Goal: Task Accomplishment & Management: Complete application form

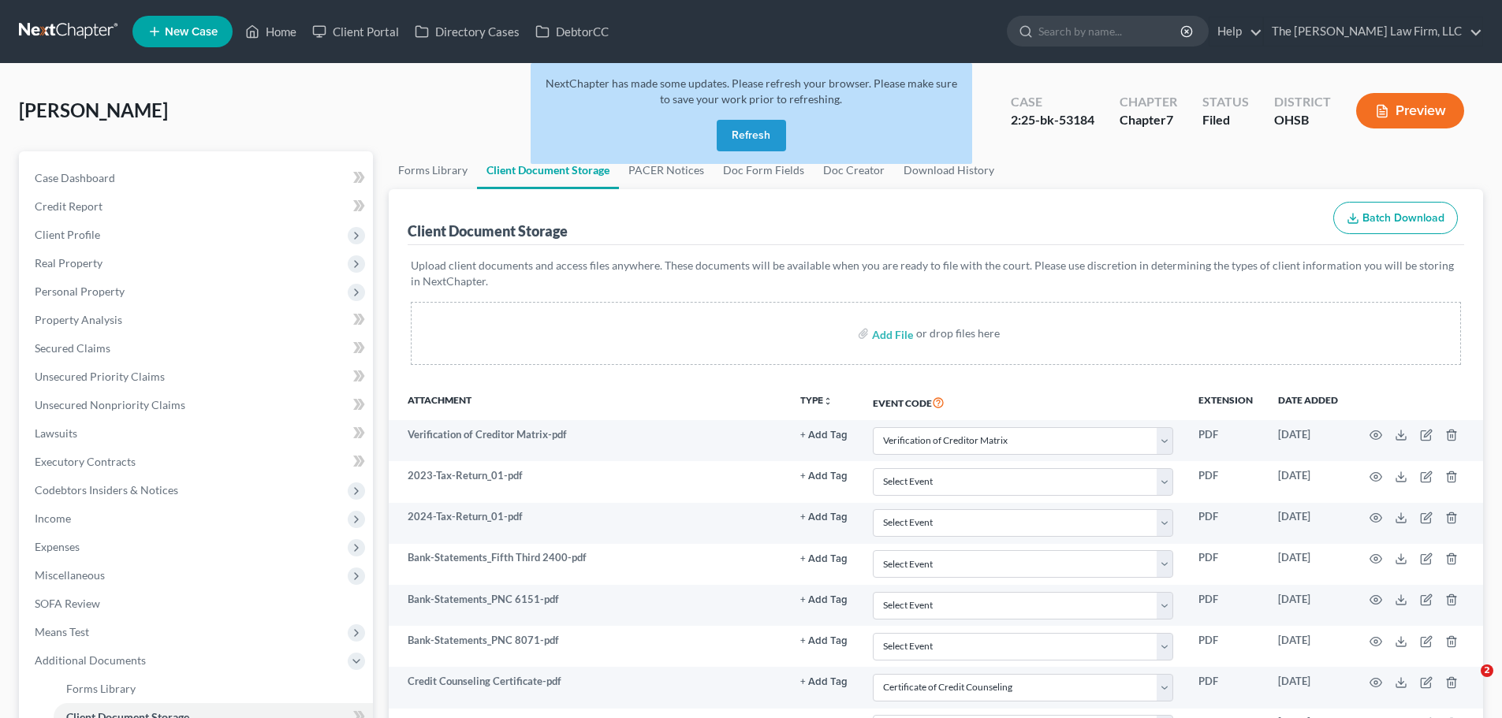
select select "61"
select select "7"
select select "37"
select select "53"
click at [291, 29] on link "Home" at bounding box center [270, 31] width 67 height 28
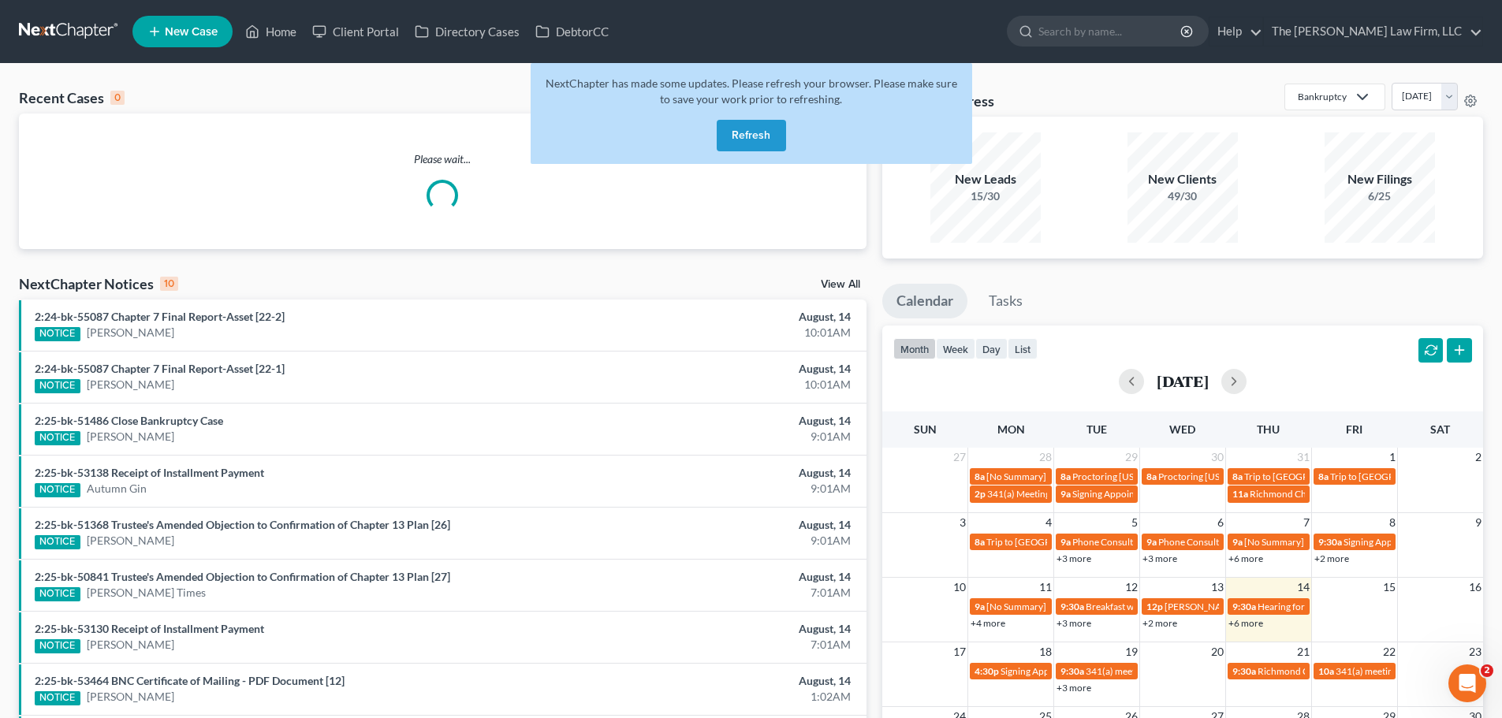
click at [757, 117] on div "NextChapter has made some updates. Please refresh your browser. Please make sur…" at bounding box center [751, 113] width 441 height 101
click at [757, 128] on button "Refresh" at bounding box center [751, 136] width 69 height 32
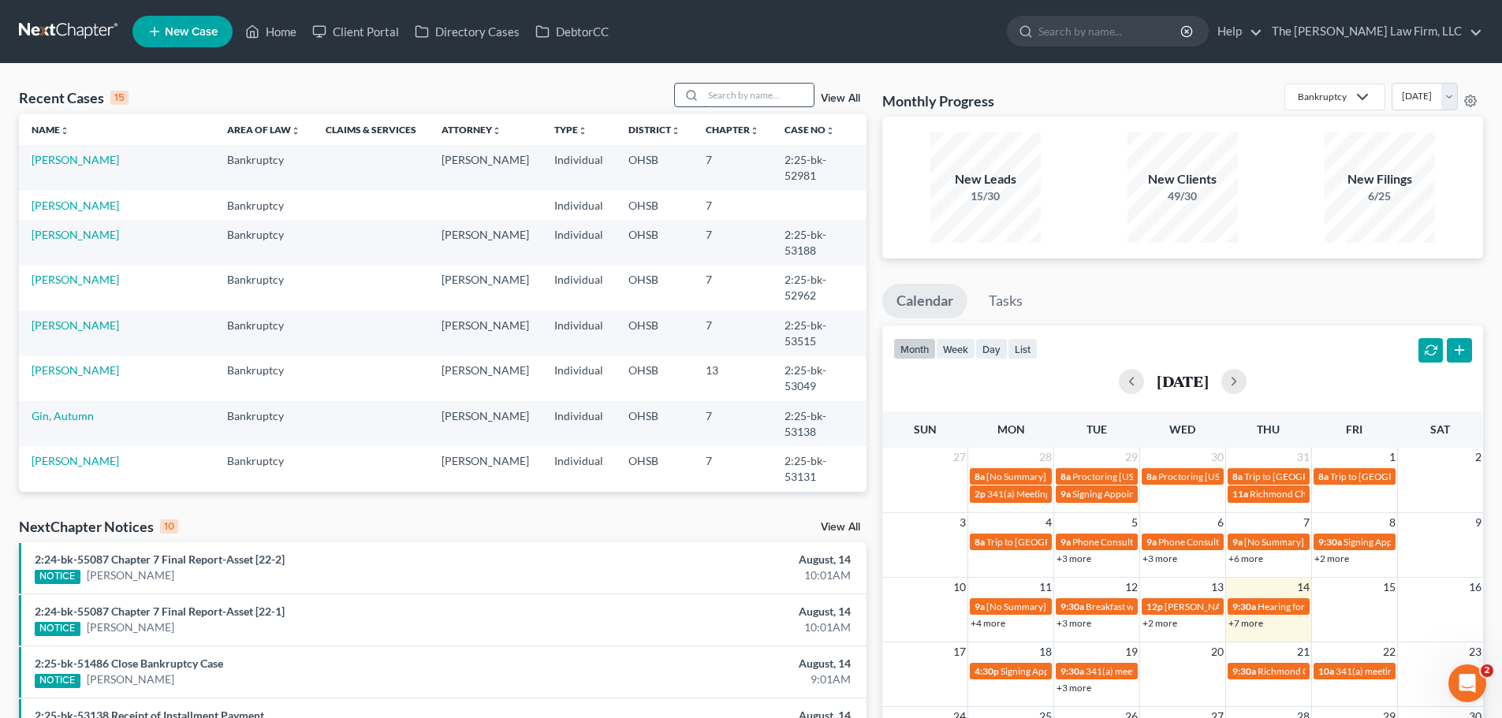
click at [794, 96] on input "search" at bounding box center [758, 95] width 110 height 23
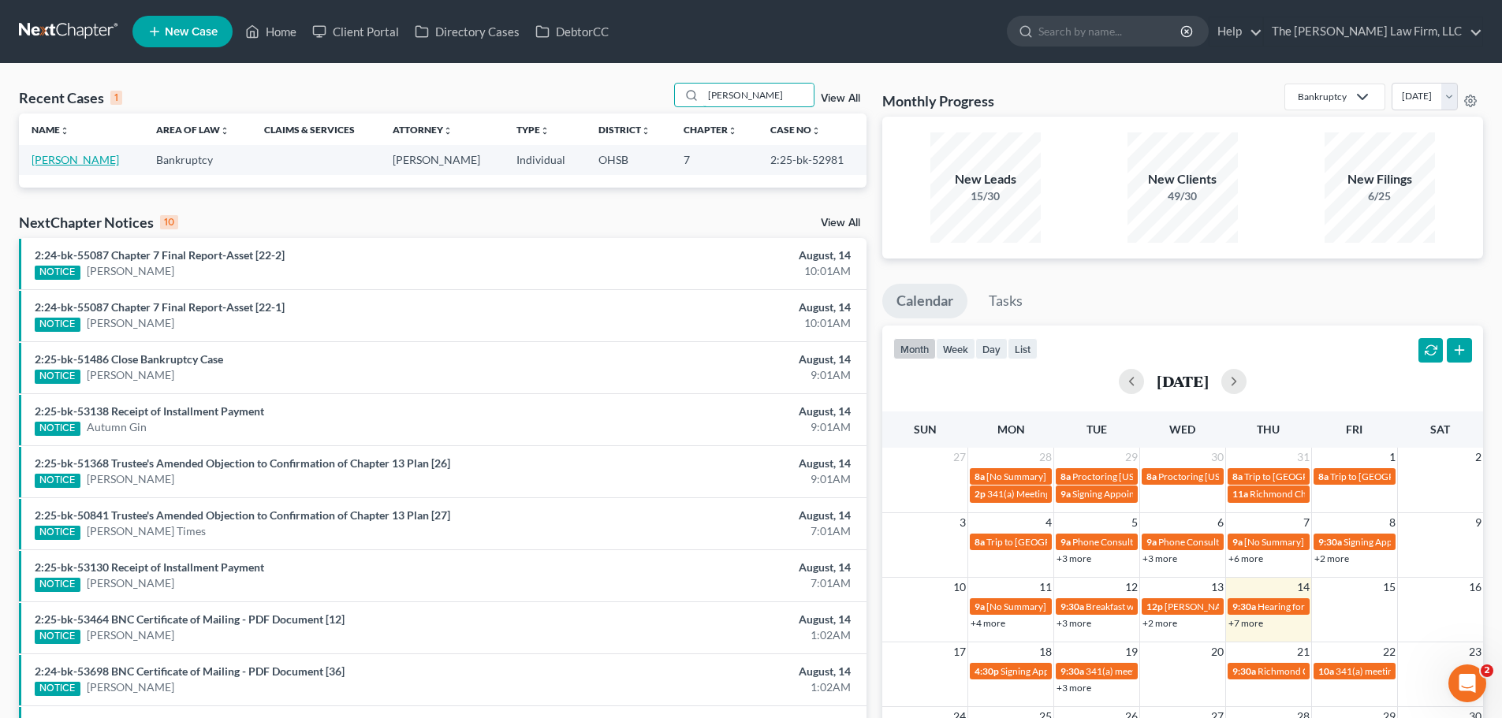
type input "mickel"
click at [50, 164] on link "[PERSON_NAME]" at bounding box center [75, 159] width 87 height 13
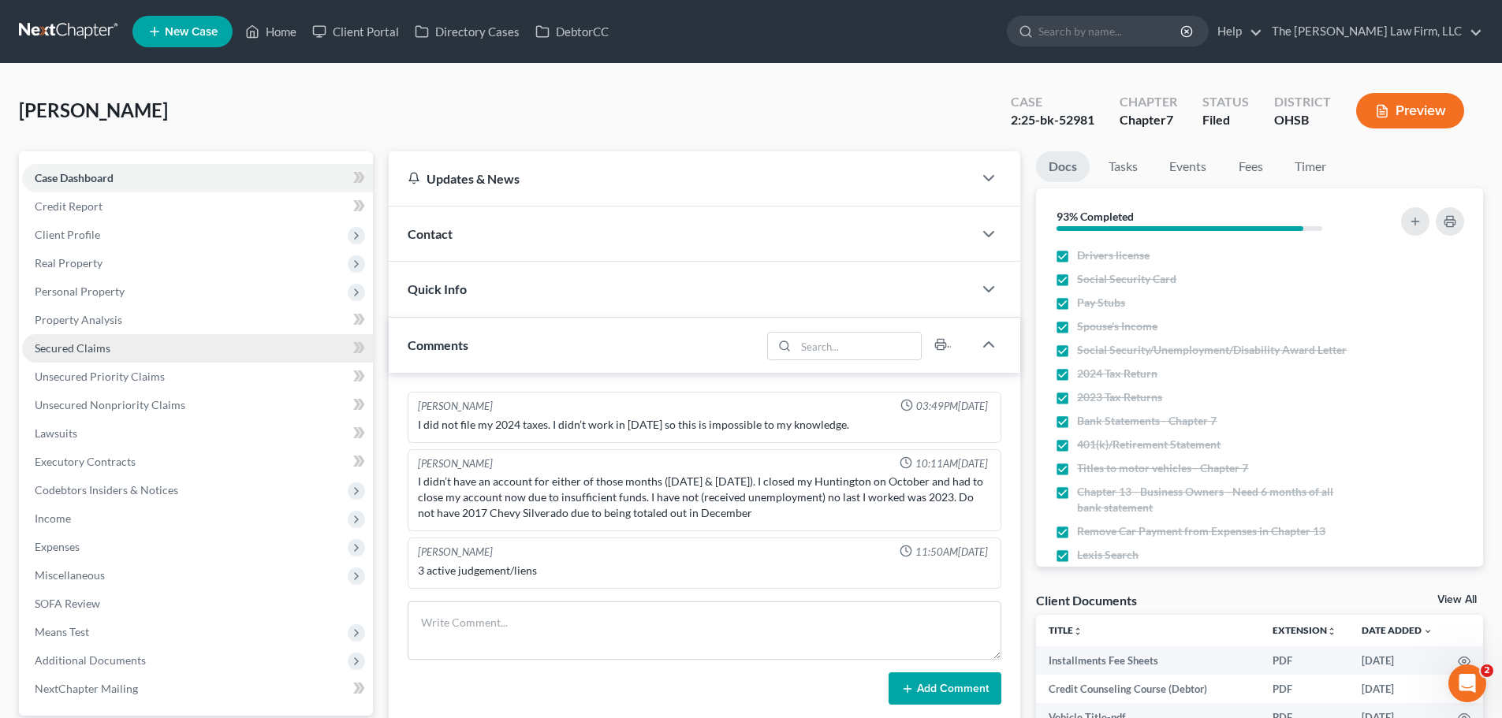
click at [84, 344] on span "Secured Claims" at bounding box center [73, 347] width 76 height 13
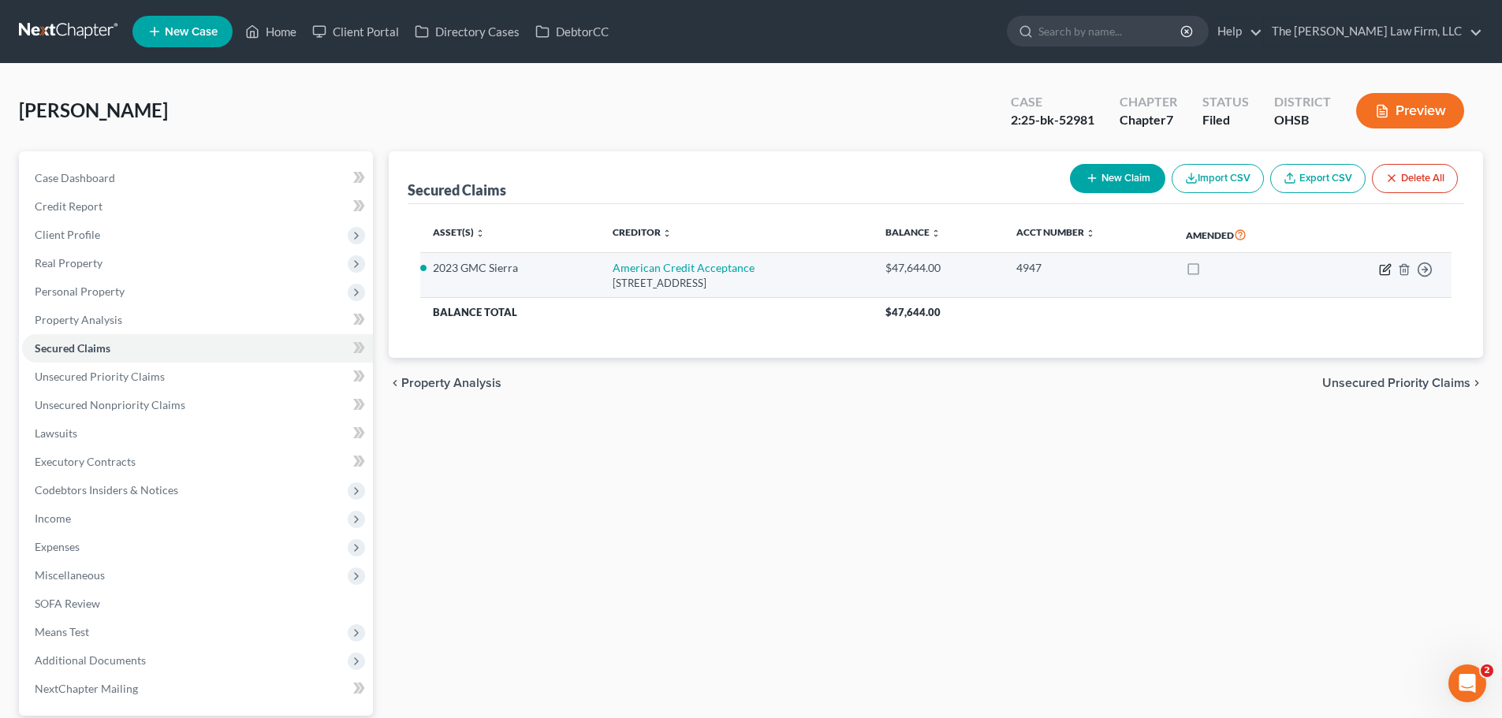
click at [1382, 273] on icon "button" at bounding box center [1385, 269] width 13 height 13
select select "42"
select select "0"
select select "9"
select select "0"
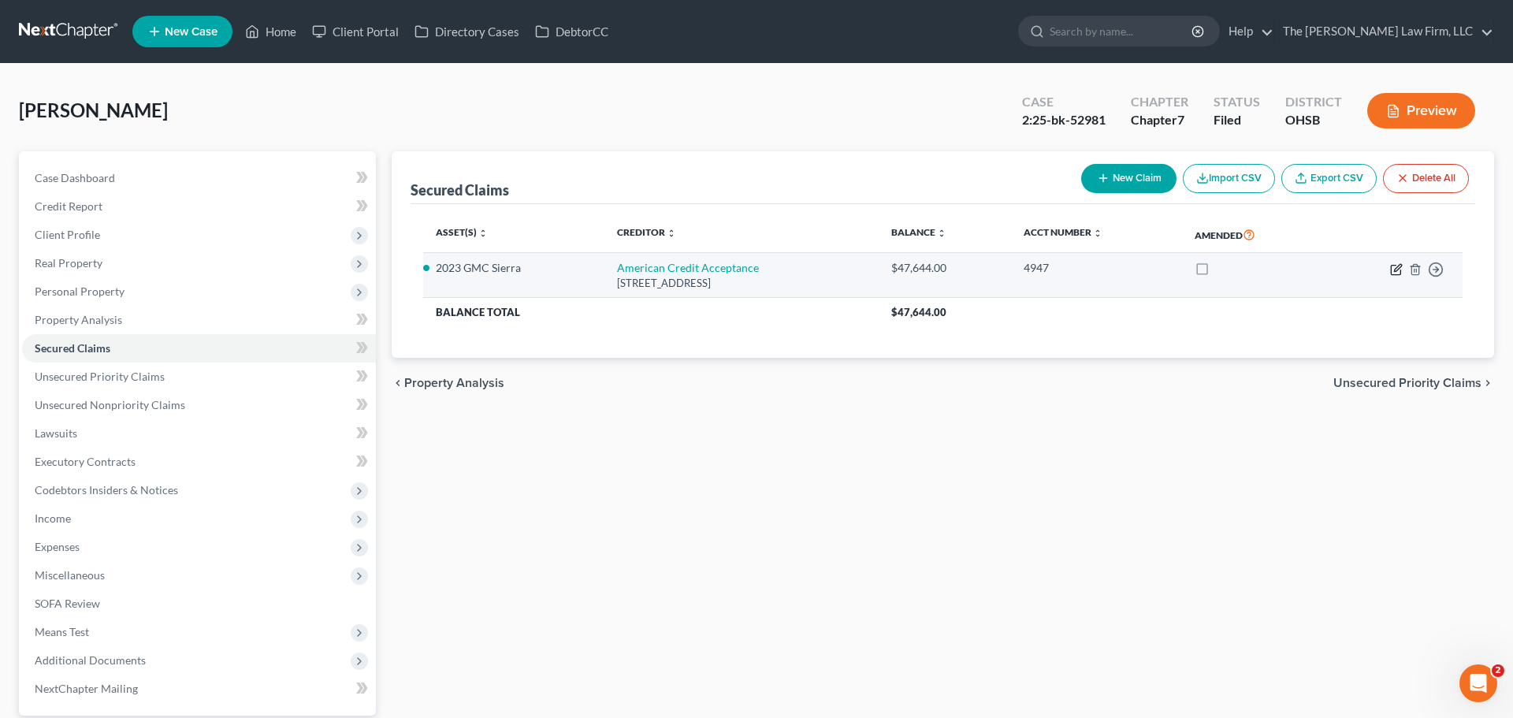
select select "0"
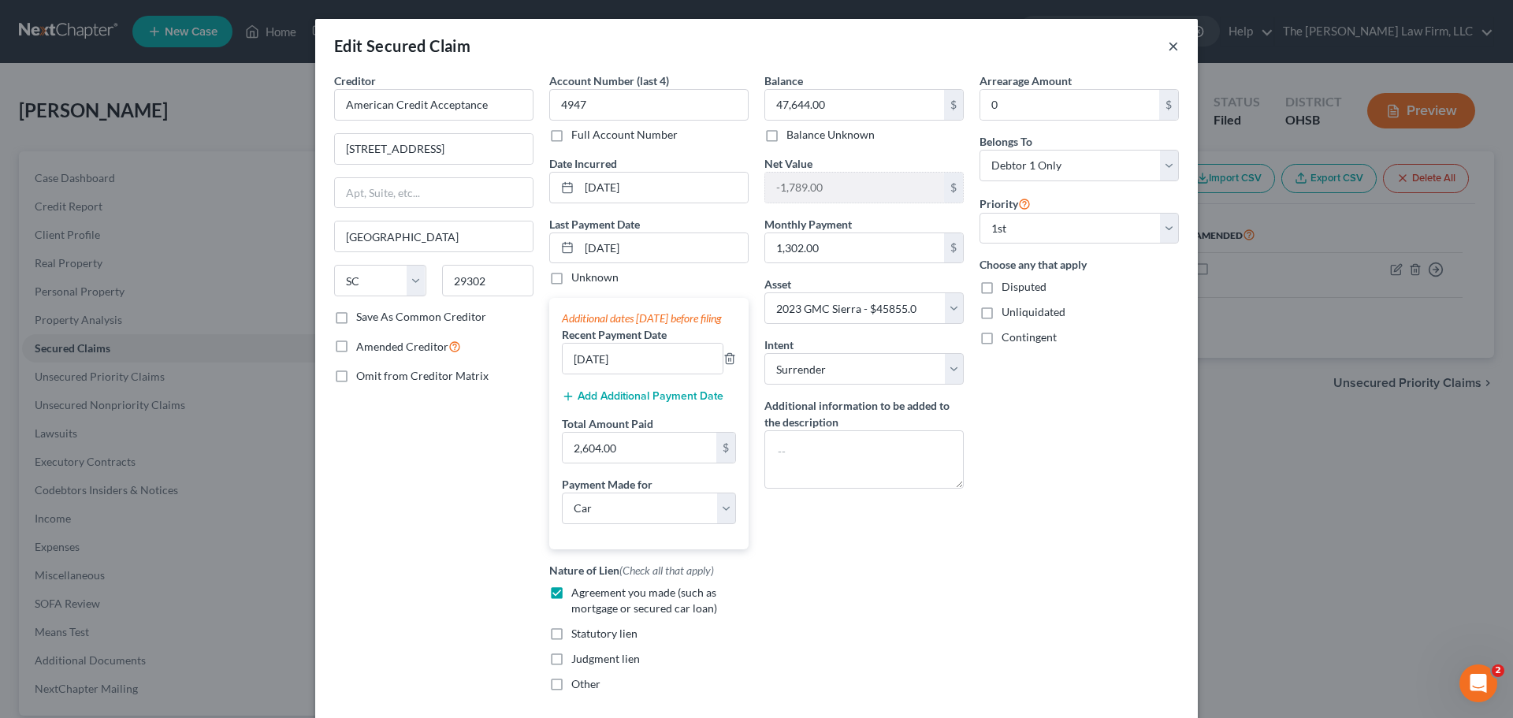
click at [1168, 46] on button "×" at bounding box center [1173, 45] width 11 height 19
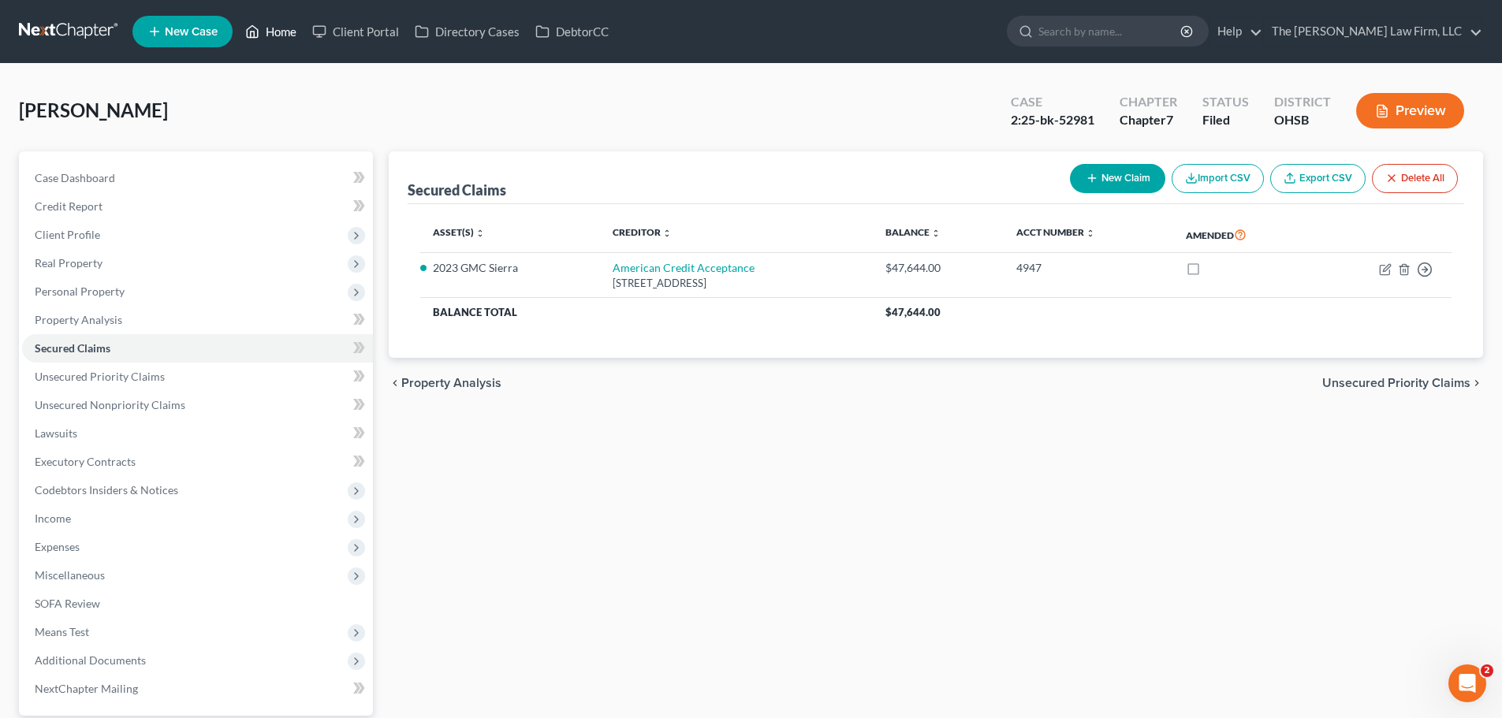
click at [270, 34] on link "Home" at bounding box center [270, 31] width 67 height 28
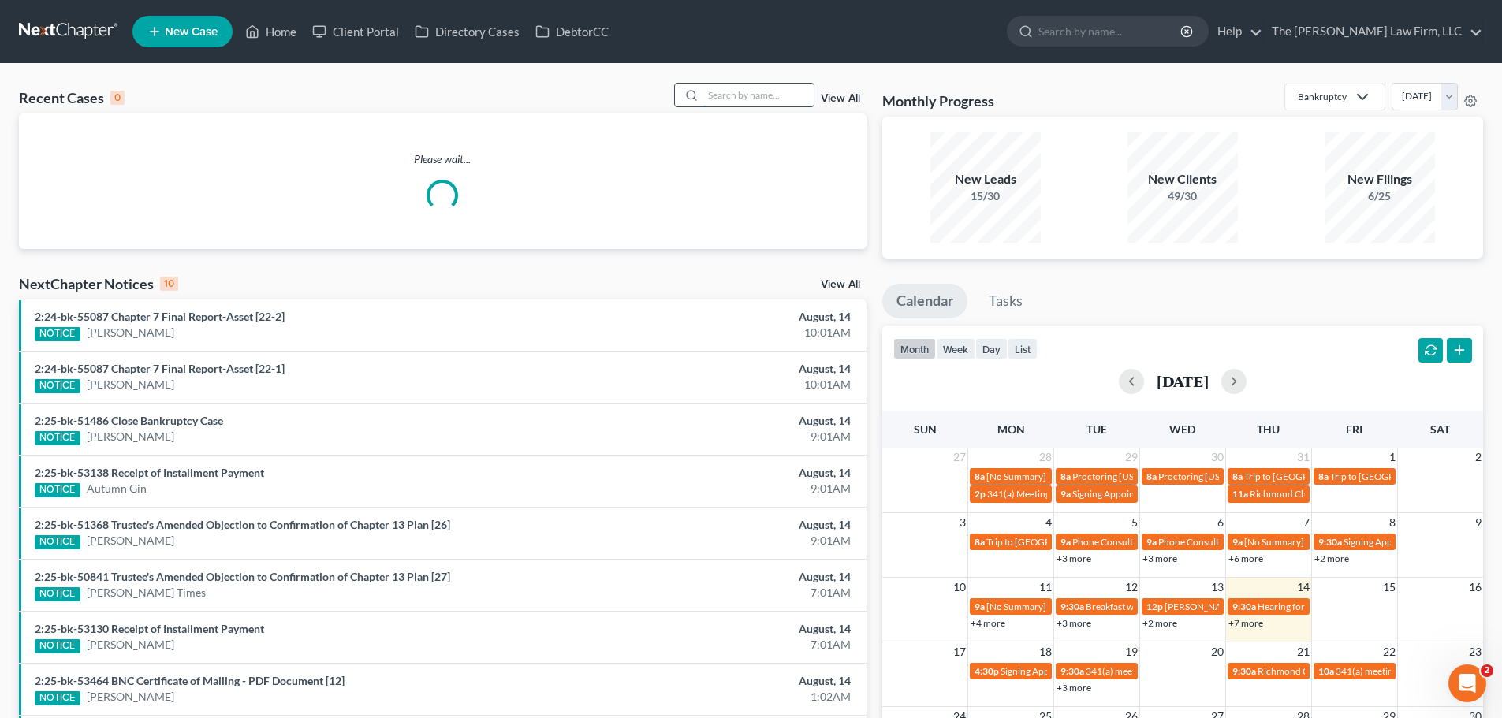
click at [772, 93] on input "search" at bounding box center [758, 95] width 110 height 23
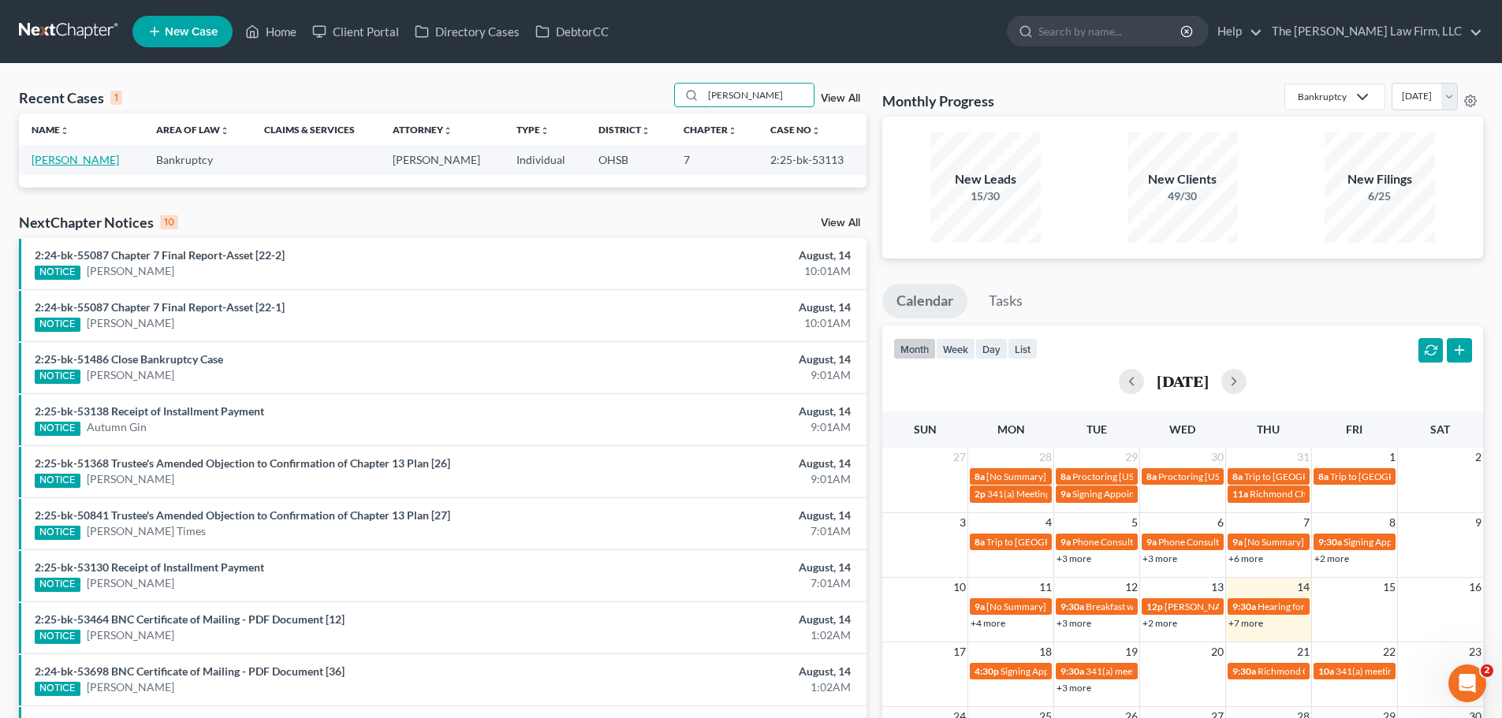
type input "harper"
click at [65, 162] on link "[PERSON_NAME]" at bounding box center [75, 159] width 87 height 13
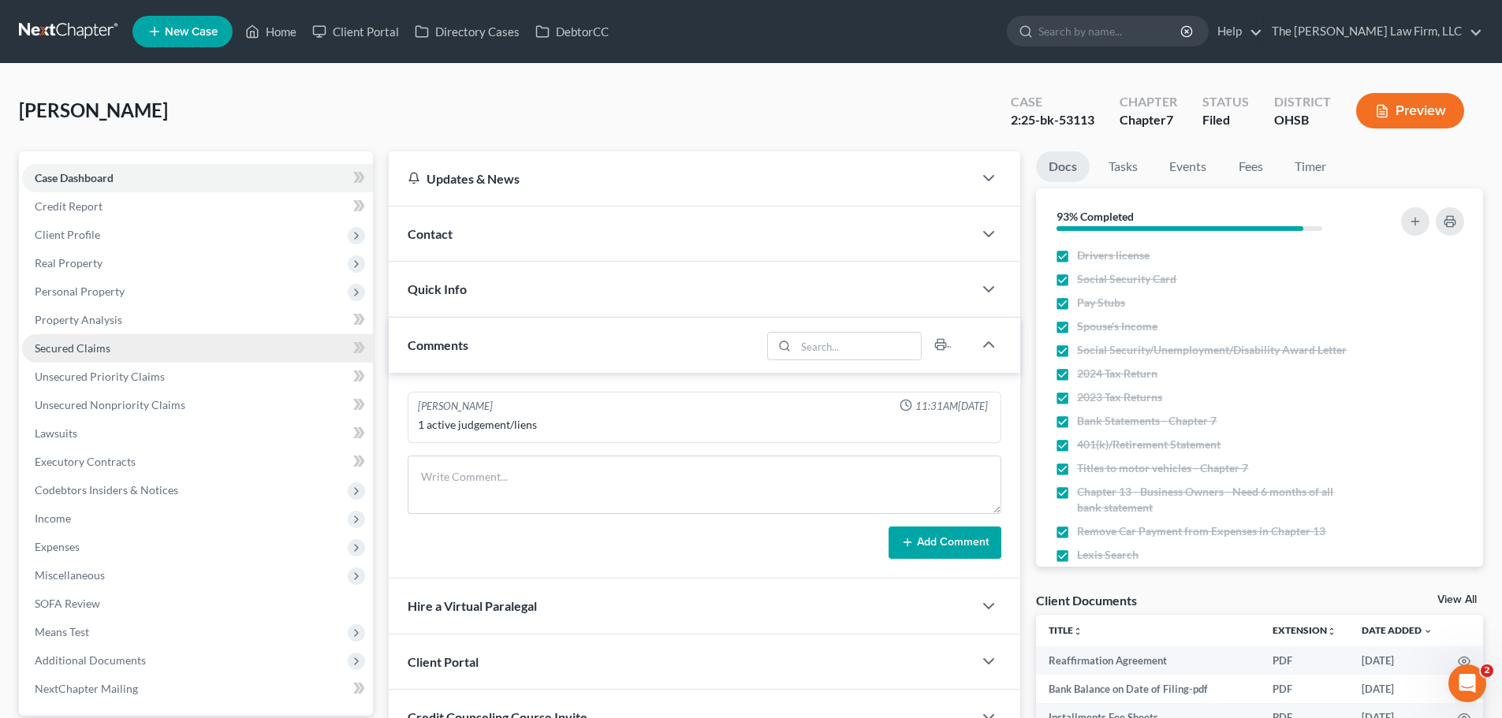
click at [84, 350] on span "Secured Claims" at bounding box center [73, 347] width 76 height 13
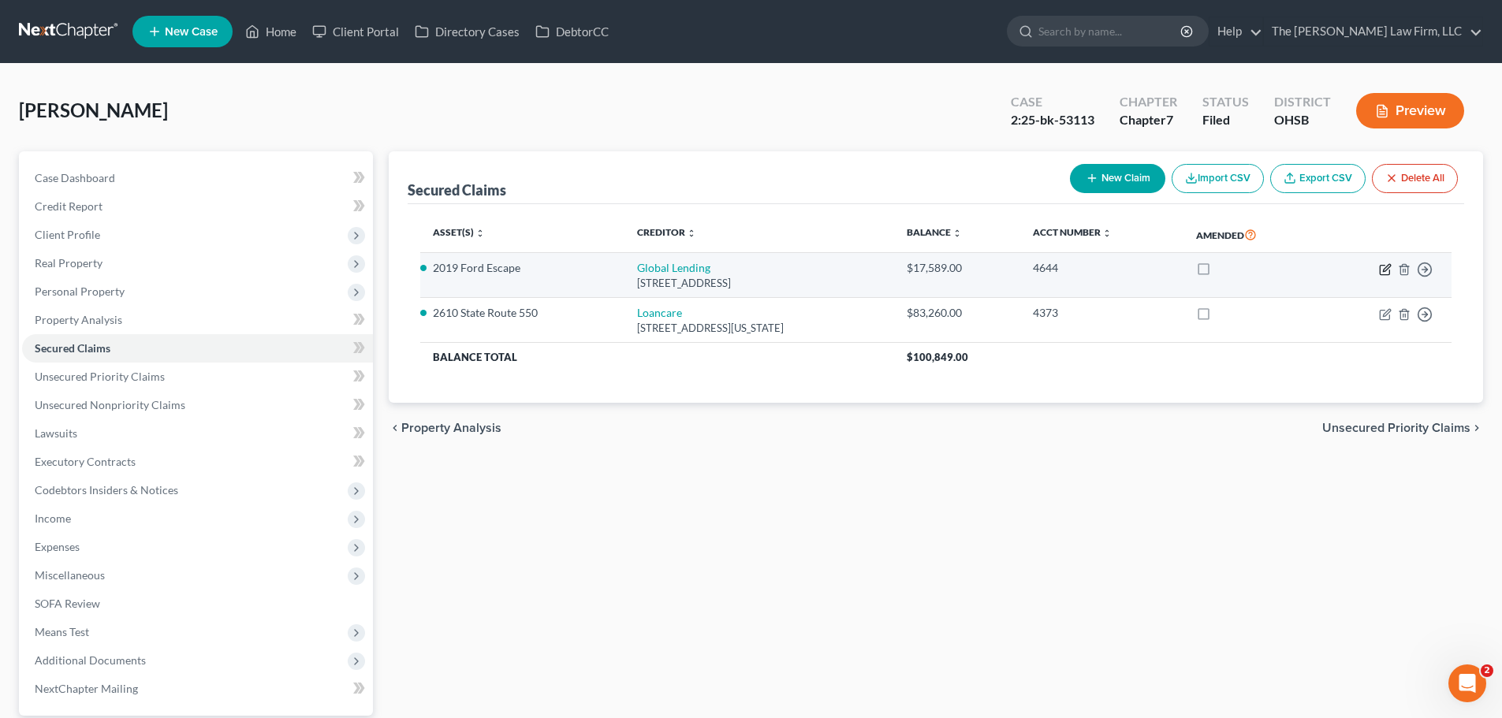
click at [1387, 271] on icon "button" at bounding box center [1385, 269] width 13 height 13
select select "10"
select select "0"
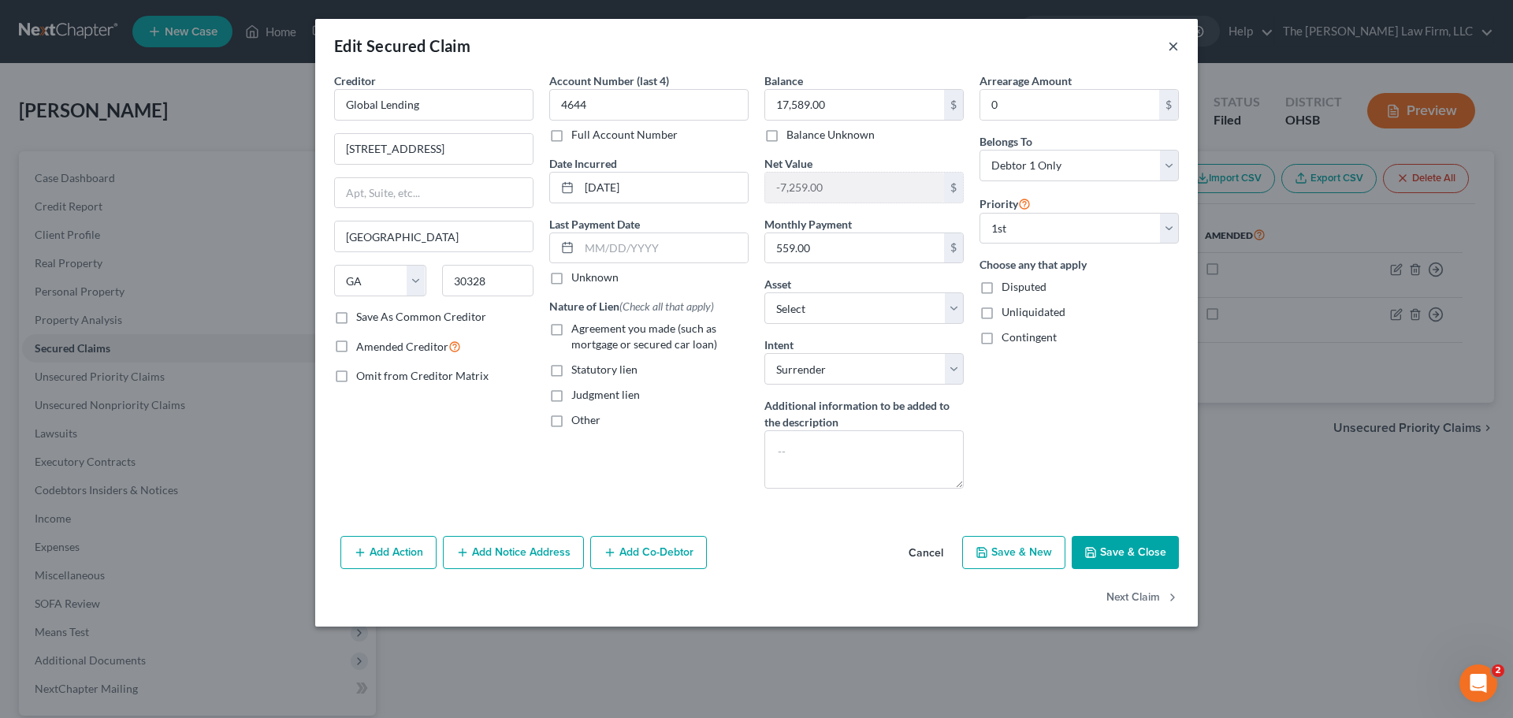
click at [1170, 44] on button "×" at bounding box center [1173, 45] width 11 height 19
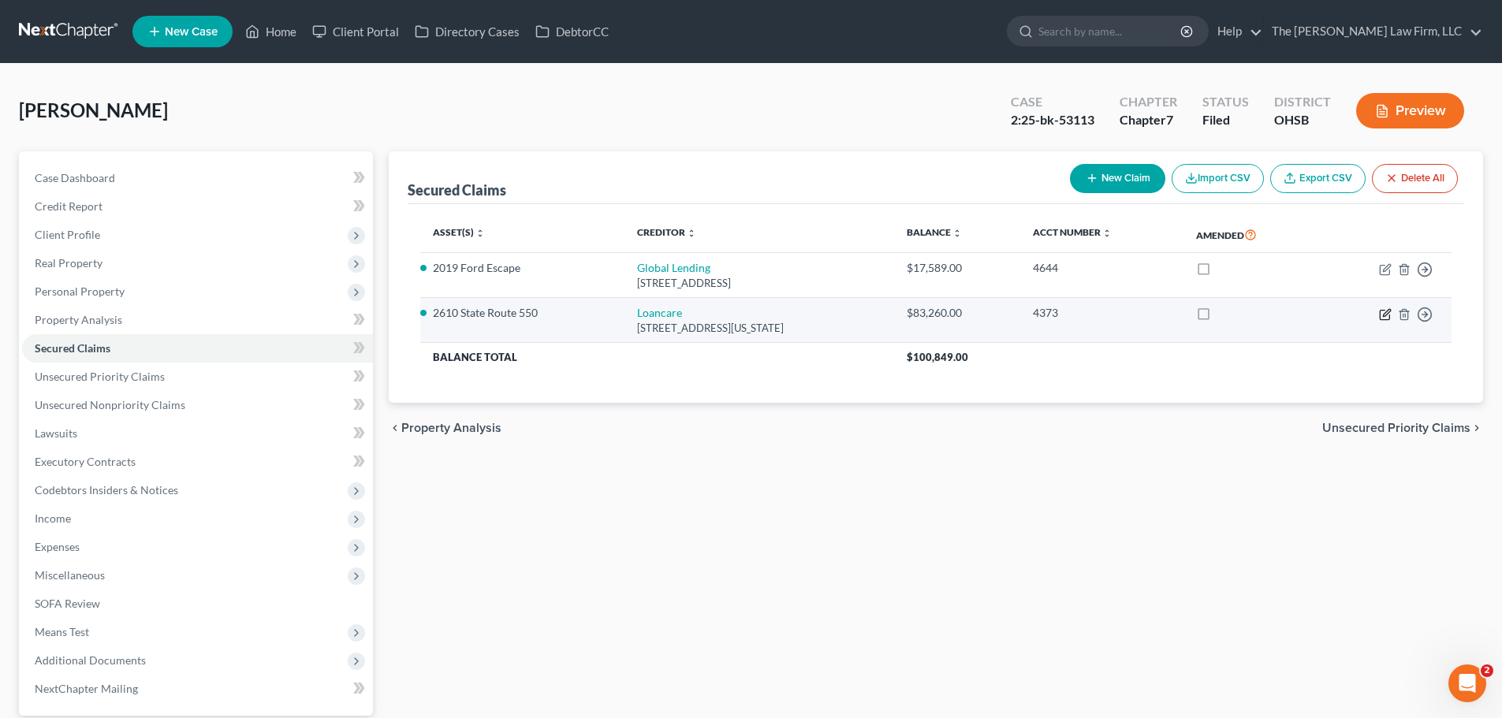
click at [1379, 315] on icon "button" at bounding box center [1383, 314] width 9 height 9
select select "48"
select select "3"
select select "6"
select select "2"
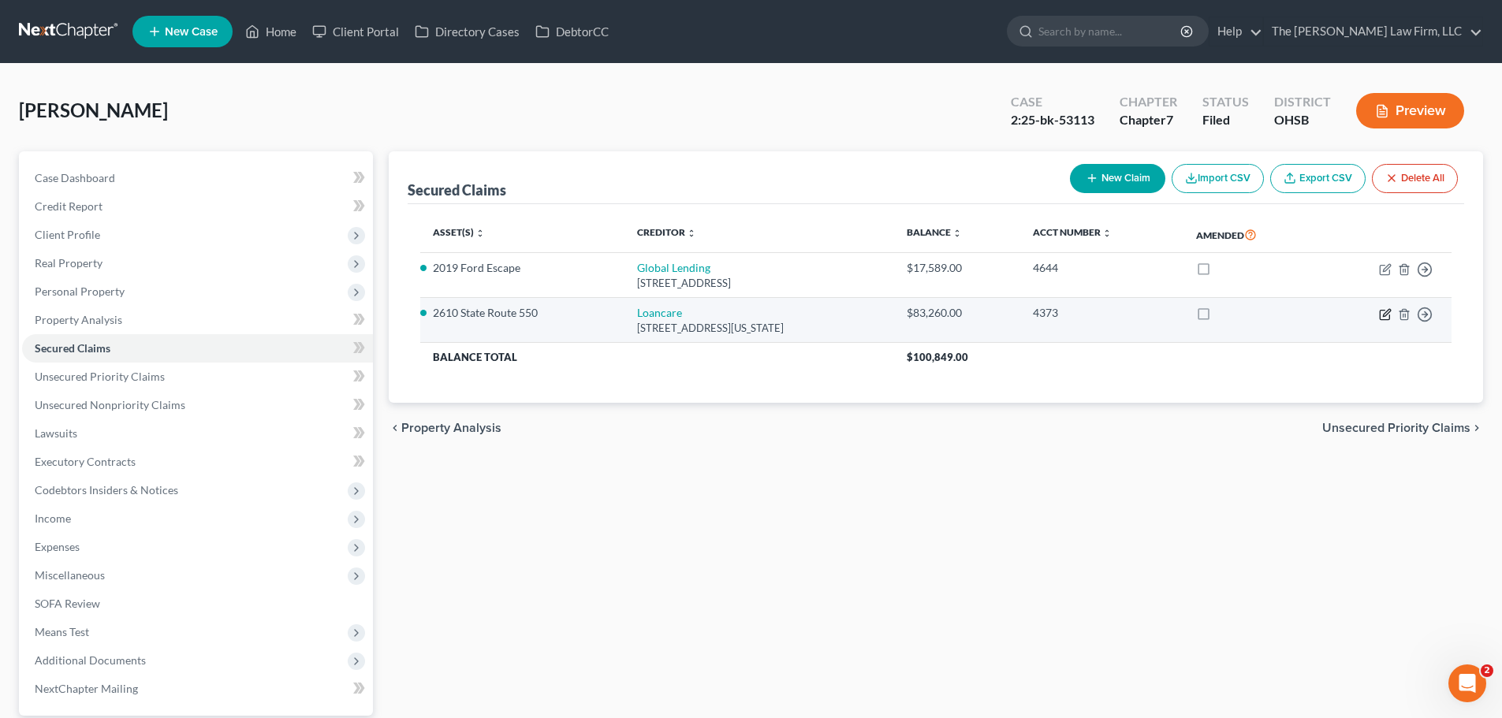
select select "0"
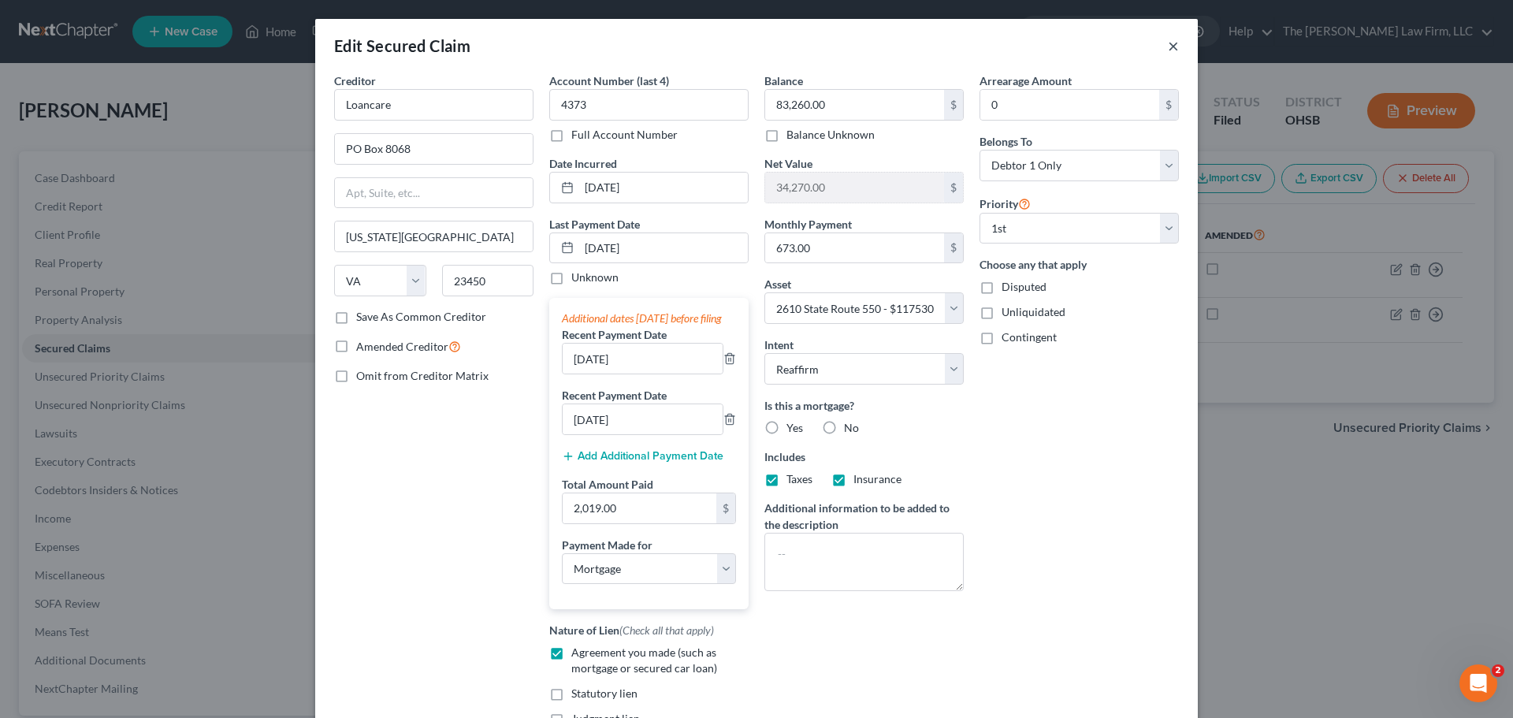
click at [1172, 45] on button "×" at bounding box center [1173, 45] width 11 height 19
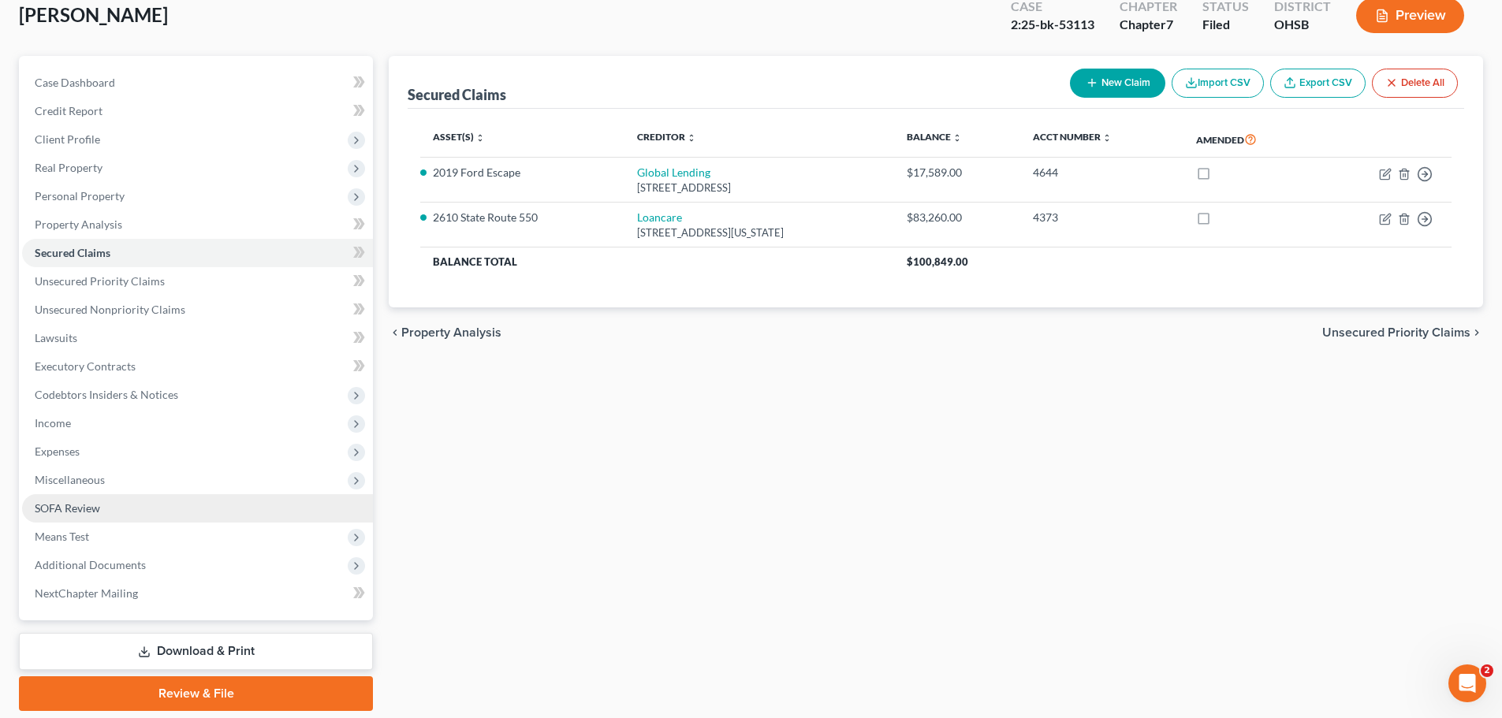
scroll to position [148, 0]
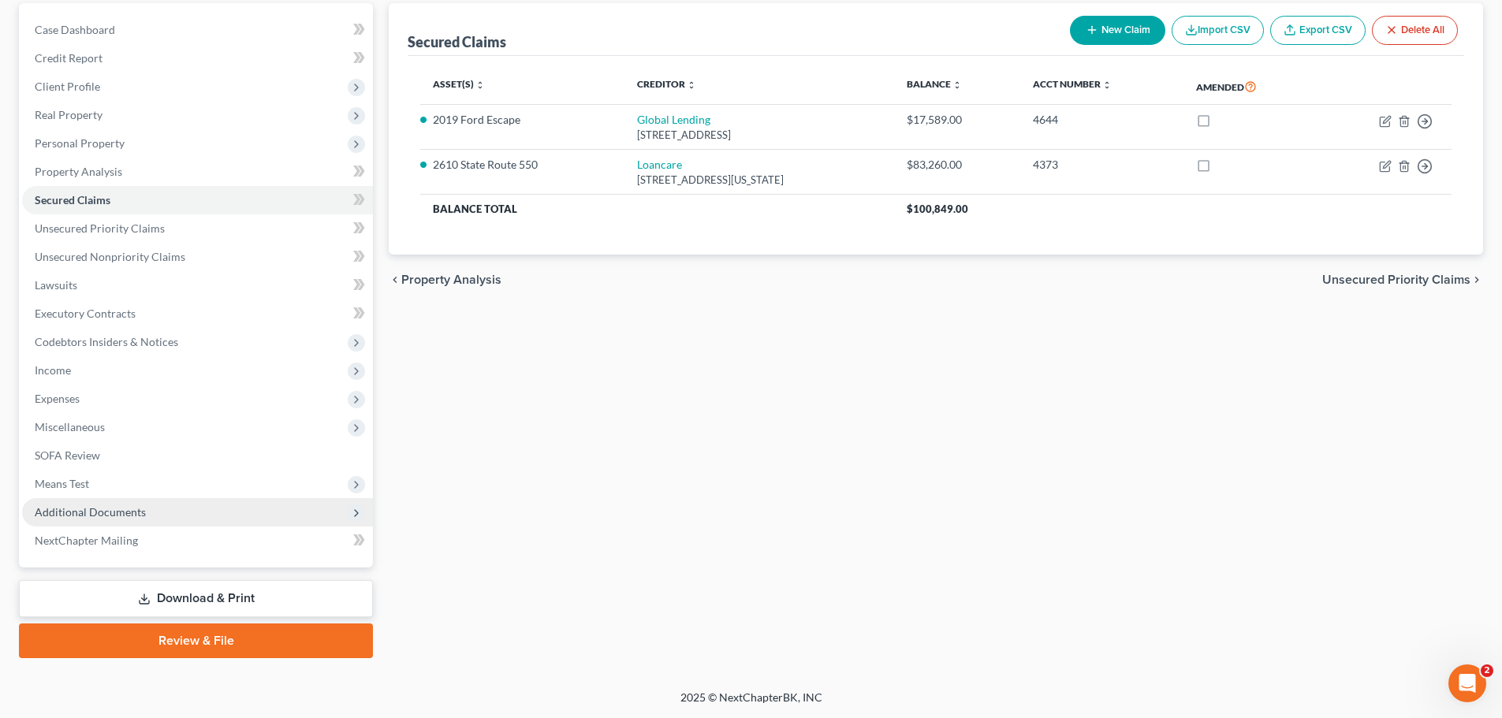
click at [121, 518] on span "Additional Documents" at bounding box center [90, 511] width 111 height 13
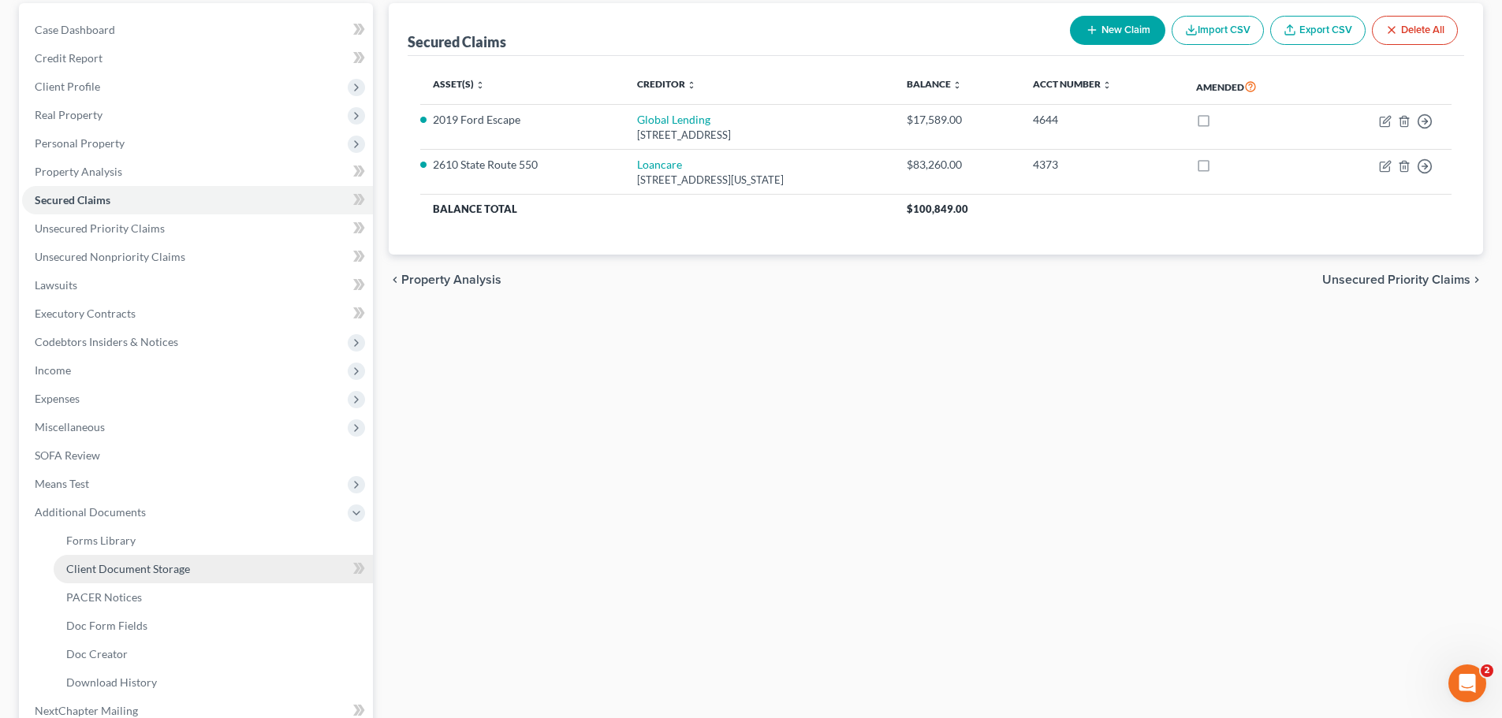
click at [133, 571] on span "Client Document Storage" at bounding box center [128, 568] width 124 height 13
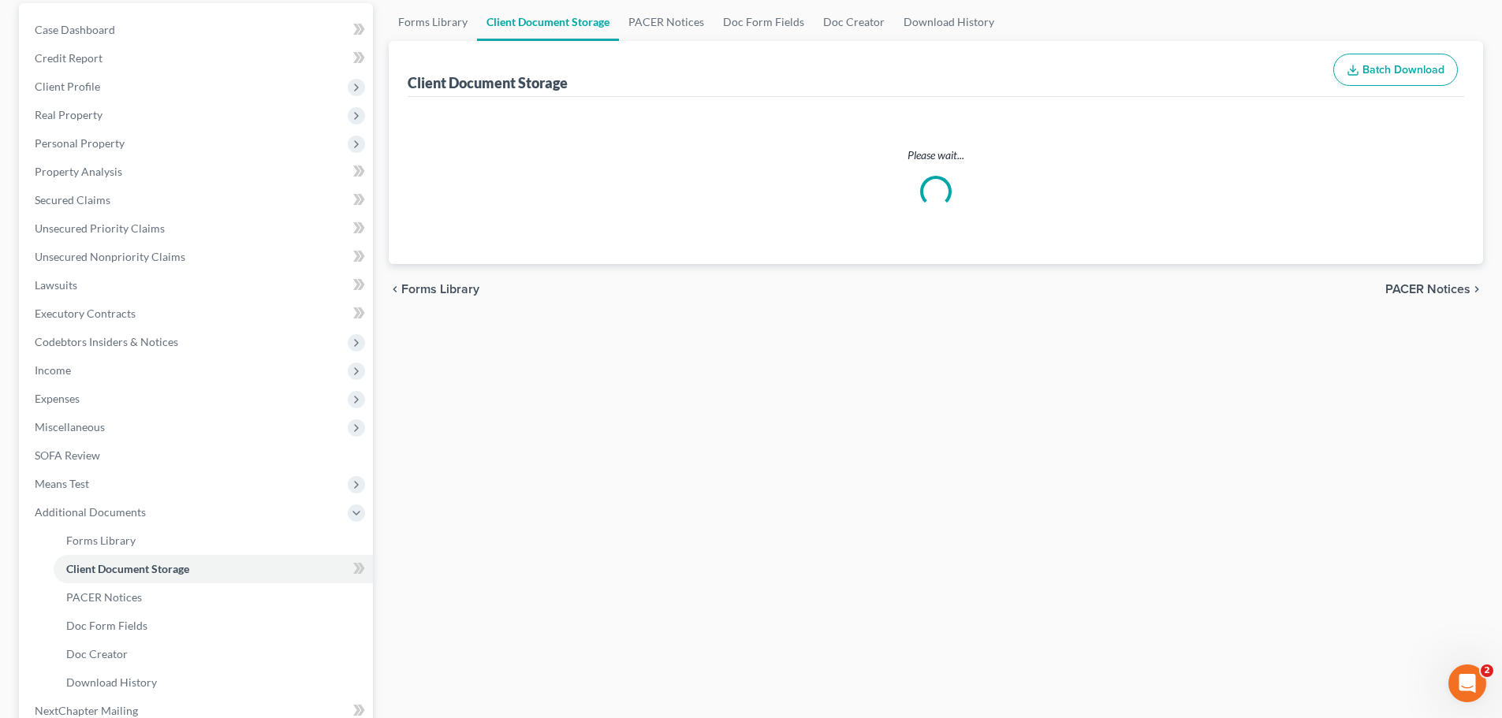
scroll to position [72, 0]
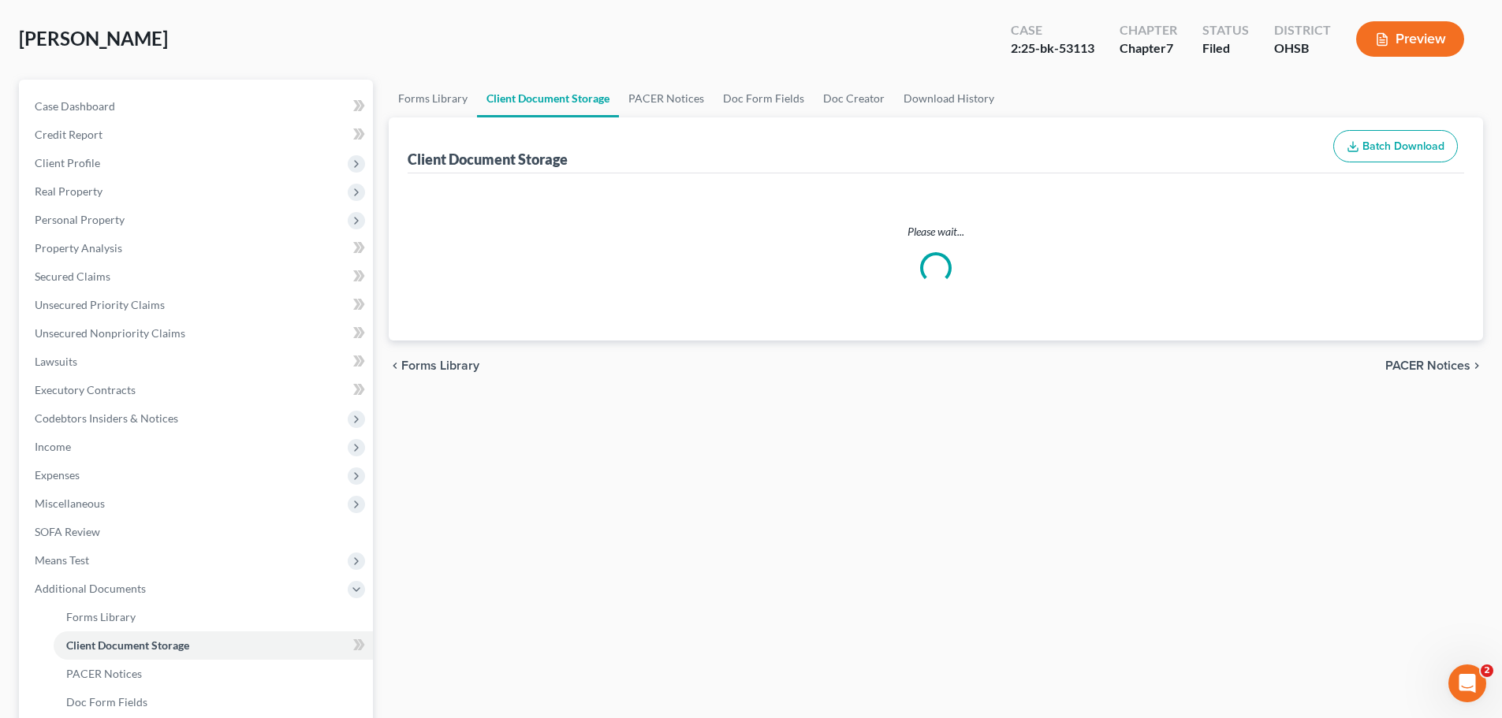
select select "52"
select select "61"
select select "7"
select select "37"
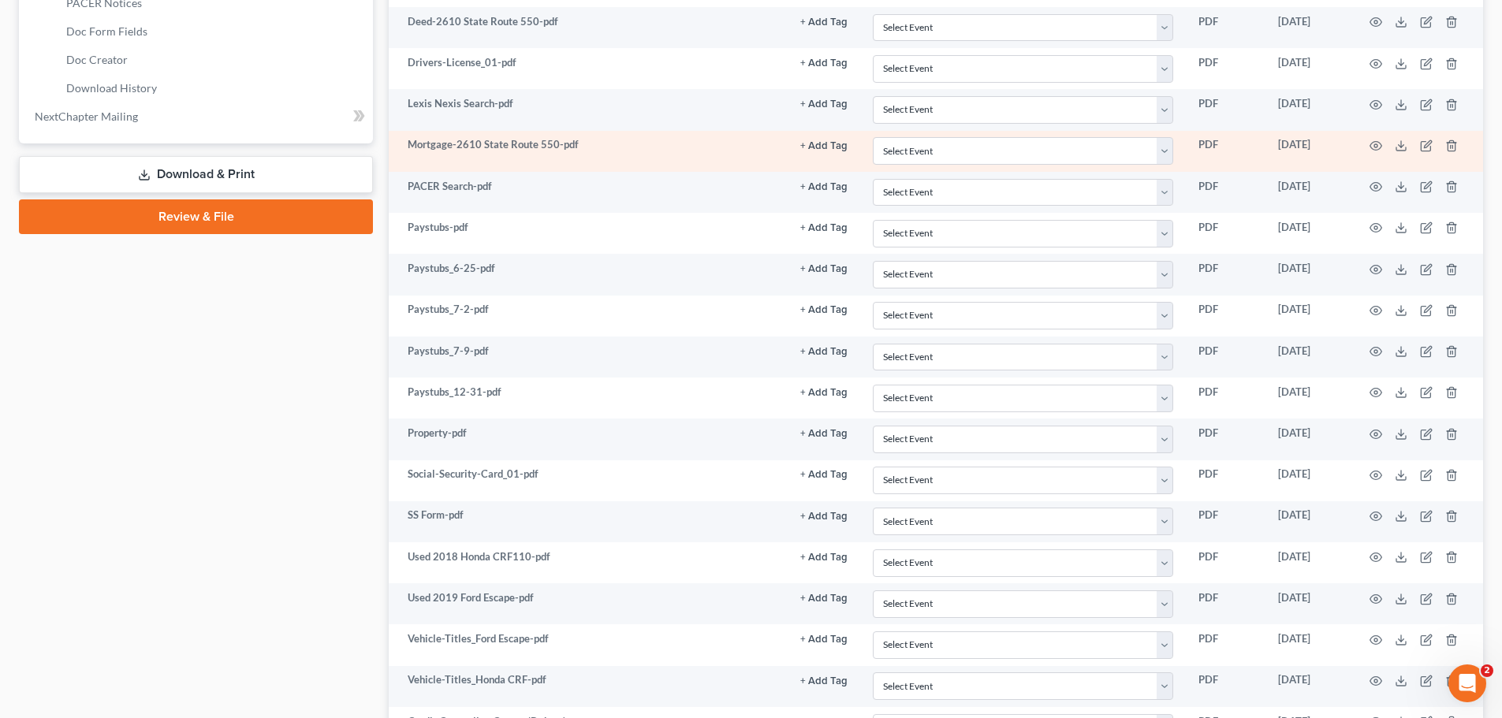
scroll to position [1019, 0]
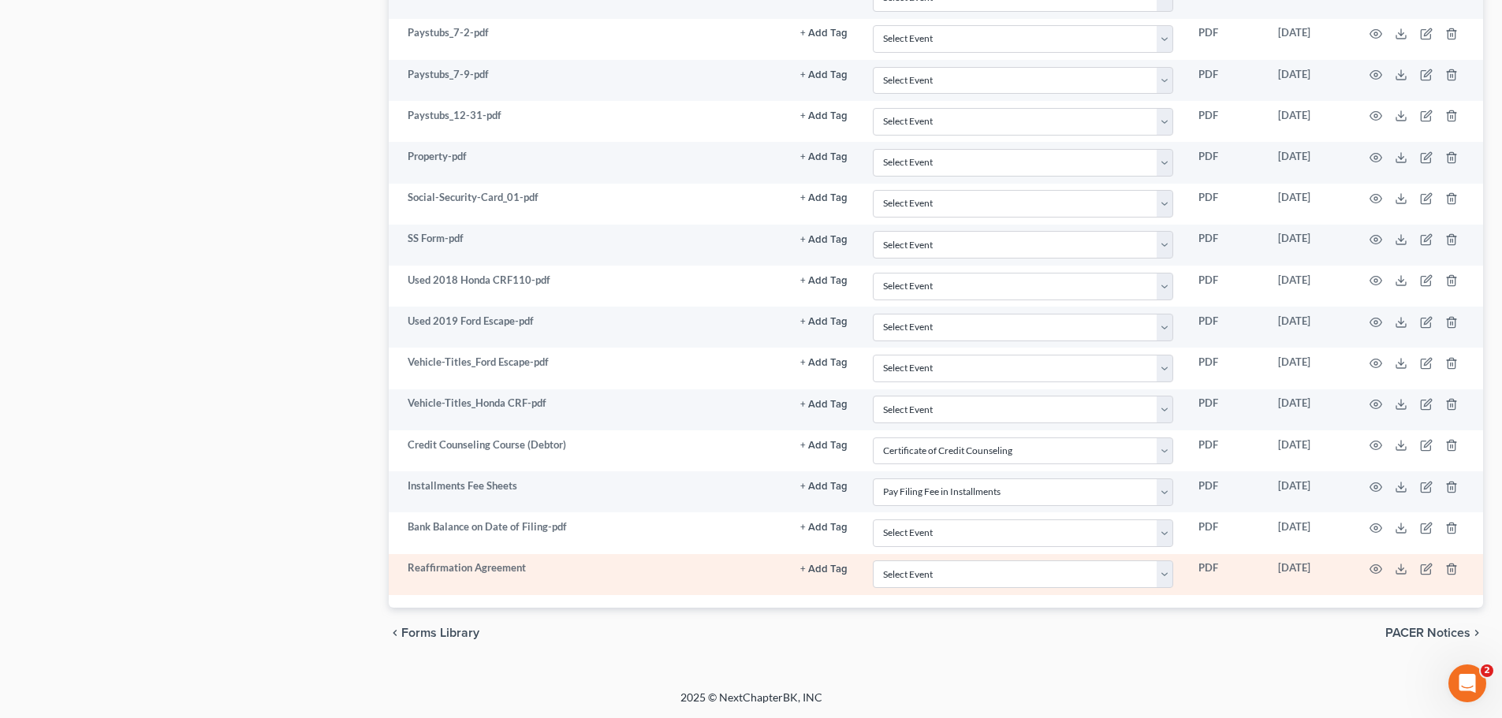
click at [1368, 568] on td at bounding box center [1416, 574] width 132 height 41
click at [1371, 568] on icon "button" at bounding box center [1375, 569] width 13 height 13
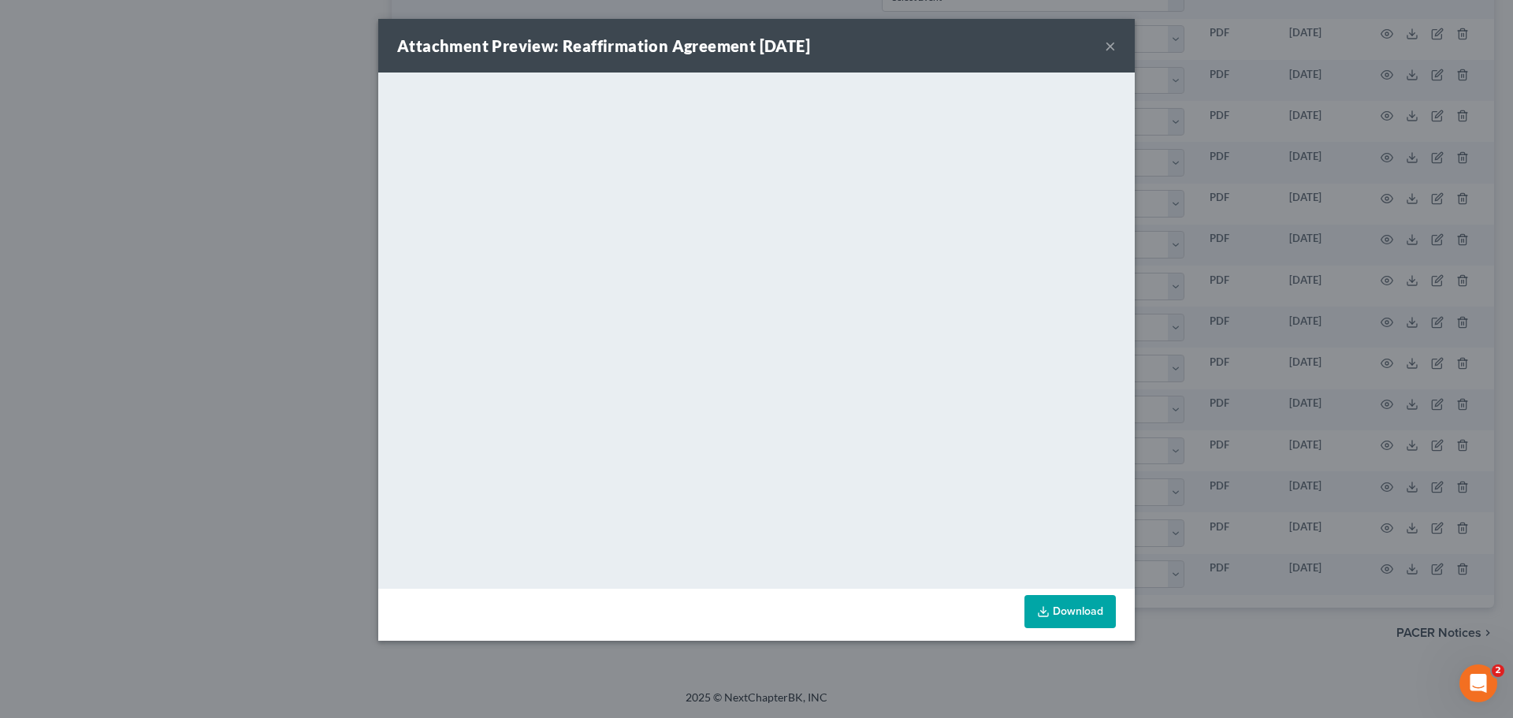
click at [1111, 45] on button "×" at bounding box center [1110, 45] width 11 height 19
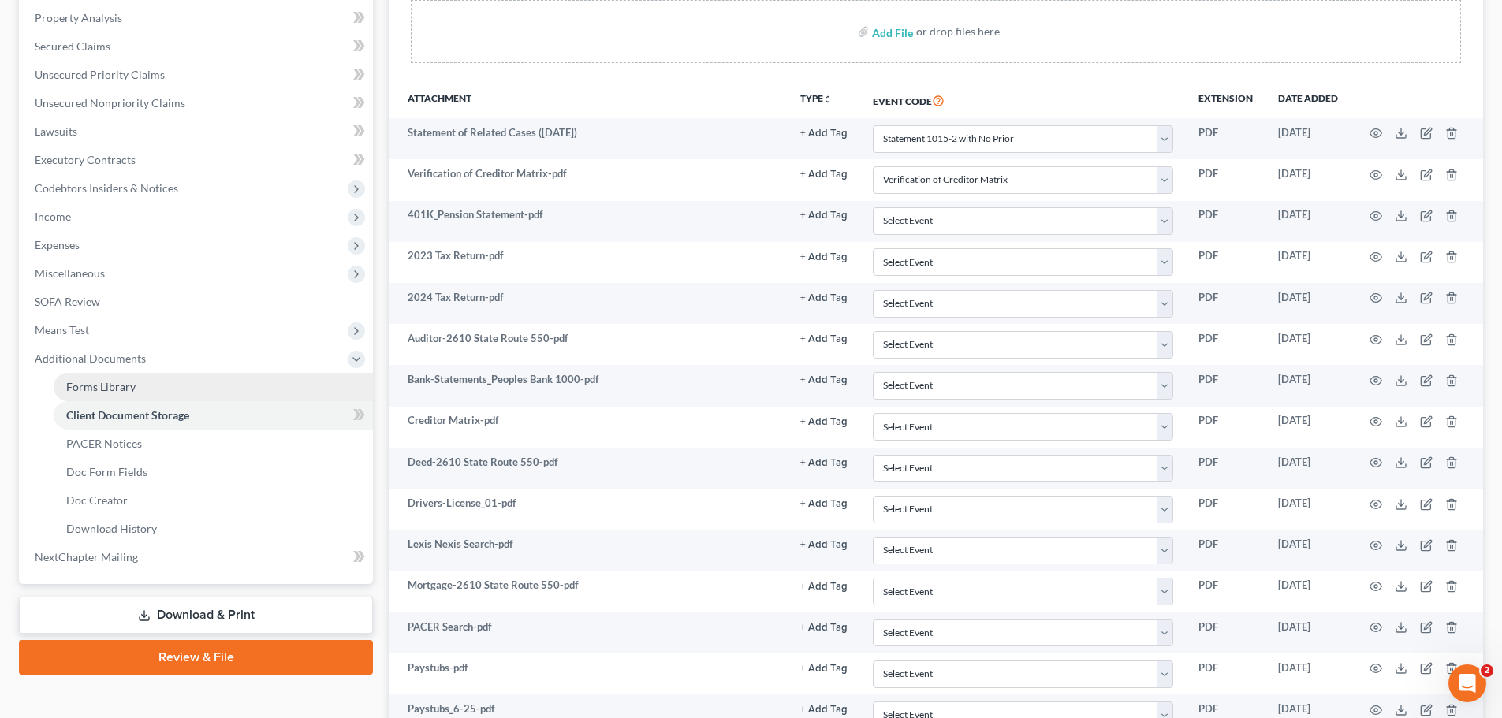
scroll to position [152, 0]
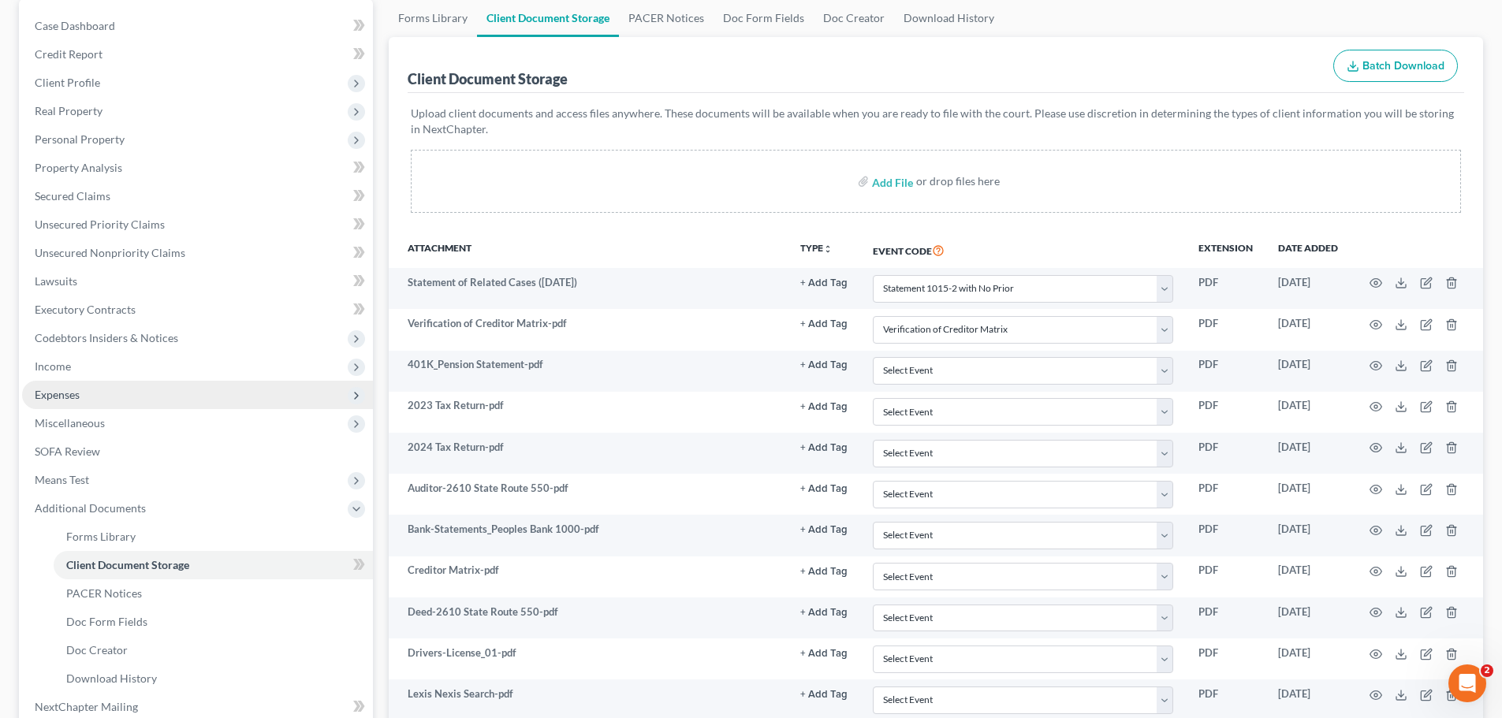
click at [64, 394] on span "Expenses" at bounding box center [57, 394] width 45 height 13
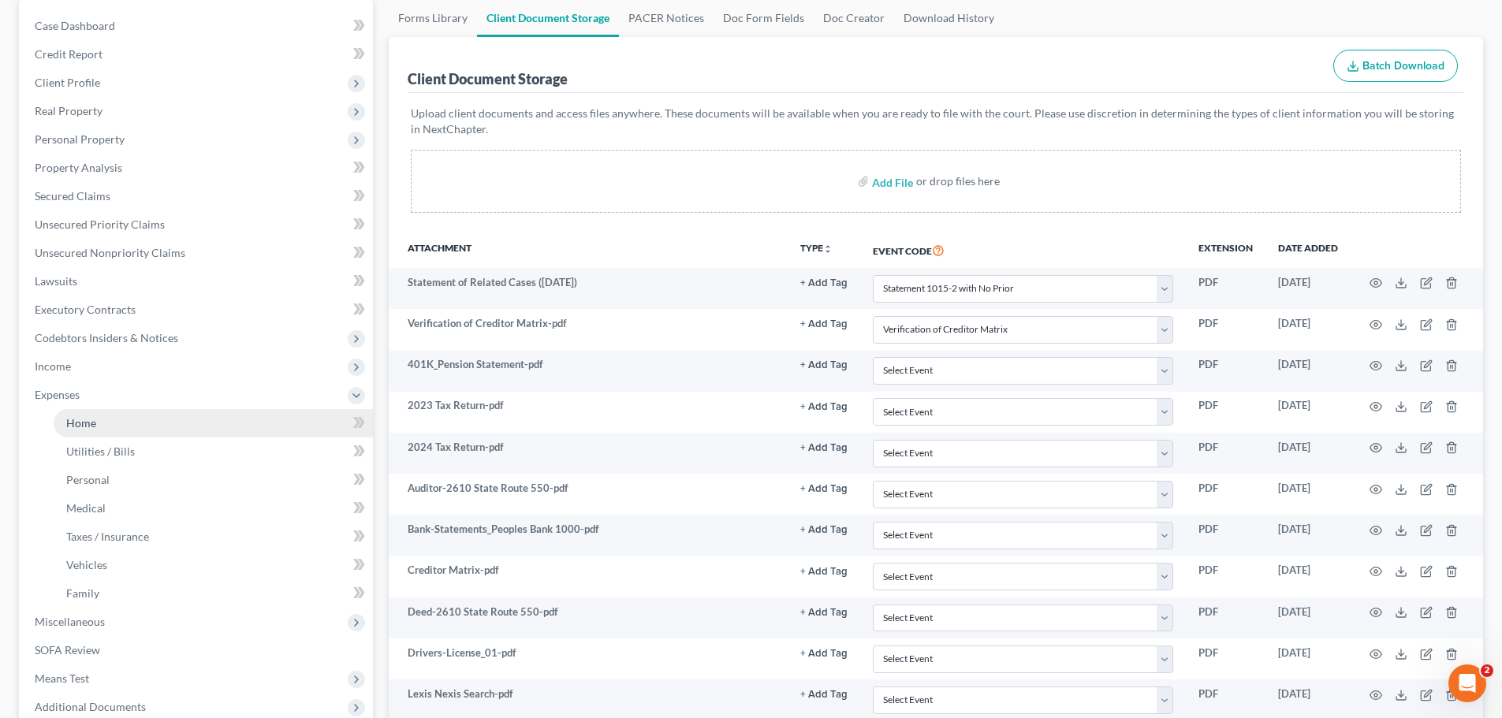
click at [88, 424] on span "Home" at bounding box center [81, 422] width 30 height 13
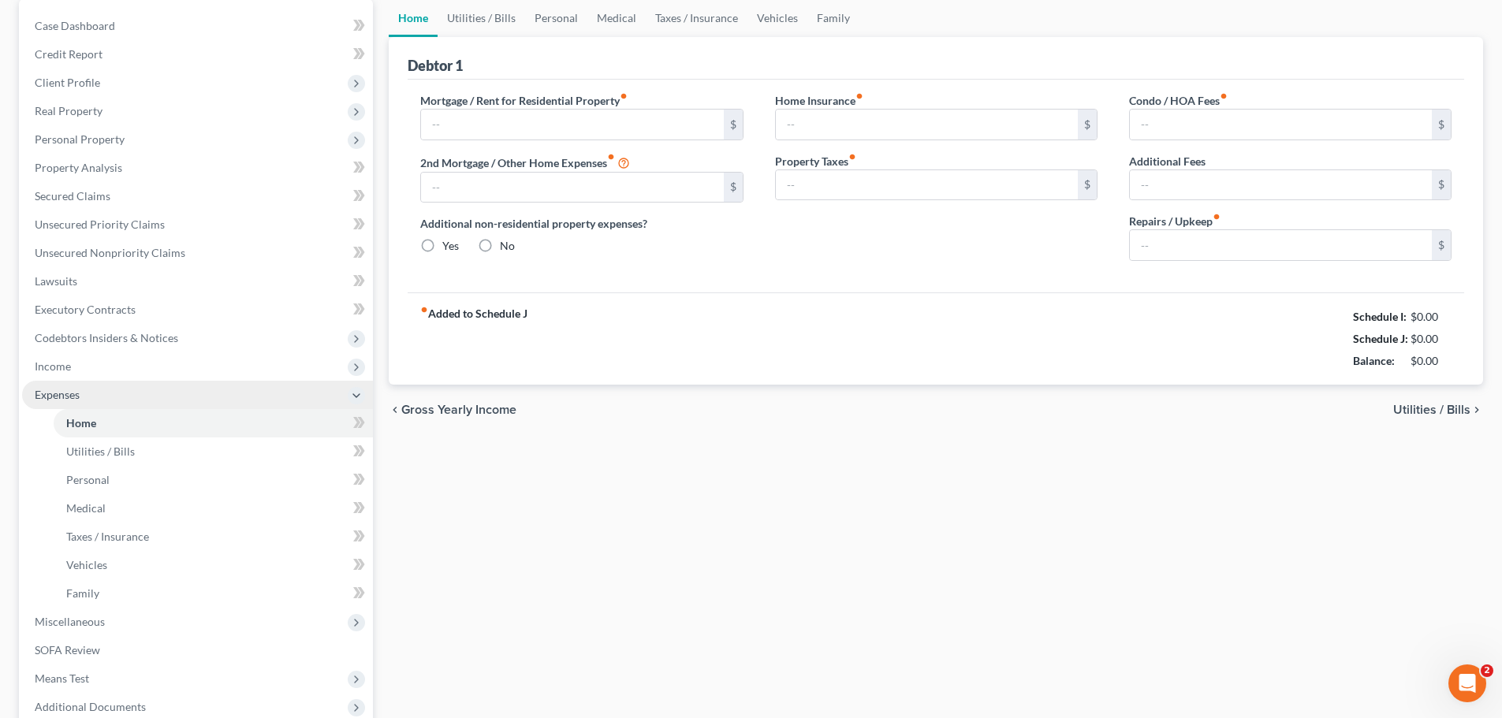
scroll to position [146, 0]
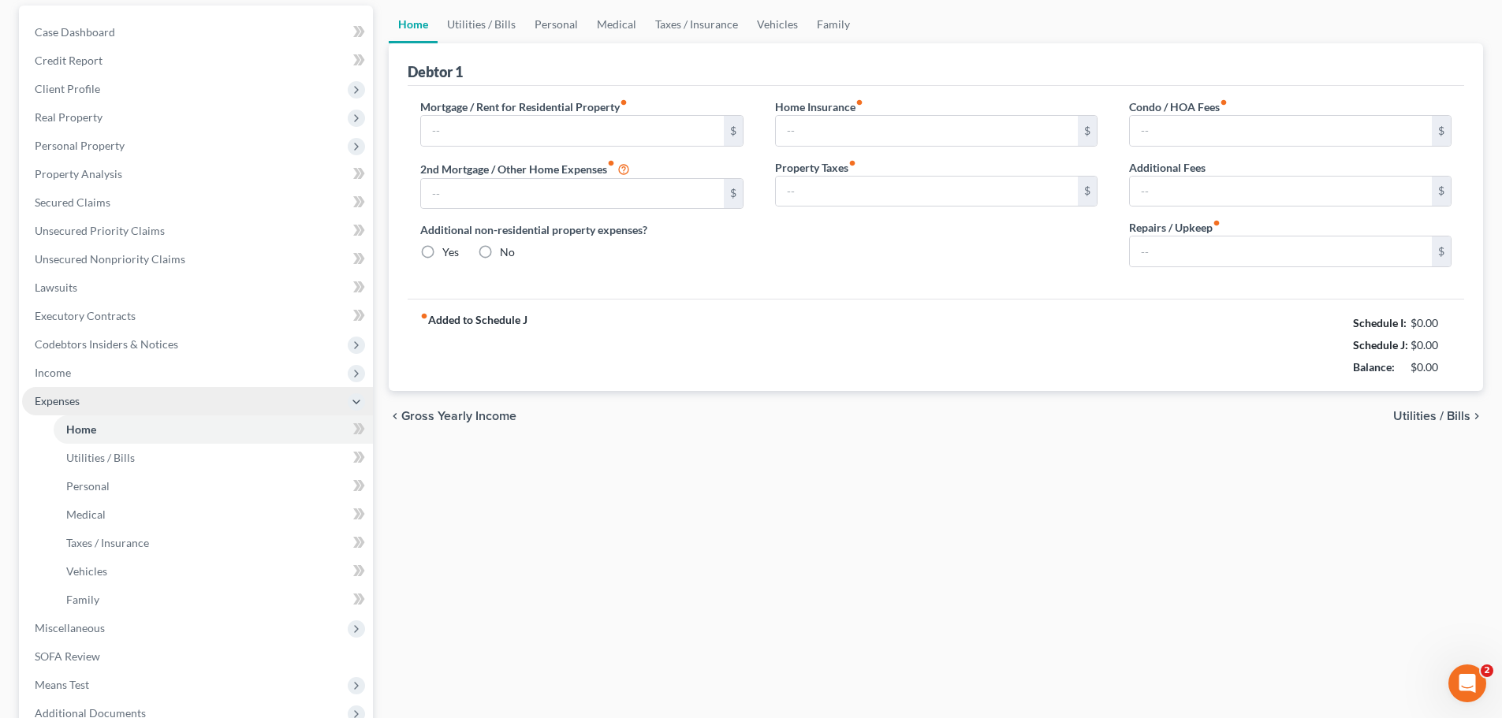
type input "679.20"
type input "0.00"
radio input "true"
type input "0.00"
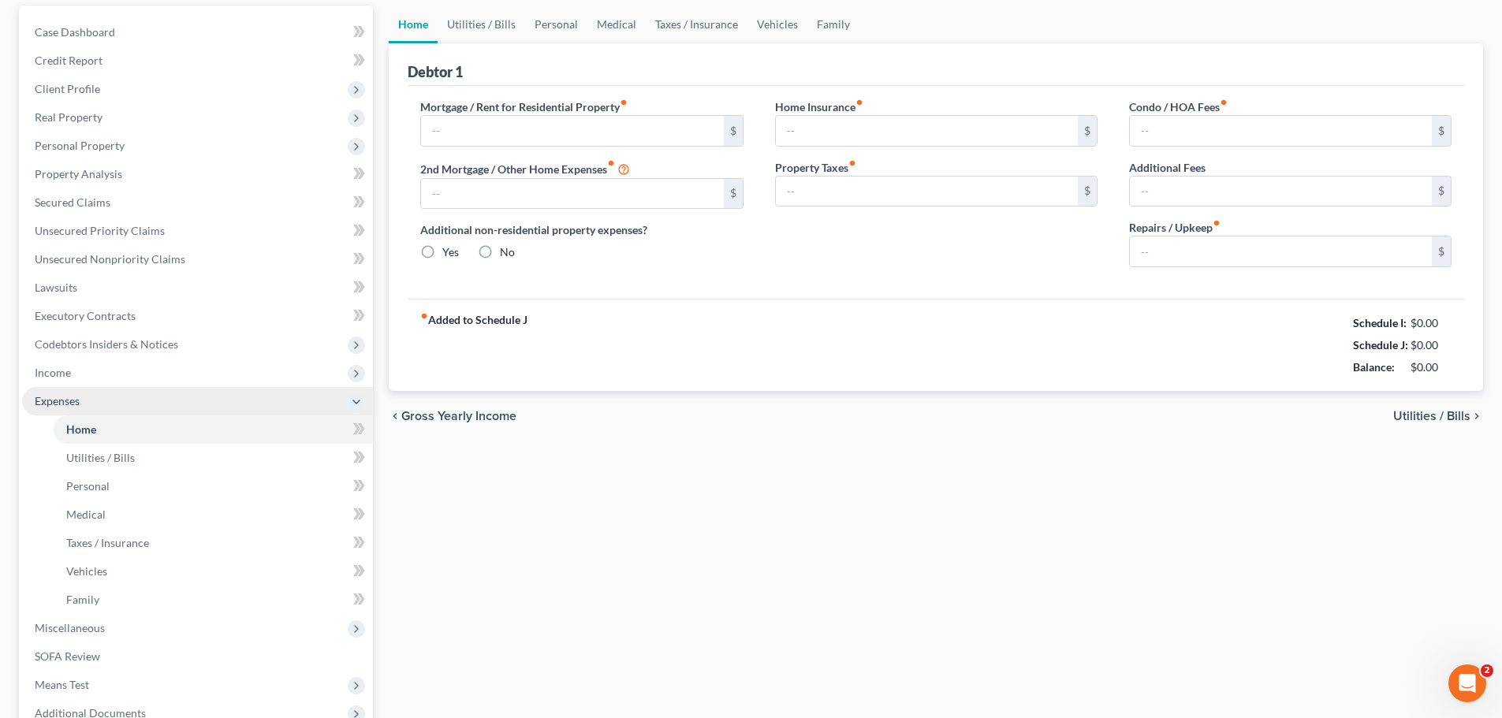
type input "0.00"
type input "75.00"
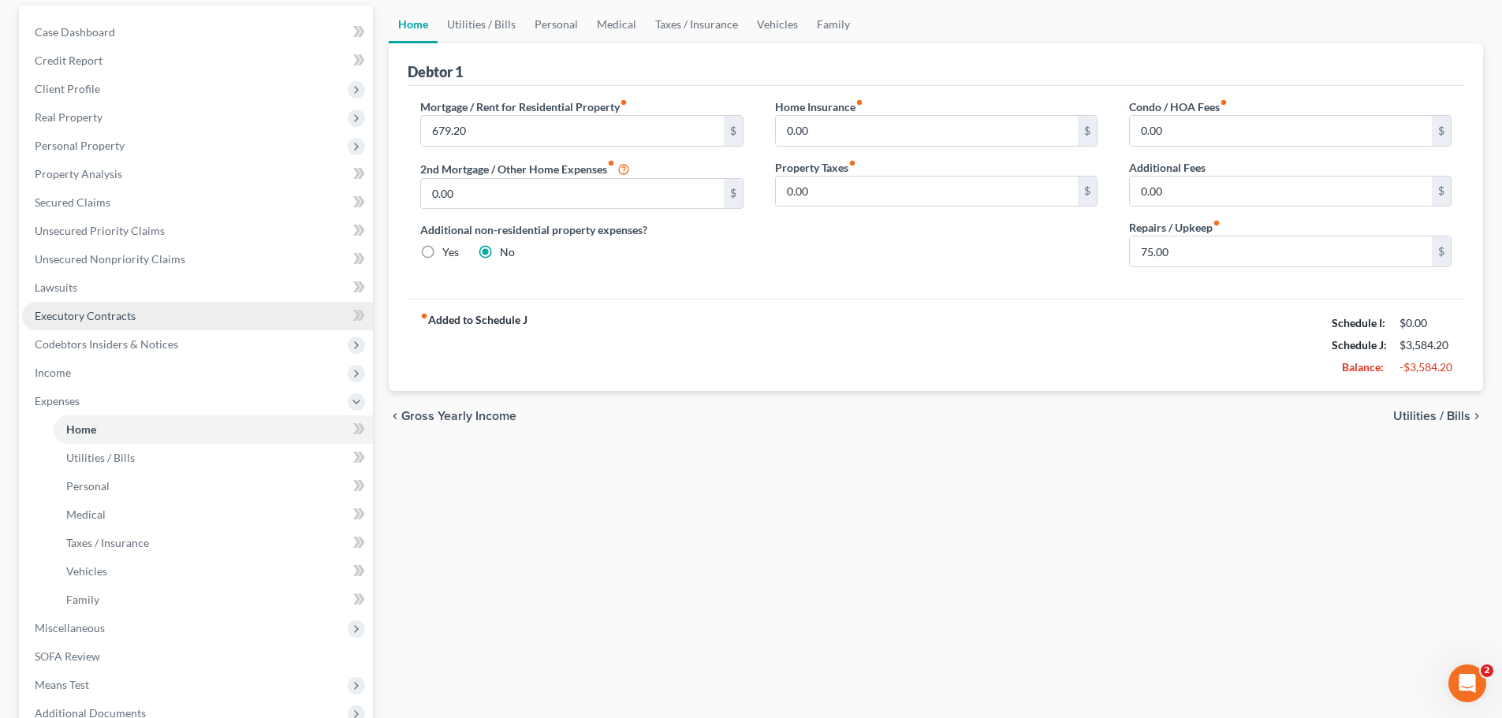
scroll to position [0, 0]
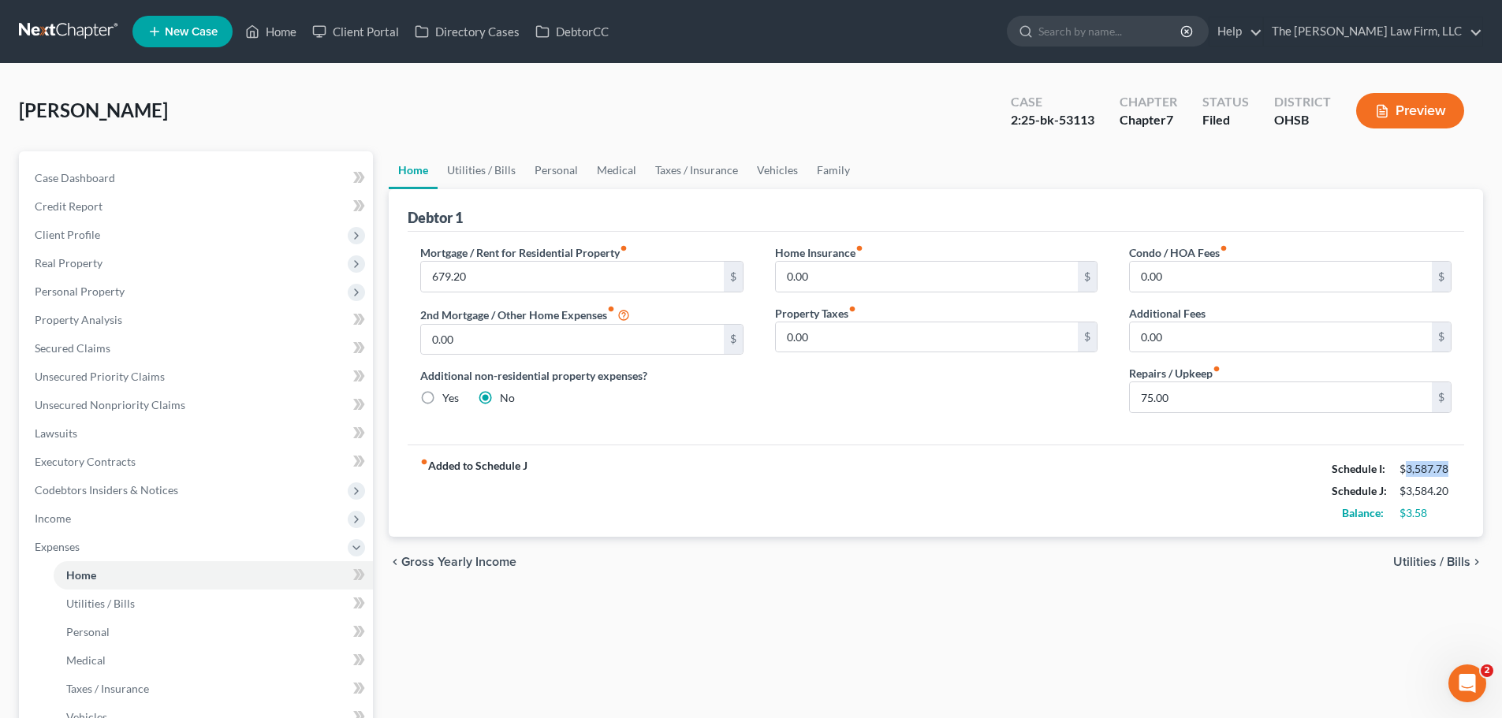
drag, startPoint x: 1405, startPoint y: 470, endPoint x: 1448, endPoint y: 475, distance: 42.8
click at [1448, 475] on div "$3,587.78" at bounding box center [1425, 469] width 52 height 16
copy div "3,587.78"
drag, startPoint x: 1405, startPoint y: 487, endPoint x: 1448, endPoint y: 490, distance: 42.6
click at [1448, 490] on div "$3,584.20" at bounding box center [1425, 491] width 52 height 16
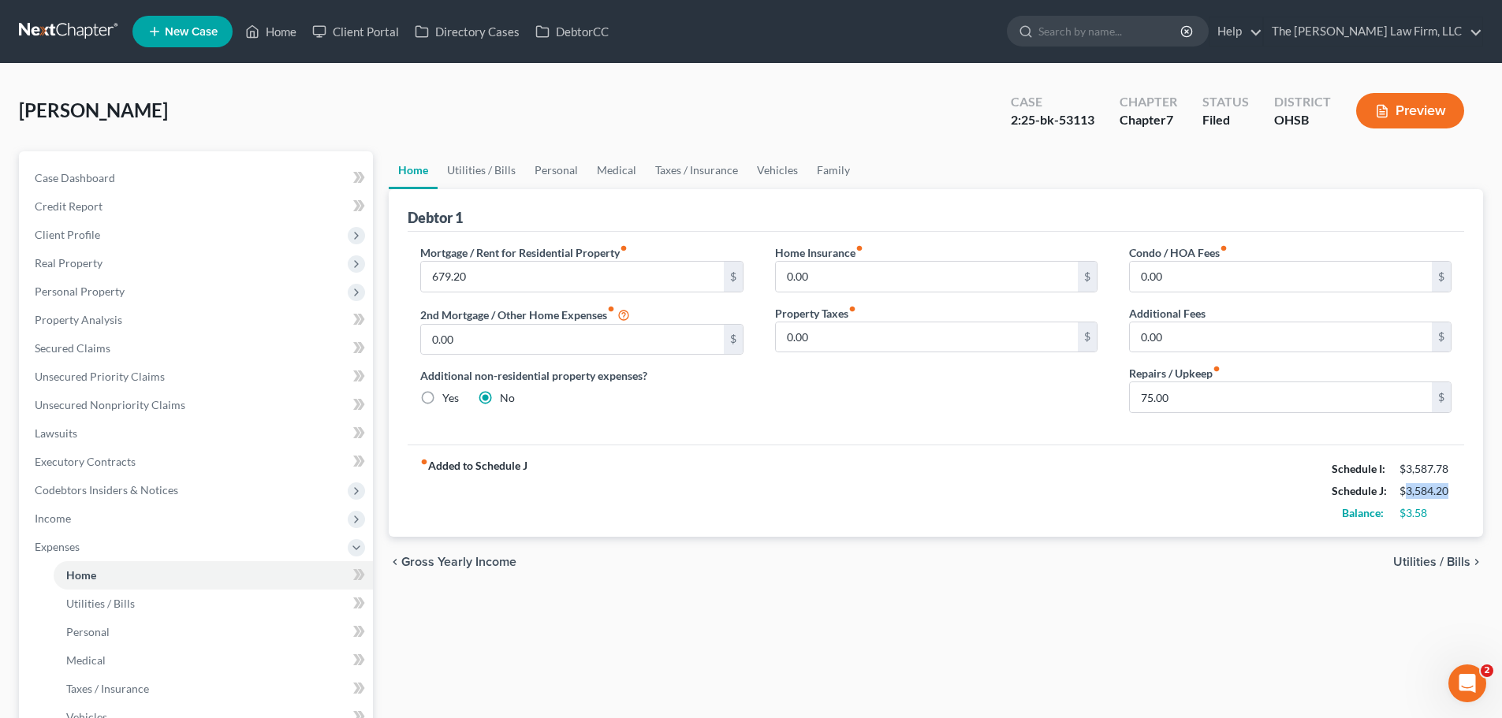
copy div "3,584.20"
drag, startPoint x: 1405, startPoint y: 514, endPoint x: 1427, endPoint y: 516, distance: 21.4
click at [1427, 516] on div "$3.58" at bounding box center [1425, 513] width 52 height 16
copy div "3.58"
drag, startPoint x: 1404, startPoint y: 464, endPoint x: 1446, endPoint y: 470, distance: 43.0
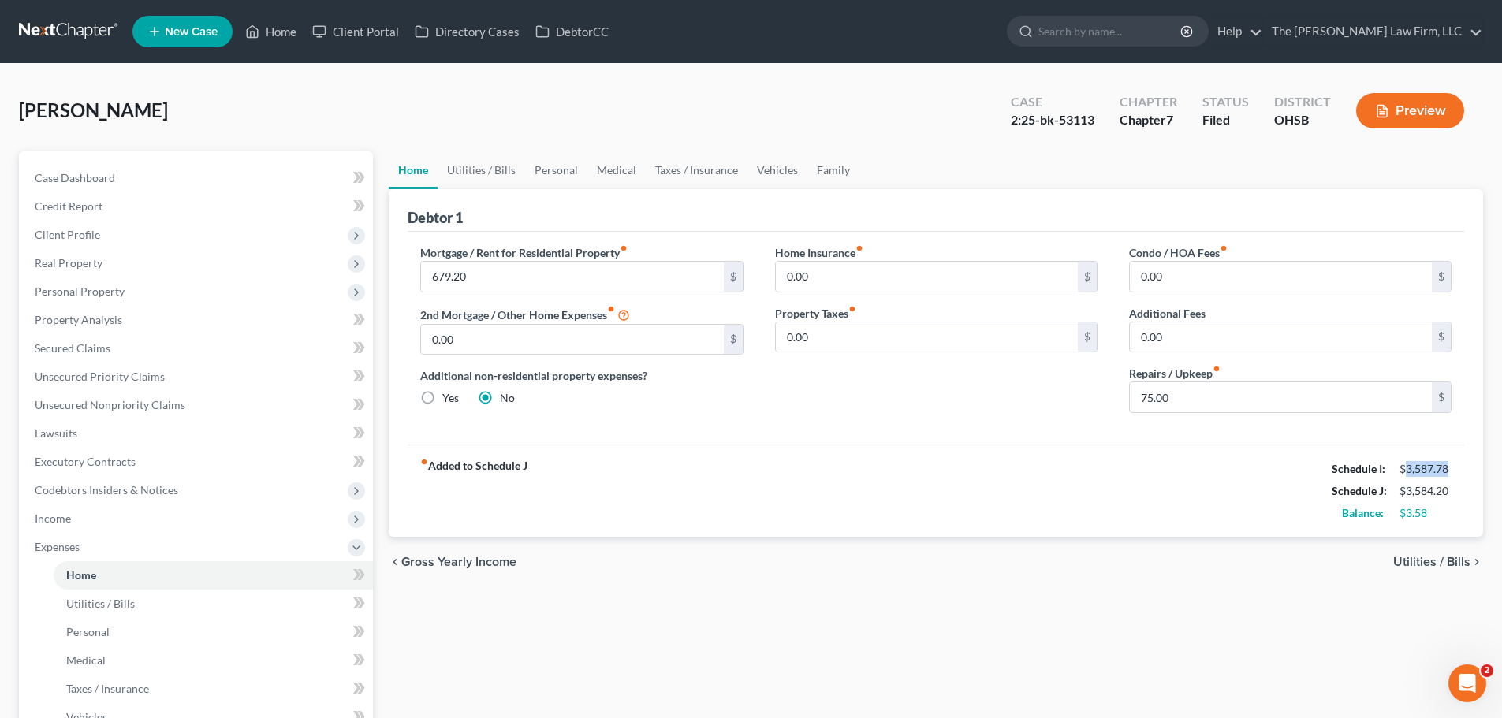
click at [1446, 470] on div "$3,587.78" at bounding box center [1425, 469] width 52 height 16
copy div "3,587.78"
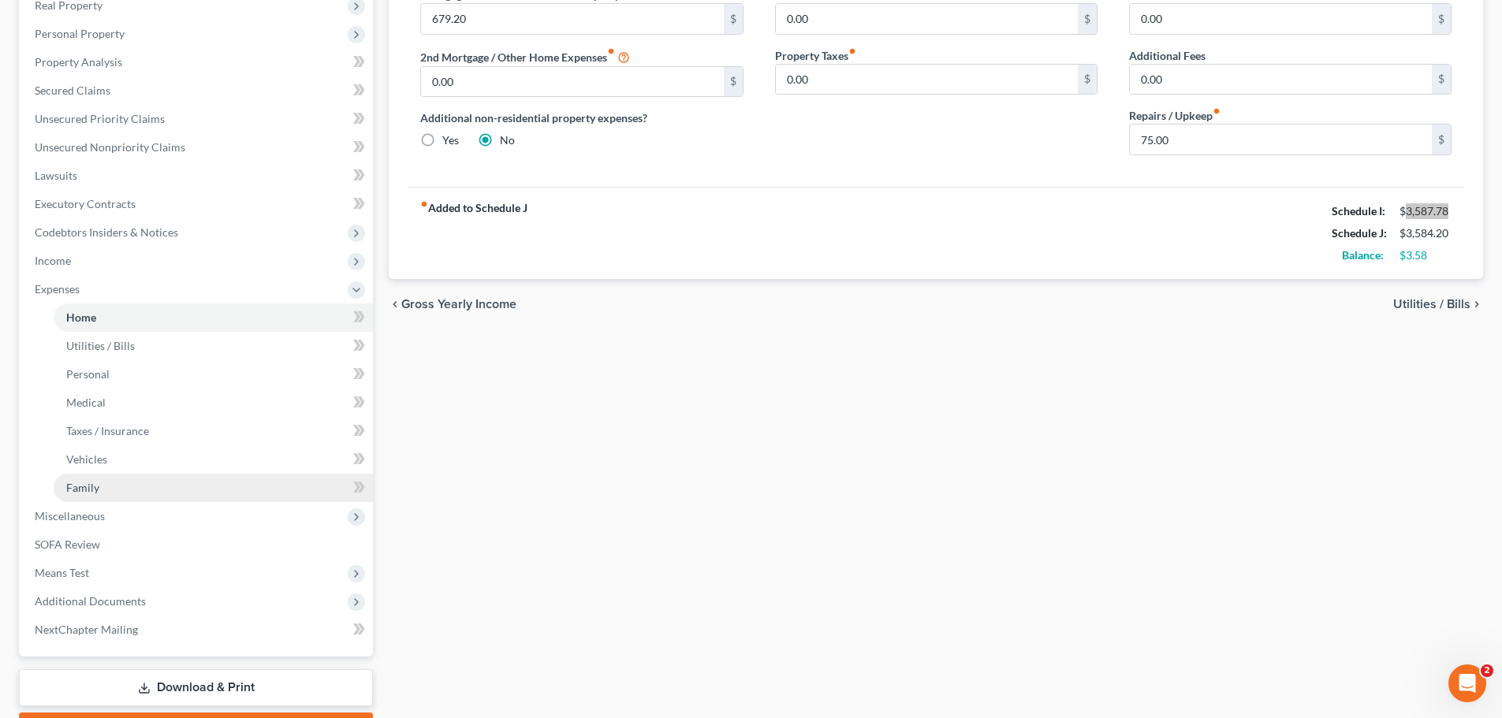
scroll to position [347, 0]
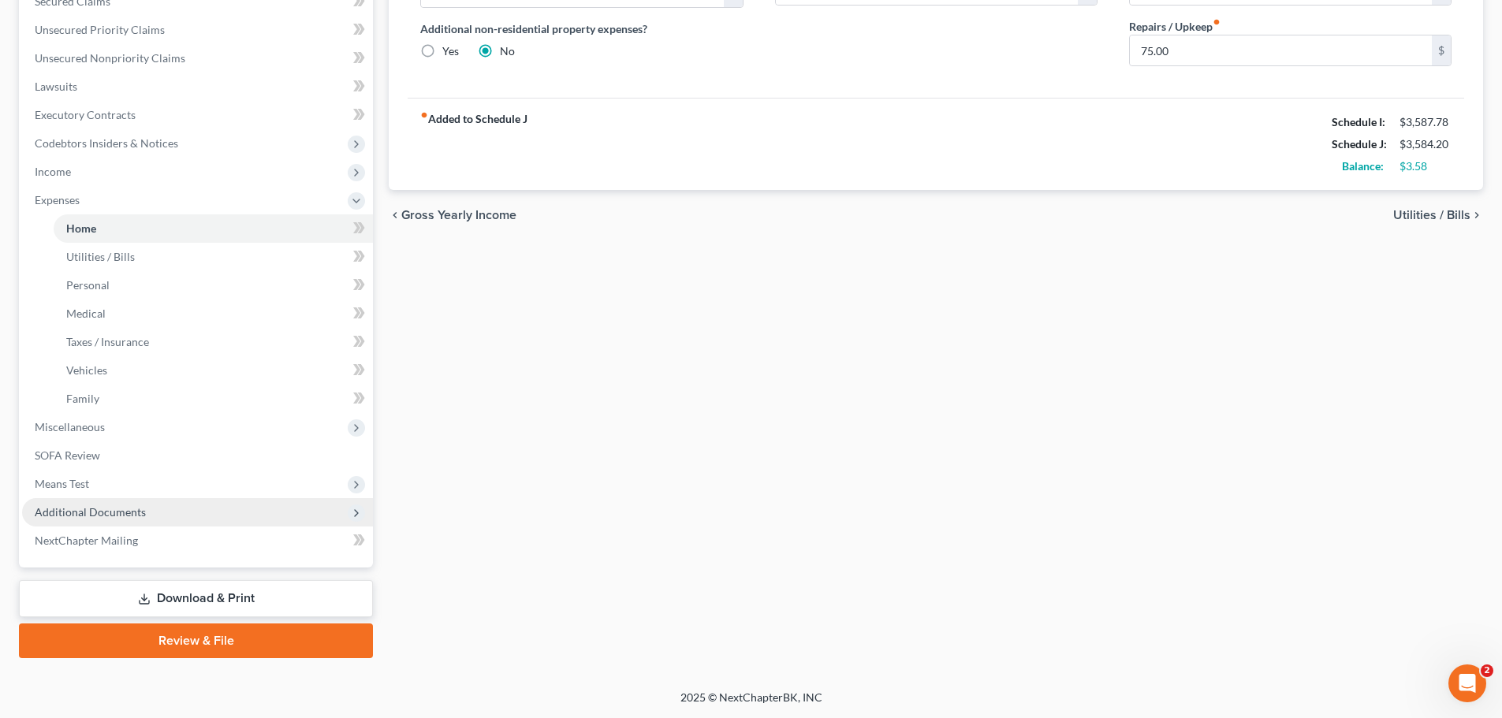
click at [150, 512] on span "Additional Documents" at bounding box center [197, 512] width 351 height 28
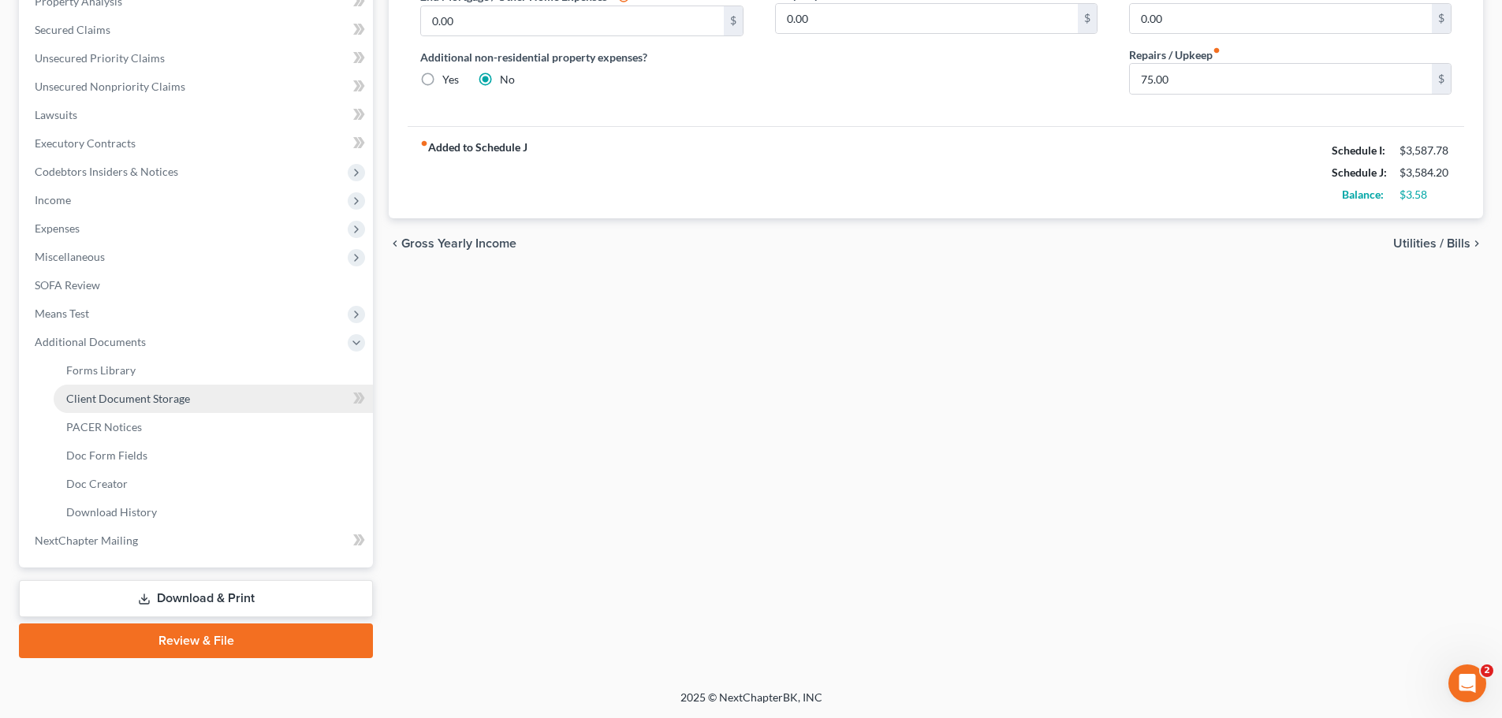
click at [171, 400] on span "Client Document Storage" at bounding box center [128, 398] width 124 height 13
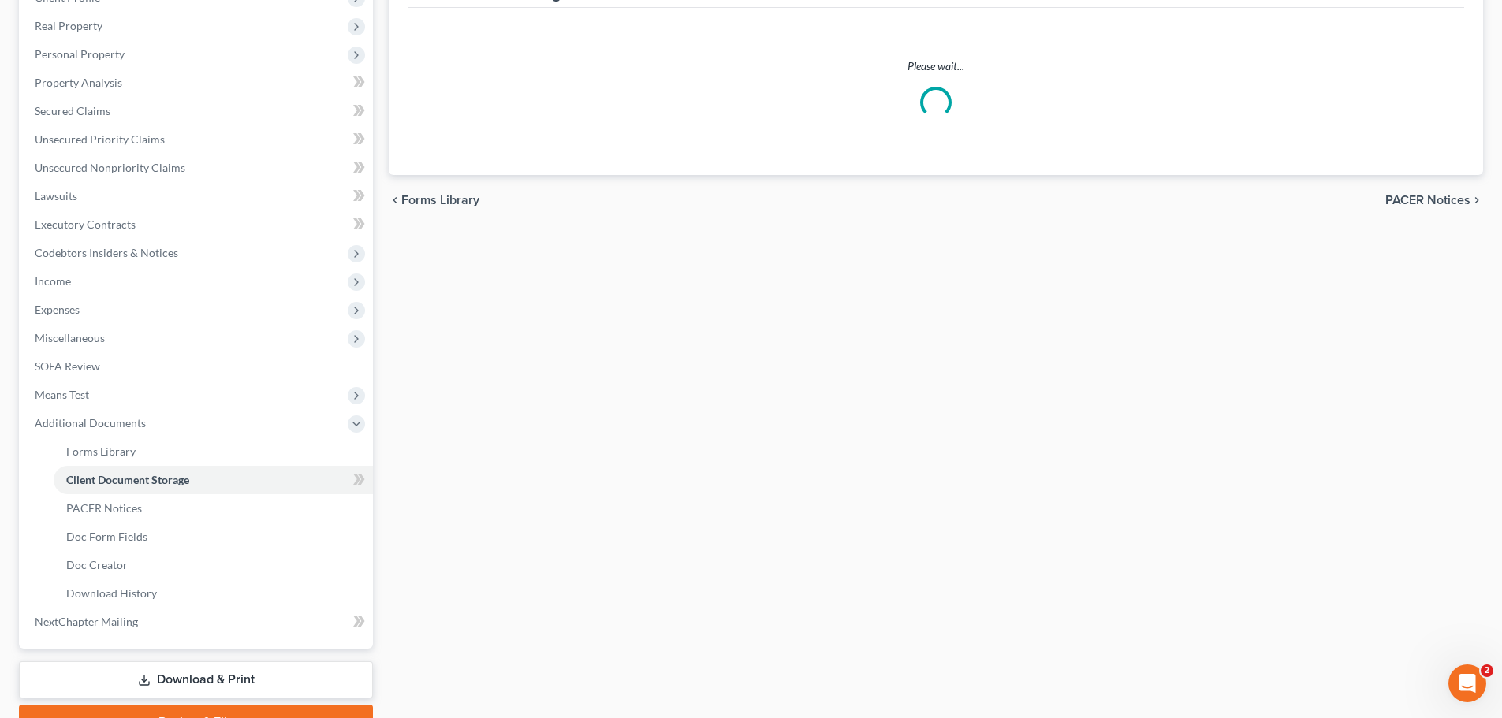
scroll to position [61, 0]
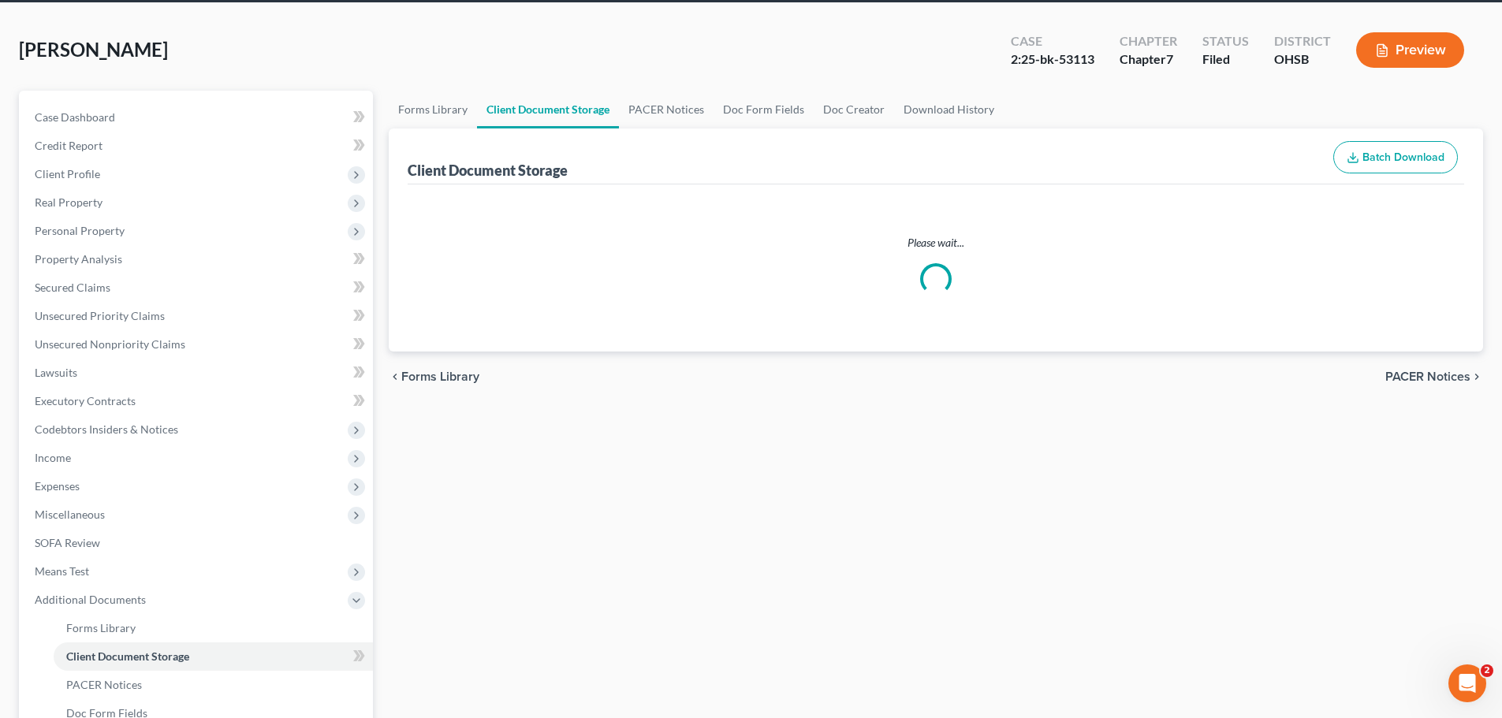
select select "52"
select select "61"
select select "7"
select select "37"
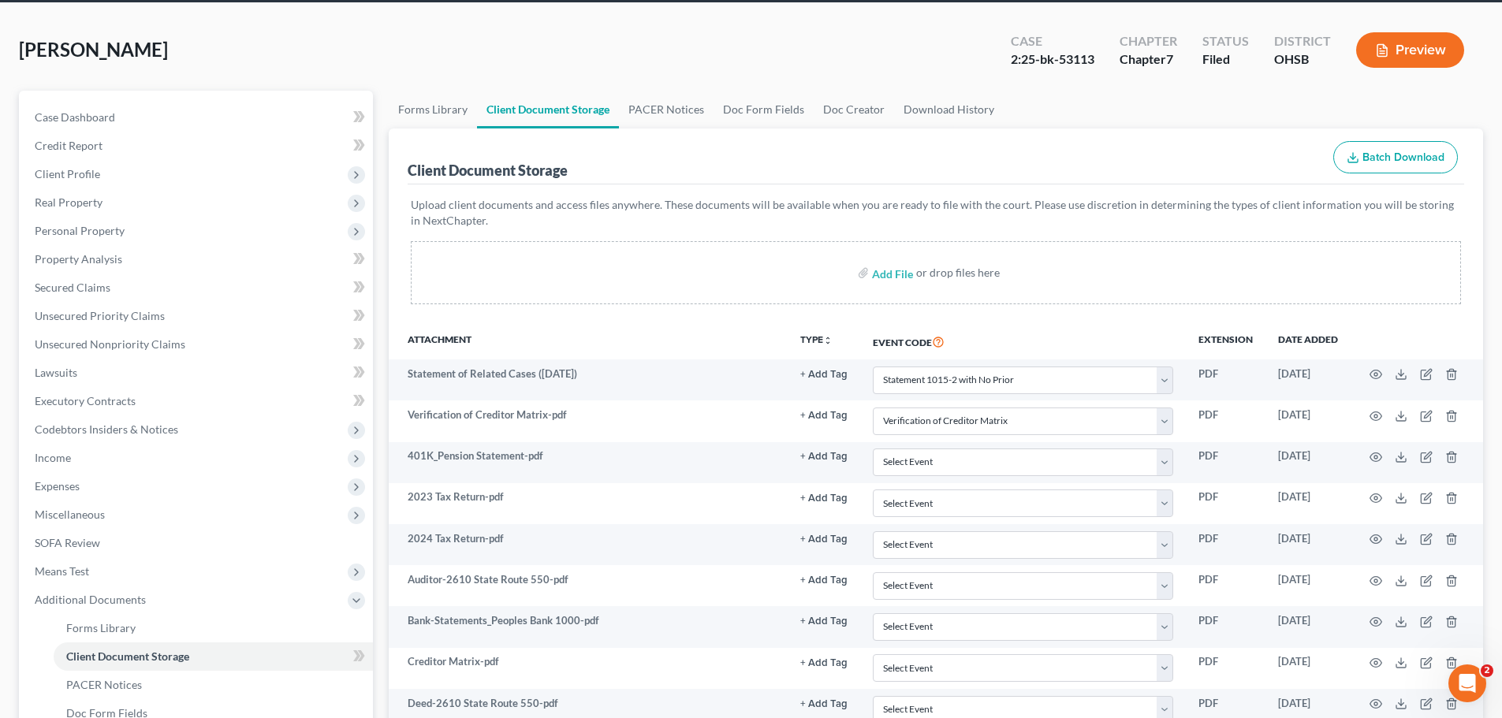
scroll to position [0, 0]
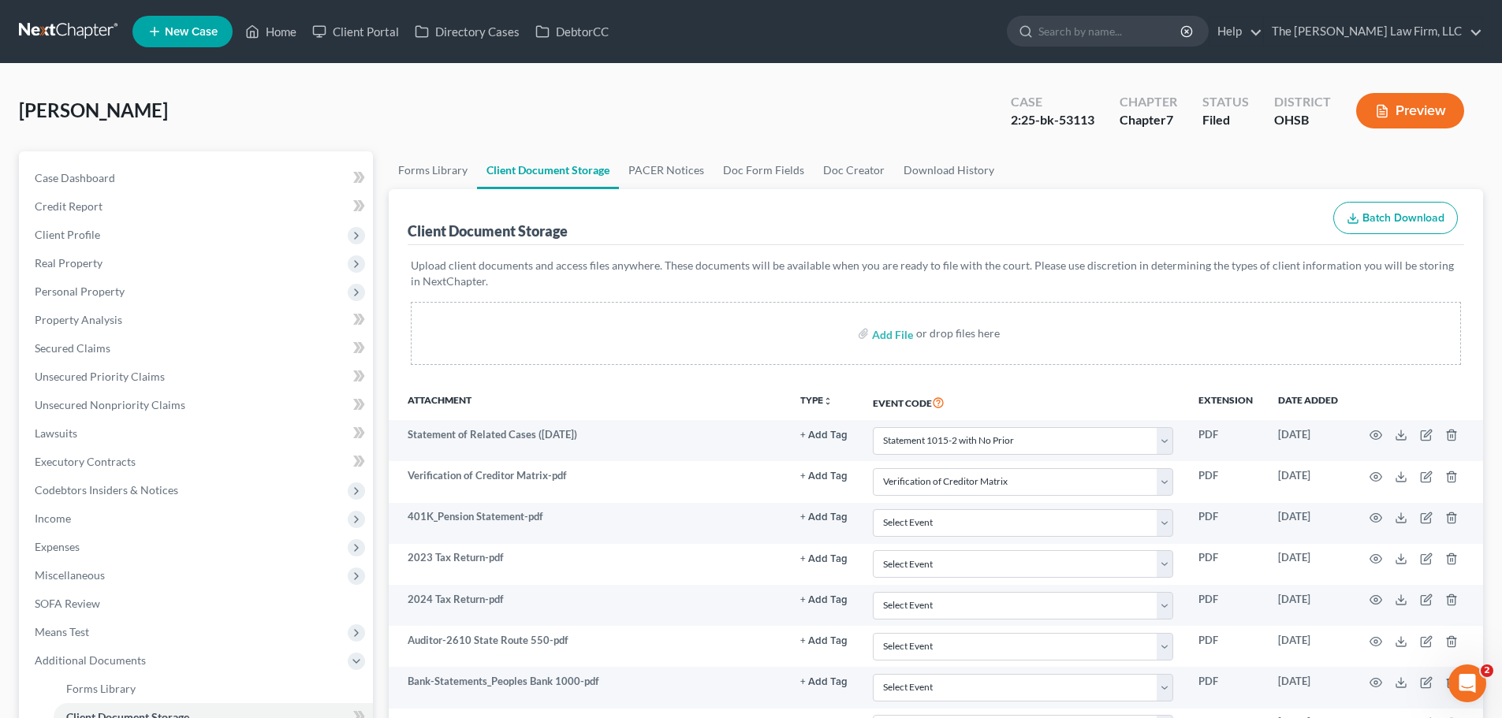
select select "52"
select select "61"
select select "7"
select select "37"
drag, startPoint x: 283, startPoint y: 34, endPoint x: 358, endPoint y: 43, distance: 75.4
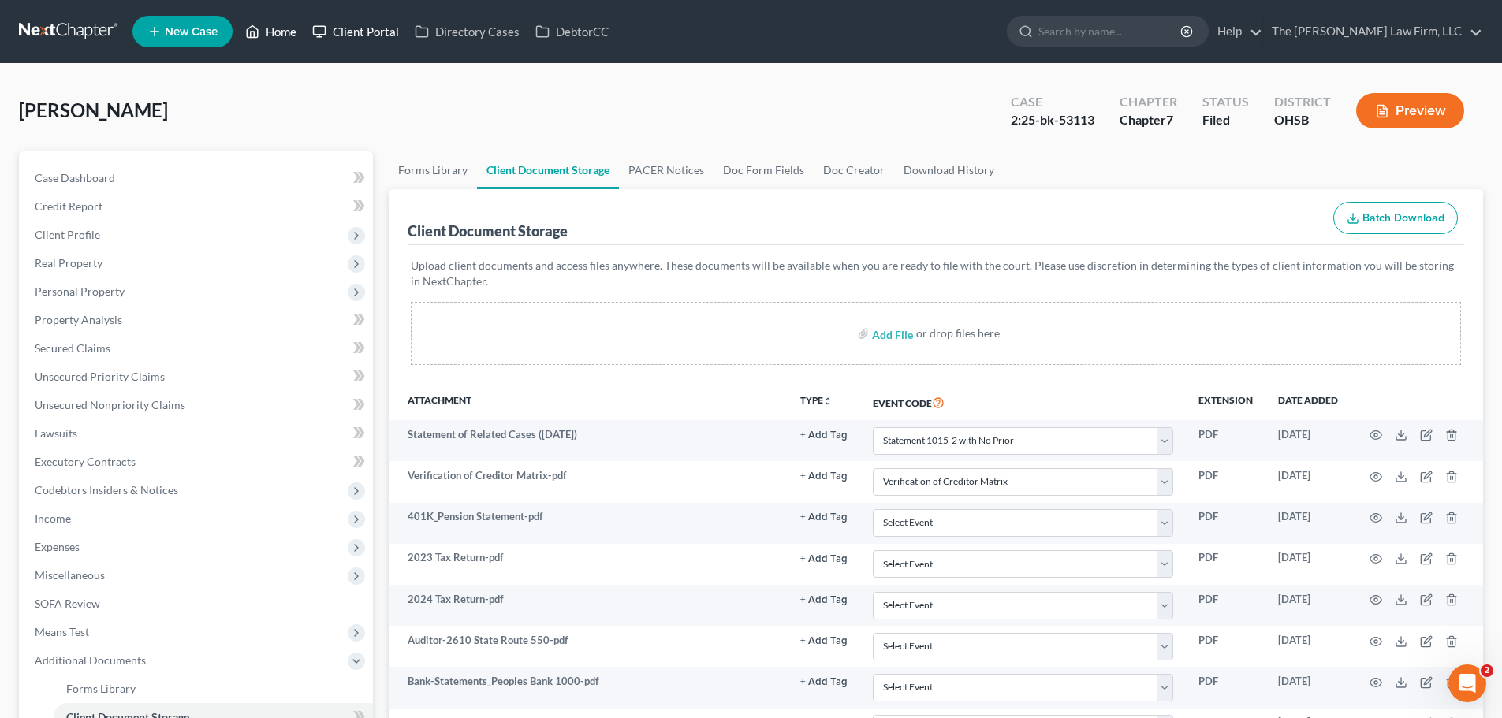
click at [283, 34] on link "Home" at bounding box center [270, 31] width 67 height 28
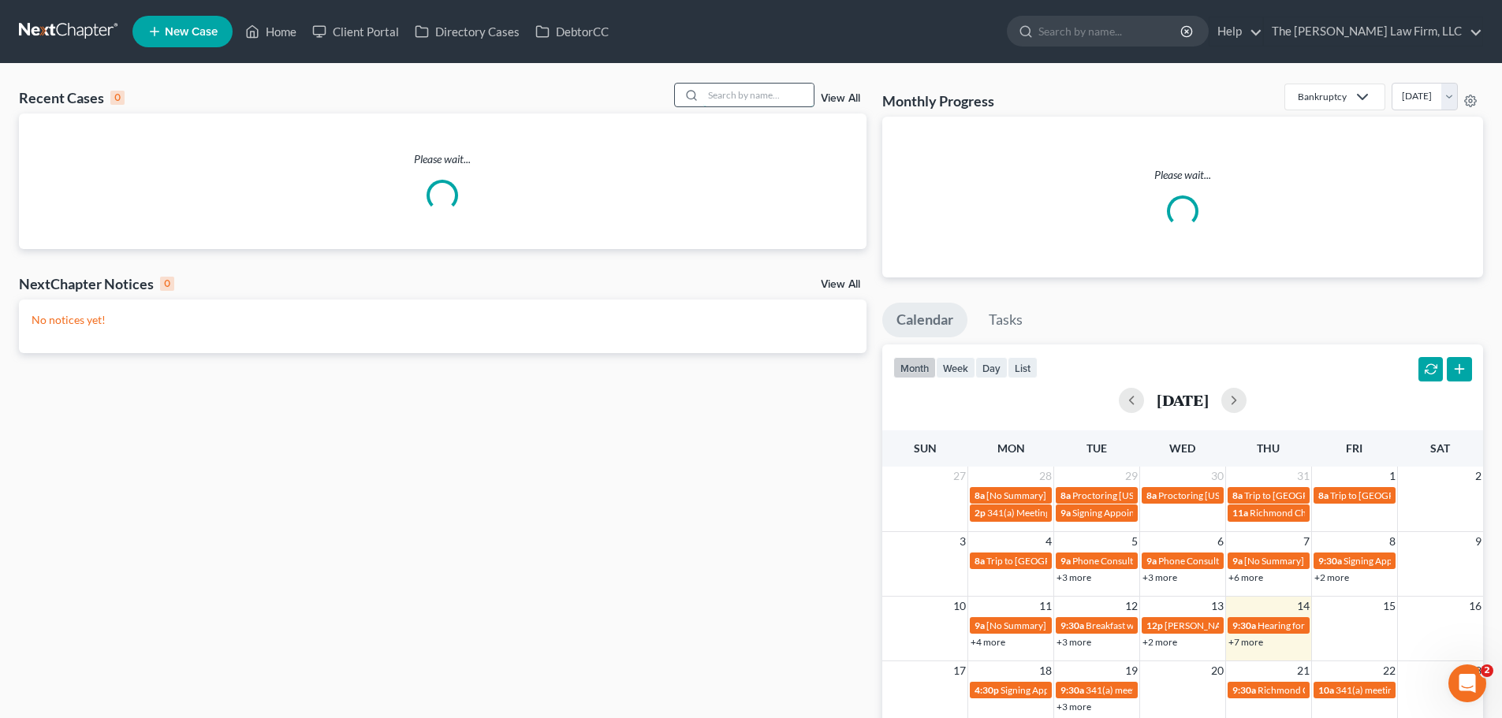
click at [774, 103] on input "search" at bounding box center [758, 95] width 110 height 23
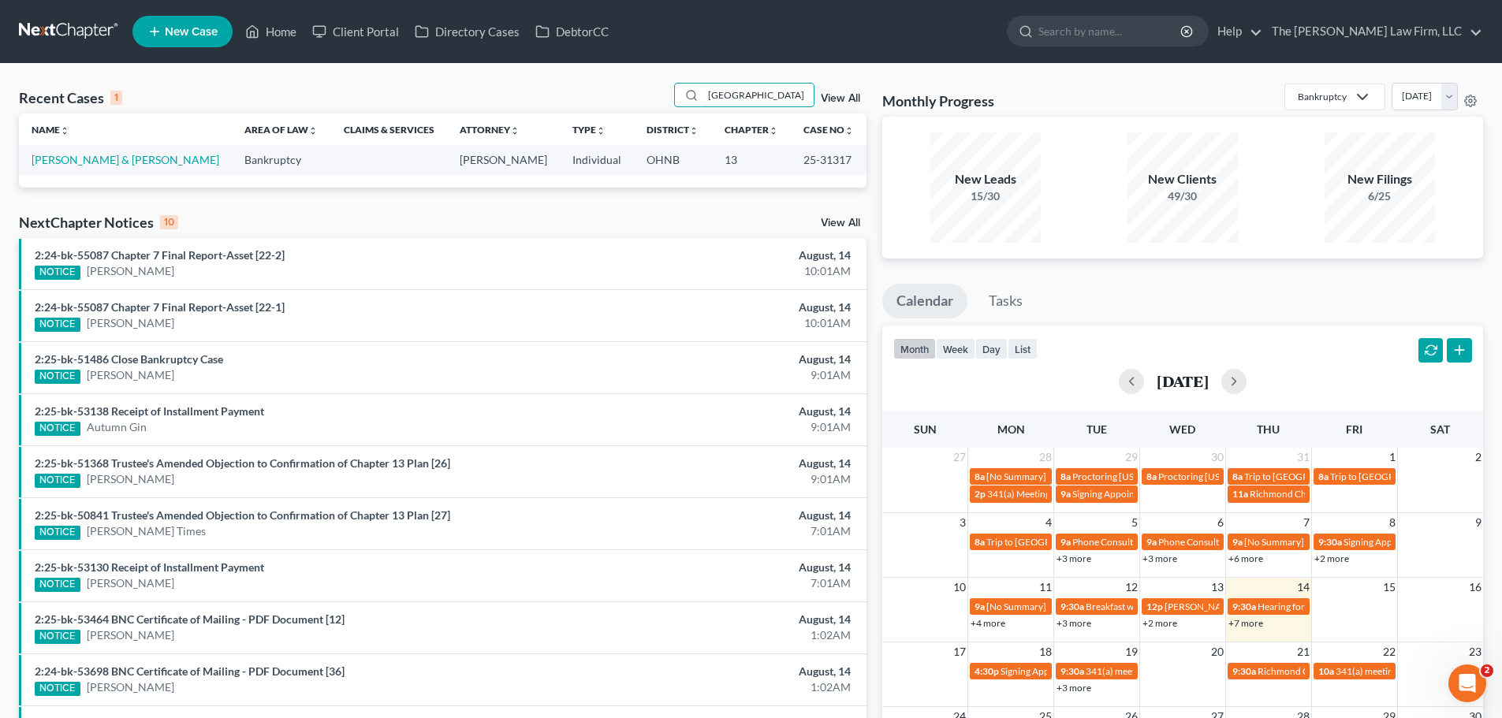
drag, startPoint x: 762, startPoint y: 88, endPoint x: 652, endPoint y: 105, distance: 111.6
click at [652, 105] on div "Recent Cases 1 stanford View All" at bounding box center [442, 98] width 847 height 31
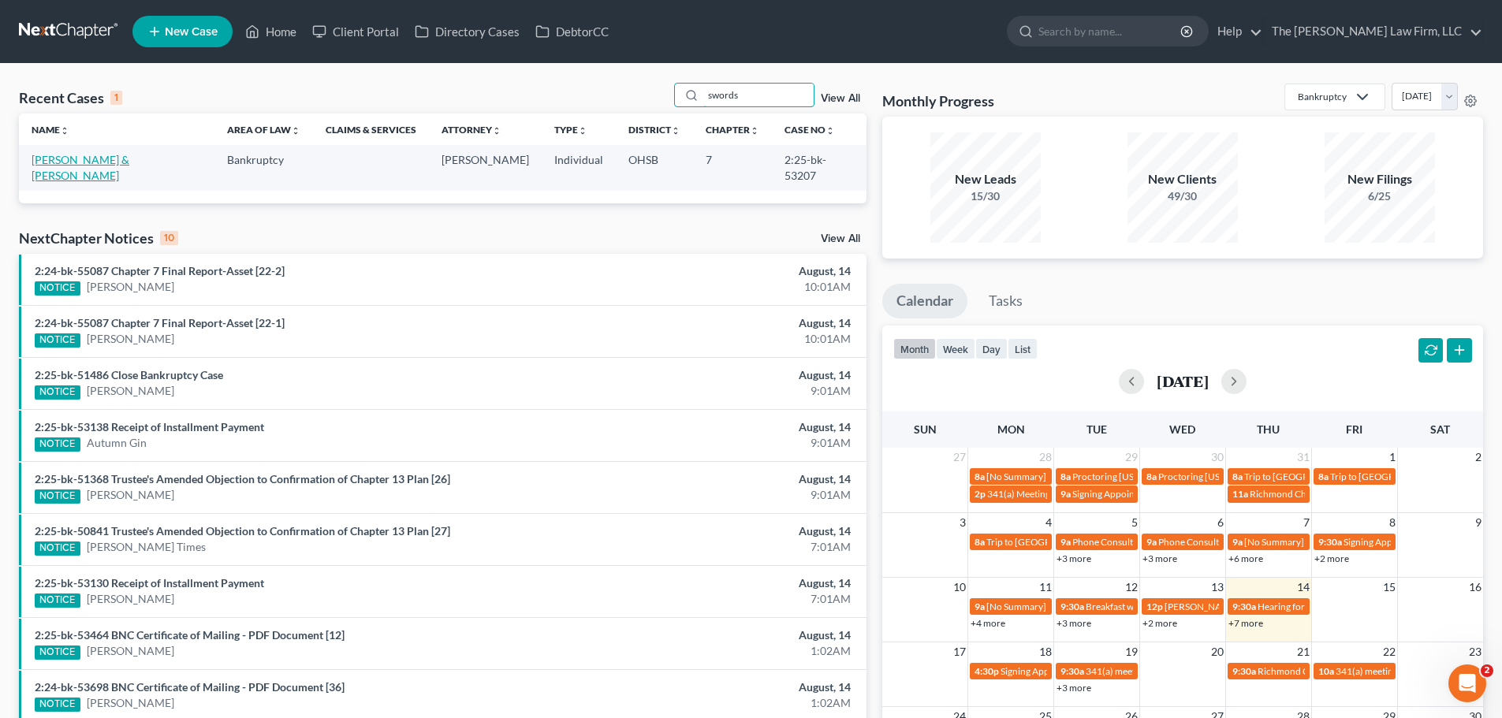
type input "swords"
click at [123, 163] on link "[PERSON_NAME] & [PERSON_NAME]" at bounding box center [81, 167] width 98 height 29
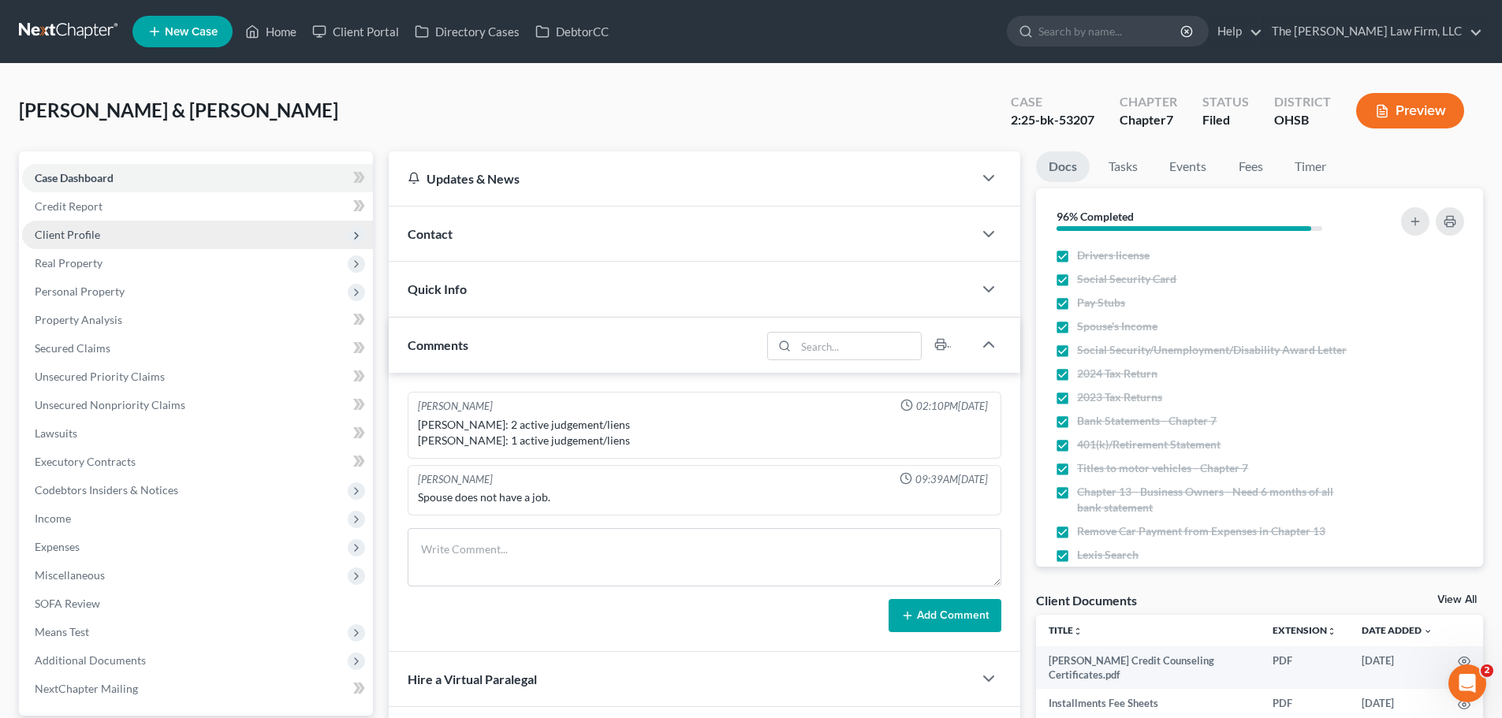
click at [114, 231] on span "Client Profile" at bounding box center [197, 235] width 351 height 28
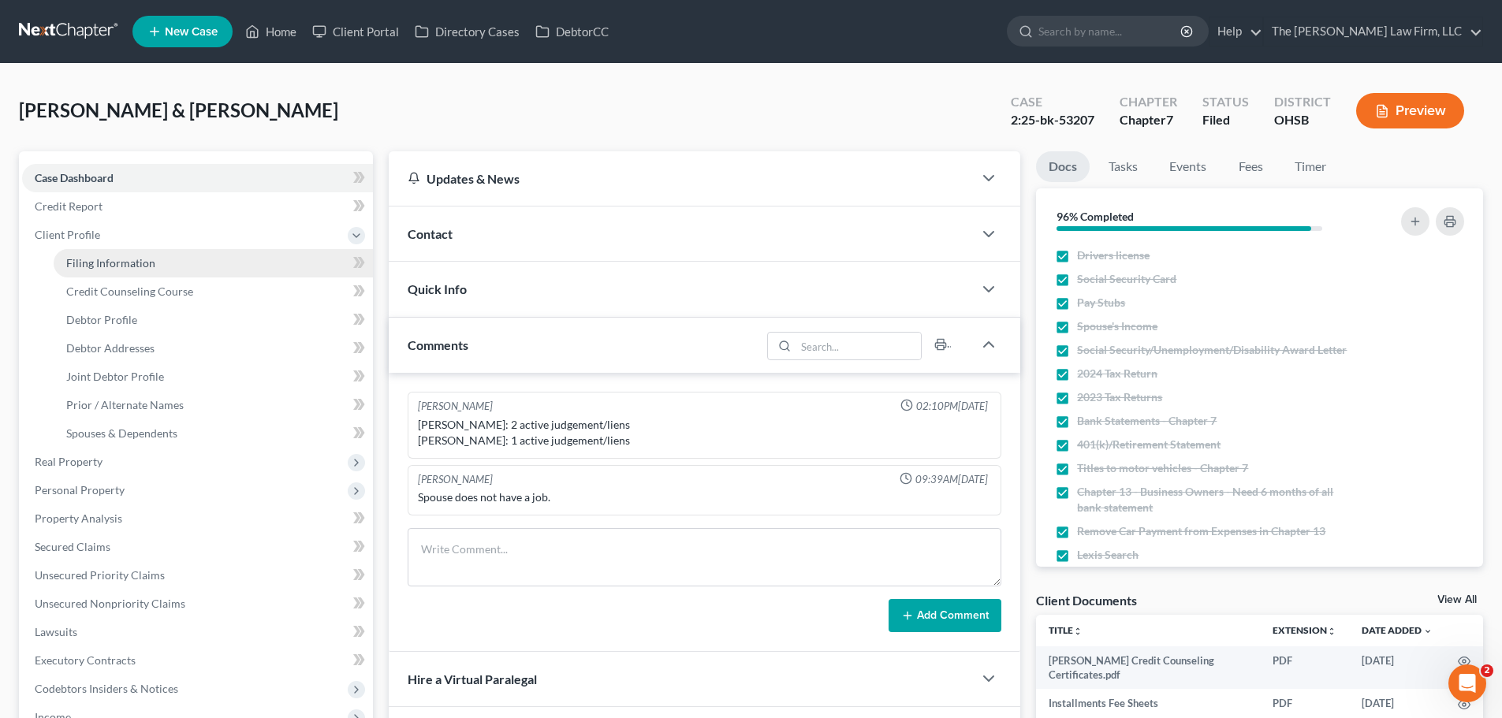
click at [117, 258] on span "Filing Information" at bounding box center [110, 262] width 89 height 13
select select "1"
select select "0"
select select "36"
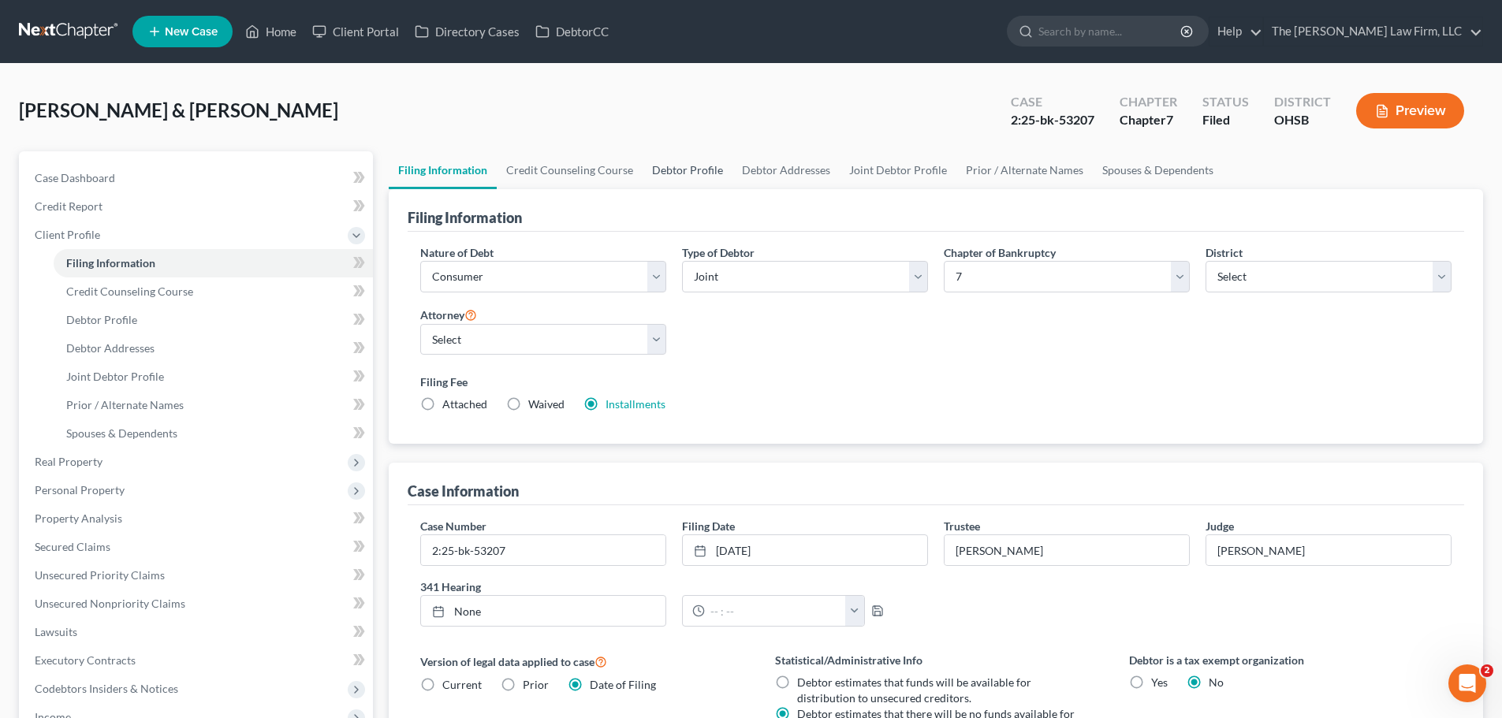
click at [697, 166] on link "Debtor Profile" at bounding box center [687, 170] width 90 height 38
select select "1"
select select "3"
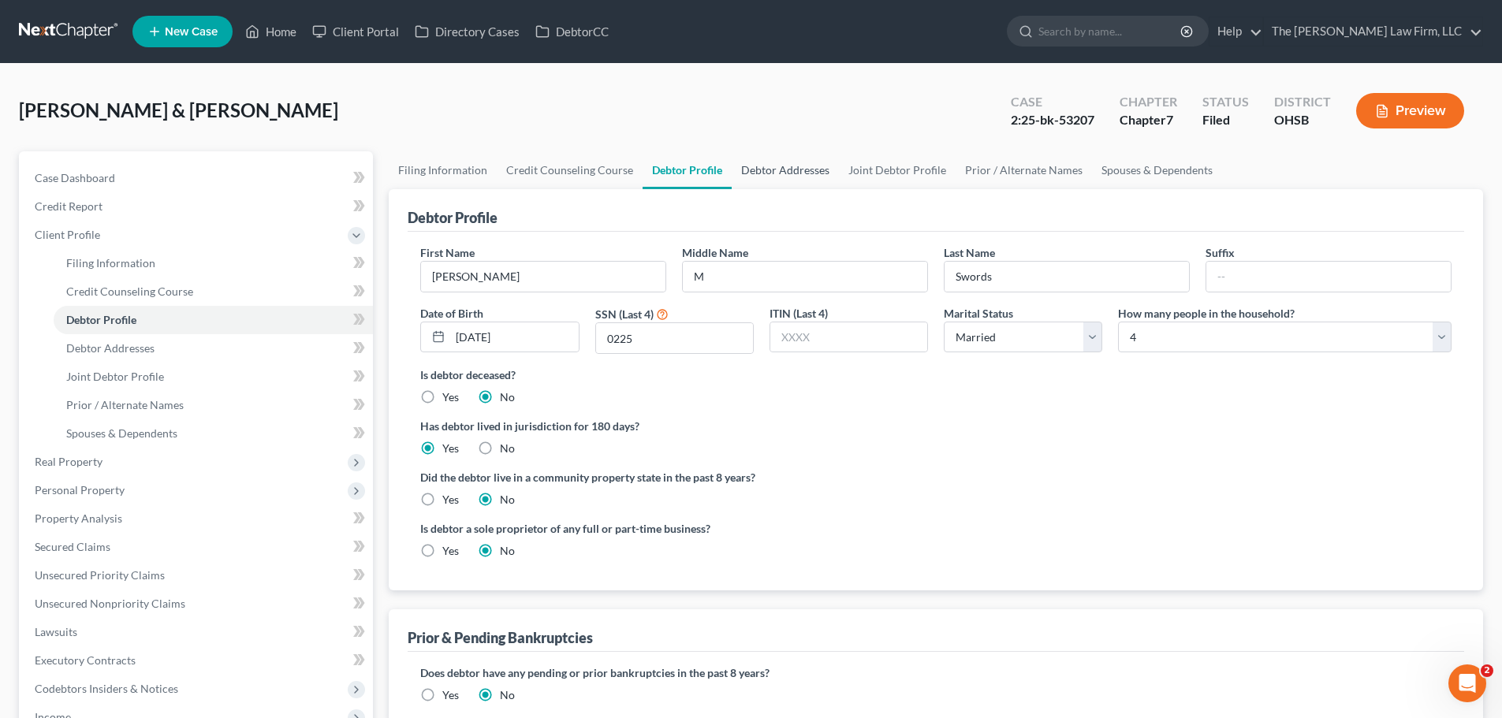
click at [769, 164] on link "Debtor Addresses" at bounding box center [785, 170] width 107 height 38
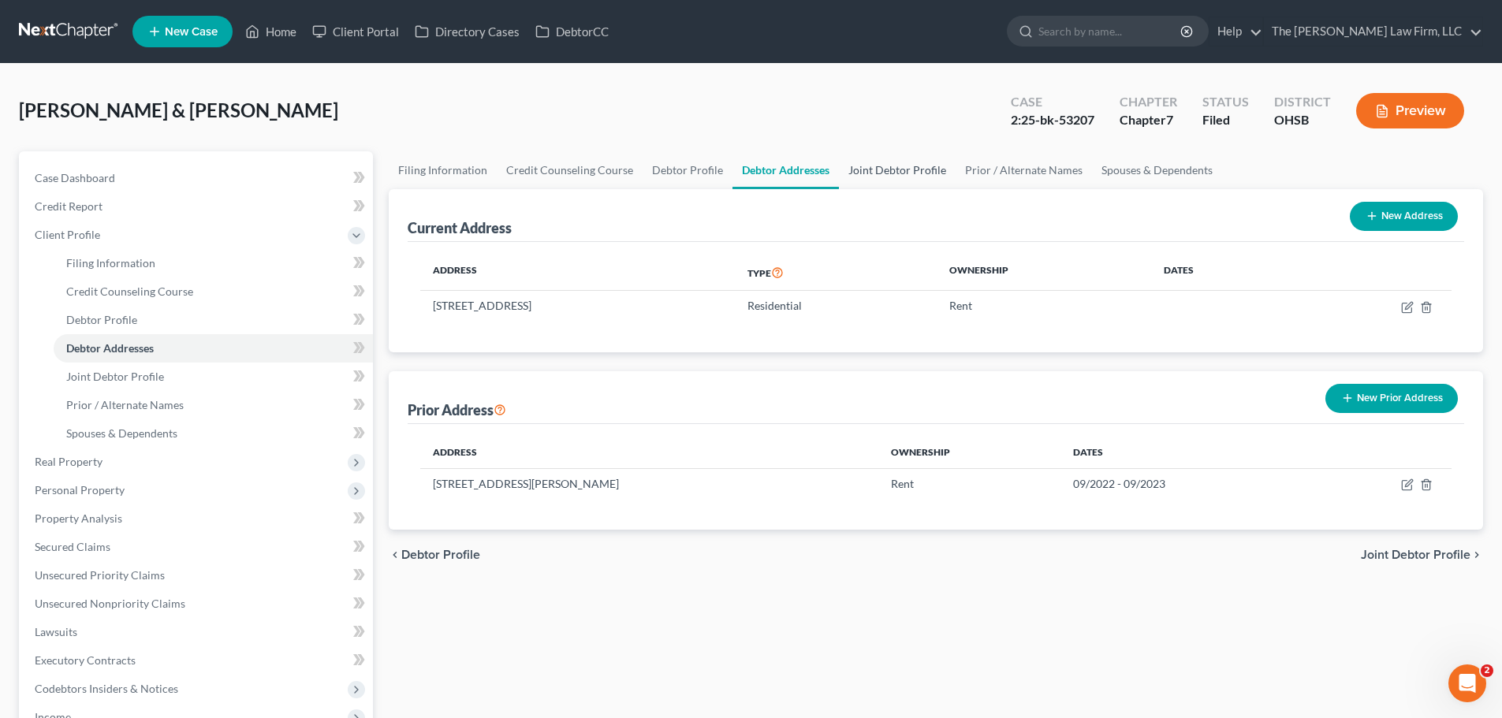
click at [920, 169] on link "Joint Debtor Profile" at bounding box center [897, 170] width 117 height 38
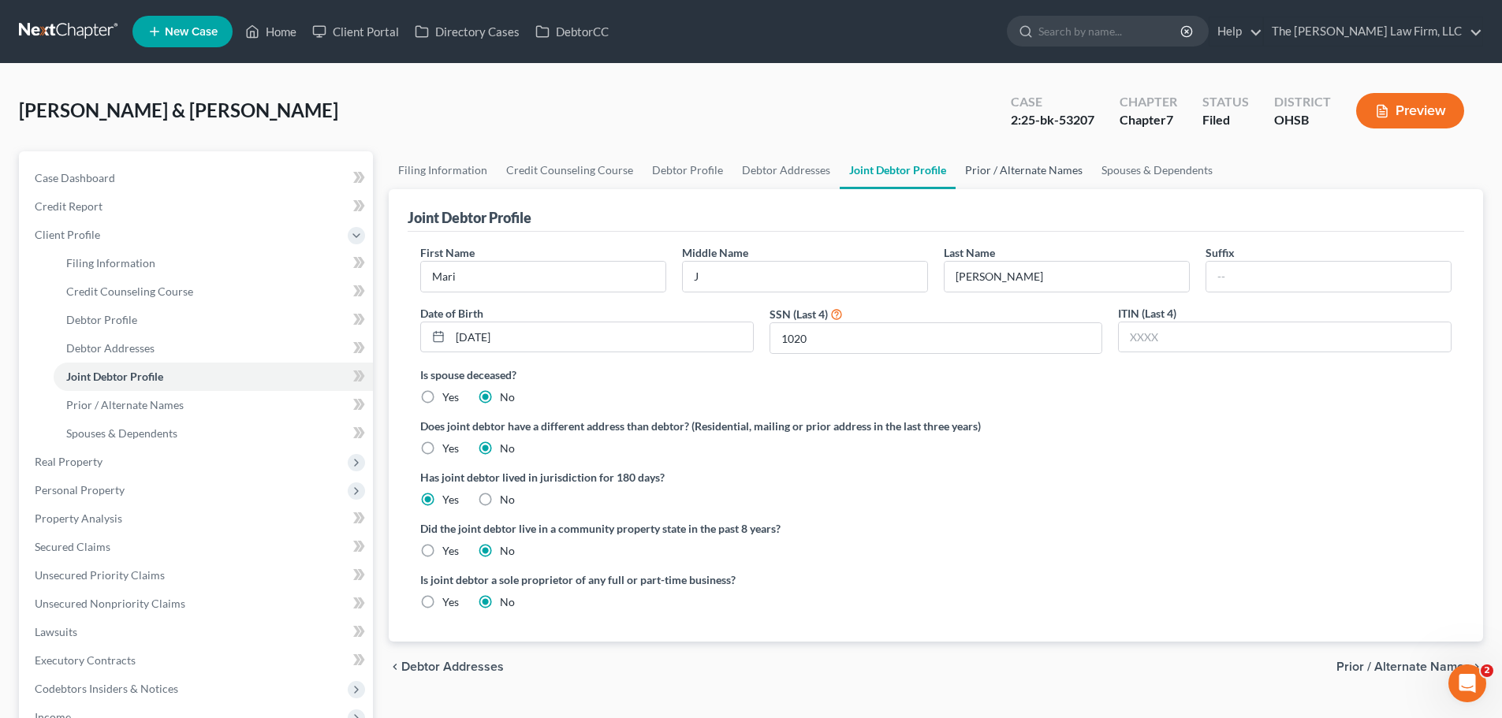
click at [1003, 169] on link "Prior / Alternate Names" at bounding box center [1023, 170] width 136 height 38
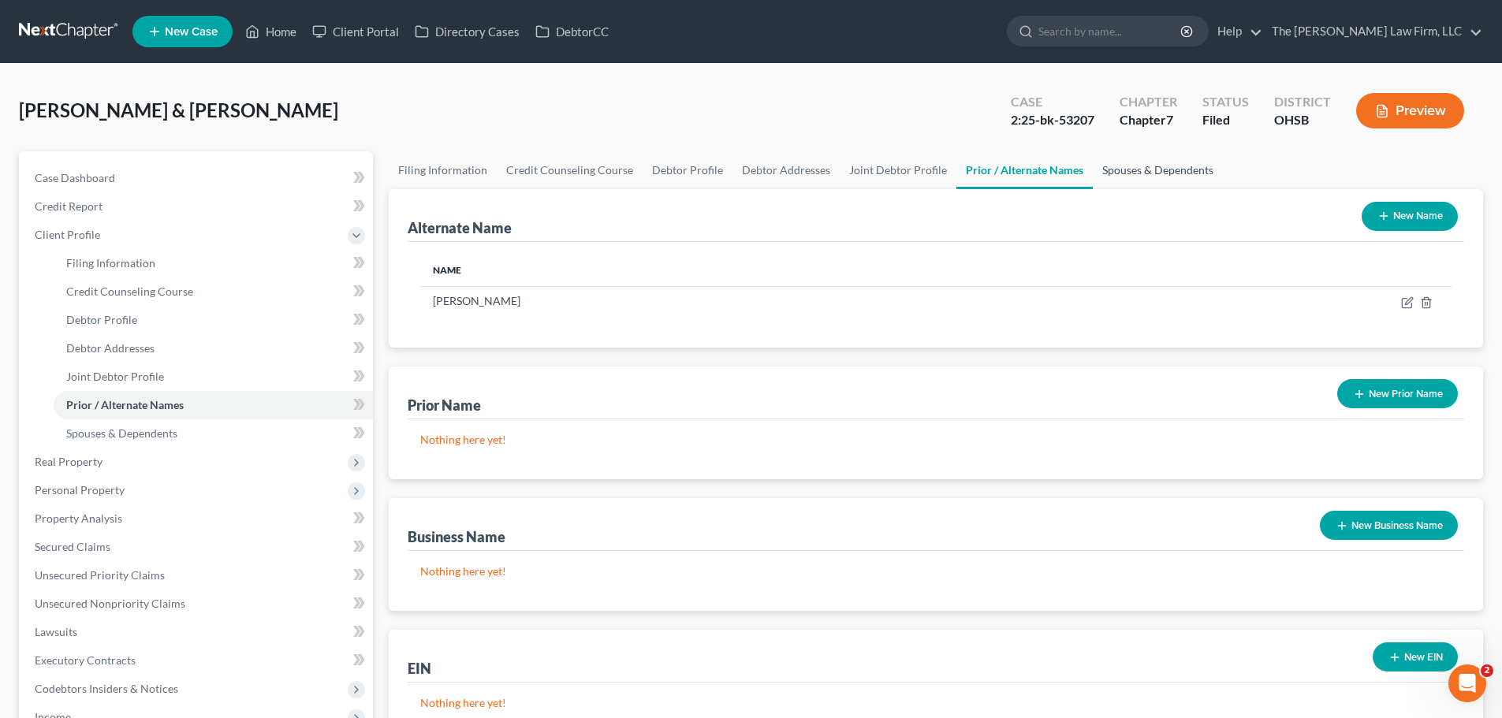
click at [1143, 169] on link "Spouses & Dependents" at bounding box center [1158, 170] width 130 height 38
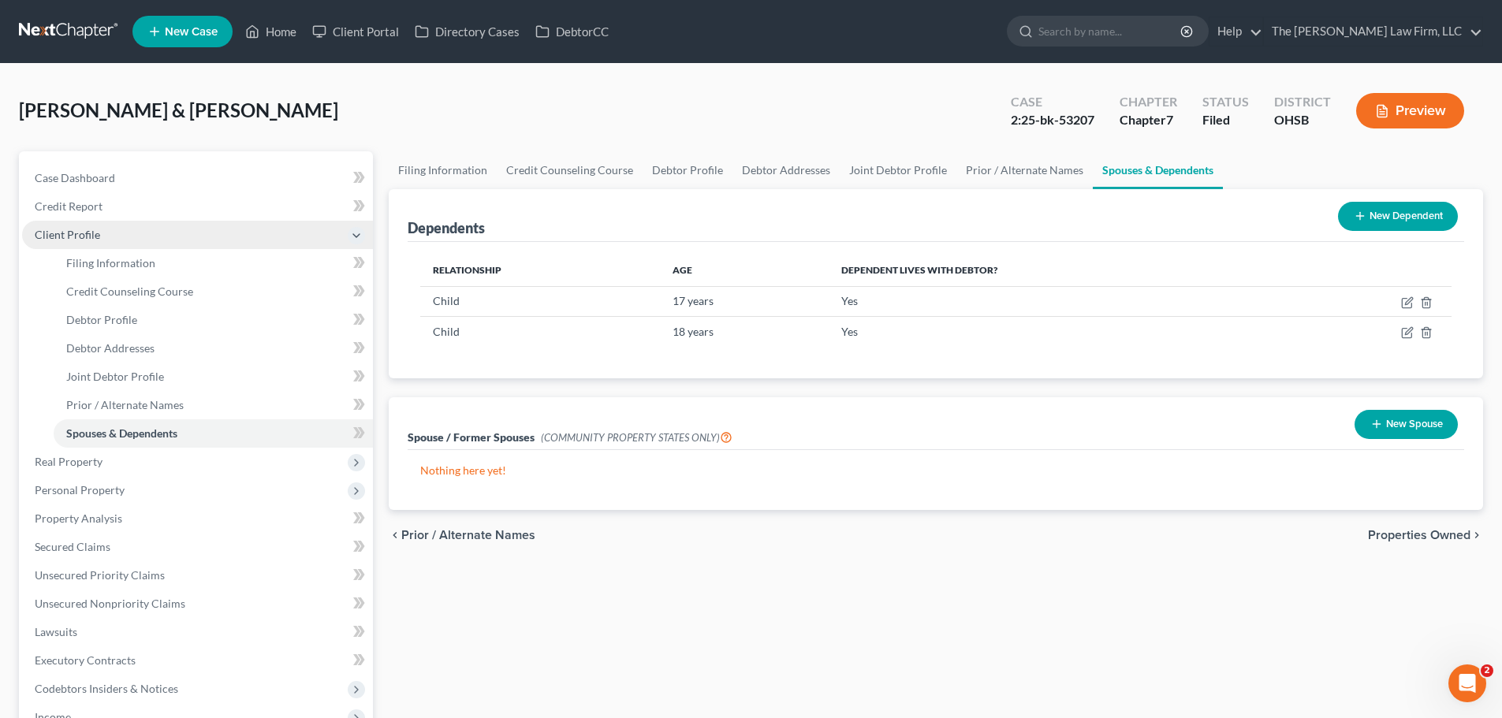
click at [70, 237] on span "Client Profile" at bounding box center [67, 234] width 65 height 13
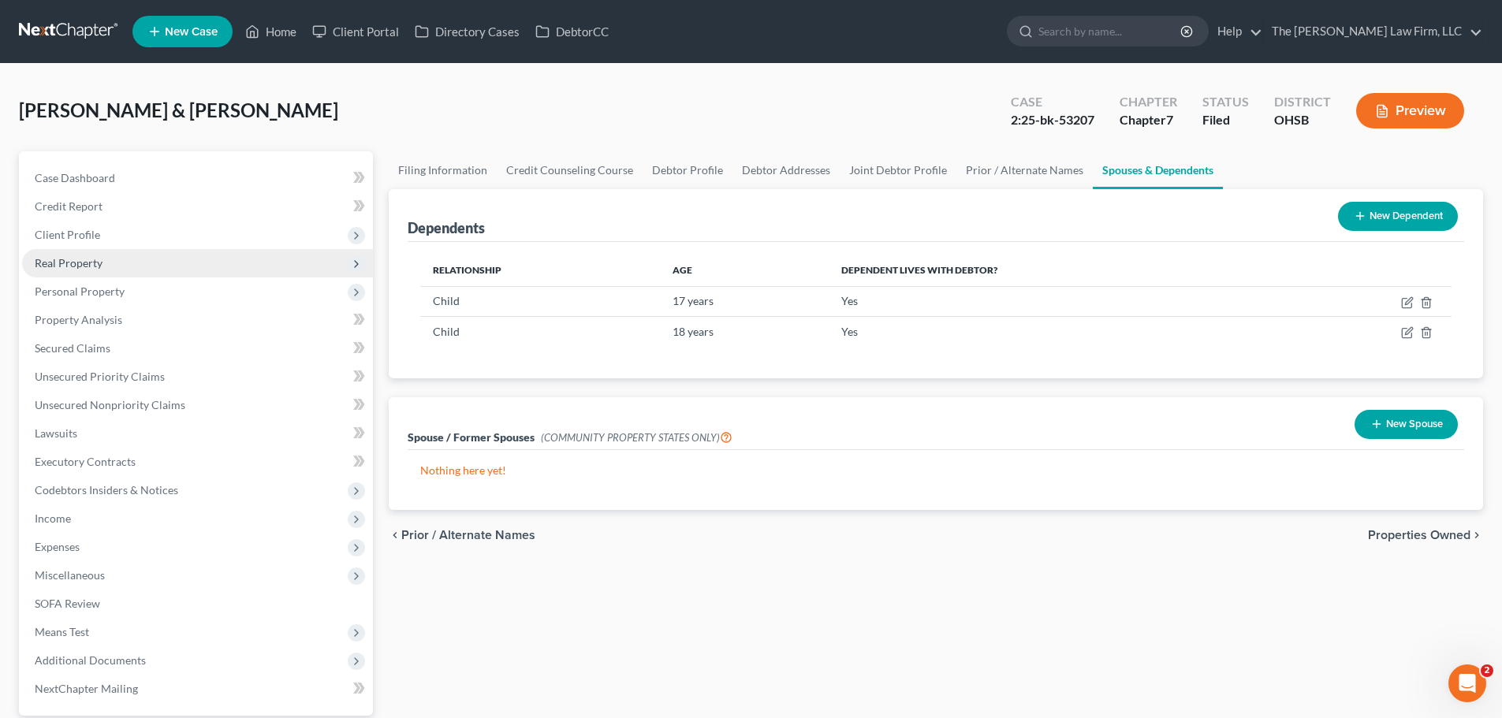
click at [76, 262] on span "Real Property" at bounding box center [69, 262] width 68 height 13
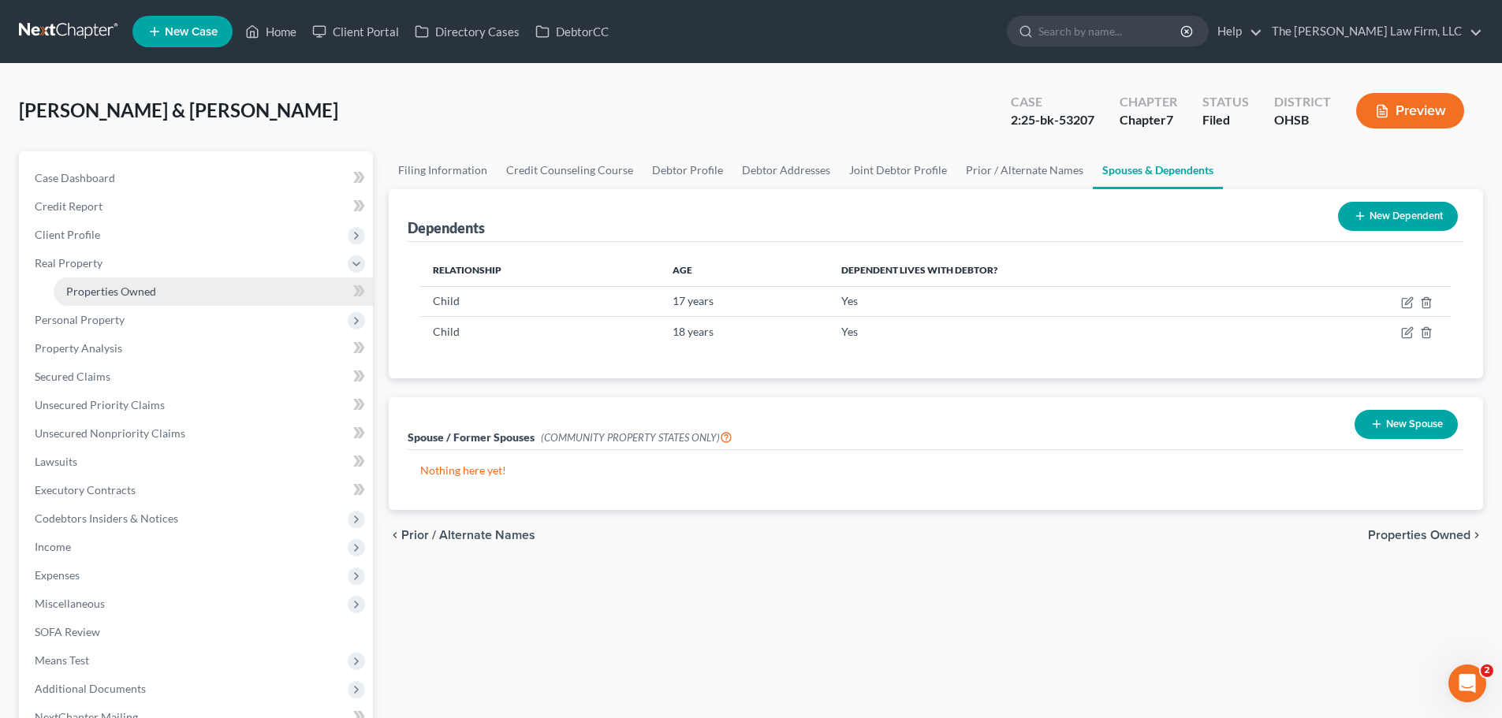
click at [95, 290] on span "Properties Owned" at bounding box center [111, 291] width 90 height 13
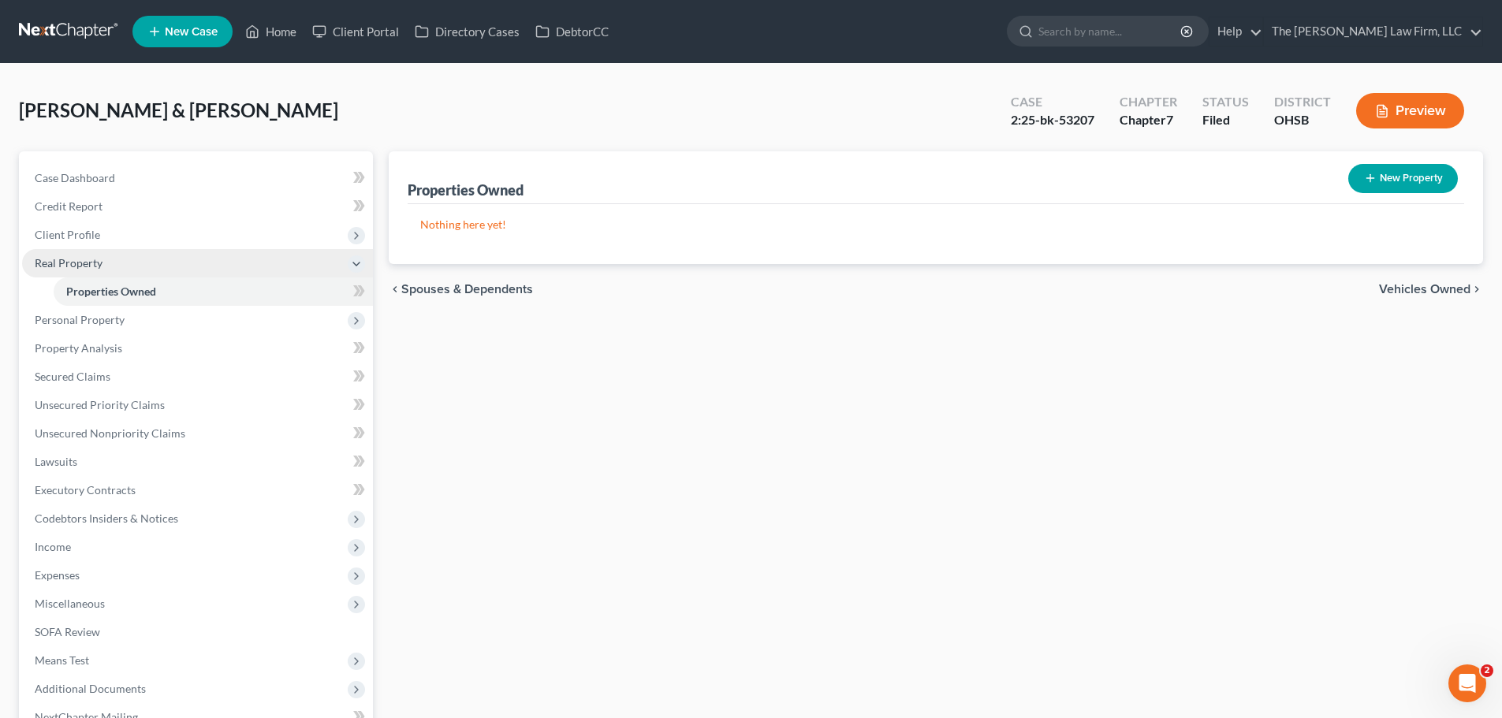
click at [73, 266] on span "Real Property" at bounding box center [69, 262] width 68 height 13
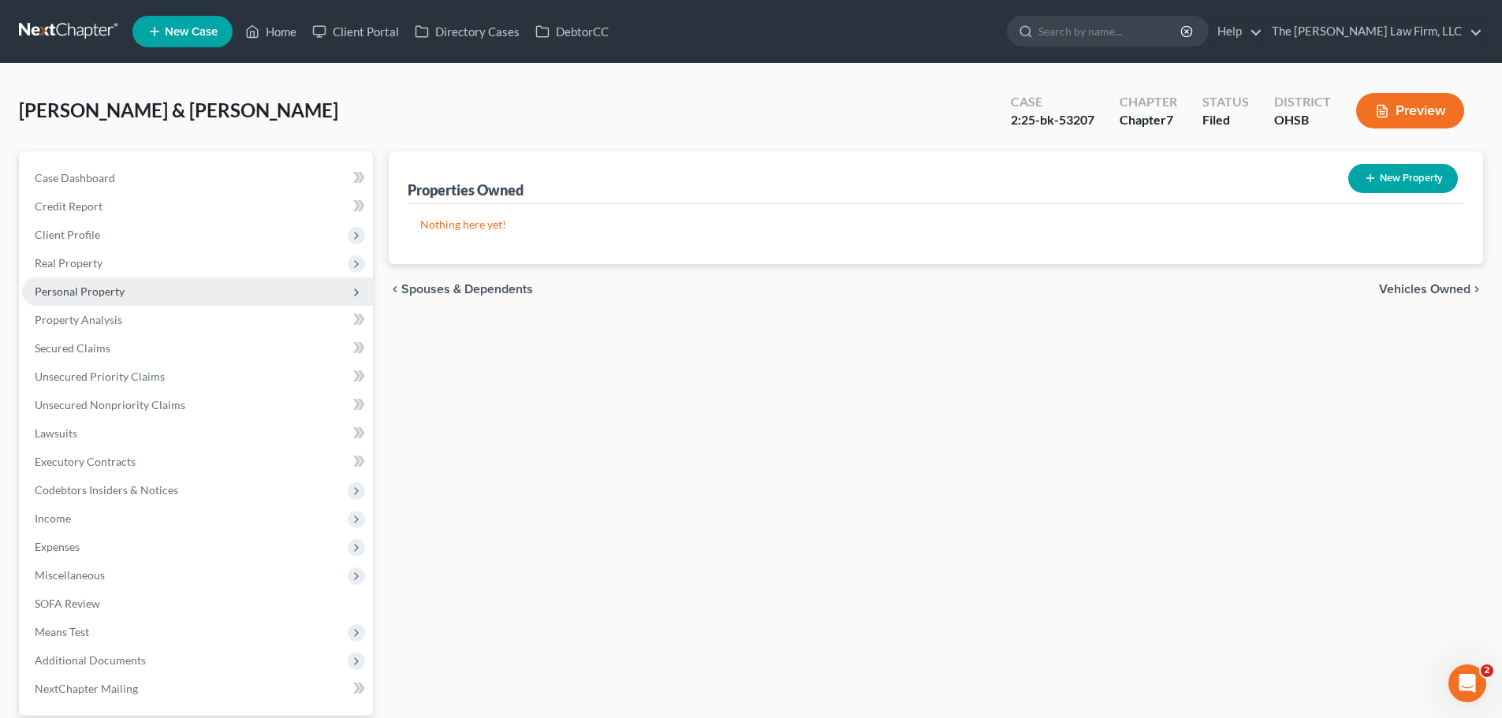
click at [73, 290] on span "Personal Property" at bounding box center [80, 291] width 90 height 13
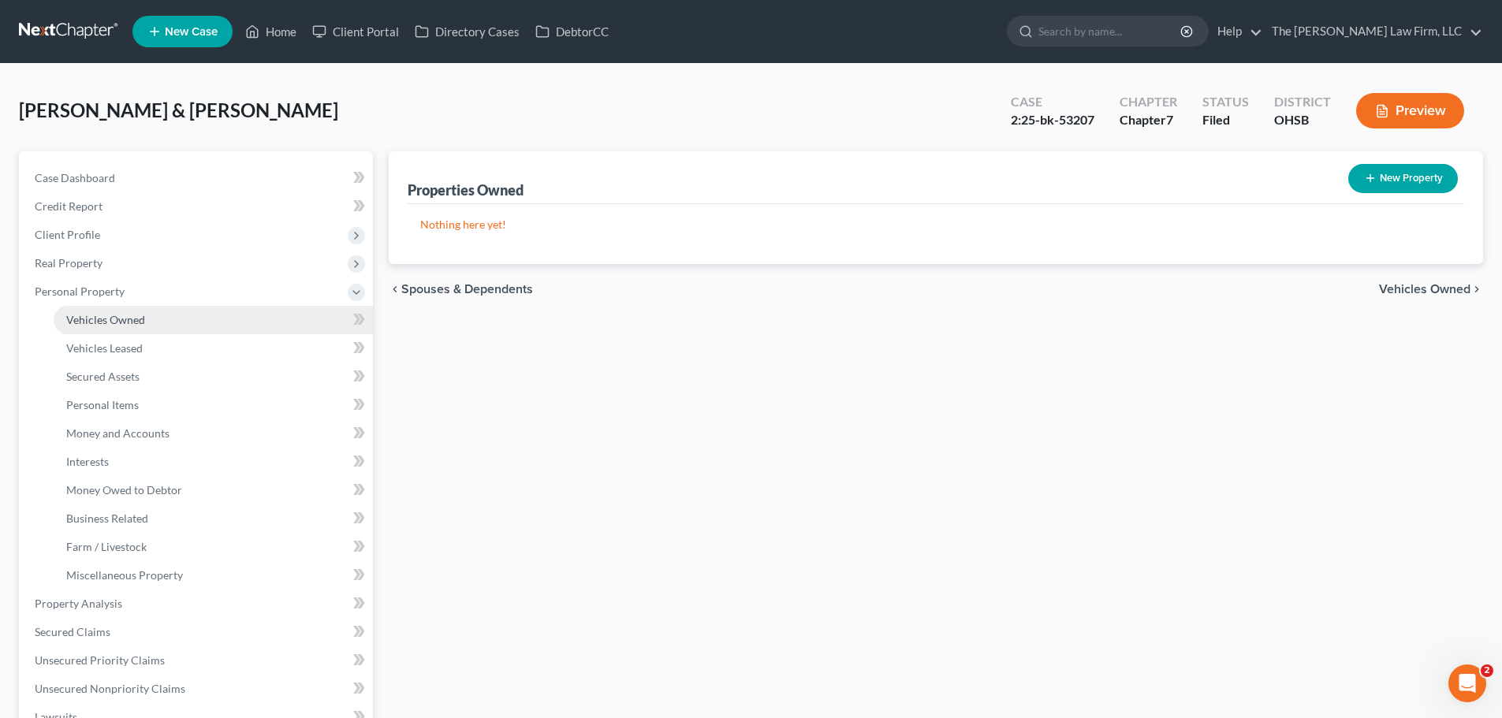
click at [98, 322] on span "Vehicles Owned" at bounding box center [105, 319] width 79 height 13
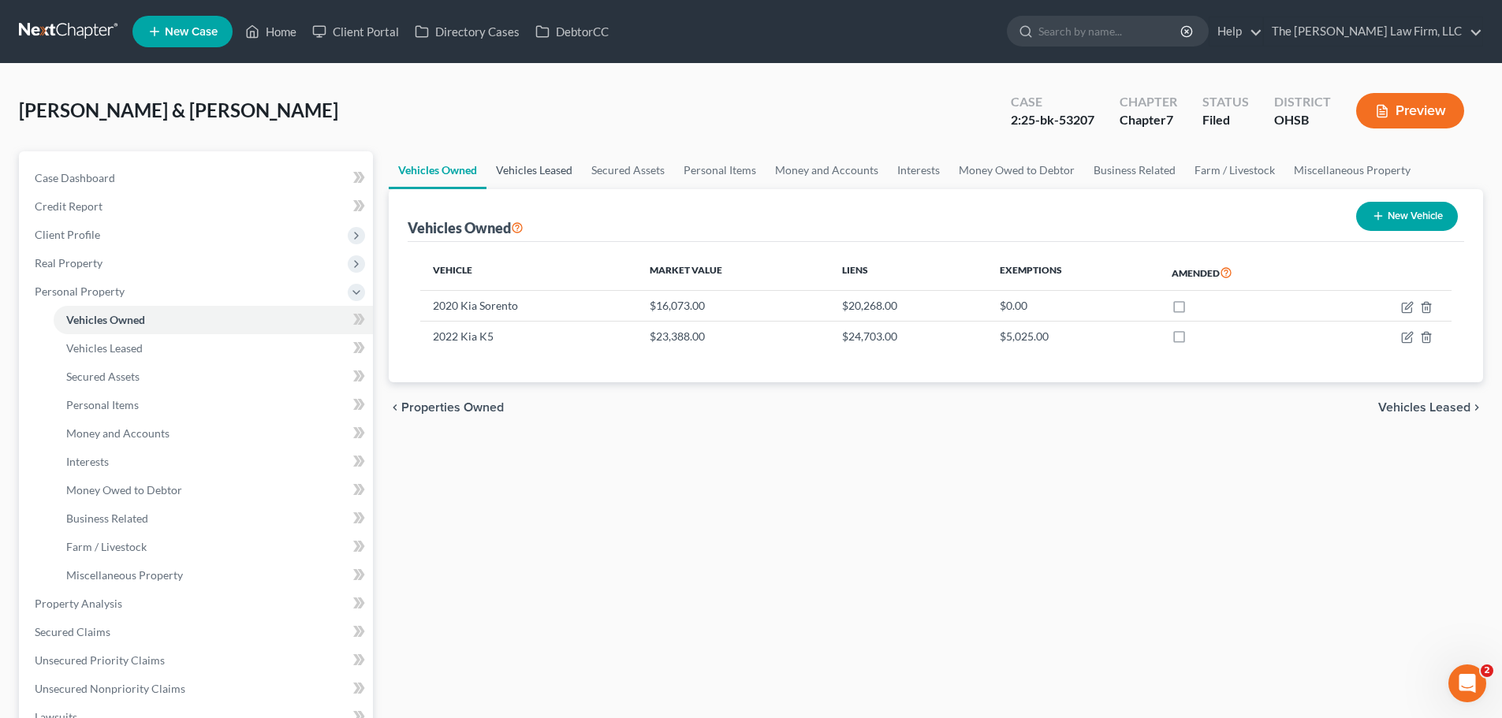
click at [519, 164] on link "Vehicles Leased" at bounding box center [533, 170] width 95 height 38
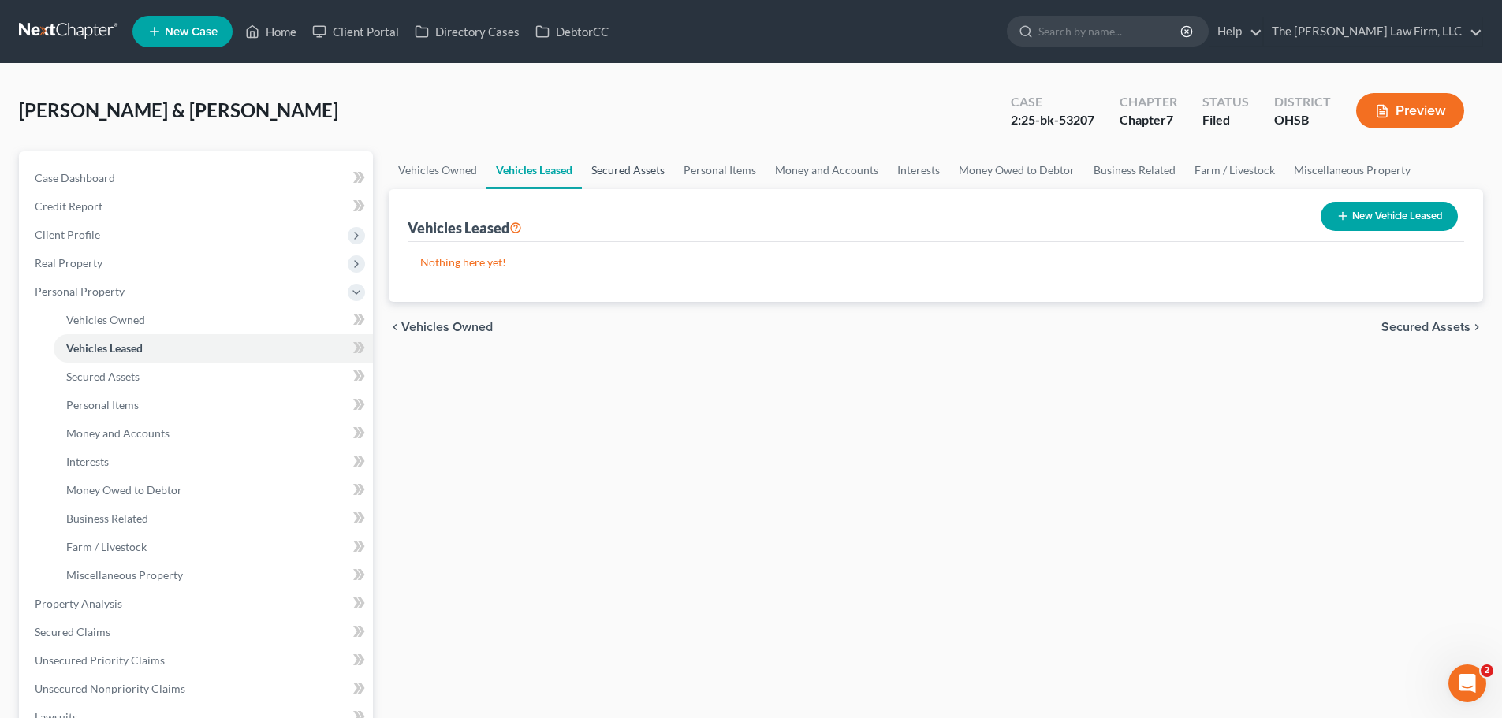
click at [654, 166] on link "Secured Assets" at bounding box center [628, 170] width 92 height 38
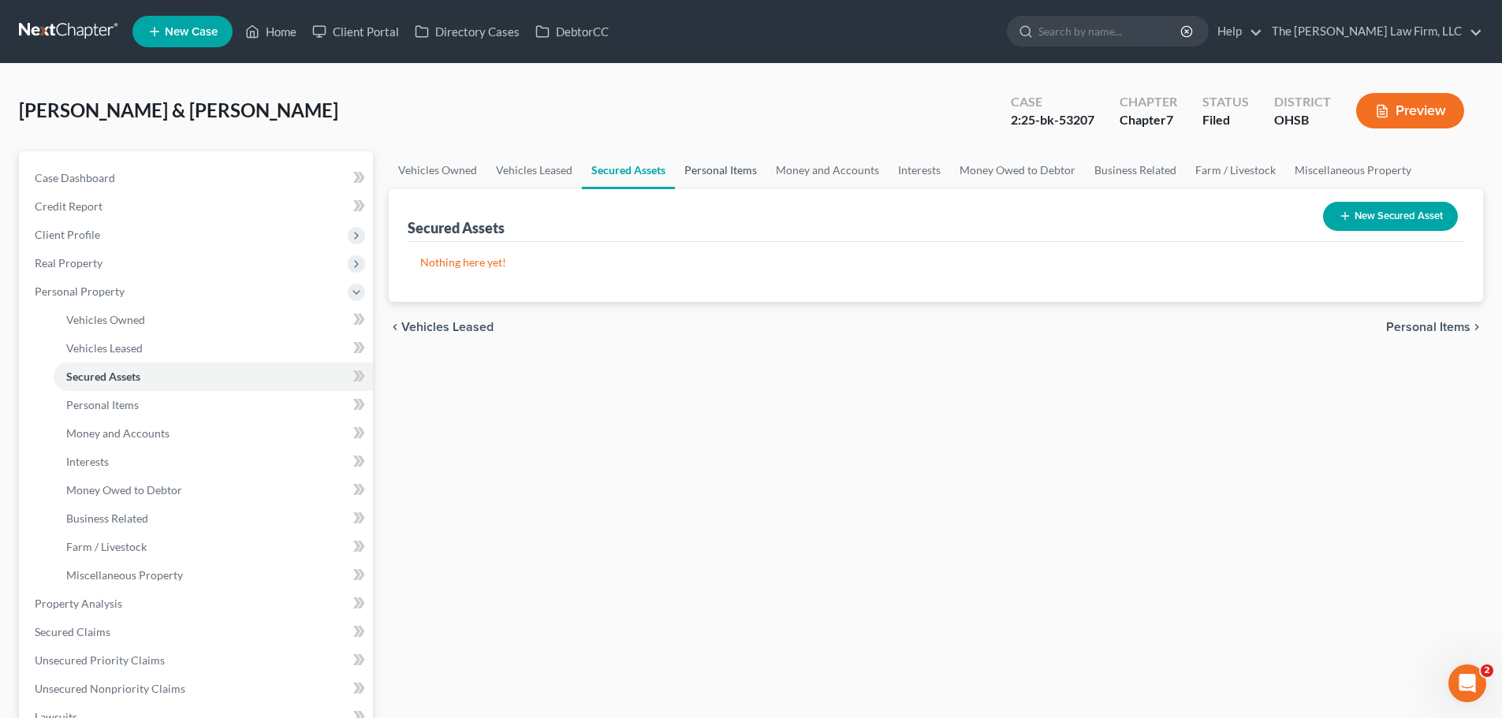
click at [717, 172] on link "Personal Items" at bounding box center [720, 170] width 91 height 38
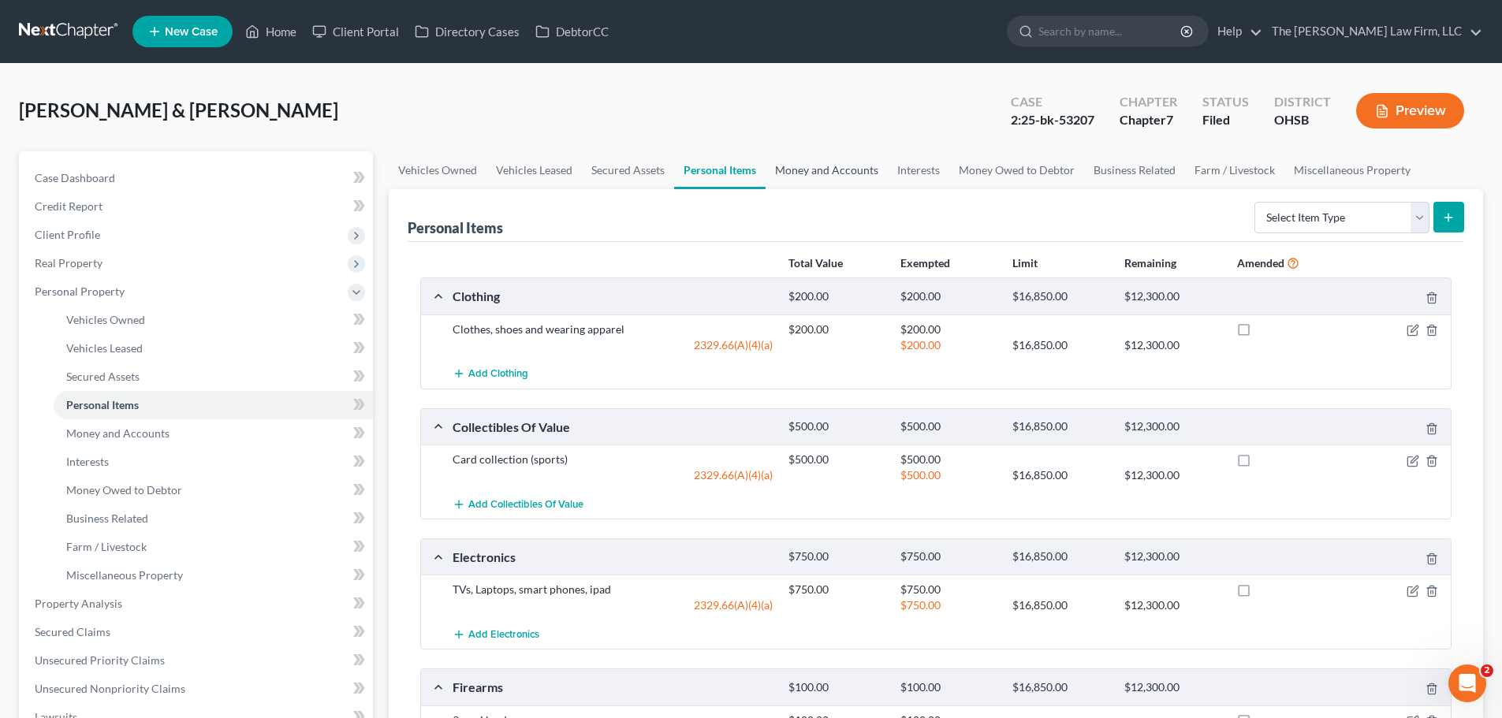
click at [827, 168] on link "Money and Accounts" at bounding box center [826, 170] width 122 height 38
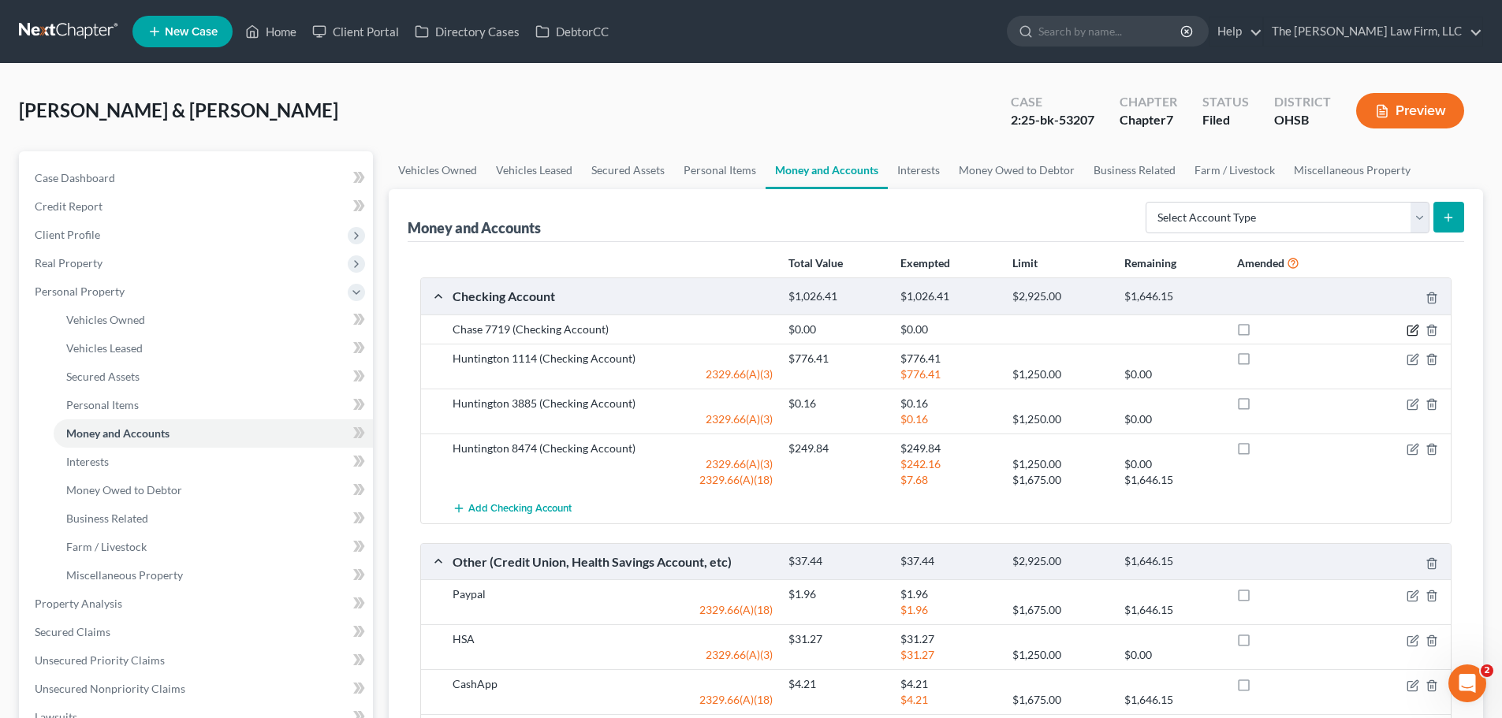
click at [1413, 328] on icon "button" at bounding box center [1413, 328] width 7 height 7
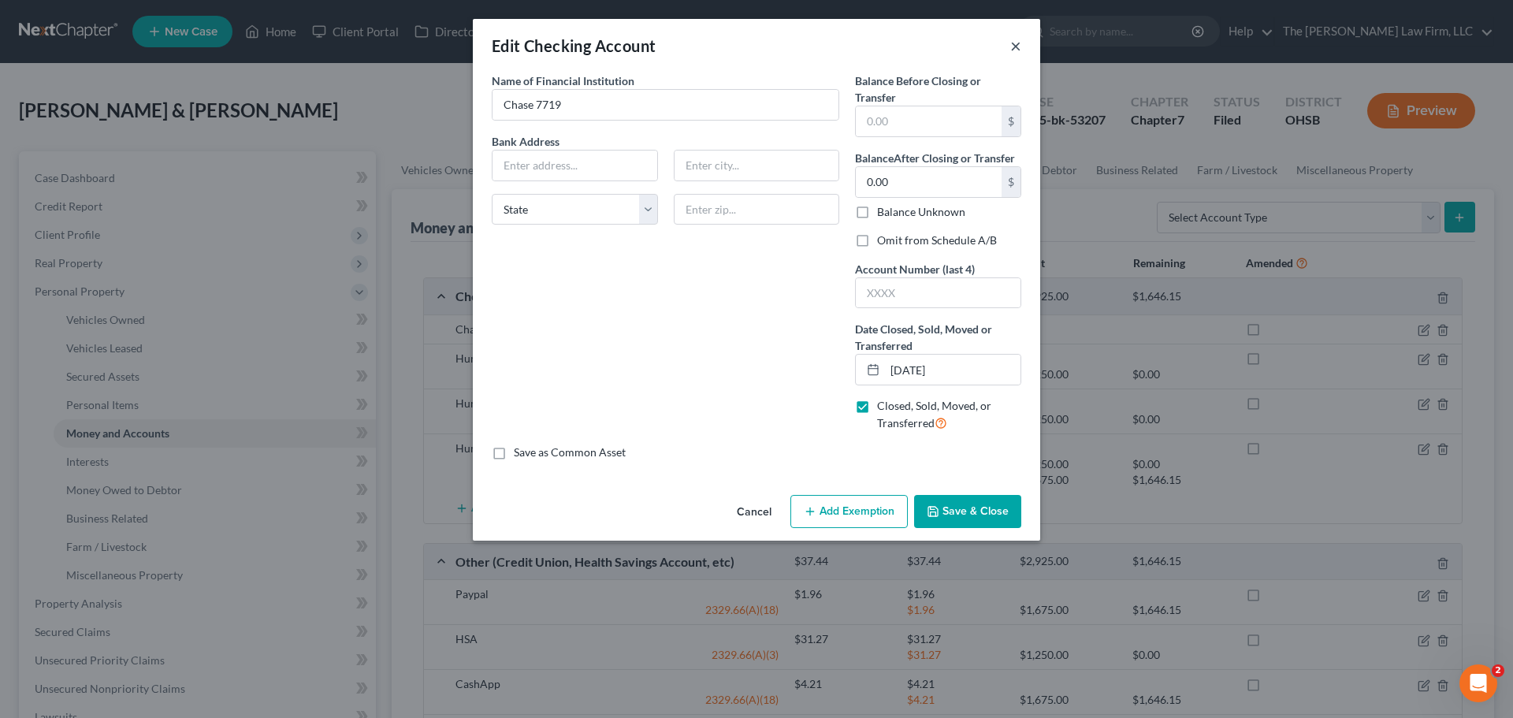
click at [1017, 50] on button "×" at bounding box center [1016, 45] width 11 height 19
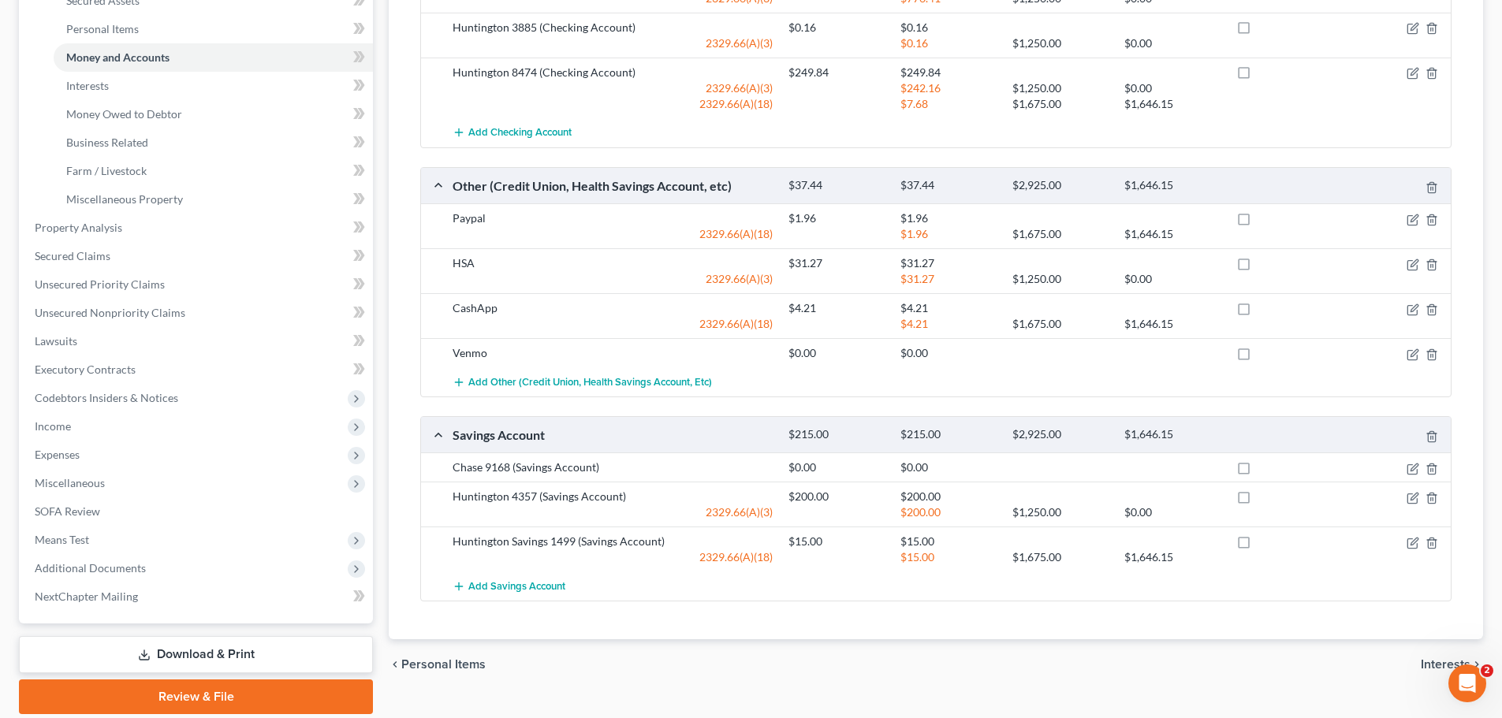
scroll to position [394, 0]
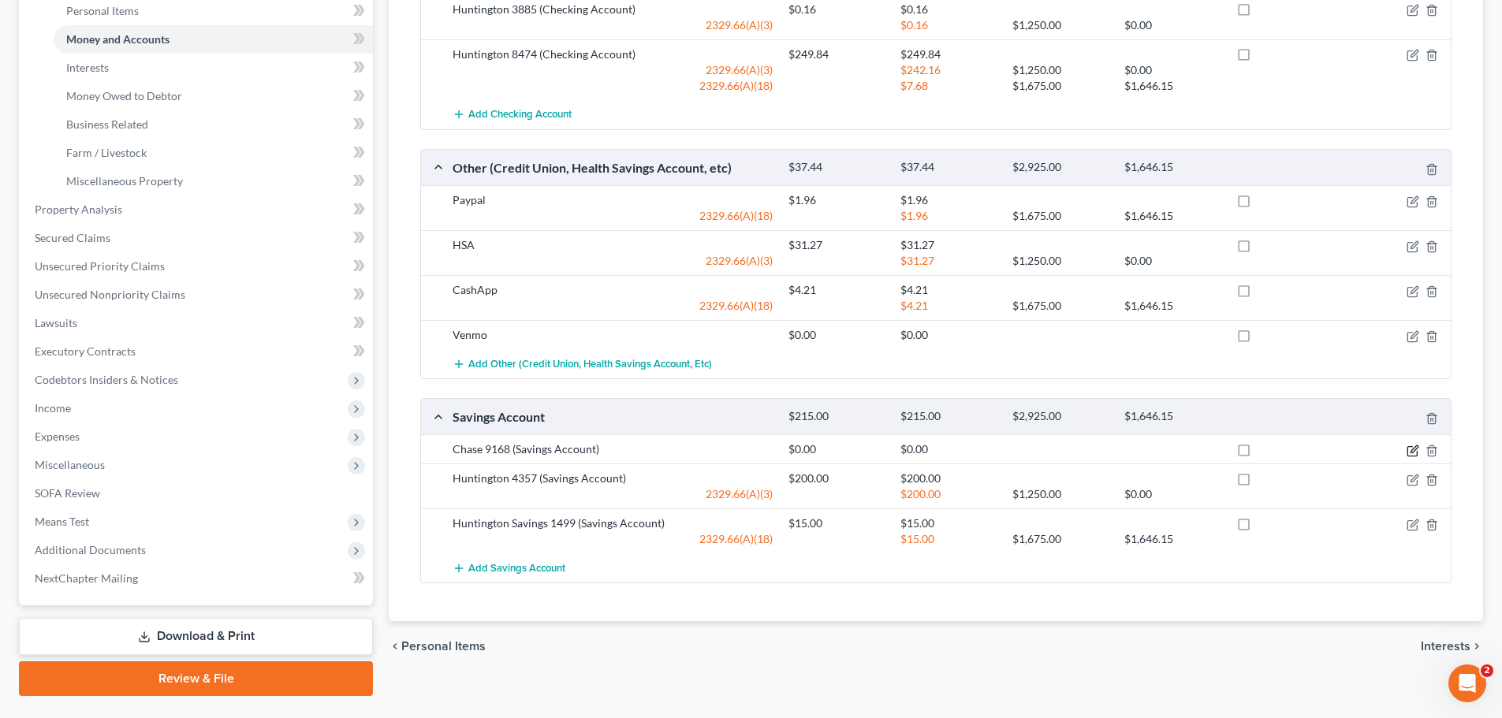
click at [1408, 448] on icon "button" at bounding box center [1412, 451] width 13 height 13
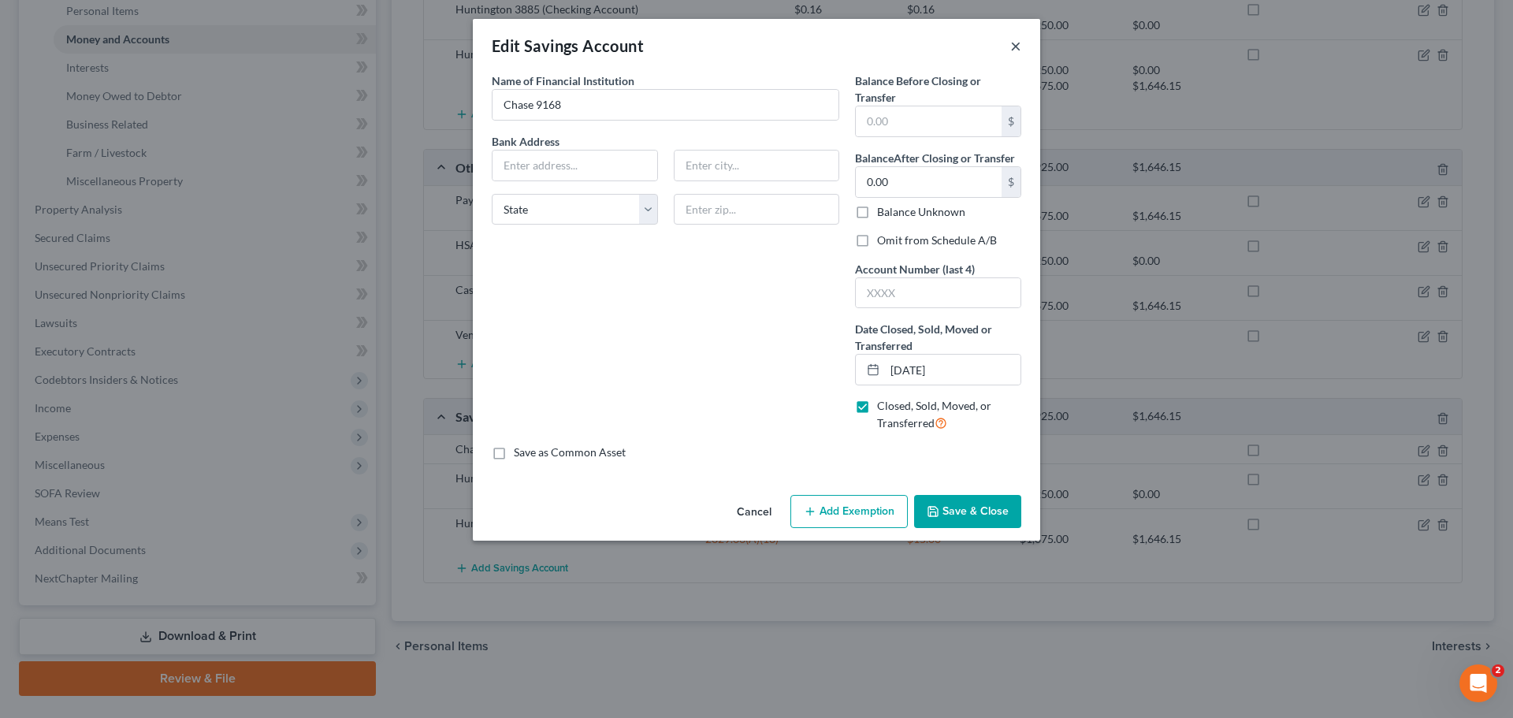
click at [1013, 46] on button "×" at bounding box center [1016, 45] width 11 height 19
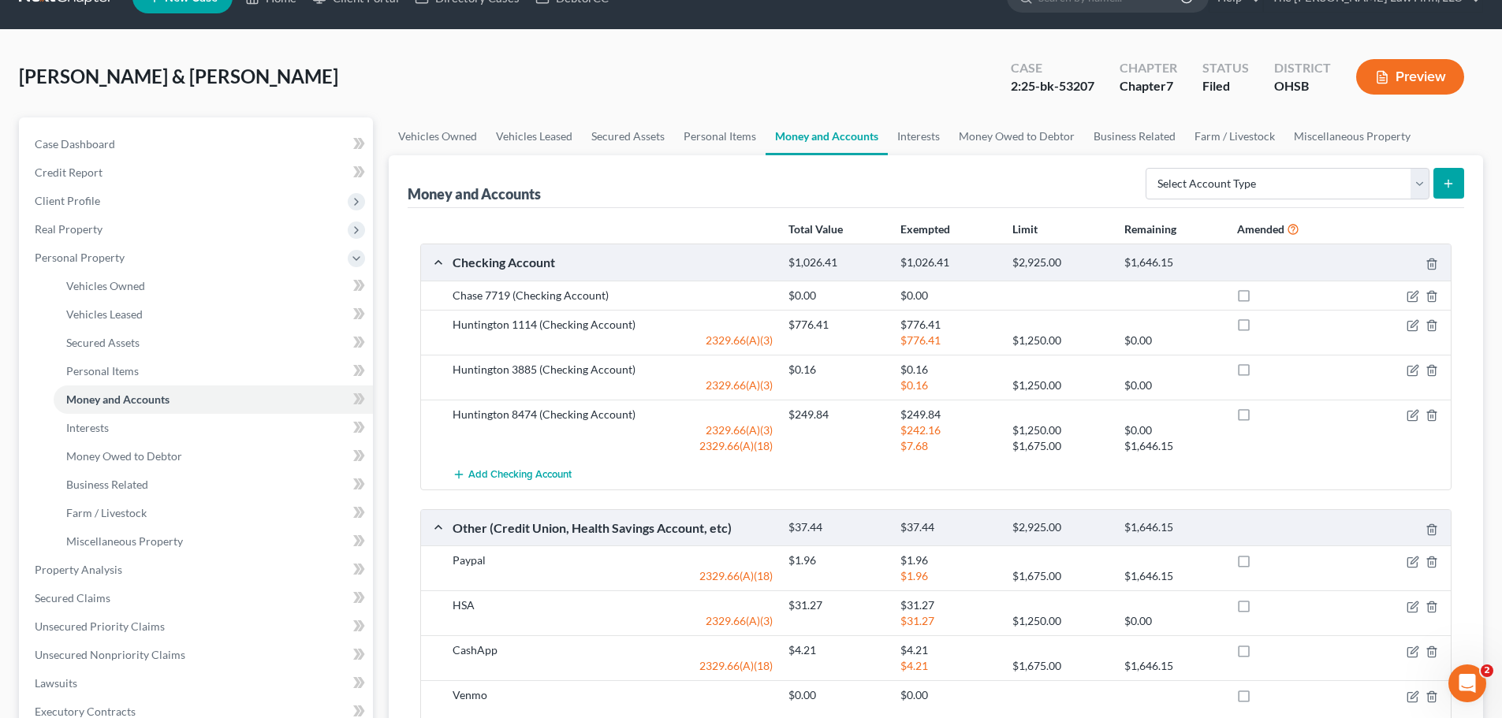
scroll to position [0, 0]
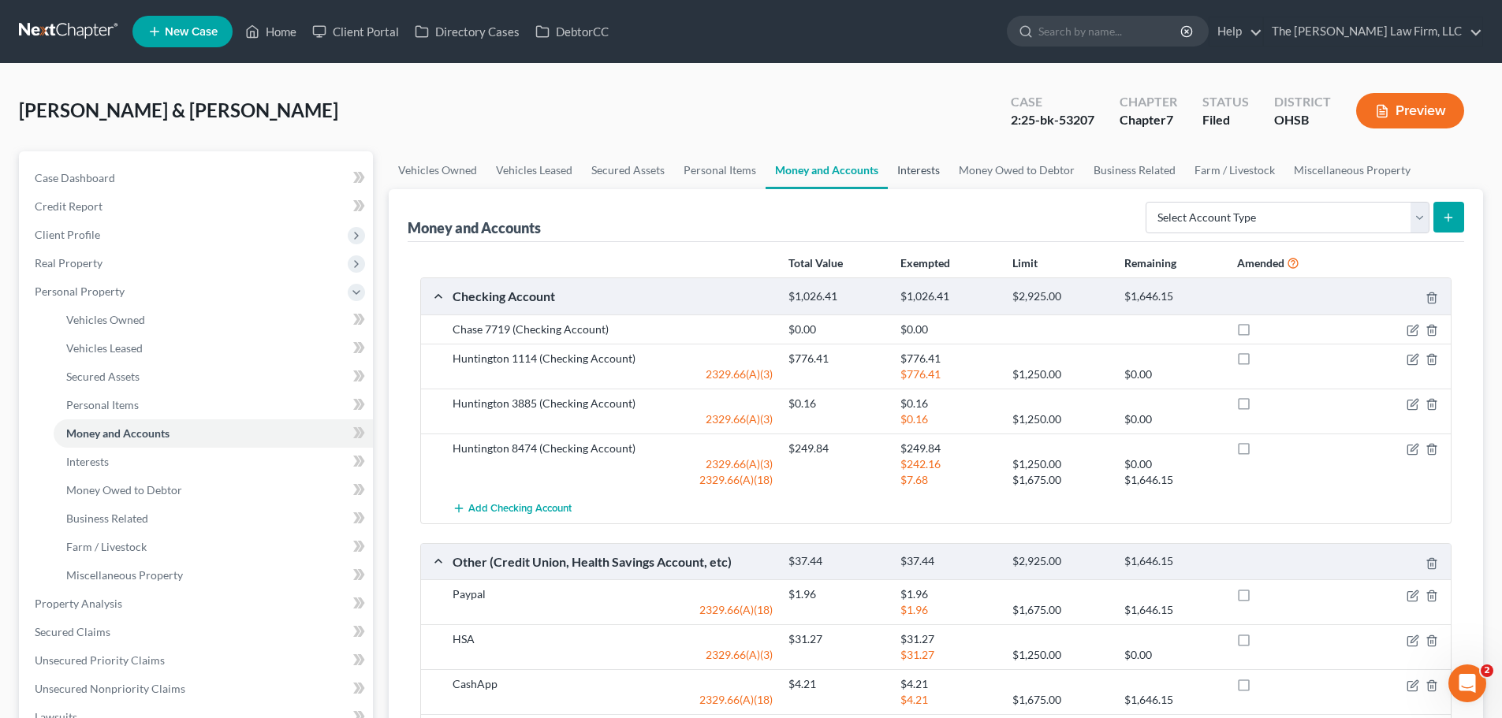
click at [918, 171] on link "Interests" at bounding box center [918, 170] width 61 height 38
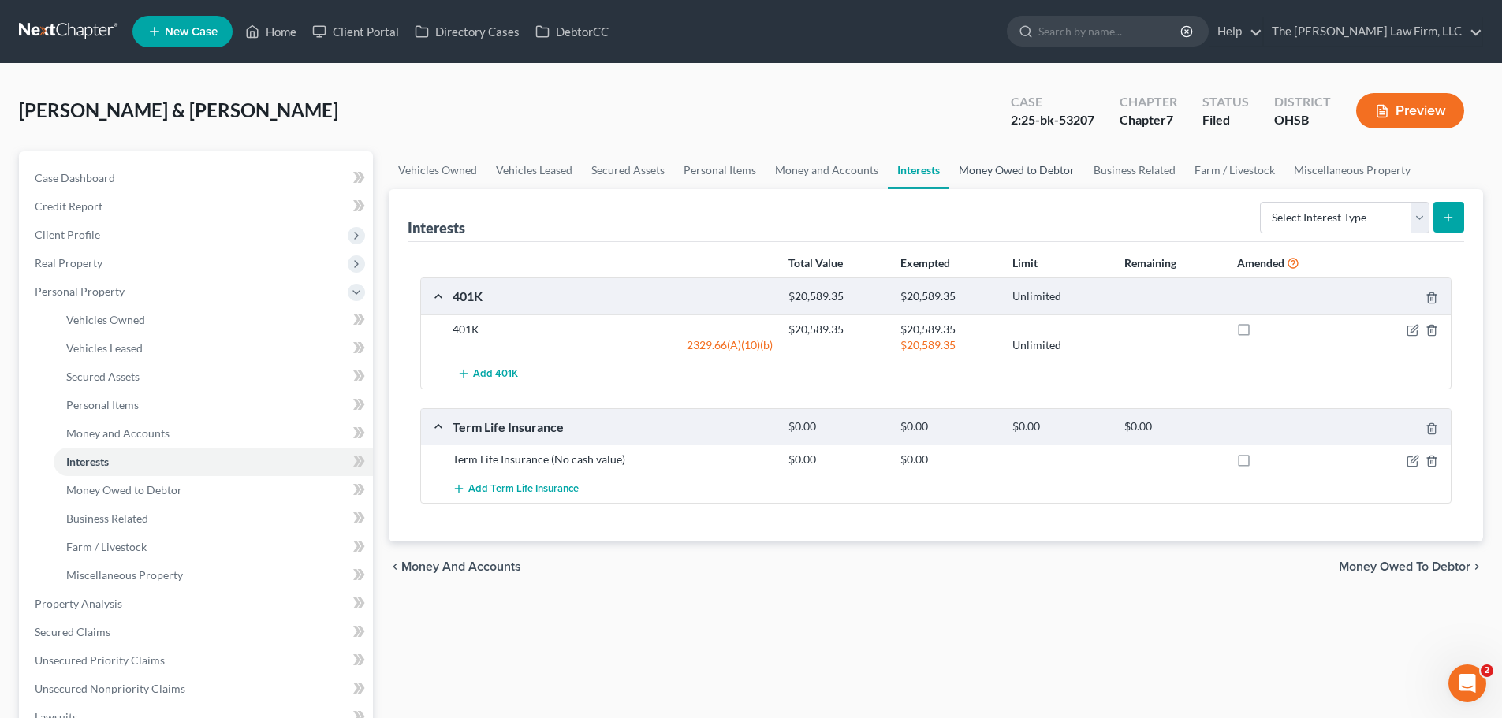
click at [996, 171] on link "Money Owed to Debtor" at bounding box center [1016, 170] width 135 height 38
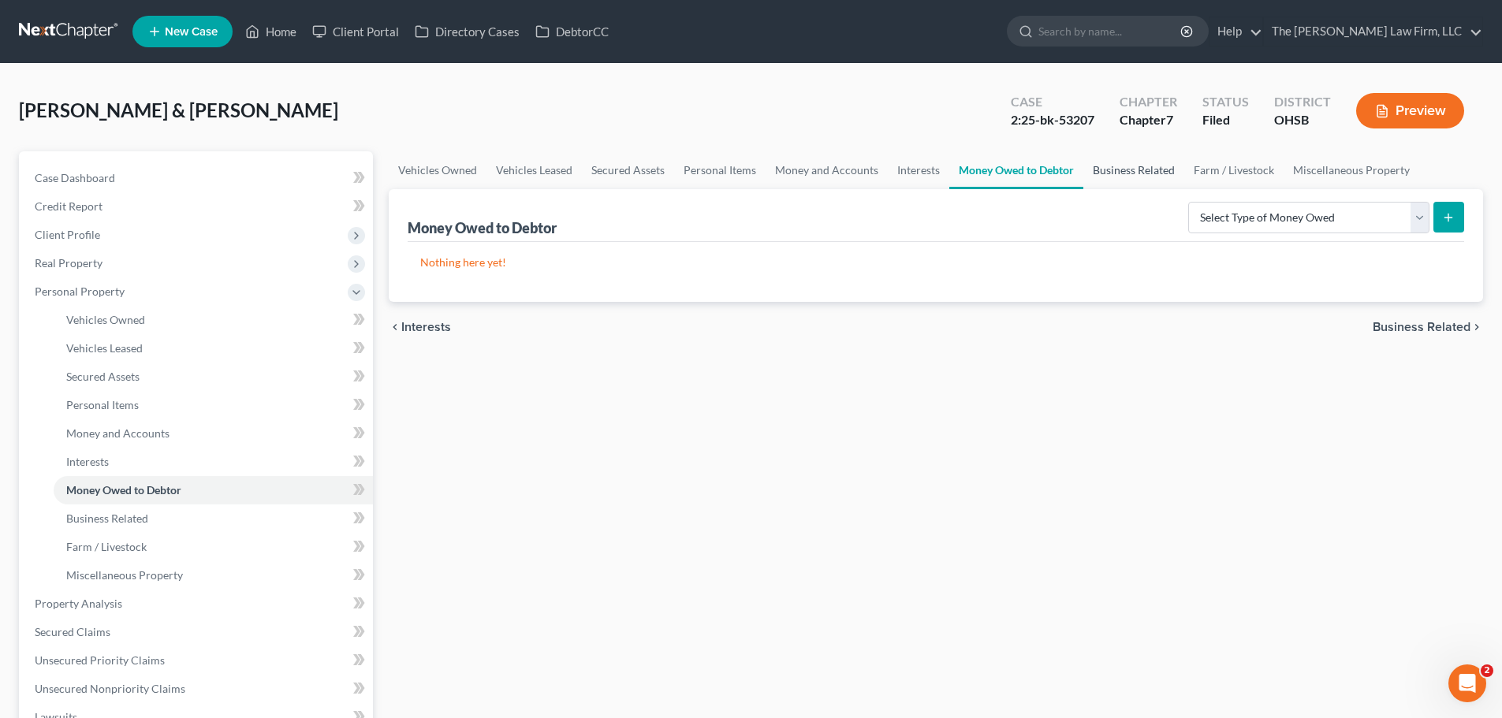
click at [1143, 172] on link "Business Related" at bounding box center [1133, 170] width 101 height 38
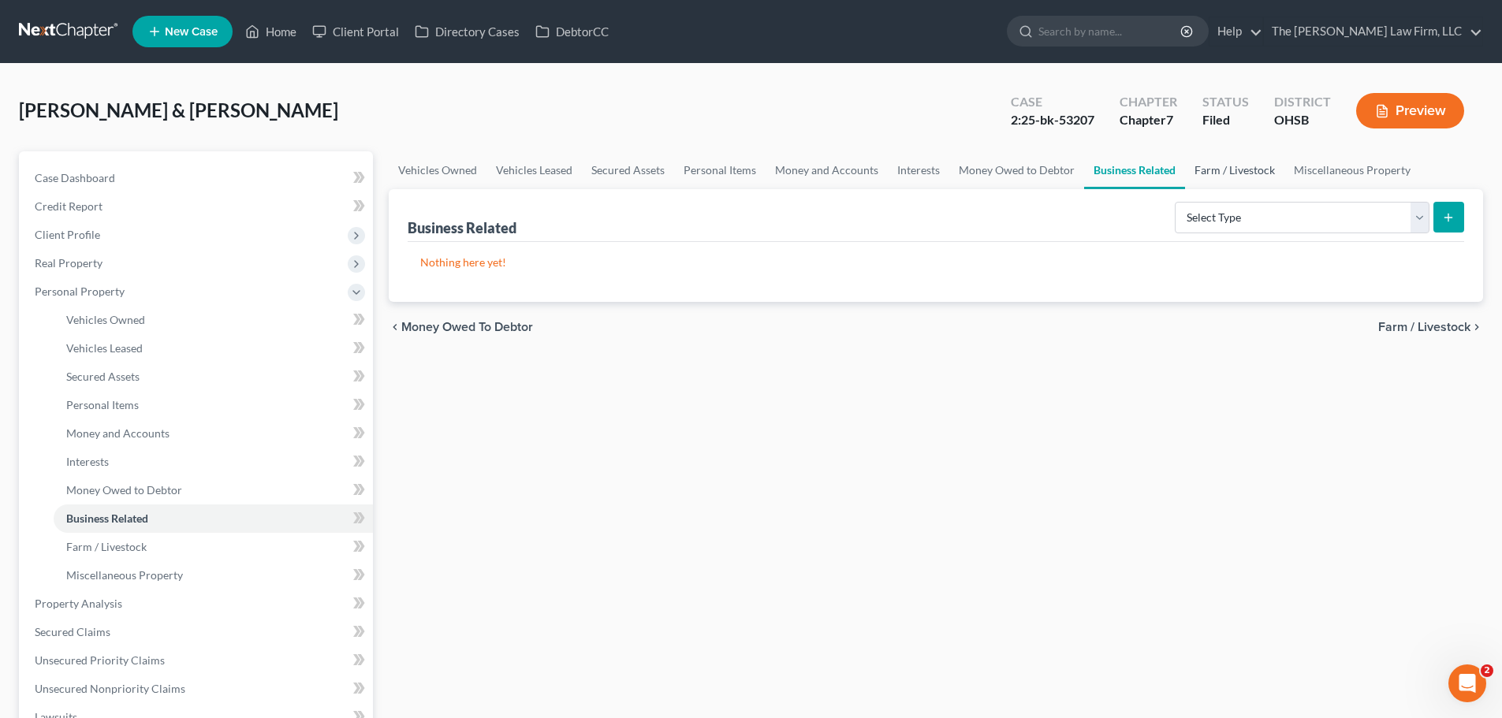
click at [1209, 168] on link "Farm / Livestock" at bounding box center [1234, 170] width 99 height 38
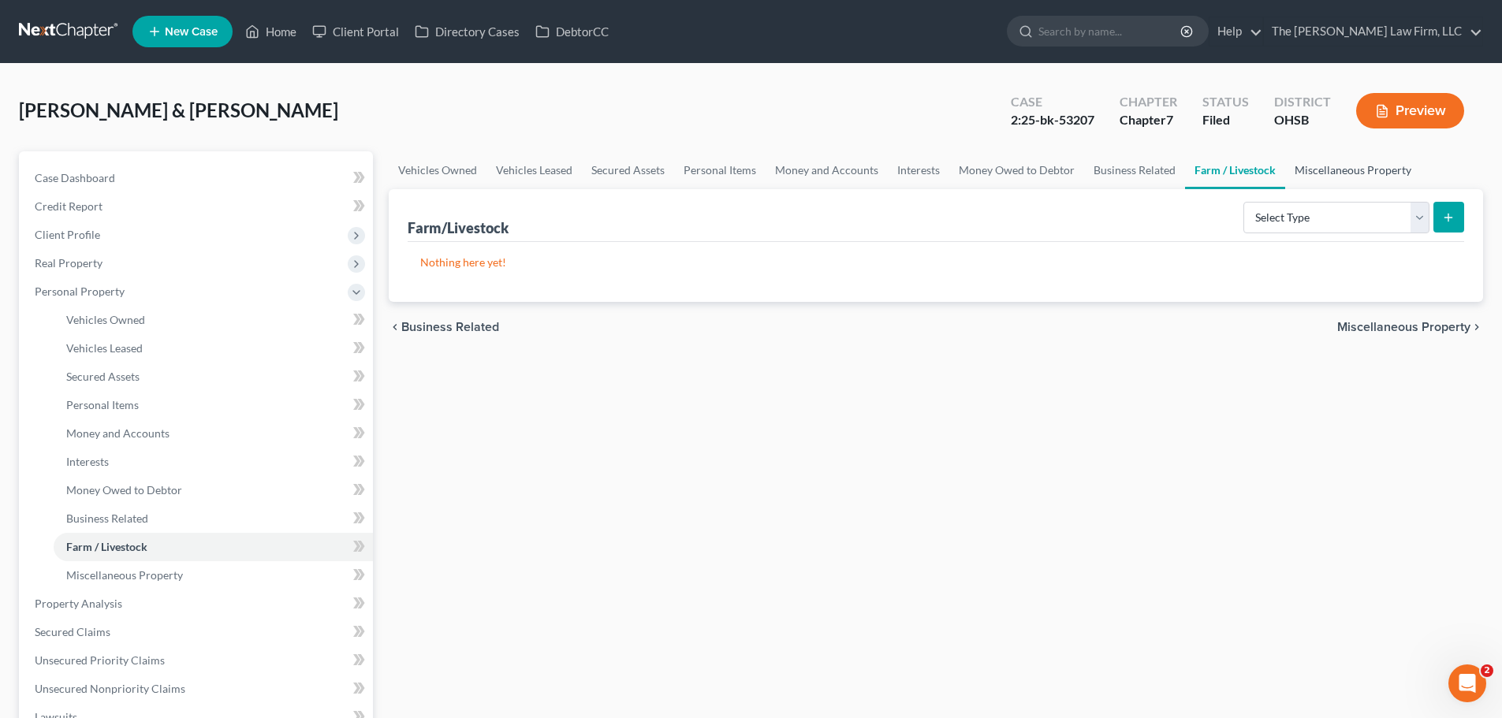
click at [1336, 166] on link "Miscellaneous Property" at bounding box center [1353, 170] width 136 height 38
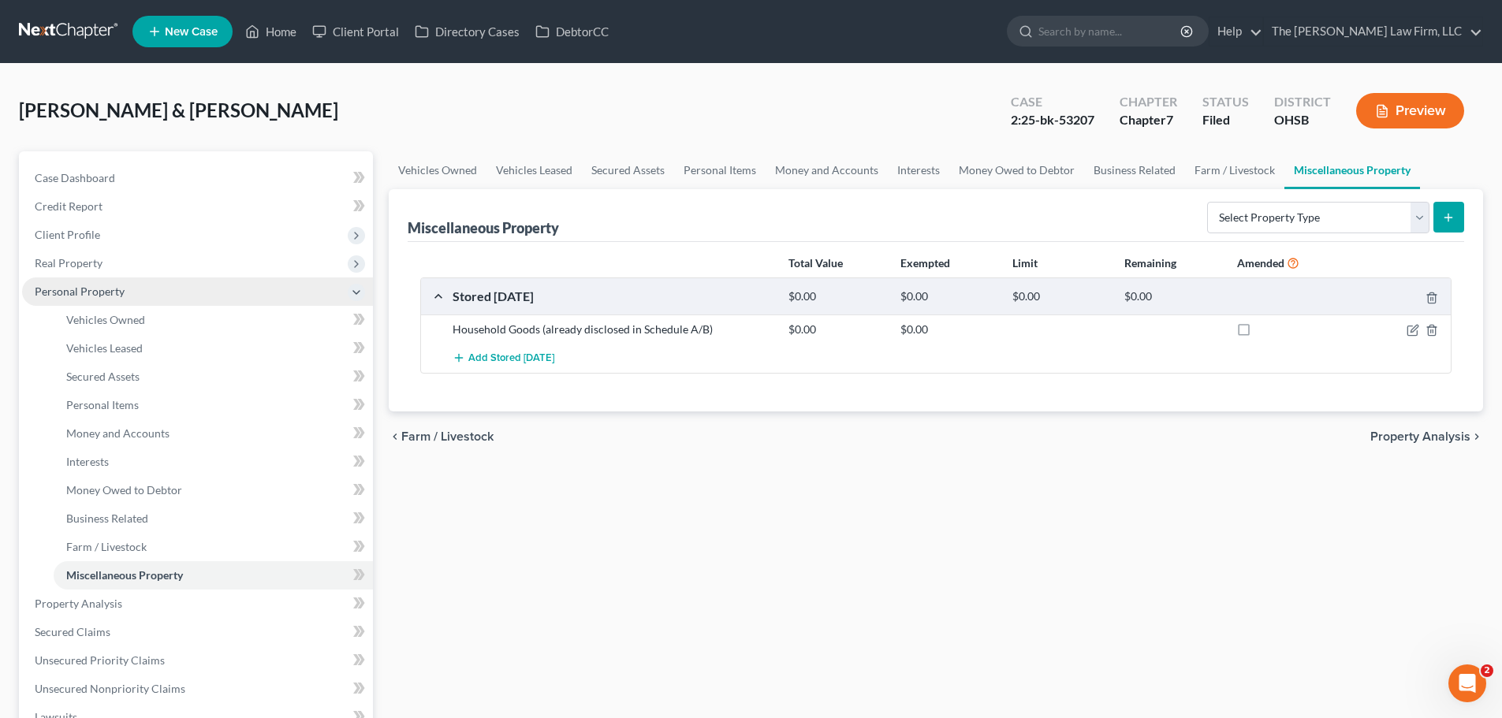
click at [54, 289] on span "Personal Property" at bounding box center [80, 291] width 90 height 13
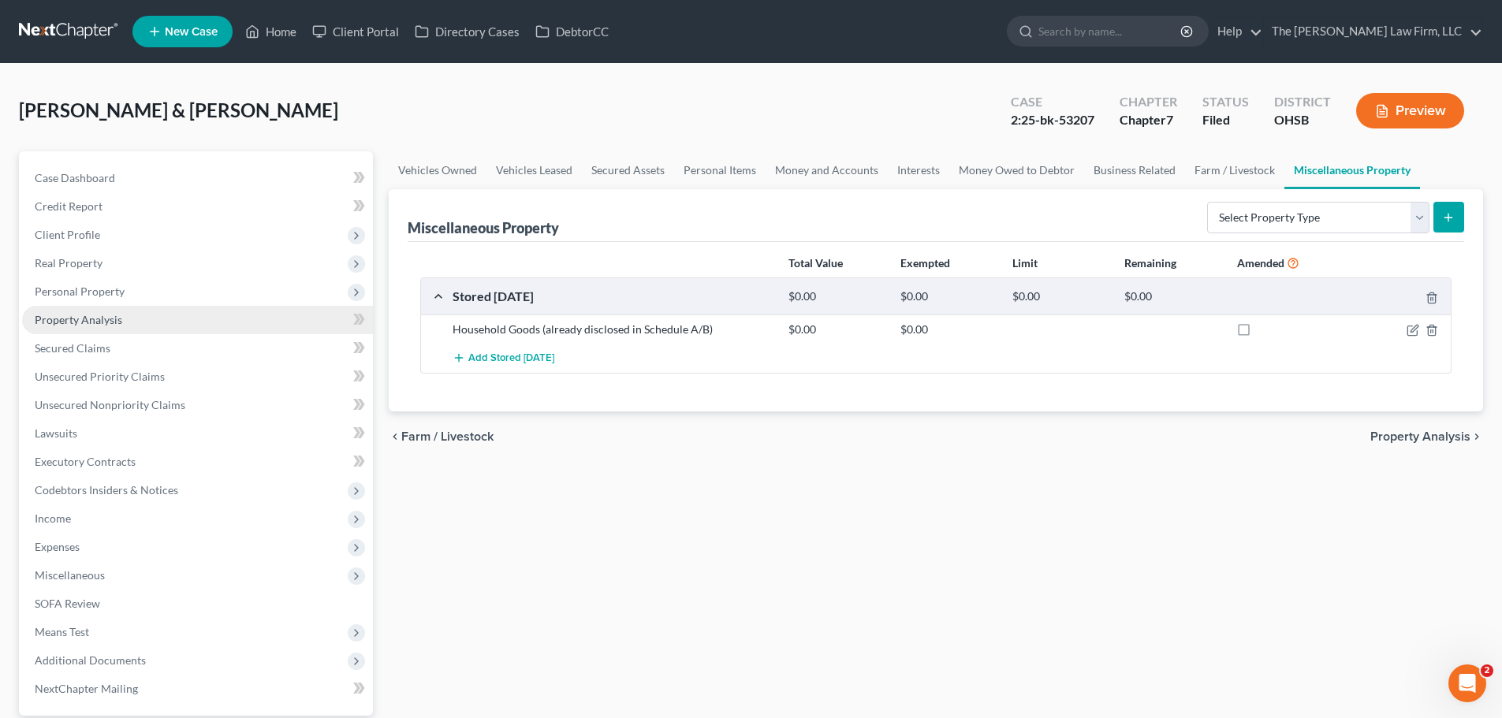
click at [69, 324] on span "Property Analysis" at bounding box center [78, 319] width 87 height 13
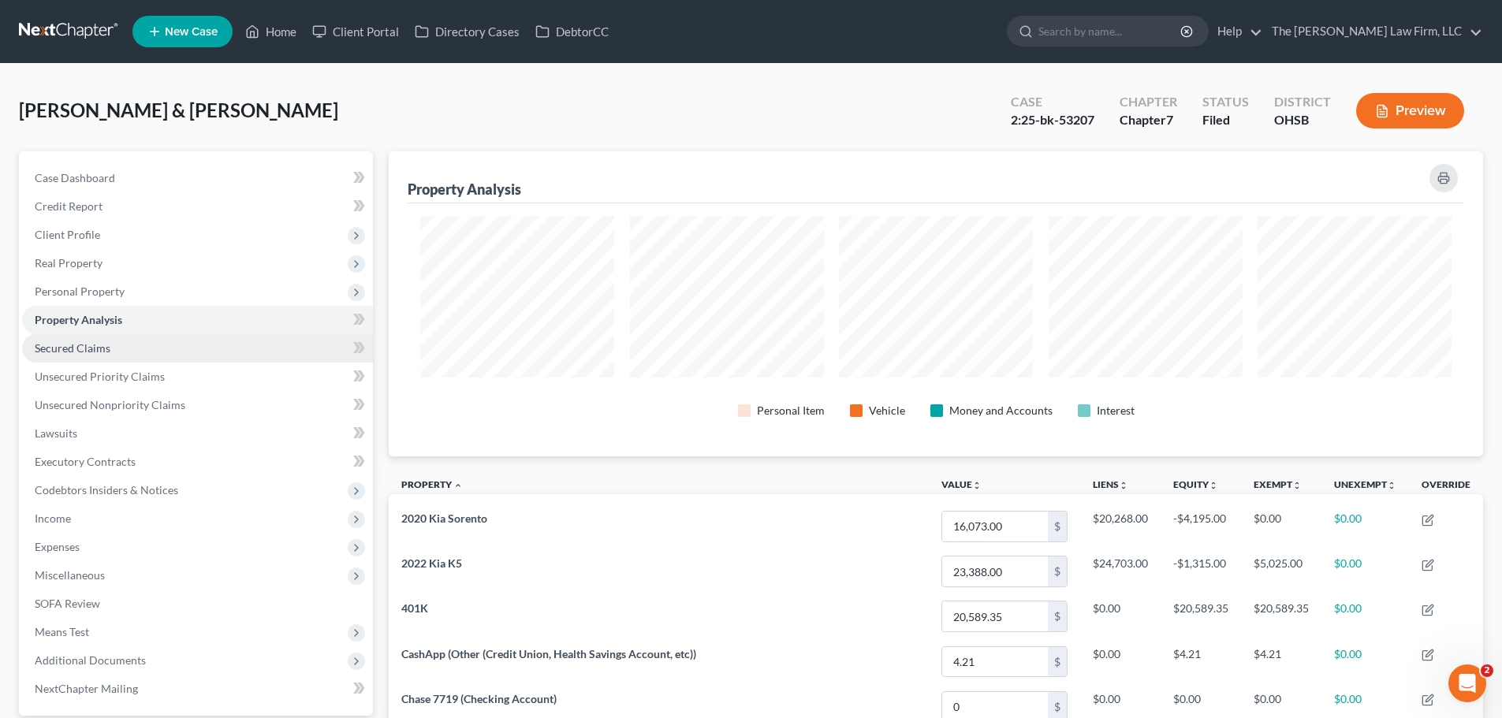
scroll to position [305, 1094]
click at [80, 348] on span "Secured Claims" at bounding box center [73, 347] width 76 height 13
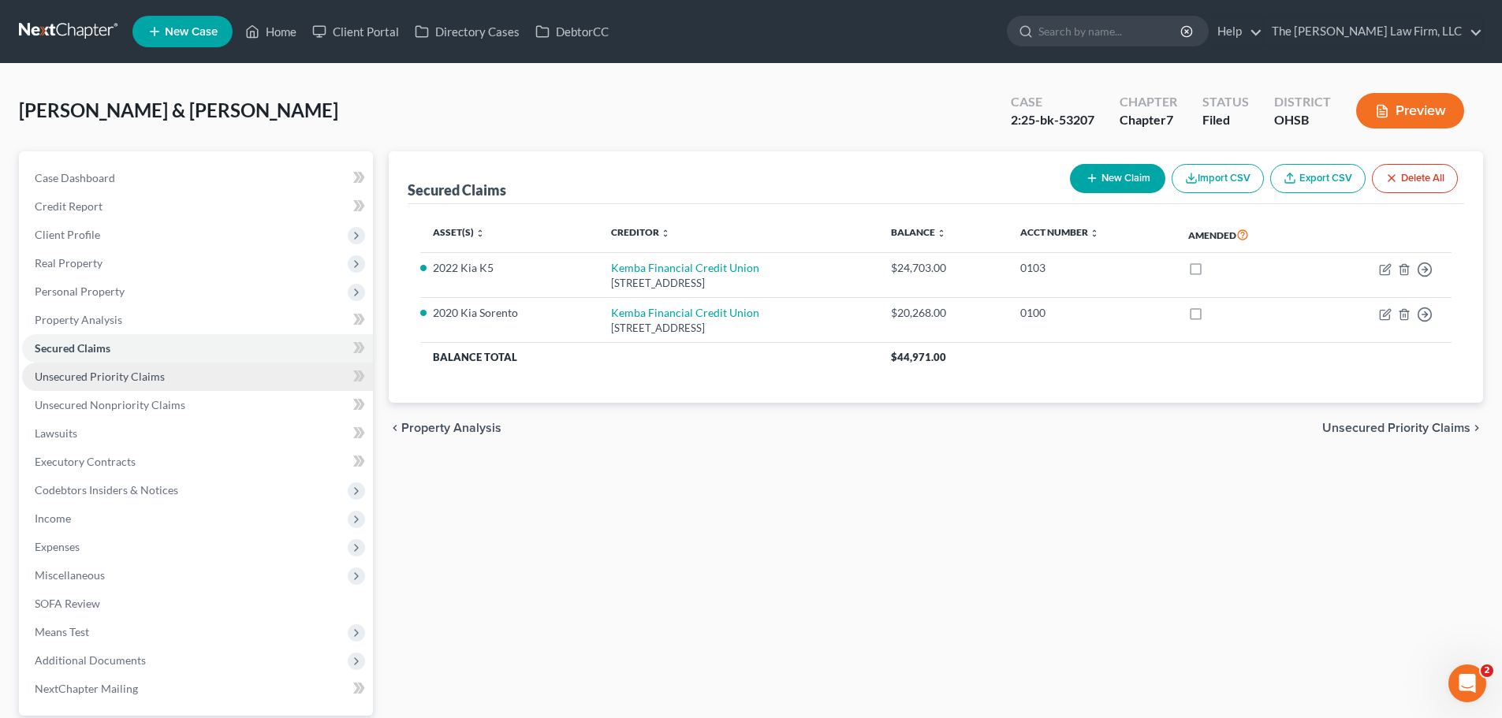
click at [105, 377] on span "Unsecured Priority Claims" at bounding box center [100, 376] width 130 height 13
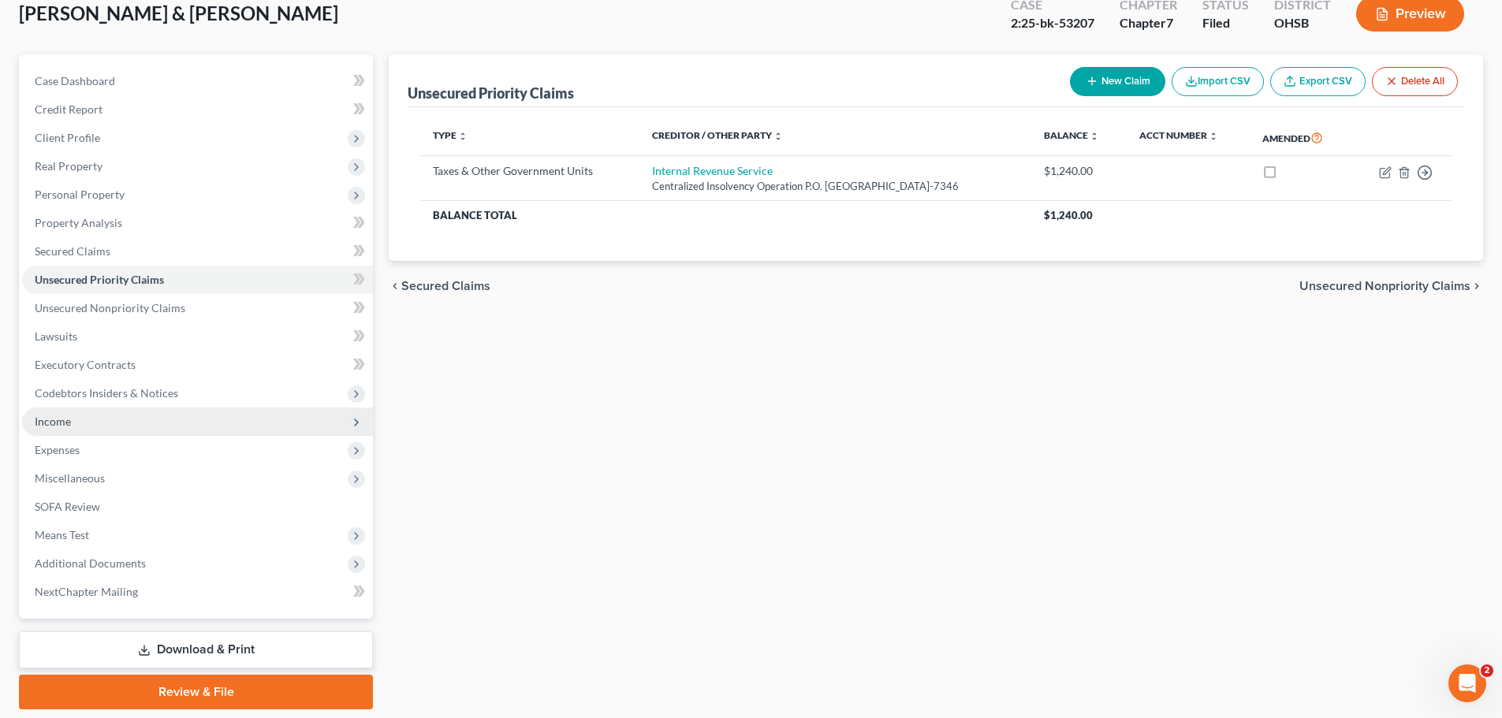
scroll to position [148, 0]
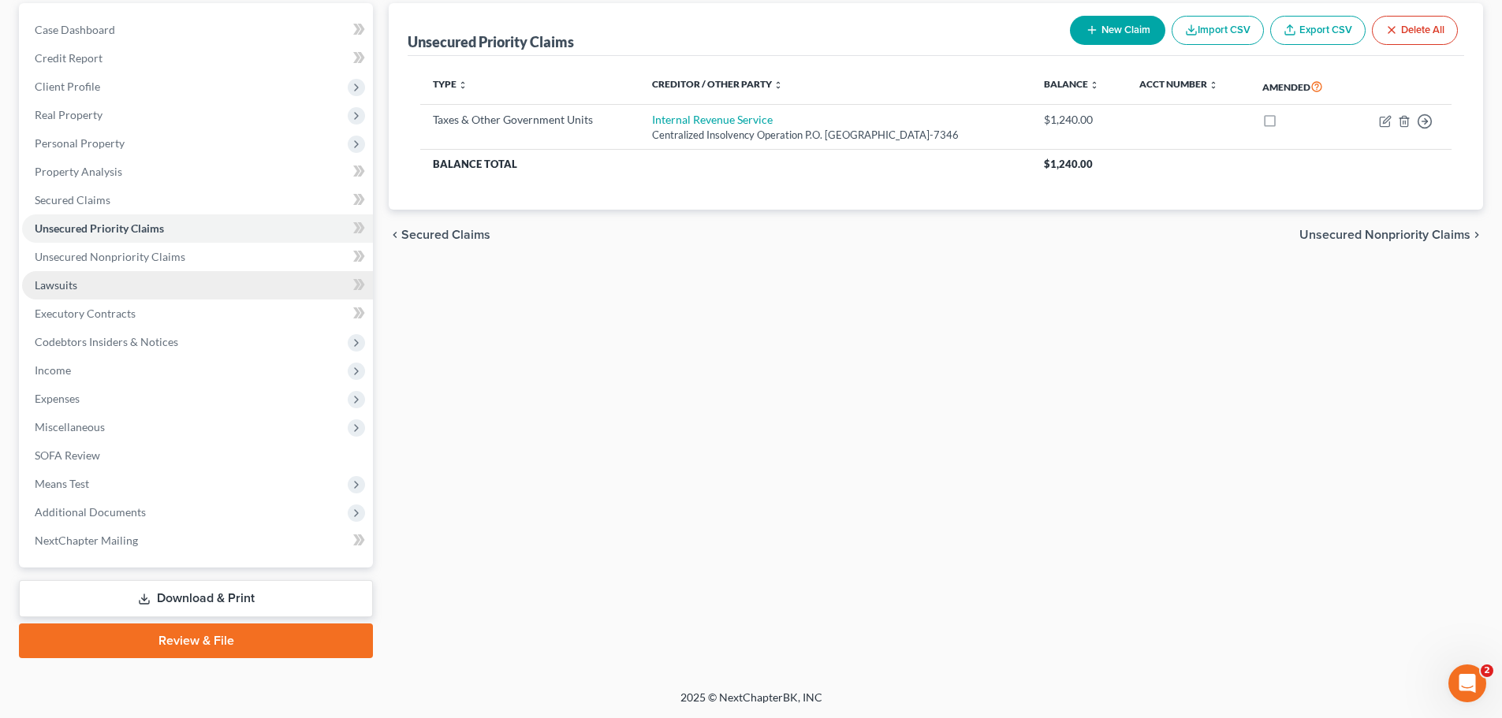
click at [84, 280] on link "Lawsuits" at bounding box center [197, 285] width 351 height 28
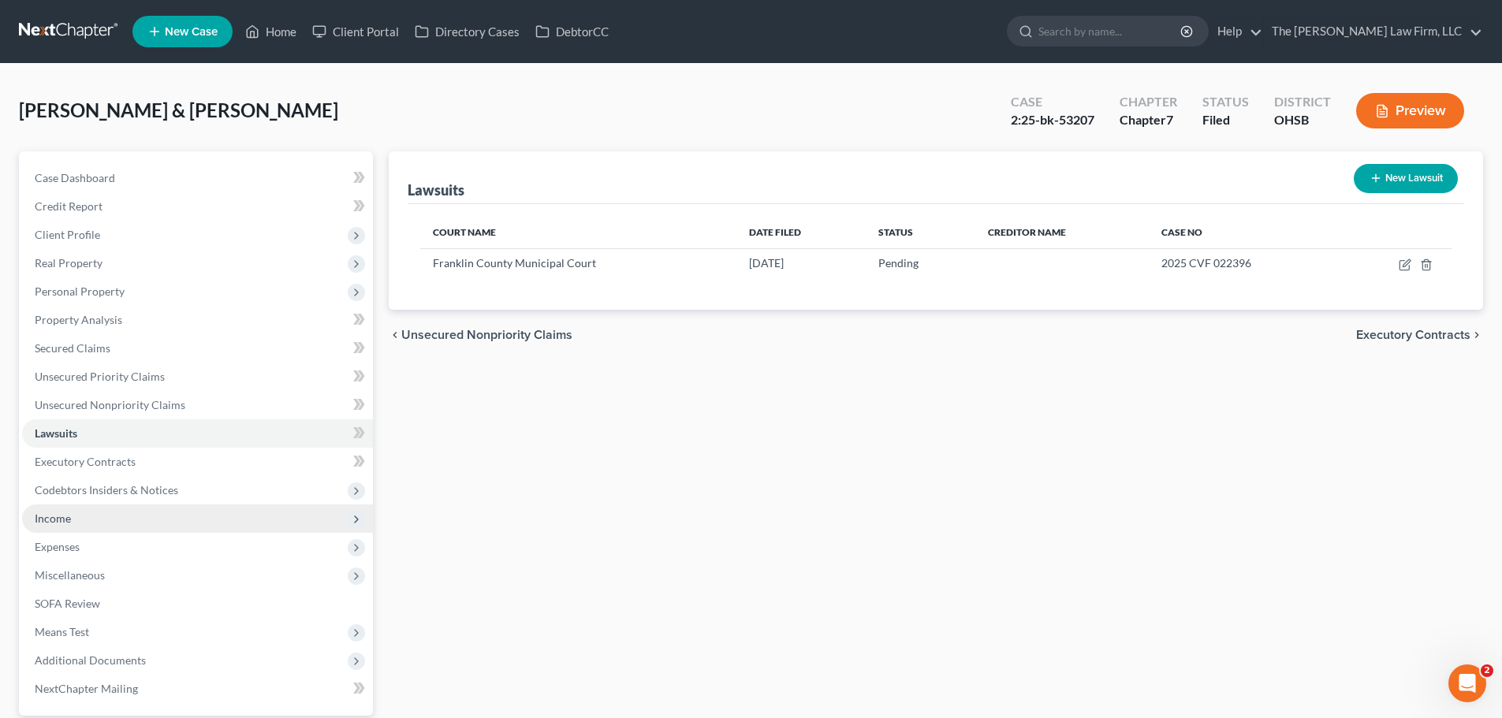
click at [67, 516] on span "Income" at bounding box center [53, 518] width 36 height 13
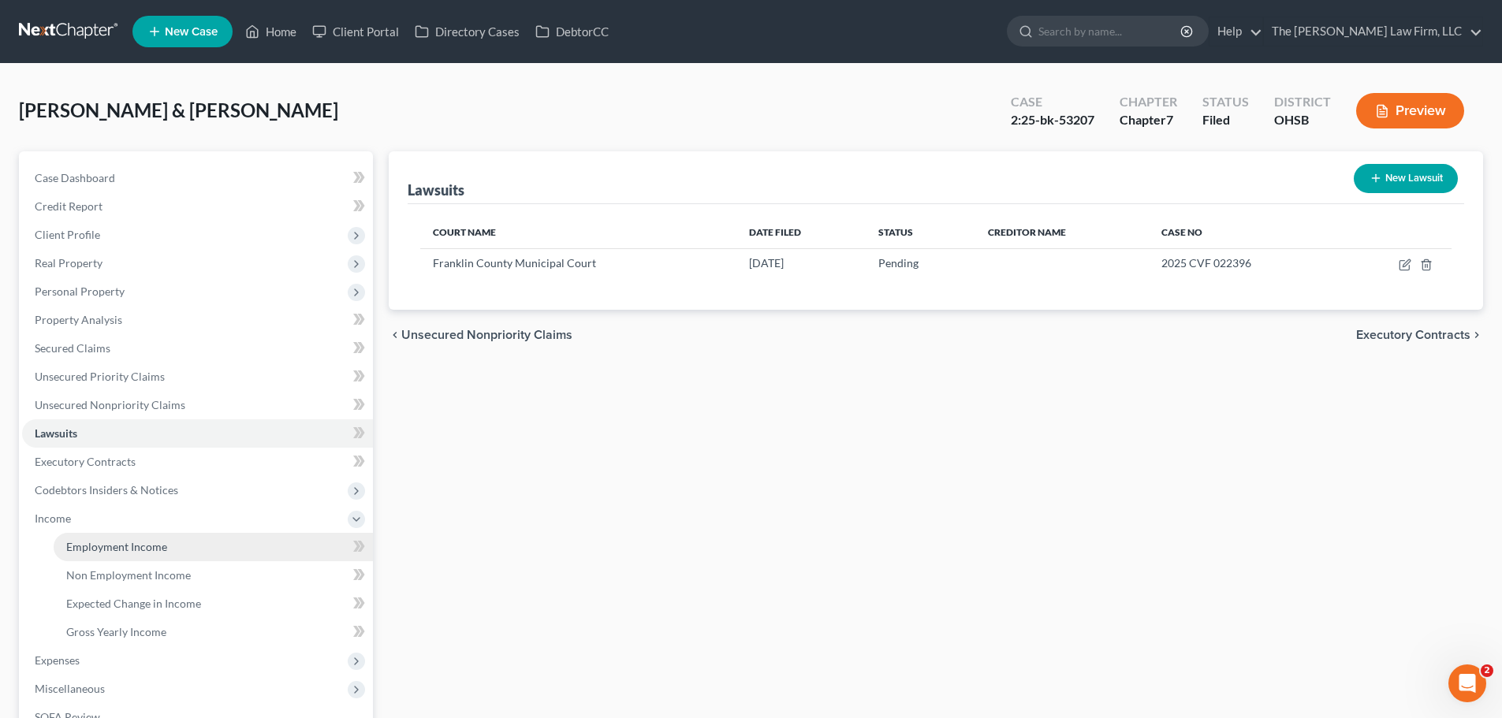
click at [102, 549] on span "Employment Income" at bounding box center [116, 546] width 101 height 13
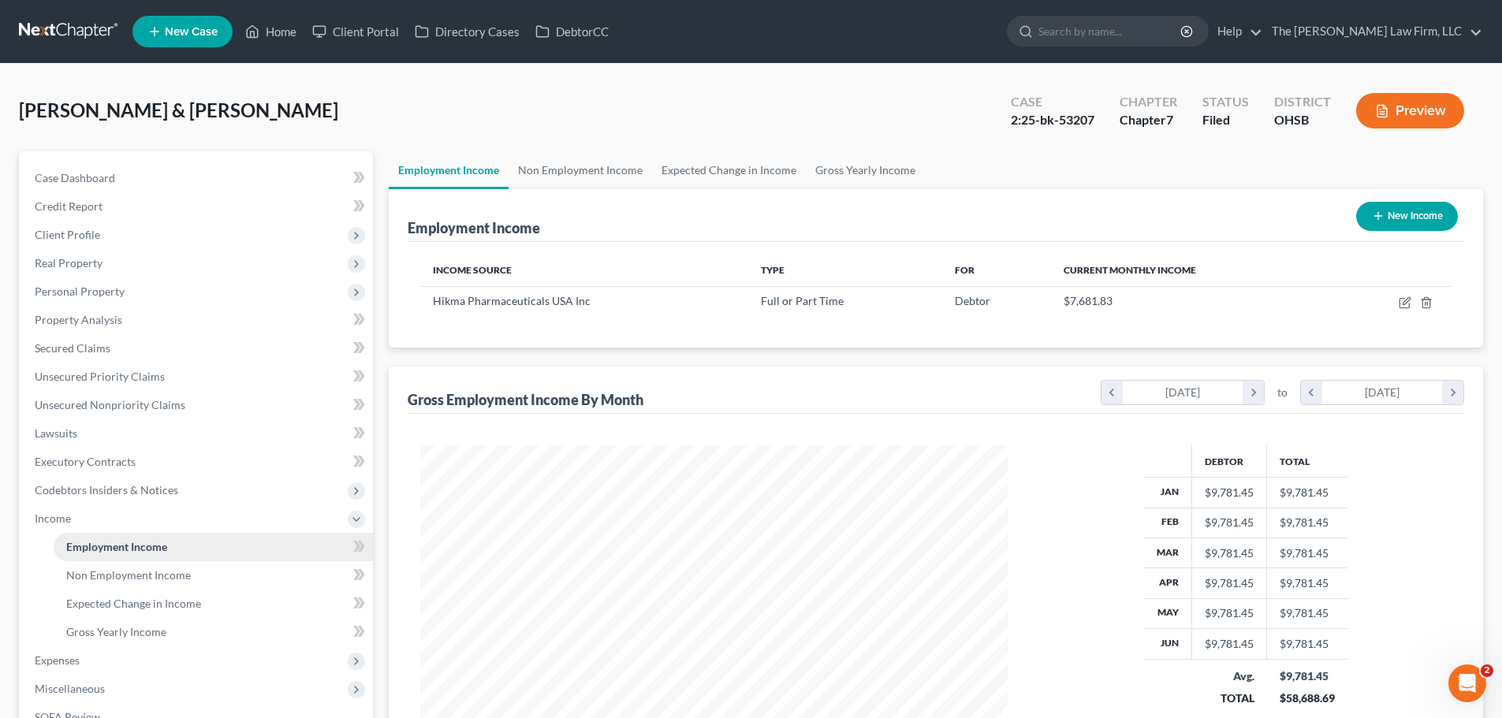
scroll to position [294, 620]
click at [600, 169] on link "Non Employment Income" at bounding box center [579, 170] width 143 height 38
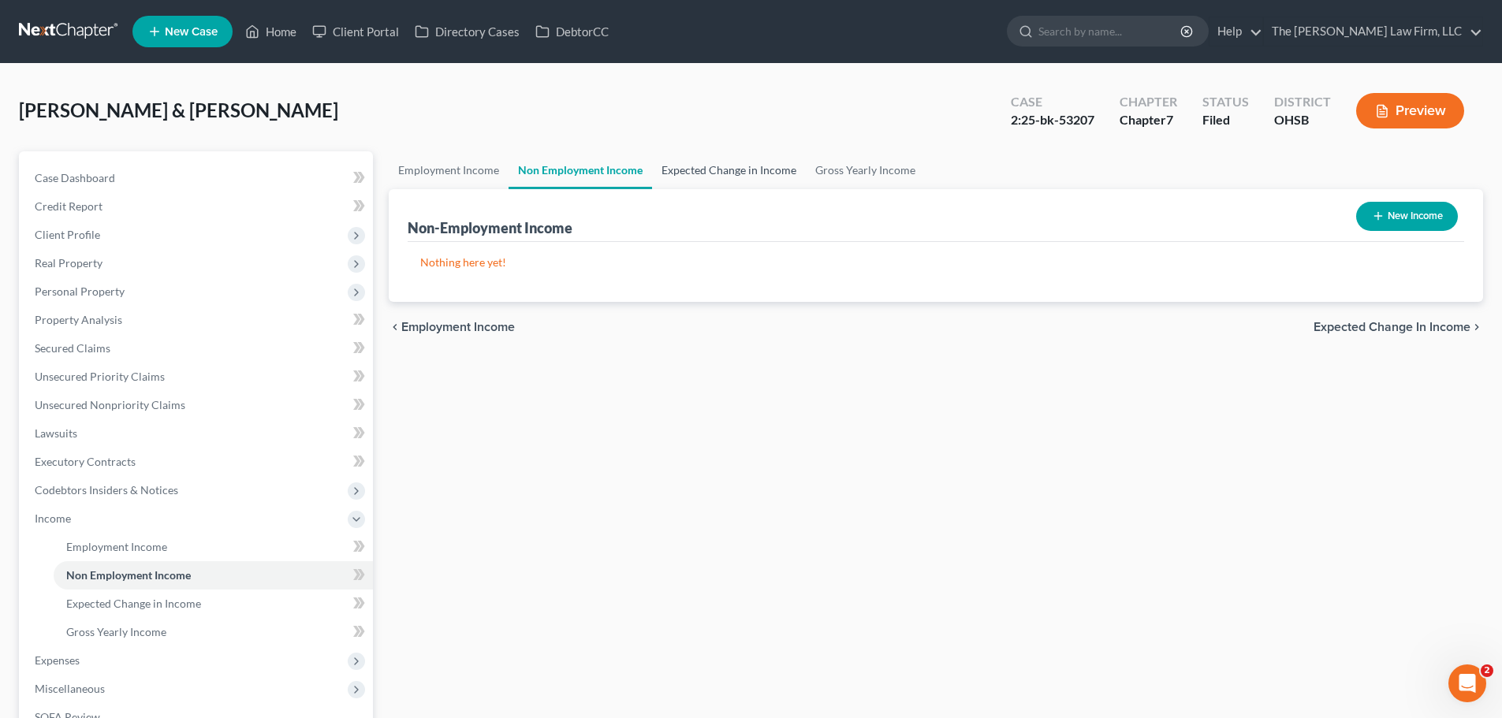
click at [718, 165] on link "Expected Change in Income" at bounding box center [729, 170] width 154 height 38
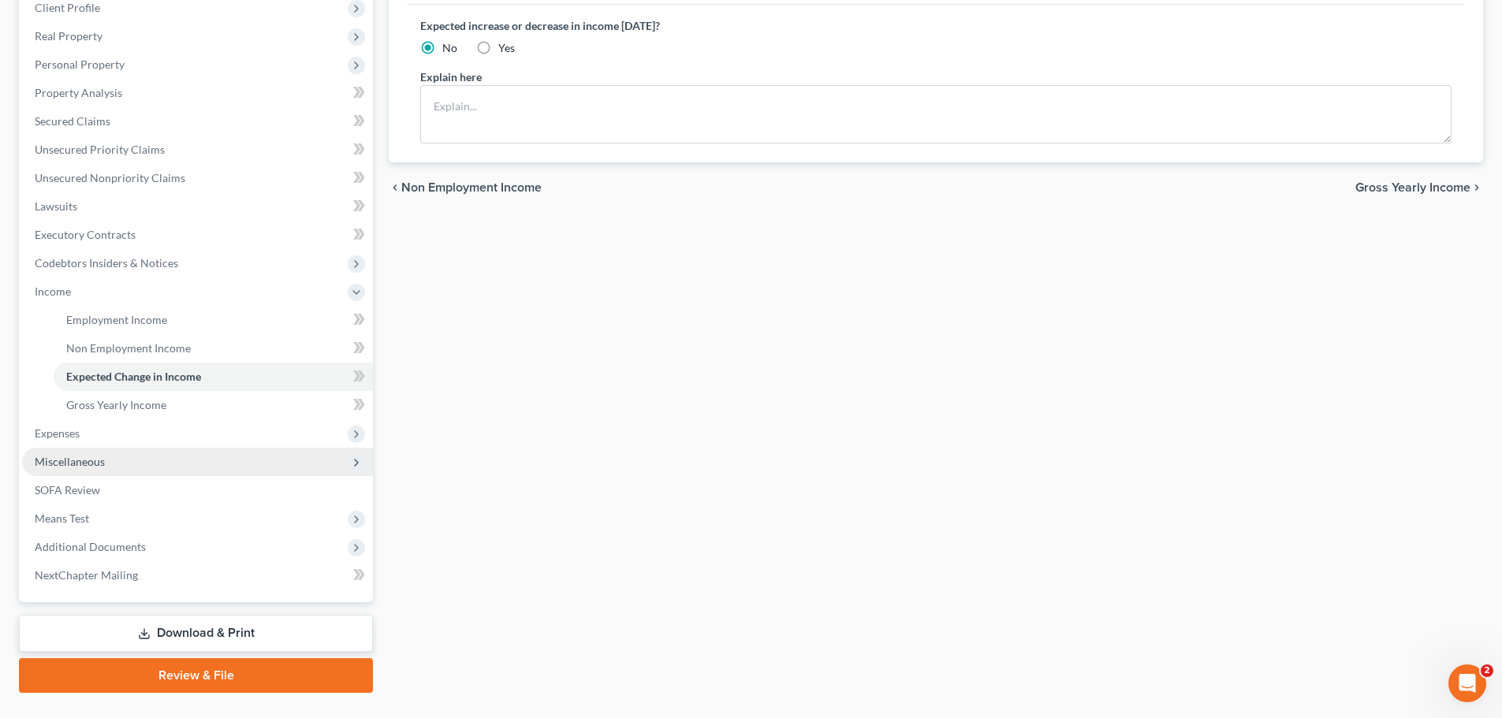
scroll to position [236, 0]
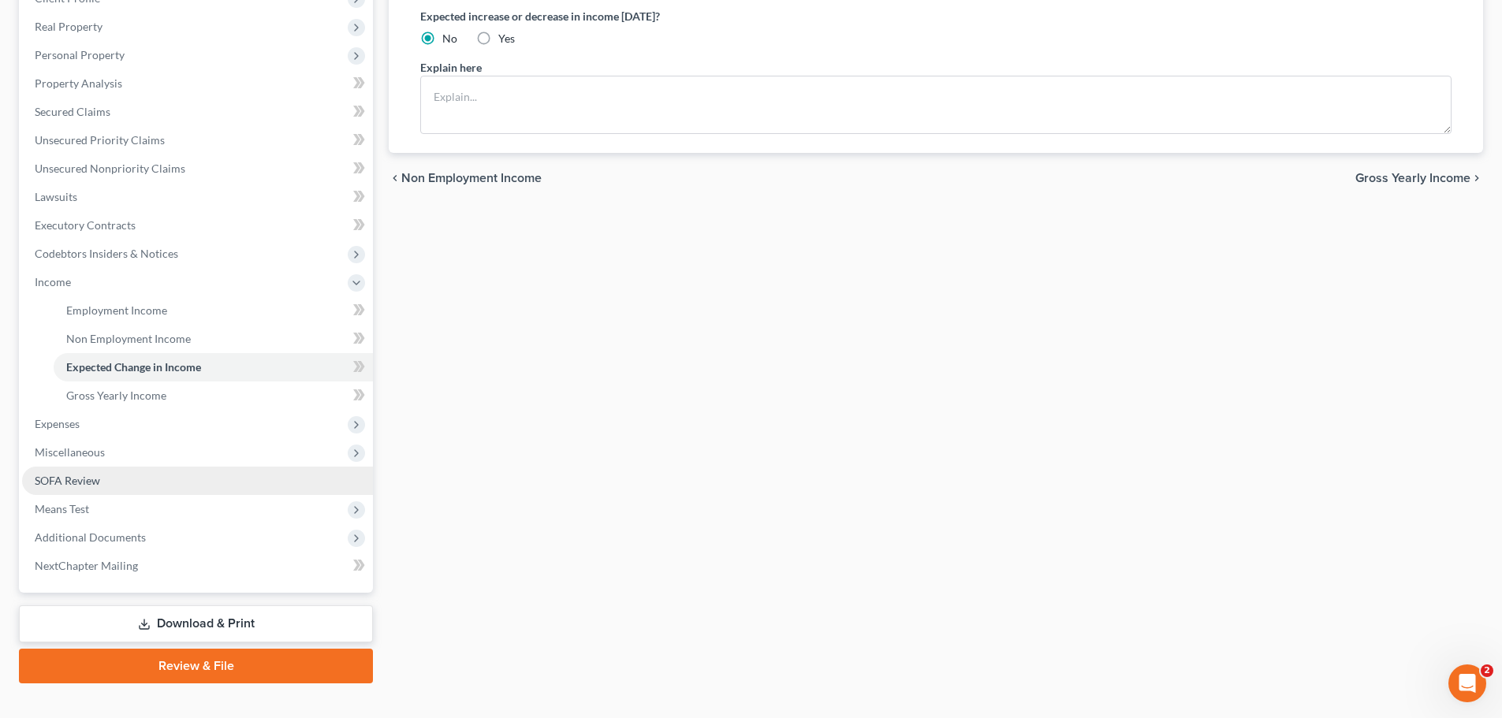
click at [60, 479] on span "SOFA Review" at bounding box center [67, 480] width 65 height 13
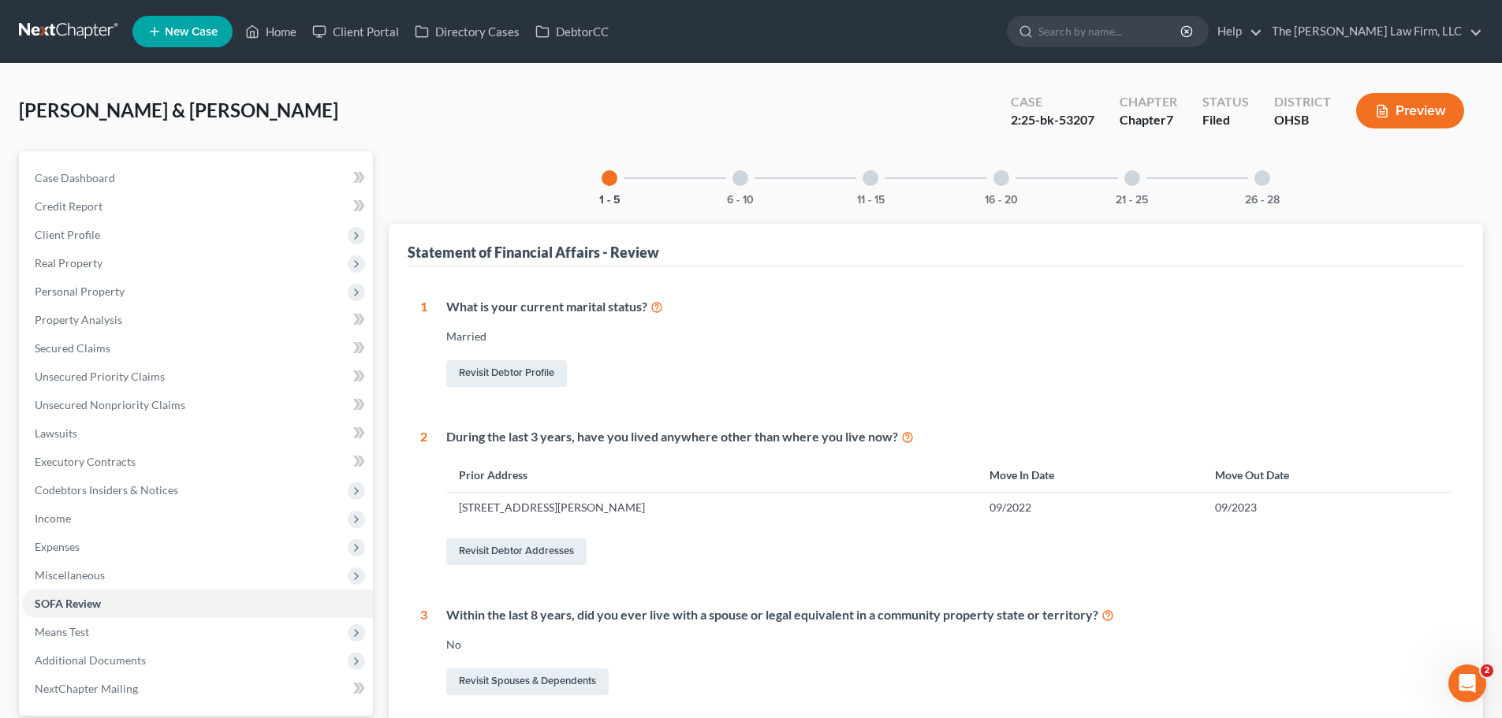
click at [1003, 181] on div at bounding box center [1001, 178] width 16 height 16
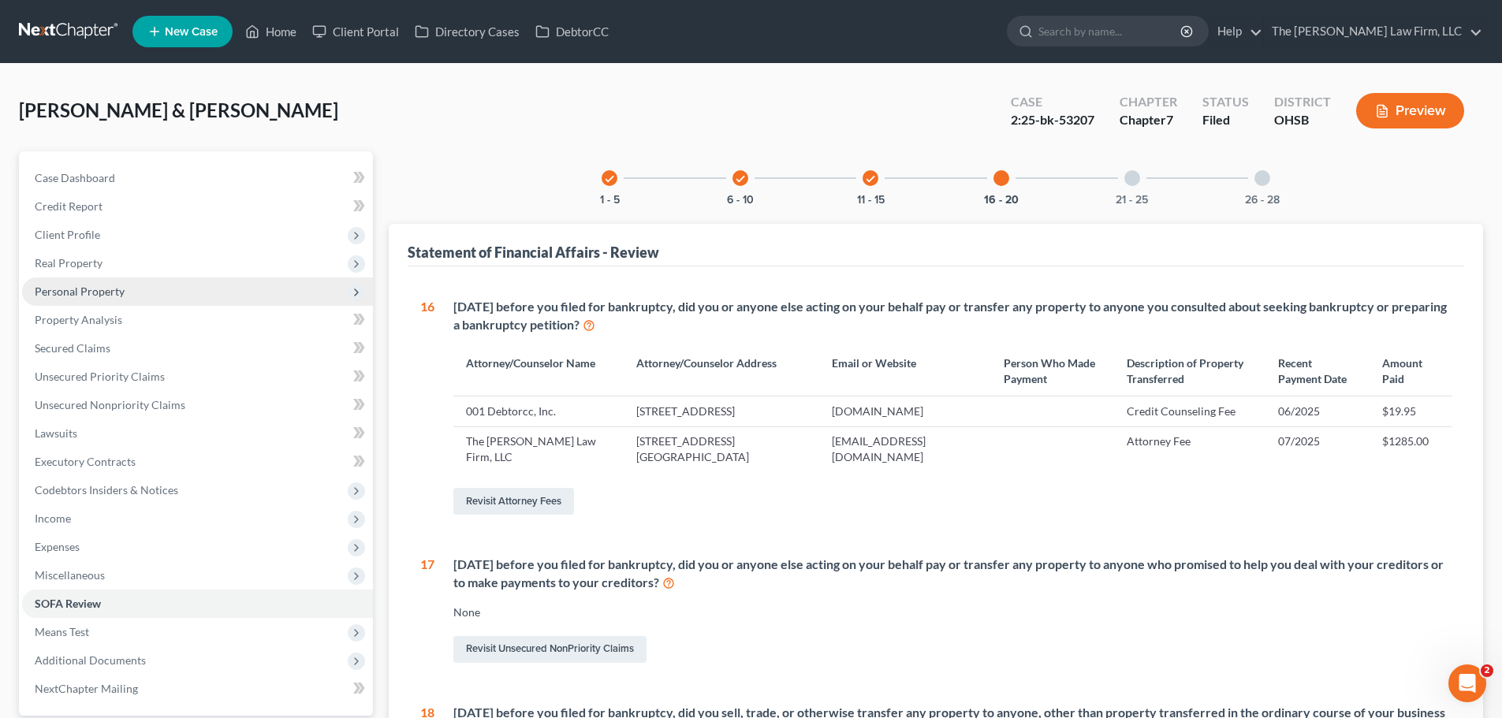
click at [76, 292] on span "Personal Property" at bounding box center [80, 291] width 90 height 13
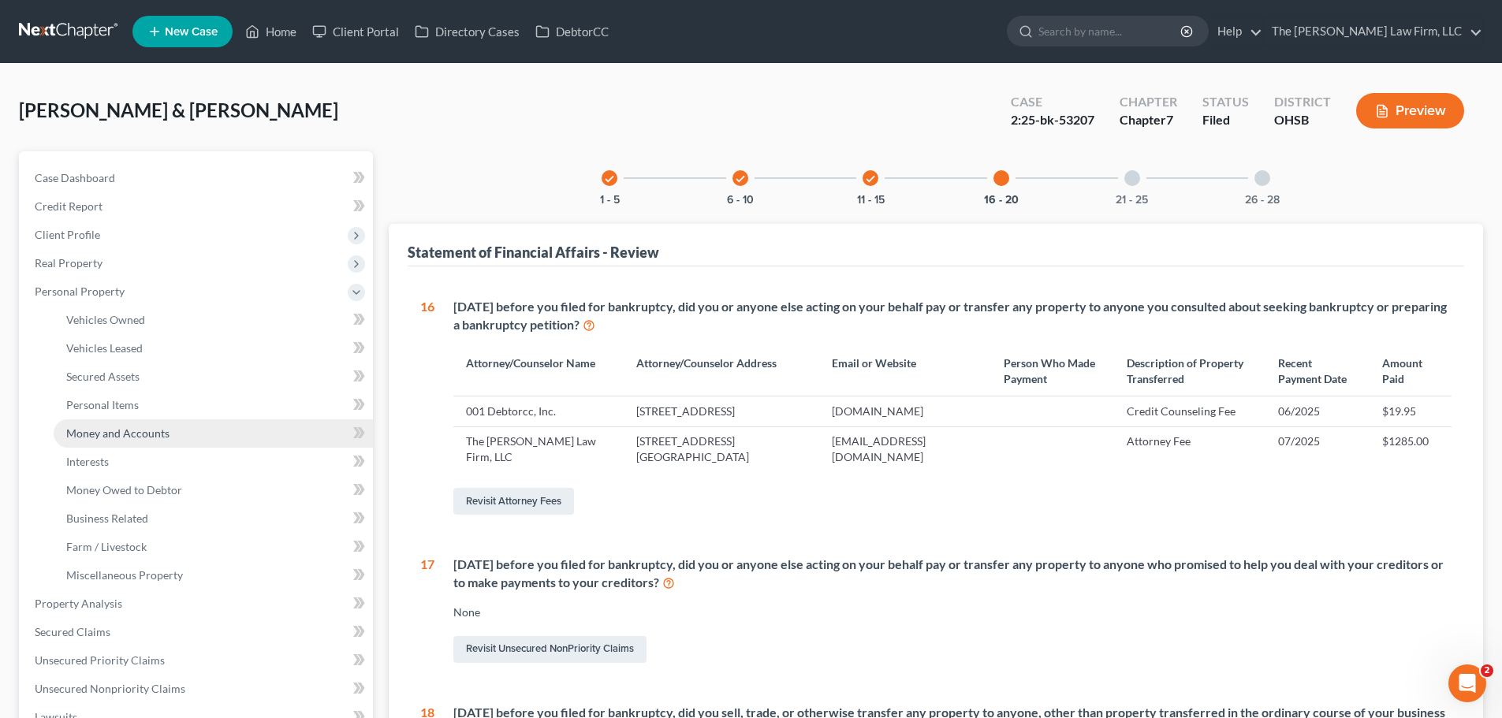
click at [114, 432] on span "Money and Accounts" at bounding box center [117, 432] width 103 height 13
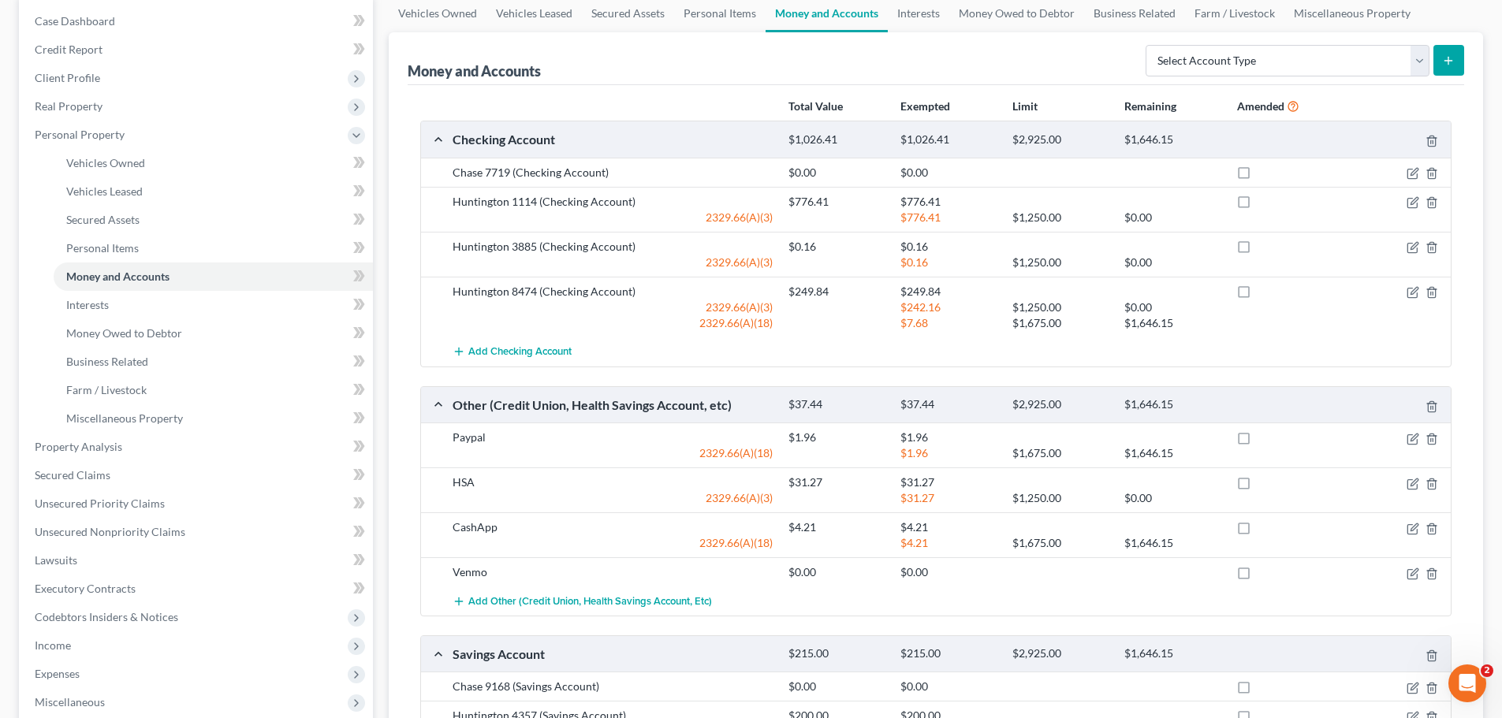
scroll to position [158, 0]
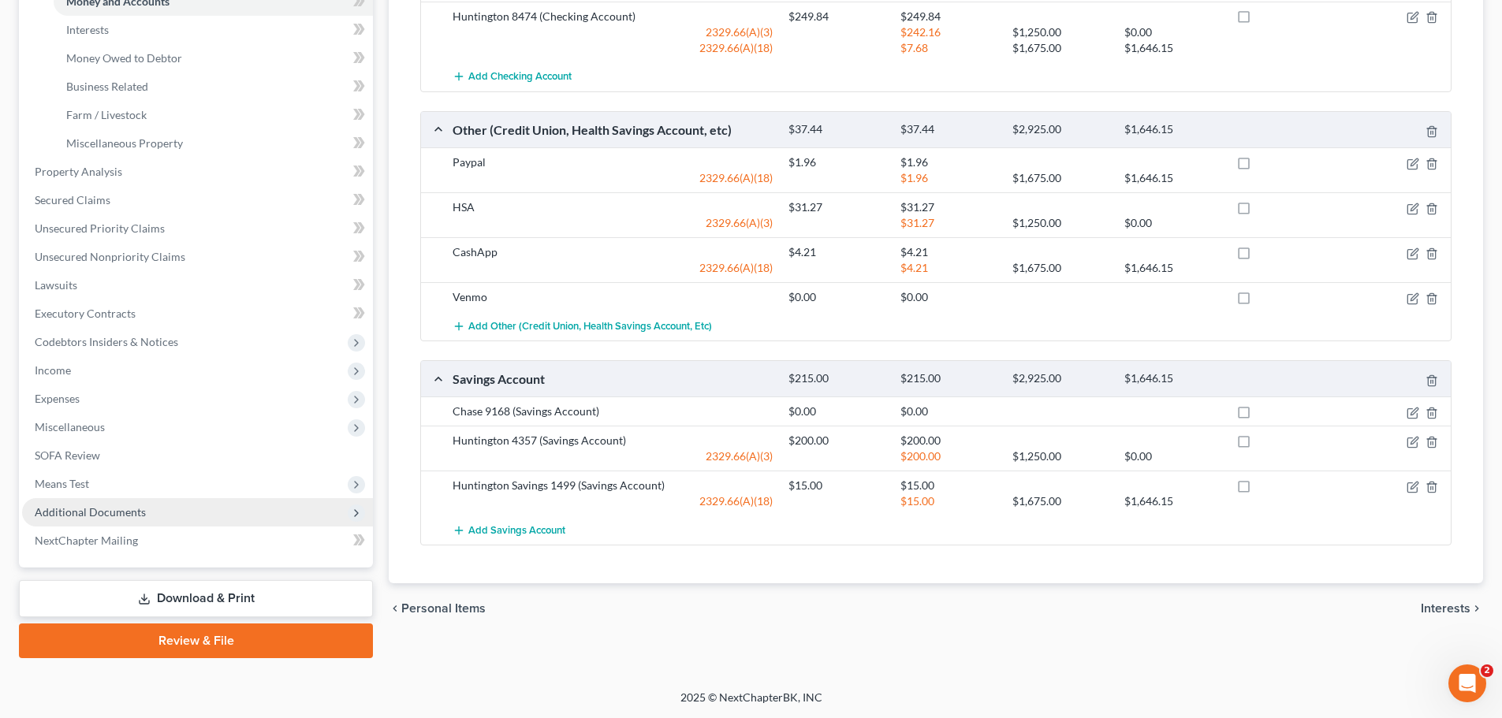
click at [100, 513] on span "Additional Documents" at bounding box center [90, 511] width 111 height 13
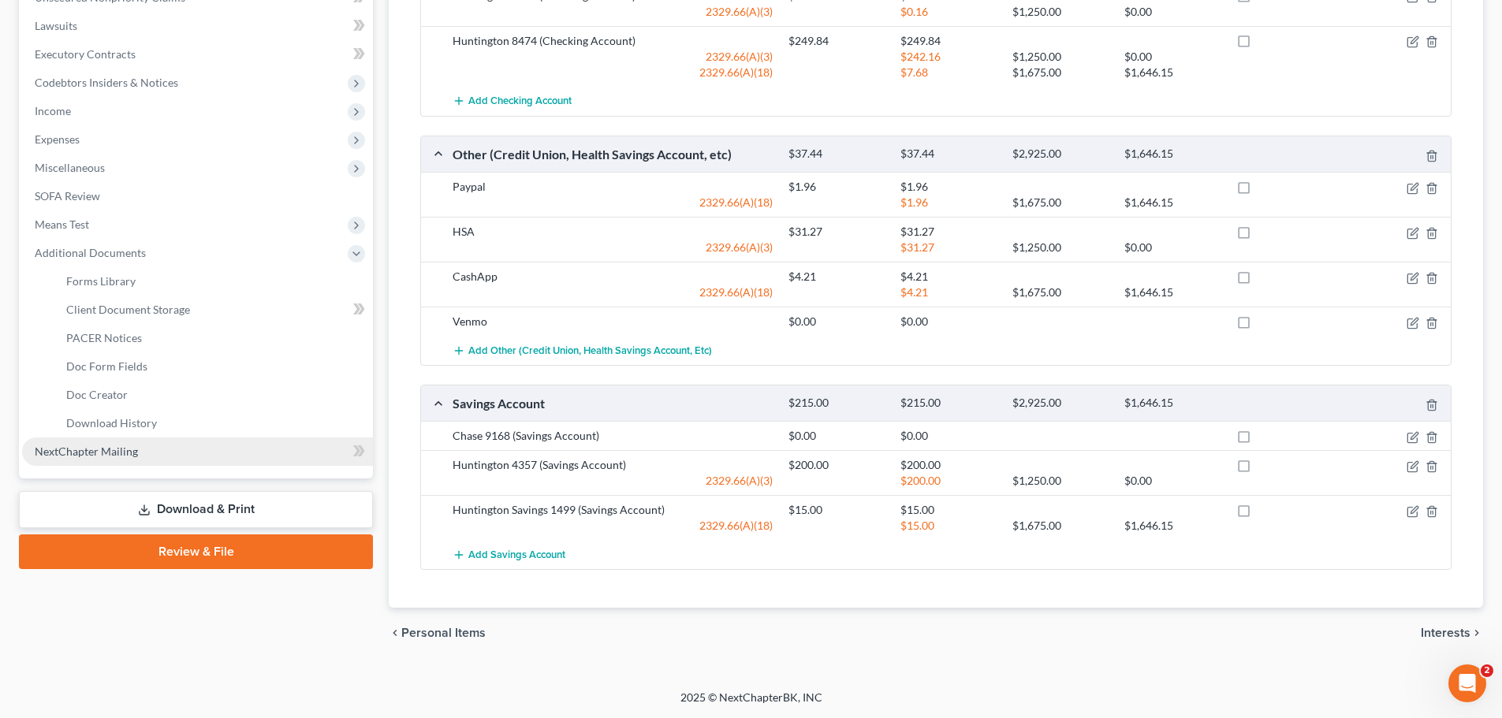
scroll to position [318, 0]
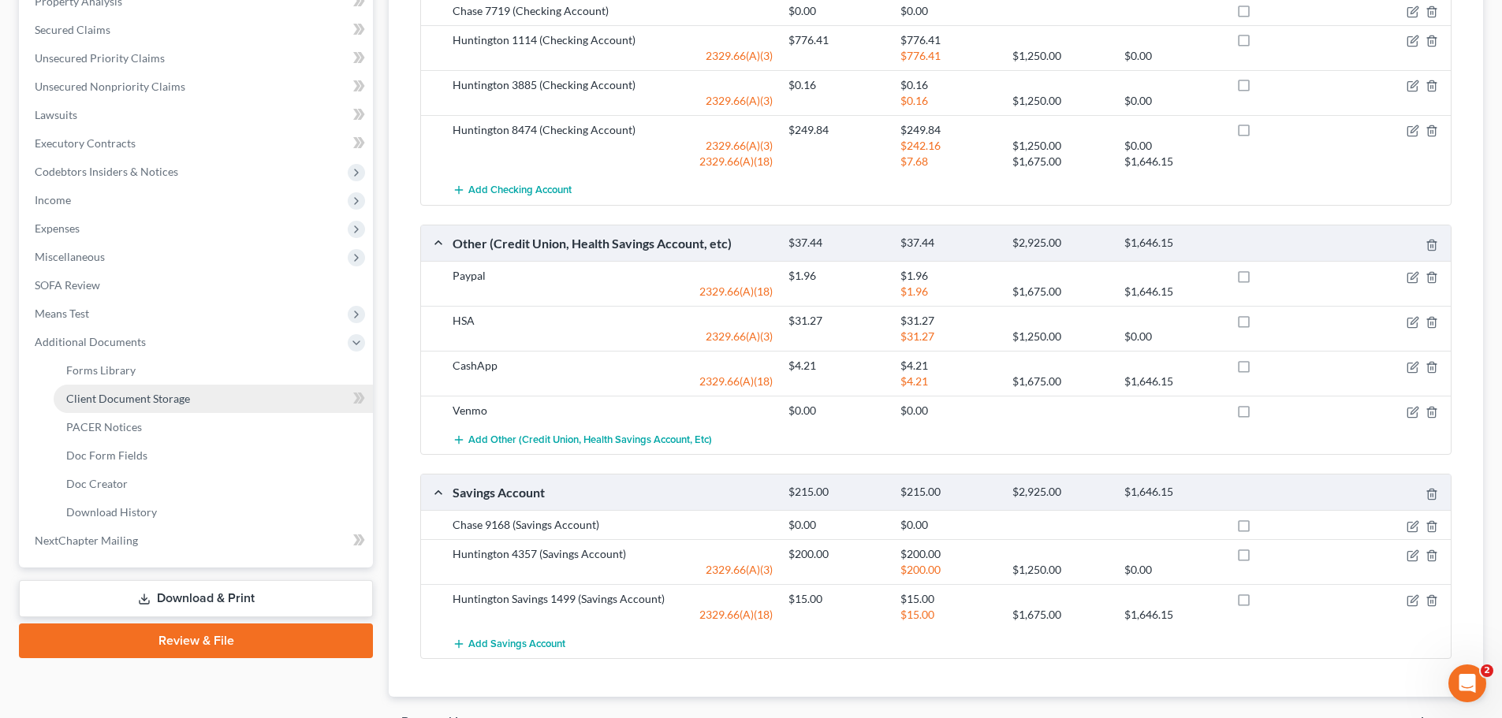
click at [155, 397] on span "Client Document Storage" at bounding box center [128, 398] width 124 height 13
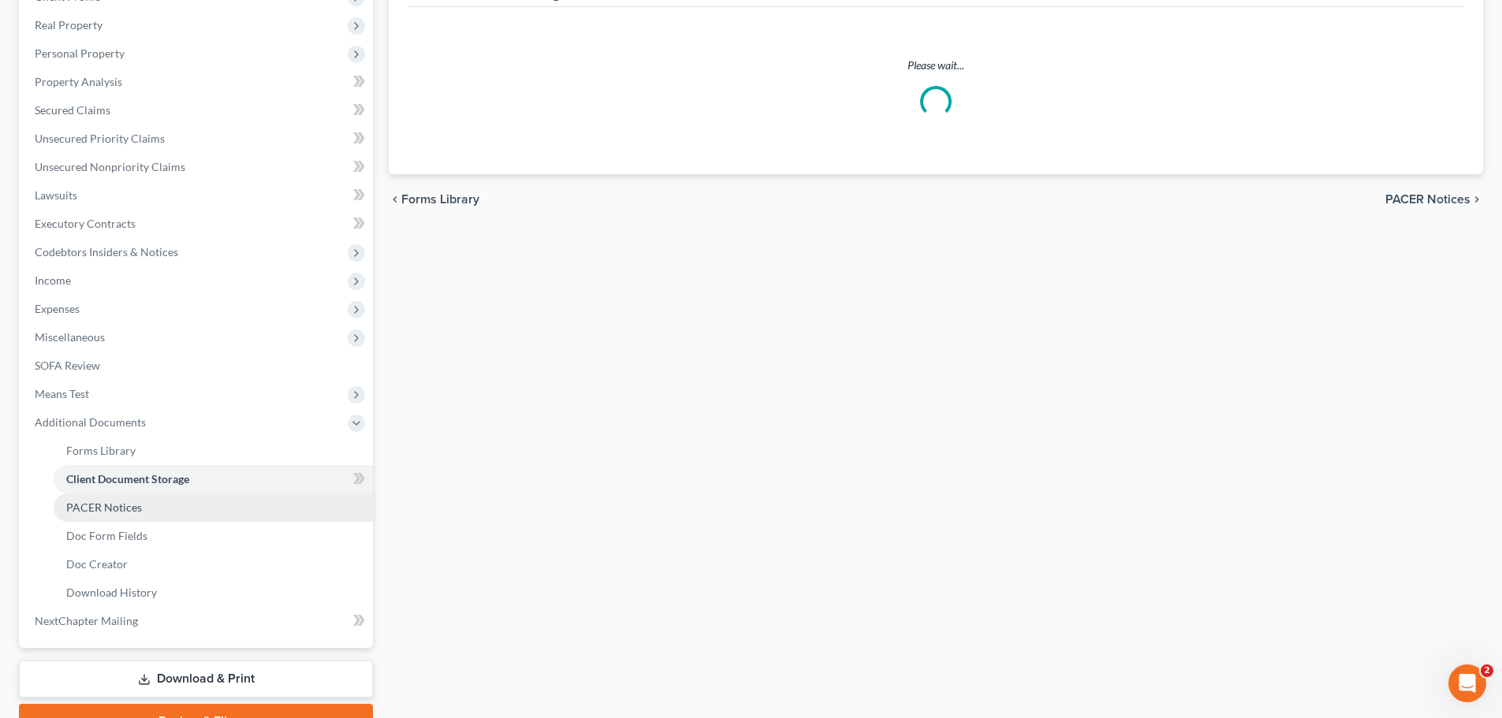
scroll to position [61, 0]
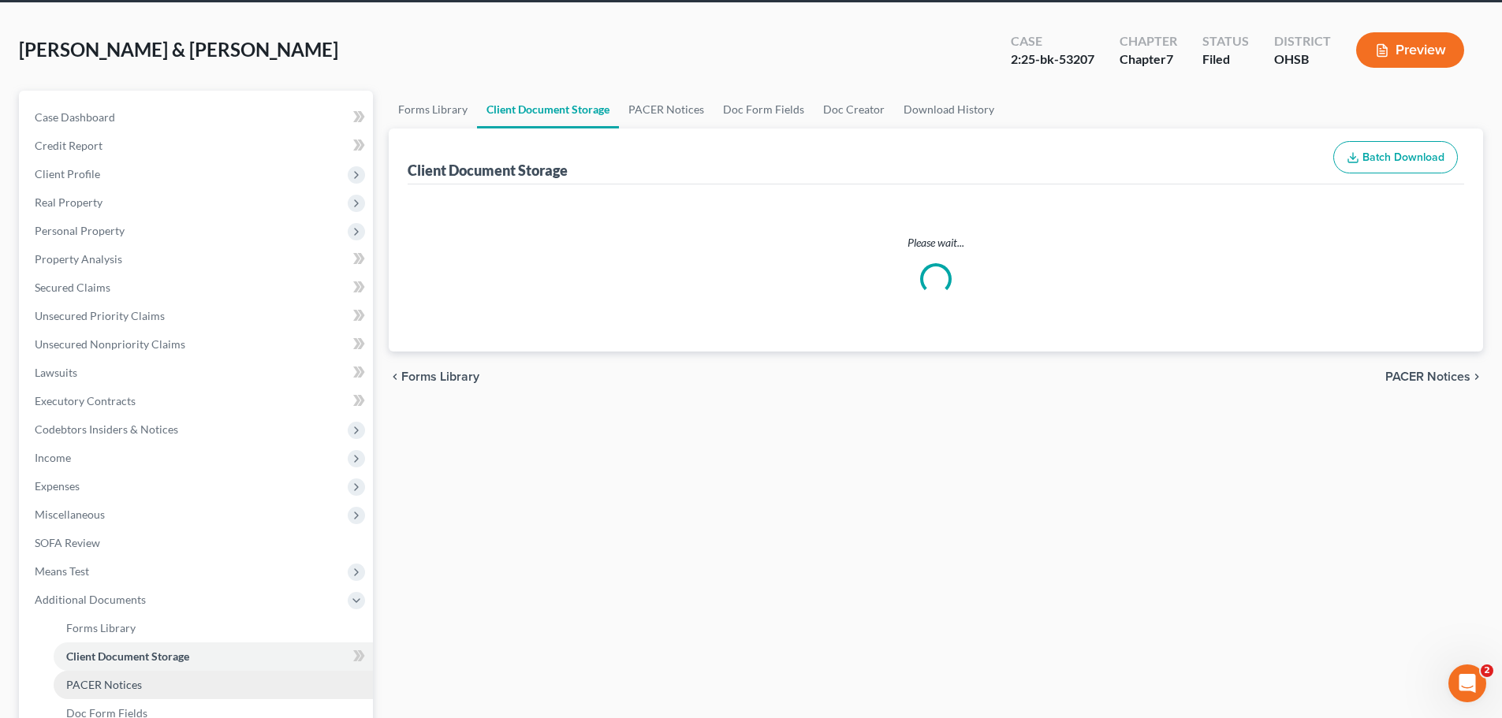
select select "52"
select select "61"
select select "37"
select select "7"
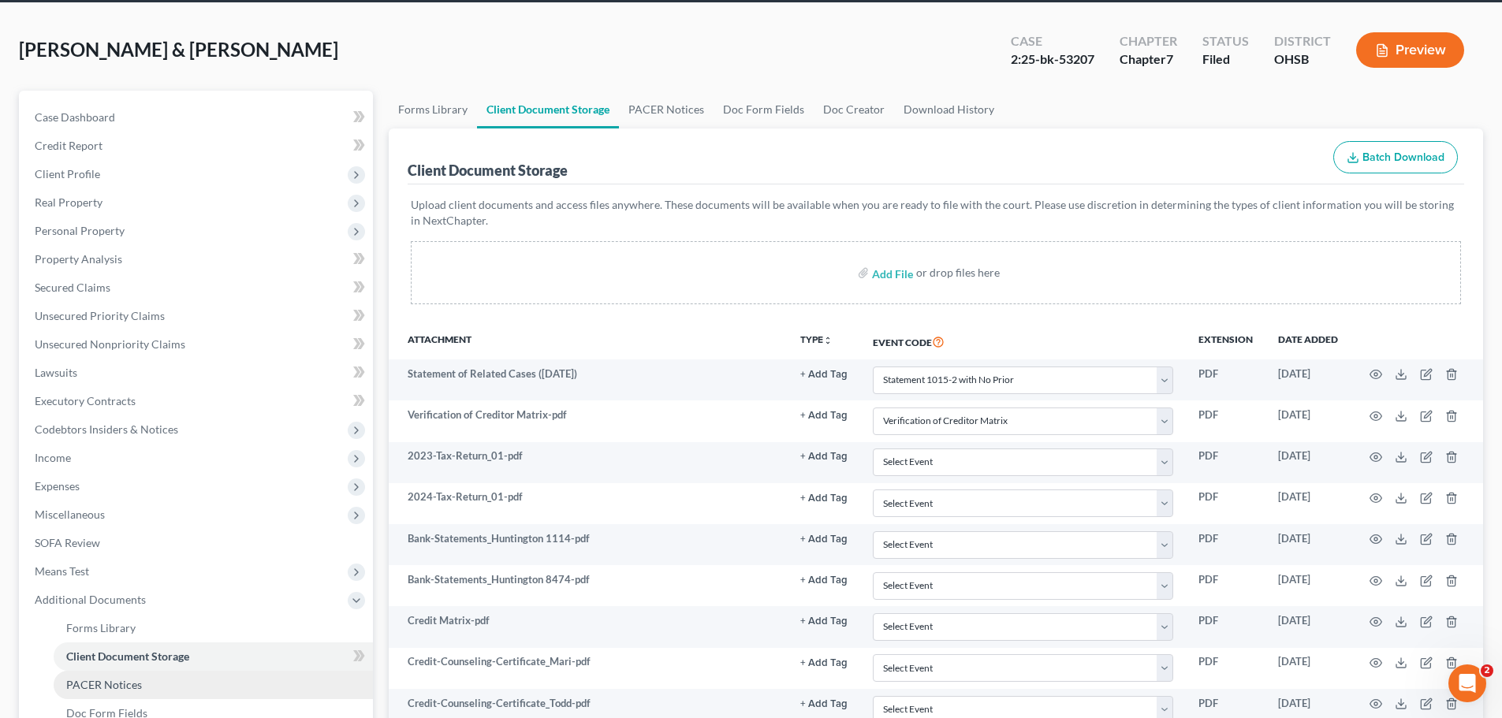
scroll to position [0, 0]
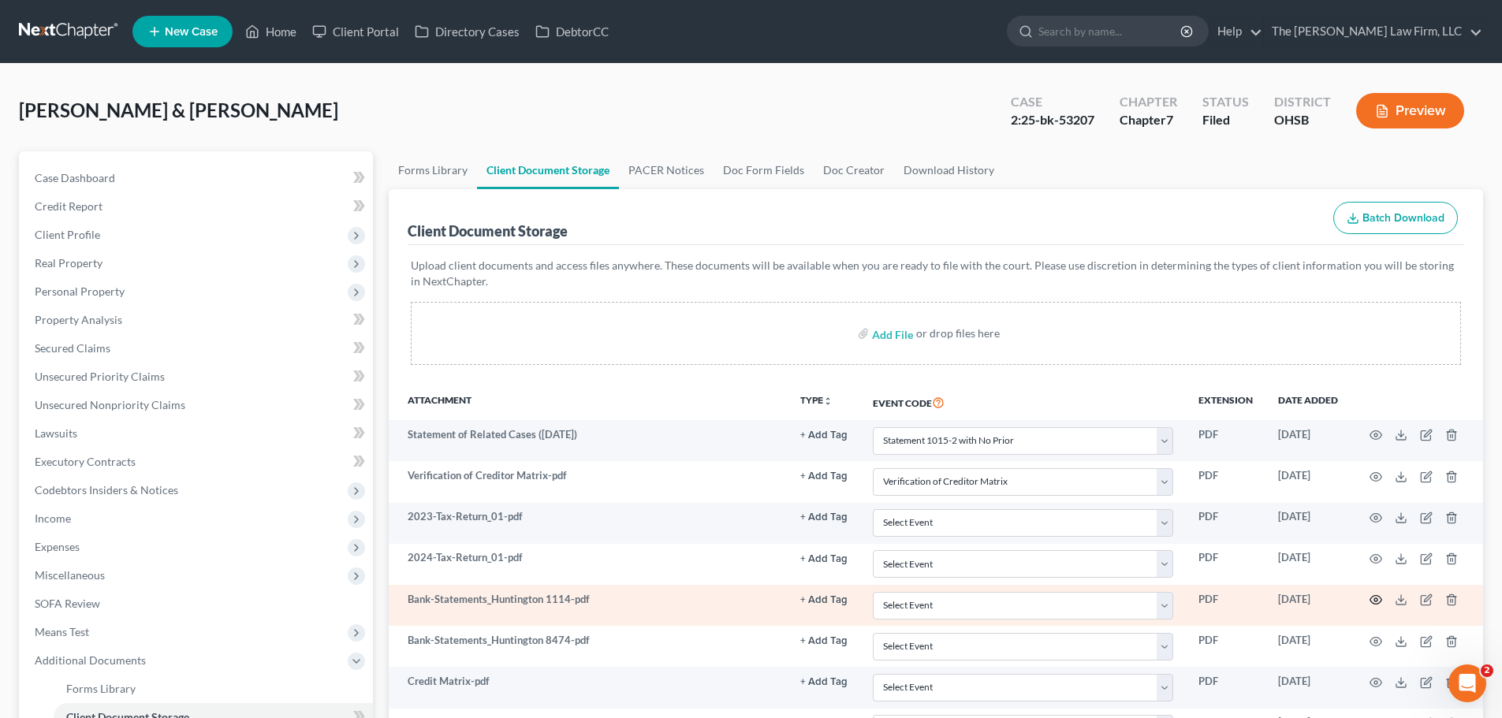
click at [1375, 600] on icon "button" at bounding box center [1375, 600] width 13 height 13
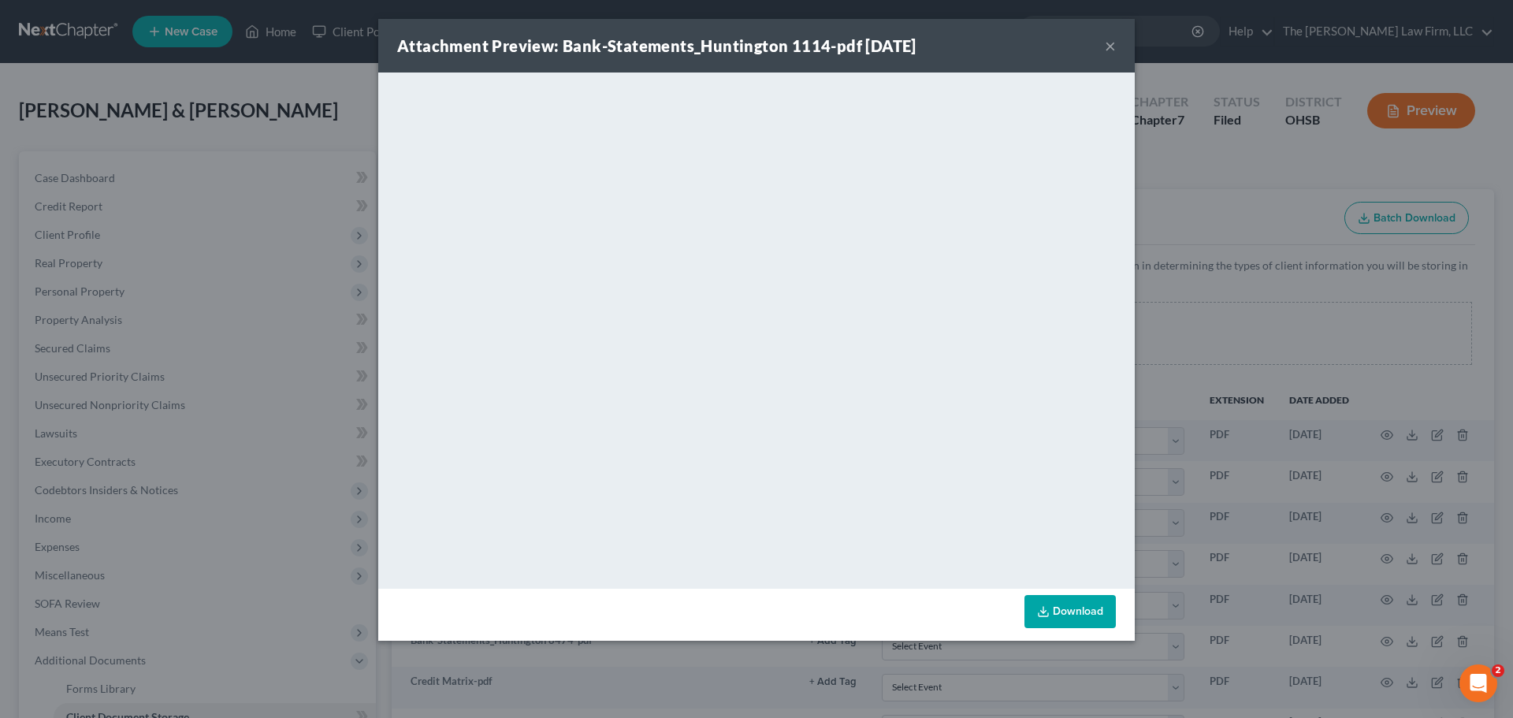
click at [1111, 47] on button "×" at bounding box center [1110, 45] width 11 height 19
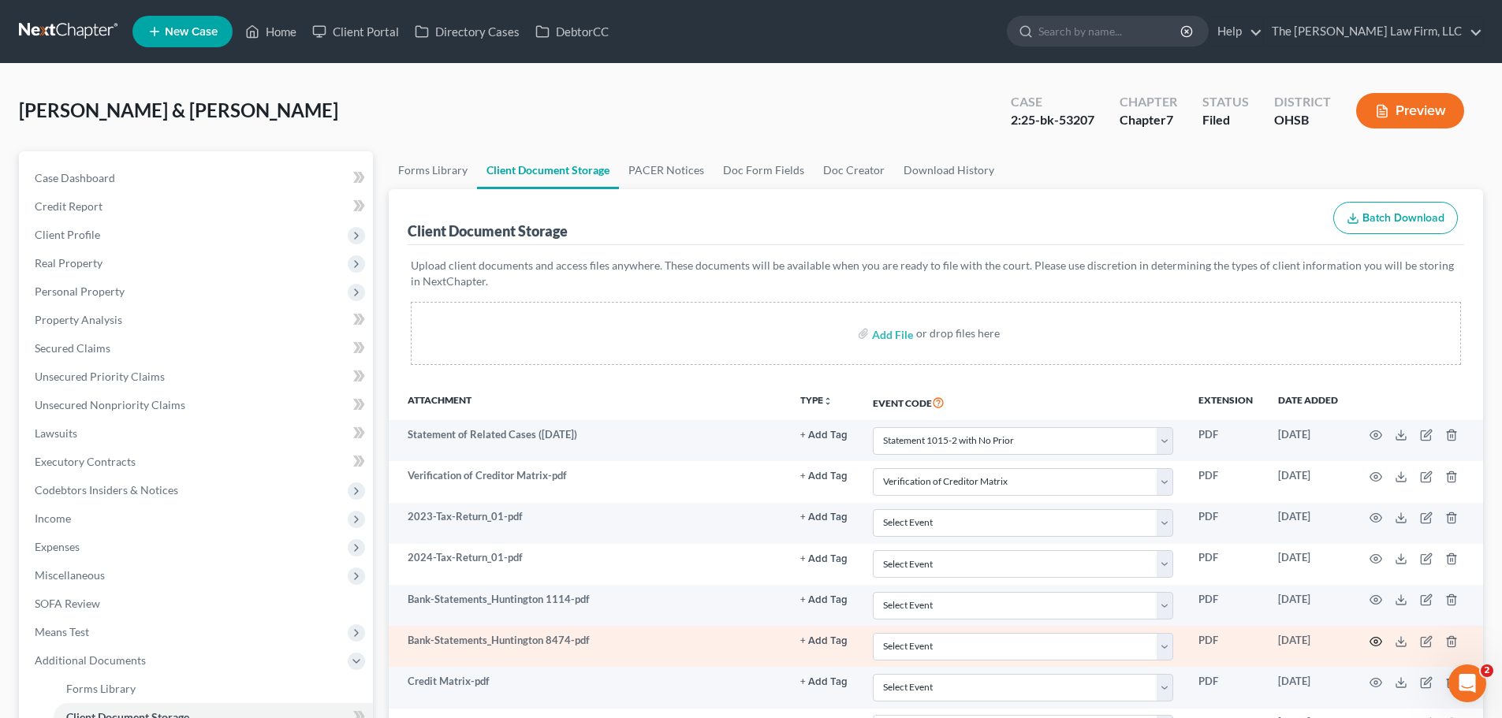
click at [1376, 640] on circle "button" at bounding box center [1375, 641] width 3 height 3
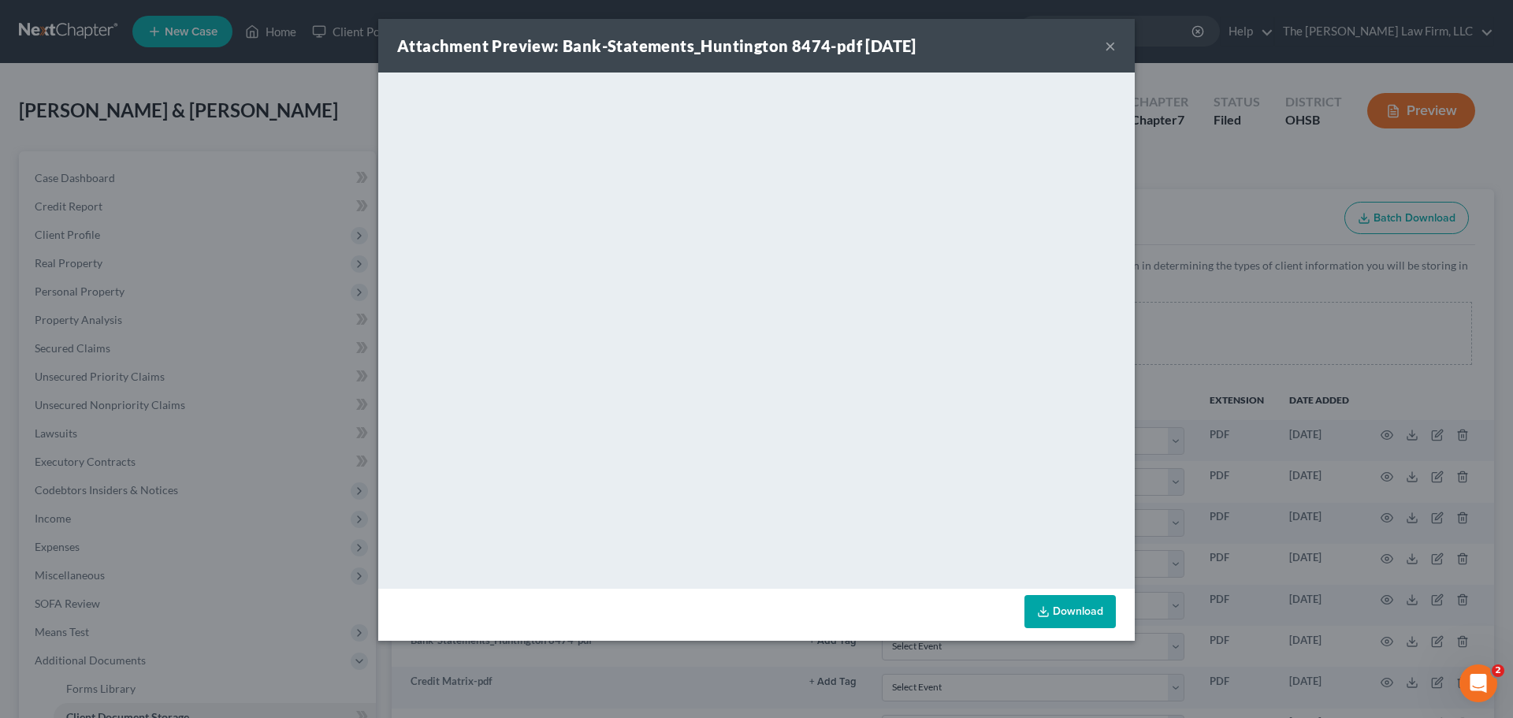
click at [1112, 47] on button "×" at bounding box center [1110, 45] width 11 height 19
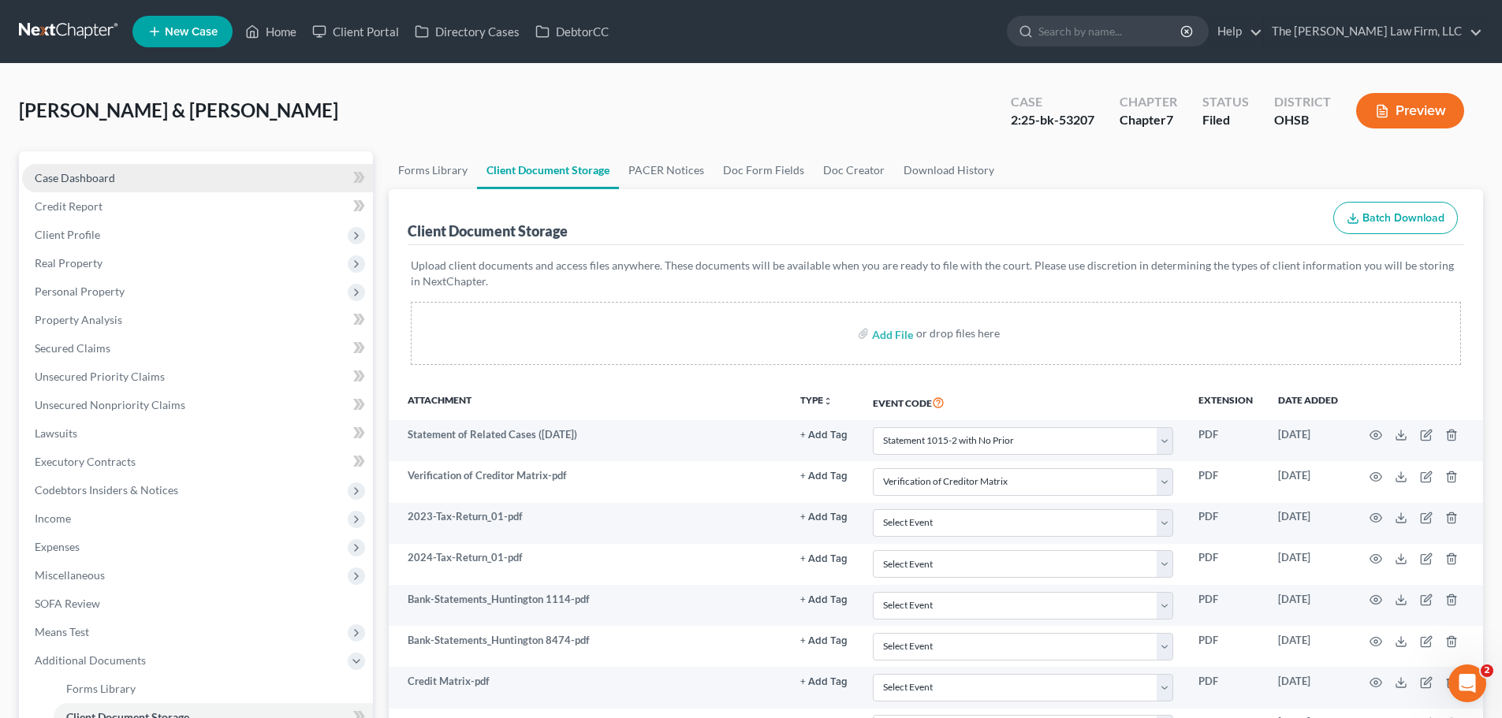
click at [89, 182] on span "Case Dashboard" at bounding box center [75, 177] width 80 height 13
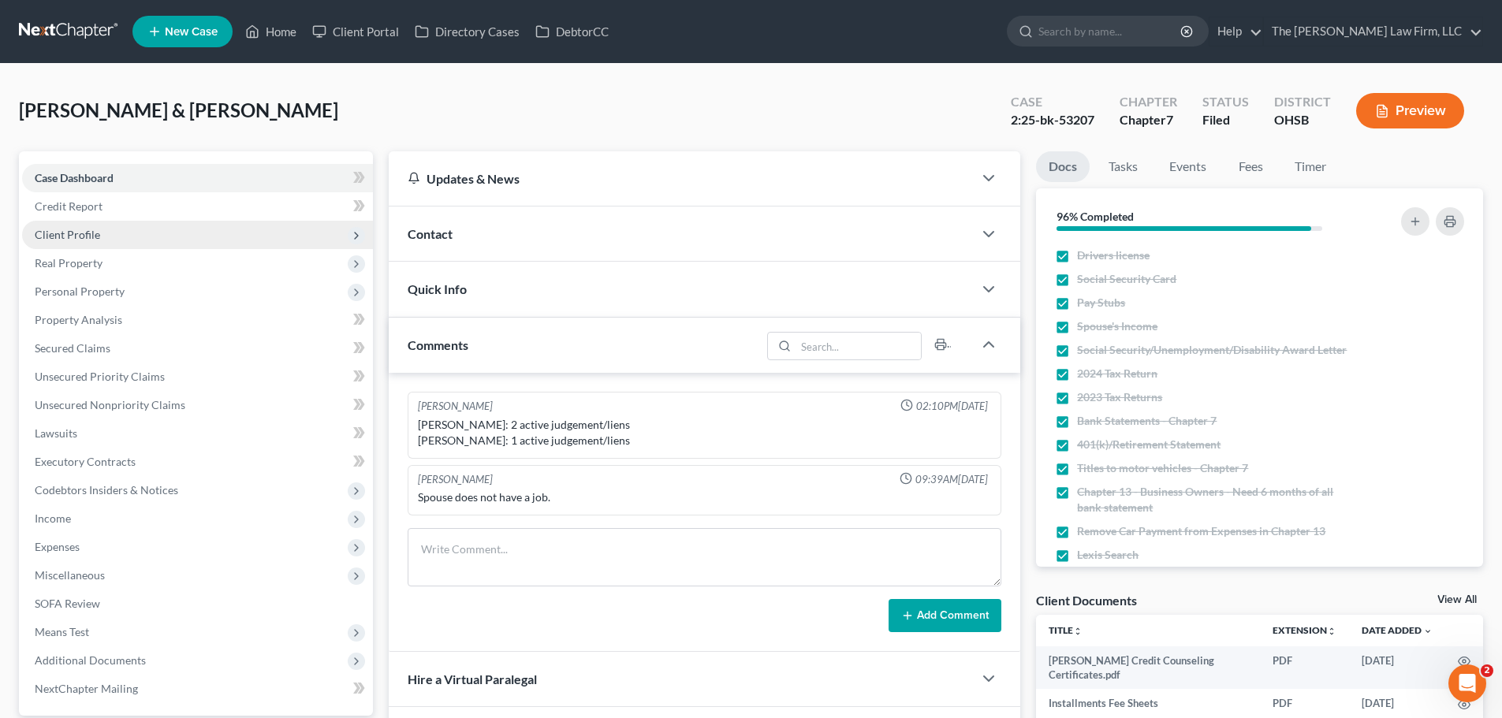
scroll to position [297, 0]
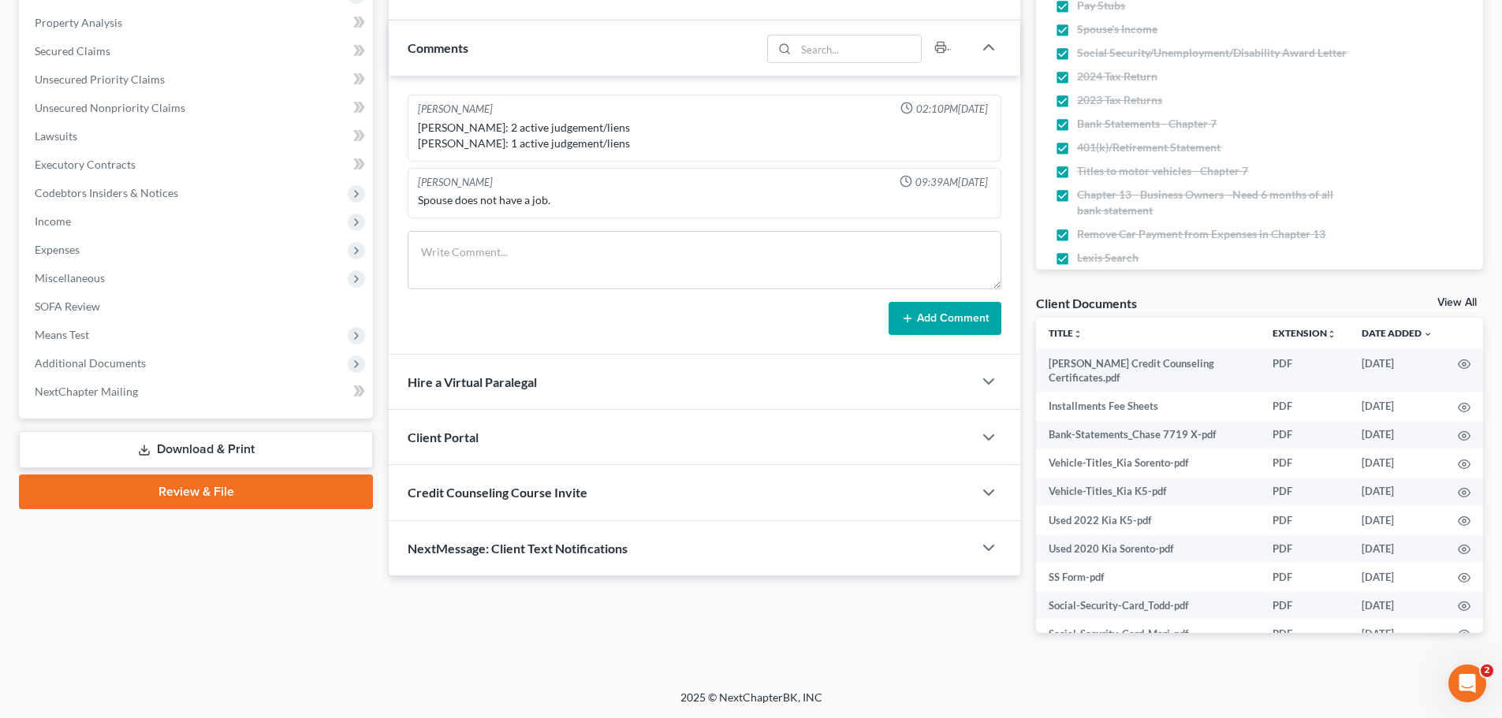
click at [650, 548] on div "NextMessage: Client Text Notifications" at bounding box center [681, 548] width 584 height 54
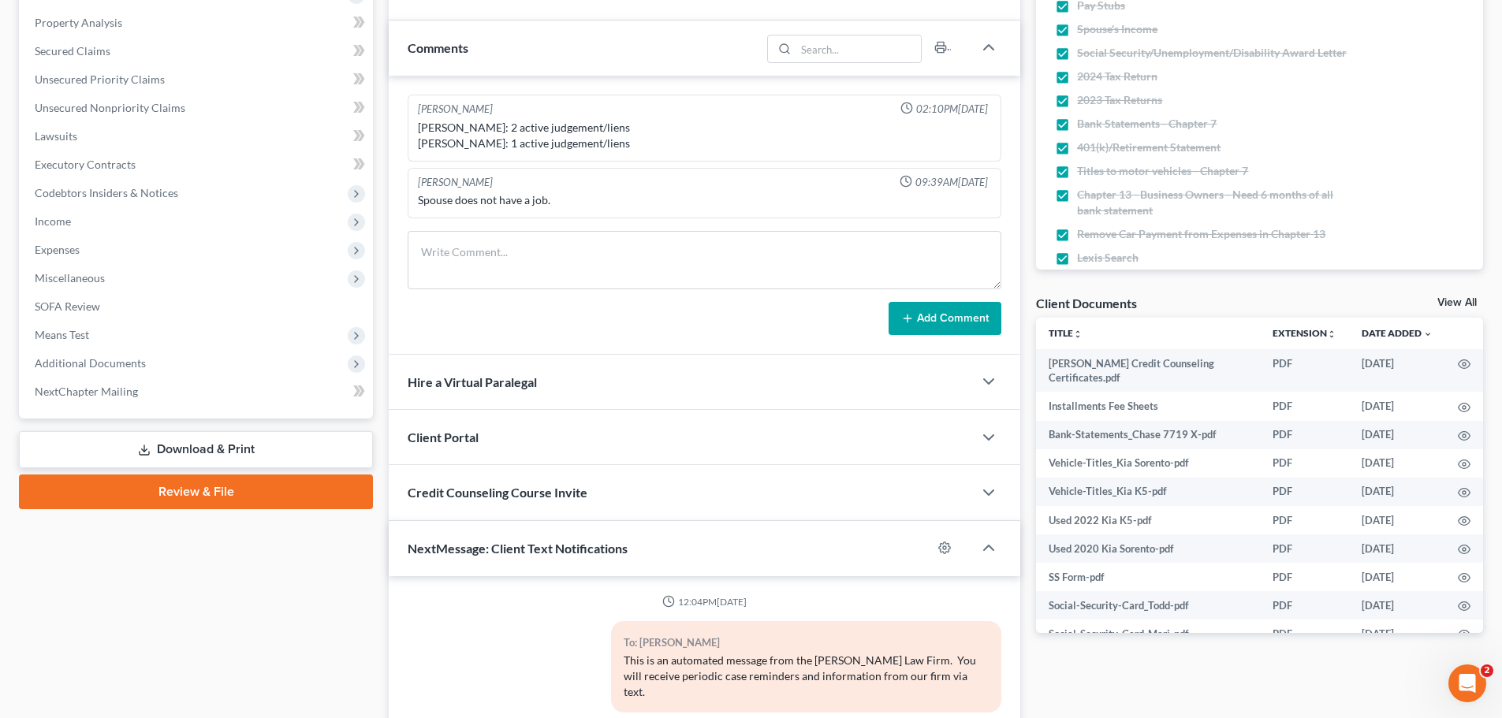
scroll to position [477, 0]
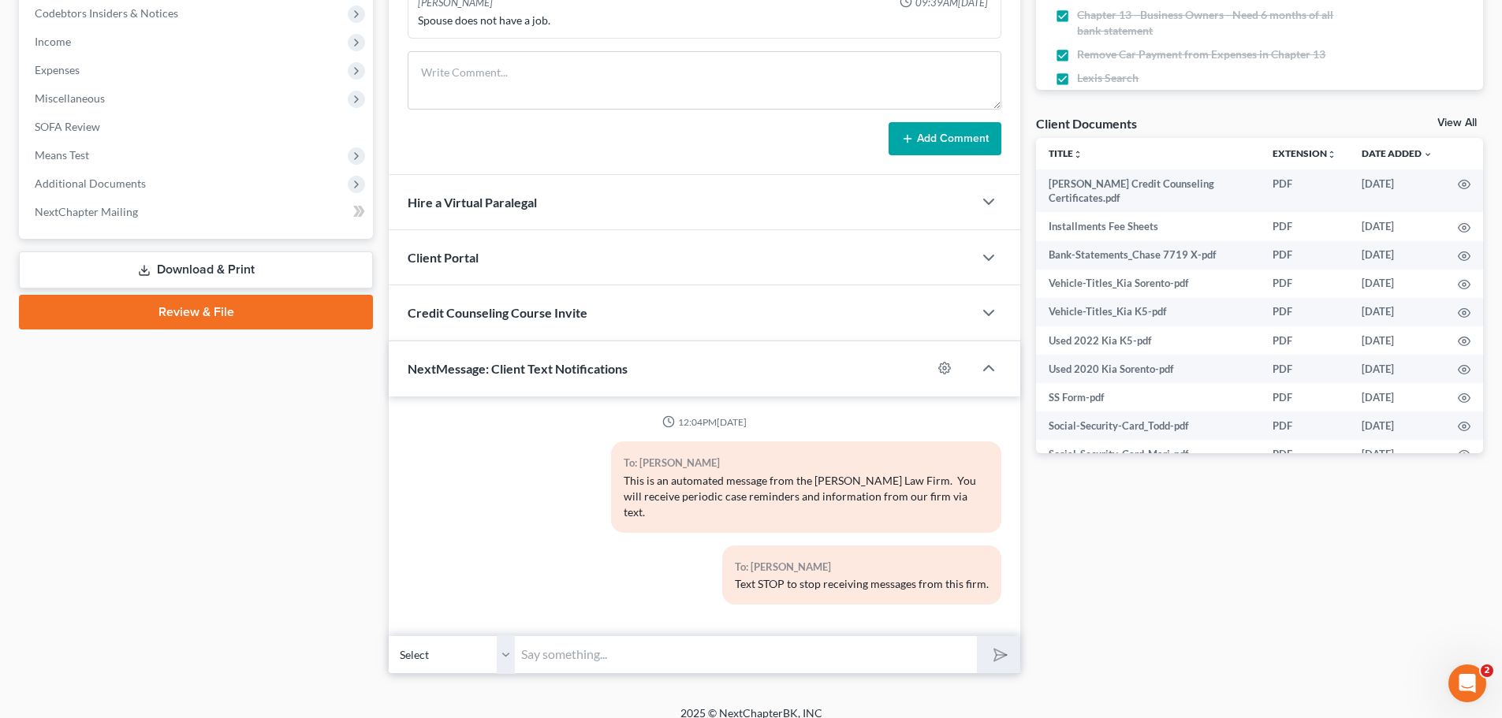
click at [665, 639] on input "text" at bounding box center [746, 654] width 462 height 39
type input "This is Michelle with The Jones Law Firm. I sent you a time sensitive email, ca…"
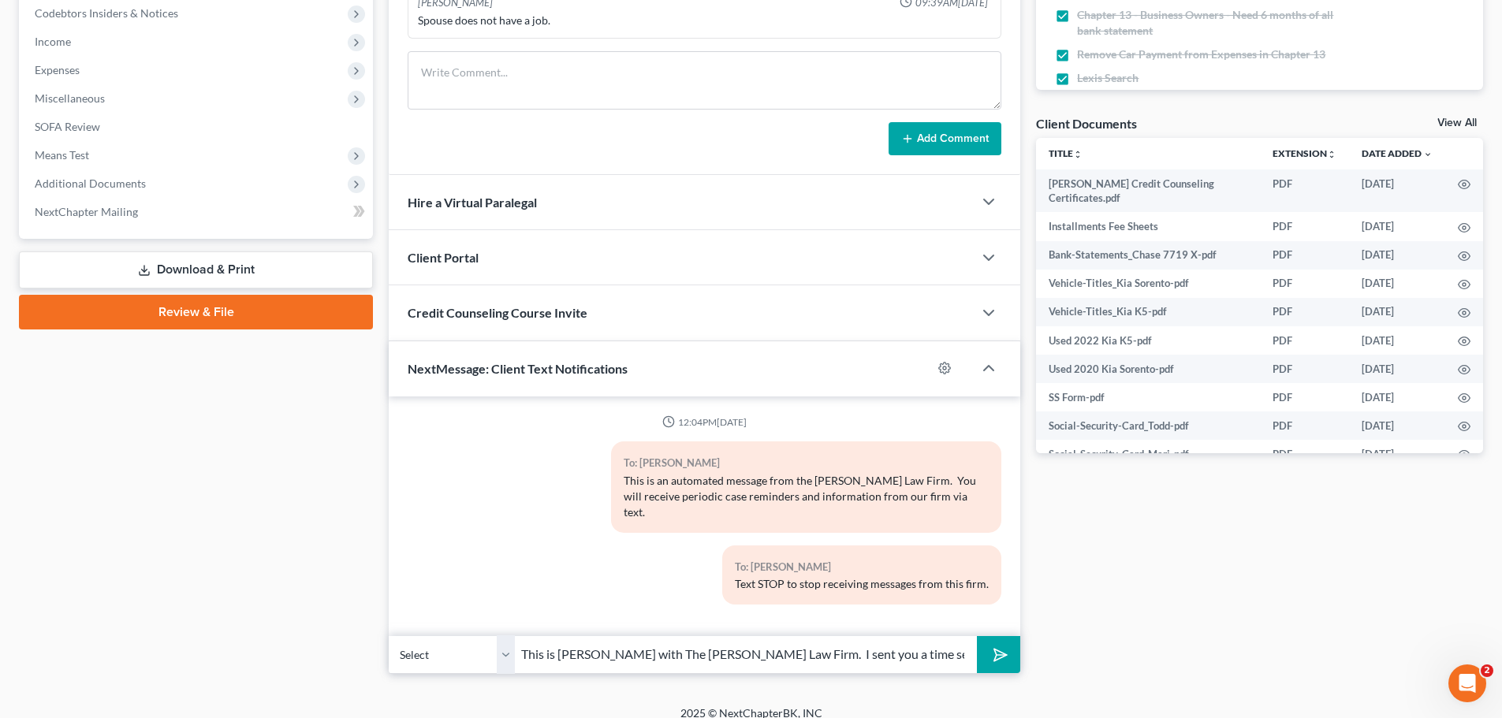
click at [1001, 643] on icon "submit" at bounding box center [997, 654] width 22 height 22
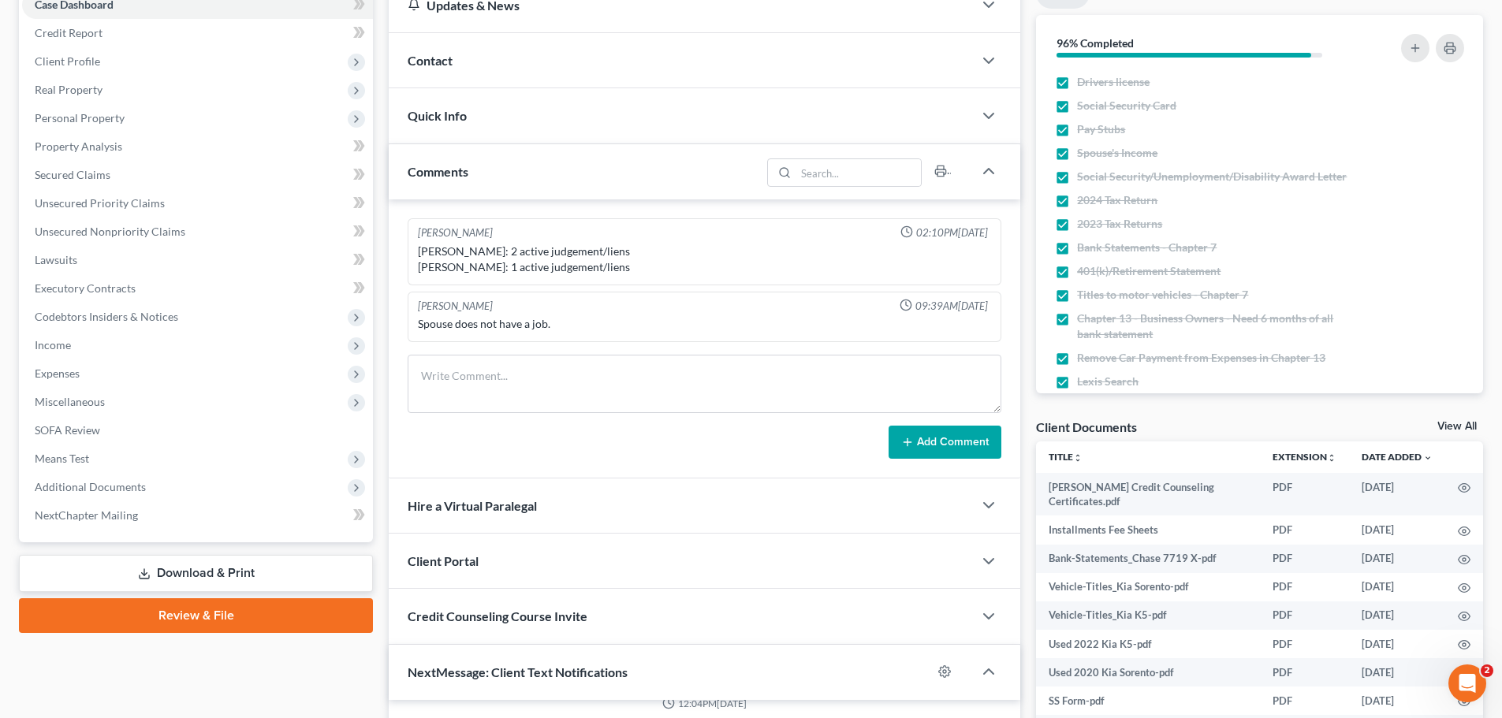
scroll to position [4, 0]
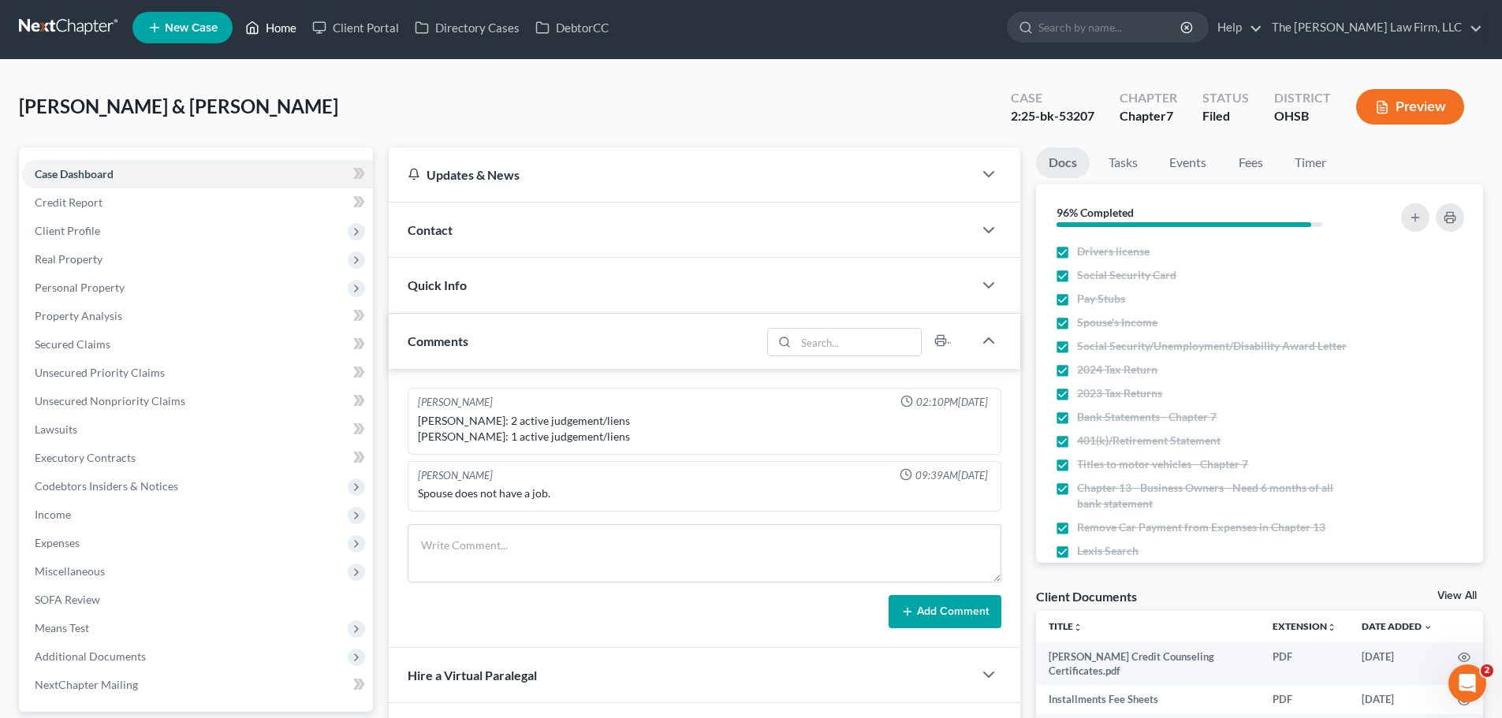
click at [280, 18] on link "Home" at bounding box center [270, 27] width 67 height 28
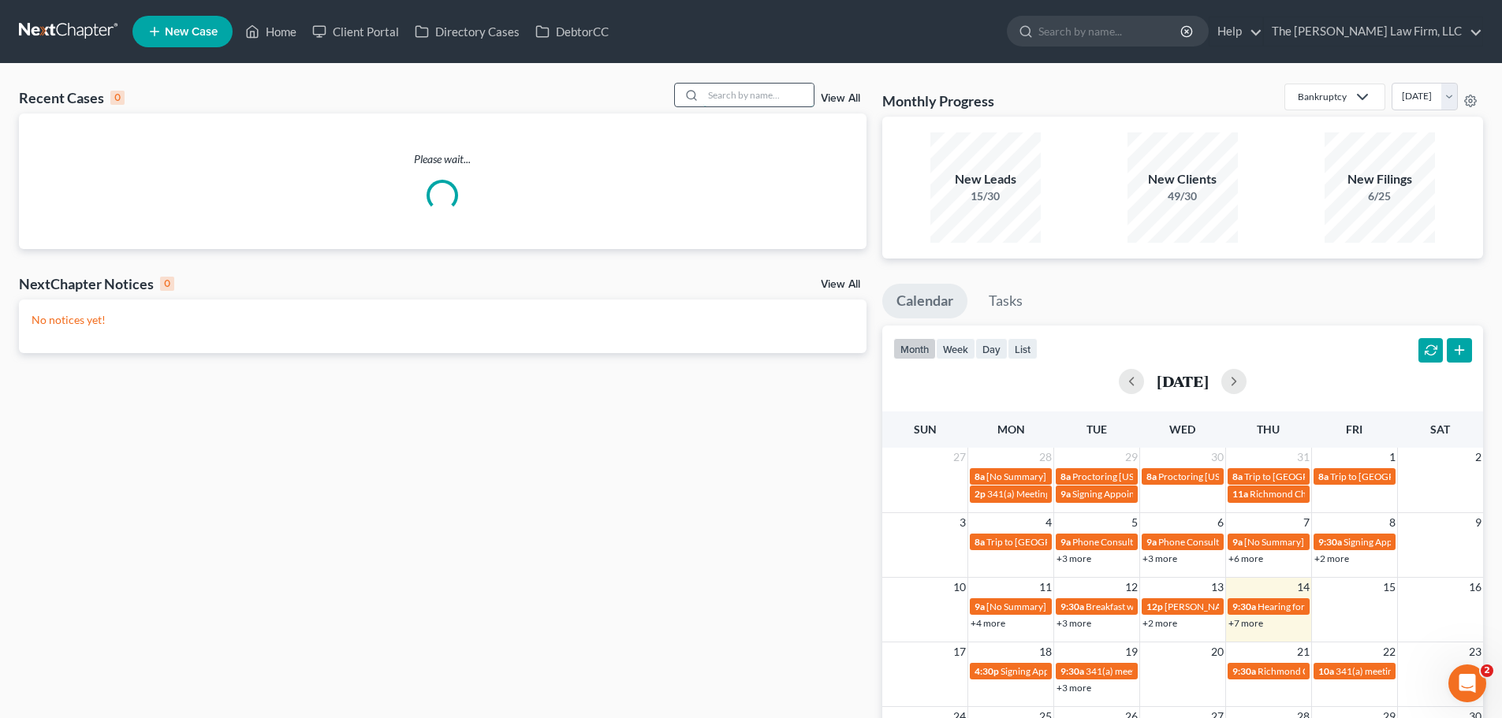
click at [769, 98] on input "search" at bounding box center [758, 95] width 110 height 23
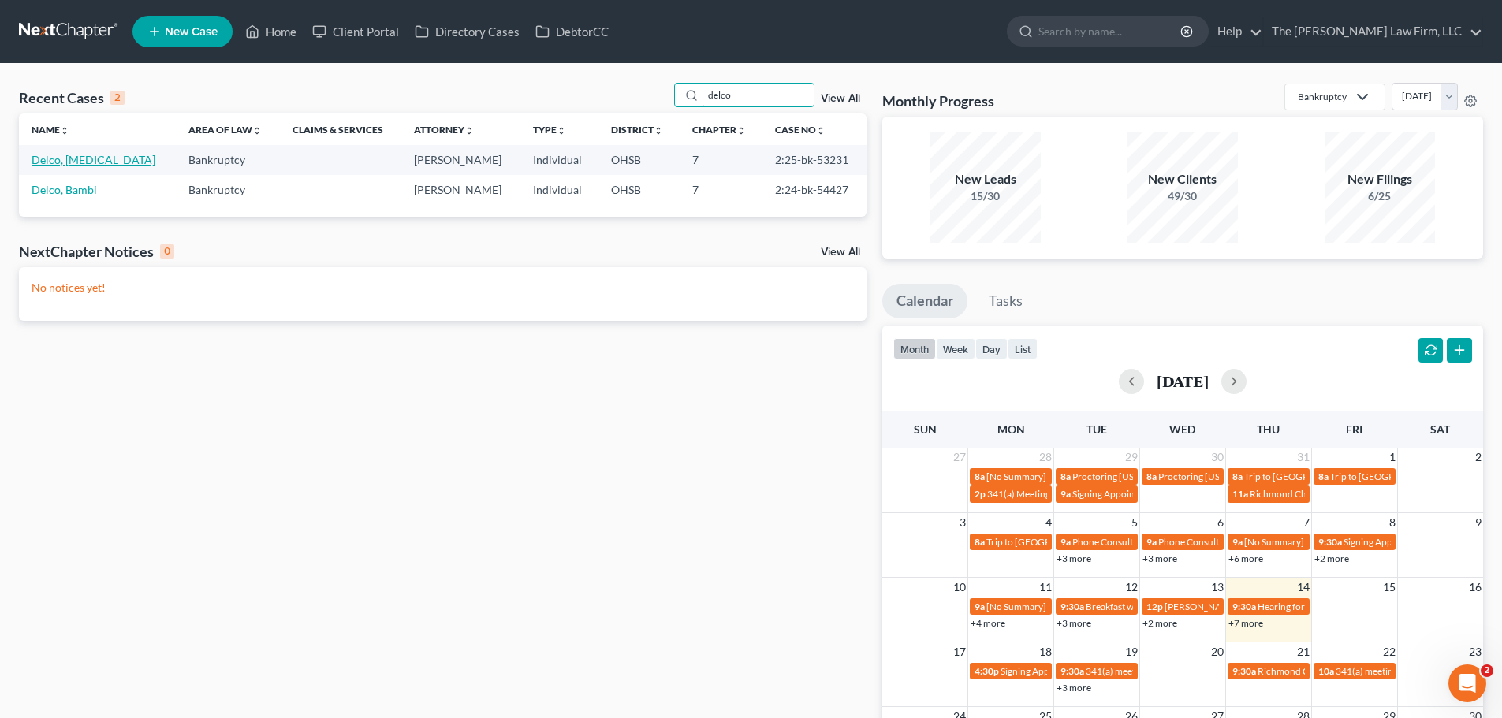
type input "delco"
click at [61, 160] on link "Delco, [MEDICAL_DATA]" at bounding box center [94, 159] width 124 height 13
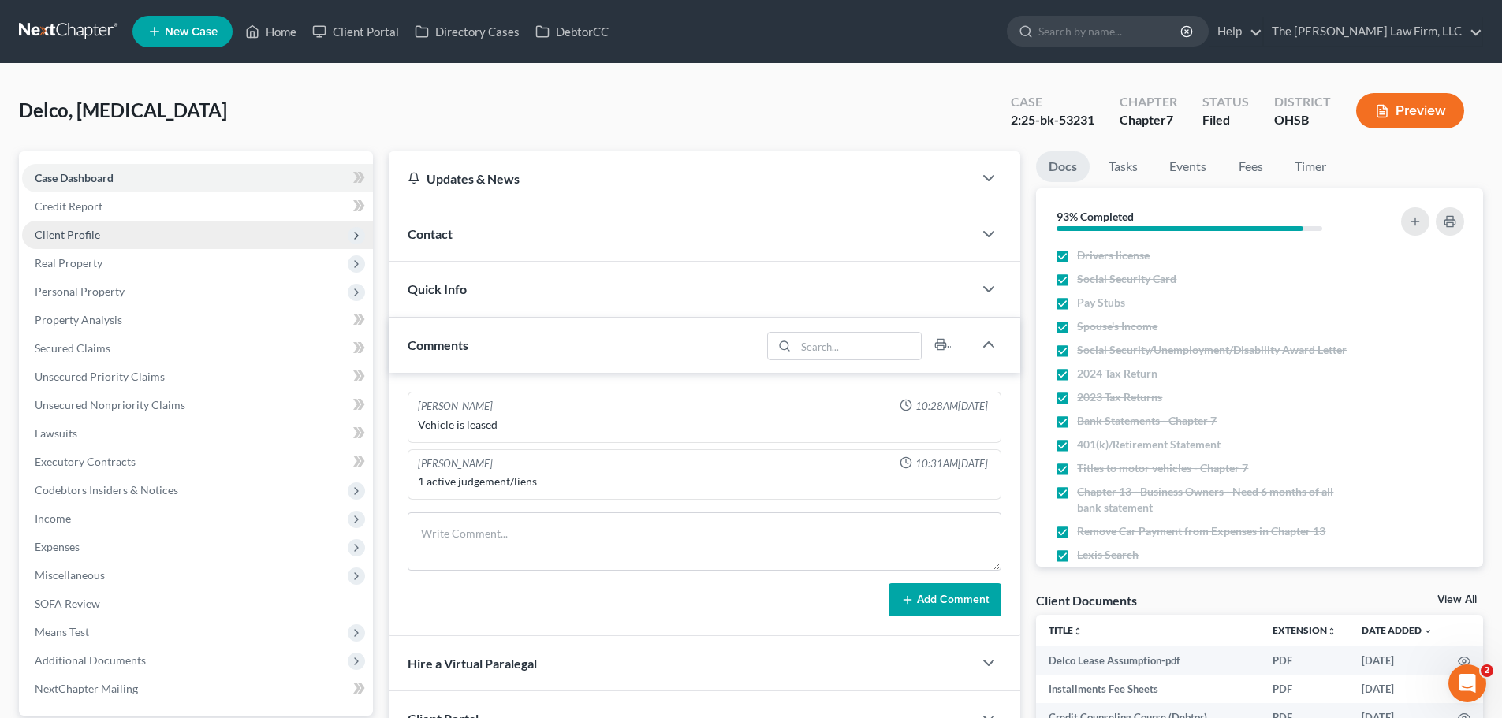
click at [80, 234] on span "Client Profile" at bounding box center [67, 234] width 65 height 13
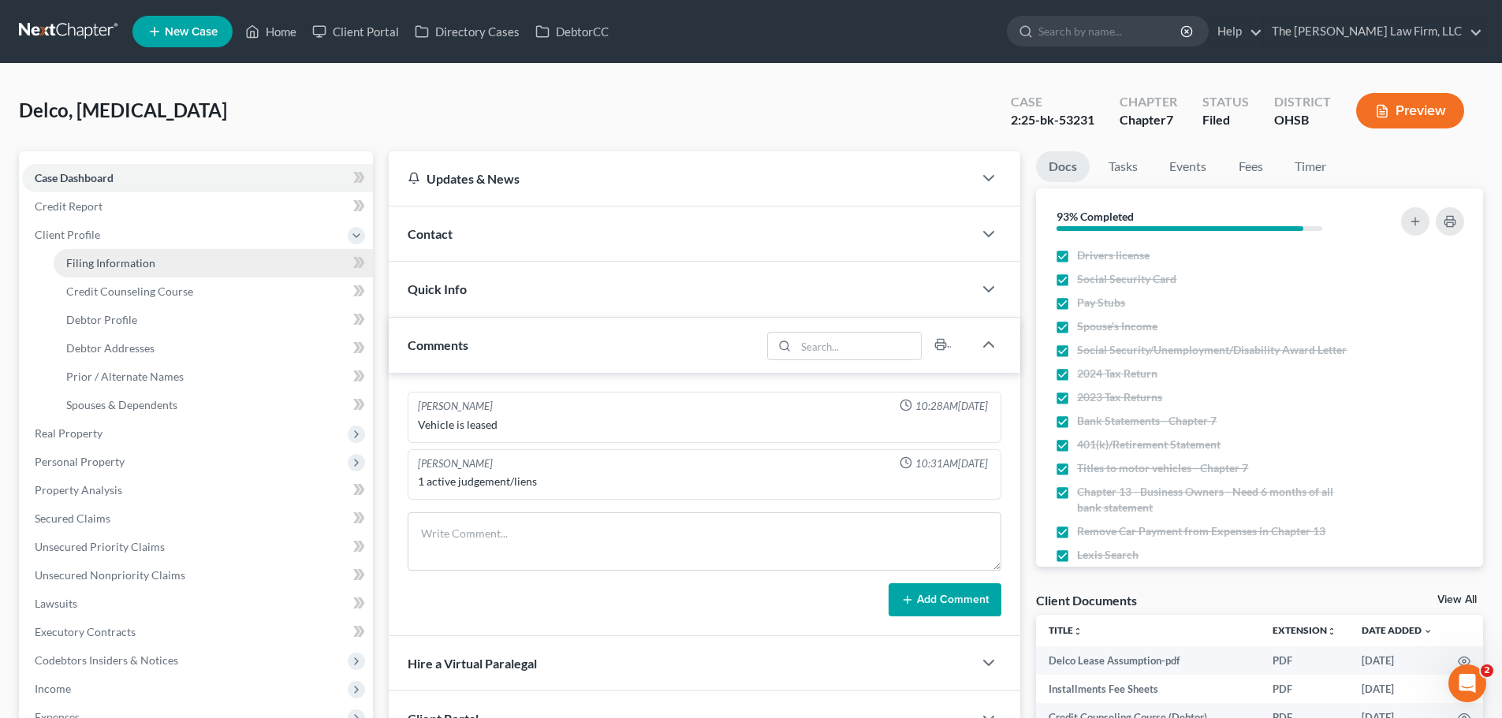
click at [179, 262] on link "Filing Information" at bounding box center [213, 263] width 319 height 28
select select "1"
select select "0"
select select "62"
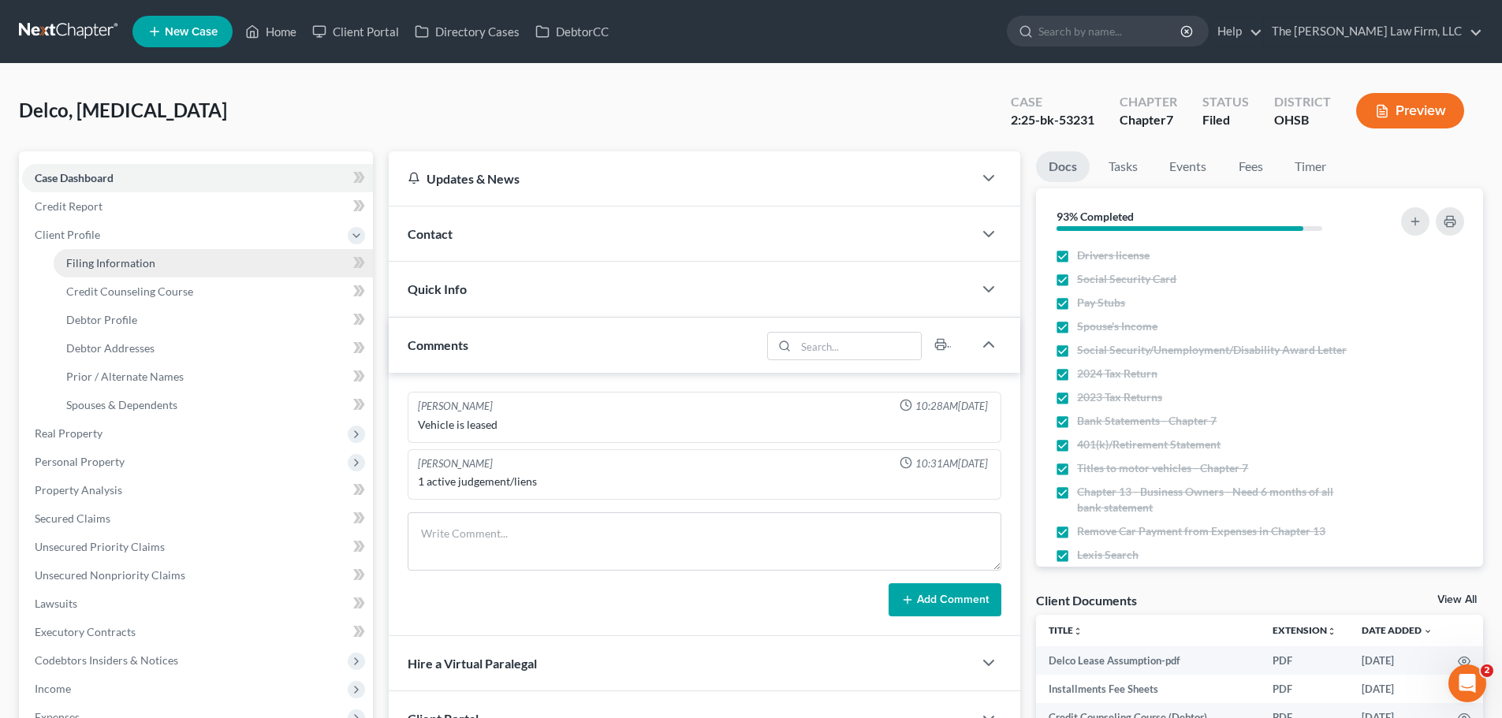
select select "2"
select select "36"
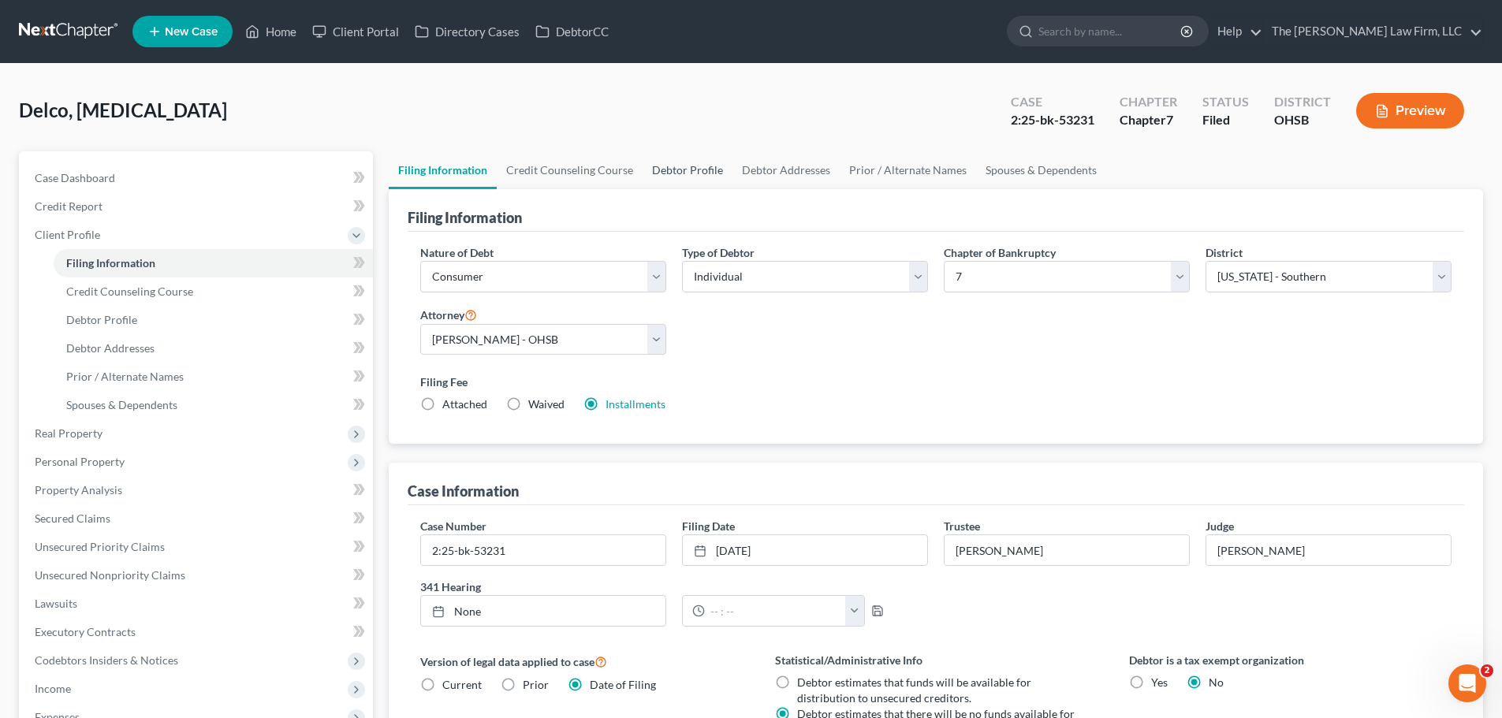
click at [691, 170] on link "Debtor Profile" at bounding box center [687, 170] width 90 height 38
select select "0"
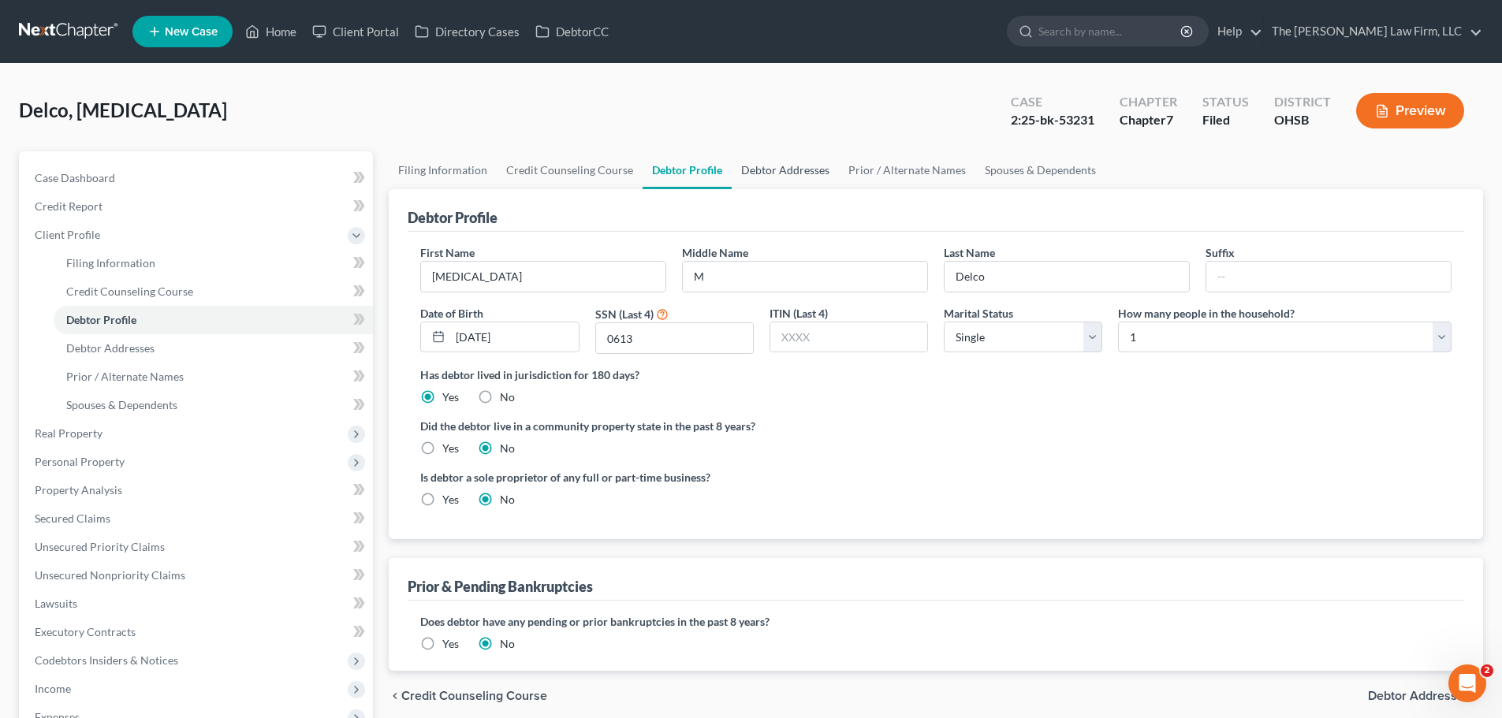
click at [758, 167] on link "Debtor Addresses" at bounding box center [785, 170] width 107 height 38
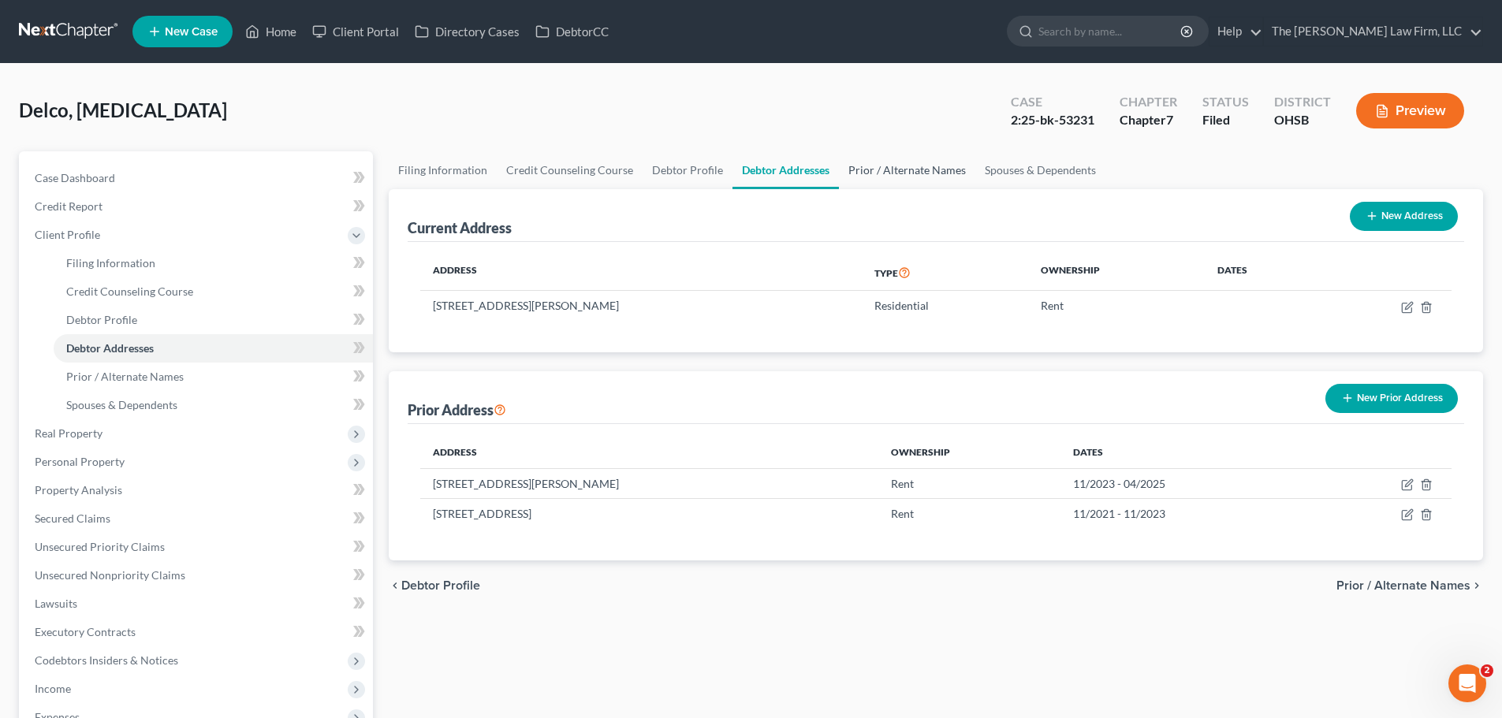
click at [899, 173] on link "Prior / Alternate Names" at bounding box center [907, 170] width 136 height 38
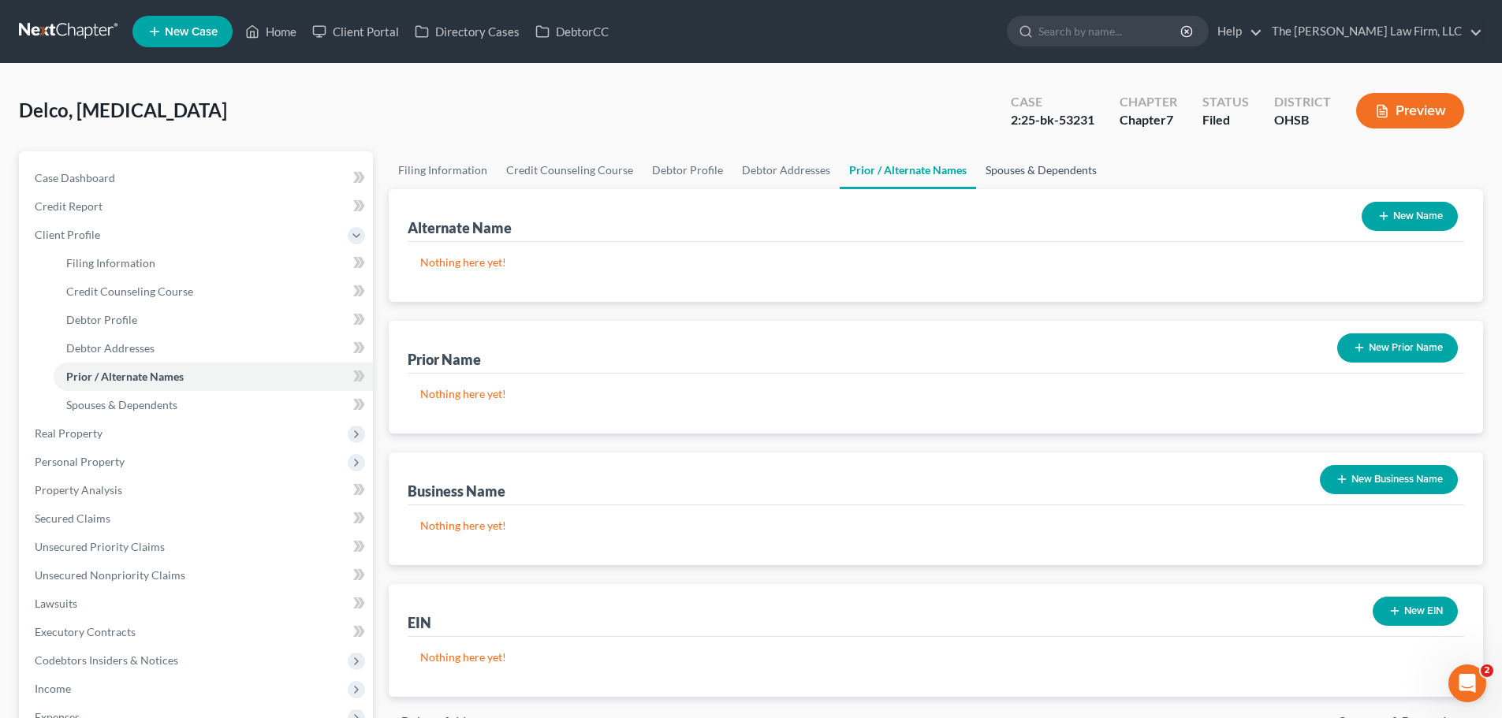
click at [1027, 172] on link "Spouses & Dependents" at bounding box center [1041, 170] width 130 height 38
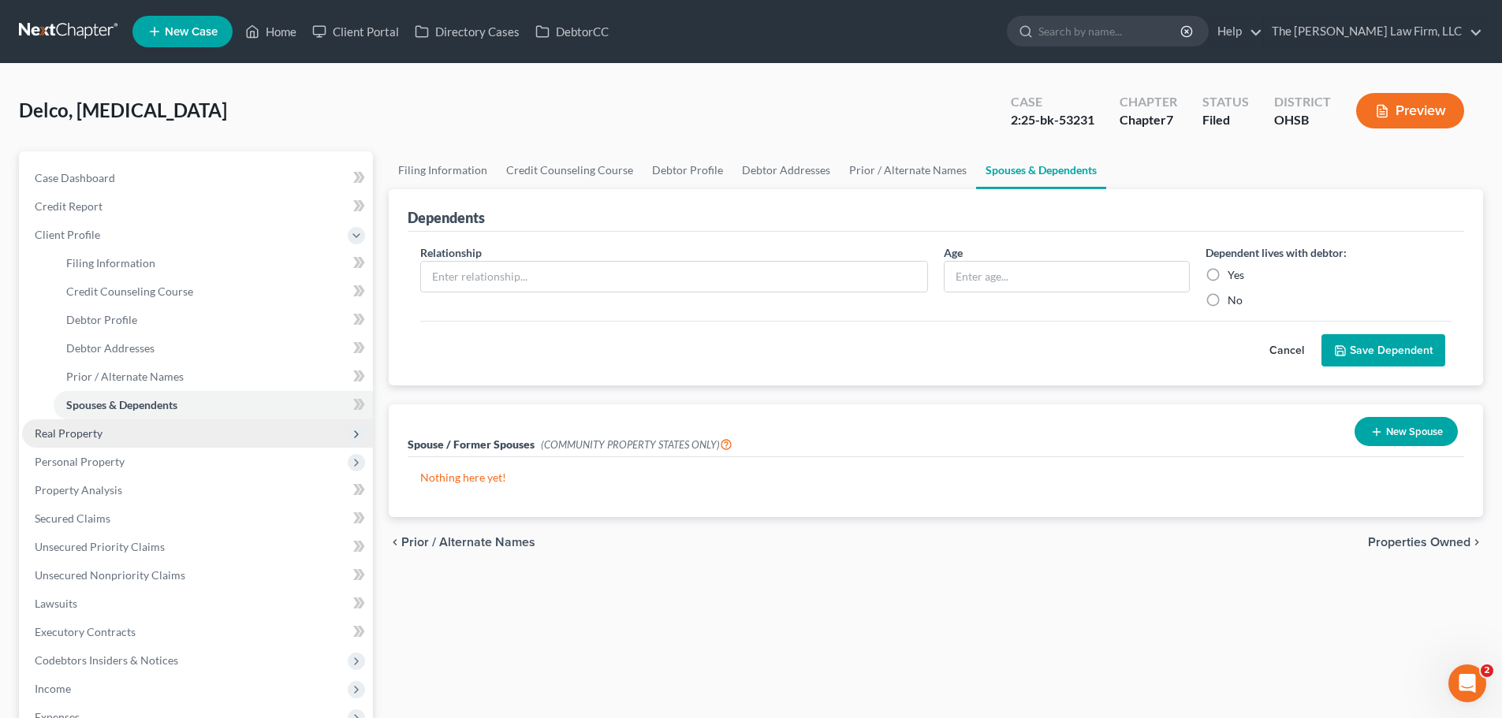
click at [66, 433] on span "Real Property" at bounding box center [69, 432] width 68 height 13
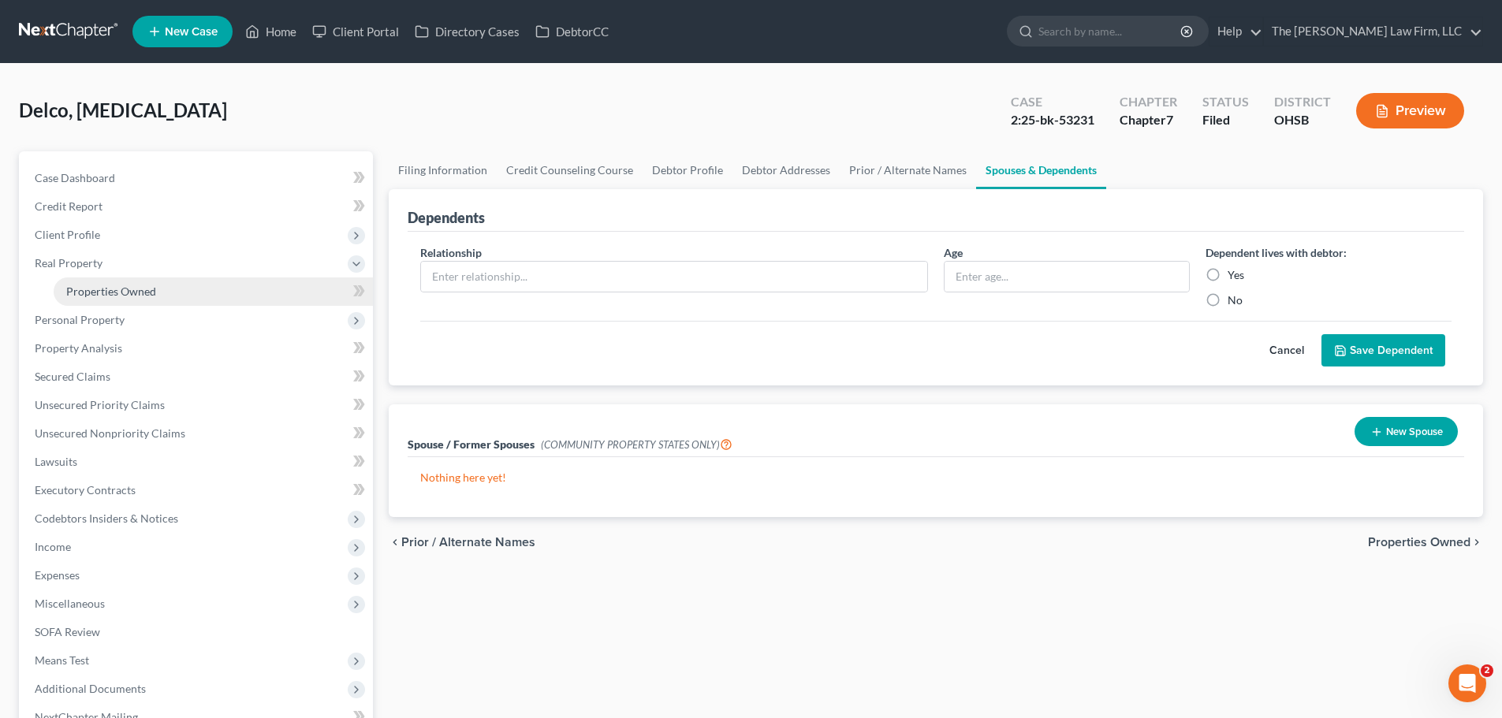
click at [91, 292] on span "Properties Owned" at bounding box center [111, 291] width 90 height 13
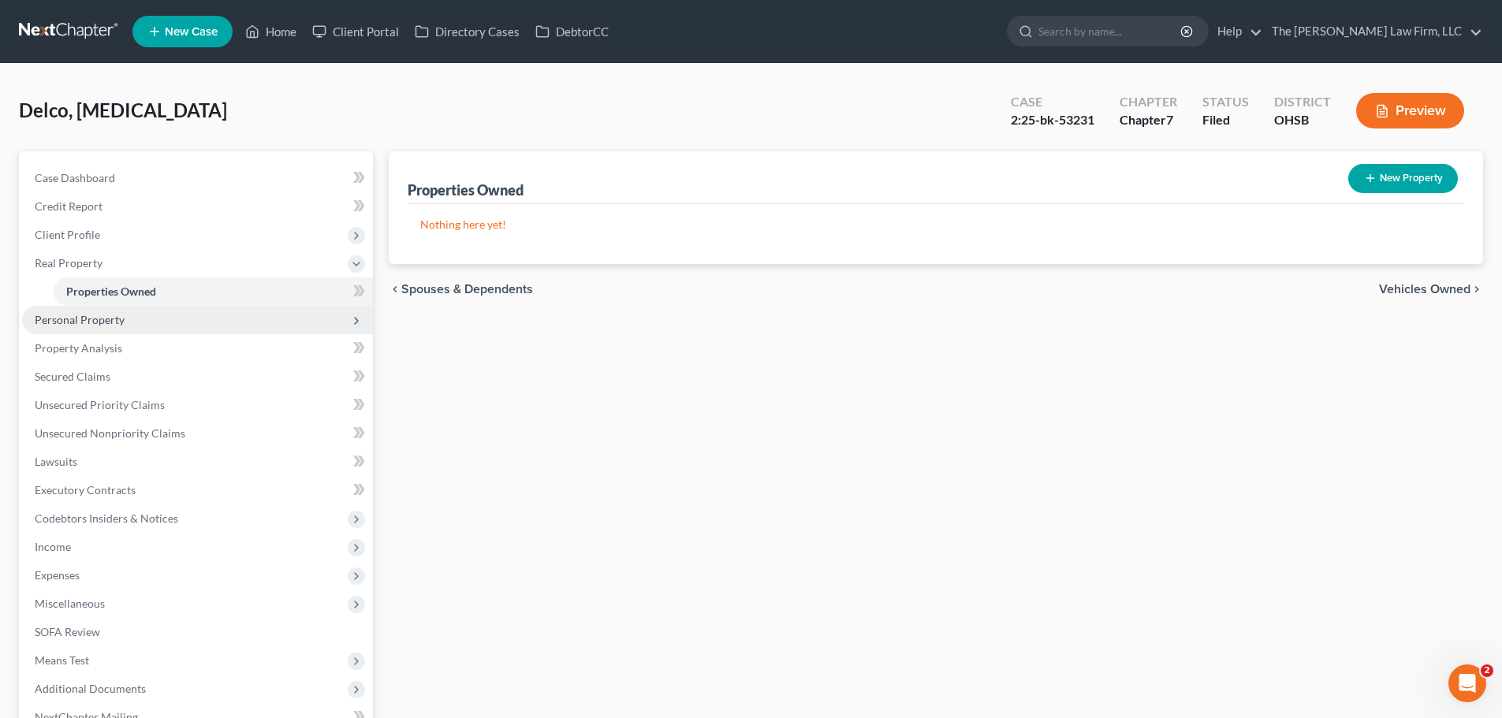
click at [91, 318] on span "Personal Property" at bounding box center [80, 319] width 90 height 13
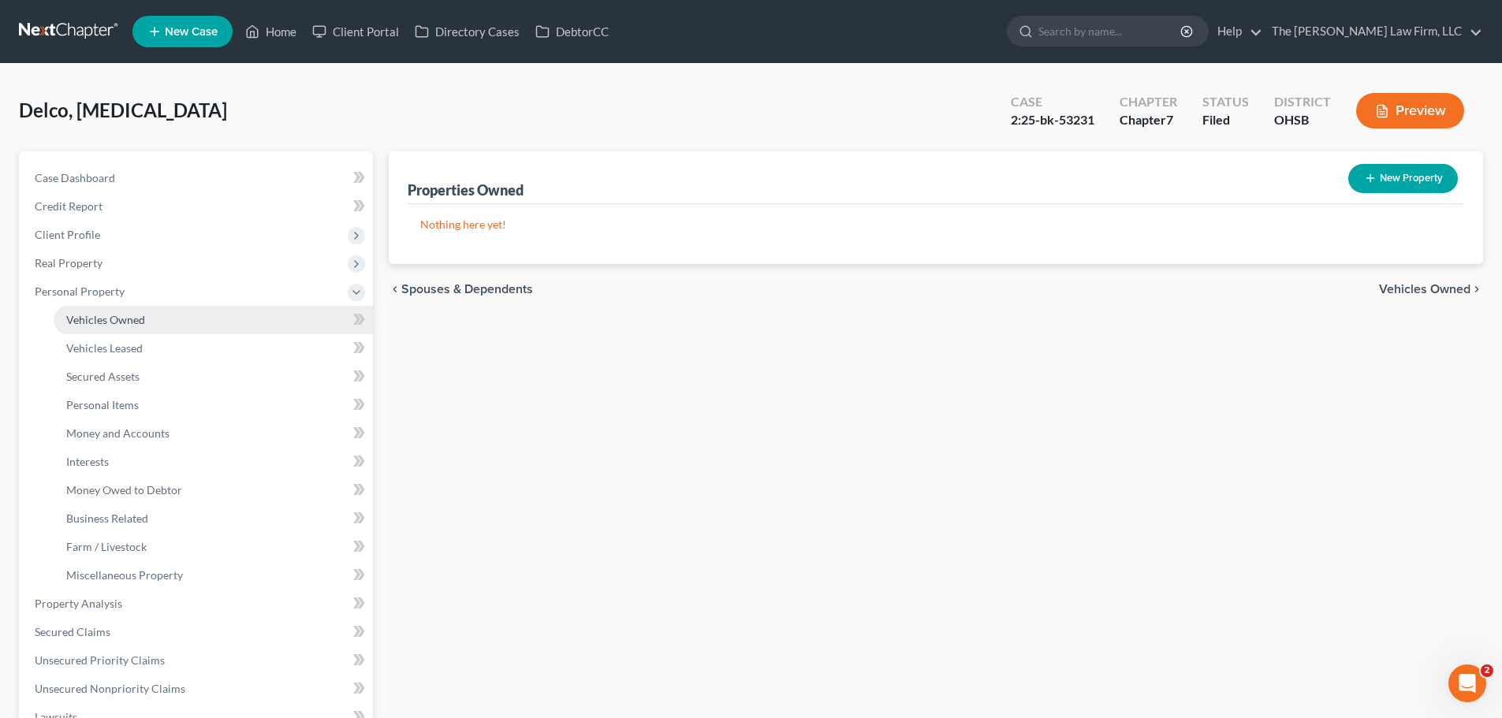
click at [114, 327] on link "Vehicles Owned" at bounding box center [213, 320] width 319 height 28
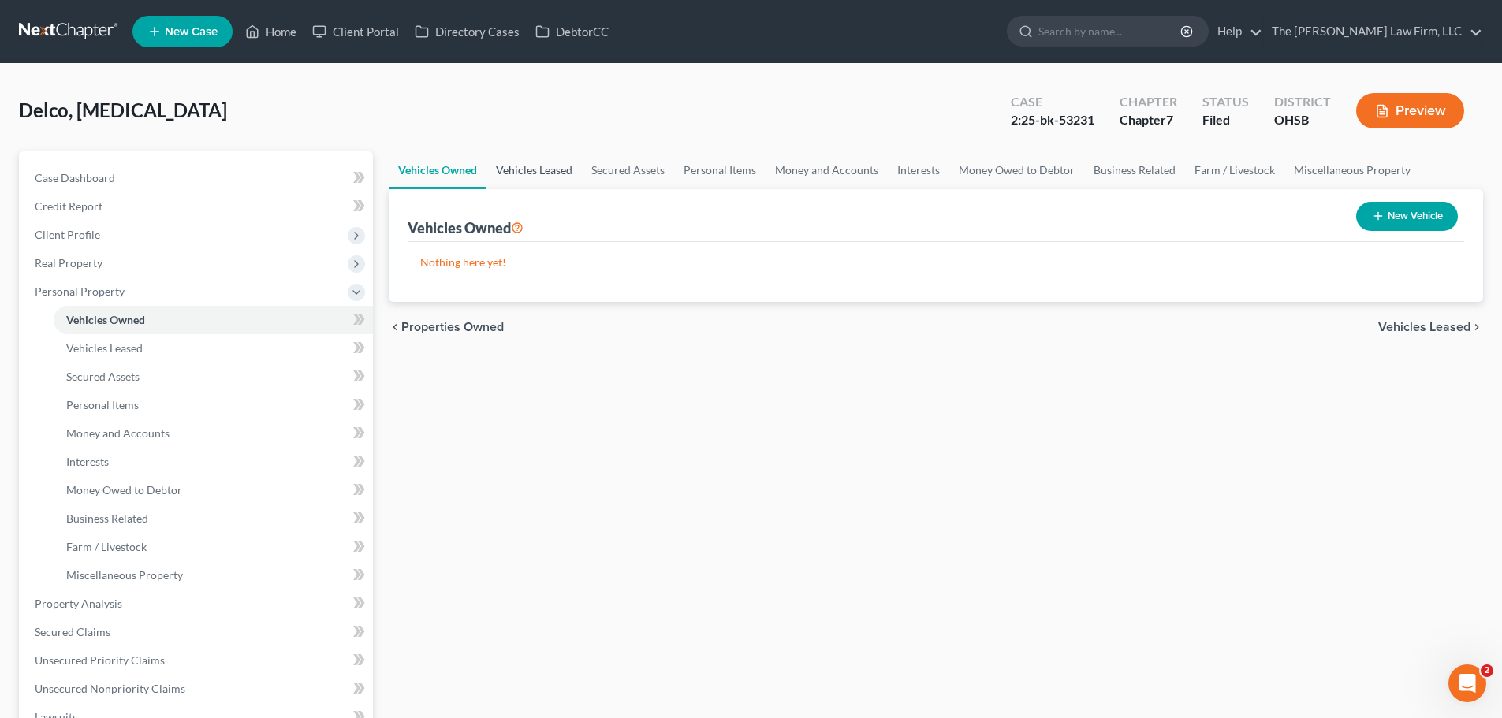
click at [538, 173] on link "Vehicles Leased" at bounding box center [533, 170] width 95 height 38
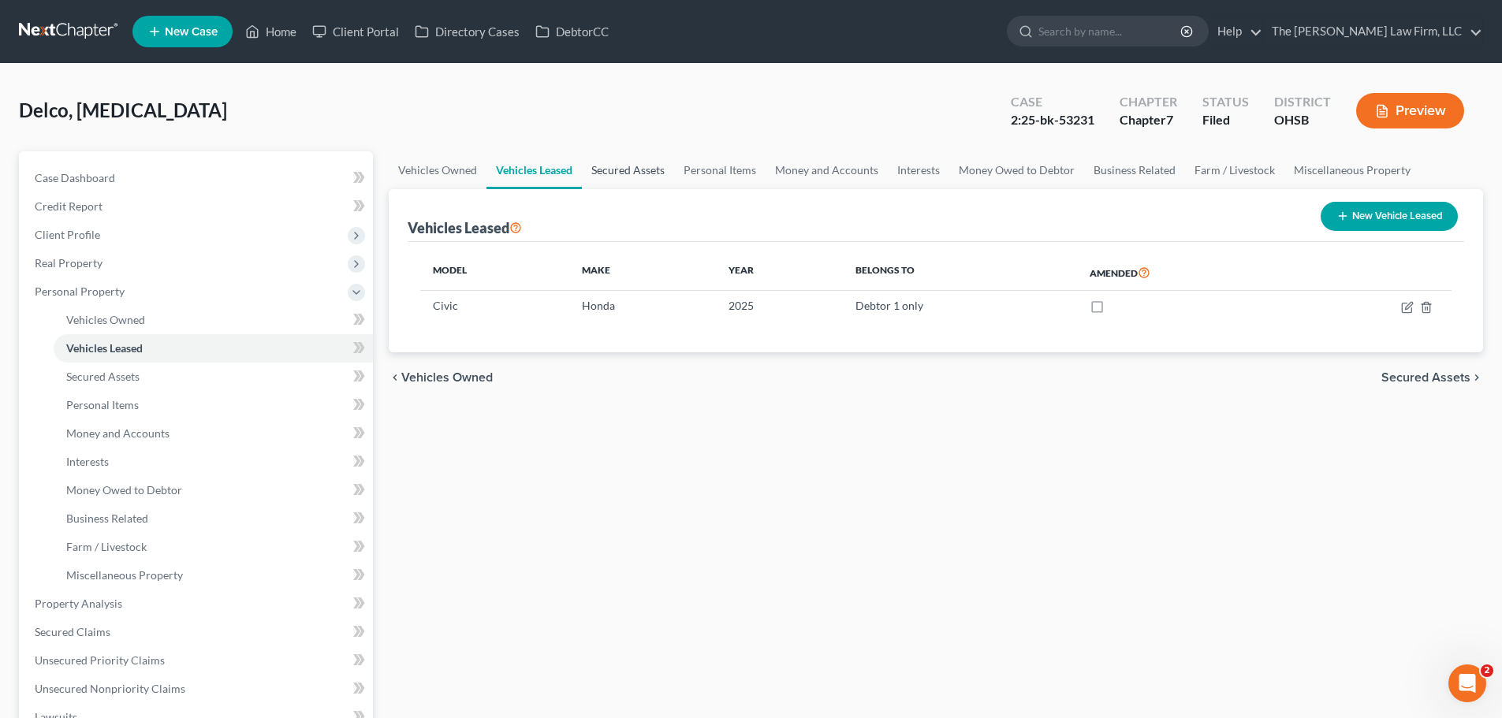
click at [615, 169] on link "Secured Assets" at bounding box center [628, 170] width 92 height 38
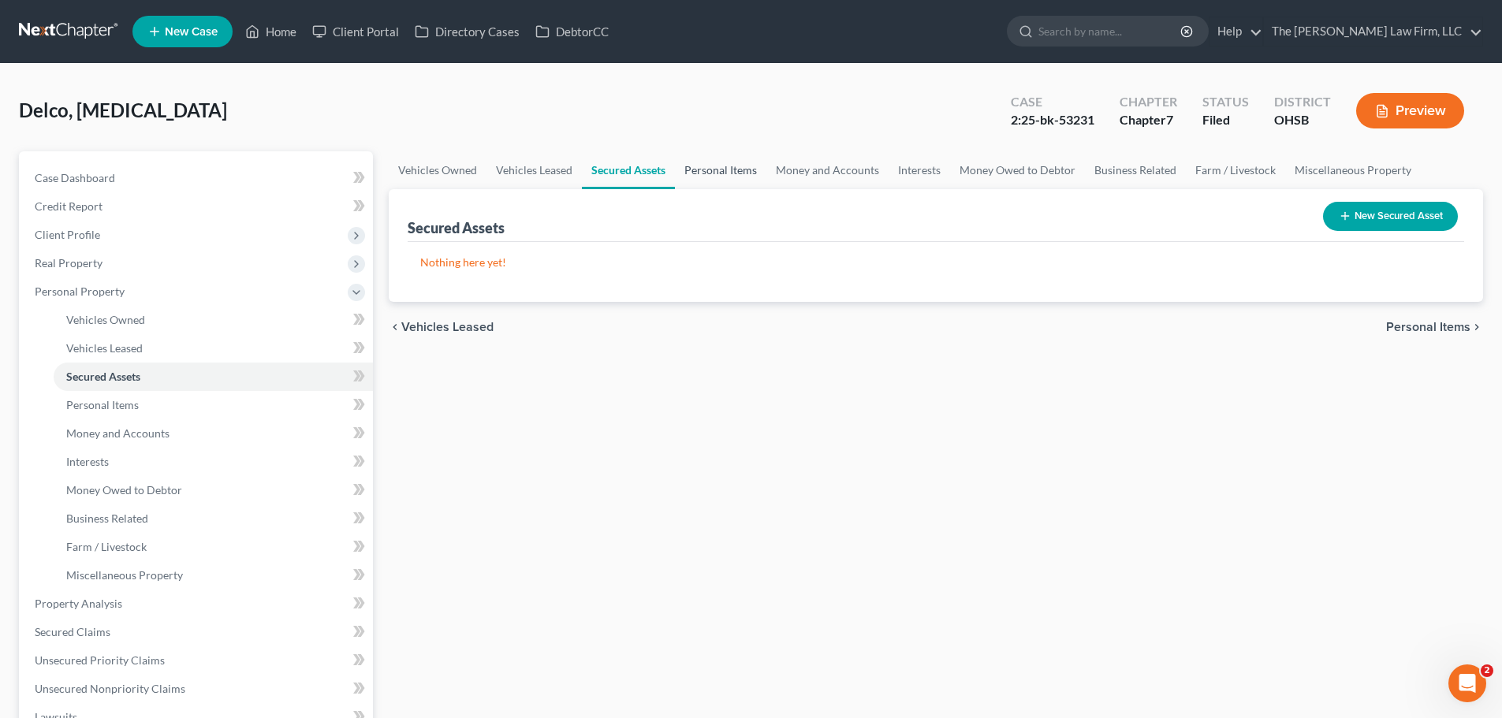
click at [702, 174] on link "Personal Items" at bounding box center [720, 170] width 91 height 38
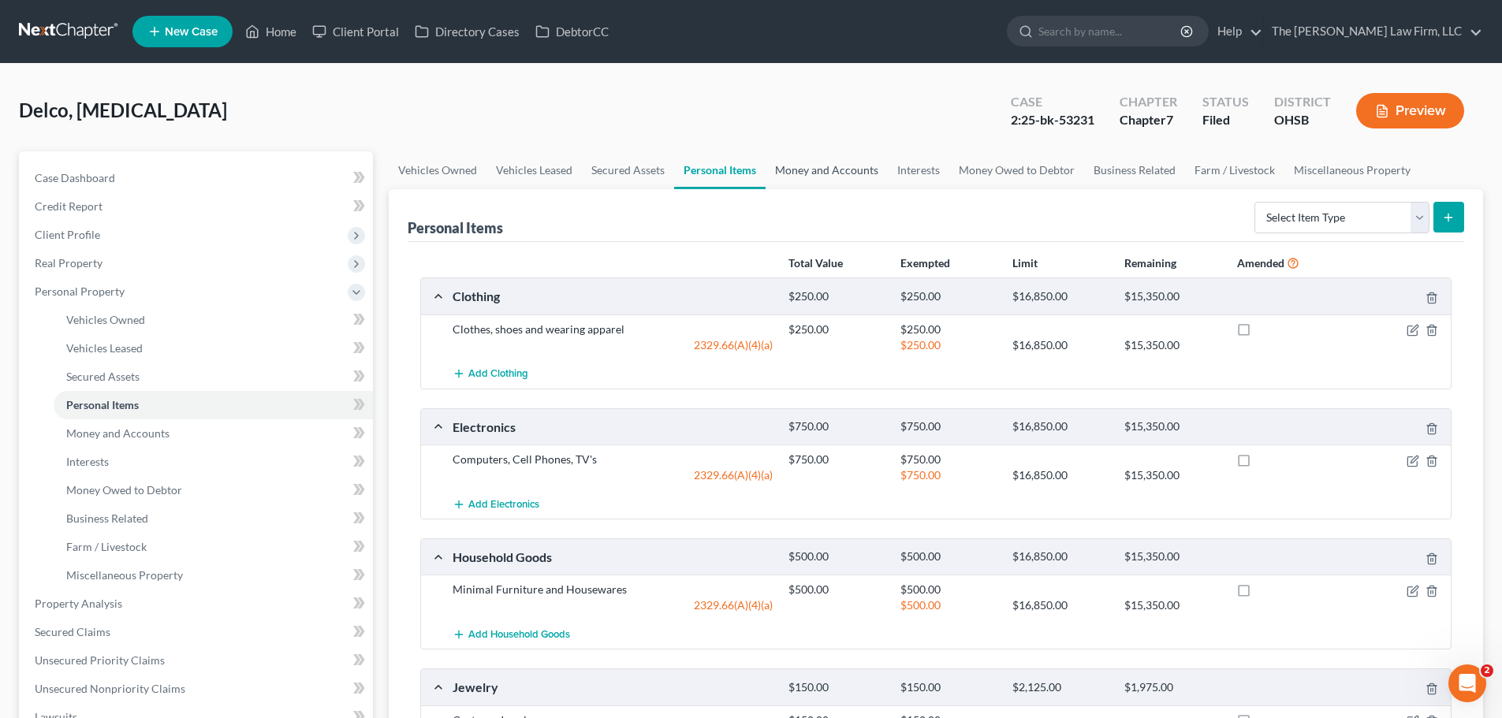
click at [831, 162] on link "Money and Accounts" at bounding box center [826, 170] width 122 height 38
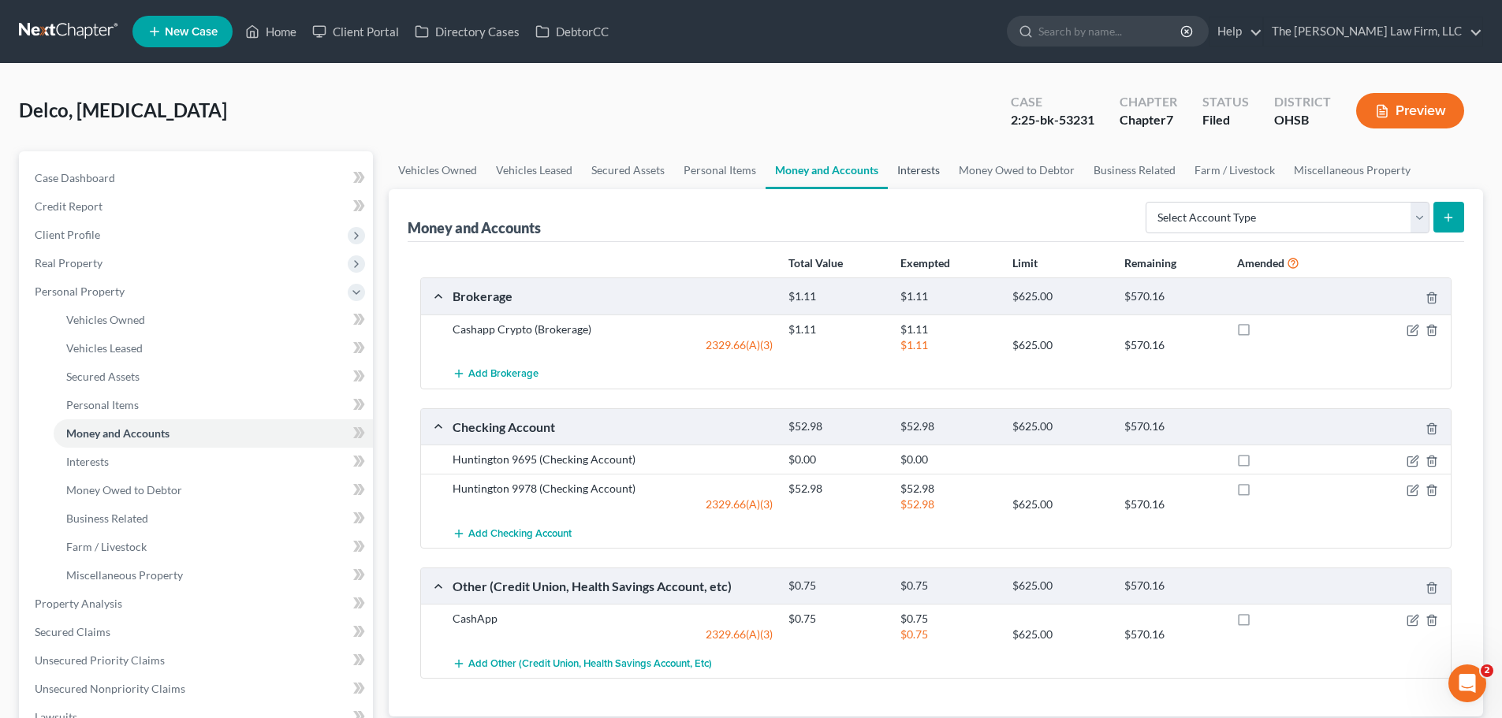
click at [908, 176] on link "Interests" at bounding box center [918, 170] width 61 height 38
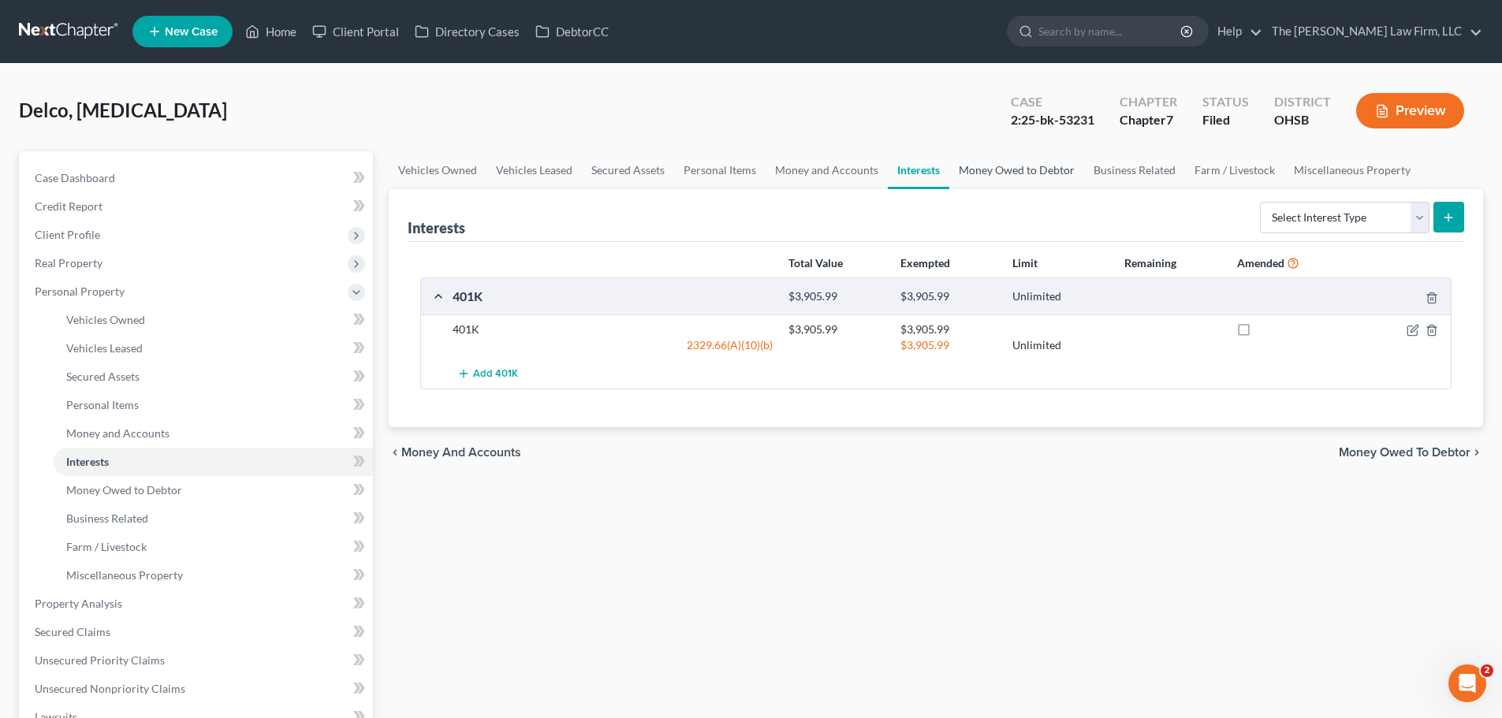
click at [1011, 162] on link "Money Owed to Debtor" at bounding box center [1016, 170] width 135 height 38
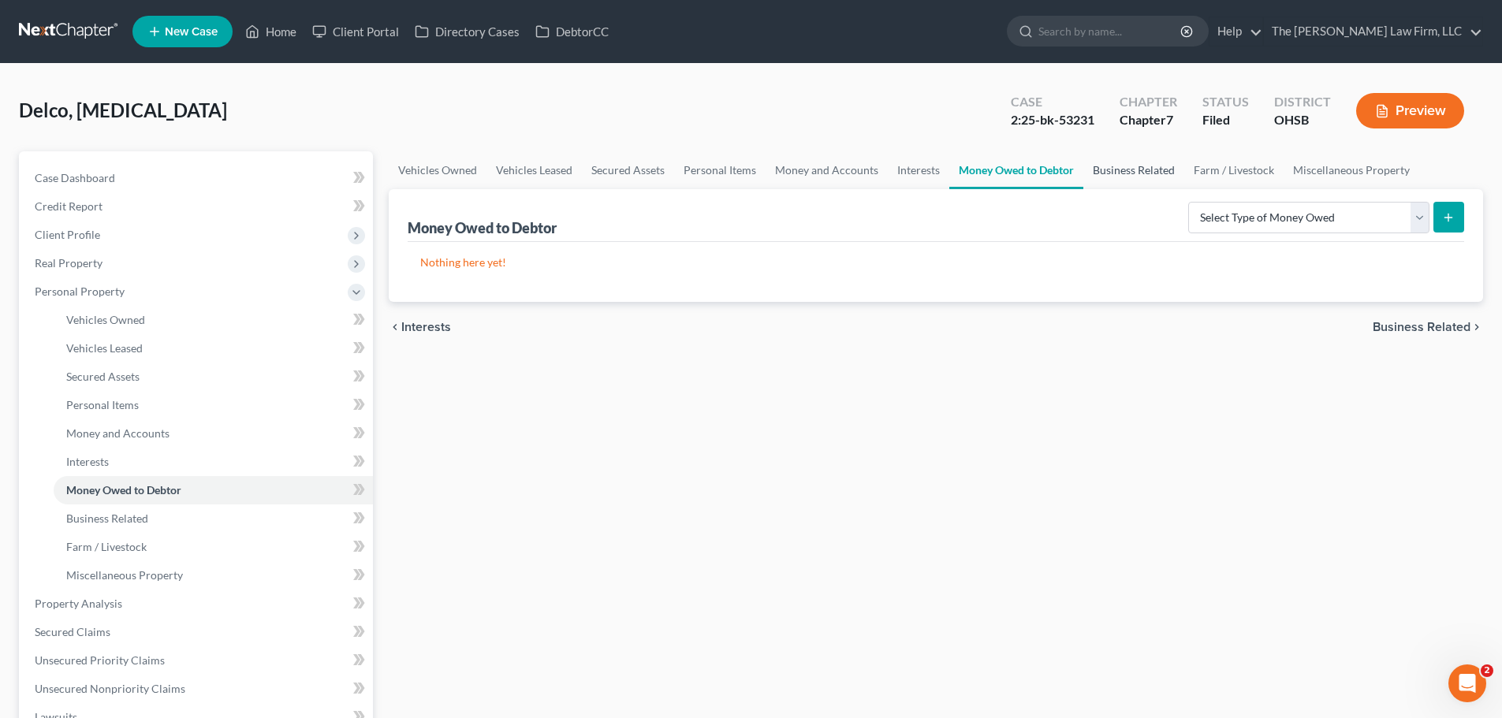
click at [1128, 168] on link "Business Related" at bounding box center [1133, 170] width 101 height 38
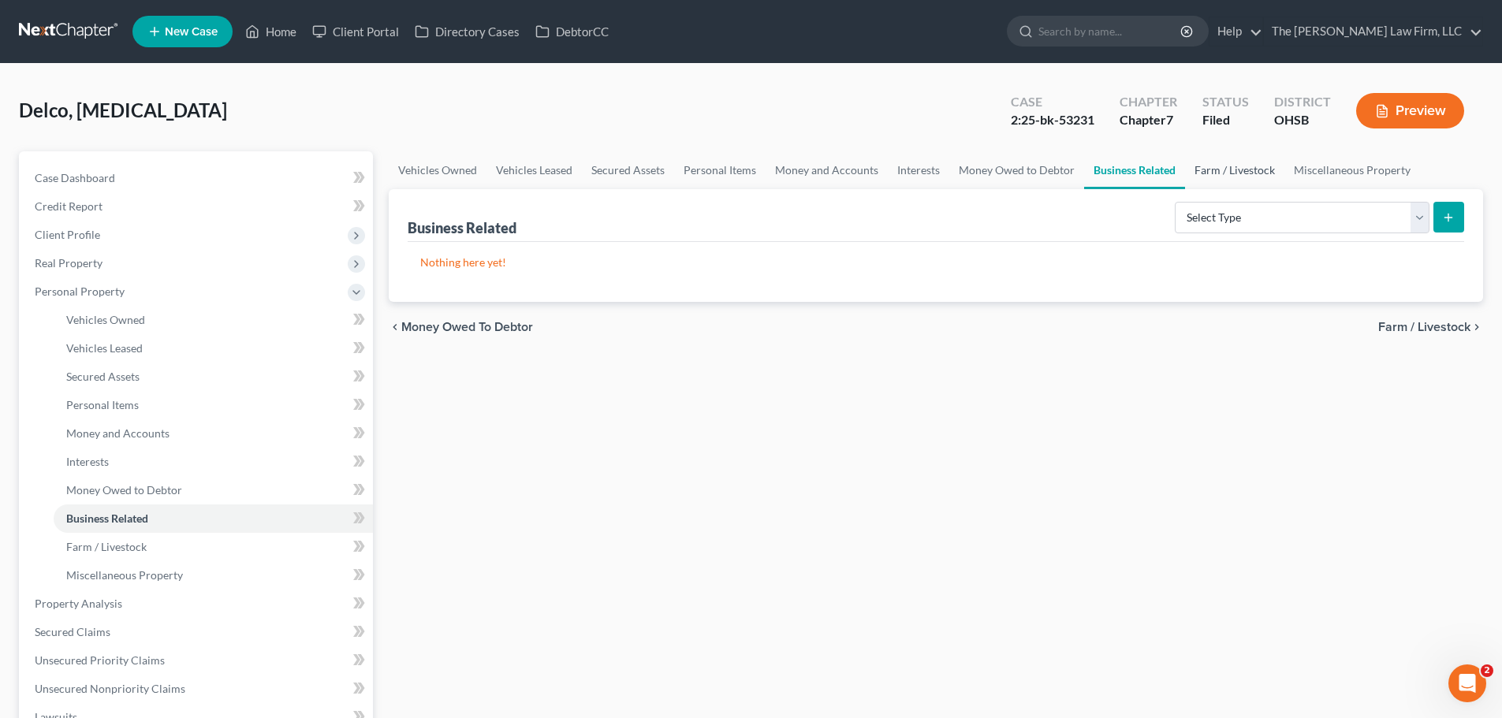
click at [1246, 167] on link "Farm / Livestock" at bounding box center [1234, 170] width 99 height 38
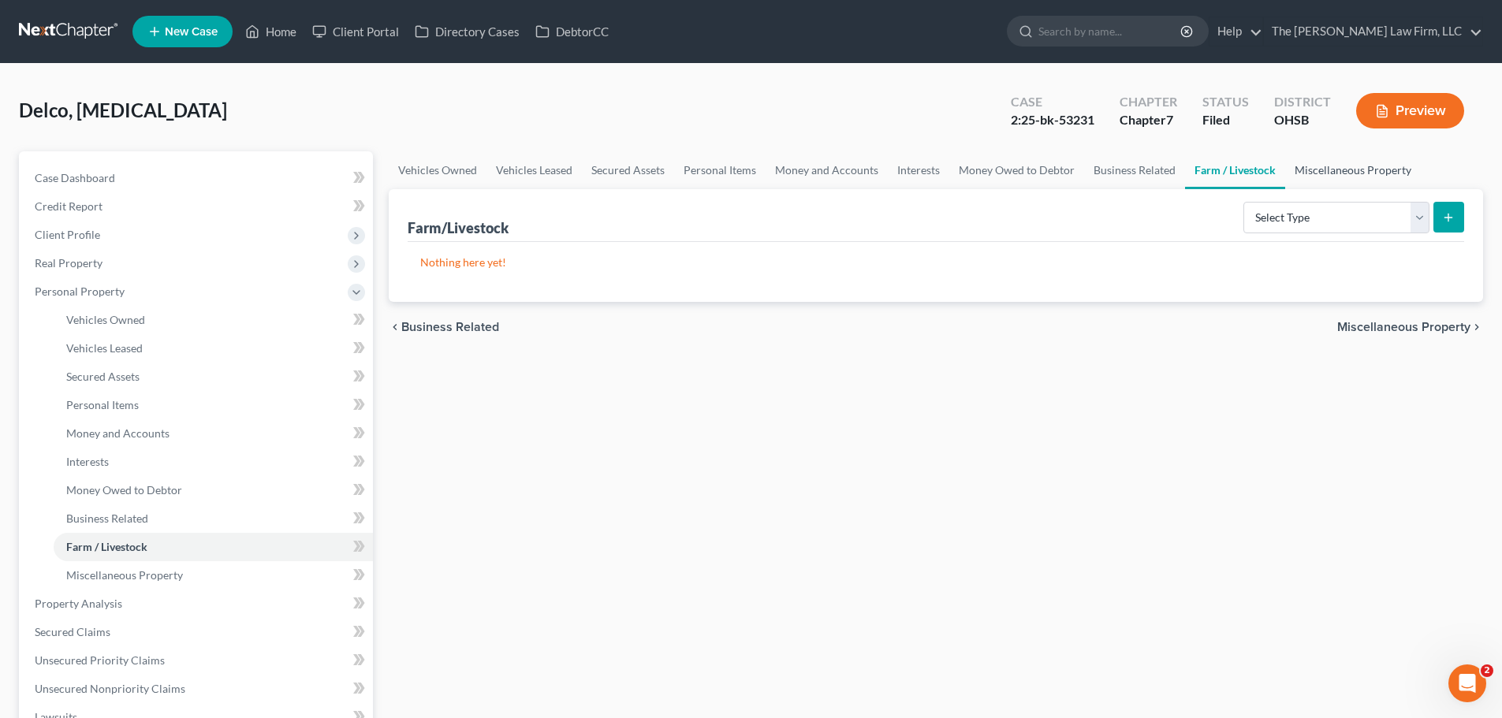
click at [1325, 169] on link "Miscellaneous Property" at bounding box center [1353, 170] width 136 height 38
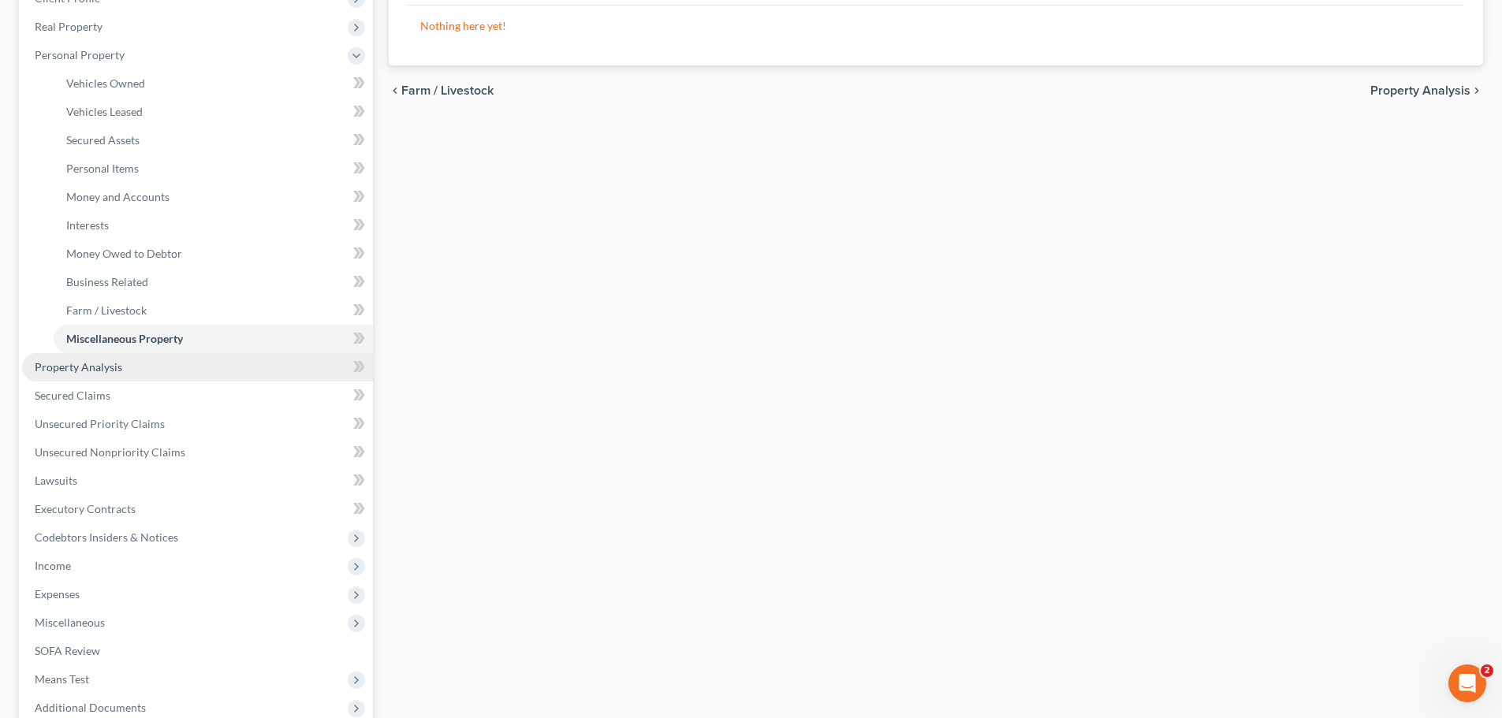
click at [71, 366] on span "Property Analysis" at bounding box center [78, 366] width 87 height 13
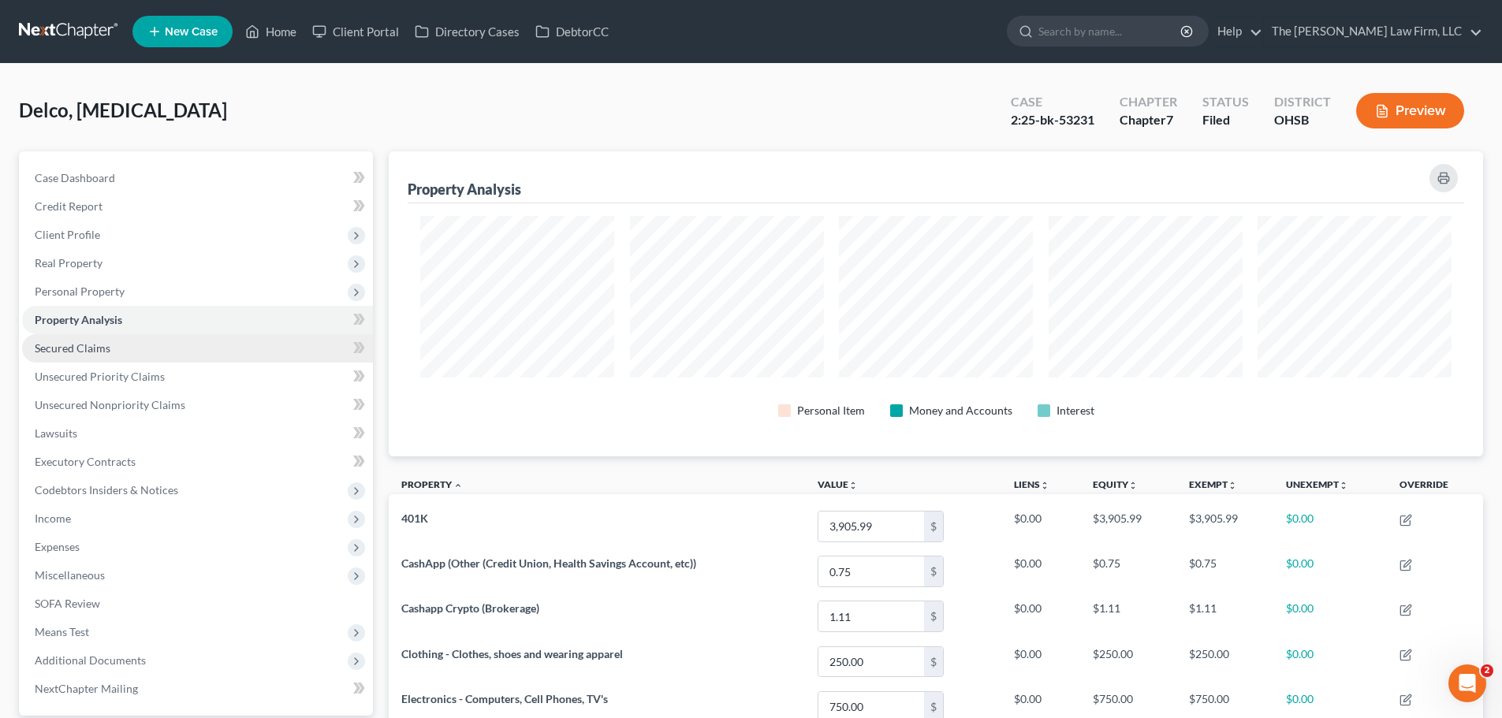
click at [88, 350] on span "Secured Claims" at bounding box center [73, 347] width 76 height 13
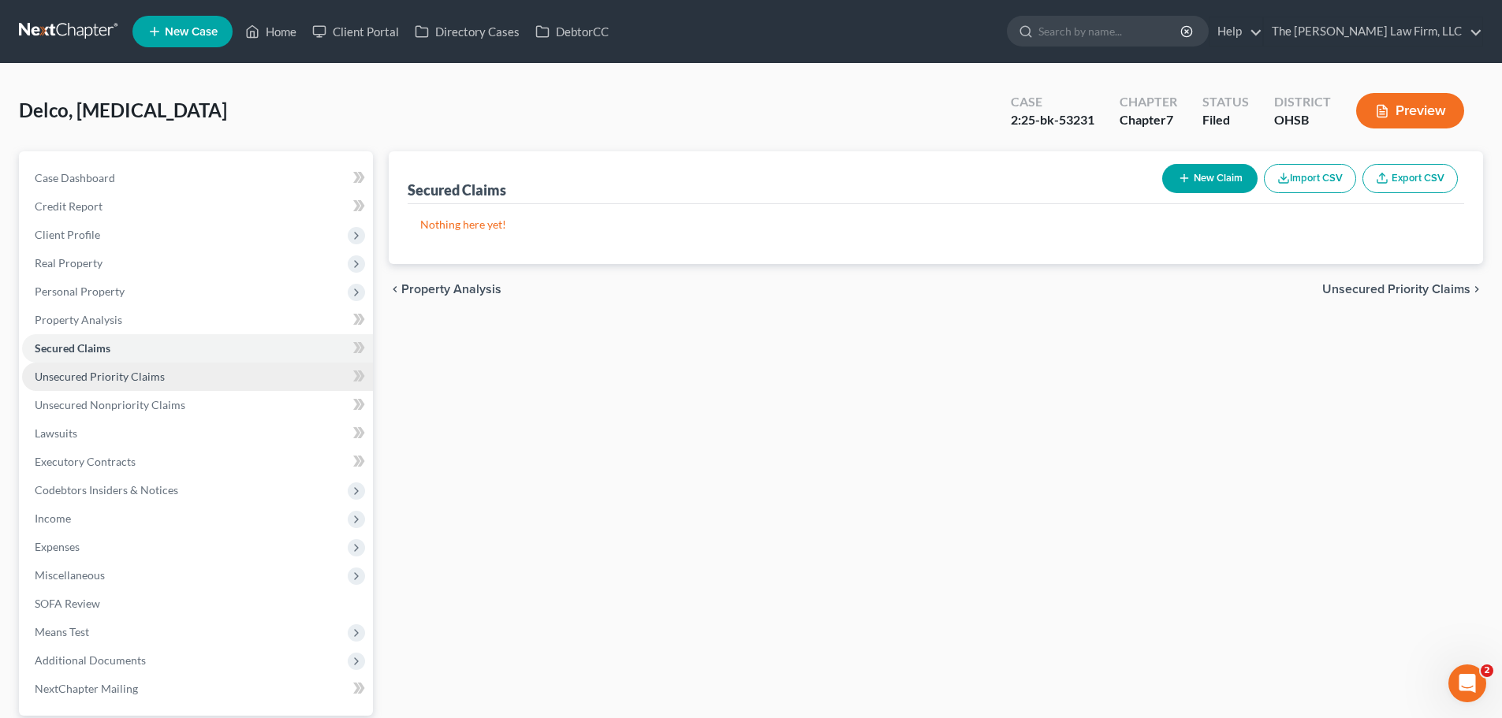
click at [99, 378] on span "Unsecured Priority Claims" at bounding box center [100, 376] width 130 height 13
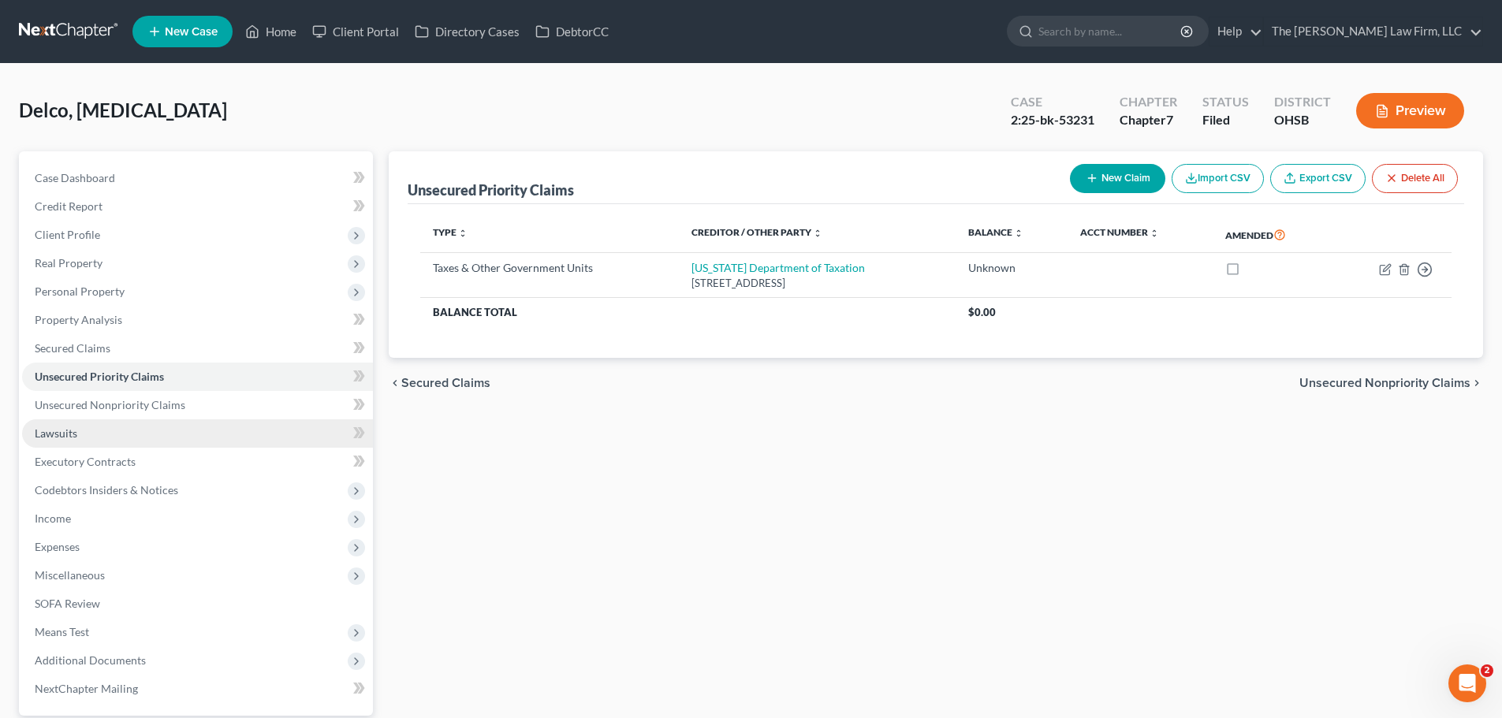
click at [81, 429] on link "Lawsuits" at bounding box center [197, 433] width 351 height 28
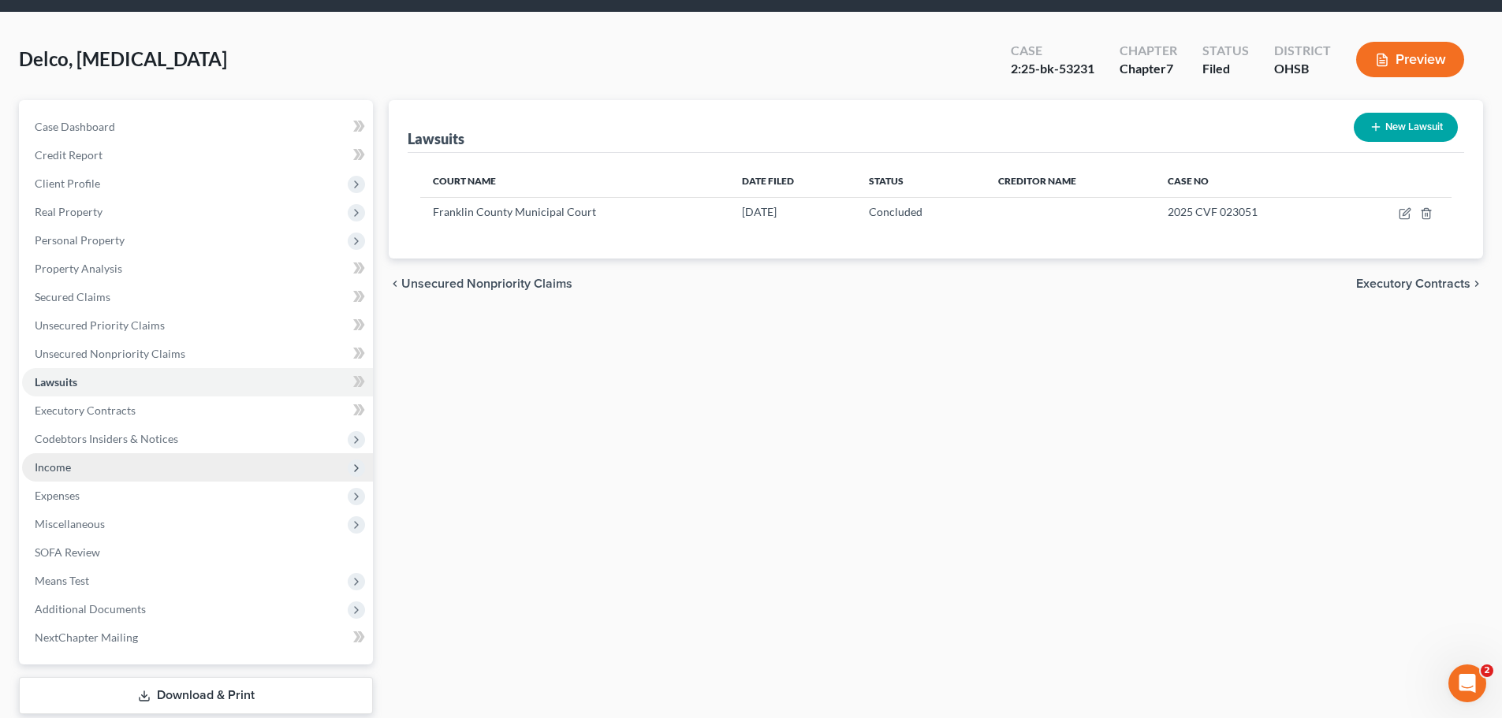
scroll to position [79, 0]
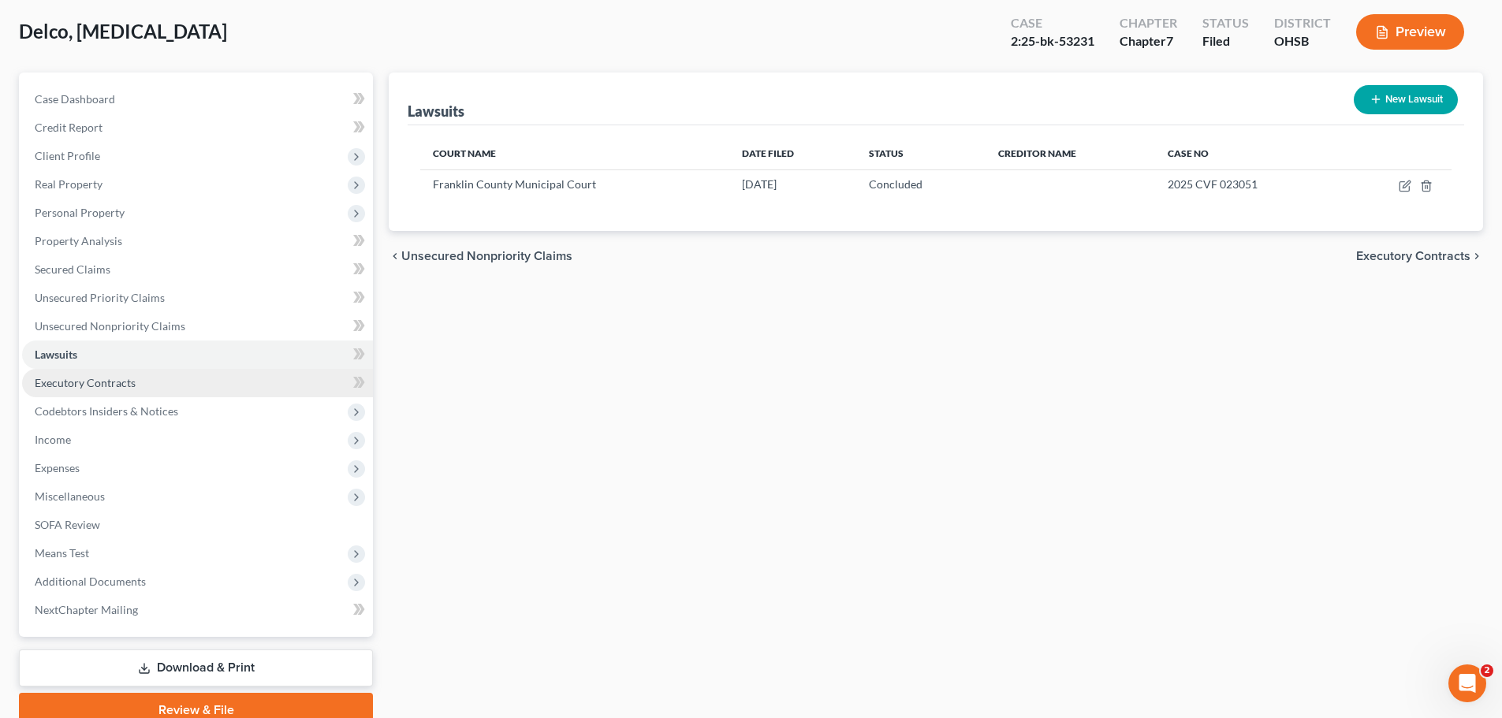
click at [93, 386] on span "Executory Contracts" at bounding box center [85, 382] width 101 height 13
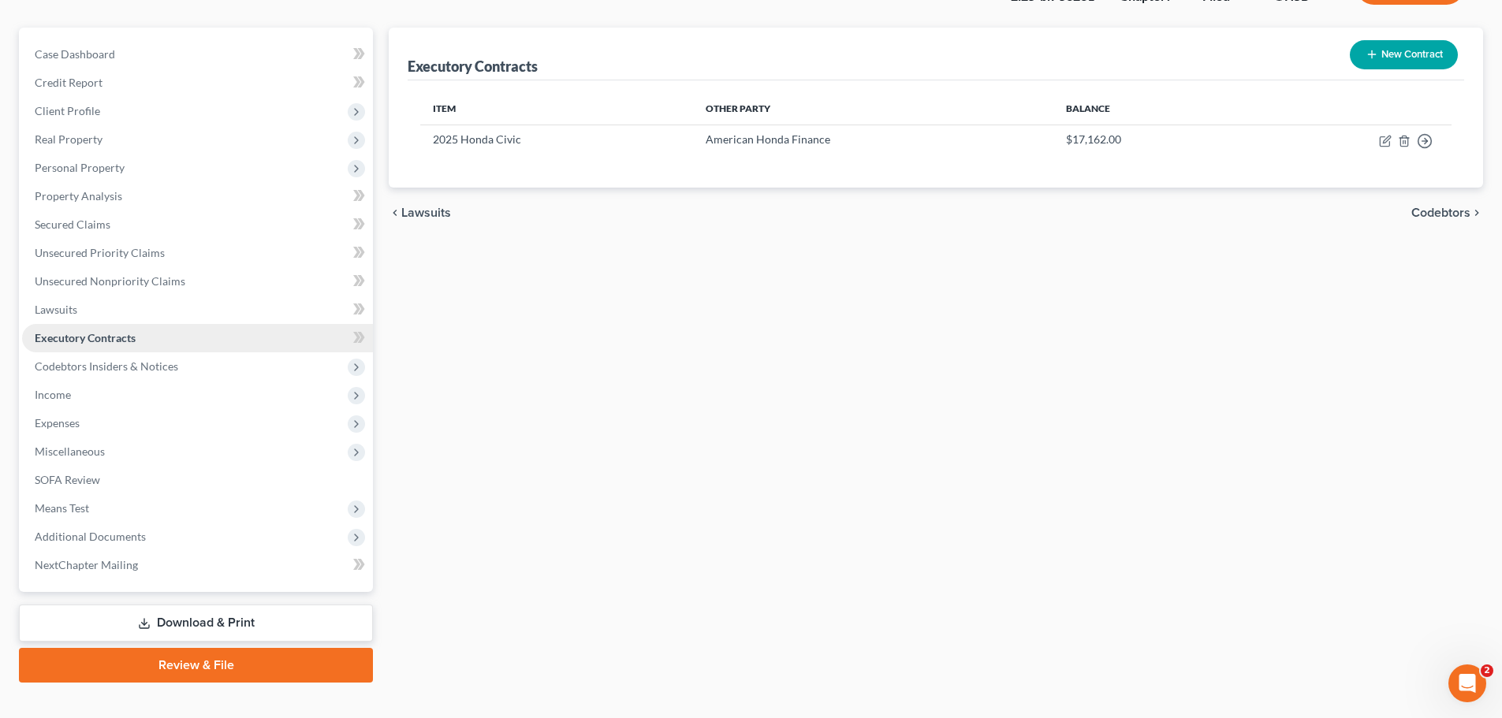
scroll to position [148, 0]
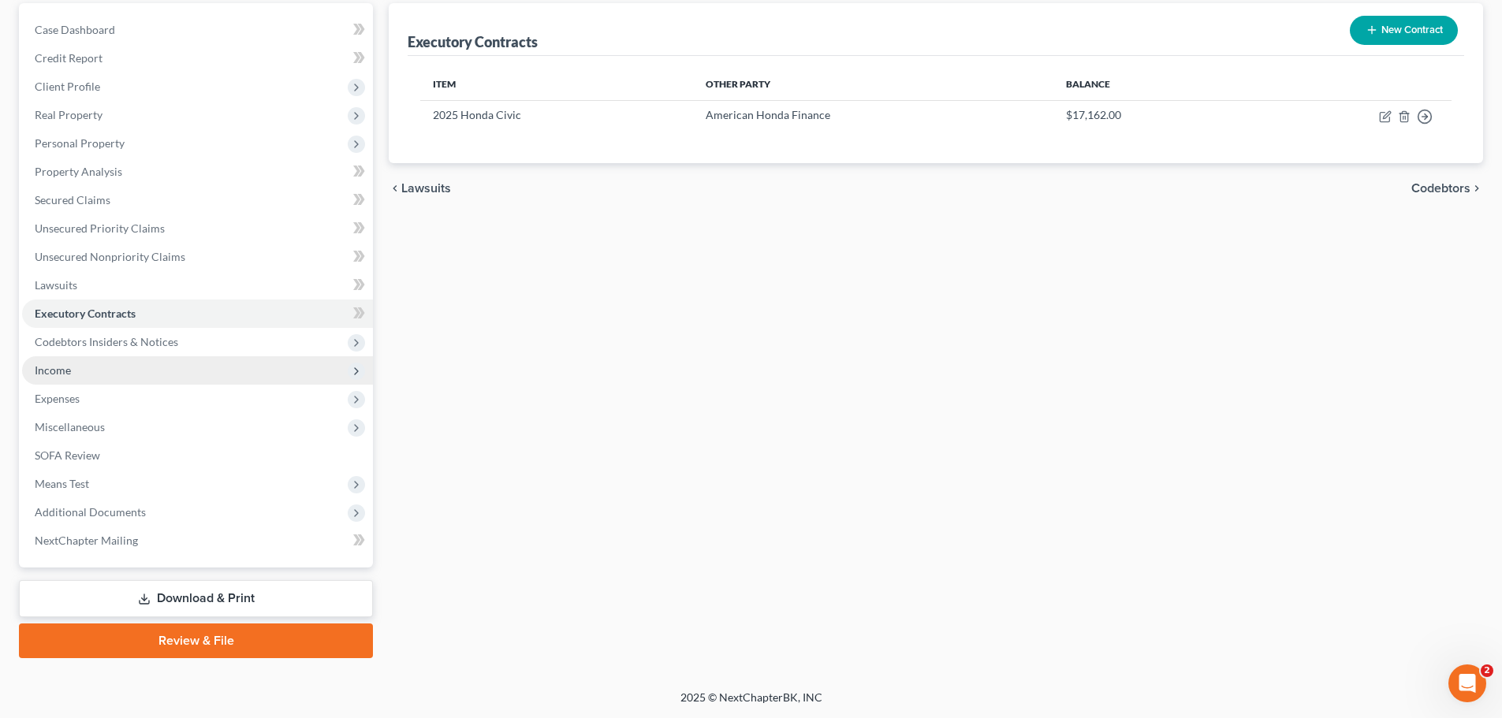
click at [82, 376] on span "Income" at bounding box center [197, 370] width 351 height 28
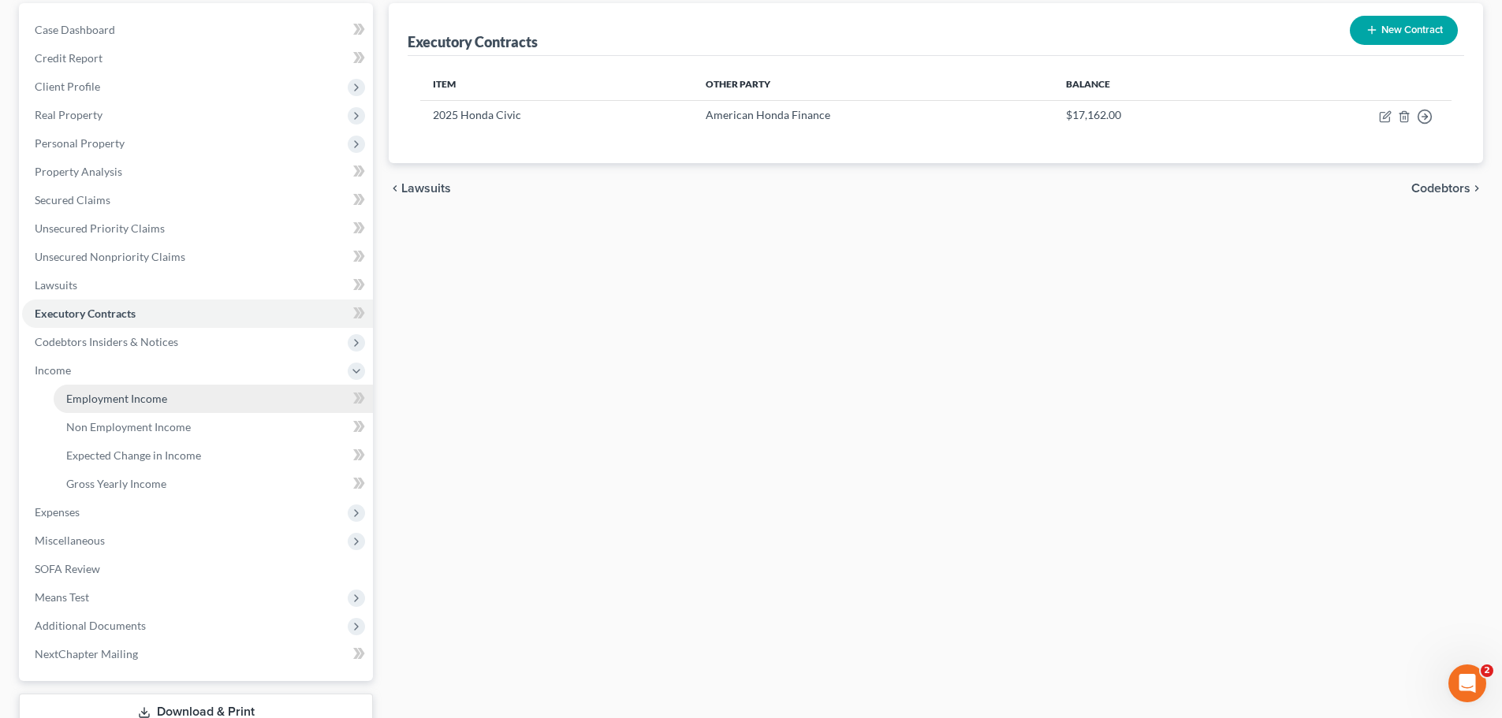
click at [108, 396] on span "Employment Income" at bounding box center [116, 398] width 101 height 13
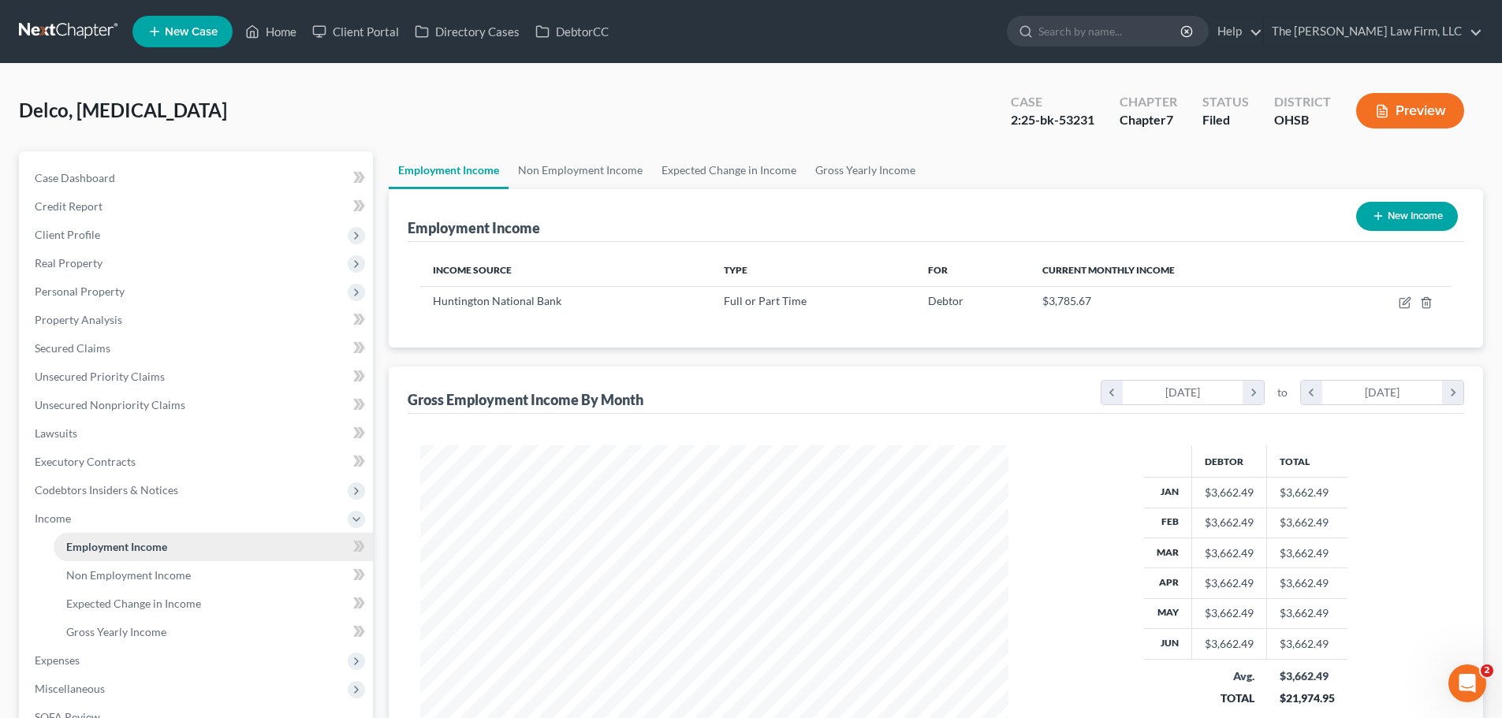
scroll to position [294, 620]
click at [584, 174] on link "Non Employment Income" at bounding box center [579, 170] width 143 height 38
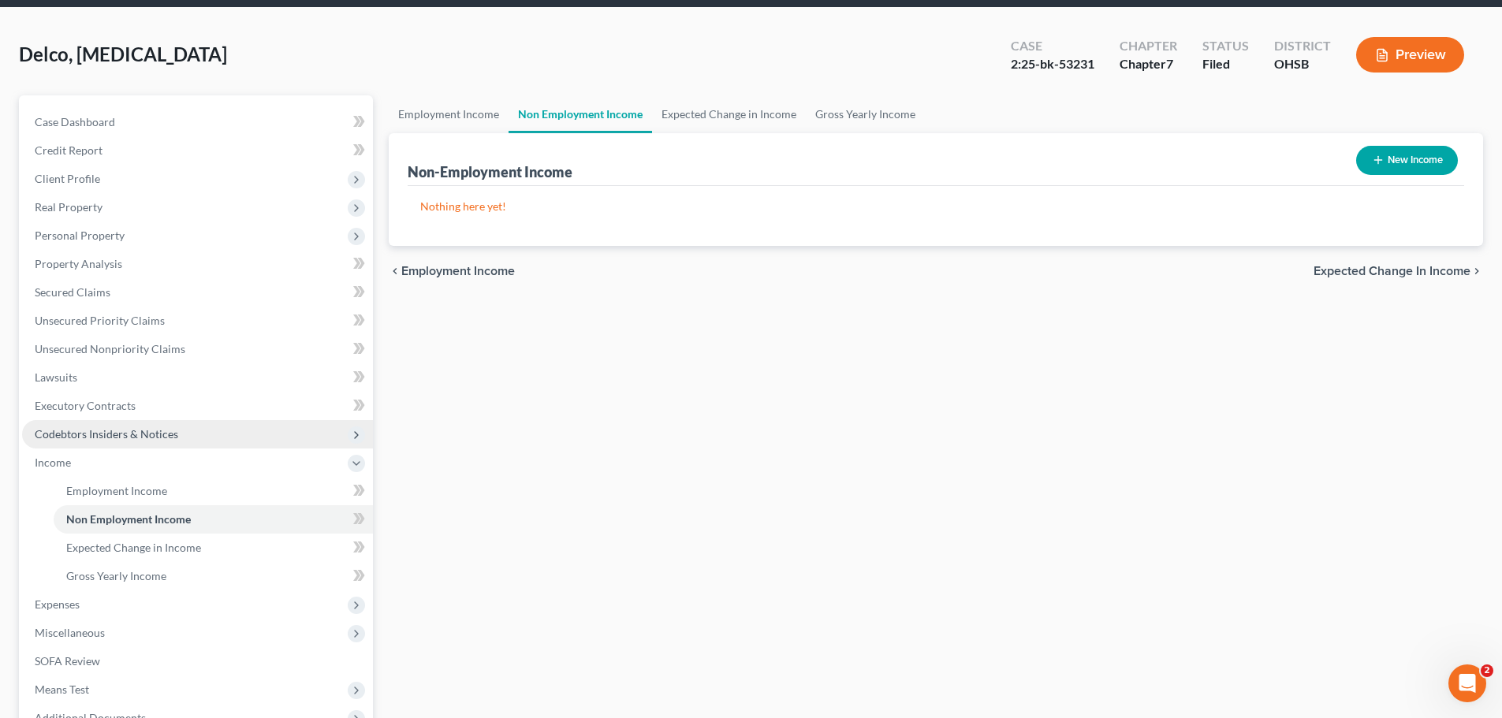
scroll to position [158, 0]
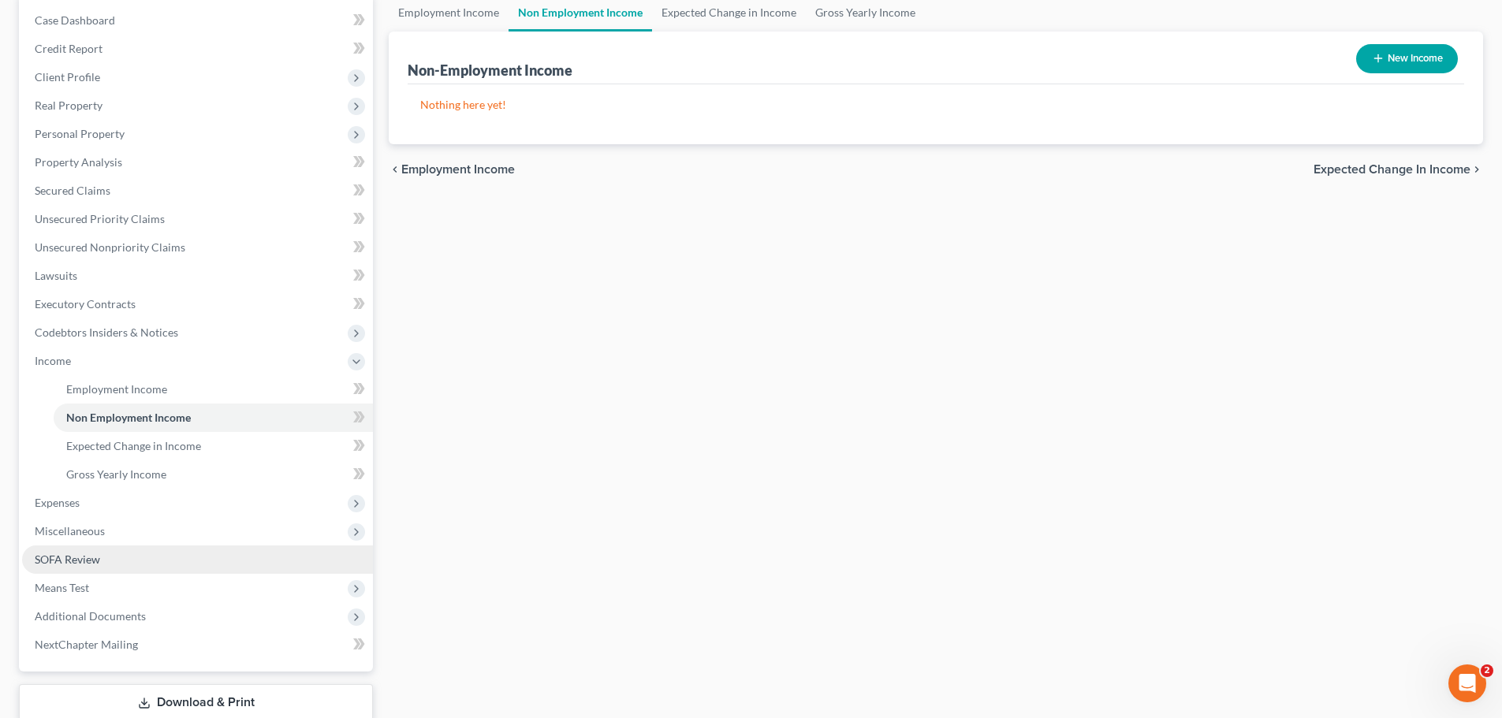
click at [67, 553] on span "SOFA Review" at bounding box center [67, 559] width 65 height 13
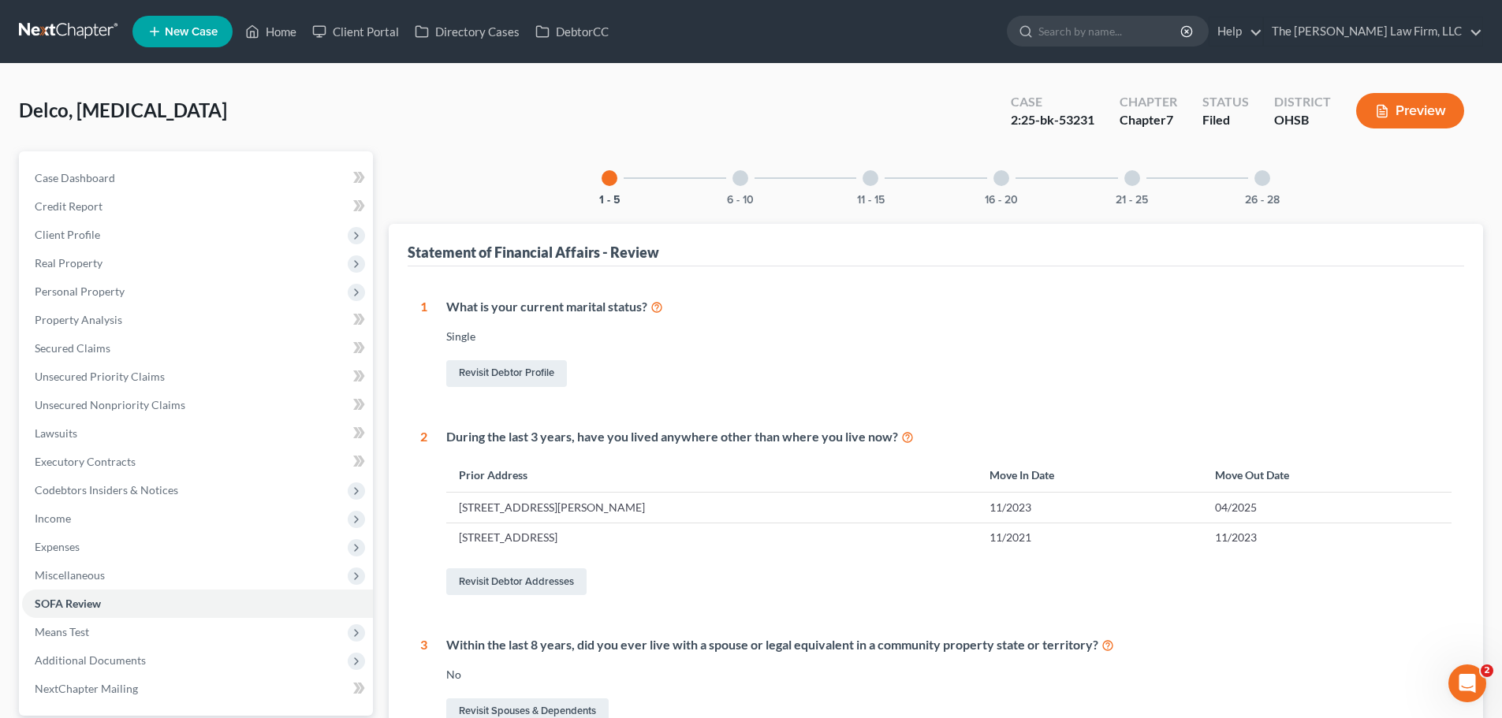
click at [1000, 173] on div at bounding box center [1001, 178] width 16 height 16
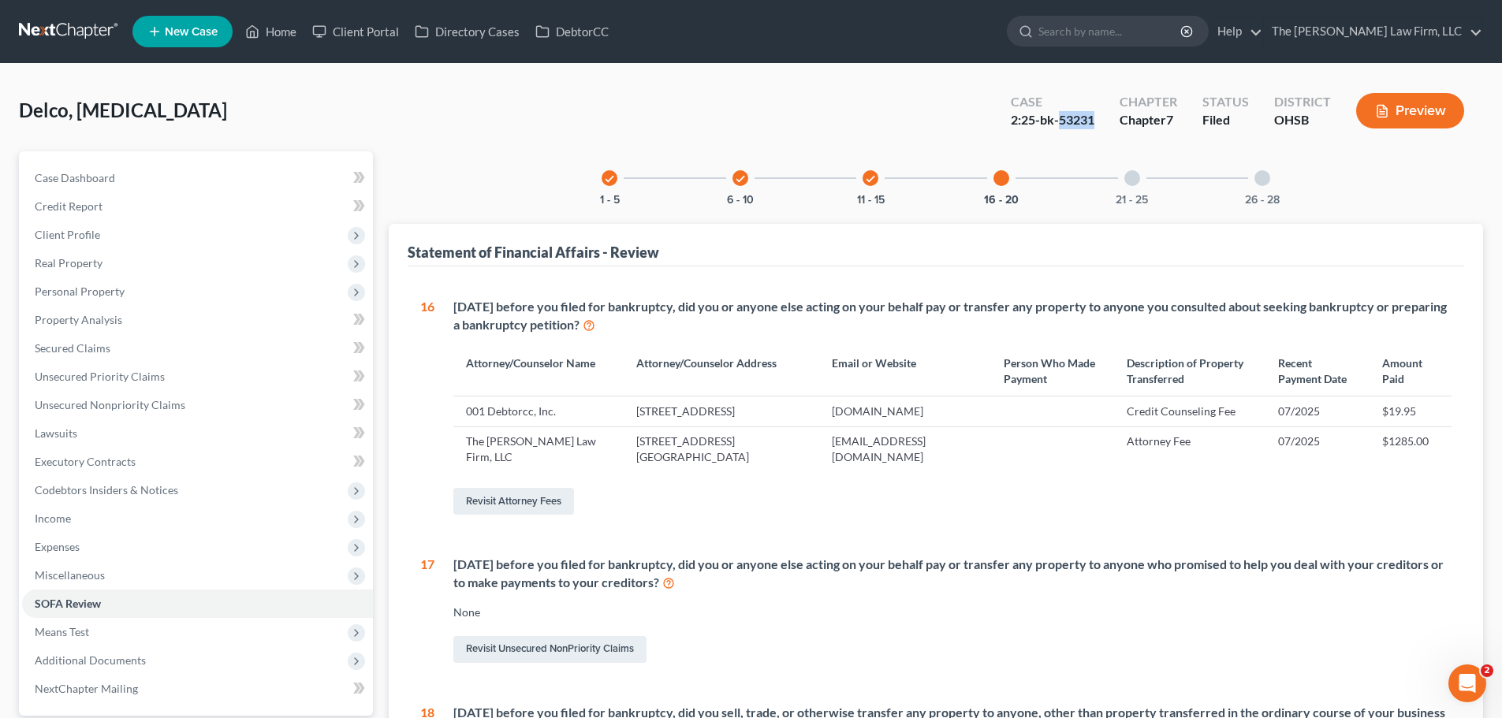
drag, startPoint x: 1060, startPoint y: 118, endPoint x: 1100, endPoint y: 120, distance: 39.4
click at [1100, 120] on div "Case 2:25-bk-53231" at bounding box center [1052, 112] width 109 height 47
copy div "53231"
click at [281, 33] on link "Home" at bounding box center [270, 31] width 67 height 28
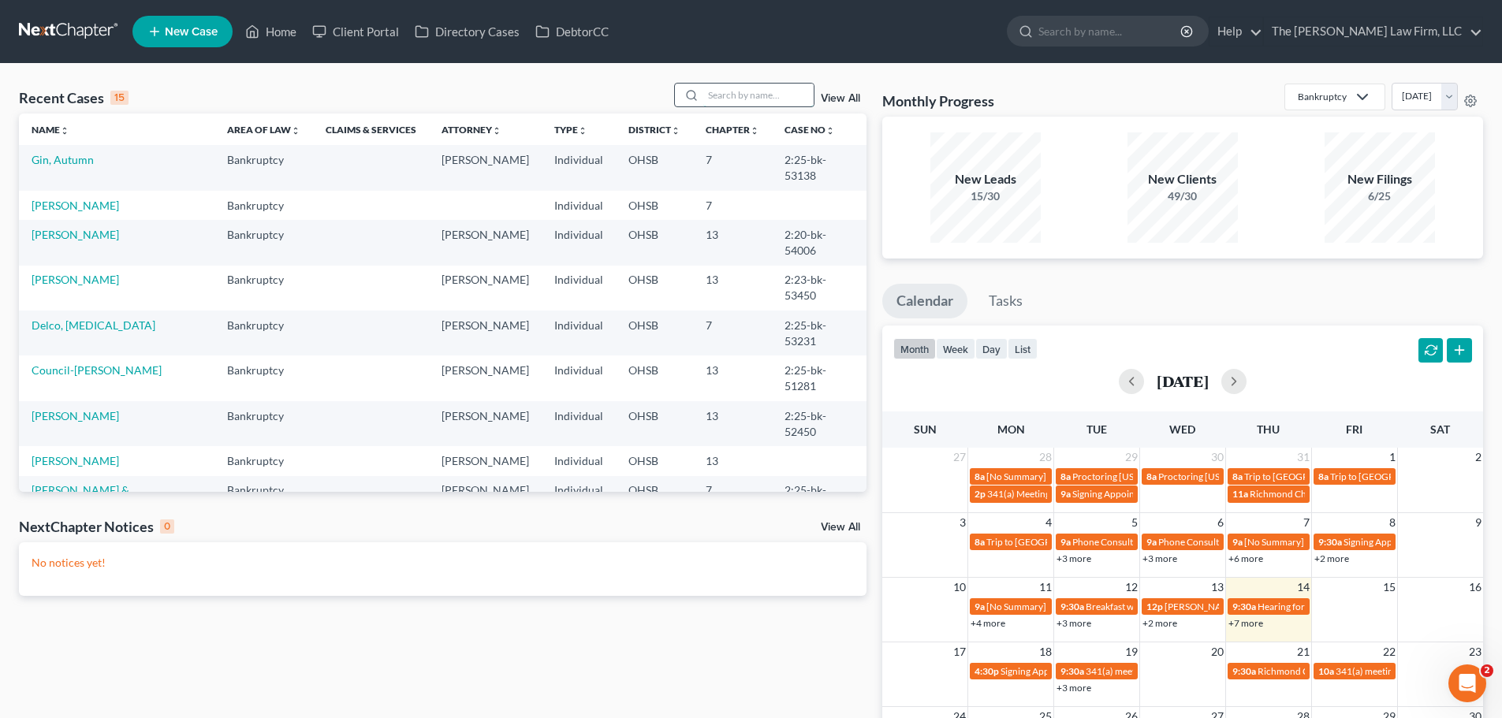
click at [737, 91] on input "search" at bounding box center [758, 95] width 110 height 23
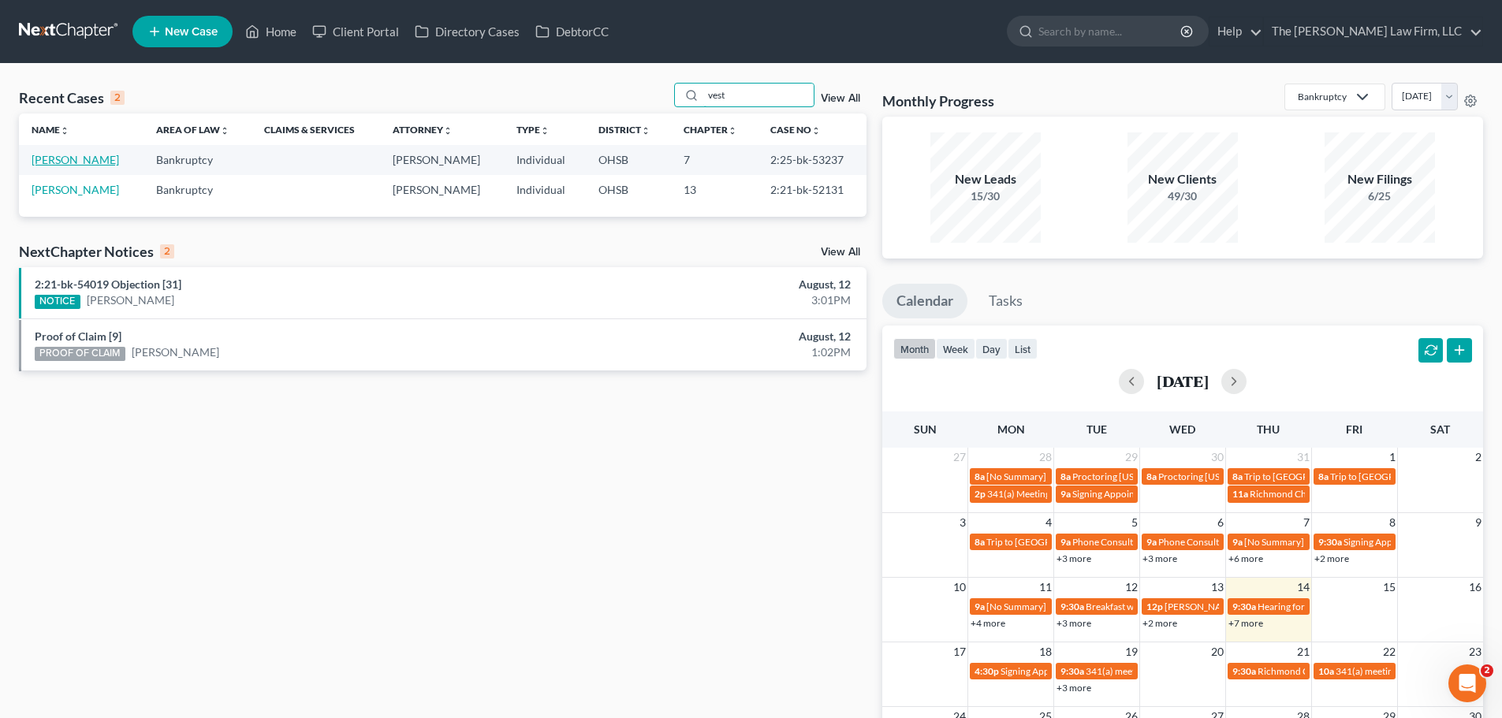
type input "vest"
click at [65, 166] on link "[PERSON_NAME]" at bounding box center [75, 159] width 87 height 13
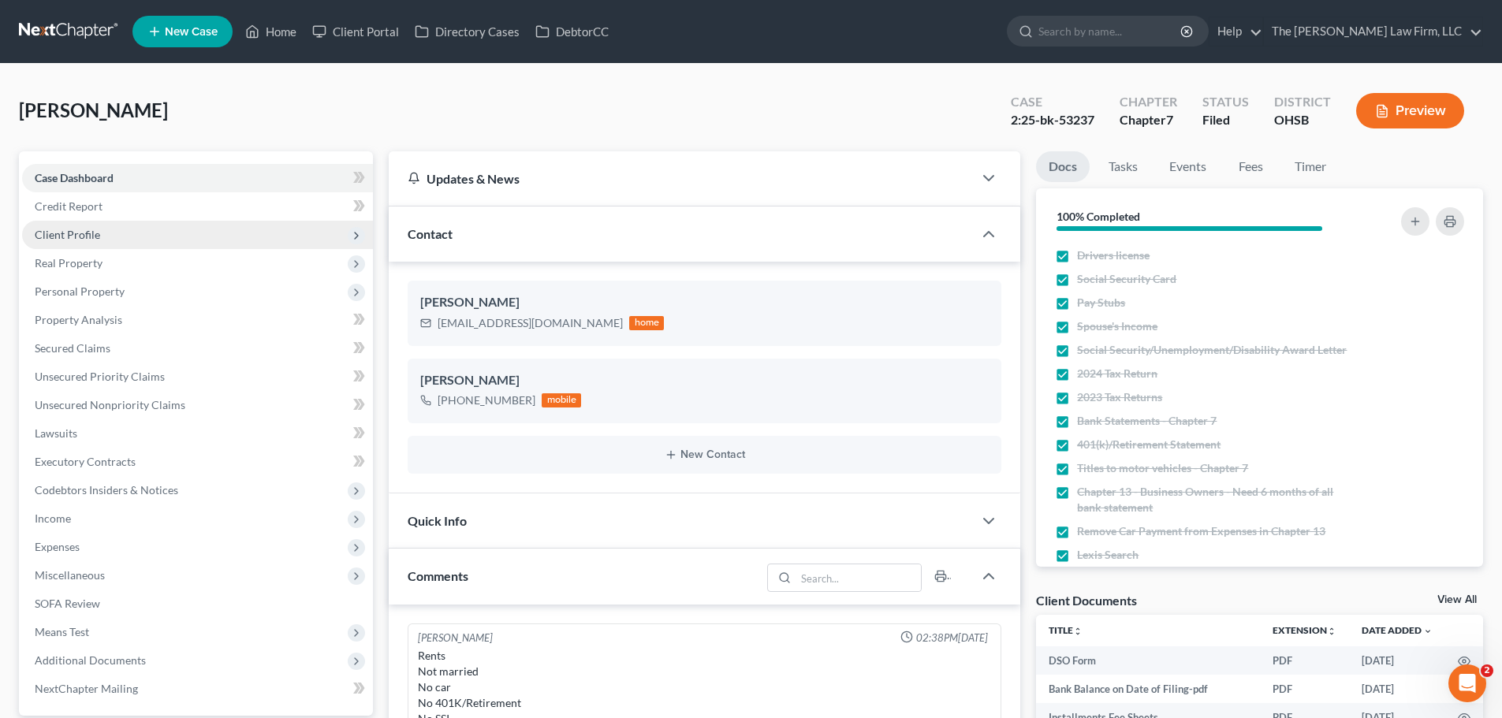
click at [86, 229] on span "Client Profile" at bounding box center [67, 234] width 65 height 13
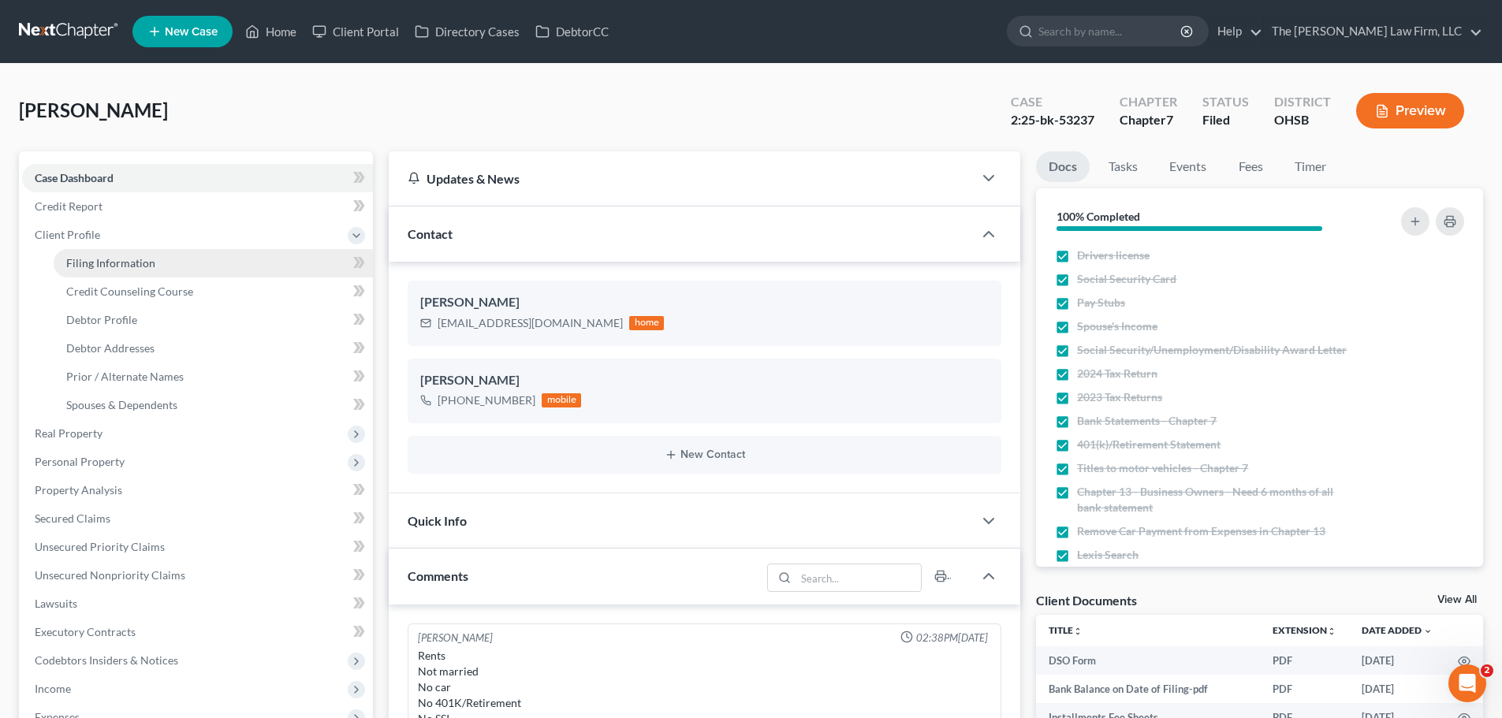
click at [136, 260] on span "Filing Information" at bounding box center [110, 262] width 89 height 13
select select "1"
select select "0"
select select "62"
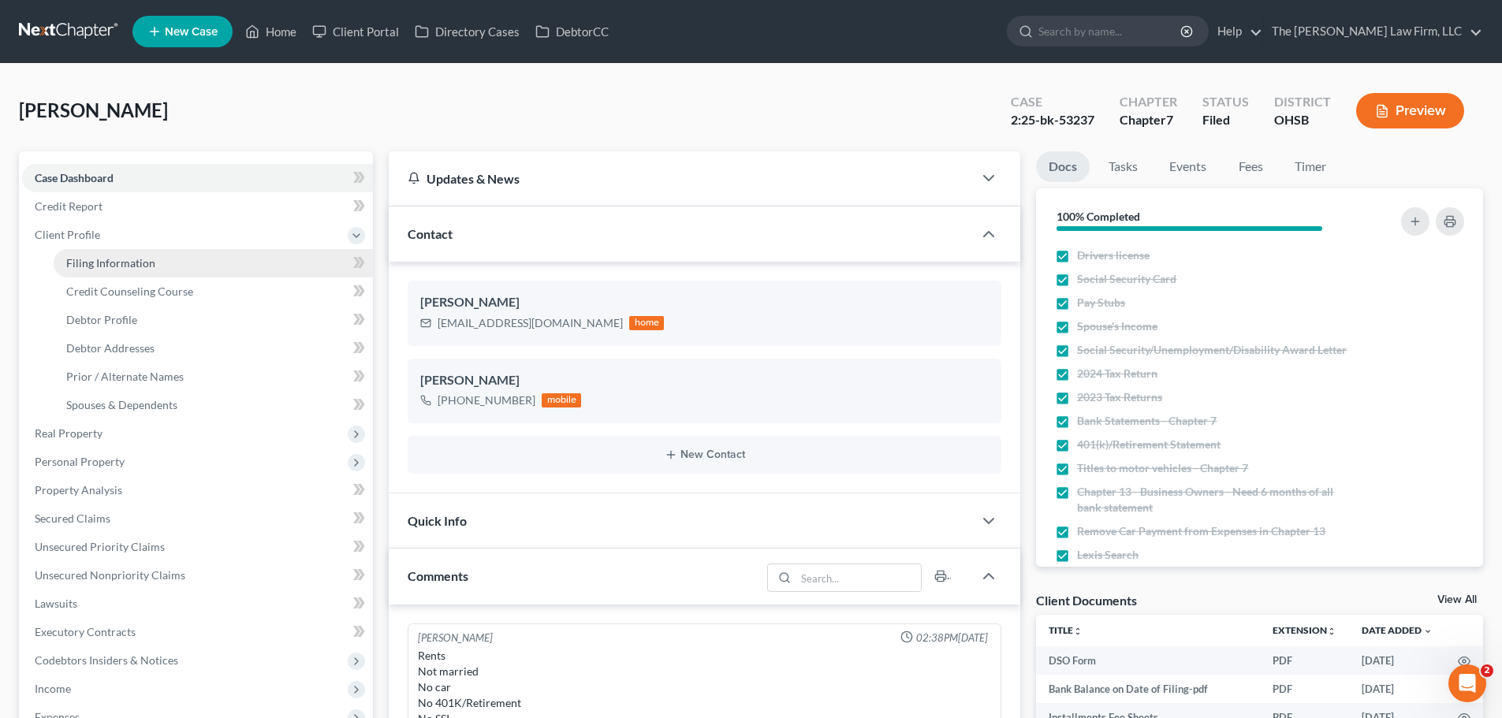
select select "0"
select select "36"
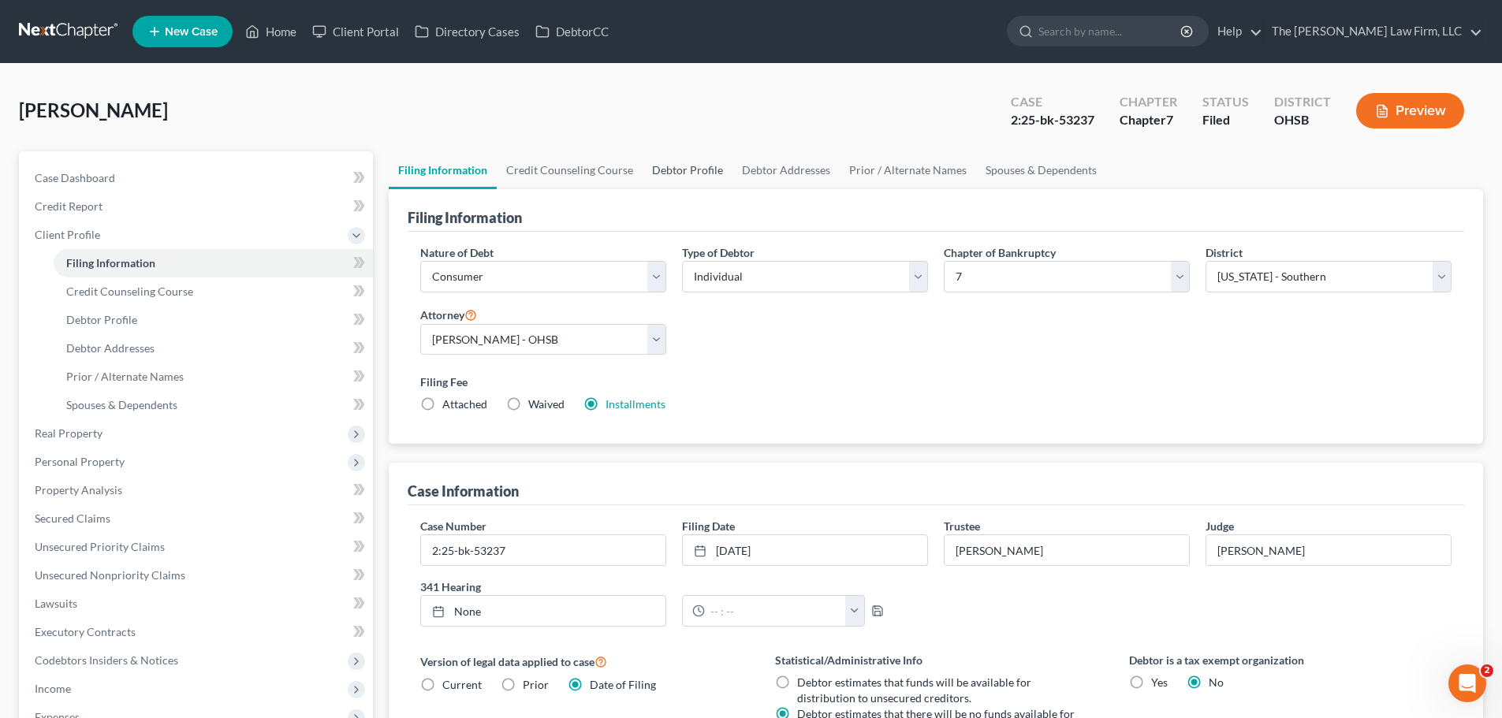
click at [687, 168] on link "Debtor Profile" at bounding box center [687, 170] width 90 height 38
select select "0"
select select "2"
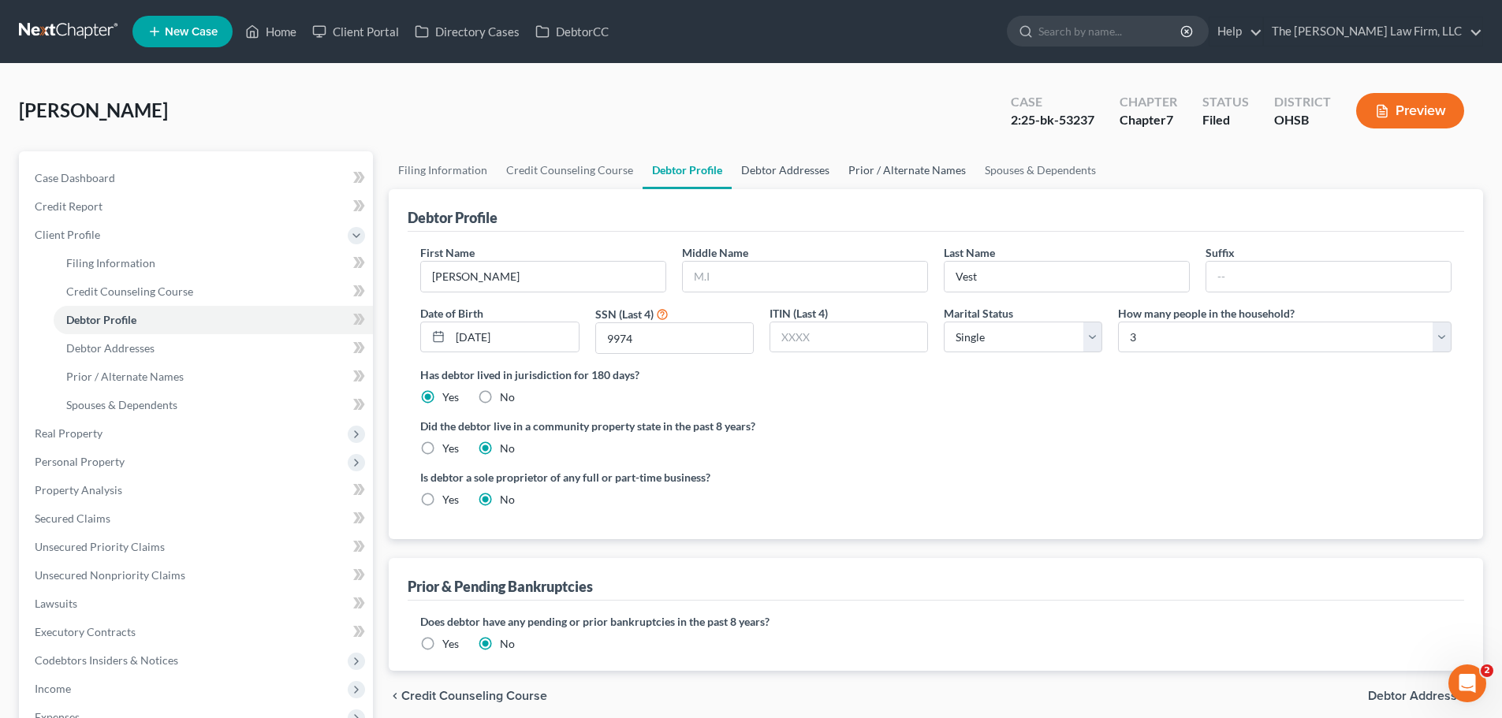
drag, startPoint x: 767, startPoint y: 168, endPoint x: 877, endPoint y: 169, distance: 110.4
click at [768, 168] on link "Debtor Addresses" at bounding box center [785, 170] width 107 height 38
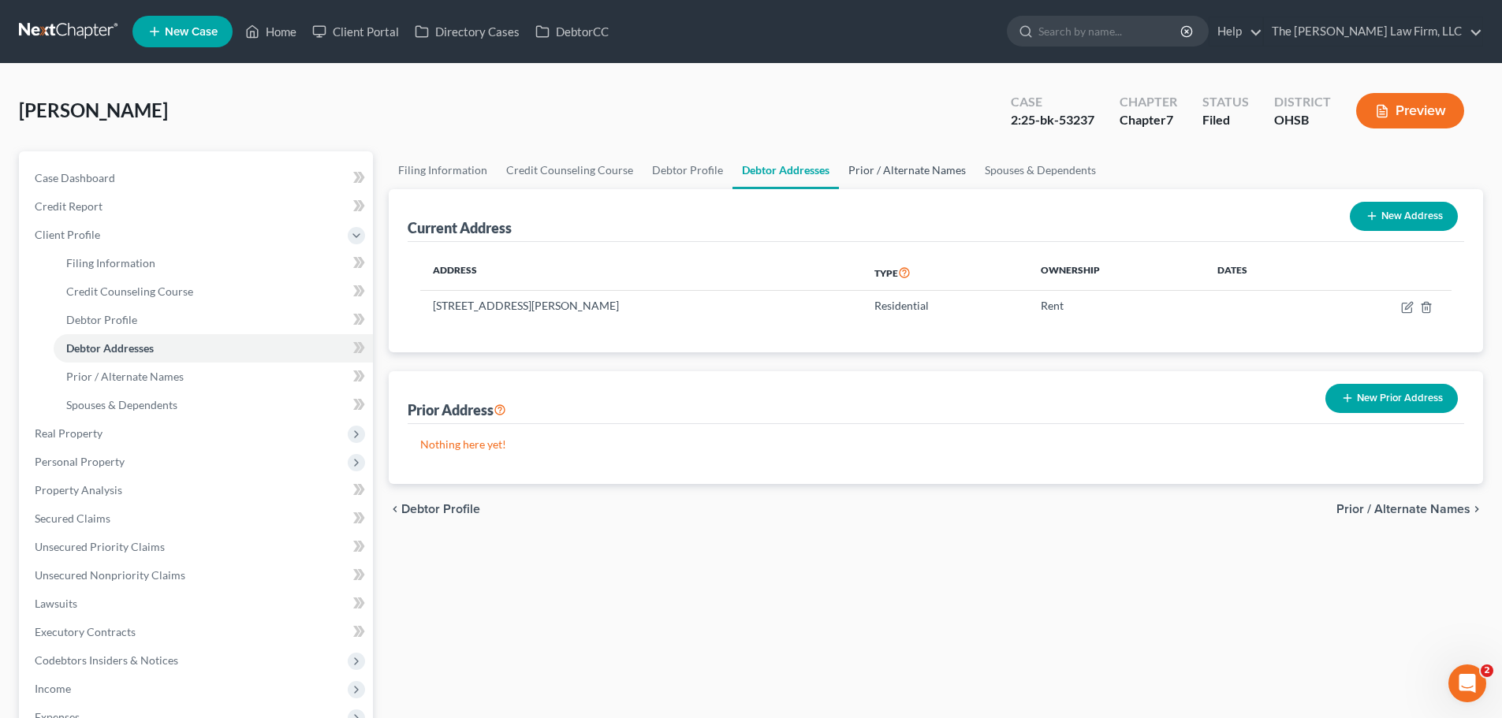
click at [879, 169] on link "Prior / Alternate Names" at bounding box center [907, 170] width 136 height 38
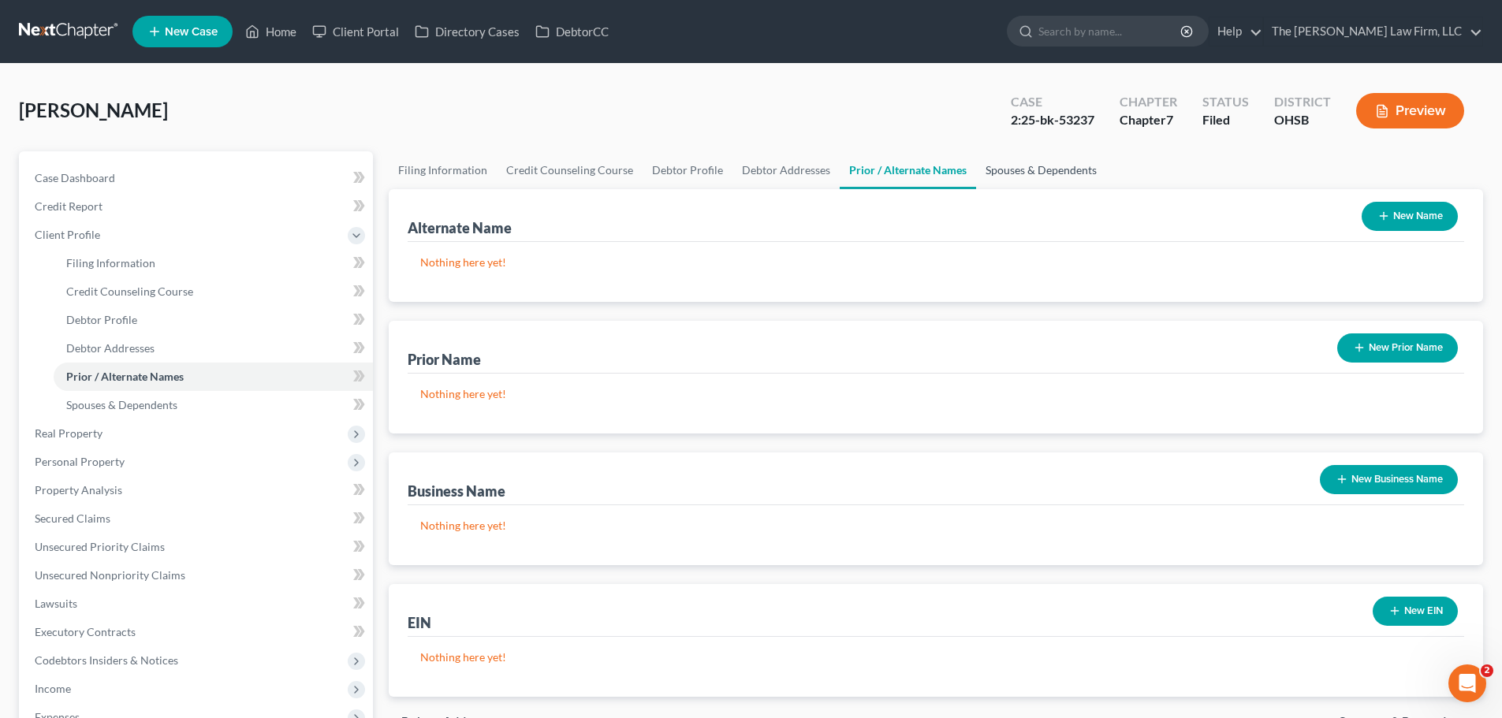
click at [1002, 172] on link "Spouses & Dependents" at bounding box center [1041, 170] width 130 height 38
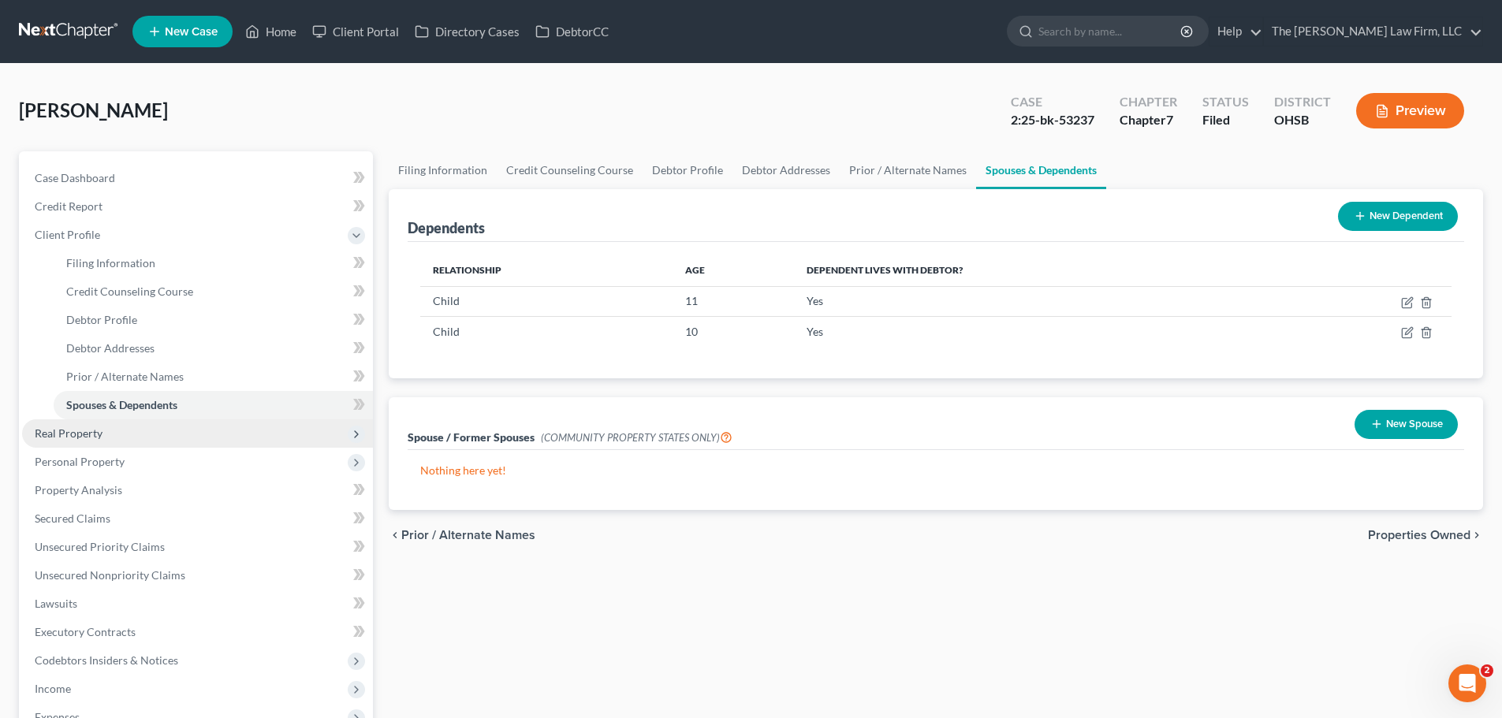
click at [79, 433] on span "Real Property" at bounding box center [69, 432] width 68 height 13
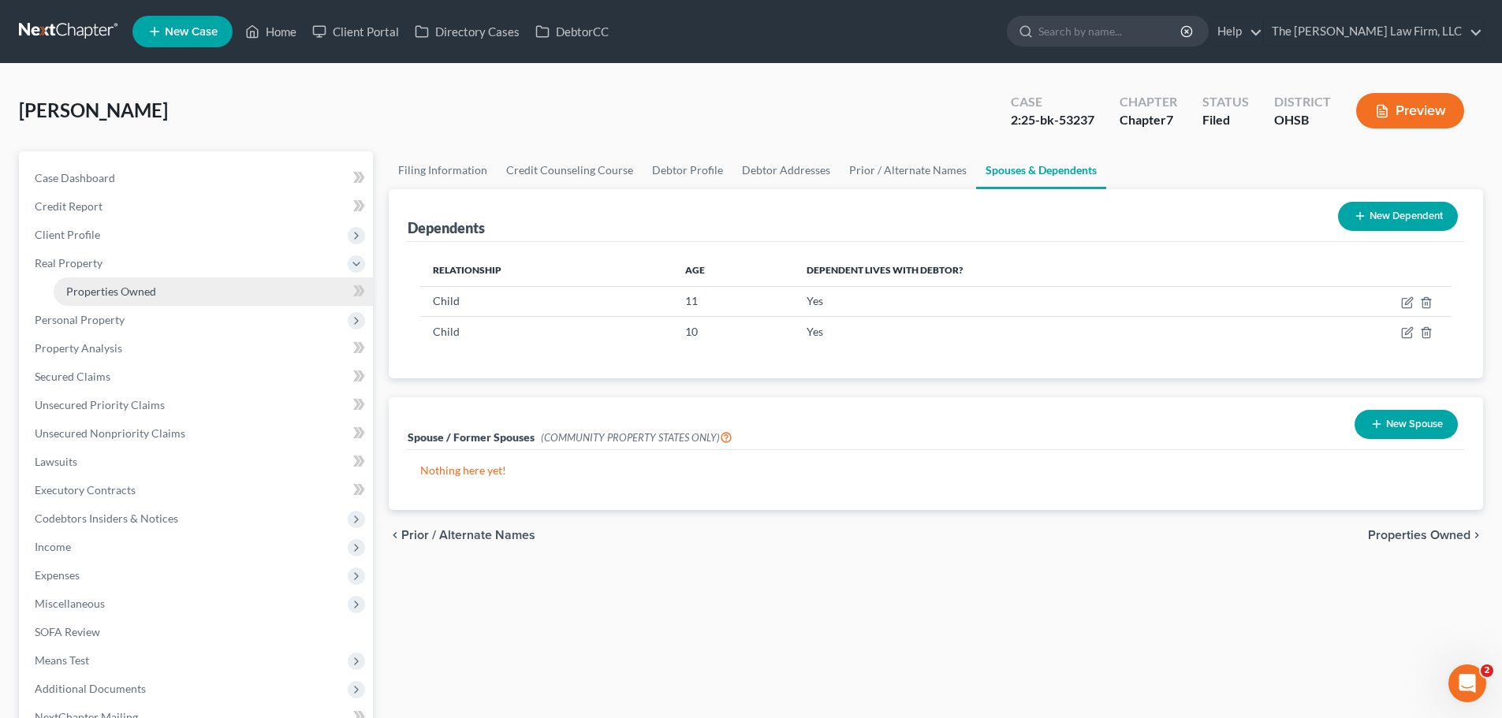
click at [125, 300] on link "Properties Owned" at bounding box center [213, 291] width 319 height 28
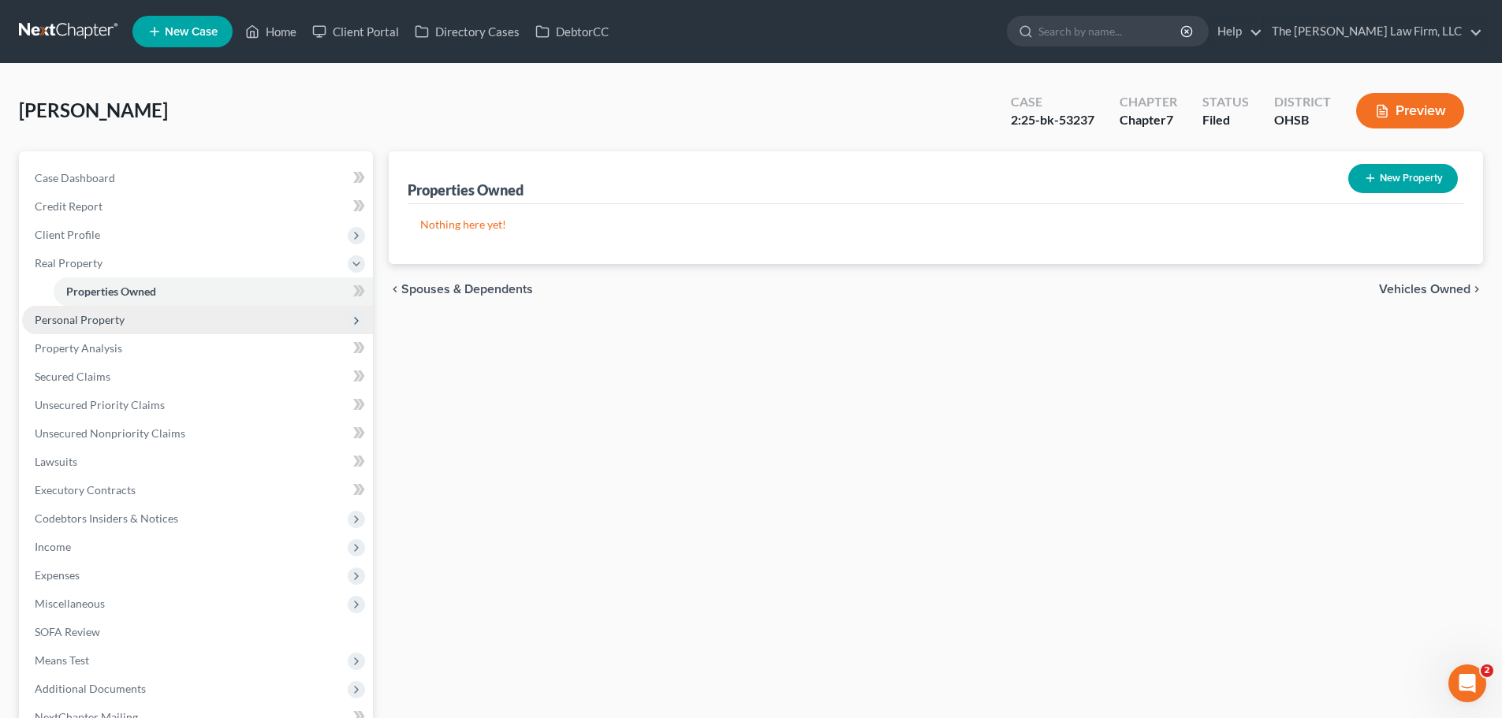
click at [89, 313] on span "Personal Property" at bounding box center [80, 319] width 90 height 13
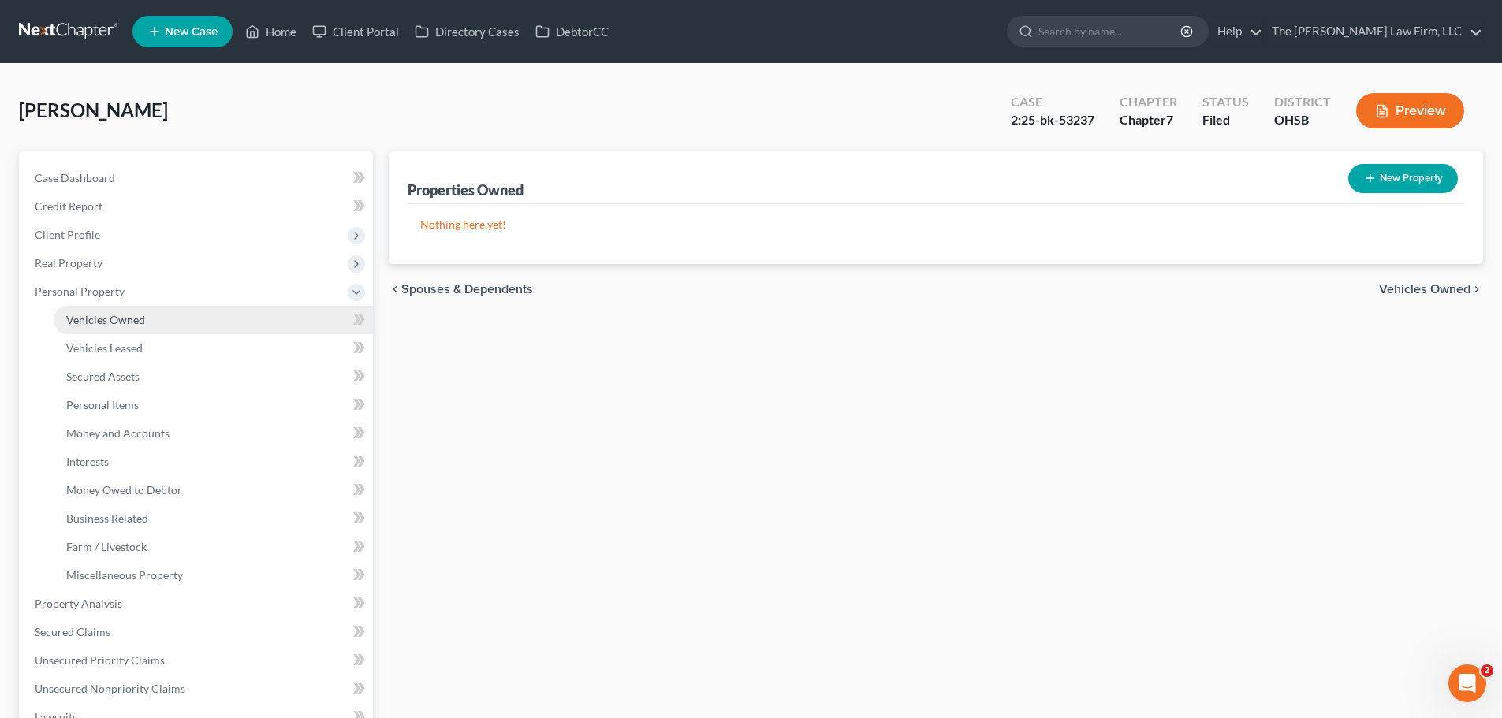
click at [109, 326] on span "Vehicles Owned" at bounding box center [105, 319] width 79 height 13
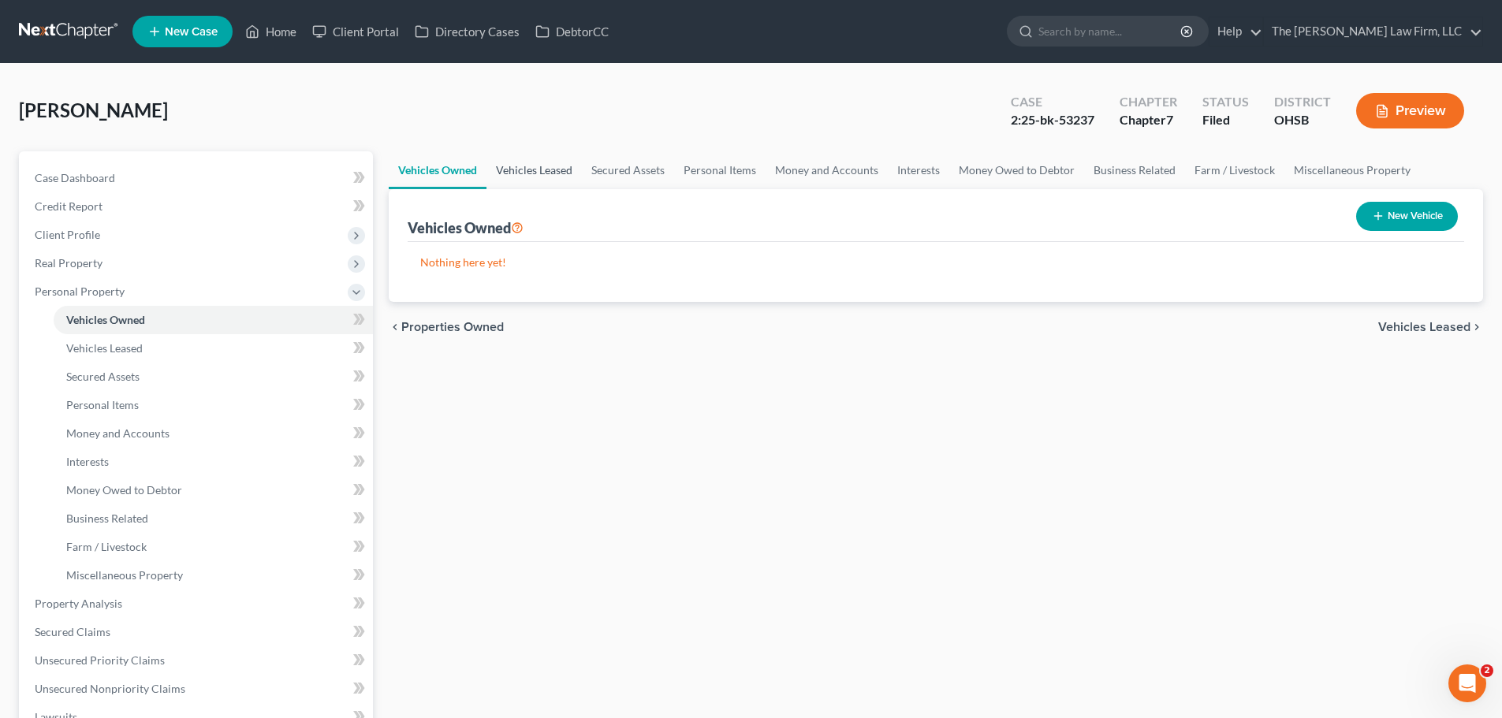
click at [531, 173] on link "Vehicles Leased" at bounding box center [533, 170] width 95 height 38
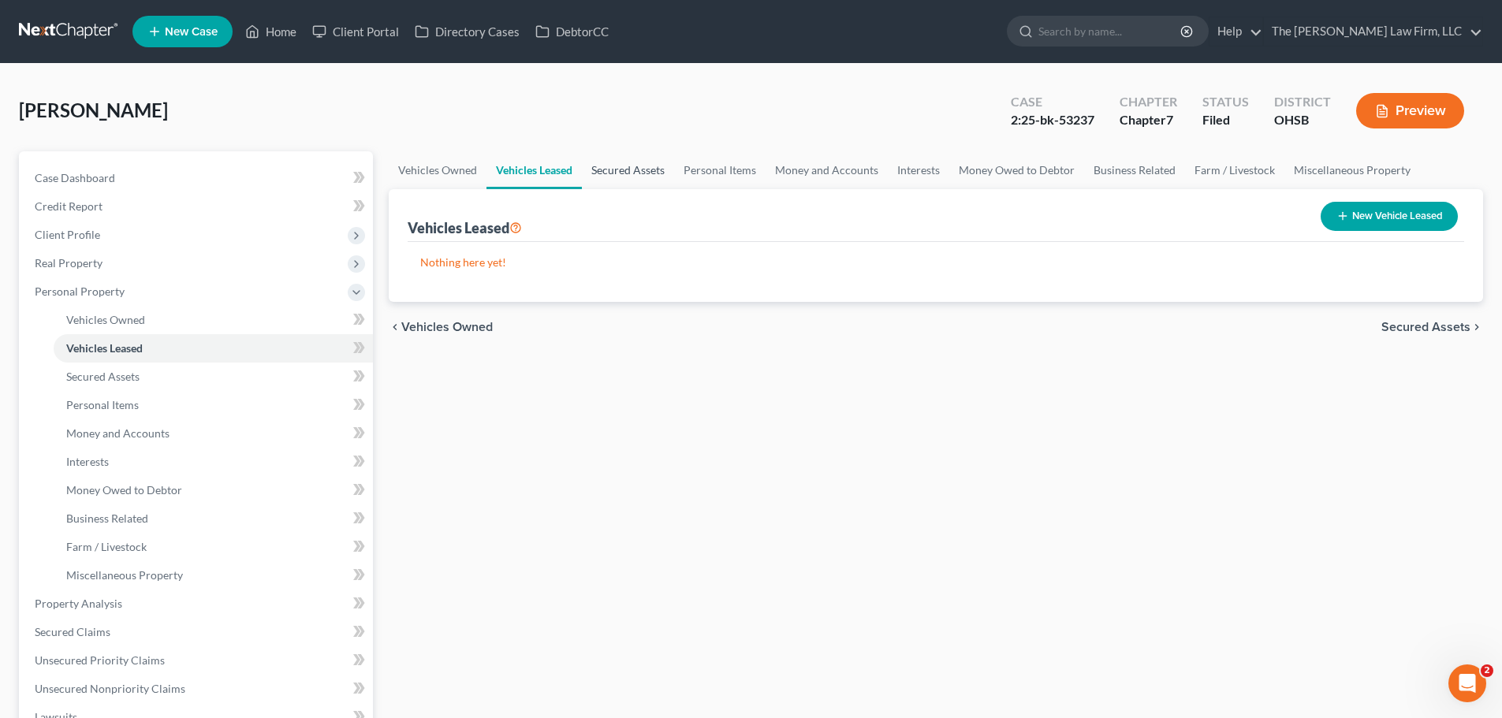
click at [605, 169] on link "Secured Assets" at bounding box center [628, 170] width 92 height 38
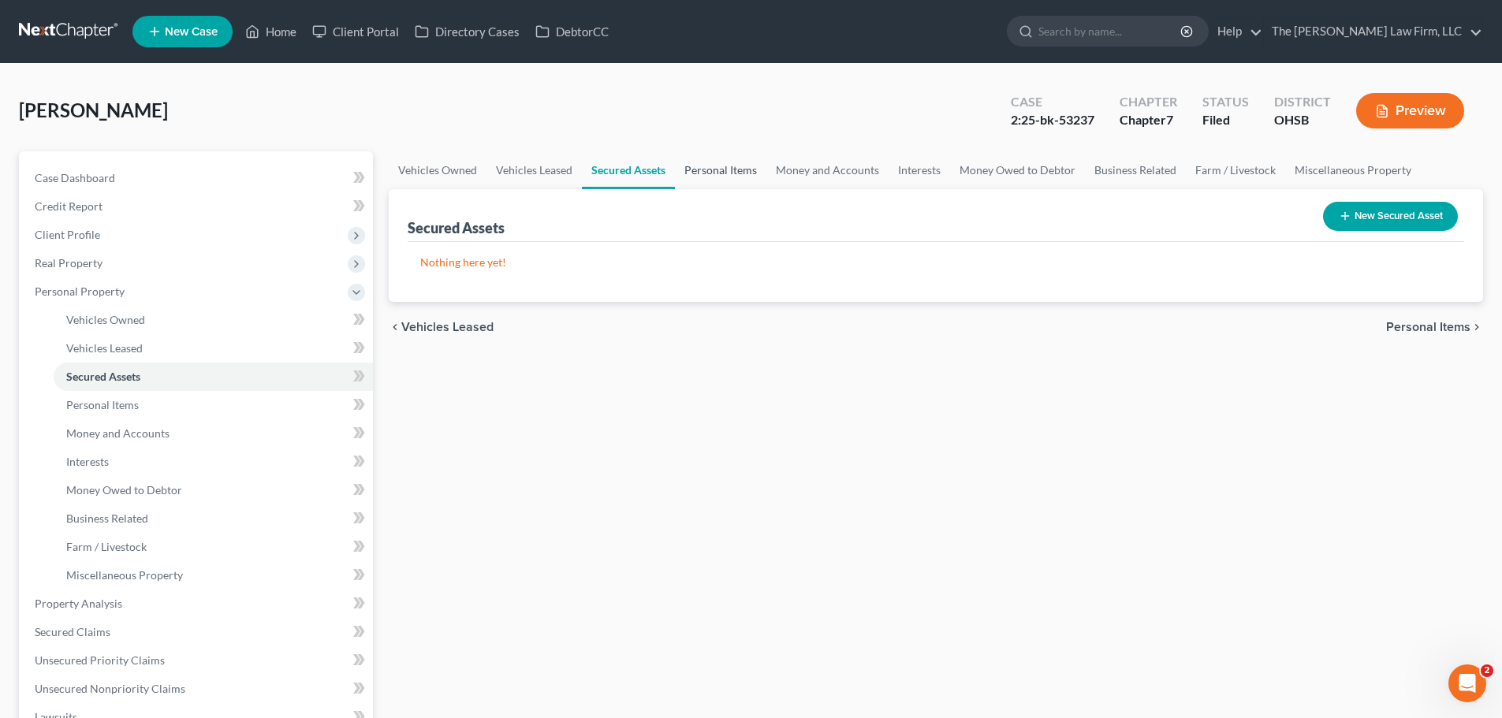
click at [701, 172] on link "Personal Items" at bounding box center [720, 170] width 91 height 38
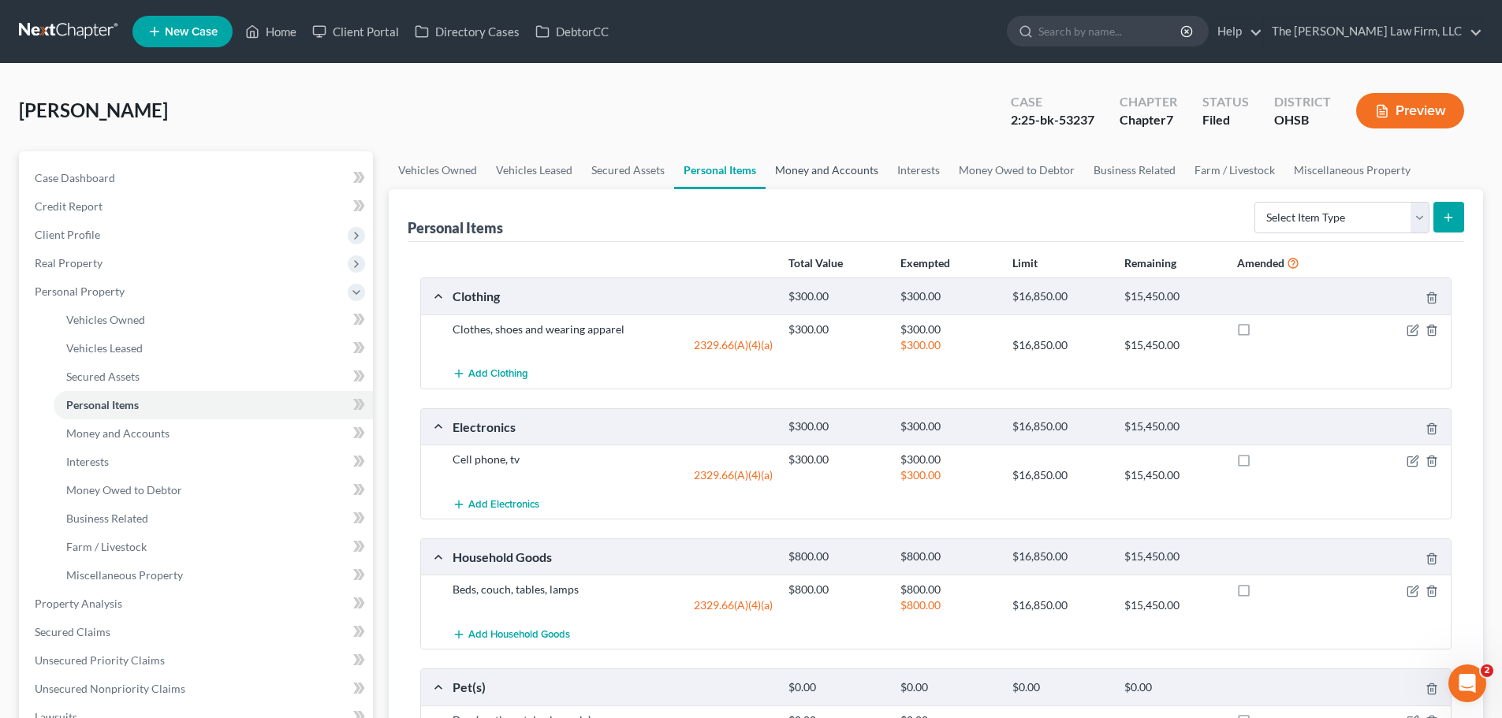
click at [826, 177] on link "Money and Accounts" at bounding box center [826, 170] width 122 height 38
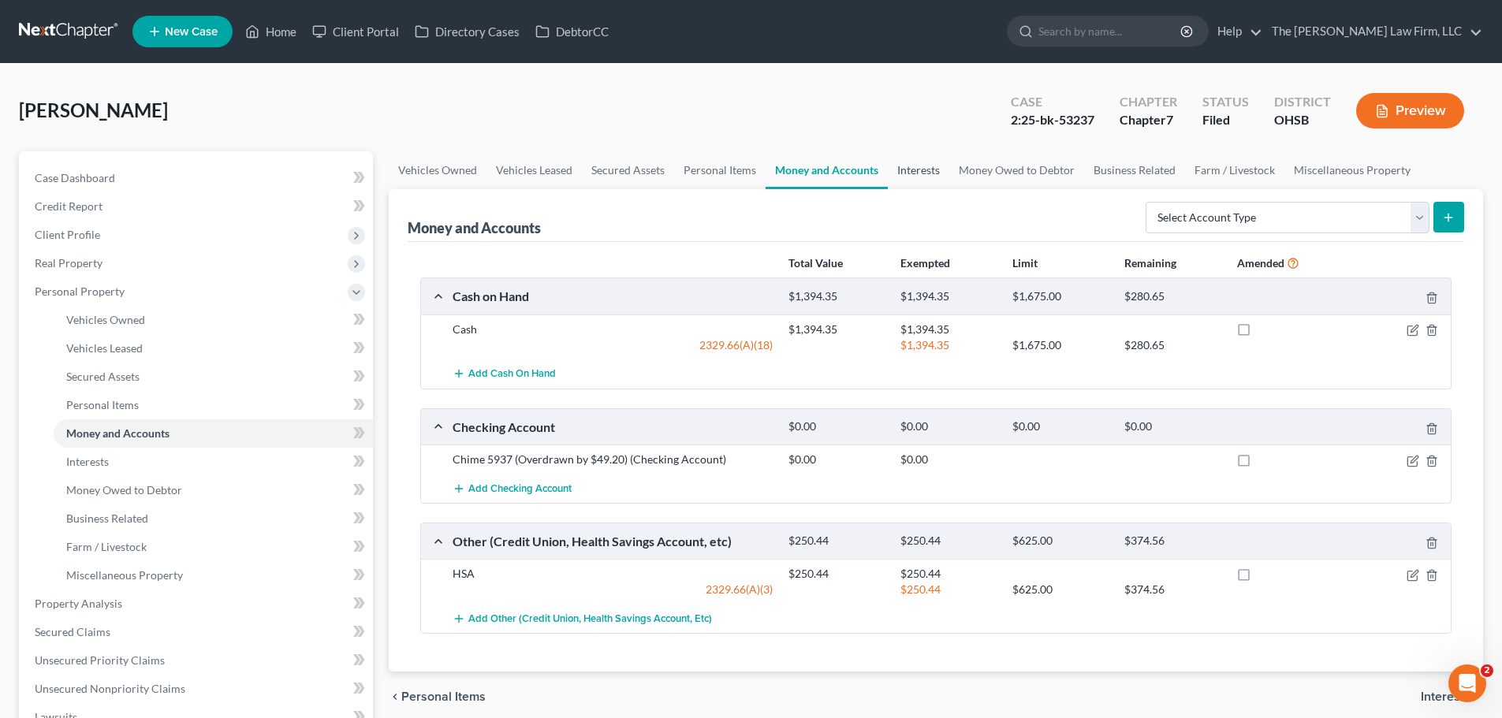
click at [919, 175] on link "Interests" at bounding box center [918, 170] width 61 height 38
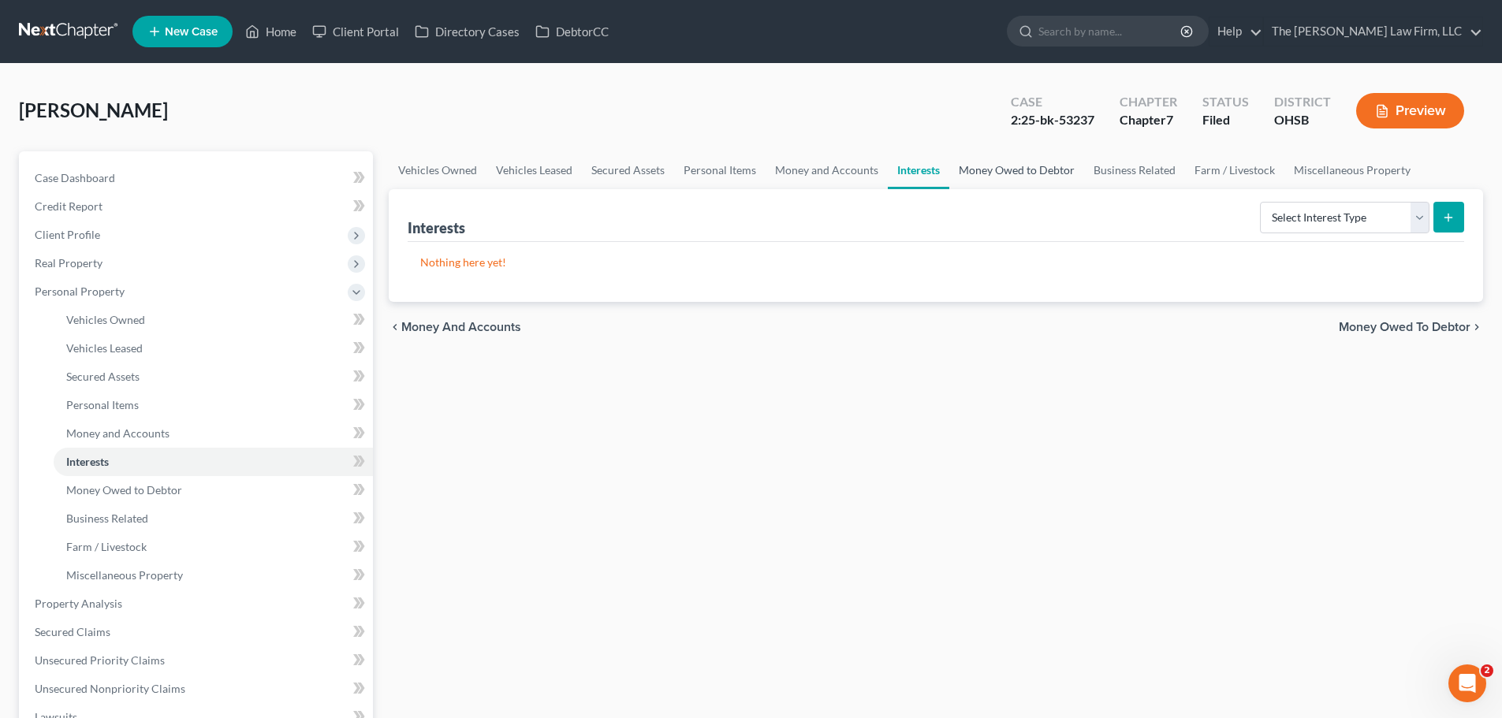
click at [1003, 169] on link "Money Owed to Debtor" at bounding box center [1016, 170] width 135 height 38
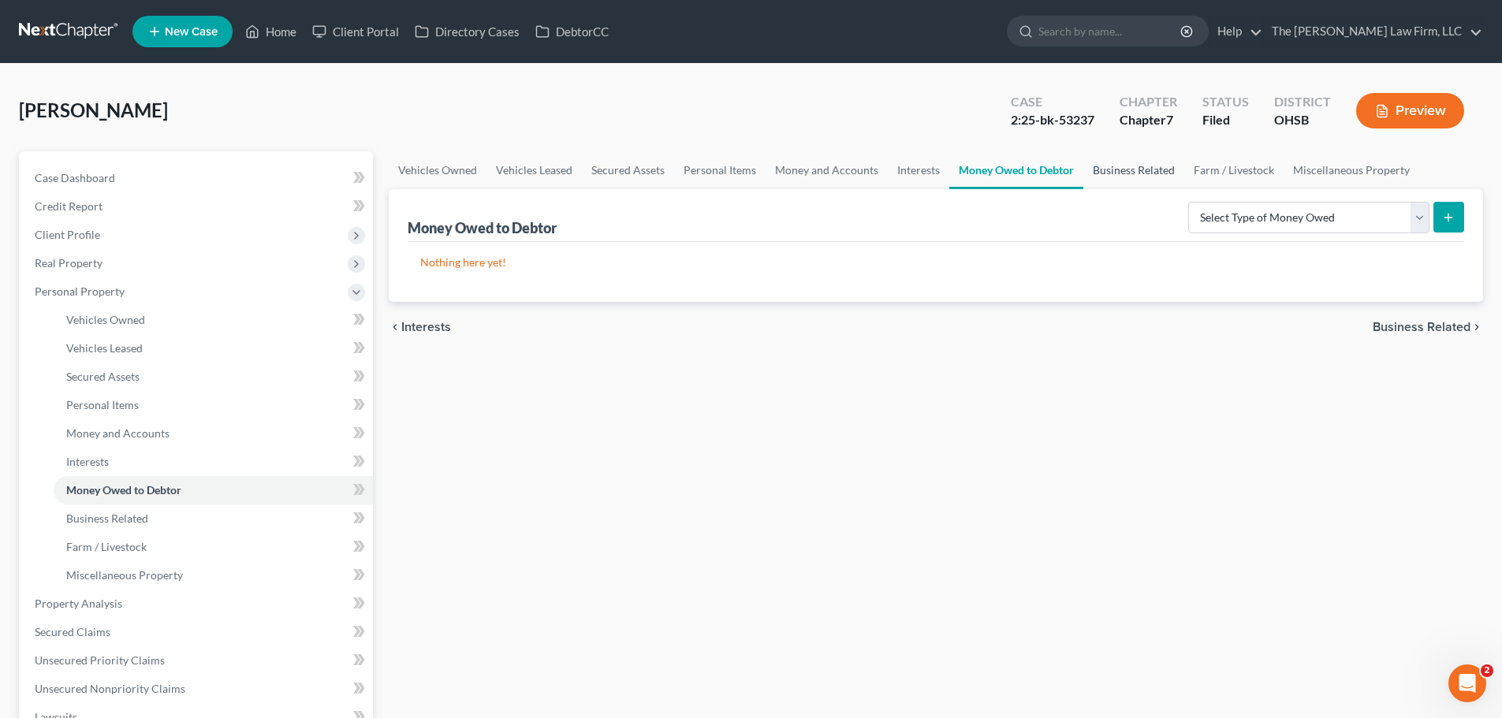
click at [1130, 168] on link "Business Related" at bounding box center [1133, 170] width 101 height 38
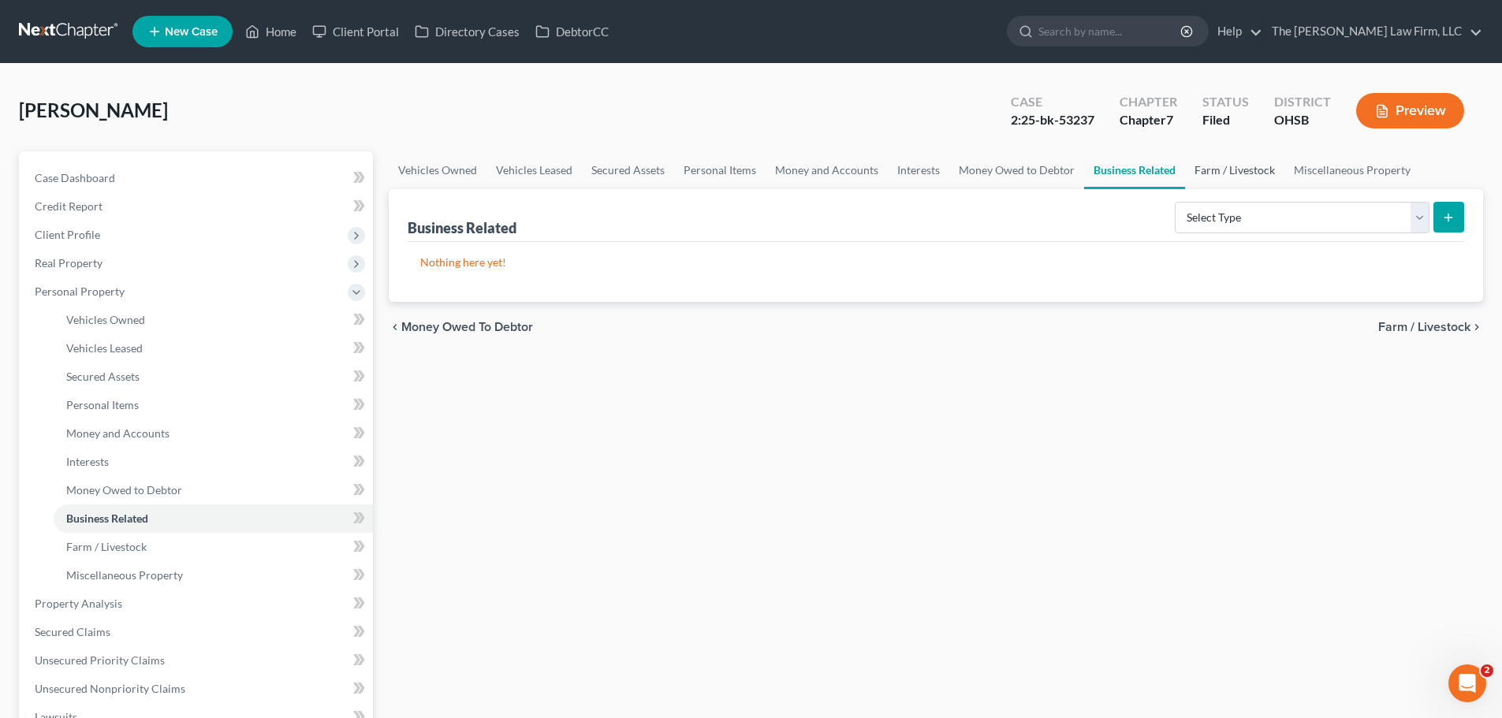
click at [1250, 169] on link "Farm / Livestock" at bounding box center [1234, 170] width 99 height 38
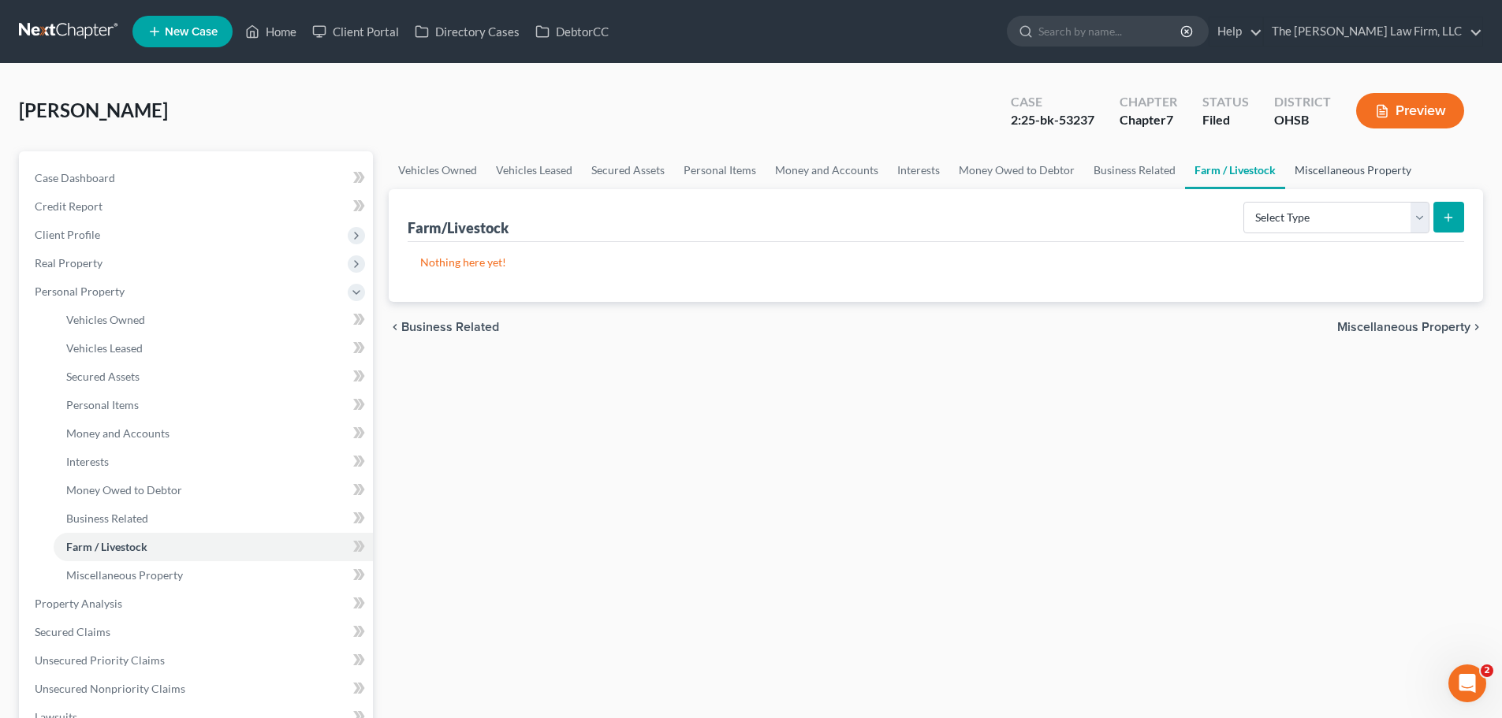
click at [1335, 167] on link "Miscellaneous Property" at bounding box center [1353, 170] width 136 height 38
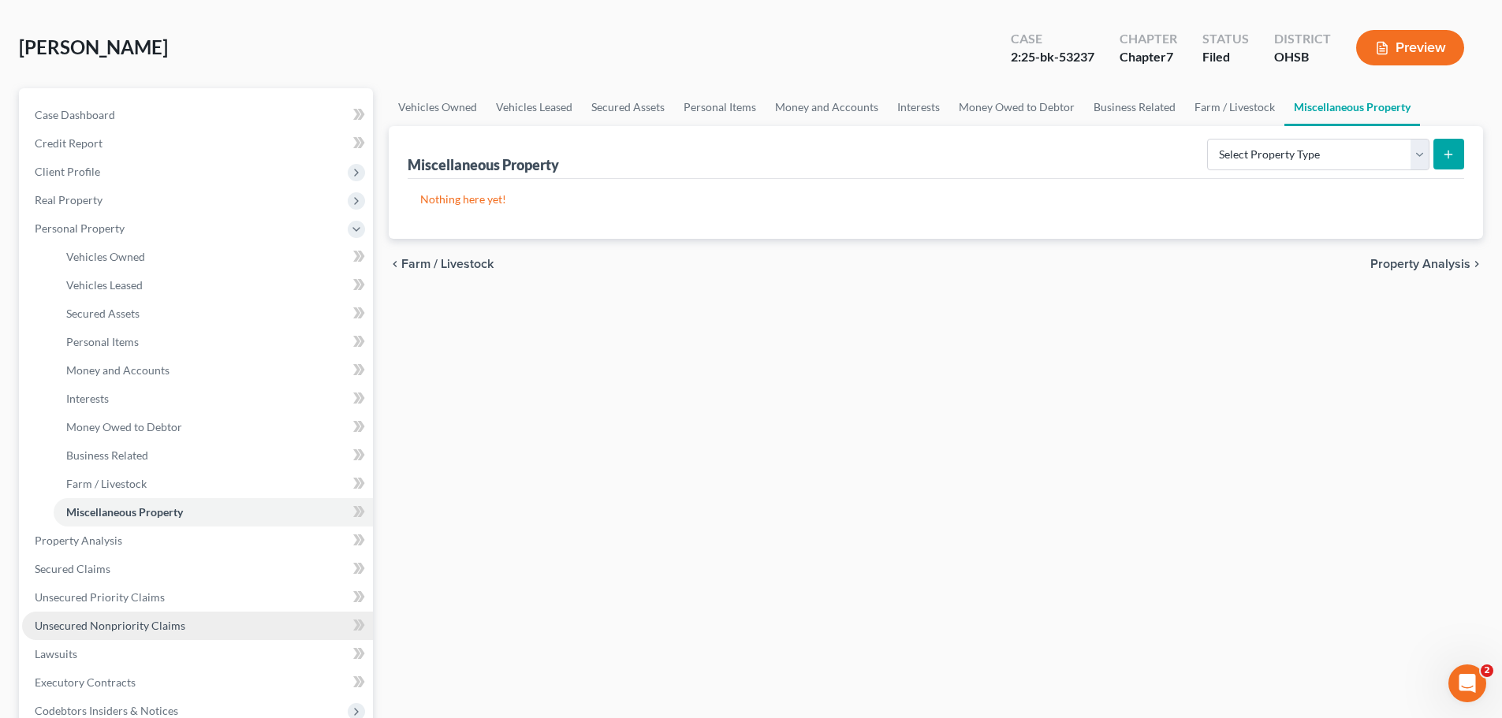
scroll to position [236, 0]
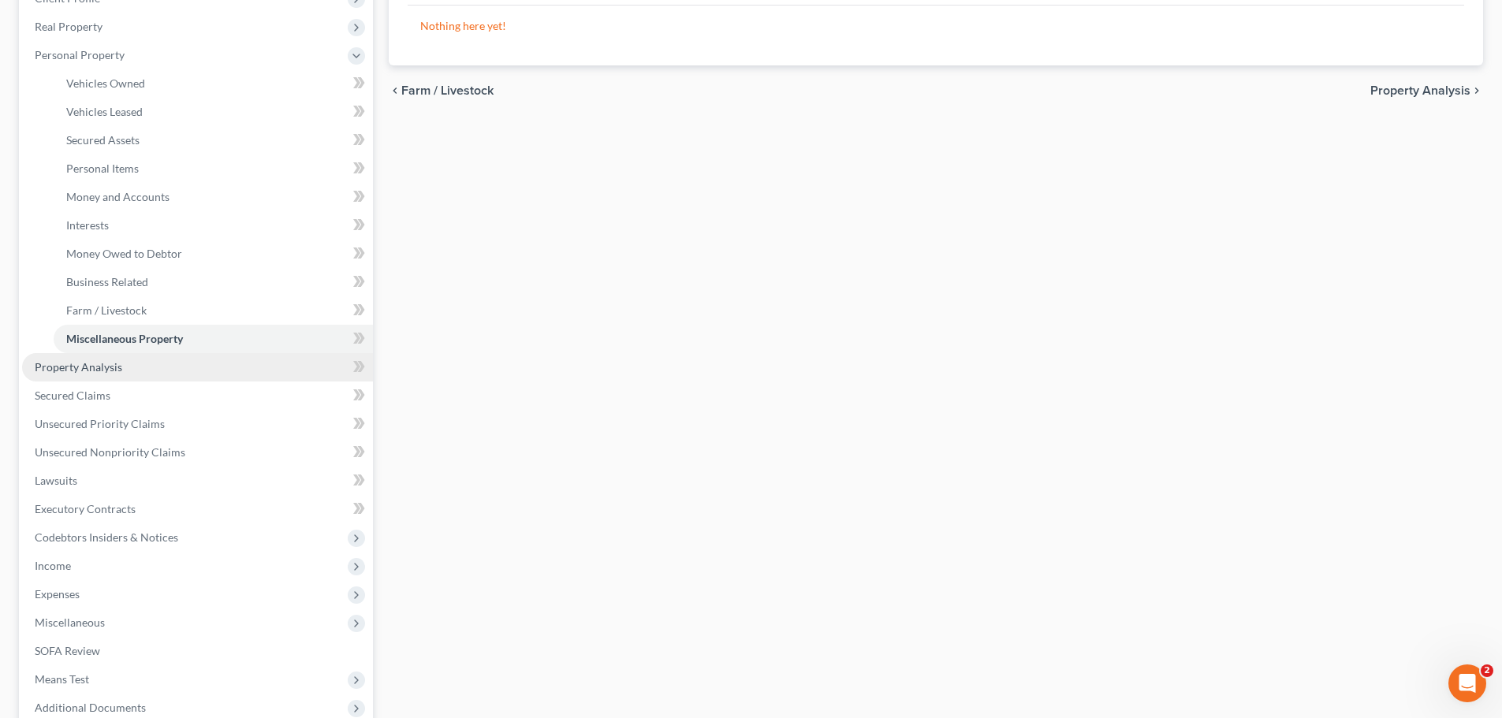
click at [84, 363] on span "Property Analysis" at bounding box center [78, 366] width 87 height 13
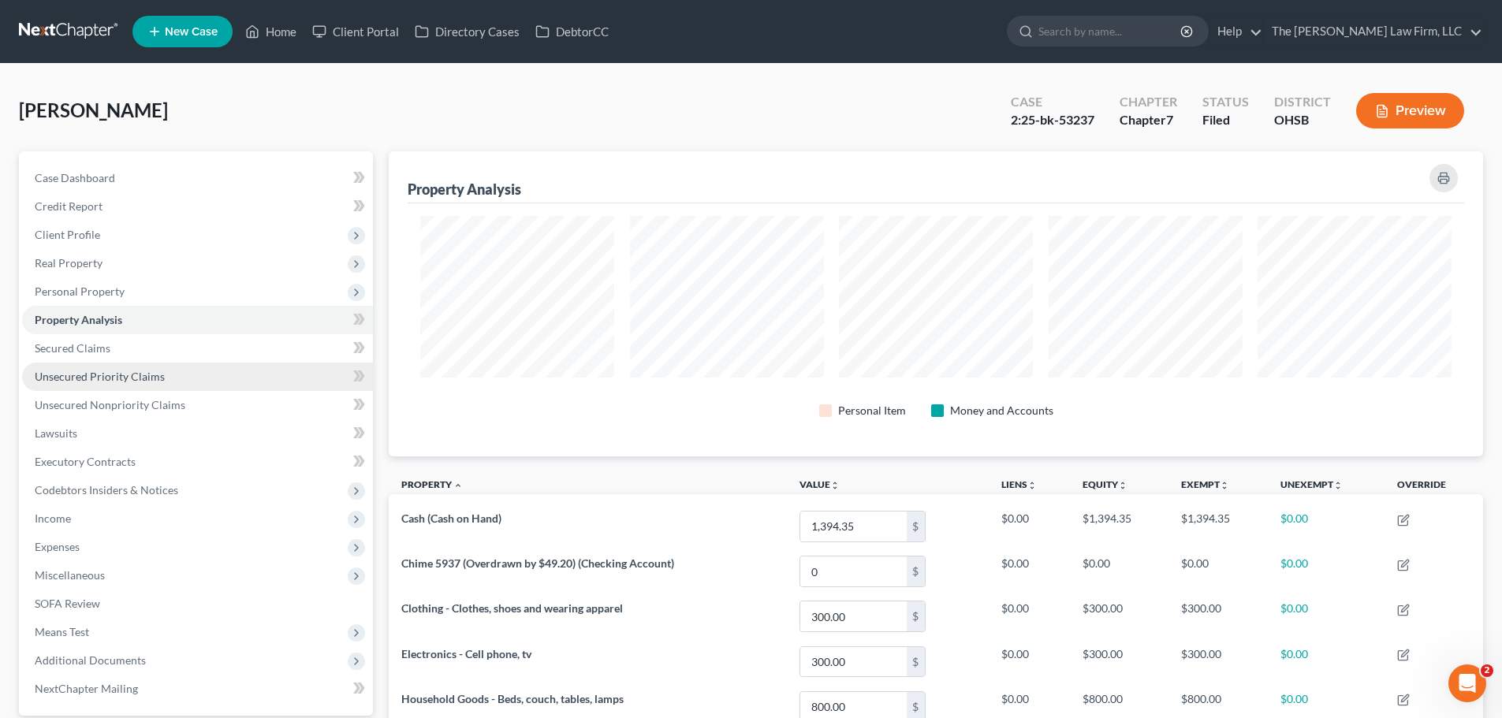
scroll to position [305, 1094]
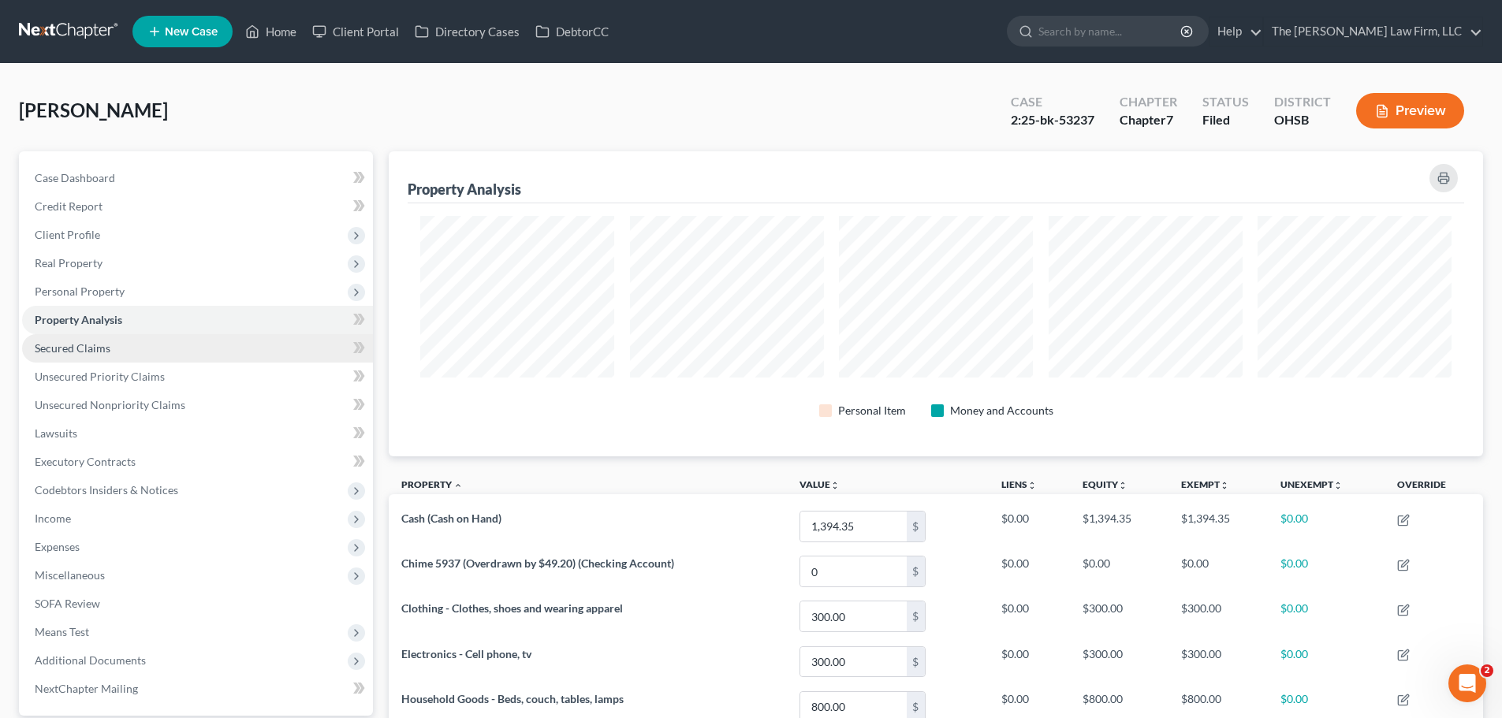
click at [118, 347] on link "Secured Claims" at bounding box center [197, 348] width 351 height 28
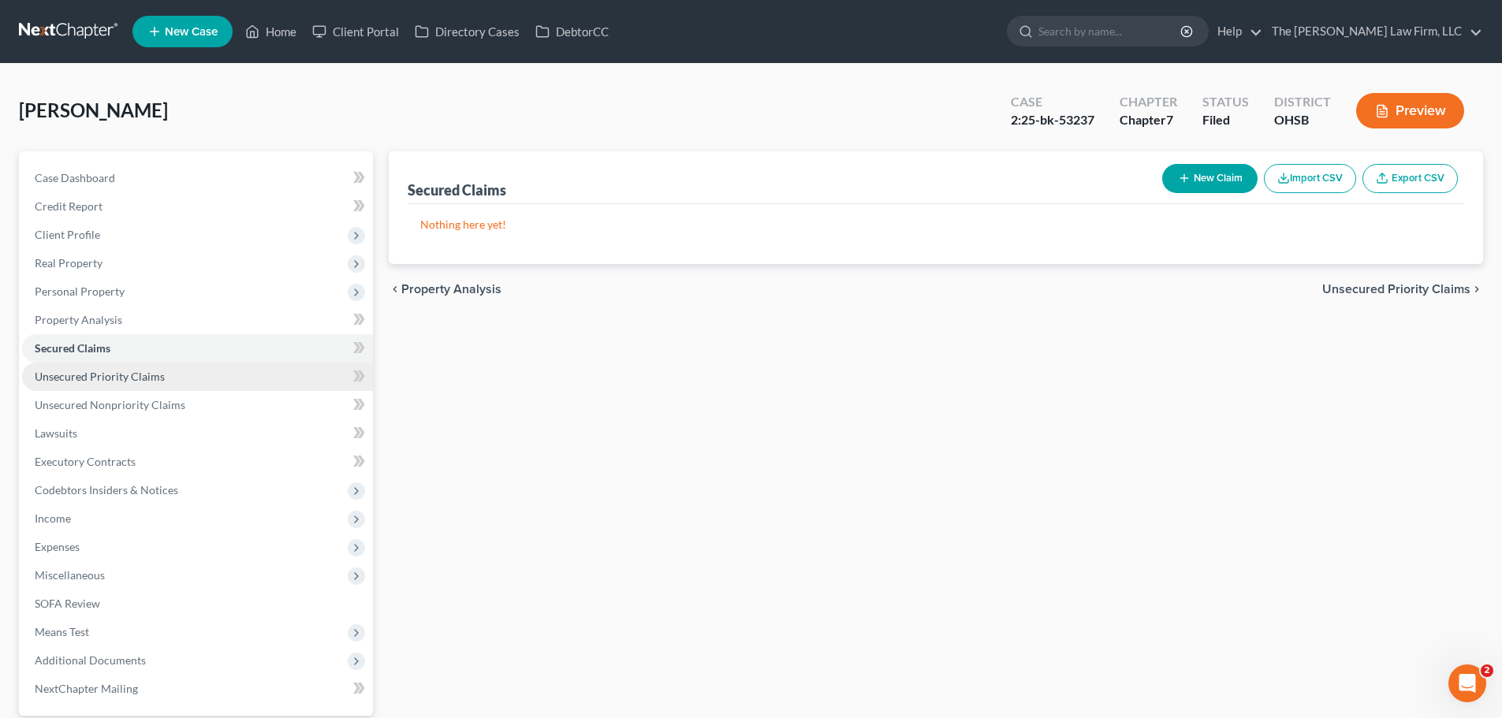
click at [116, 380] on span "Unsecured Priority Claims" at bounding box center [100, 376] width 130 height 13
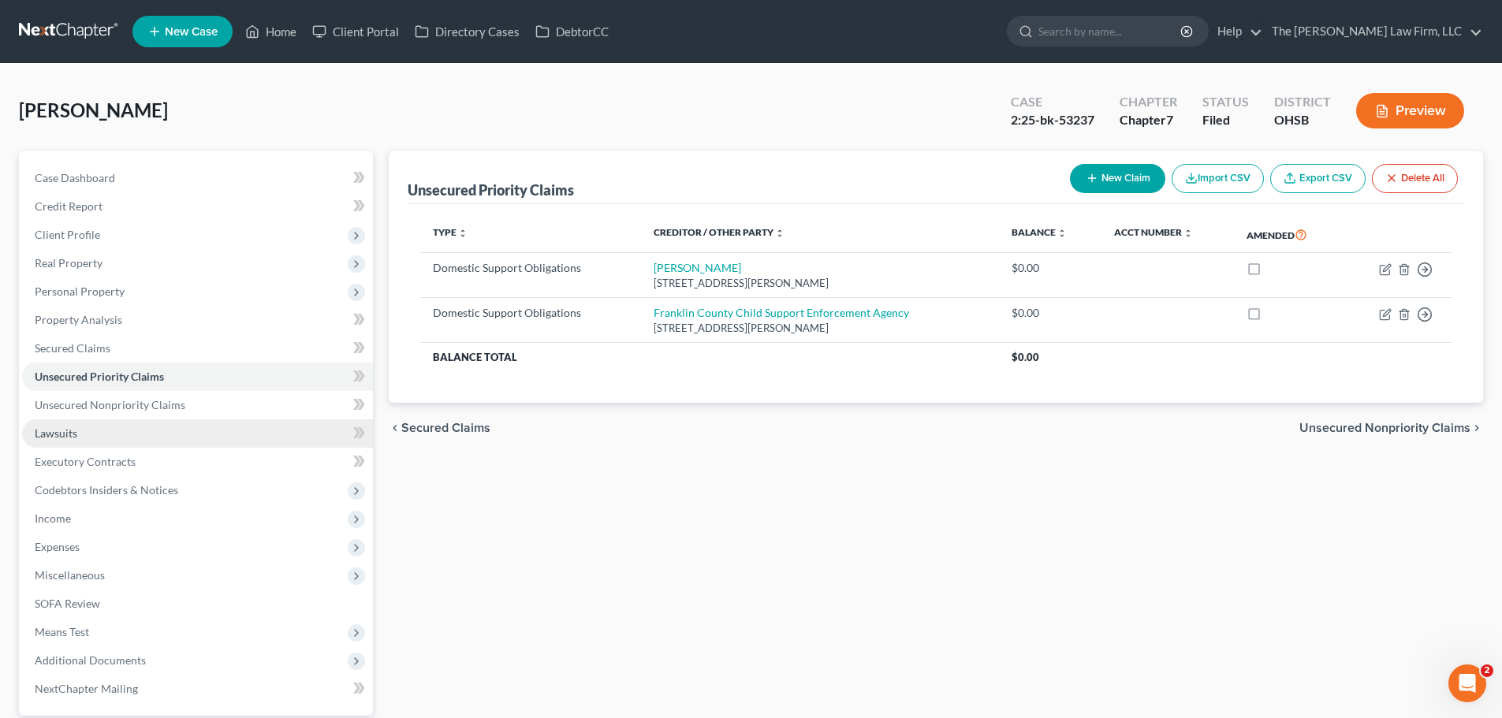
click at [84, 428] on link "Lawsuits" at bounding box center [197, 433] width 351 height 28
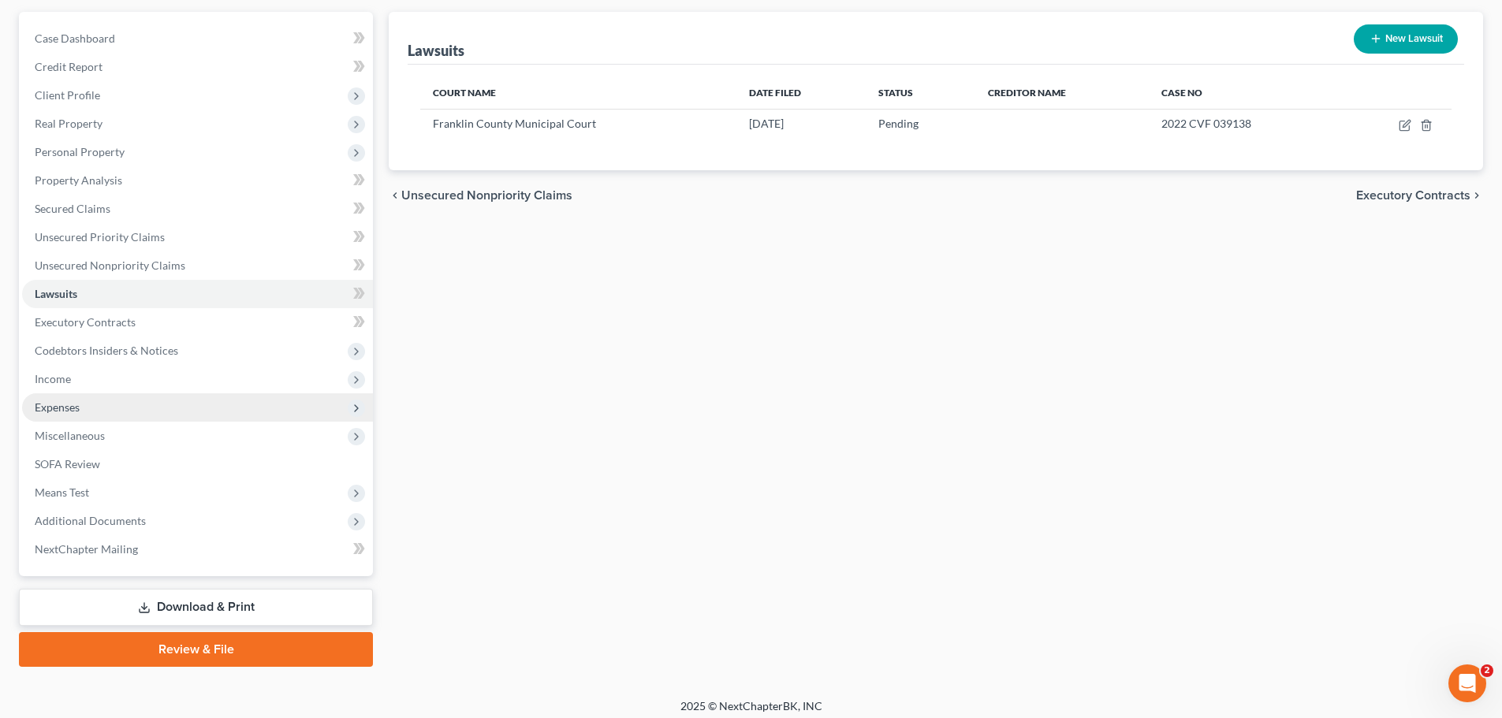
scroll to position [148, 0]
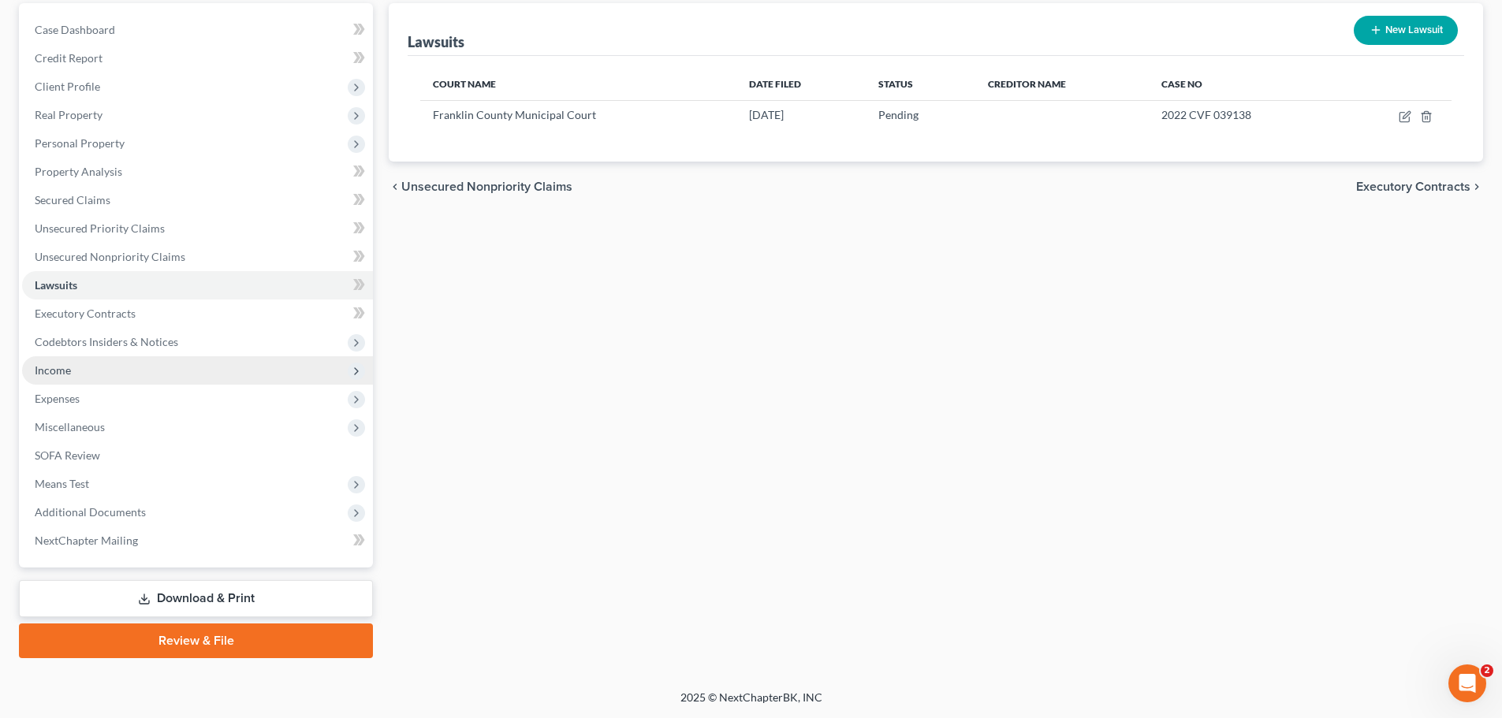
click at [69, 363] on span "Income" at bounding box center [53, 369] width 36 height 13
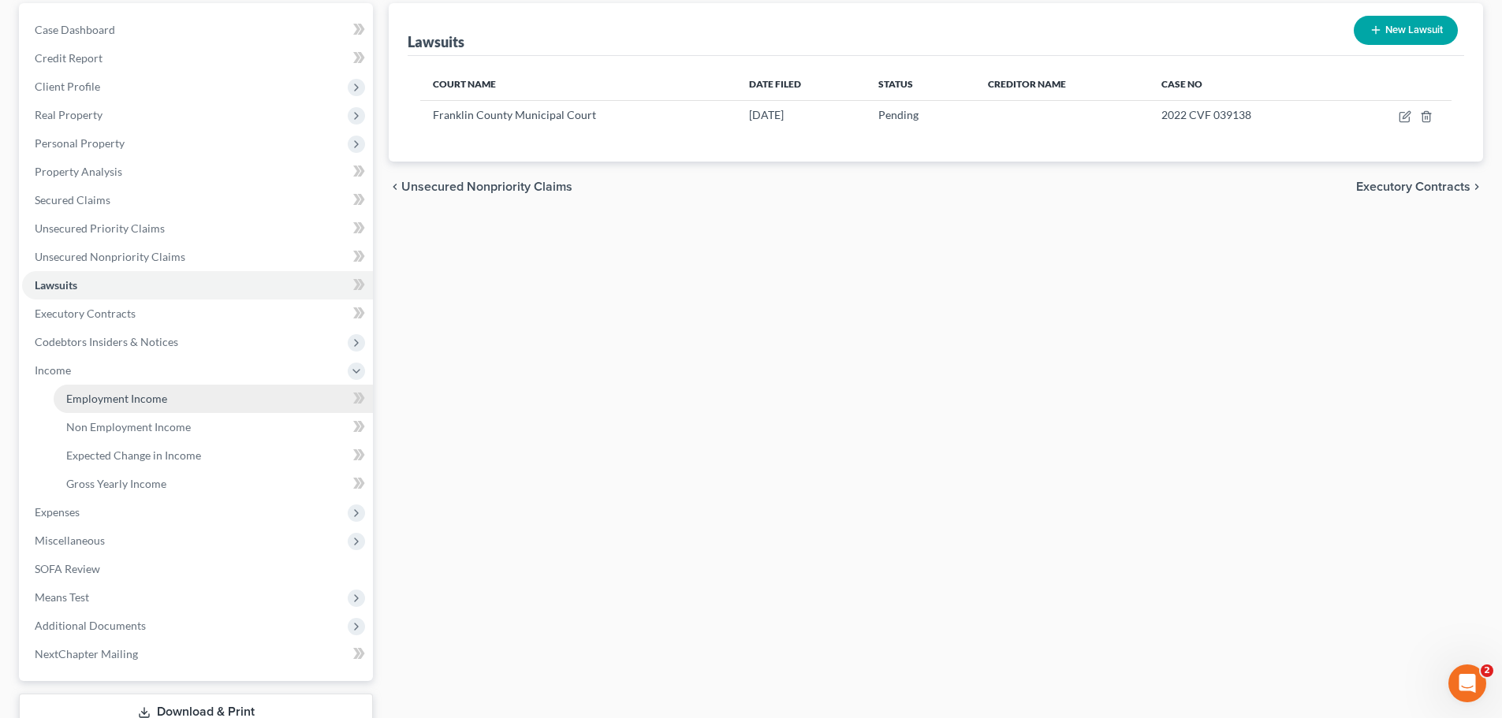
click at [122, 387] on link "Employment Income" at bounding box center [213, 399] width 319 height 28
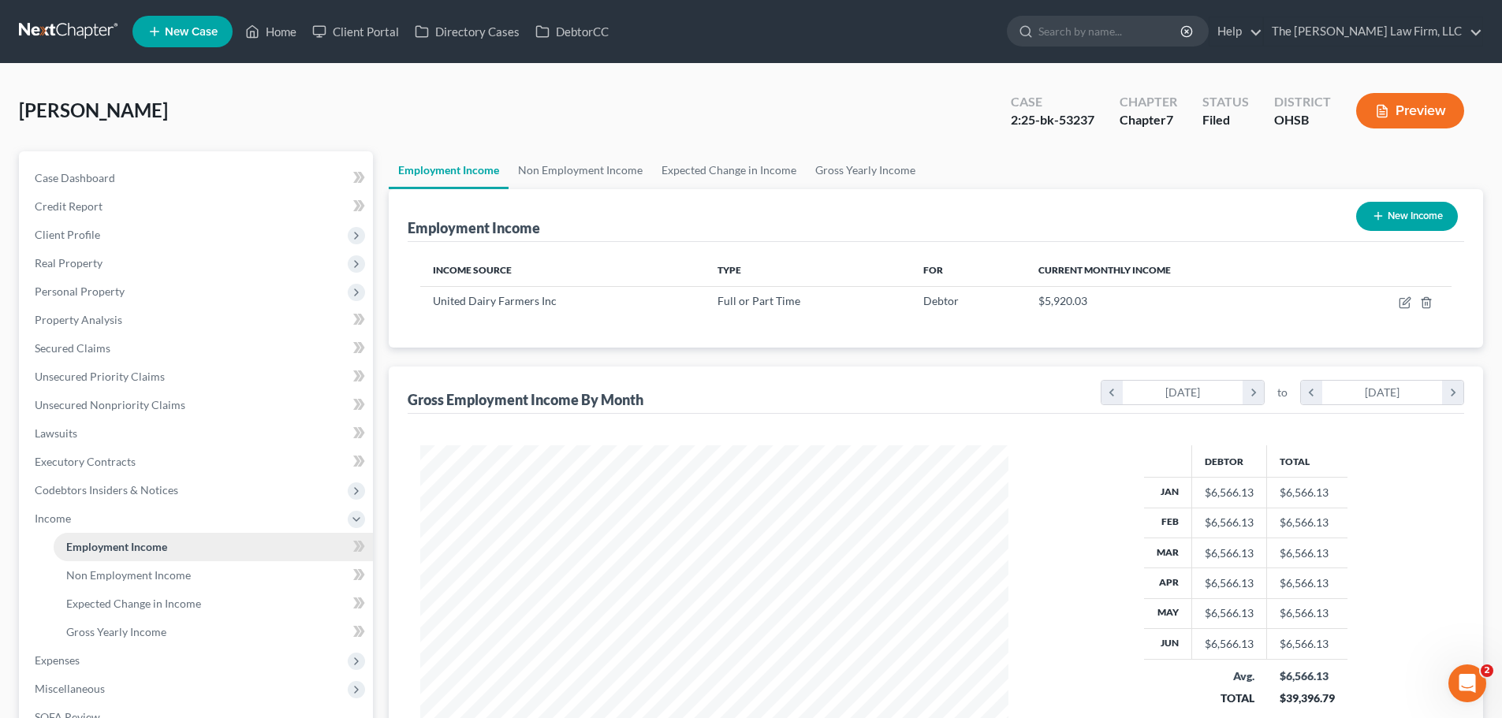
scroll to position [294, 620]
click at [601, 164] on link "Non Employment Income" at bounding box center [579, 170] width 143 height 38
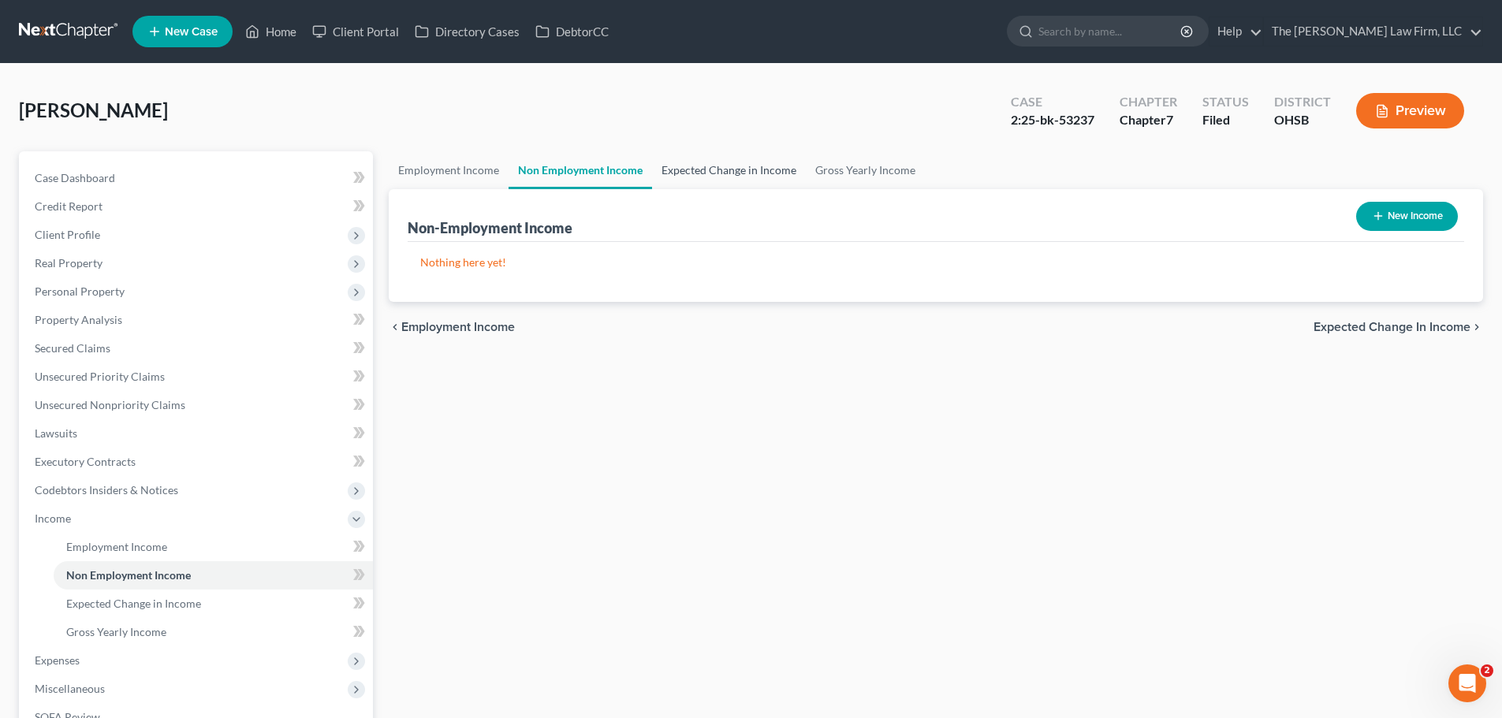
click at [714, 165] on link "Expected Change in Income" at bounding box center [729, 170] width 154 height 38
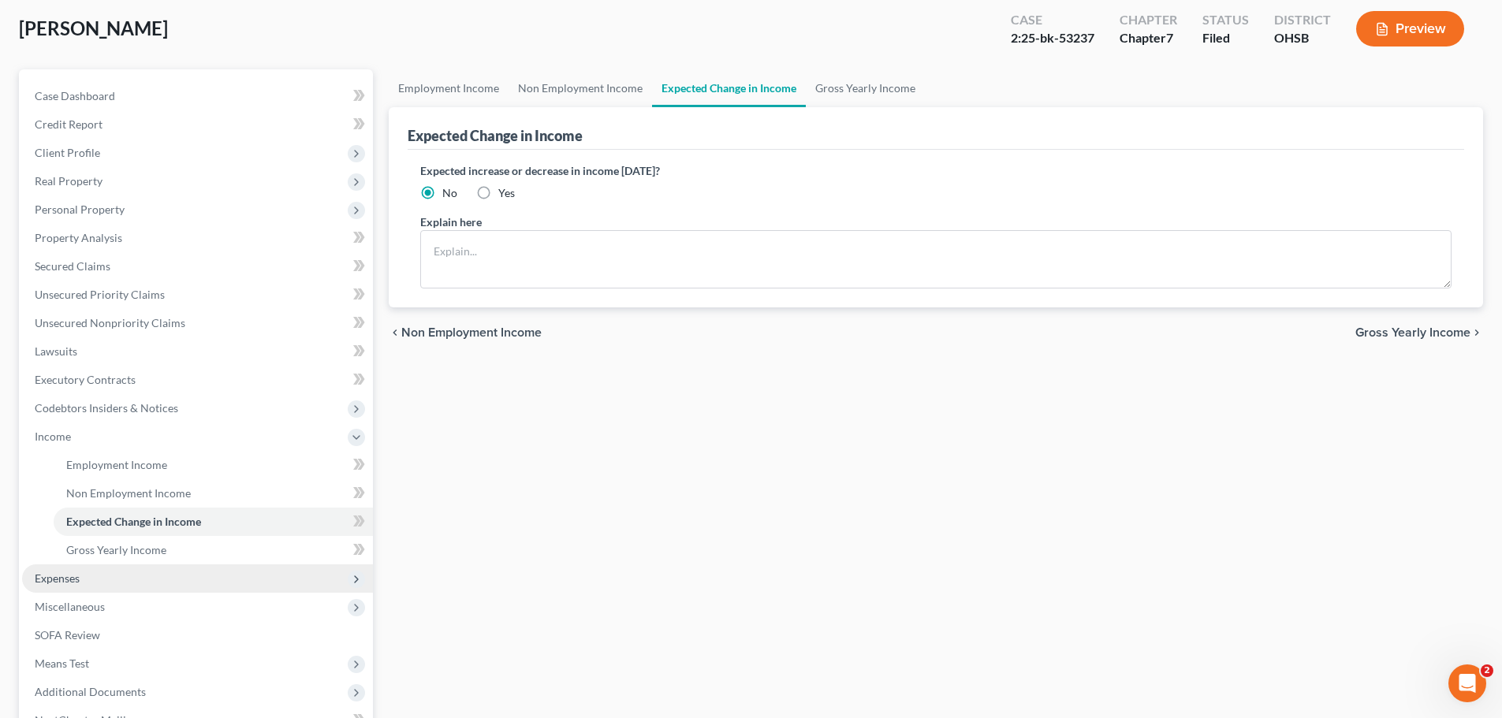
scroll to position [262, 0]
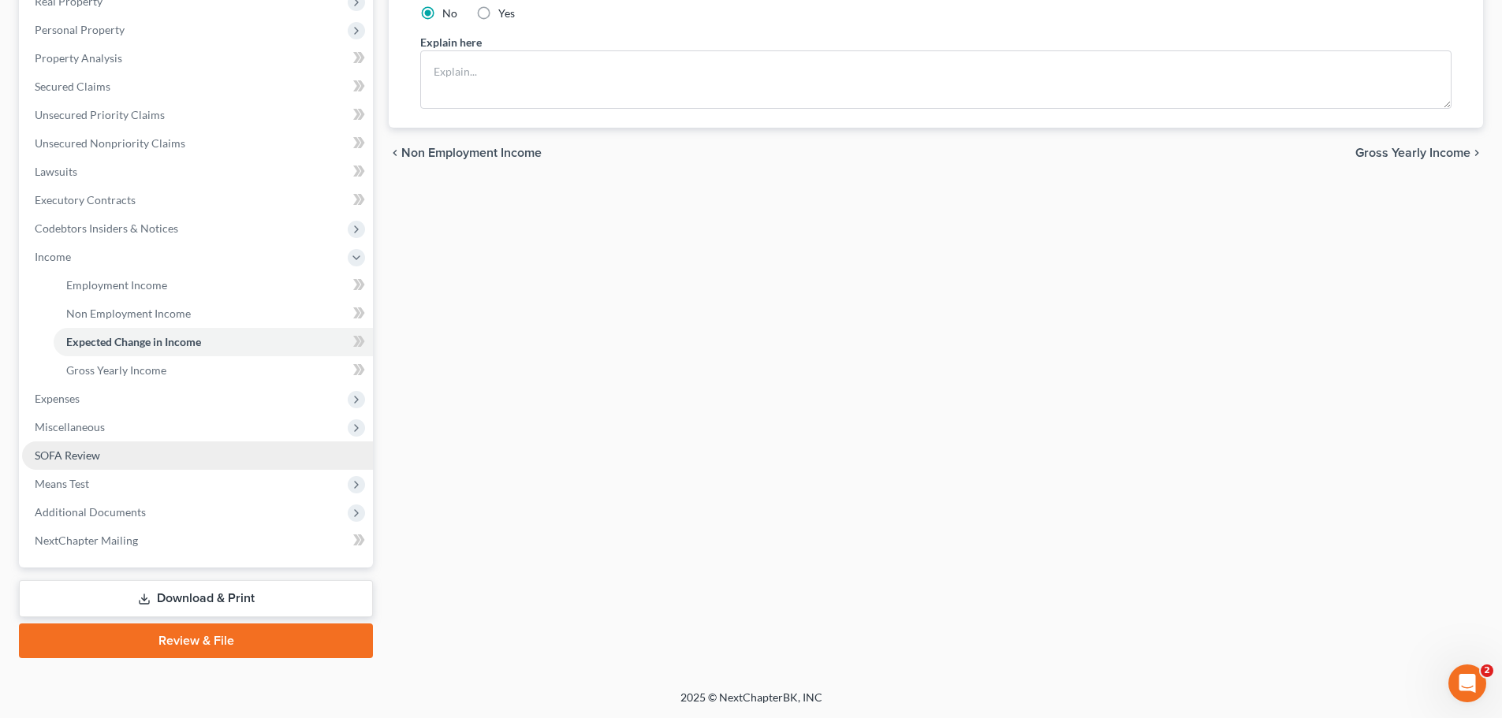
click at [73, 451] on span "SOFA Review" at bounding box center [67, 455] width 65 height 13
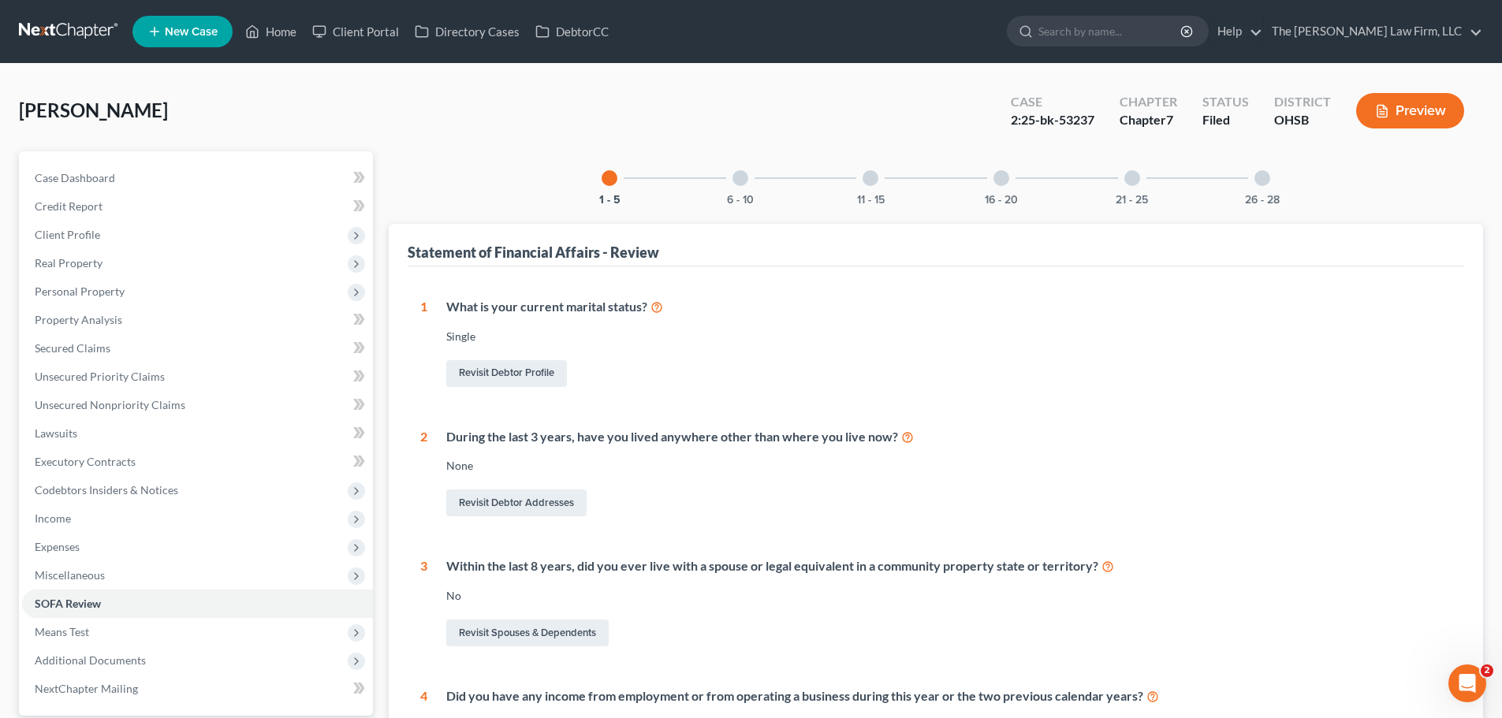
click at [1003, 177] on div at bounding box center [1001, 178] width 16 height 16
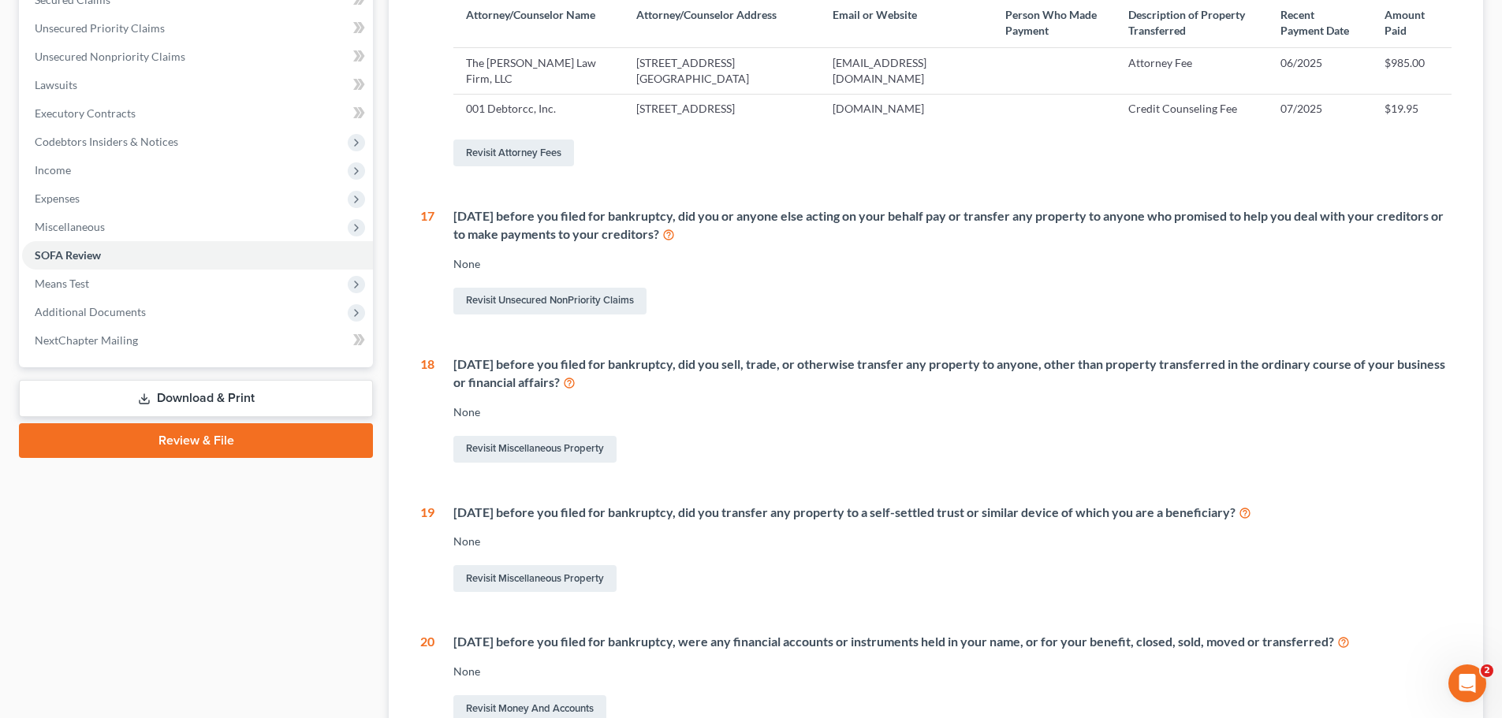
scroll to position [538, 0]
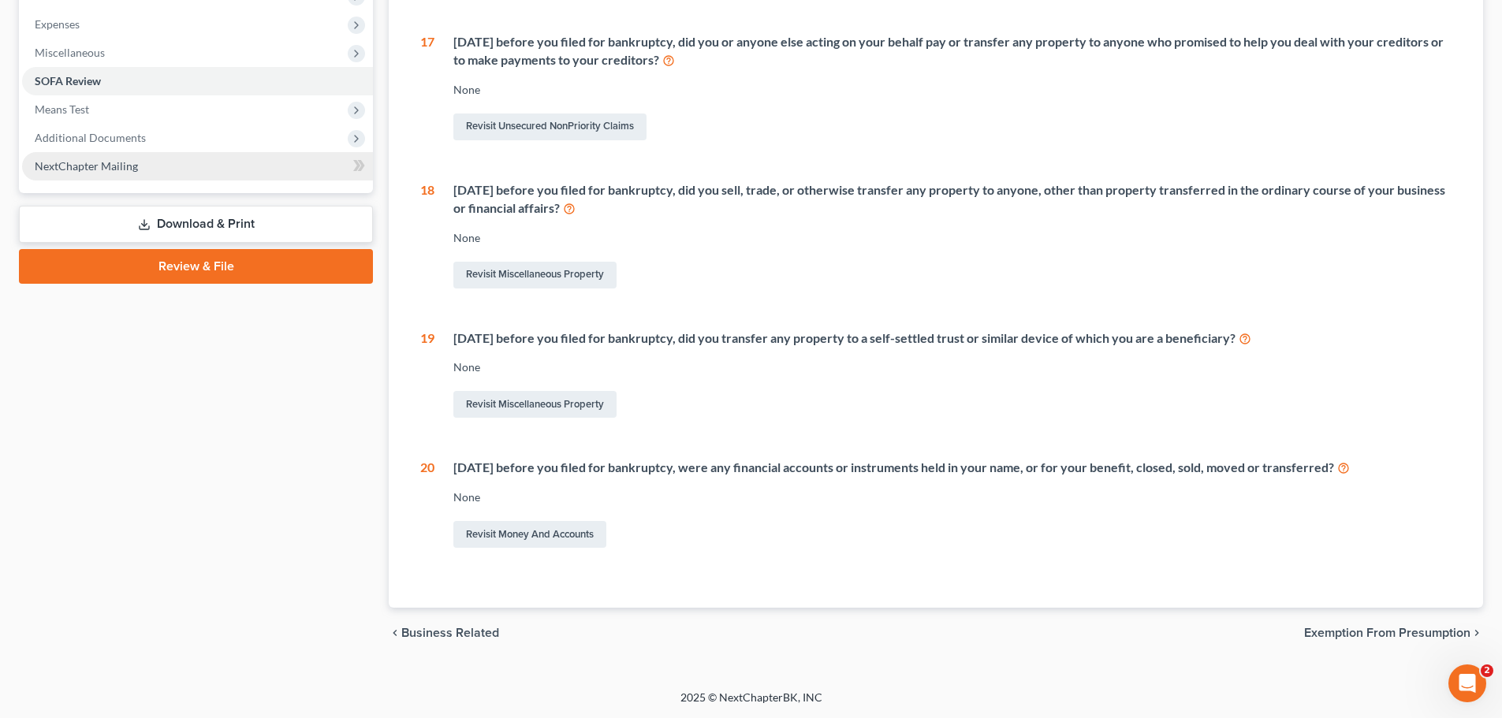
drag, startPoint x: 86, startPoint y: 127, endPoint x: 140, endPoint y: 147, distance: 57.4
click at [86, 131] on span "Additional Documents" at bounding box center [90, 137] width 111 height 13
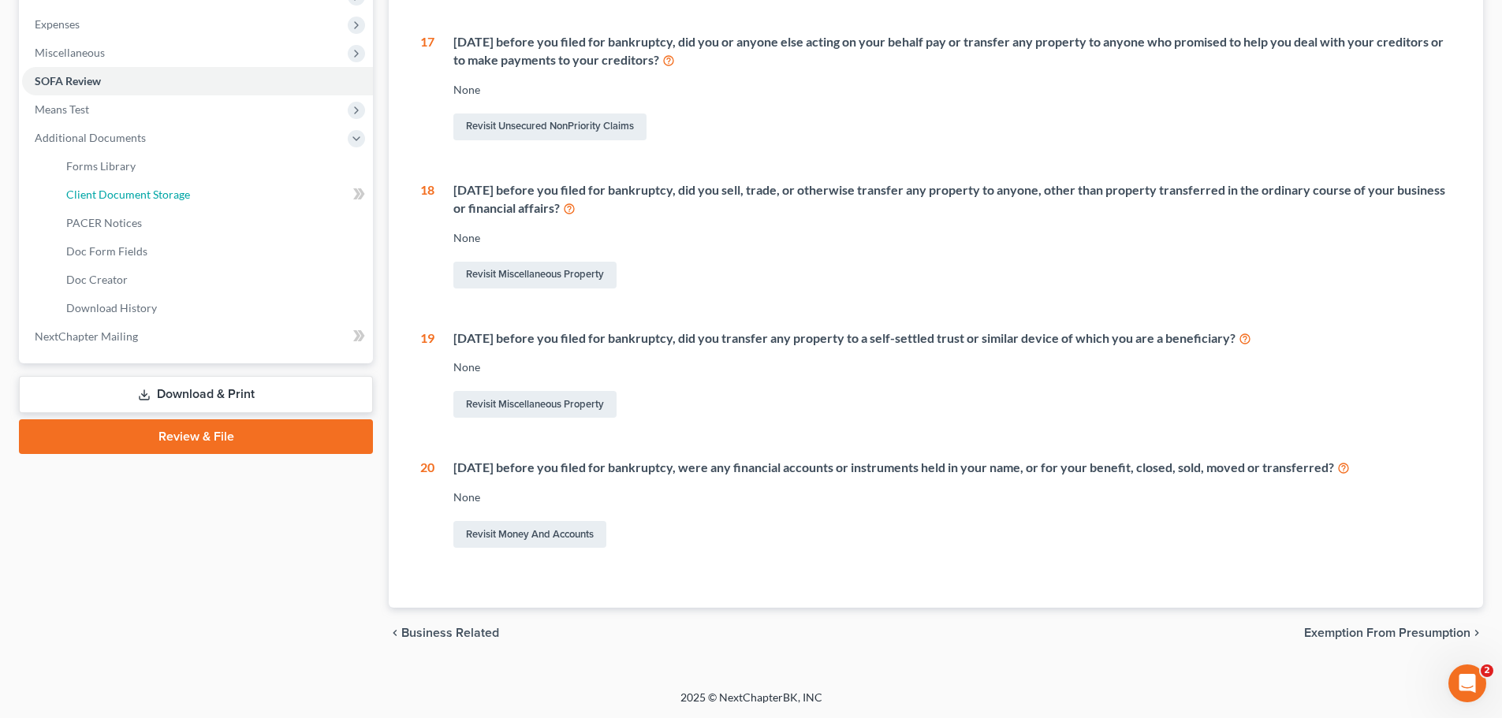
drag, startPoint x: 146, startPoint y: 182, endPoint x: 786, endPoint y: 351, distance: 661.9
click at [147, 188] on span "Client Document Storage" at bounding box center [128, 194] width 124 height 13
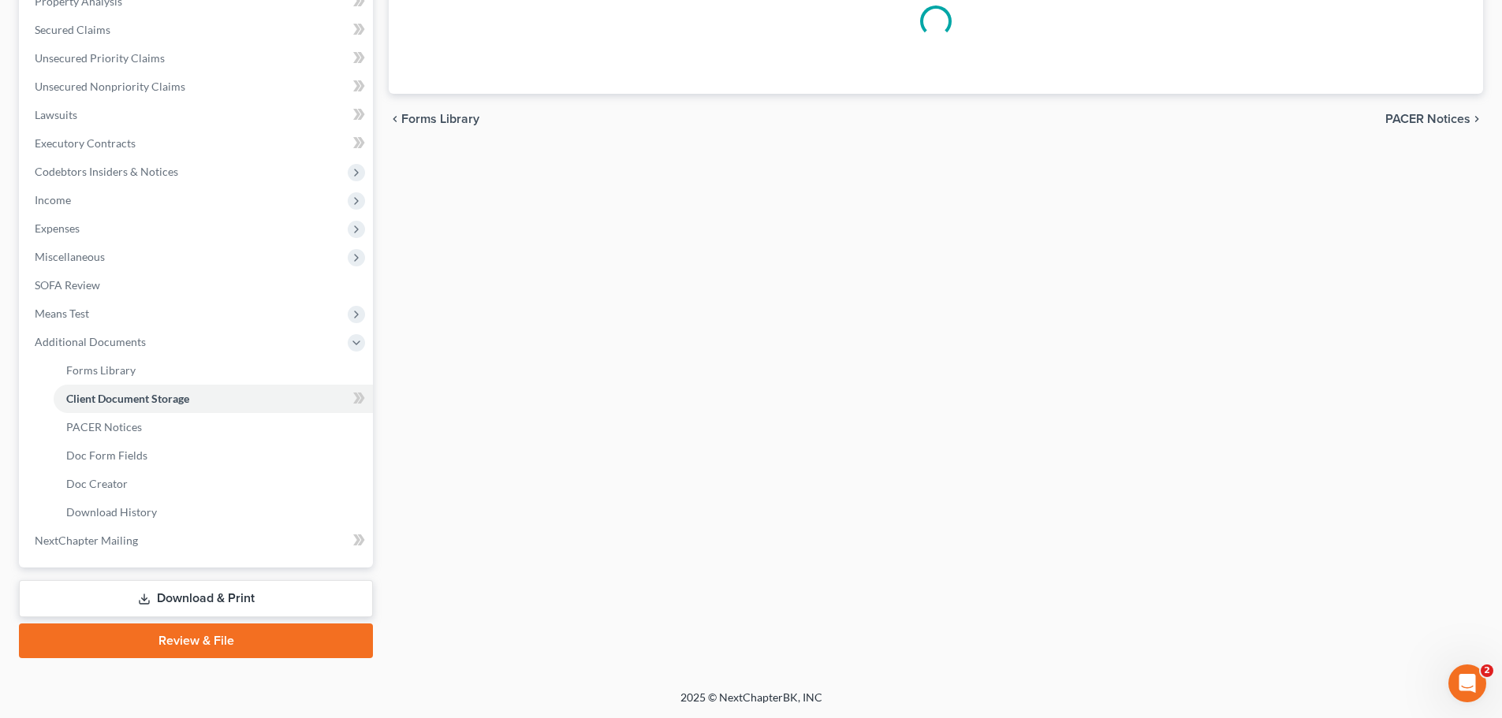
scroll to position [259, 0]
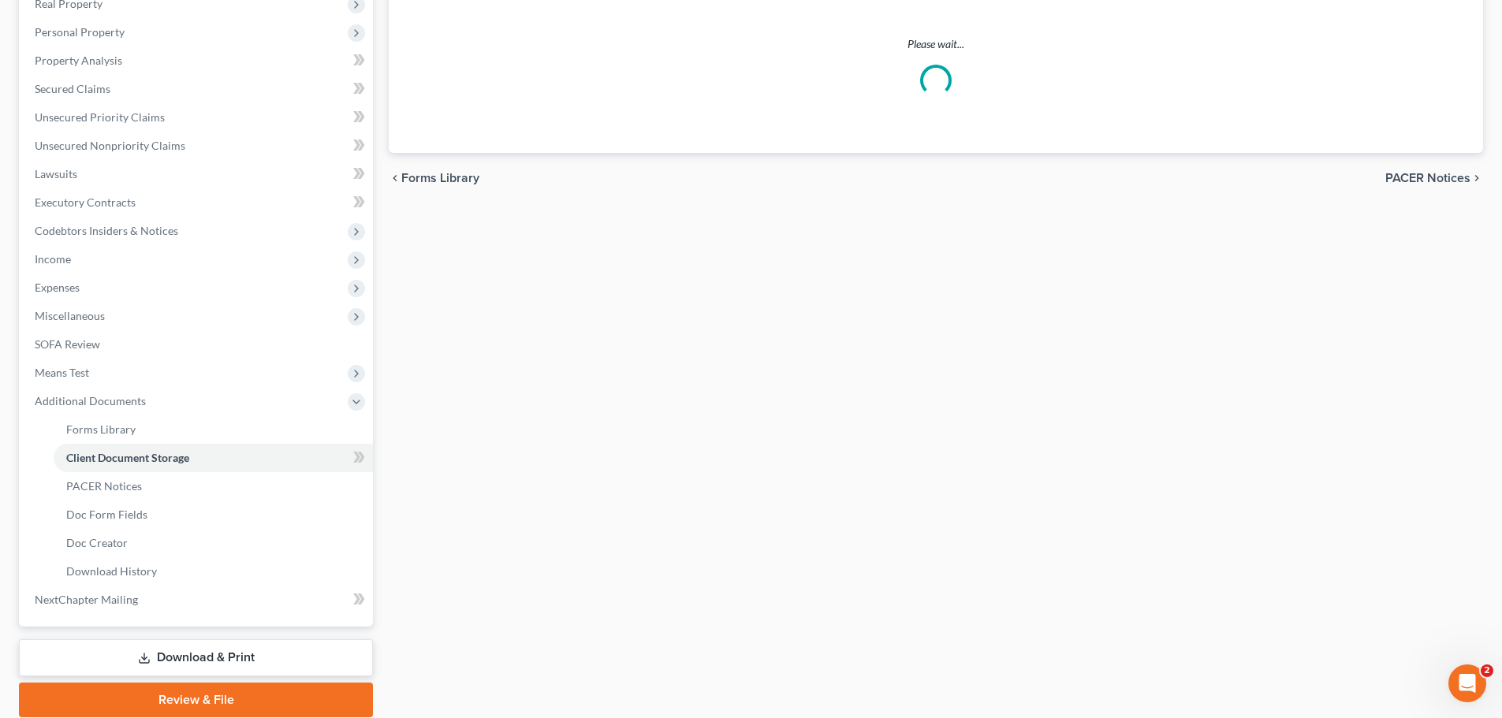
select select "7"
select select "52"
select select "61"
select select "37"
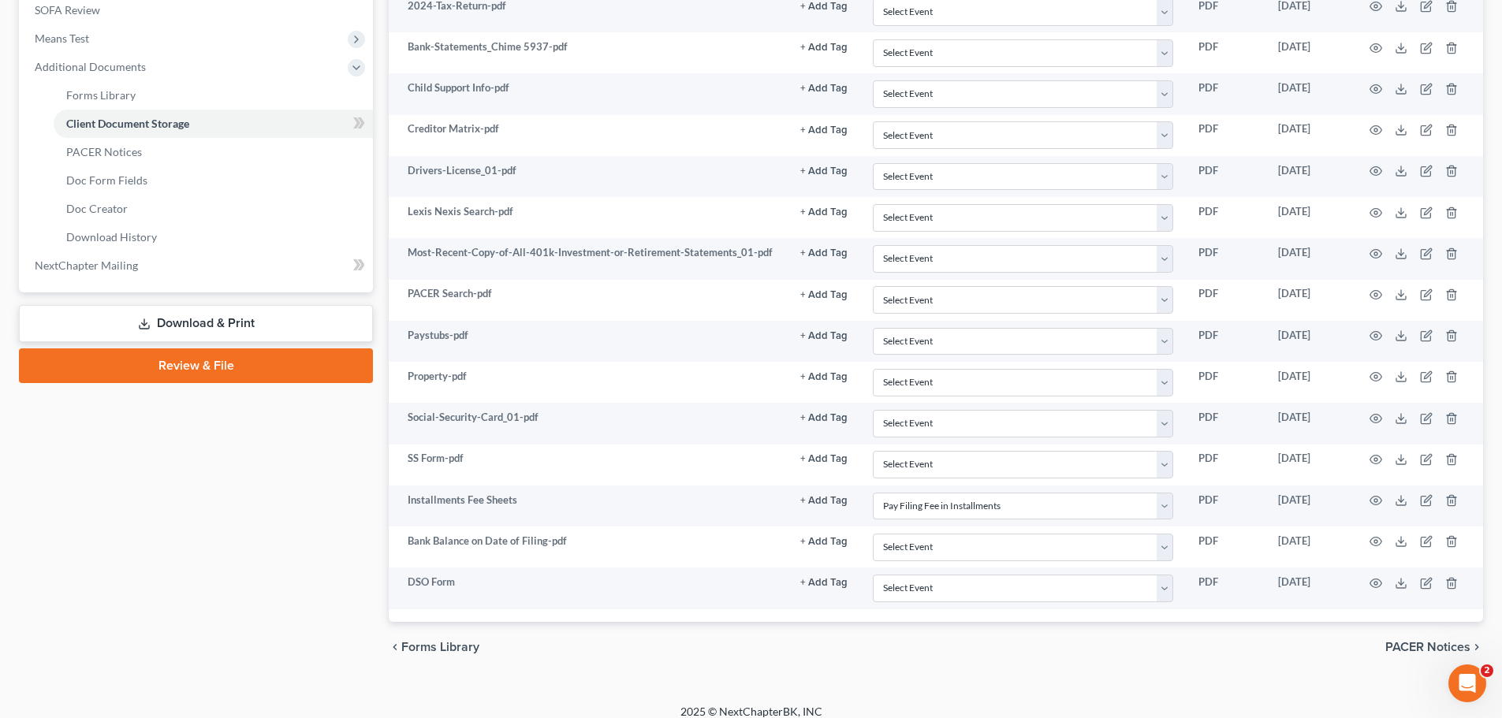
scroll to position [608, 0]
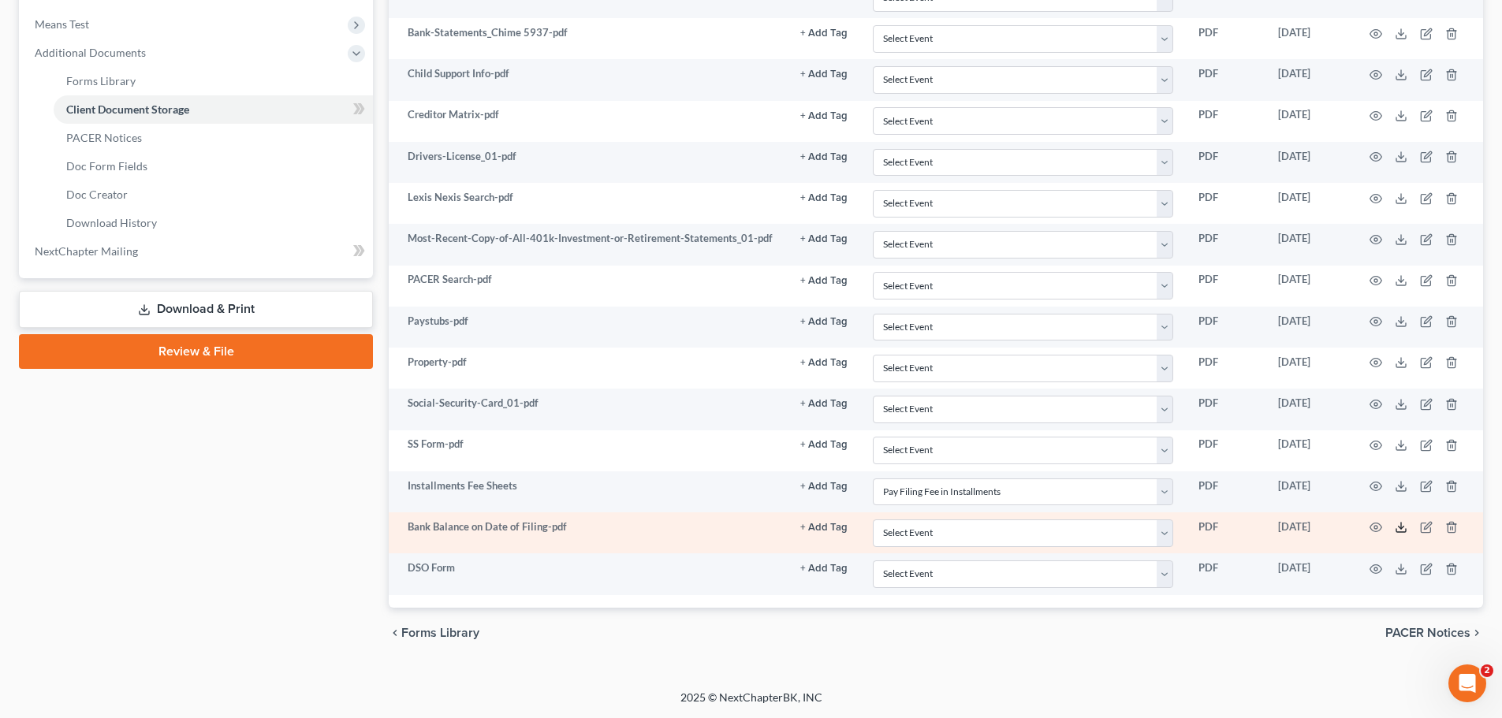
click at [1400, 530] on icon at bounding box center [1400, 527] width 13 height 13
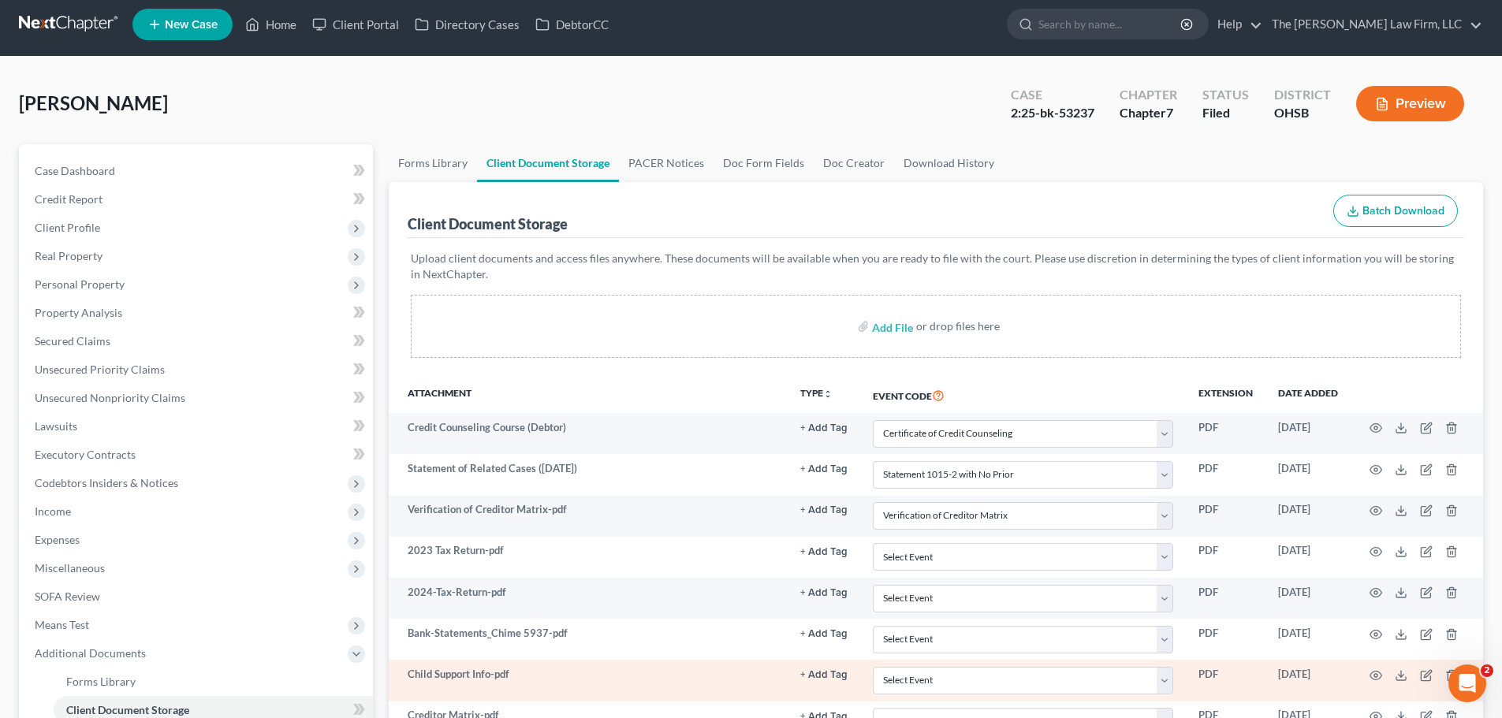
scroll to position [0, 0]
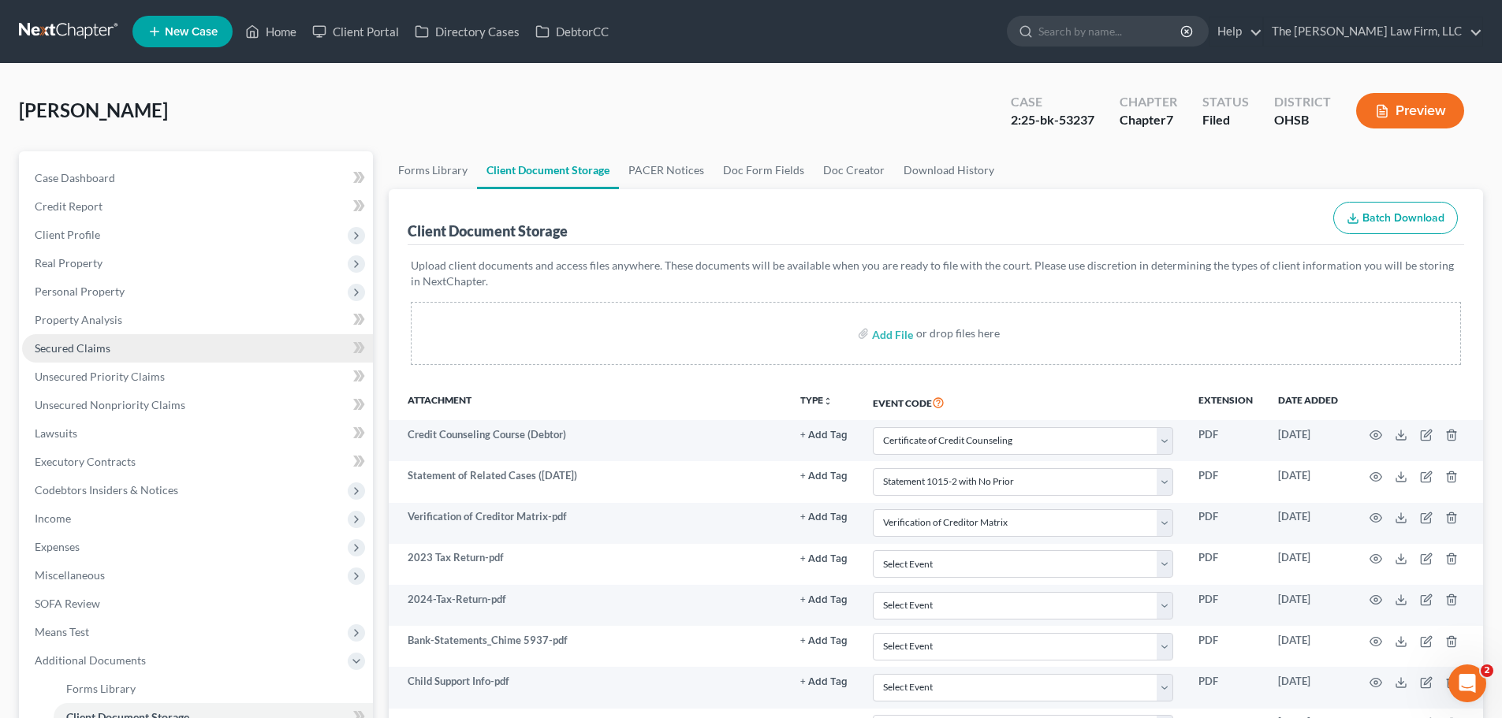
drag, startPoint x: 80, startPoint y: 300, endPoint x: 94, endPoint y: 338, distance: 40.1
click at [80, 300] on span "Personal Property" at bounding box center [197, 291] width 351 height 28
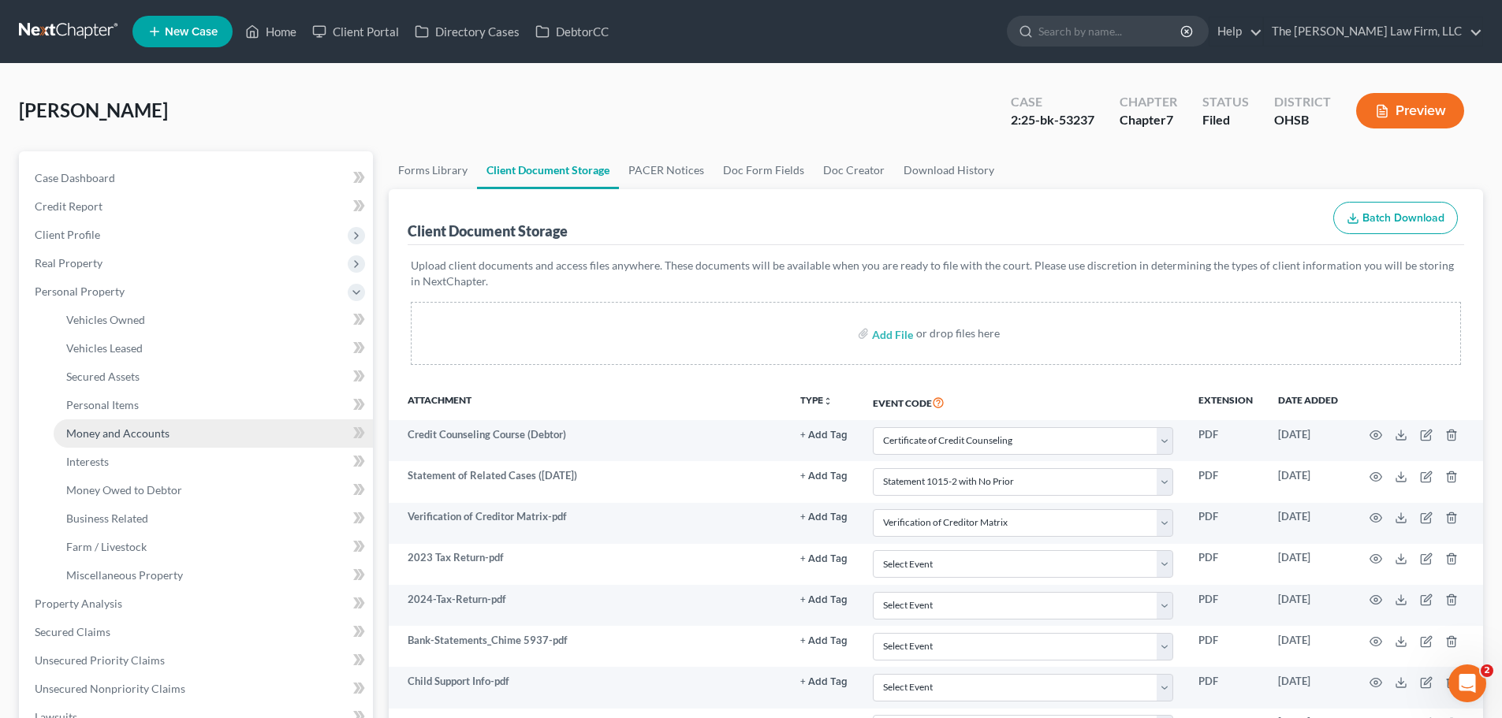
click at [120, 433] on span "Money and Accounts" at bounding box center [117, 432] width 103 height 13
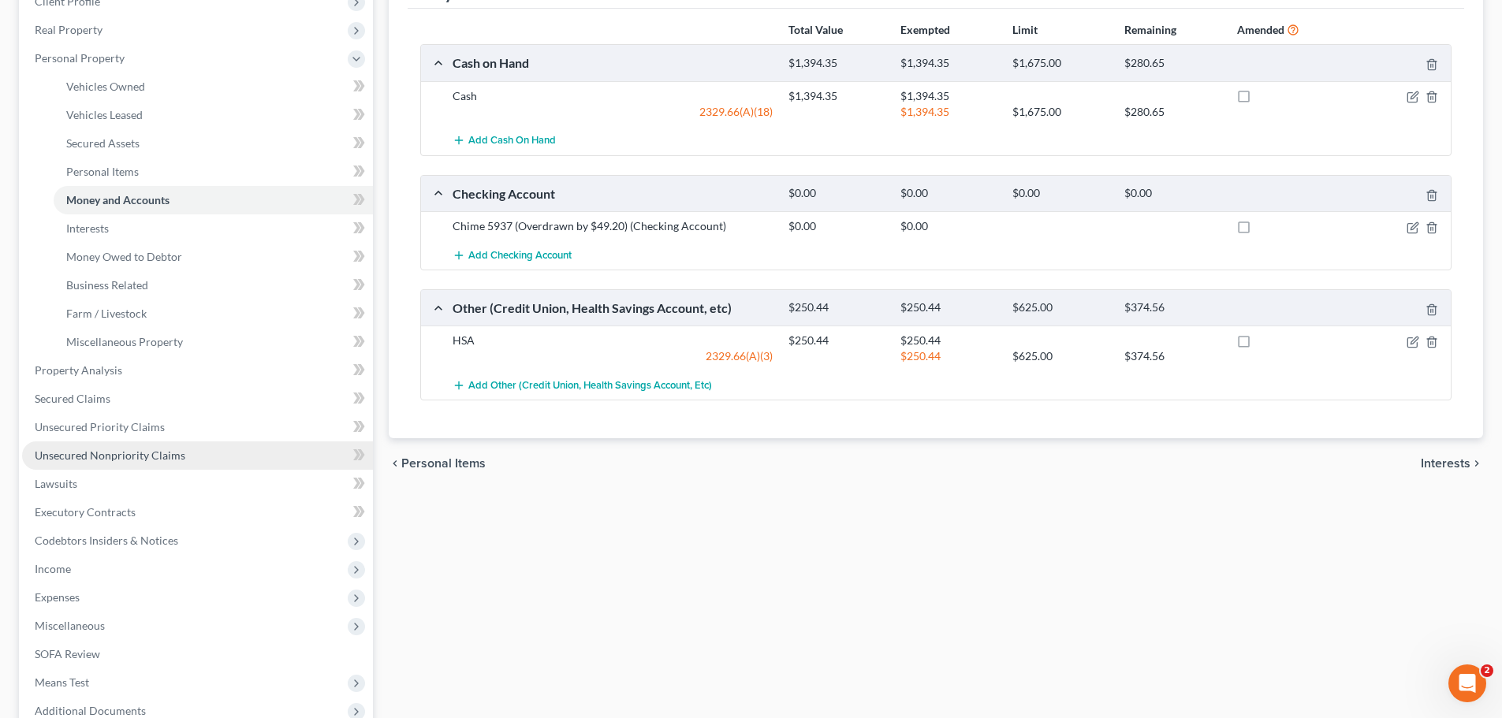
scroll to position [236, 0]
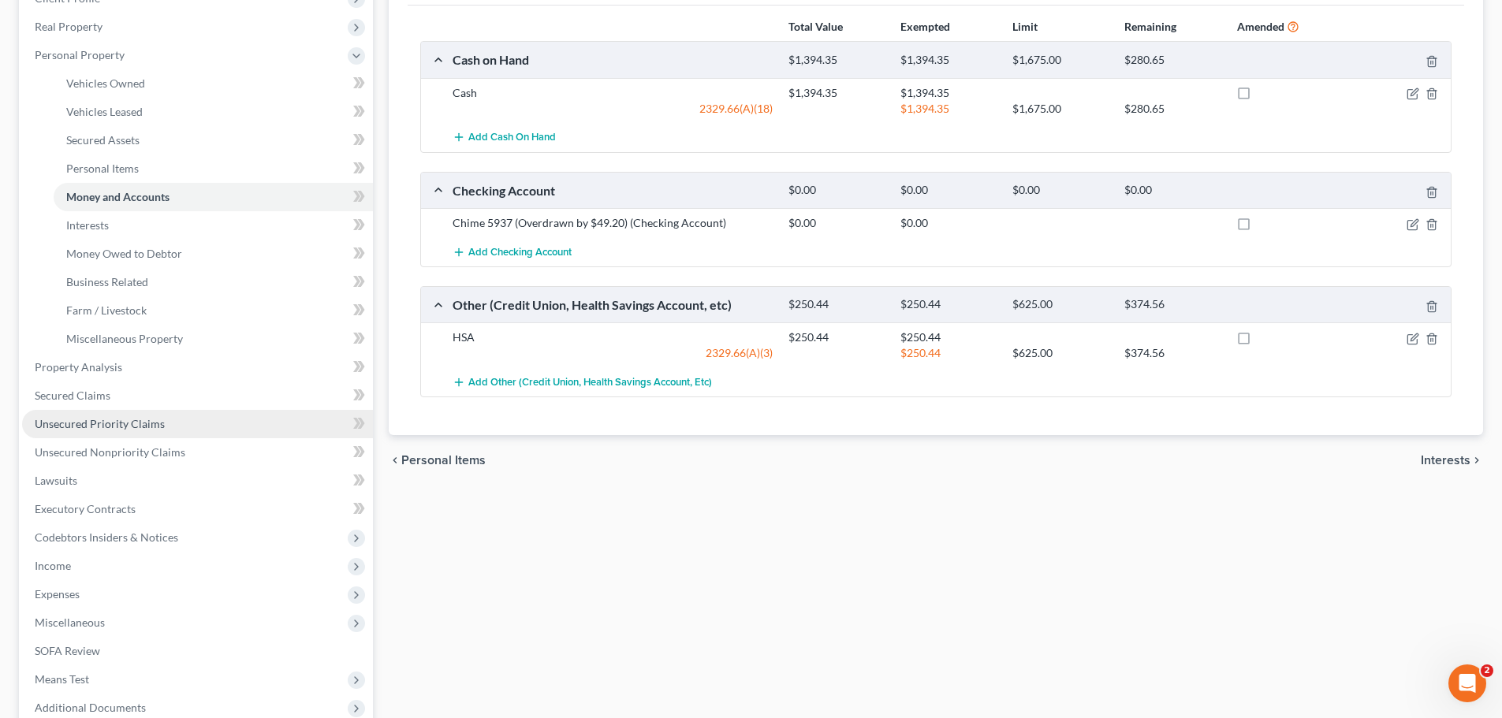
click at [88, 424] on span "Unsecured Priority Claims" at bounding box center [100, 423] width 130 height 13
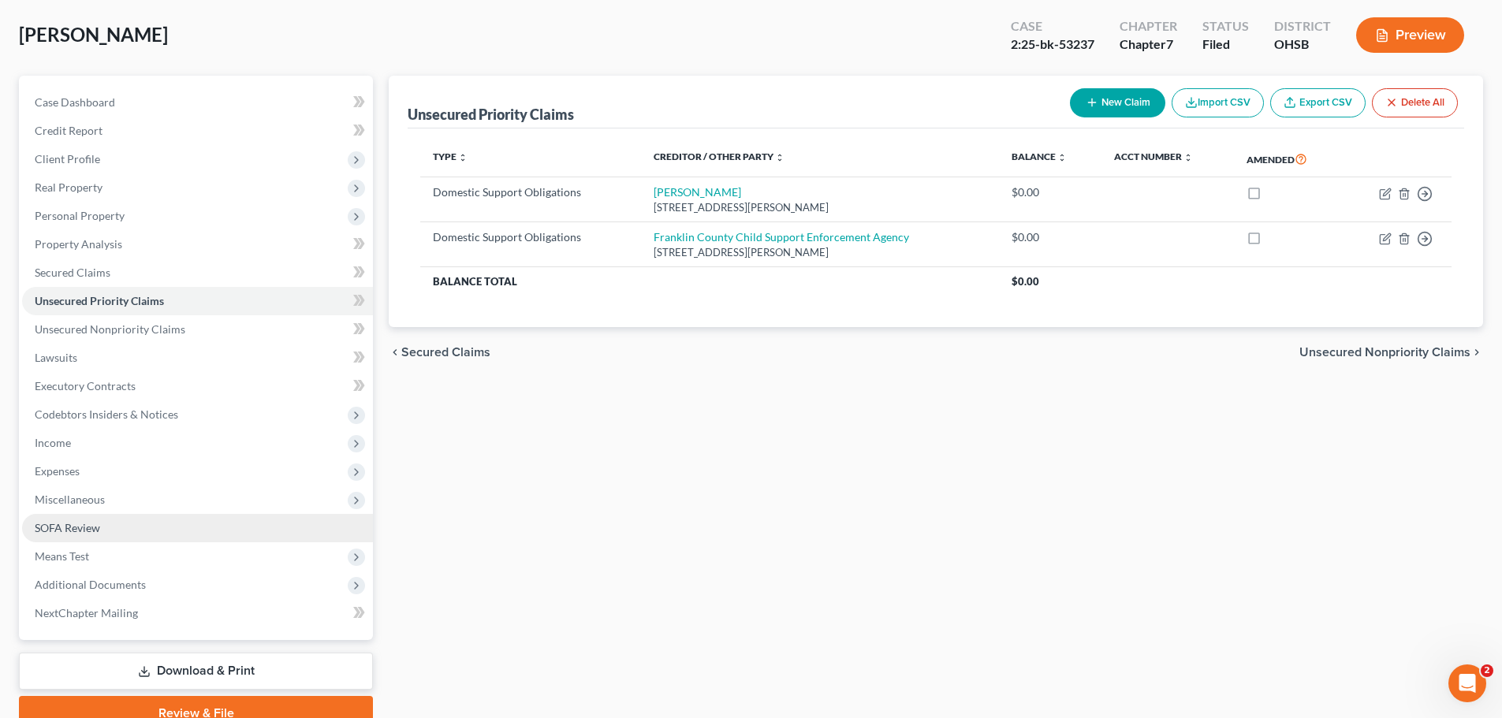
scroll to position [148, 0]
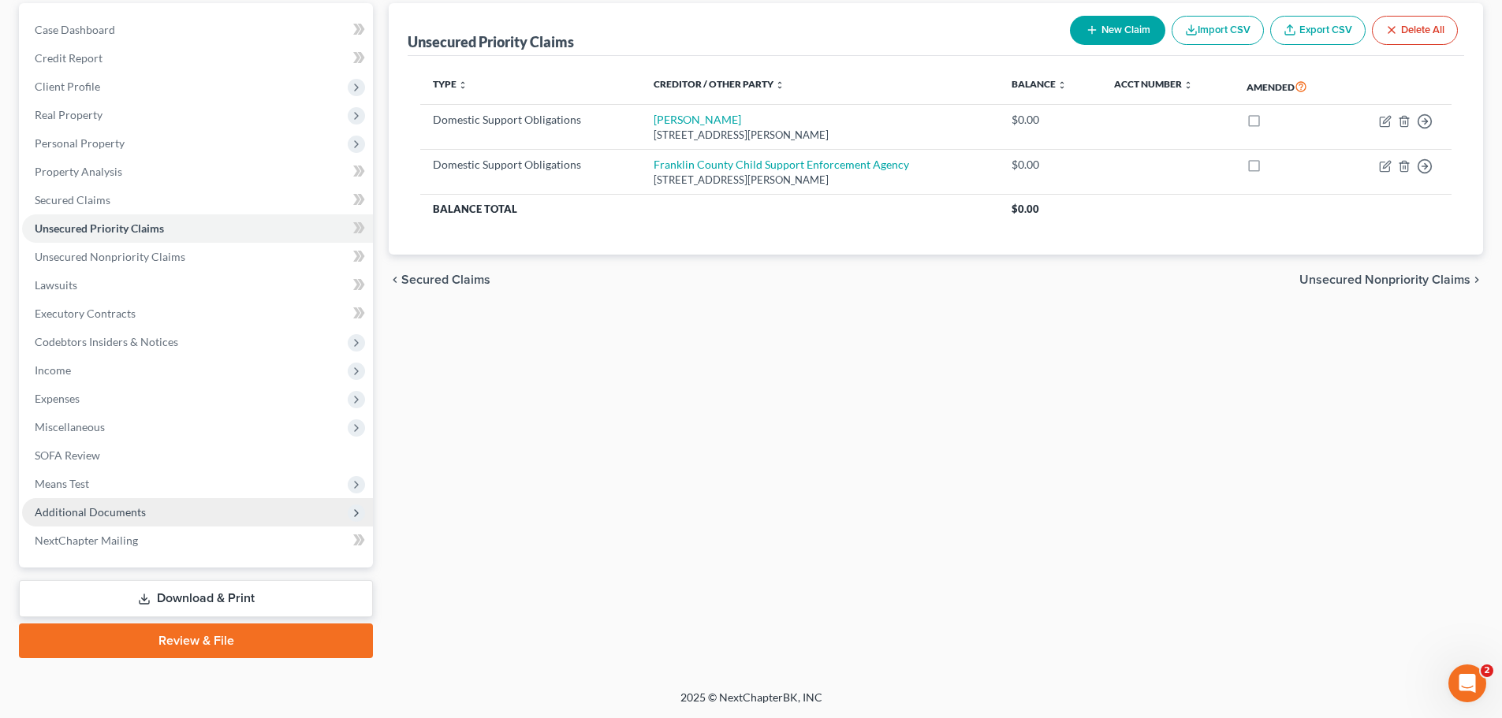
click at [87, 508] on span "Additional Documents" at bounding box center [90, 511] width 111 height 13
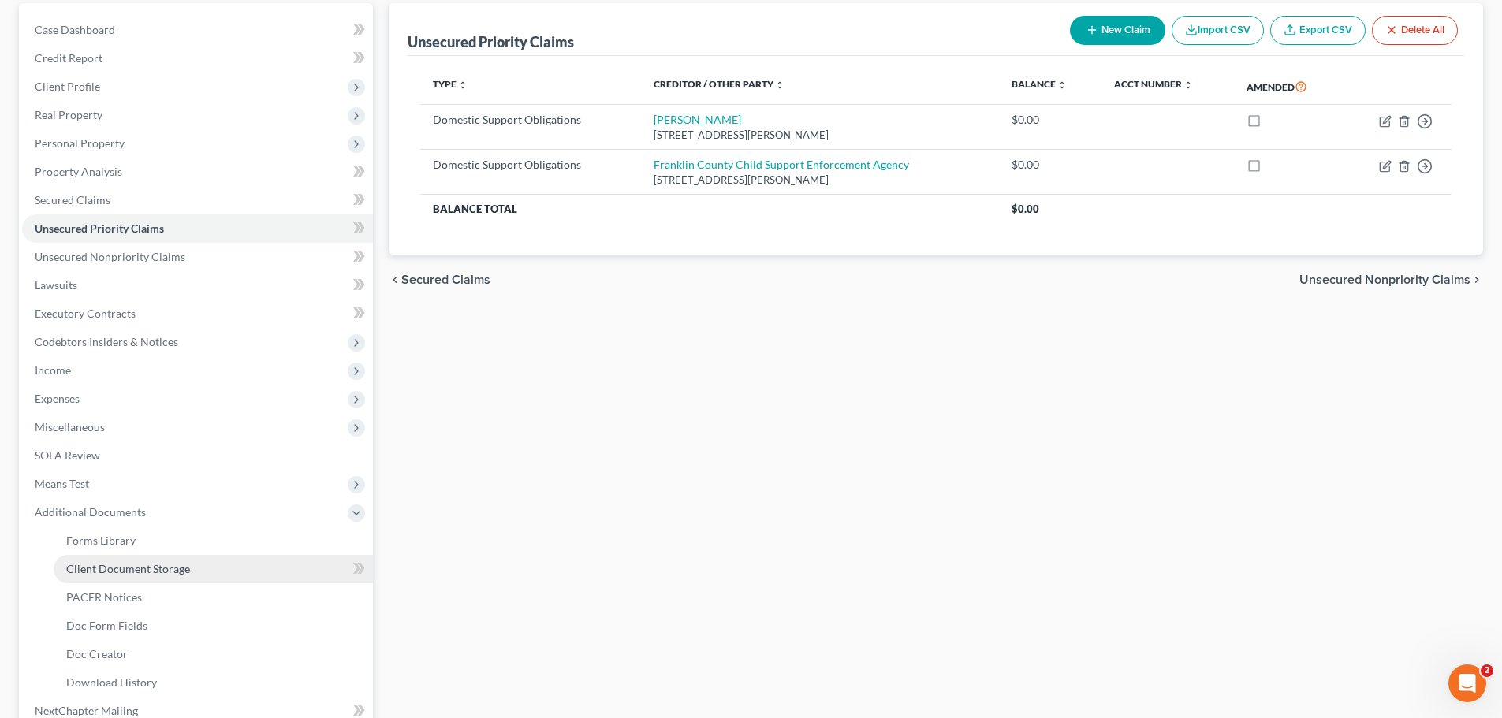
click at [143, 575] on link "Client Document Storage" at bounding box center [213, 569] width 319 height 28
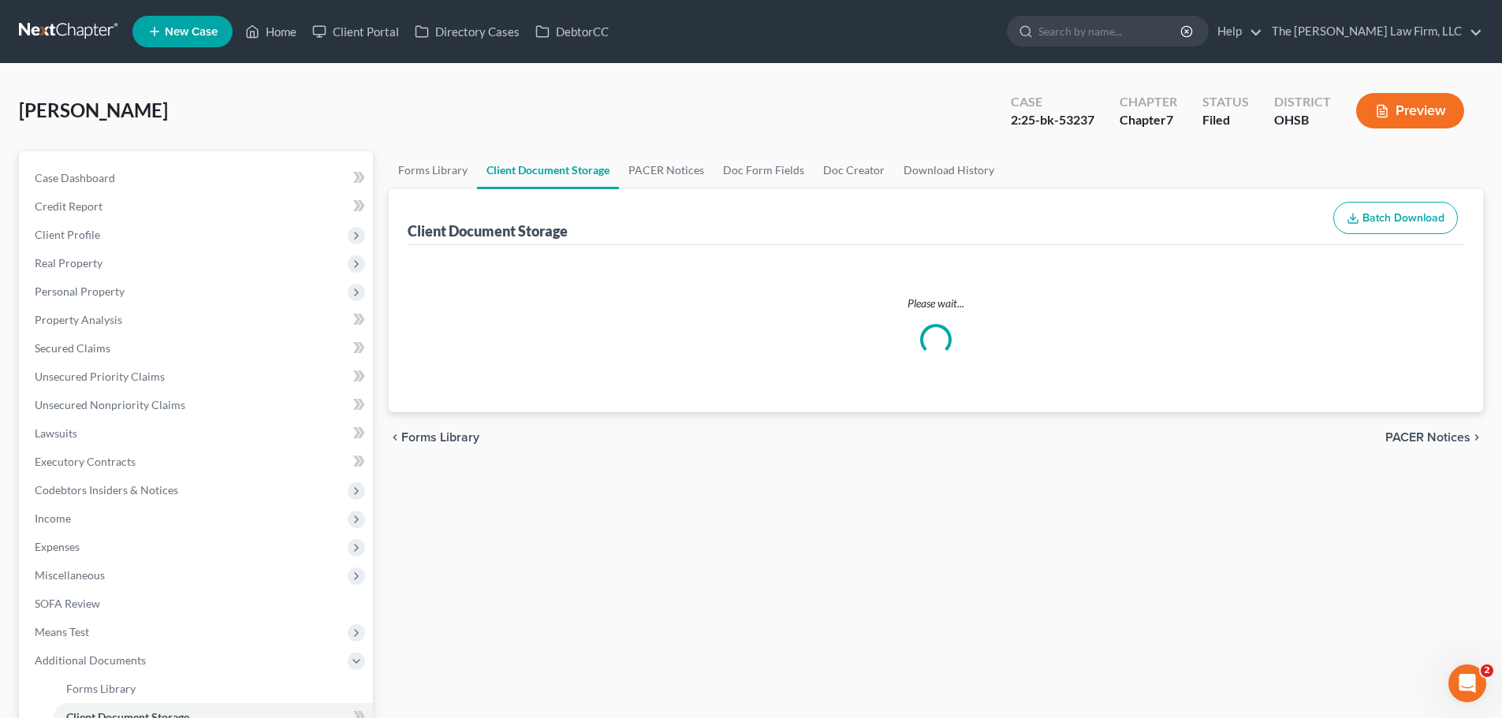
select select "7"
select select "52"
select select "61"
select select "37"
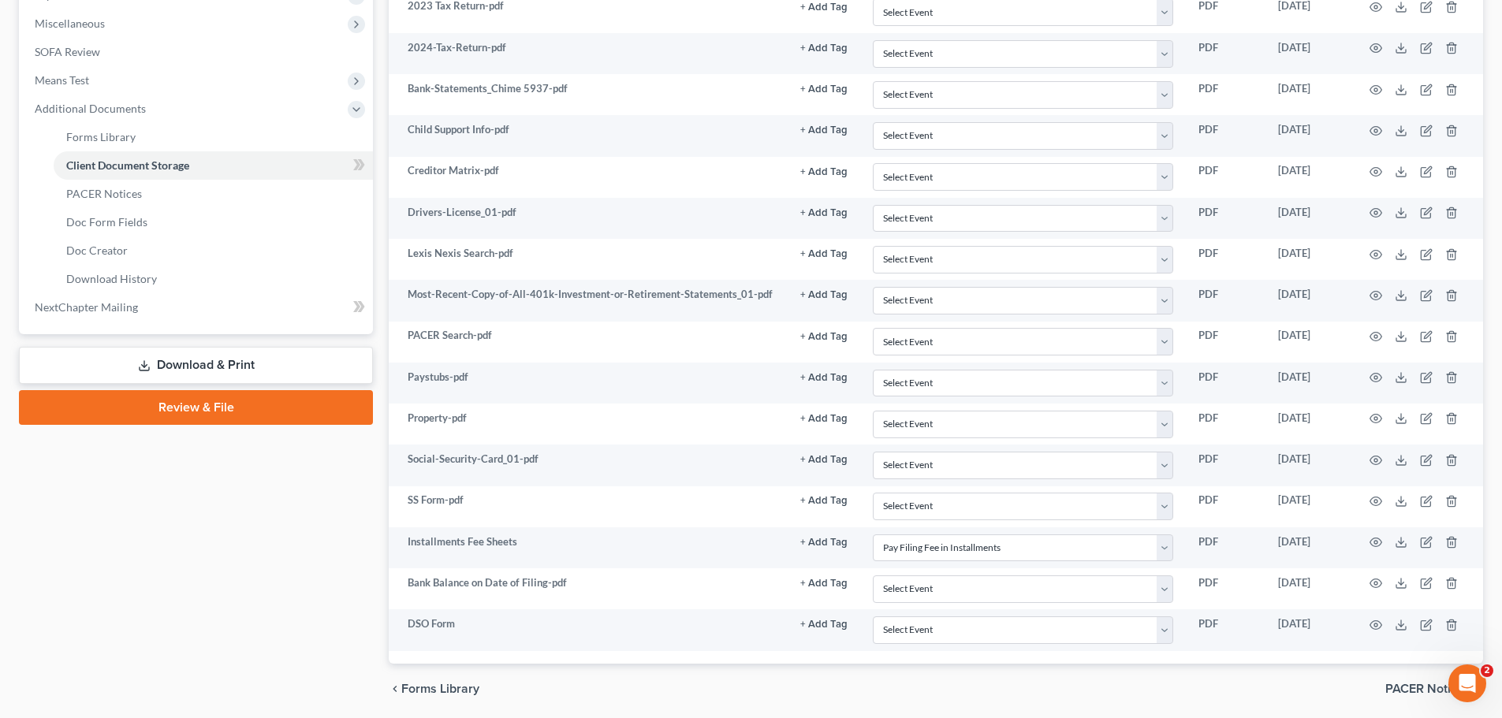
scroll to position [608, 0]
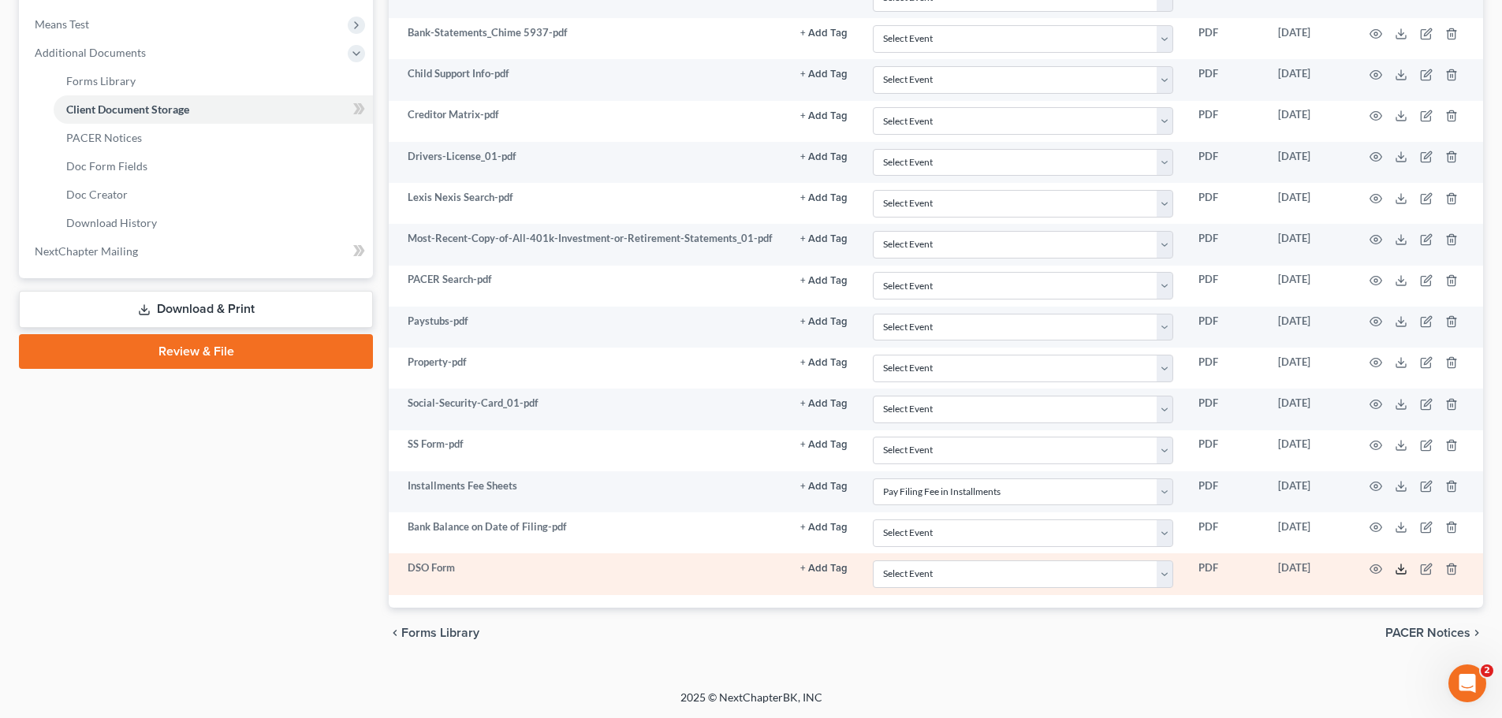
click at [1402, 569] on polyline at bounding box center [1401, 569] width 6 height 2
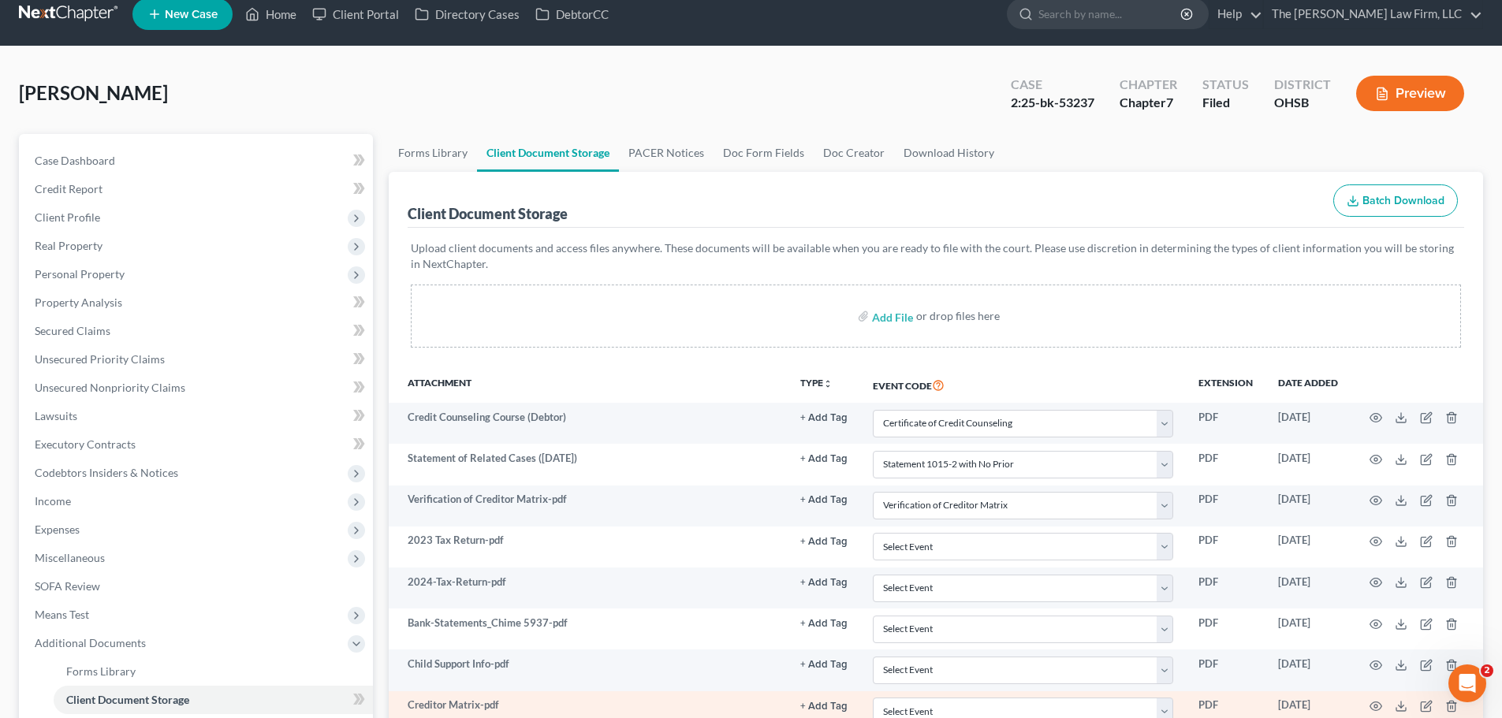
scroll to position [0, 0]
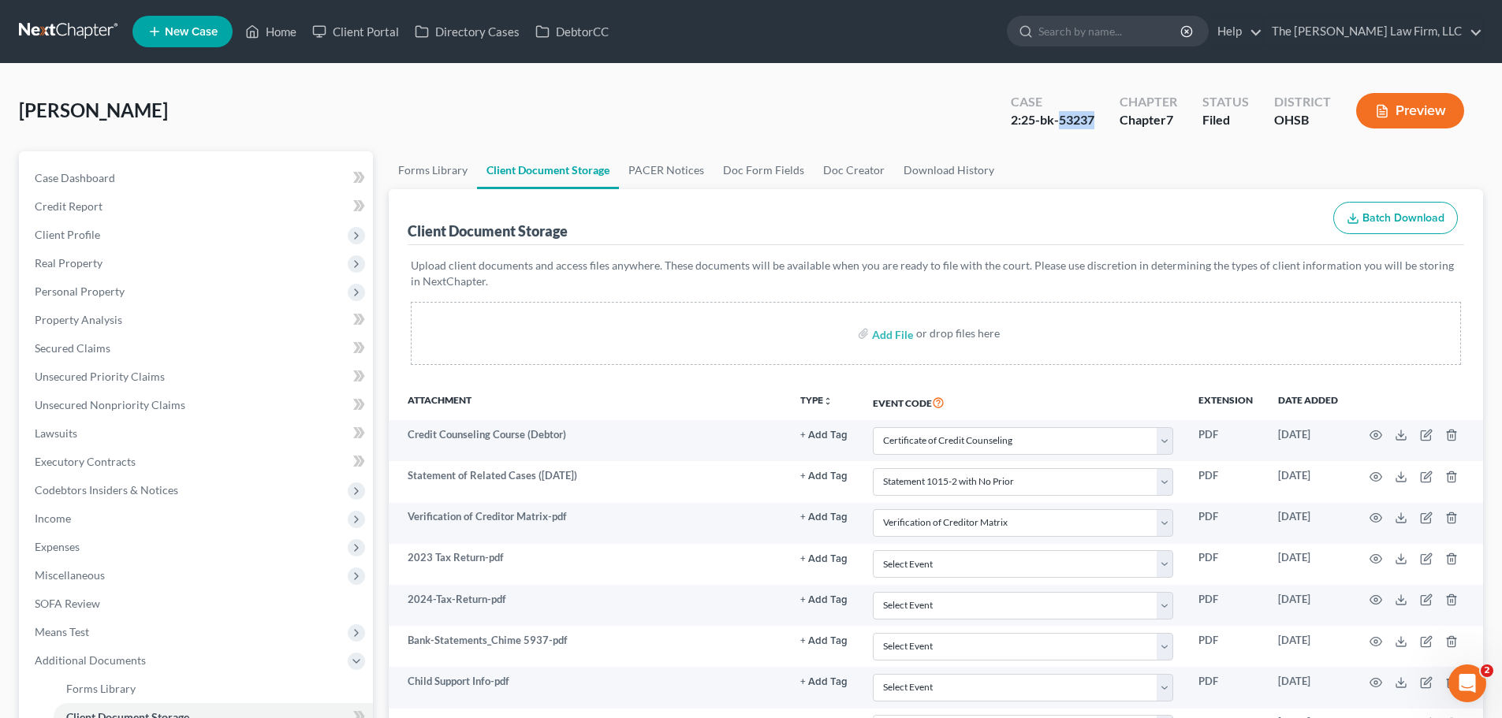
drag, startPoint x: 1059, startPoint y: 121, endPoint x: 1095, endPoint y: 121, distance: 36.3
click at [1094, 121] on div "2:25-bk-53237" at bounding box center [1053, 120] width 84 height 18
copy div "53237"
click at [281, 28] on link "Home" at bounding box center [270, 31] width 67 height 28
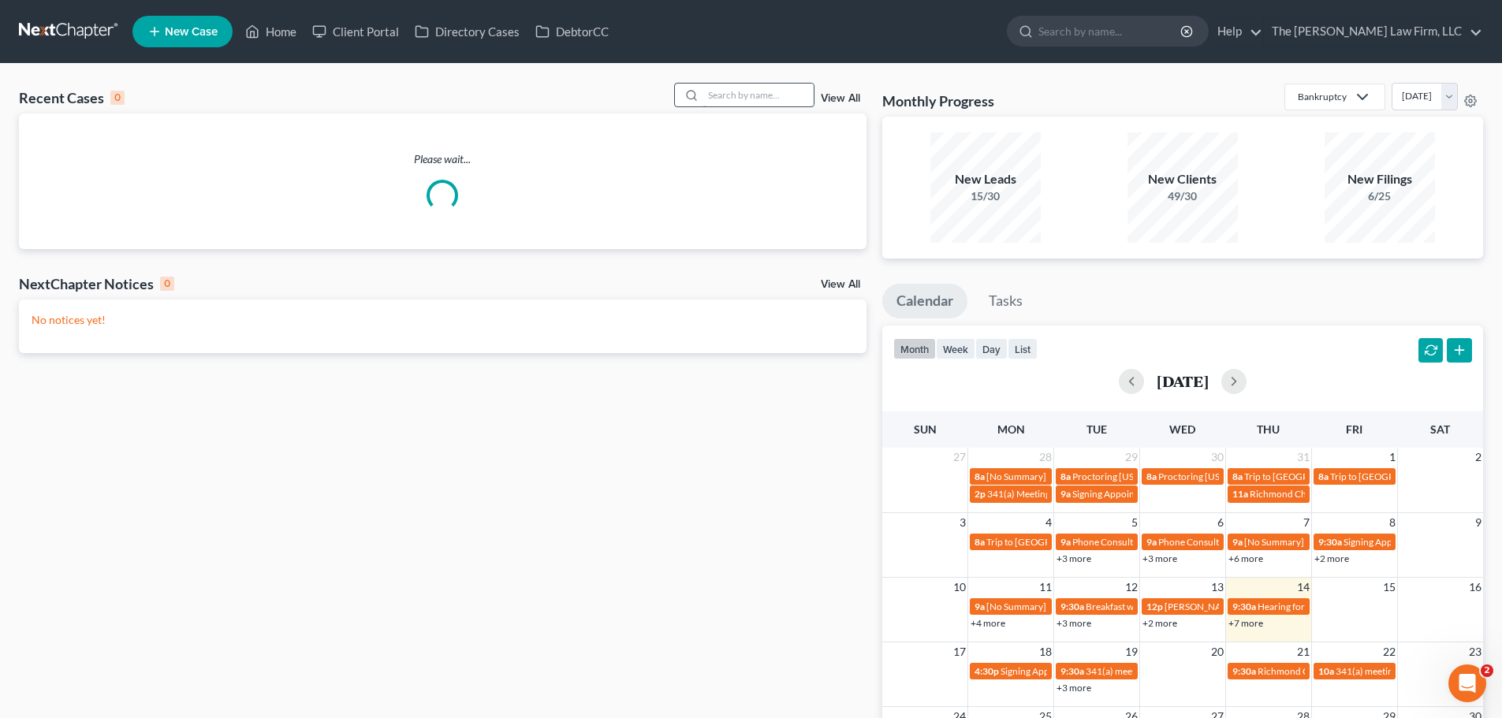
click at [717, 100] on input "search" at bounding box center [758, 95] width 110 height 23
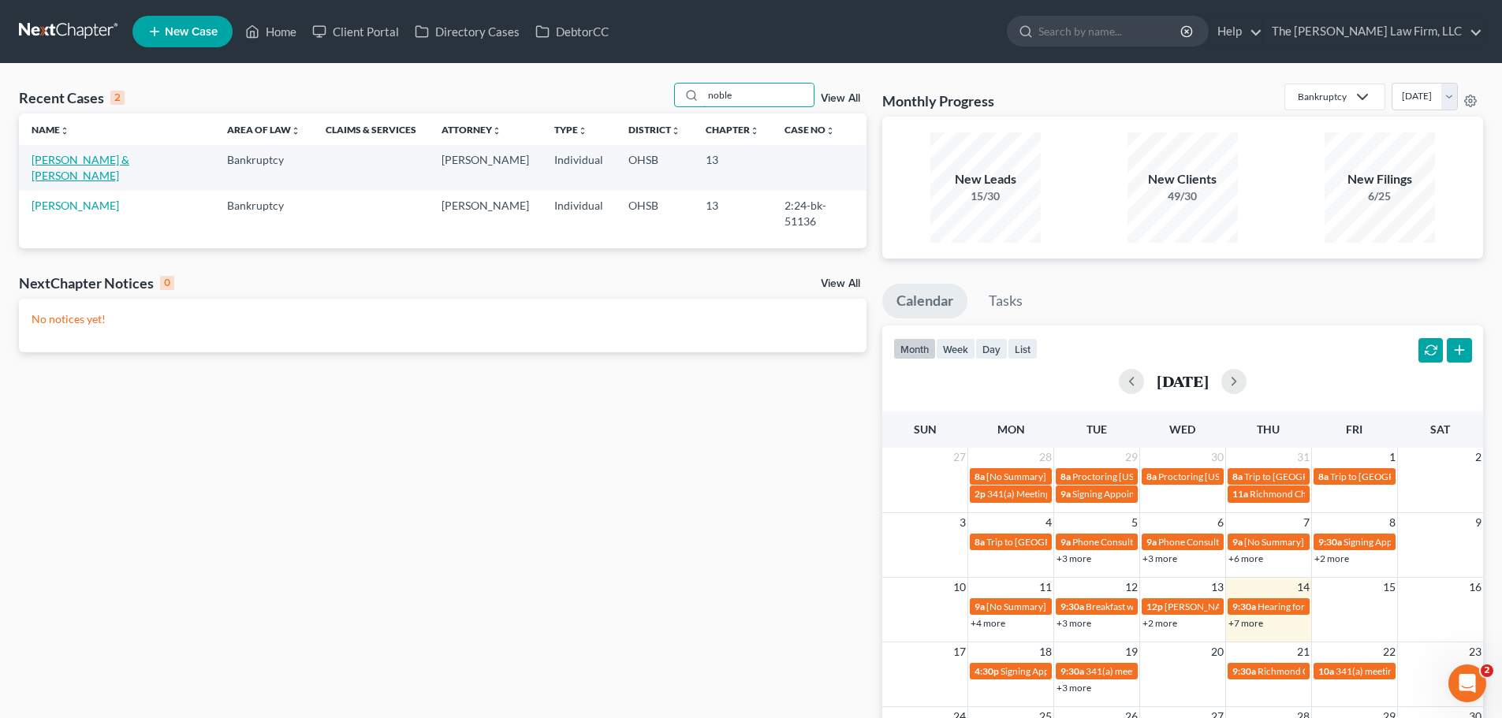
type input "noble"
click at [94, 162] on link "[PERSON_NAME] & [PERSON_NAME]" at bounding box center [81, 167] width 98 height 29
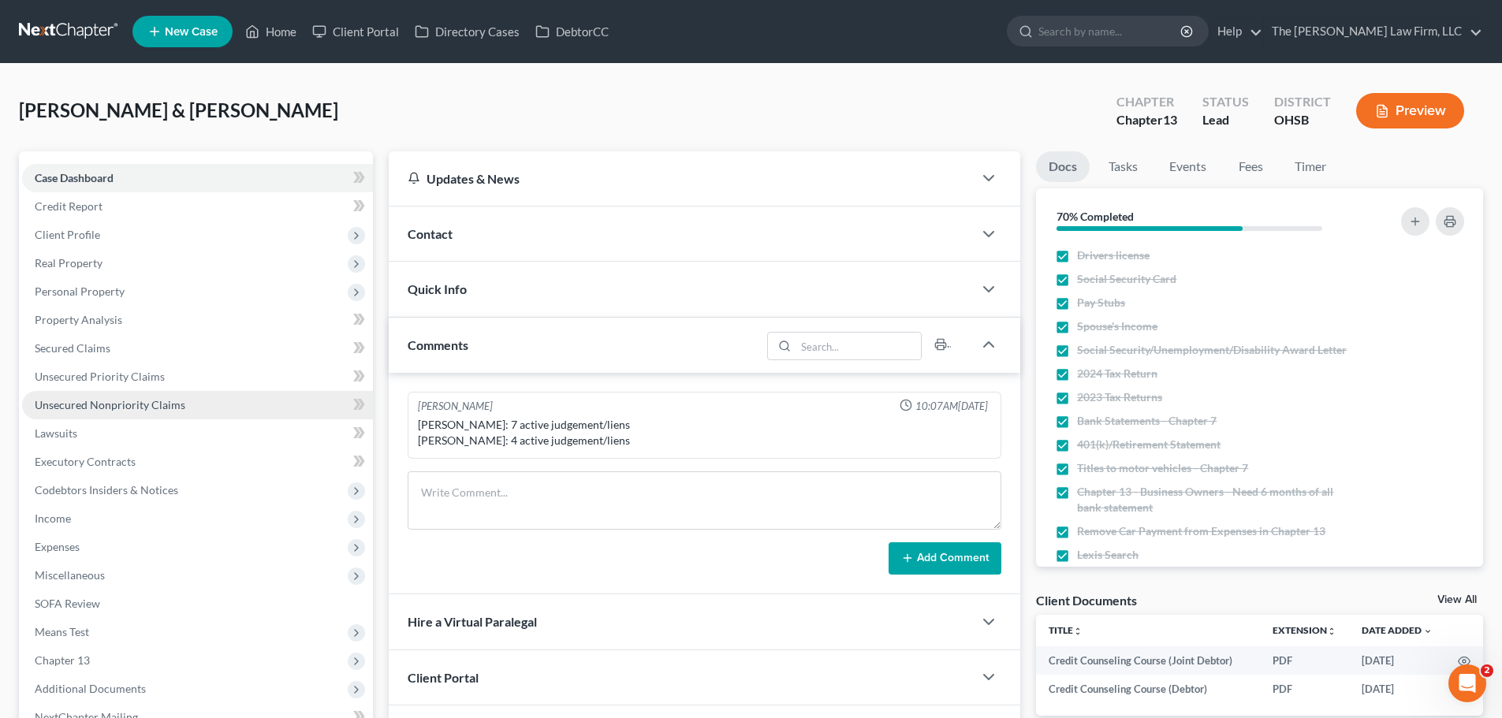
click at [106, 407] on span "Unsecured Nonpriority Claims" at bounding box center [110, 404] width 151 height 13
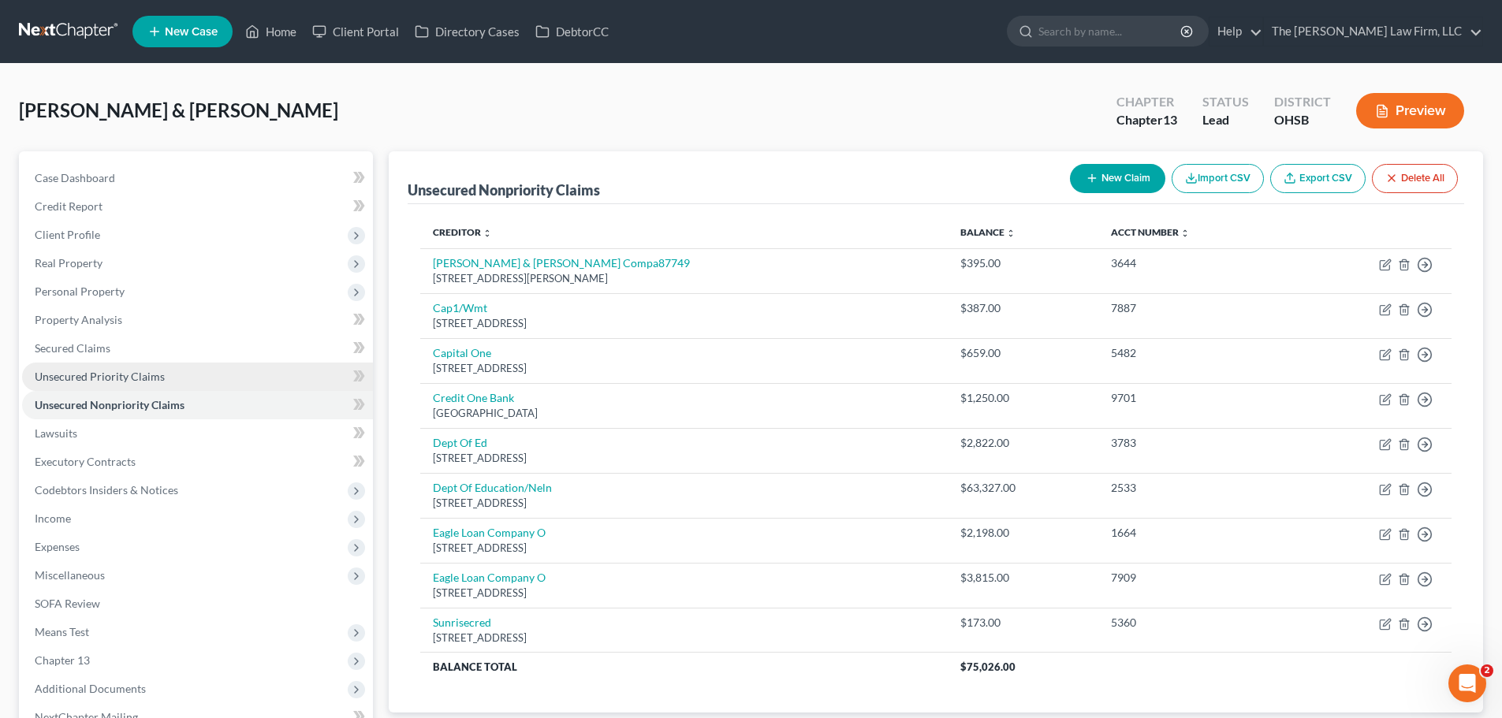
click at [103, 380] on span "Unsecured Priority Claims" at bounding box center [100, 376] width 130 height 13
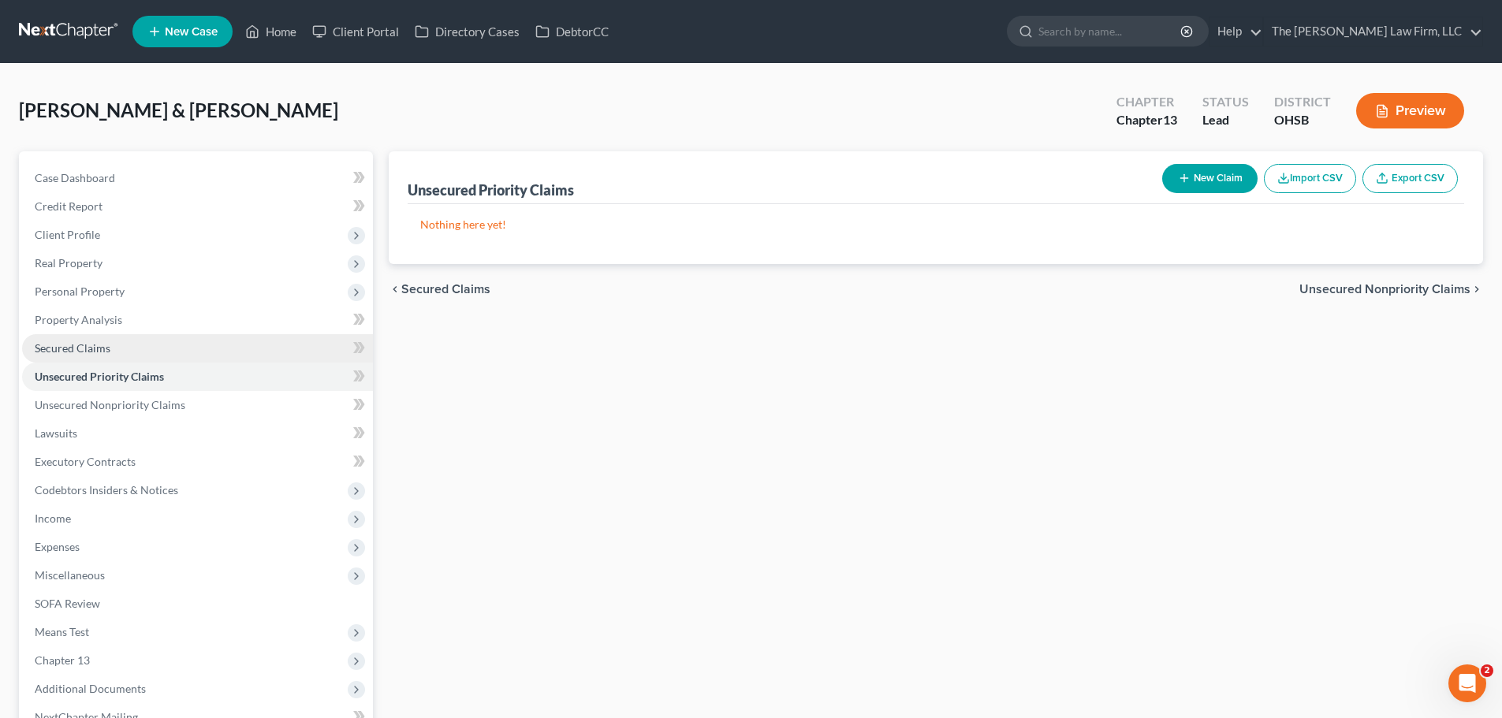
click at [96, 352] on span "Secured Claims" at bounding box center [73, 347] width 76 height 13
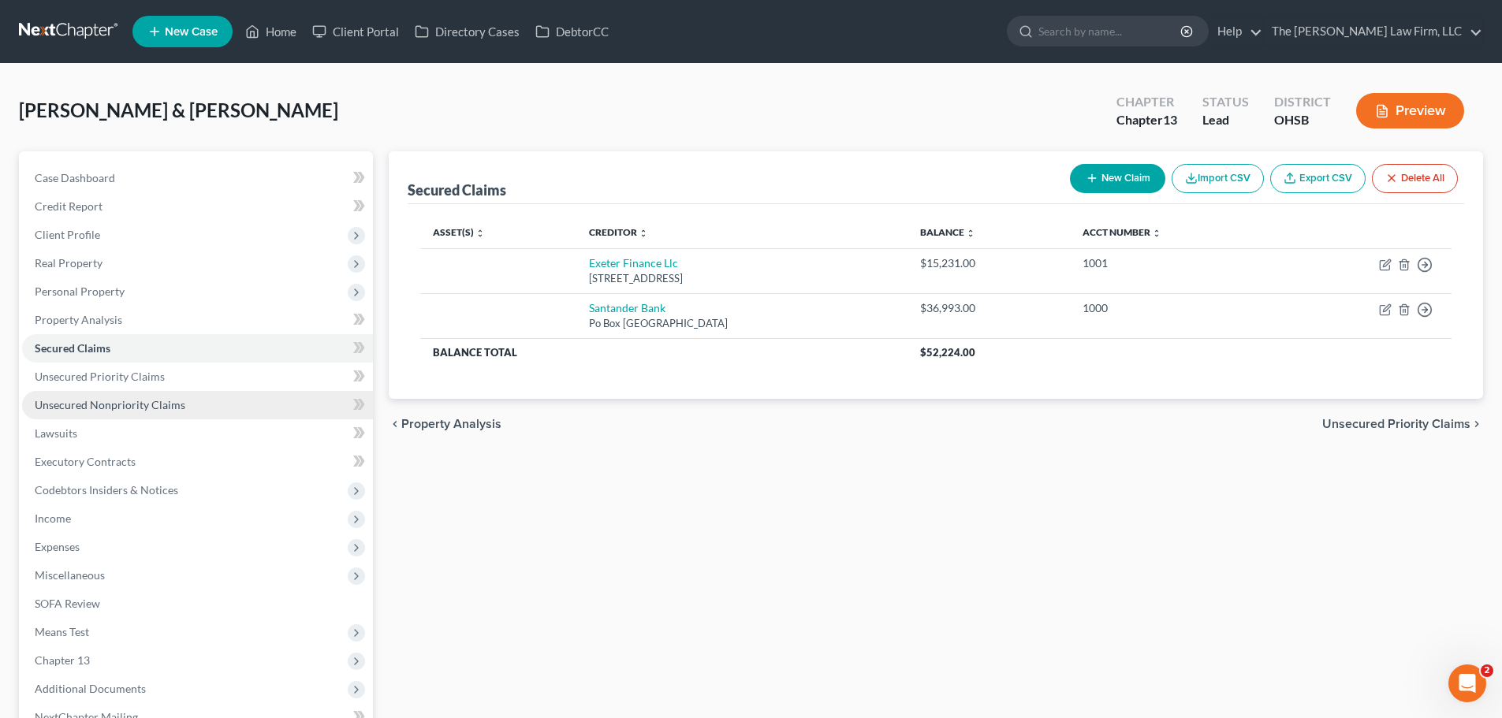
click at [105, 403] on span "Unsecured Nonpriority Claims" at bounding box center [110, 404] width 151 height 13
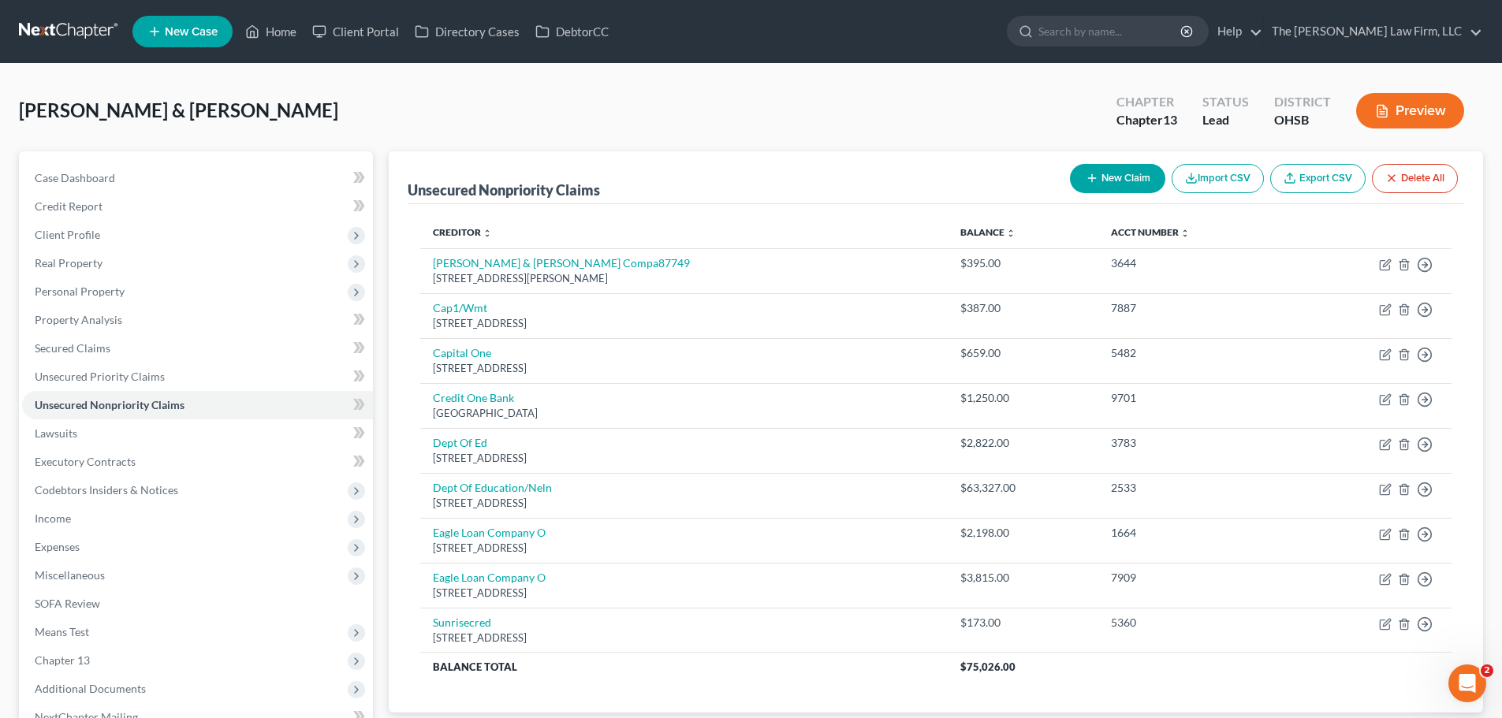
click at [1088, 184] on icon "button" at bounding box center [1091, 178] width 13 height 13
select select "2"
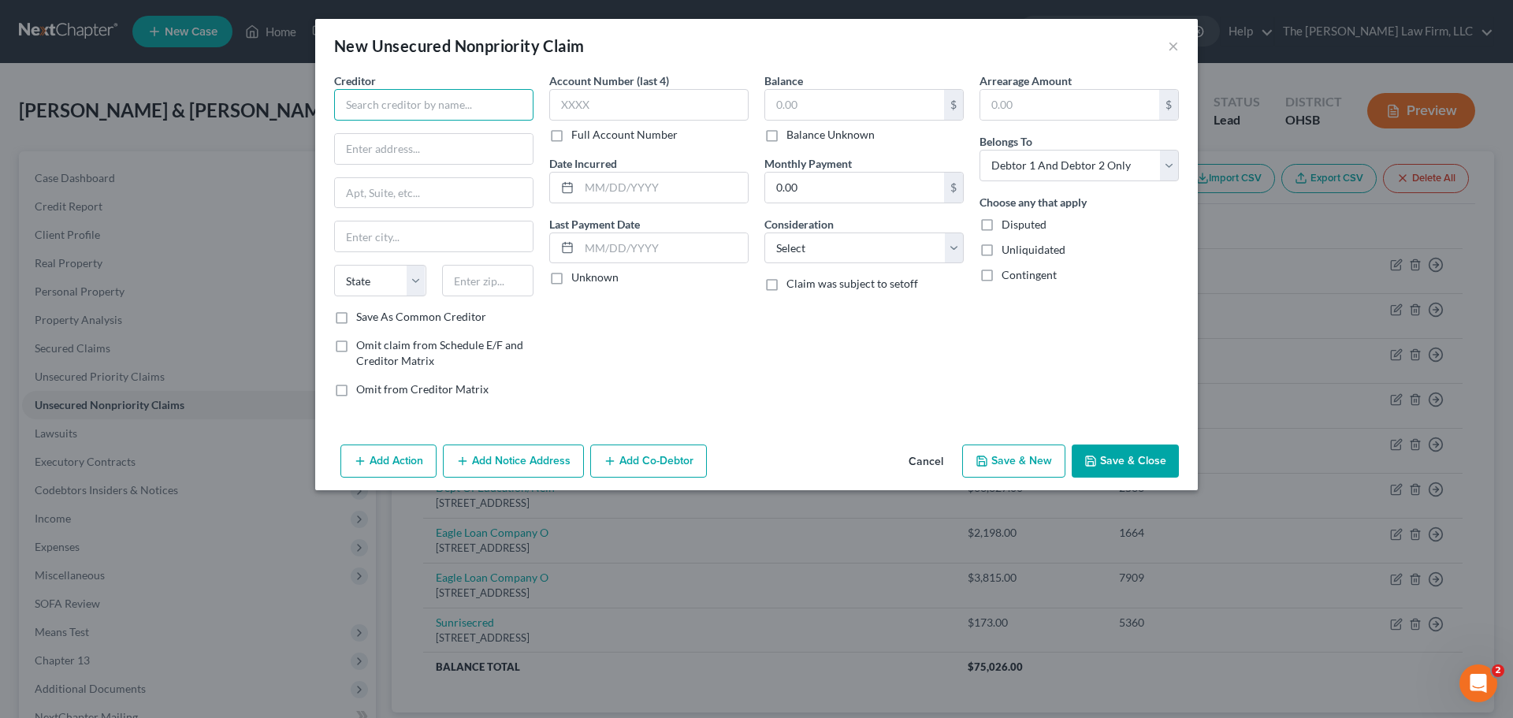
click at [467, 110] on input "text" at bounding box center [433, 105] width 199 height 32
type input "RITA"
type input "PO Box 477900"
click at [492, 279] on input "text" at bounding box center [488, 281] width 92 height 32
type input "44147"
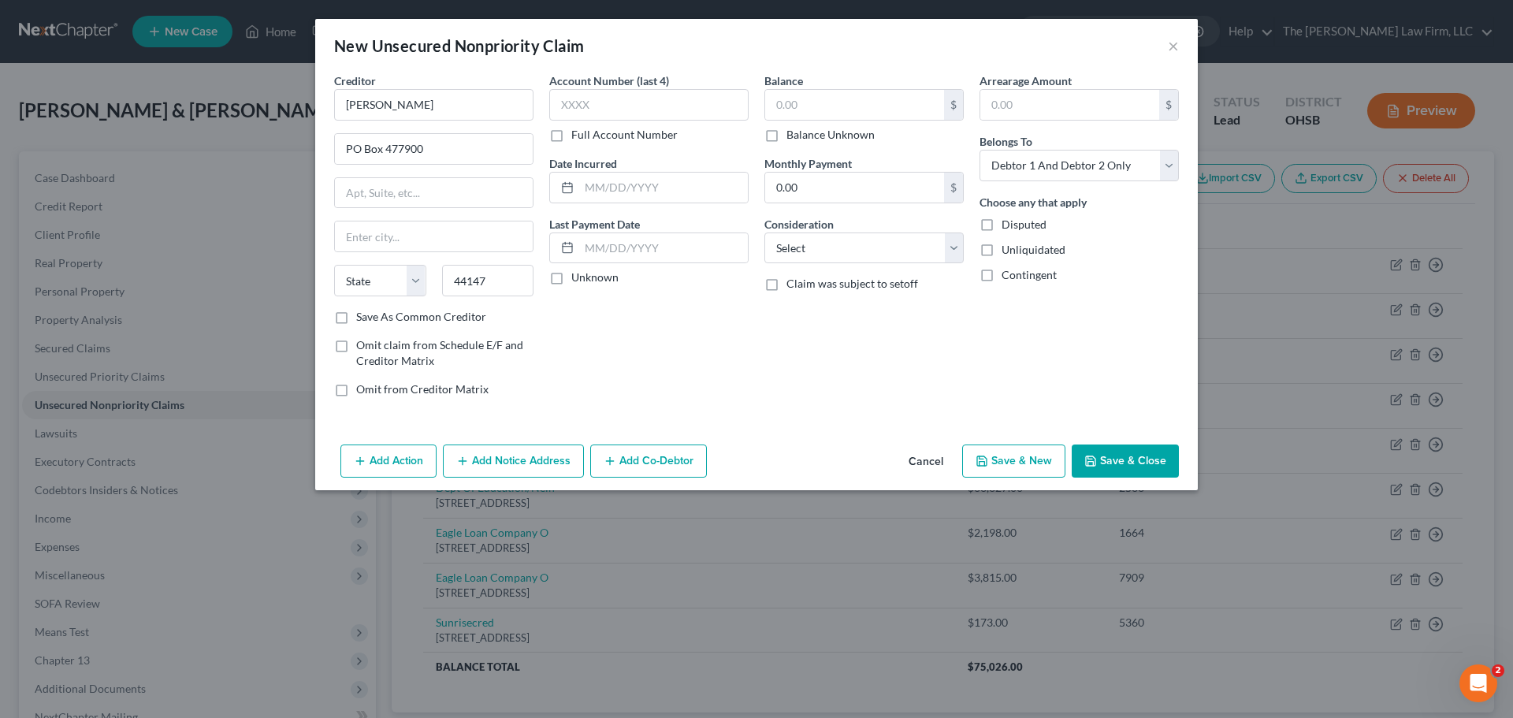
click at [516, 341] on span "Omit claim from Schedule E/F and Creditor Matrix" at bounding box center [439, 352] width 167 height 29
click at [373, 341] on input "Omit claim from Schedule E/F and Creditor Matrix" at bounding box center [368, 342] width 10 height 10
checkbox input "true"
type input "Broadview Heights"
select select "36"
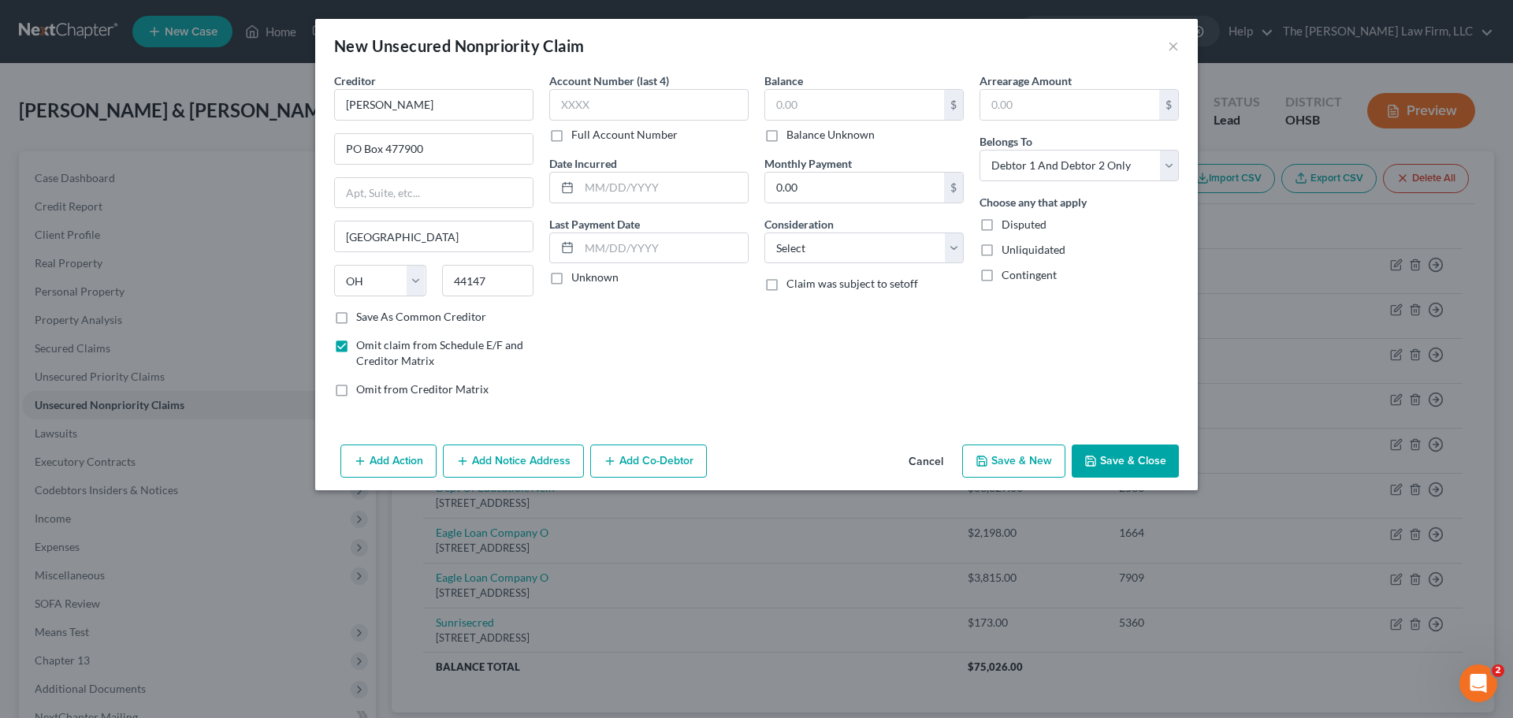
click at [545, 316] on div "Account Number (last 4) Full Account Number Date Incurred Last Payment Date Unk…" at bounding box center [649, 241] width 215 height 337
click at [356, 319] on label "Save As Common Creditor" at bounding box center [421, 317] width 130 height 16
click at [363, 319] on input "Save As Common Creditor" at bounding box center [368, 314] width 10 height 10
checkbox input "true"
click at [356, 341] on label "Omit claim from Schedule E/F and Creditor Matrix" at bounding box center [444, 353] width 177 height 32
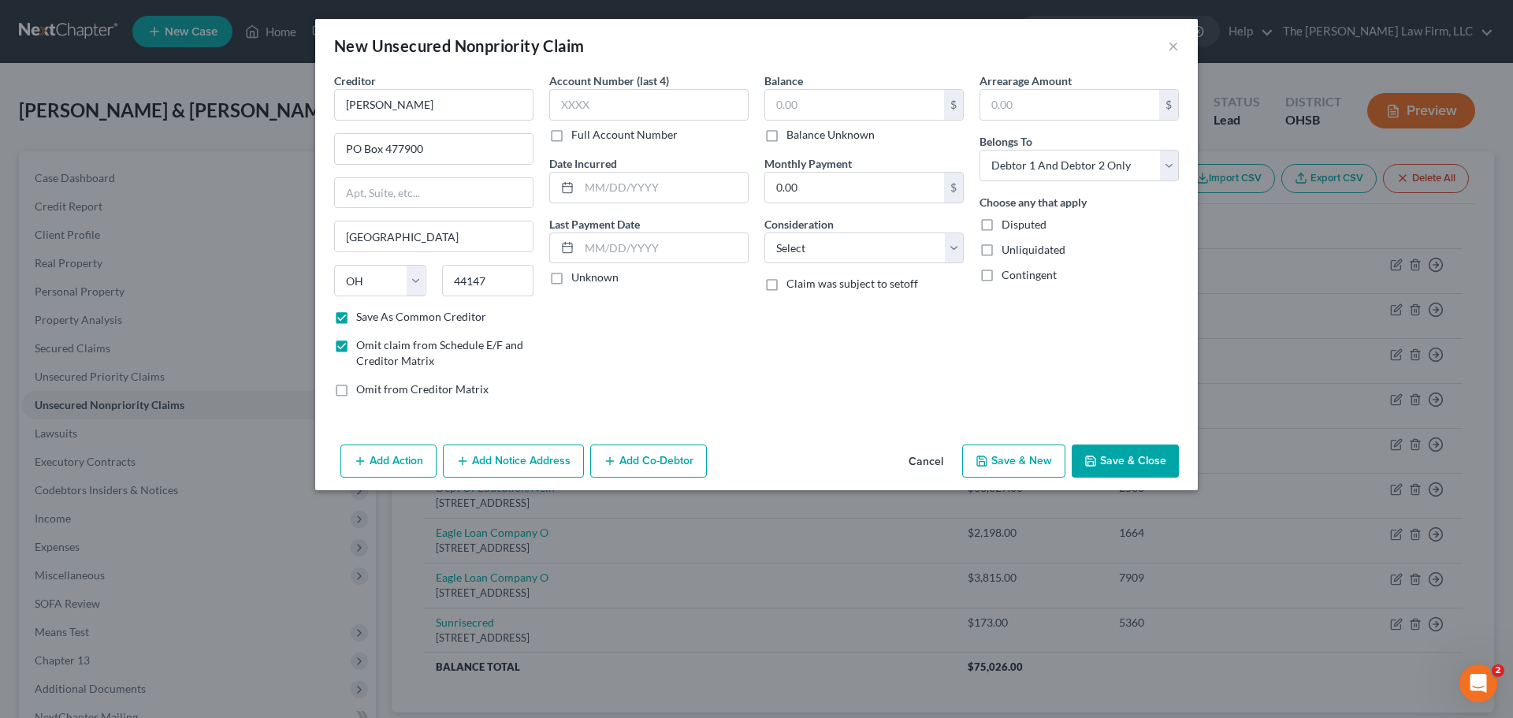
click at [363, 341] on input "Omit claim from Schedule E/F and Creditor Matrix" at bounding box center [368, 342] width 10 height 10
checkbox input "false"
drag, startPoint x: 1139, startPoint y: 449, endPoint x: 1486, endPoint y: 391, distance: 351.6
click at [1141, 449] on button "Save & Close" at bounding box center [1125, 461] width 107 height 33
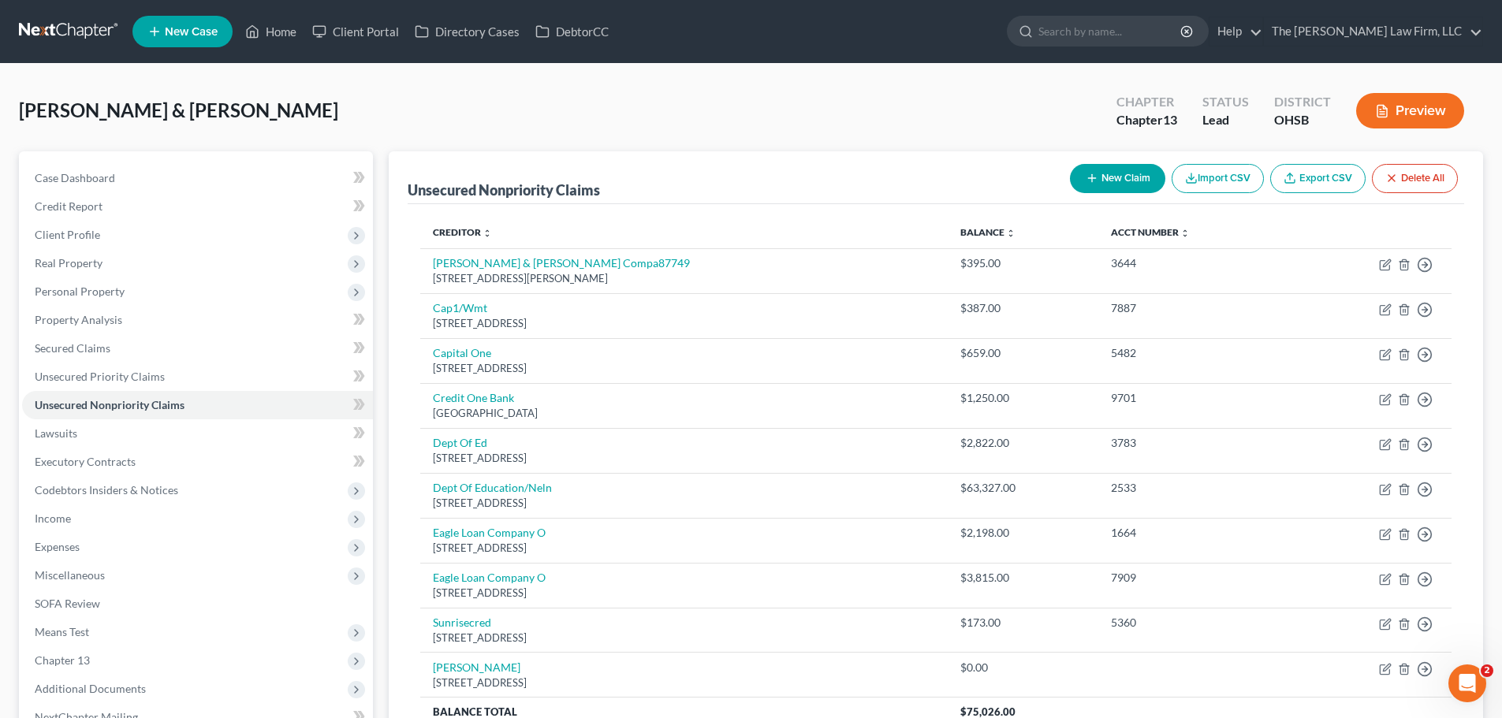
click at [1104, 177] on button "New Claim" at bounding box center [1117, 178] width 95 height 29
select select "2"
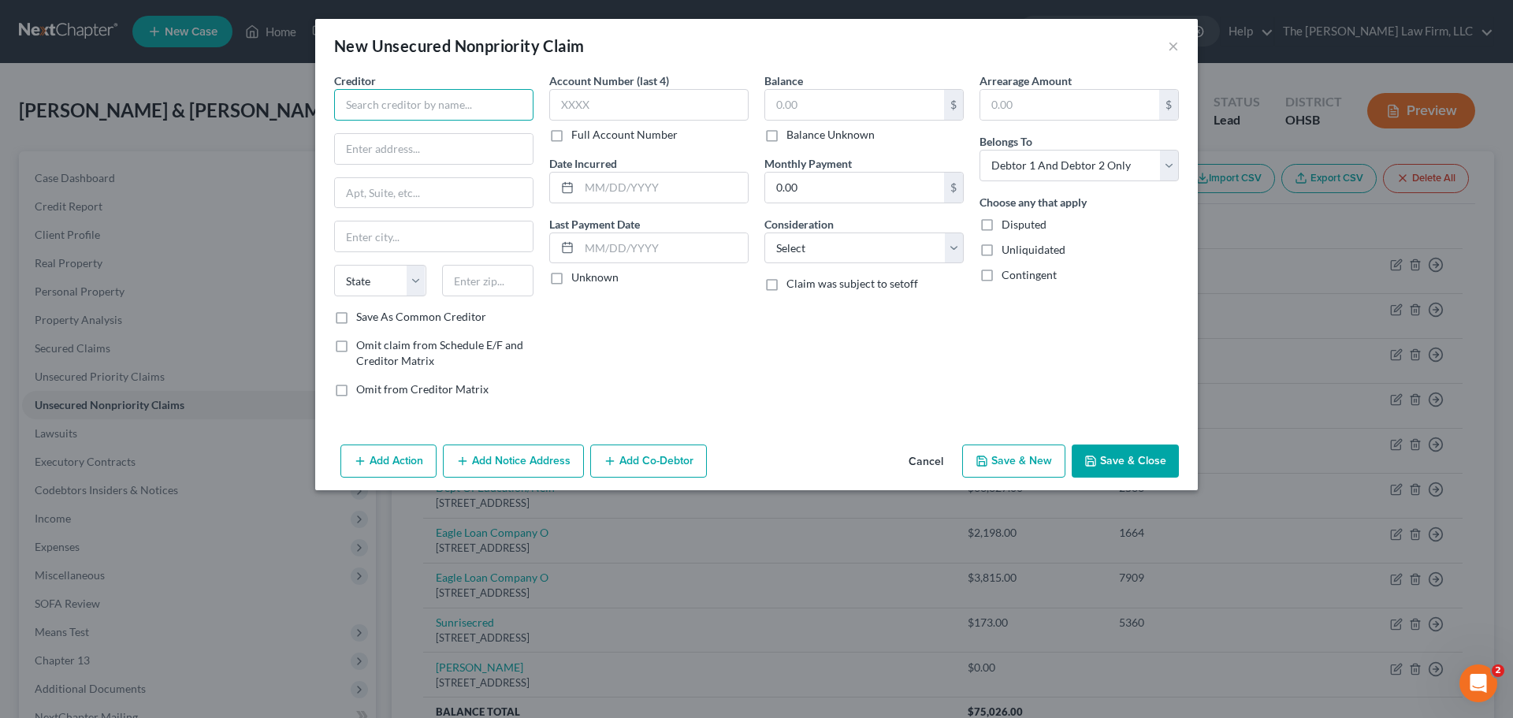
click at [470, 111] on input "text" at bounding box center [433, 105] width 199 height 32
type input "Portfolio Recovery Associates, LLC"
drag, startPoint x: 519, startPoint y: 96, endPoint x: 255, endPoint y: 114, distance: 263.9
click at [255, 114] on div "New Unsecured Nonpriority Claim × Creditor * Portfolio Recovery Associates, LLC…" at bounding box center [756, 359] width 1513 height 718
click at [434, 152] on input "text" at bounding box center [434, 149] width 198 height 30
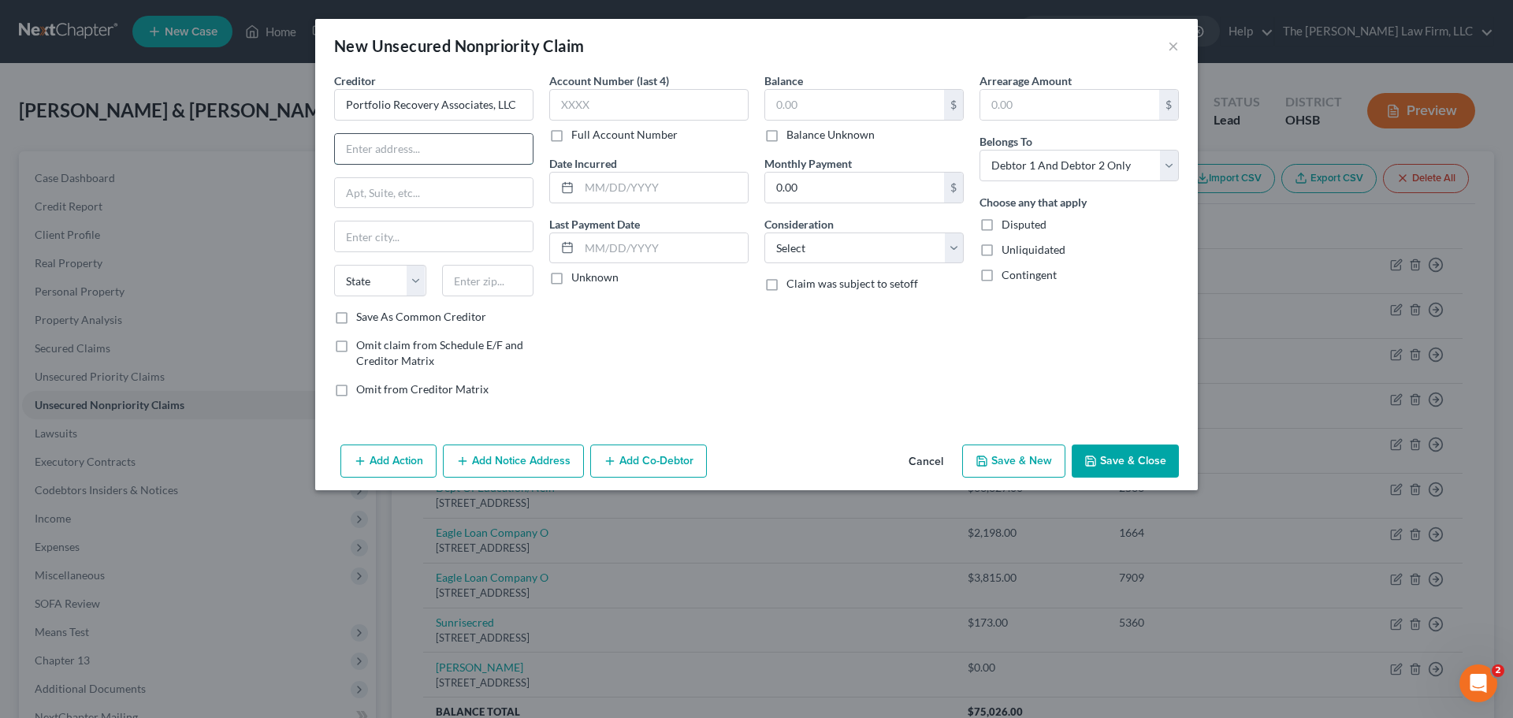
paste input "120 Corporate Boulevard"
type input "120 Corporate Boulevard"
click at [483, 280] on input "text" at bounding box center [488, 281] width 92 height 32
type input "23502"
click at [577, 343] on div "Account Number (last 4) Full Account Number Date Incurred Last Payment Date Unk…" at bounding box center [649, 241] width 215 height 337
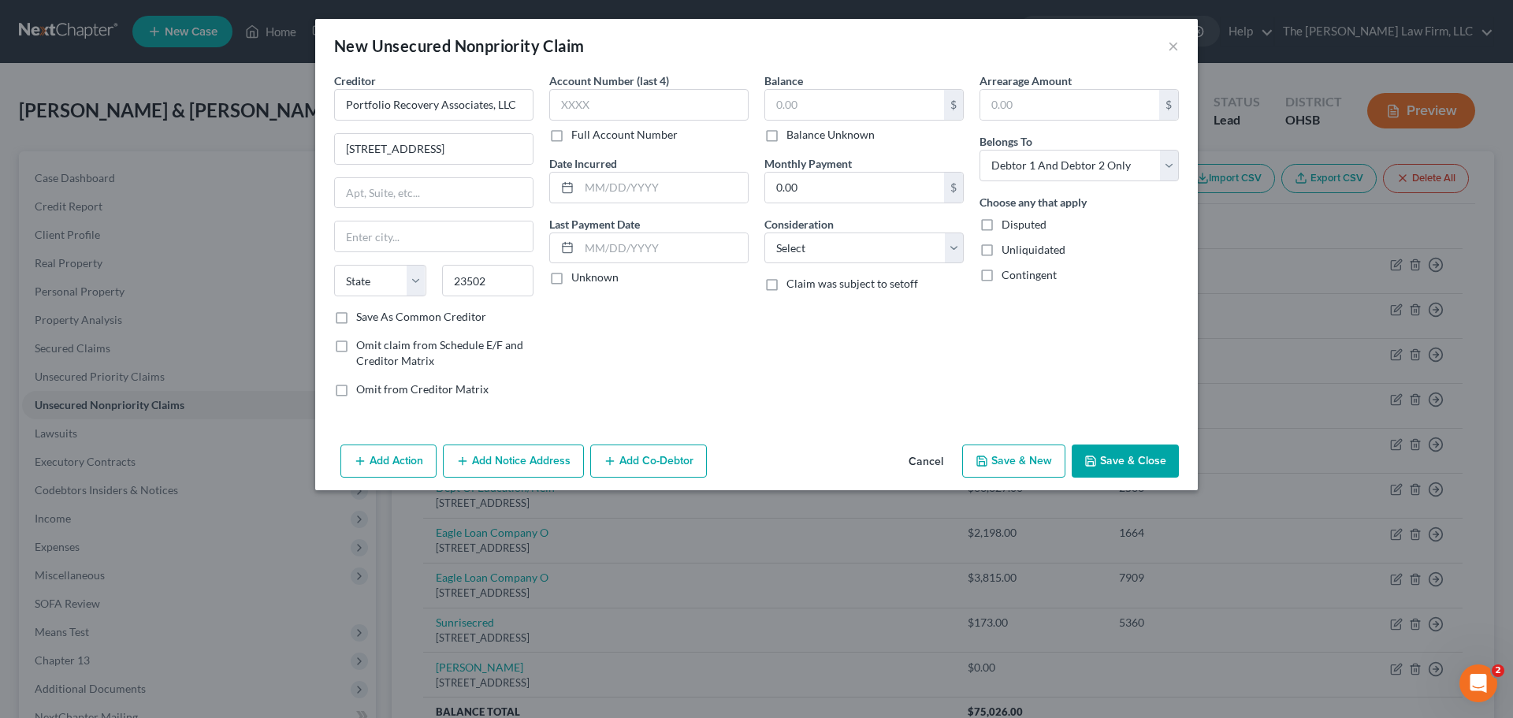
type input "Norfolk"
select select "48"
click at [356, 315] on label "Save As Common Creditor" at bounding box center [421, 317] width 130 height 16
click at [363, 315] on input "Save As Common Creditor" at bounding box center [368, 314] width 10 height 10
checkbox input "true"
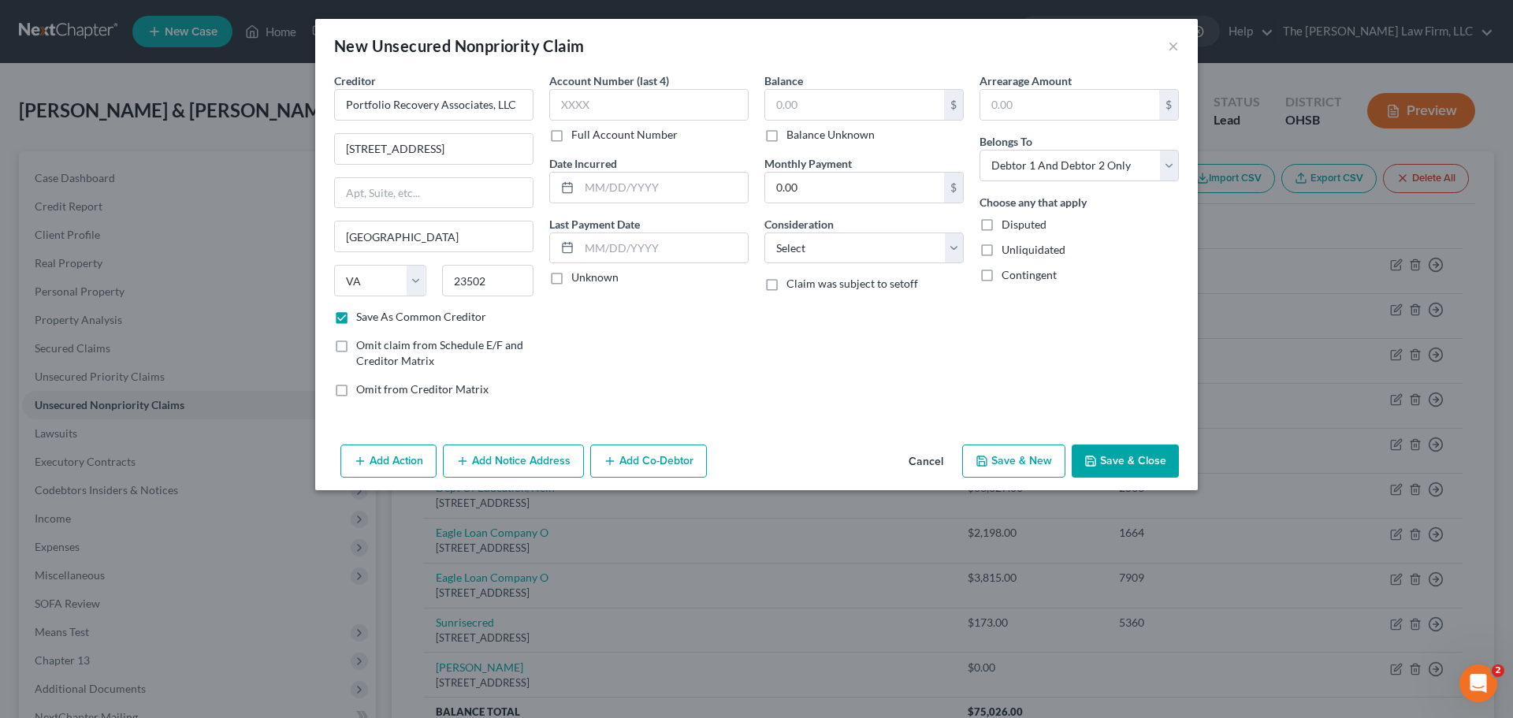
click at [1113, 455] on button "Save & Close" at bounding box center [1125, 461] width 107 height 33
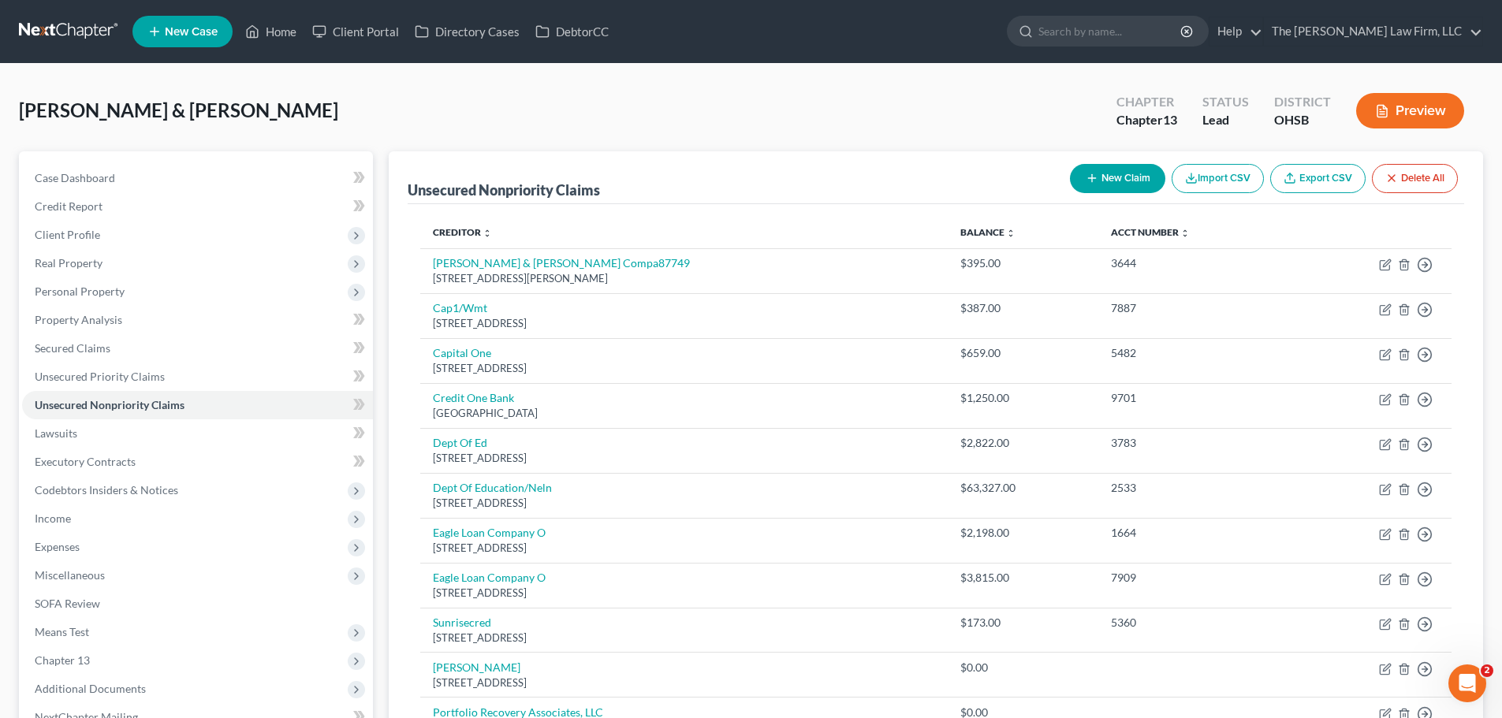
click at [1104, 184] on button "New Claim" at bounding box center [1117, 178] width 95 height 29
select select "2"
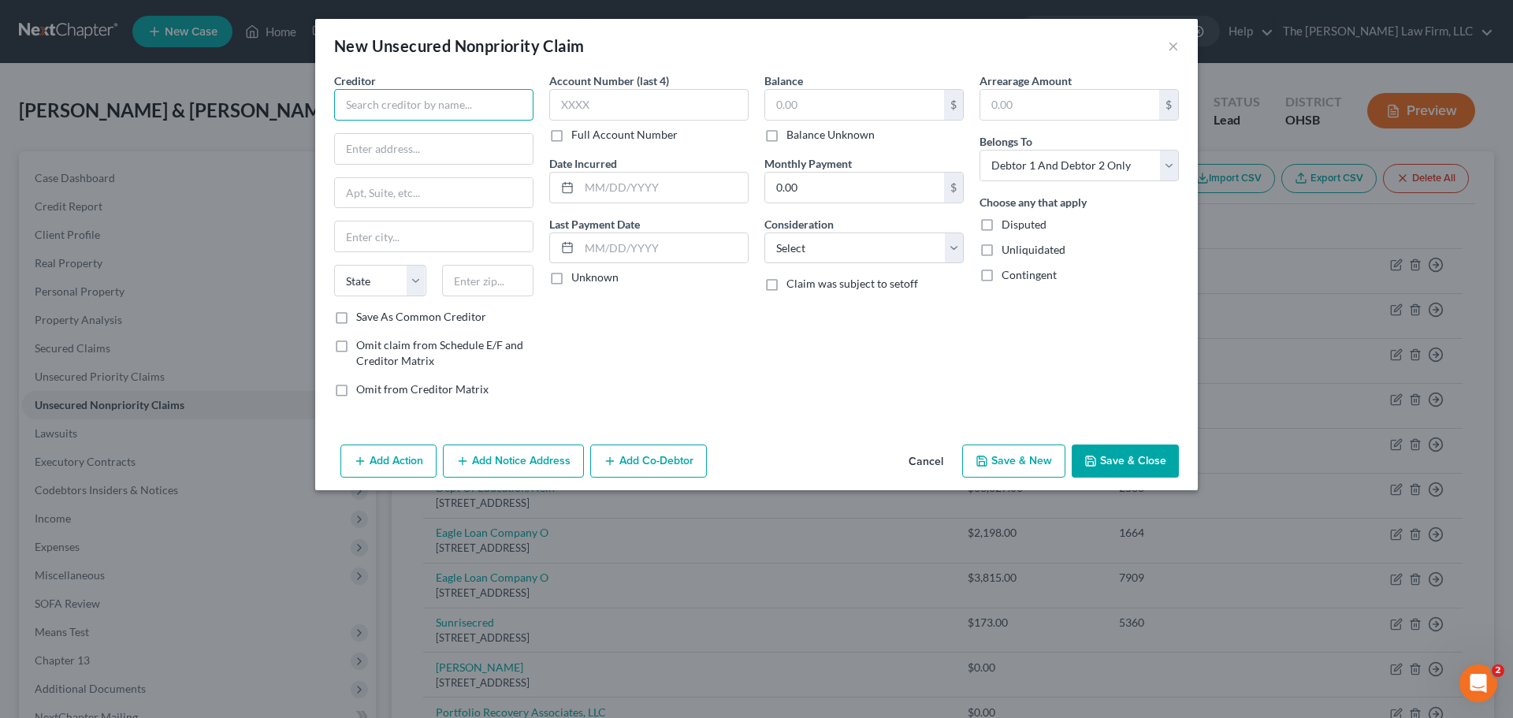
click at [391, 99] on input "text" at bounding box center [433, 105] width 199 height 32
type input "McCarthy, Burgess and Wolfe"
type input "26000 Cannon Road"
type input "44146"
click at [356, 316] on label "Save As Common Creditor" at bounding box center [421, 317] width 130 height 16
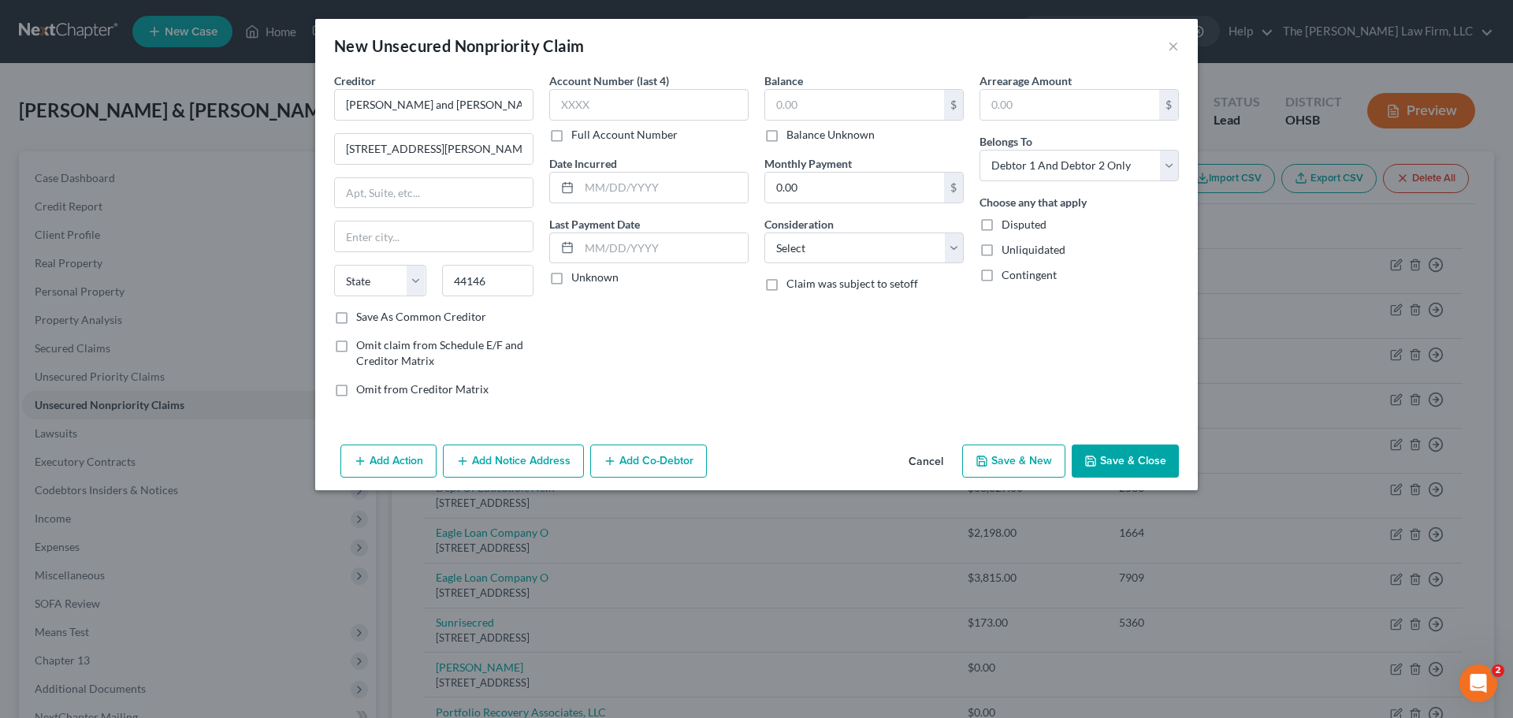
click at [363, 316] on input "Save As Common Creditor" at bounding box center [368, 314] width 10 height 10
checkbox input "true"
type input "Bedford"
select select "36"
click at [1134, 457] on button "Save & Close" at bounding box center [1125, 461] width 107 height 33
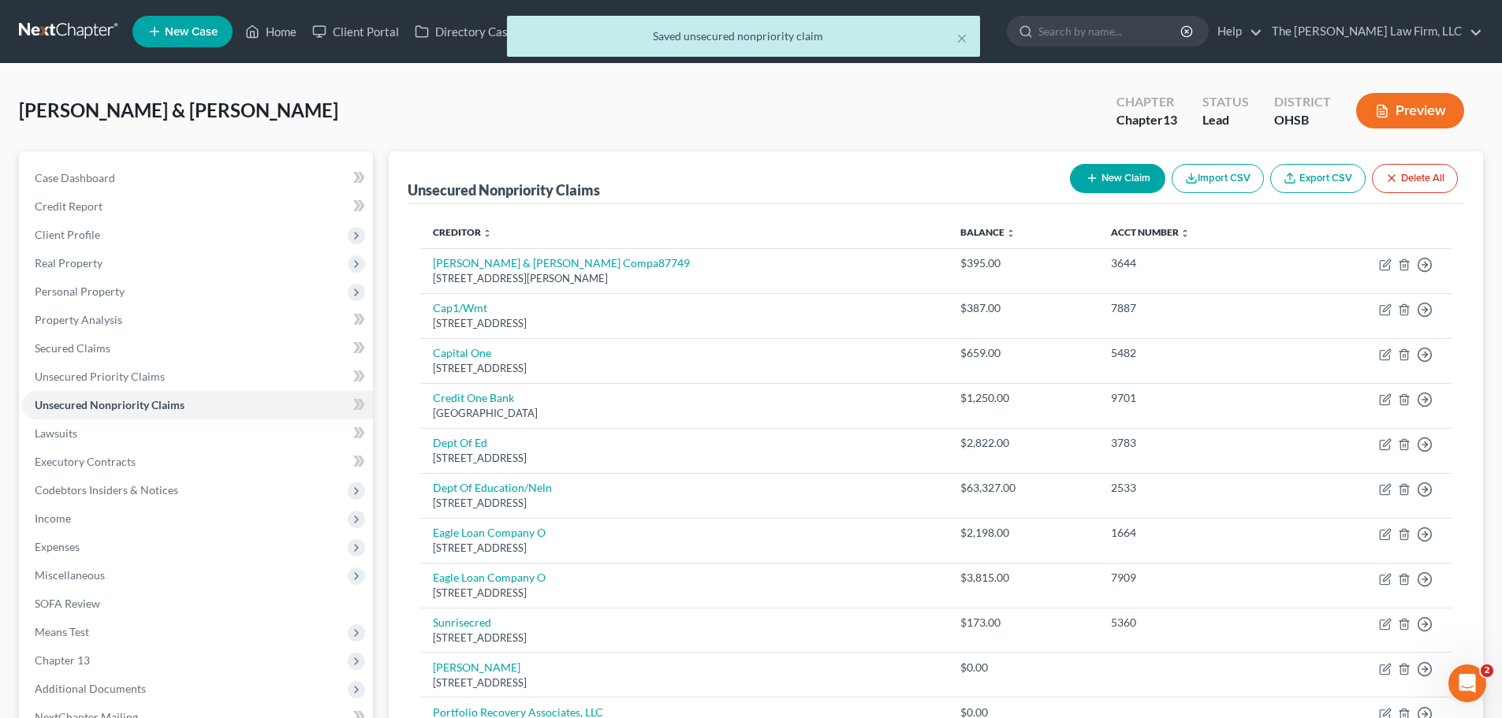
click at [1112, 176] on button "New Claim" at bounding box center [1117, 178] width 95 height 29
select select "2"
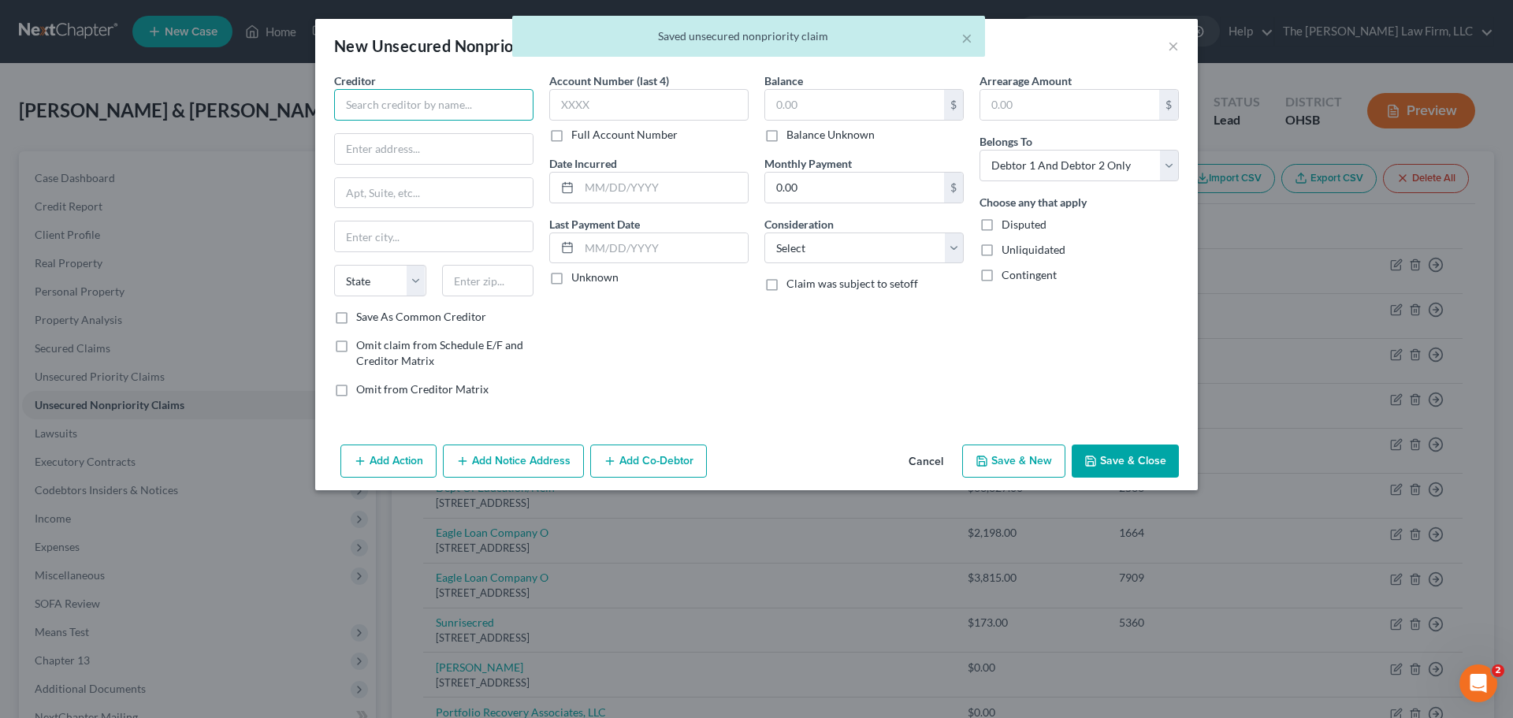
click at [425, 101] on input "text" at bounding box center [433, 105] width 199 height 32
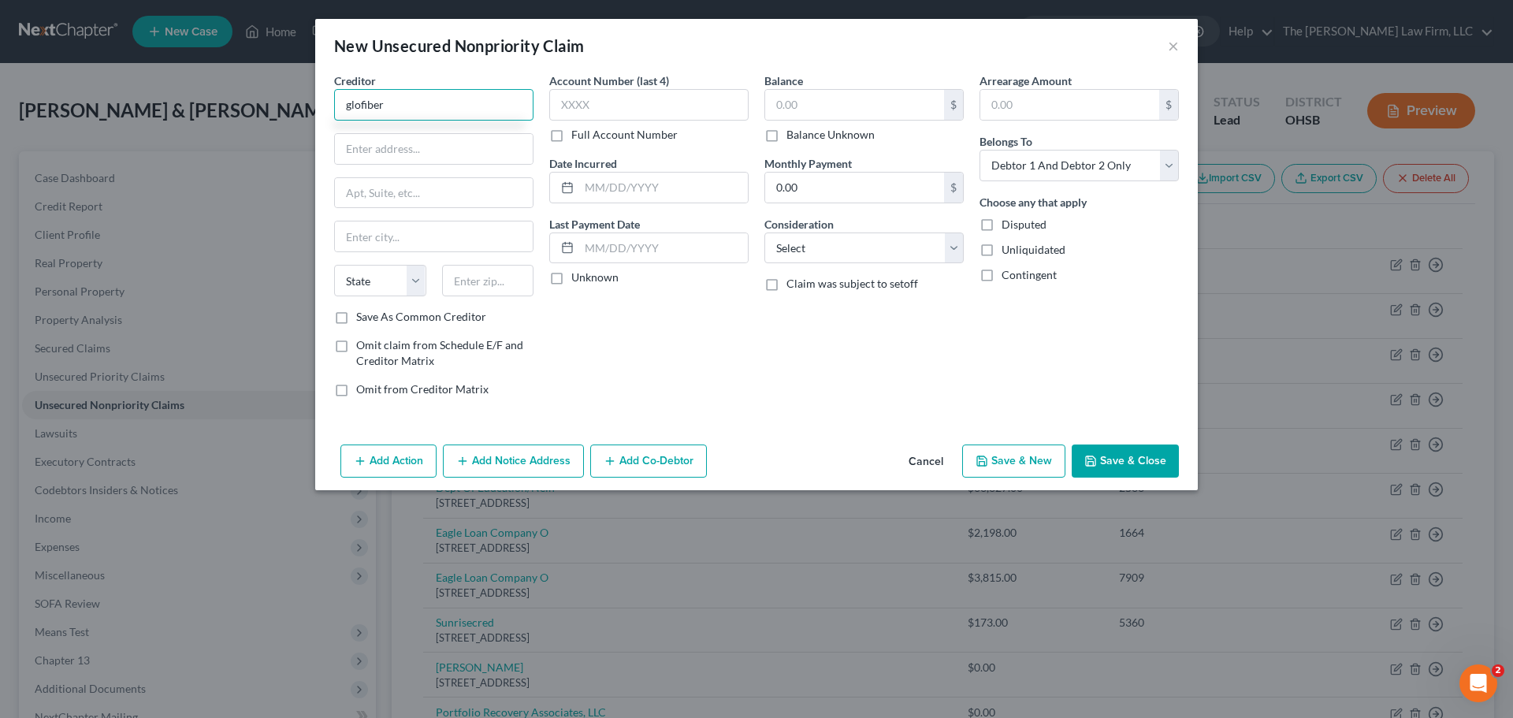
type input "glofiber"
type input "PO Box 459"
click at [499, 289] on input "text" at bounding box center [488, 281] width 92 height 32
type input "22824"
click at [356, 318] on label "Save As Common Creditor" at bounding box center [421, 317] width 130 height 16
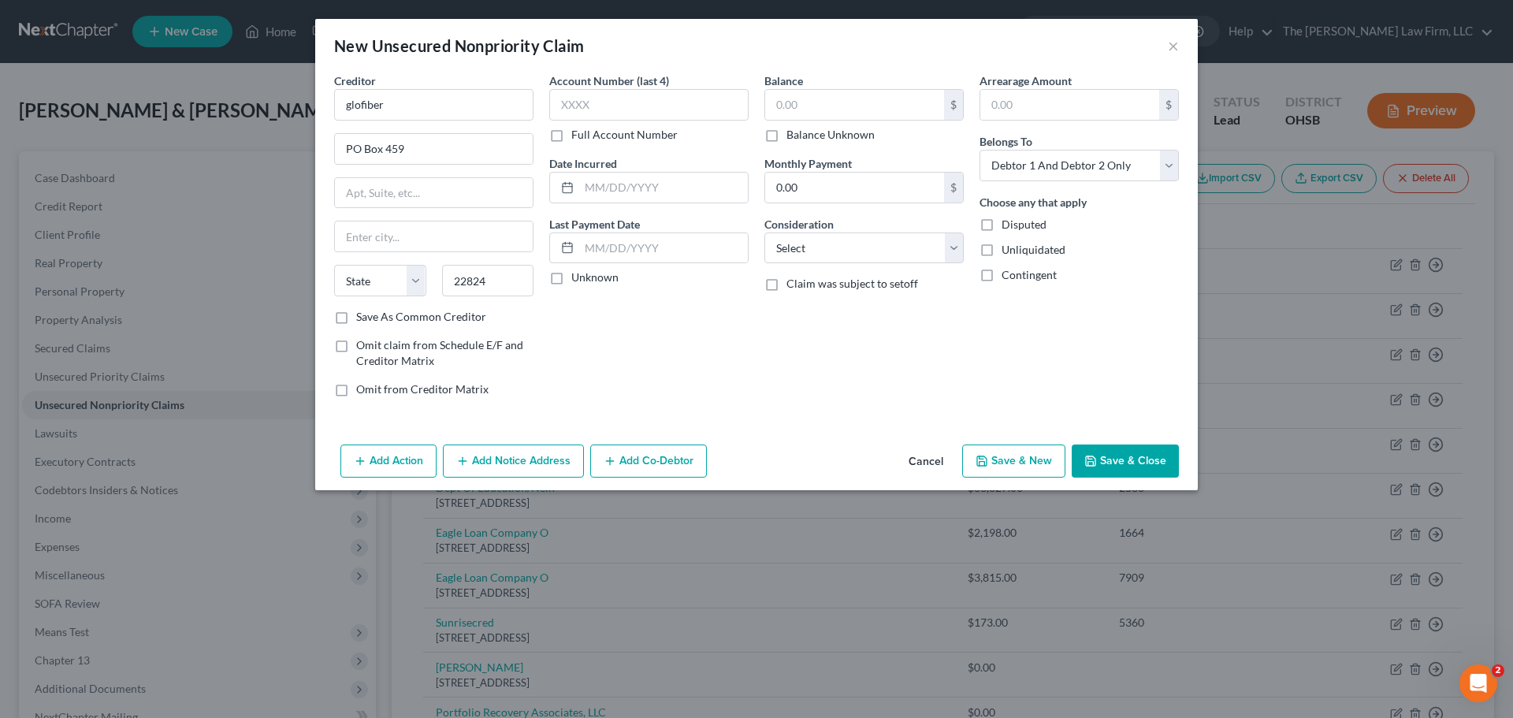
click at [363, 318] on input "Save As Common Creditor" at bounding box center [368, 314] width 10 height 10
checkbox input "true"
type input "Edinburg"
select select "48"
click at [1122, 462] on button "Save & Close" at bounding box center [1125, 461] width 107 height 33
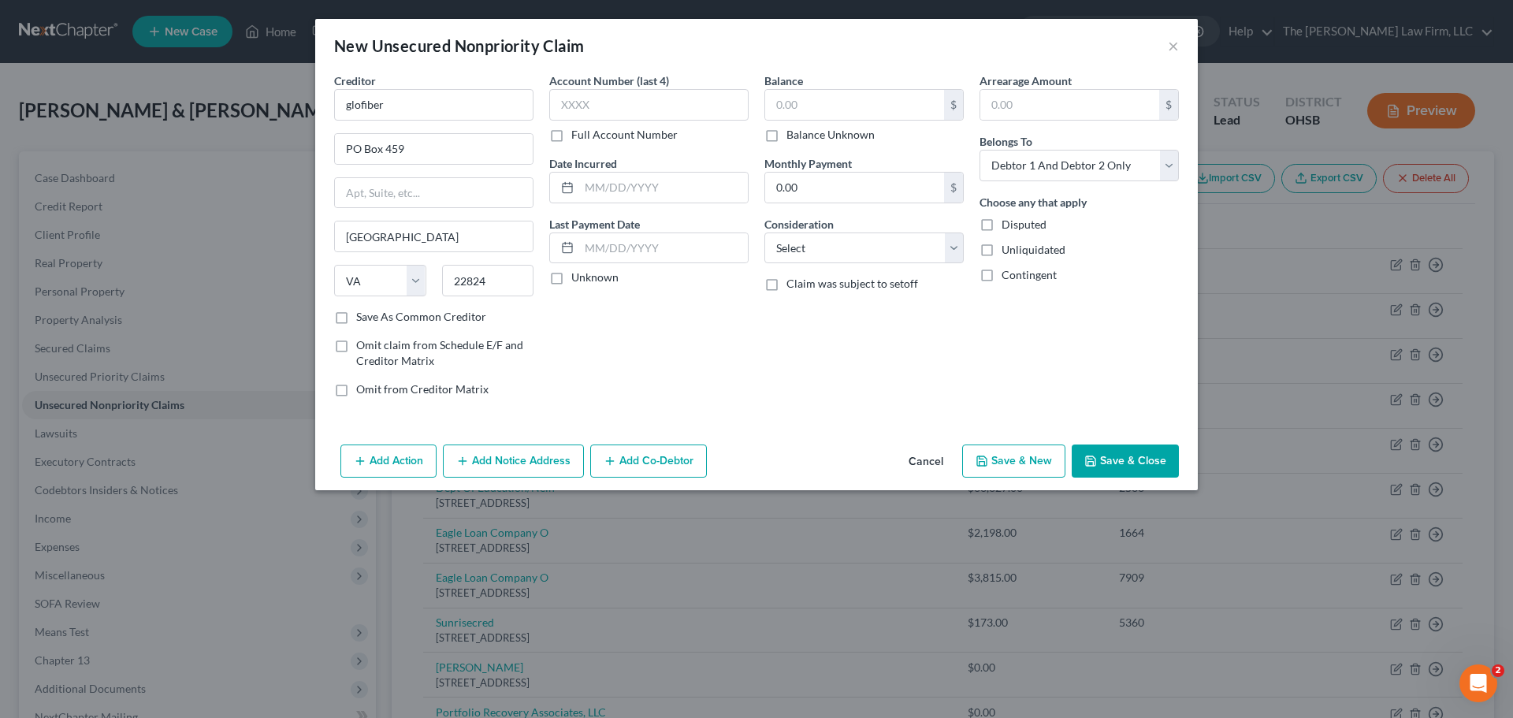
checkbox input "false"
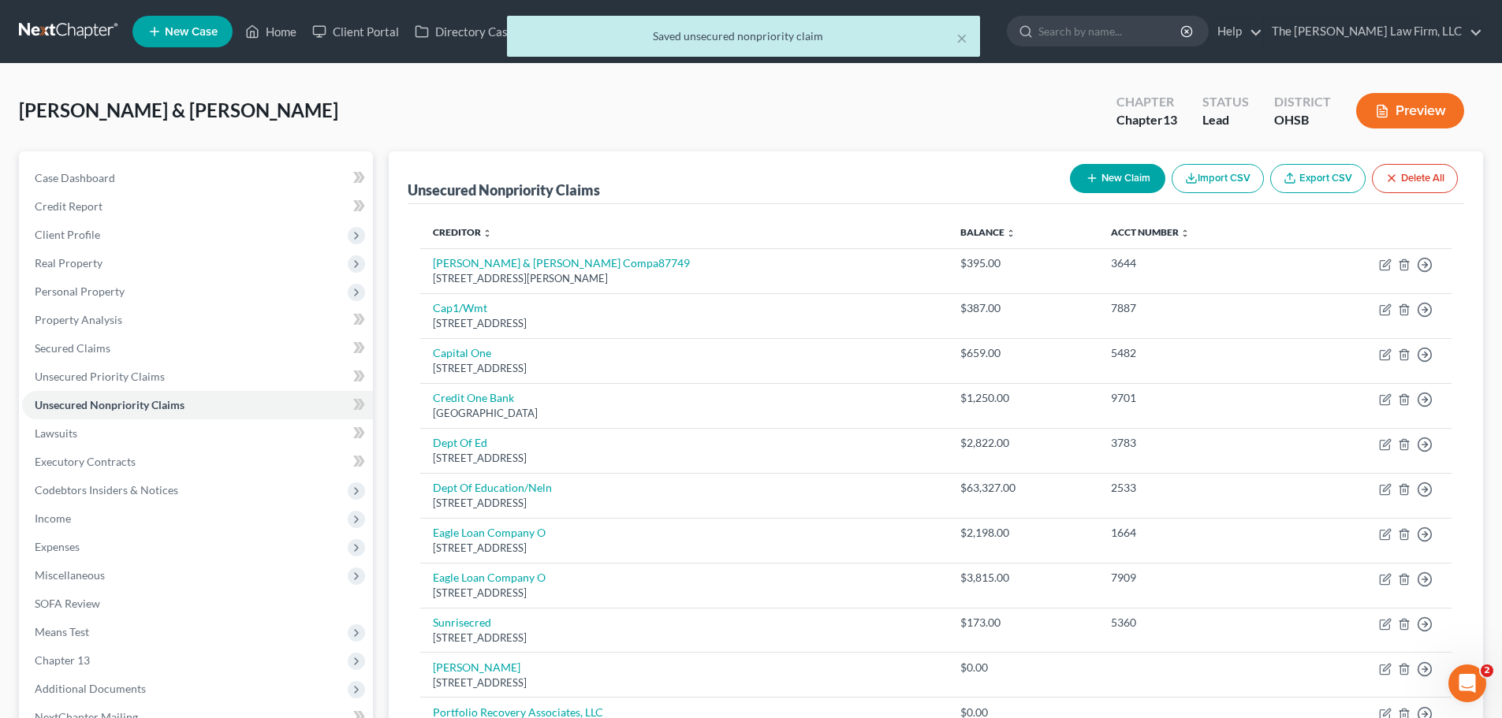
click at [1105, 184] on button "New Claim" at bounding box center [1117, 178] width 95 height 29
select select "2"
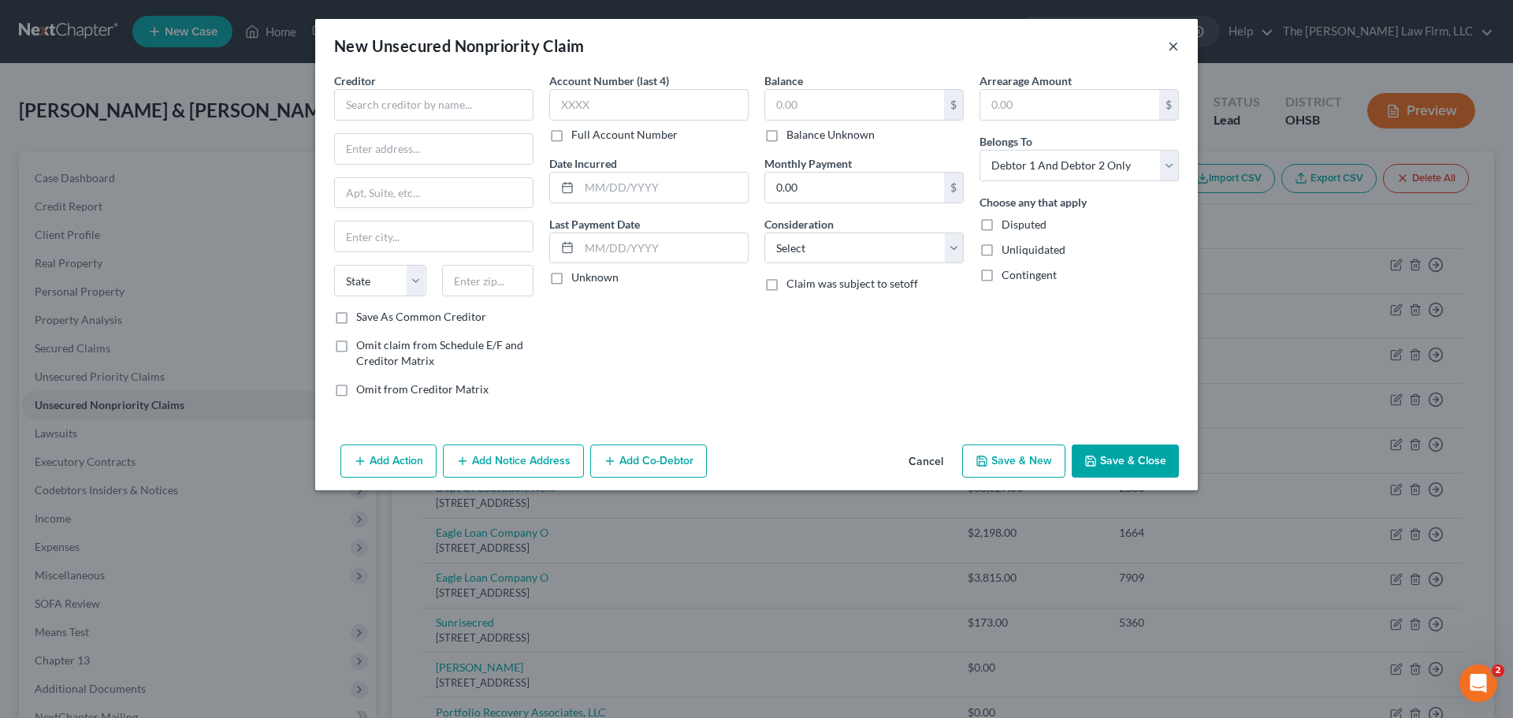
click at [1175, 49] on button "×" at bounding box center [1173, 45] width 11 height 19
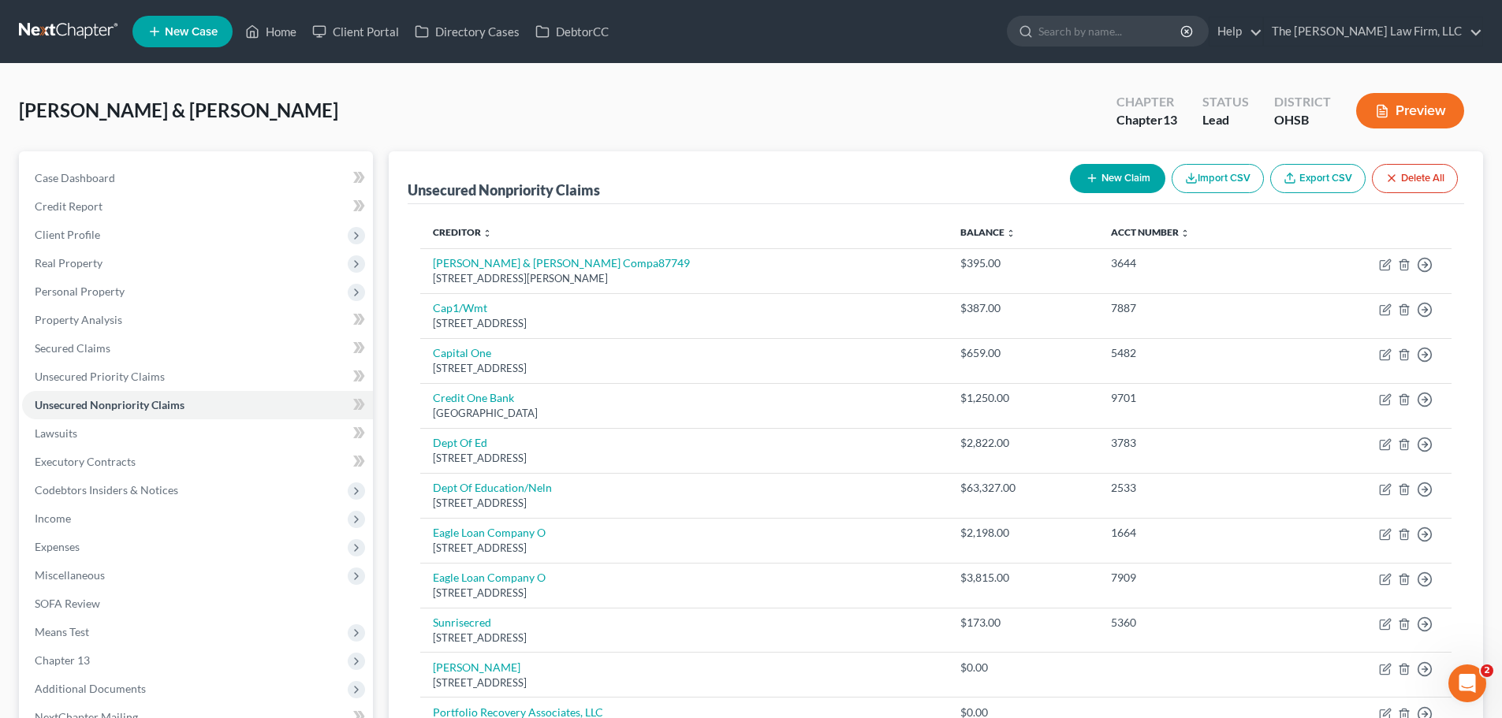
click at [1119, 180] on button "New Claim" at bounding box center [1117, 178] width 95 height 29
select select "2"
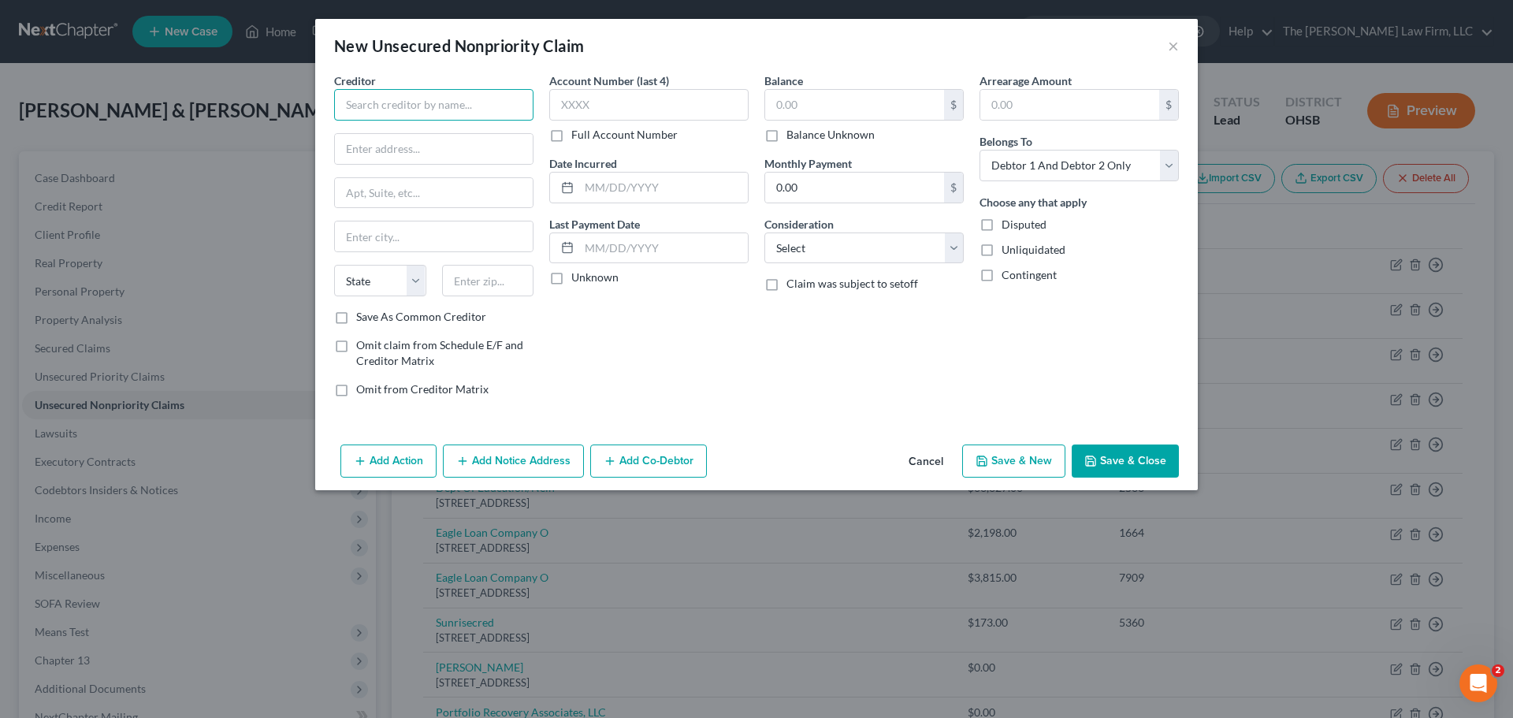
click at [382, 96] on input "text" at bounding box center [433, 105] width 199 height 32
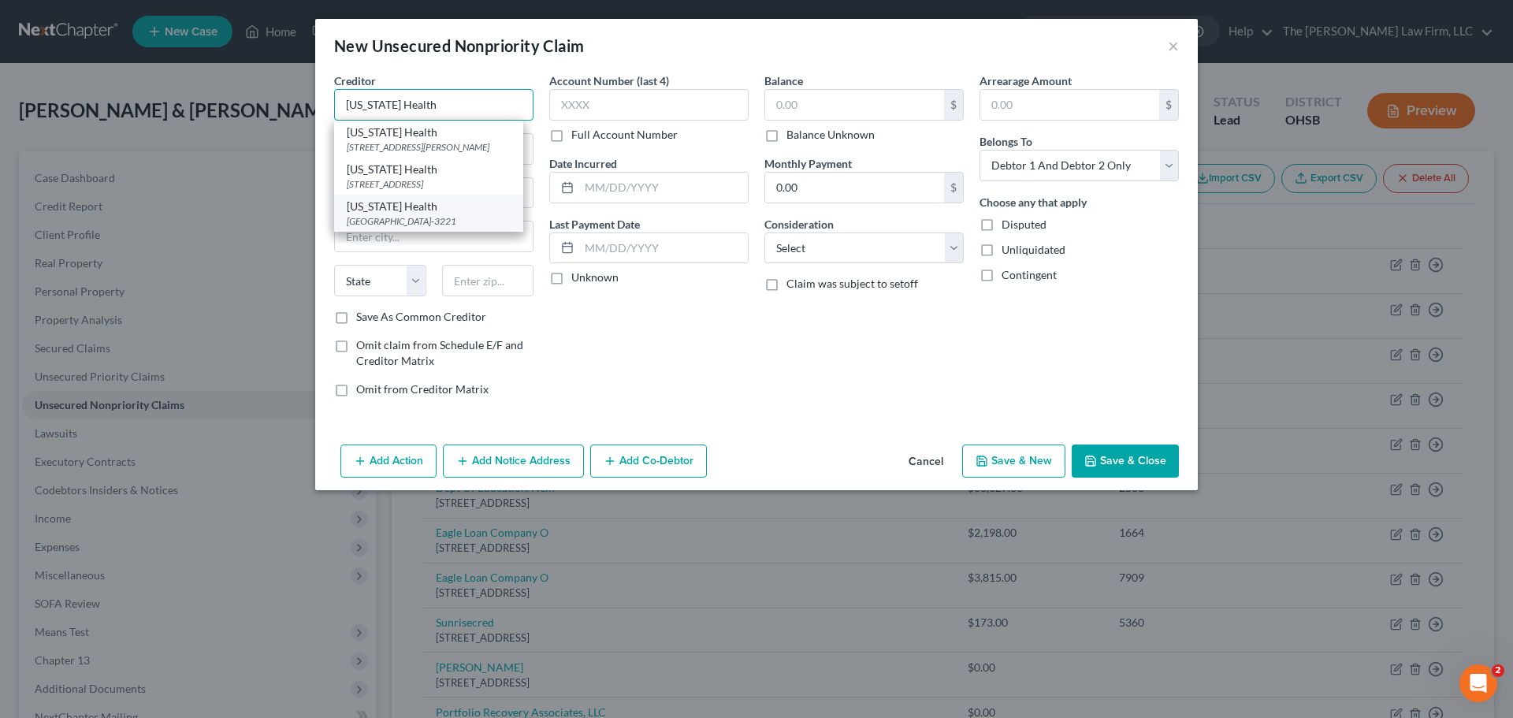
type input "[US_STATE] Health"
click at [390, 228] on div "[GEOGRAPHIC_DATA]-3221" at bounding box center [429, 220] width 164 height 13
type input "PO Box 183221"
type input "Columbus"
select select "36"
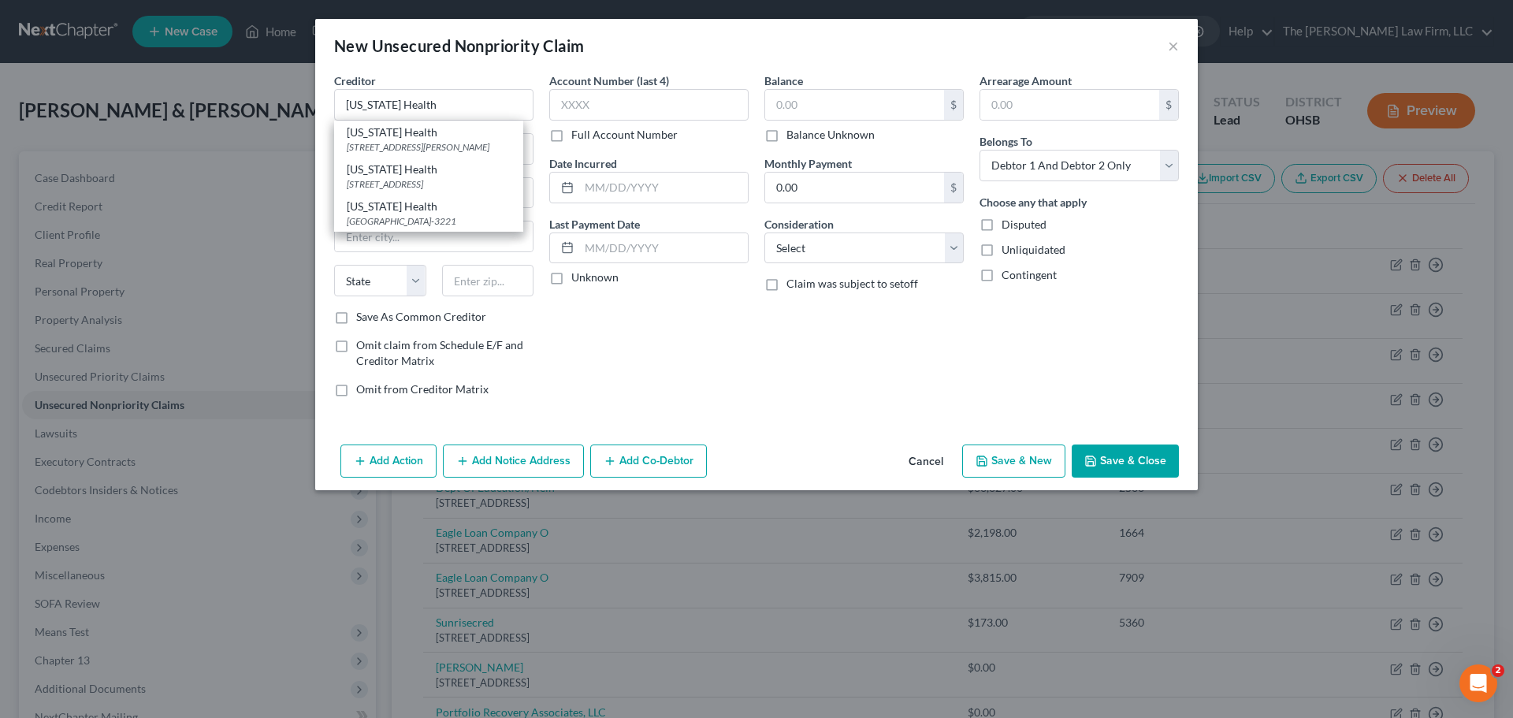
type input "43218-3221"
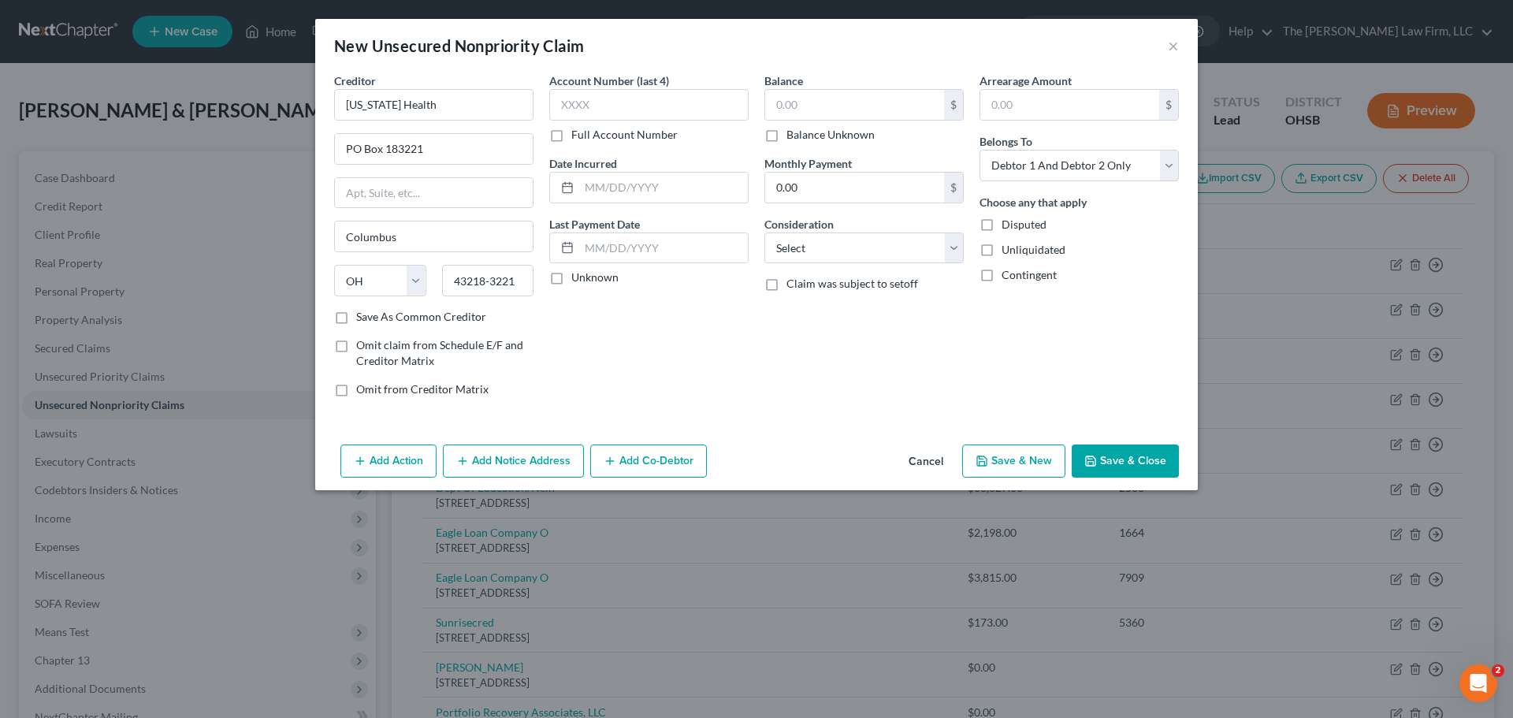
click at [1132, 460] on button "Save & Close" at bounding box center [1125, 461] width 107 height 33
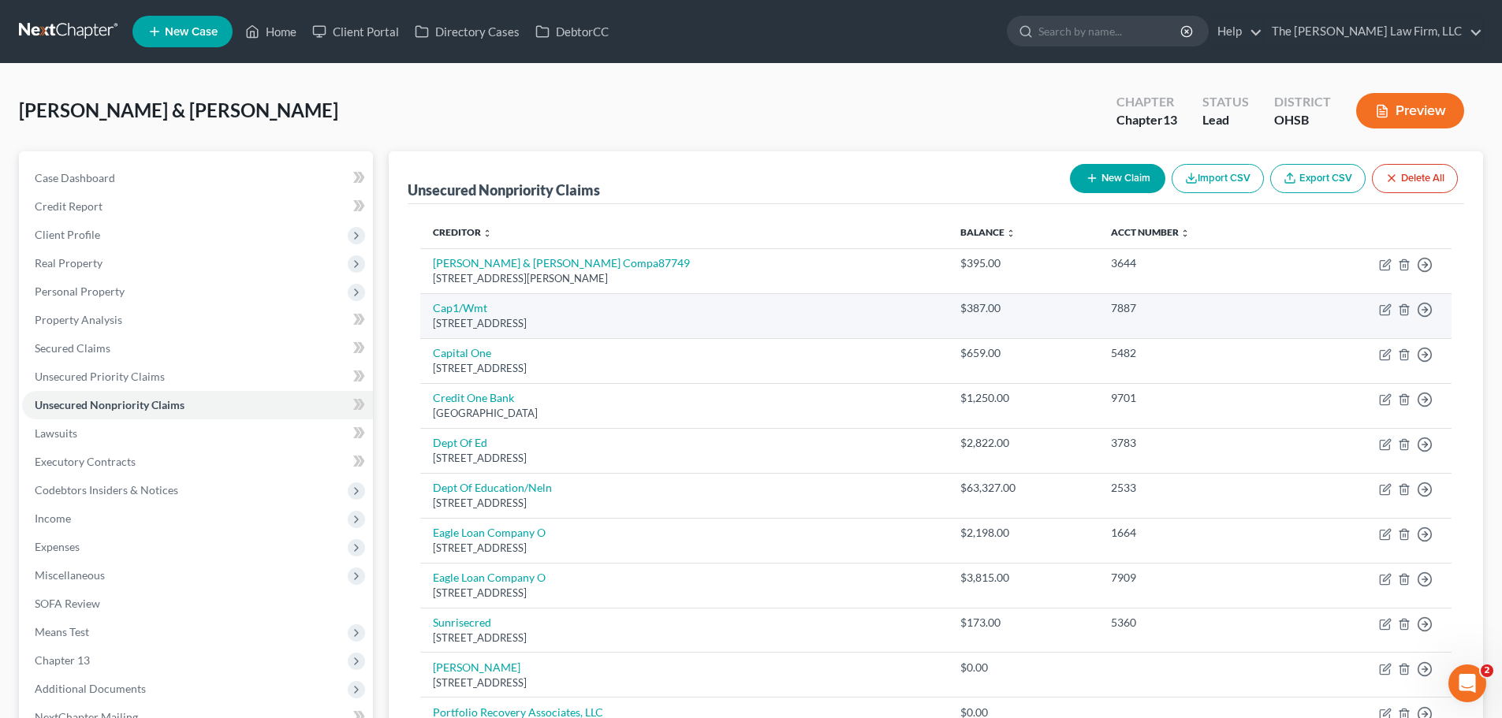
scroll to position [79, 0]
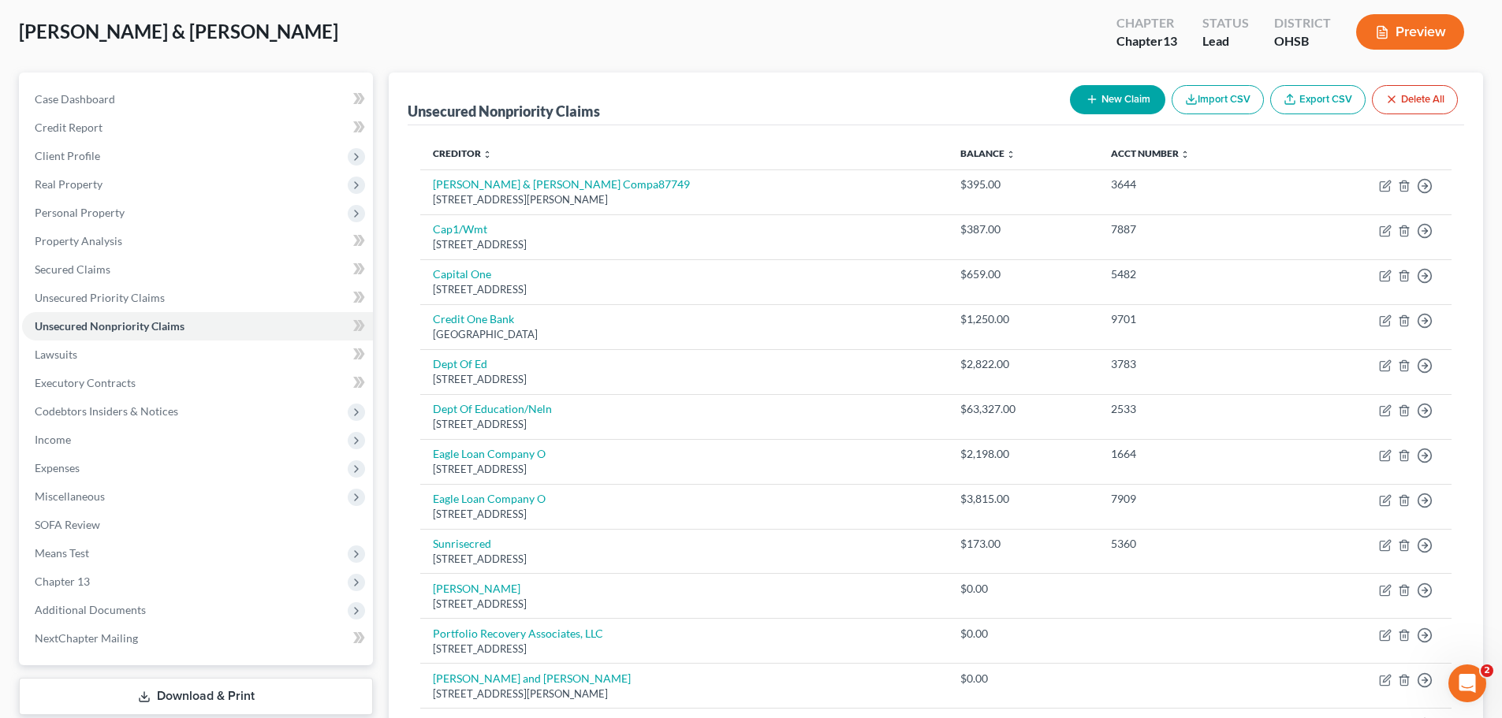
click at [1093, 96] on icon "button" at bounding box center [1091, 99] width 13 height 13
select select "2"
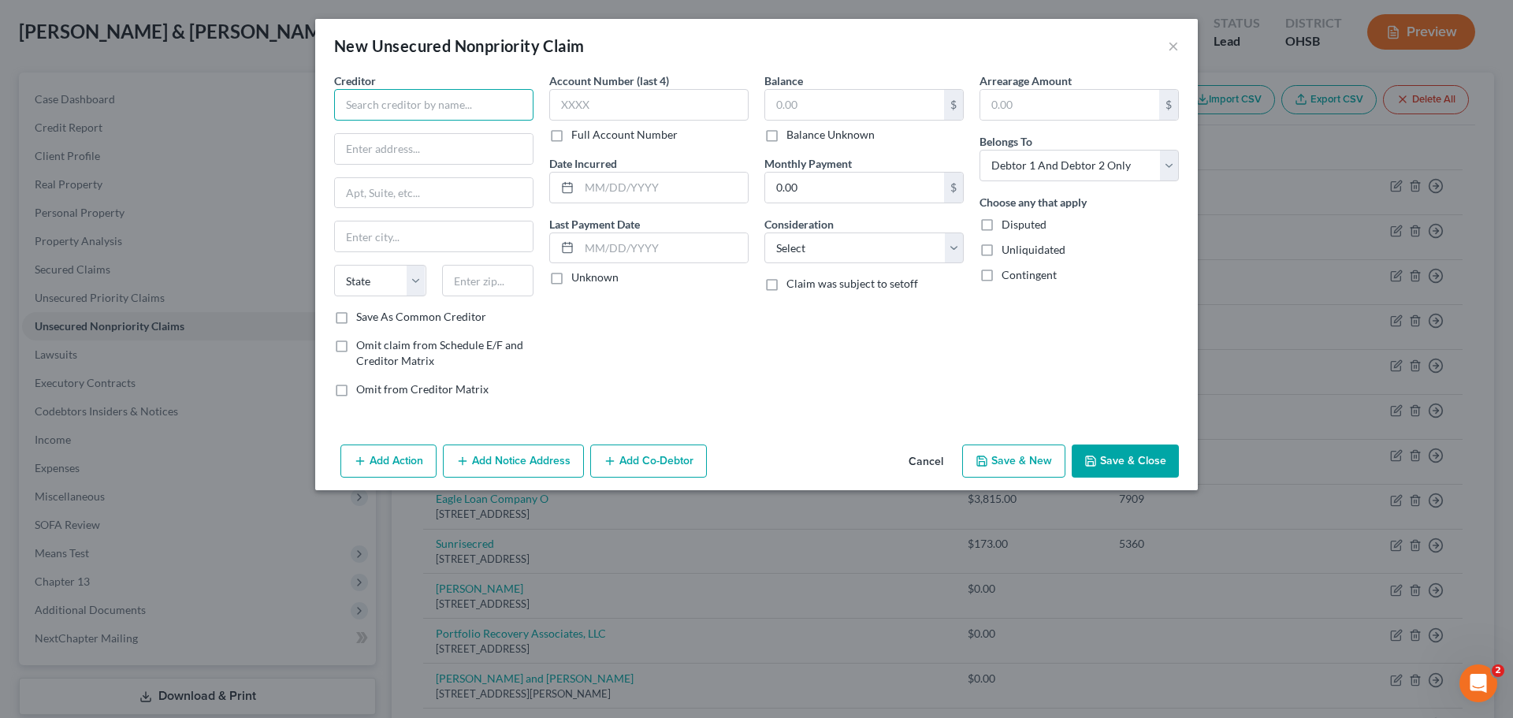
click at [444, 109] on input "text" at bounding box center [433, 105] width 199 height 32
type input "RMP Services LLC"
type input "PO Box 630844"
click at [523, 284] on input "text" at bounding box center [488, 281] width 92 height 32
type input "45263"
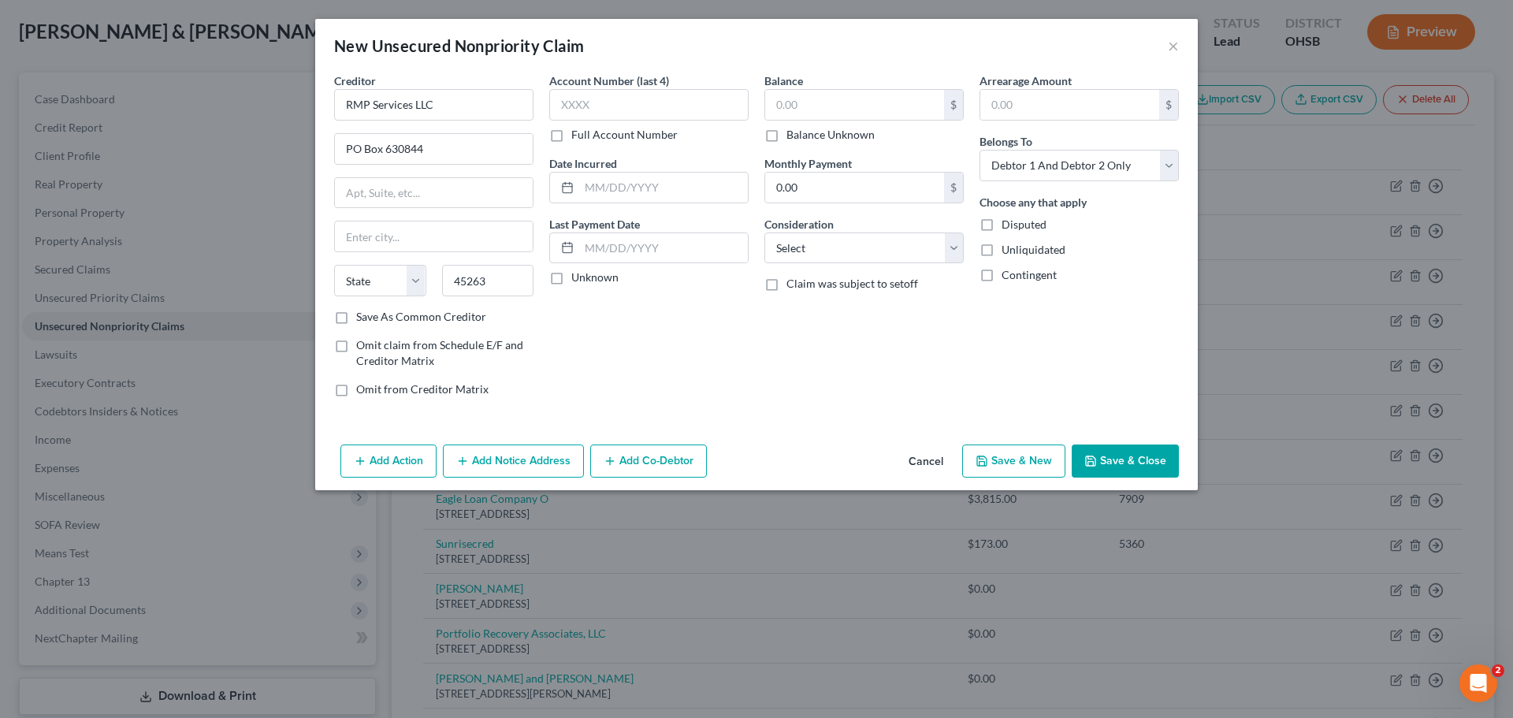
click at [356, 319] on label "Save As Common Creditor" at bounding box center [421, 317] width 130 height 16
click at [363, 319] on input "Save As Common Creditor" at bounding box center [368, 314] width 10 height 10
checkbox input "true"
type input "Cincinnati"
select select "36"
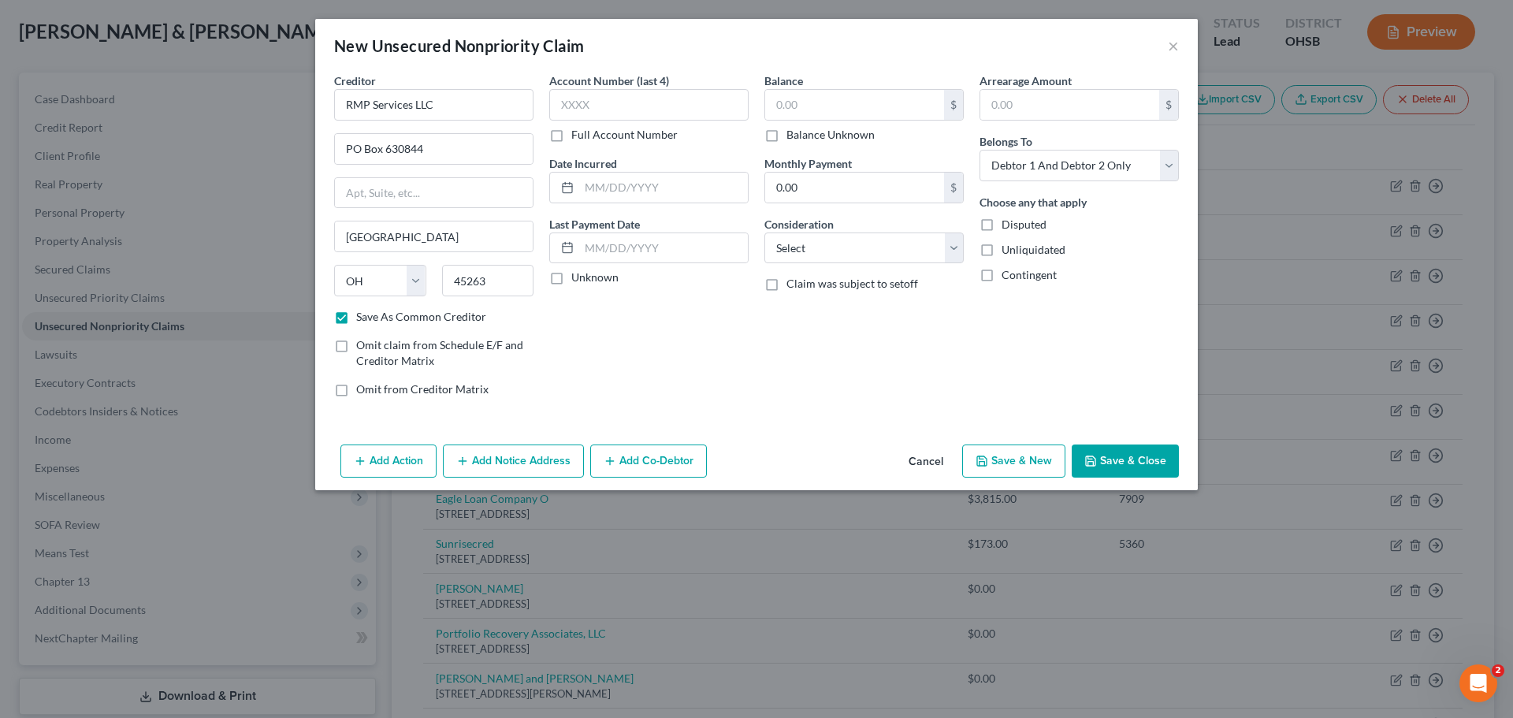
click at [1134, 456] on button "Save & Close" at bounding box center [1125, 461] width 107 height 33
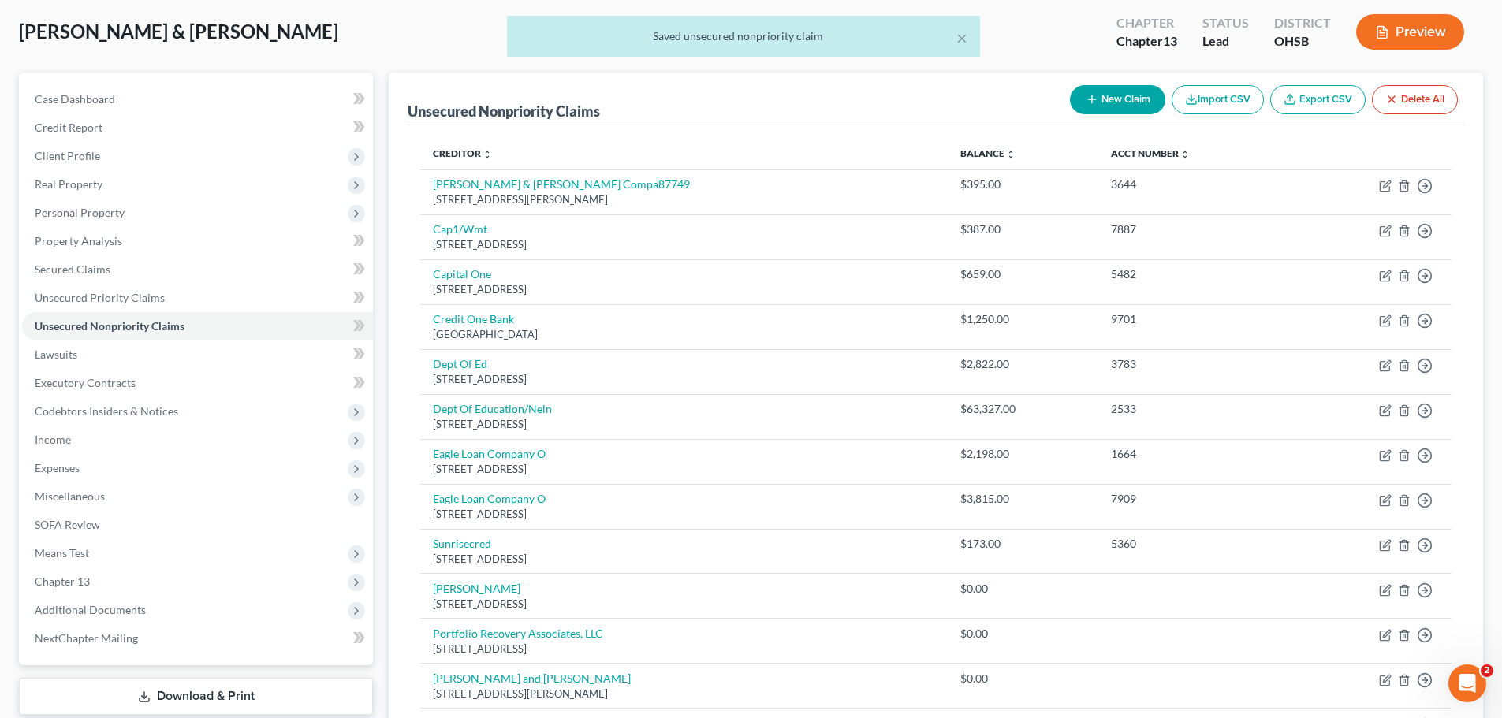
click at [1100, 110] on button "New Claim" at bounding box center [1117, 99] width 95 height 29
select select "2"
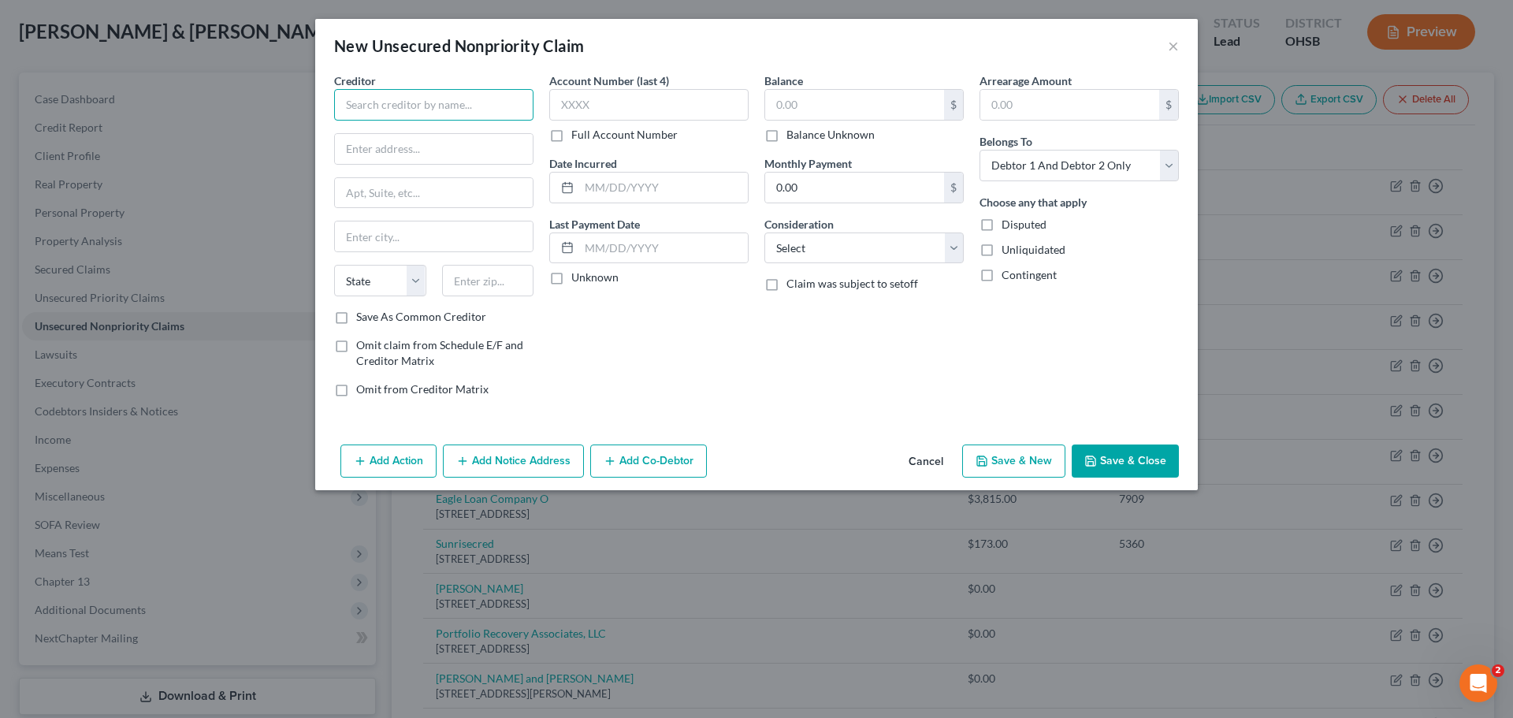
click at [419, 105] on input "text" at bounding box center [433, 105] width 199 height 32
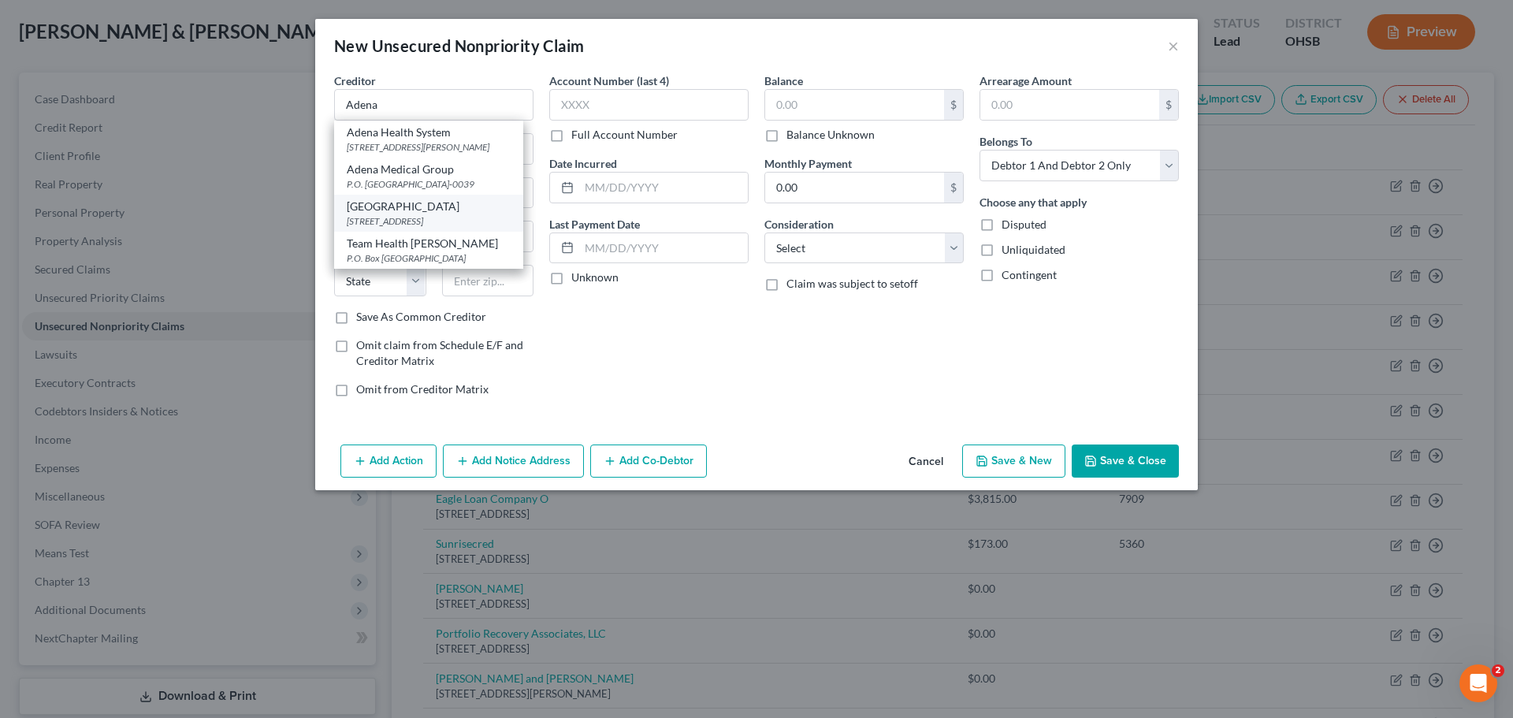
click at [450, 214] on div "Adena Regional Medical Center" at bounding box center [429, 207] width 164 height 16
type input "Adena Regional Medical Center"
type input "272 Hospital Road"
type input "Chillicothe"
select select "36"
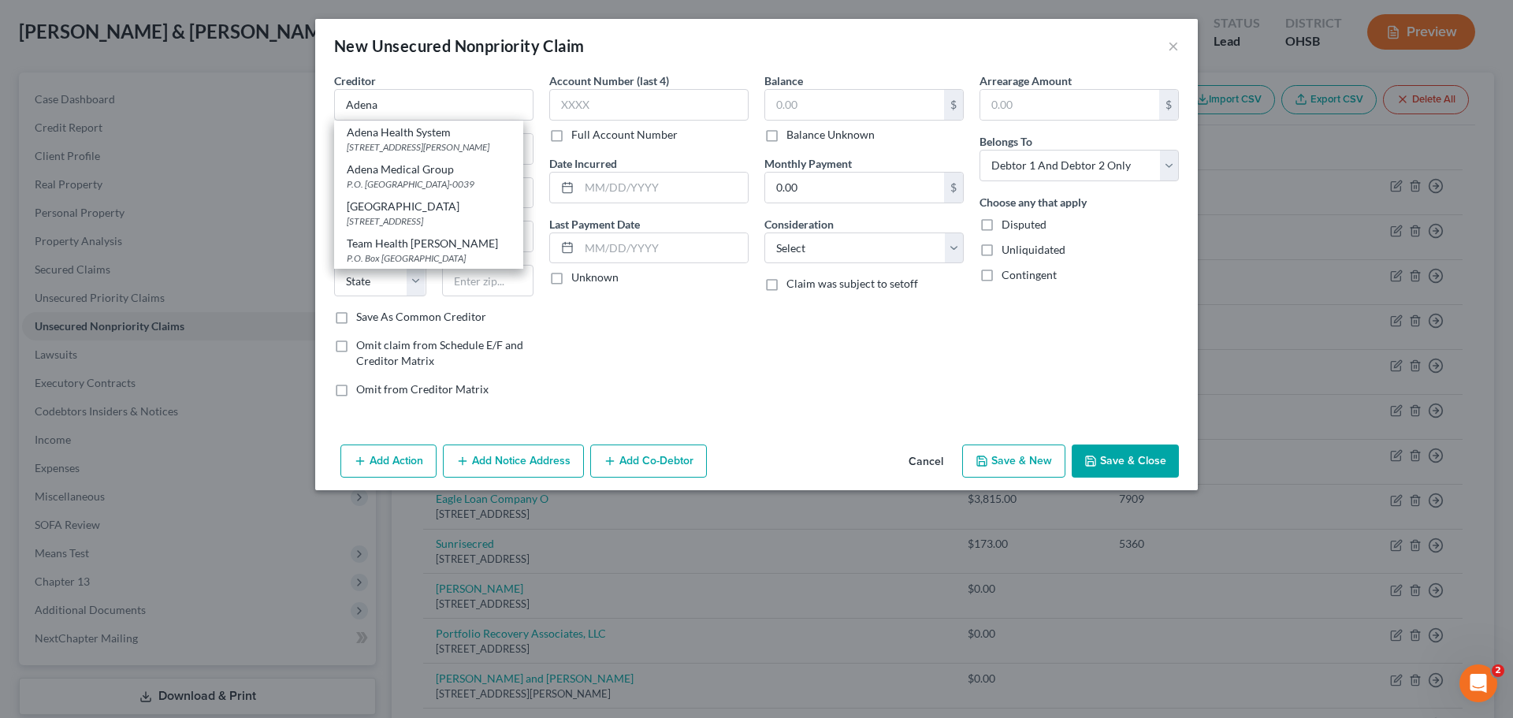
type input "45601"
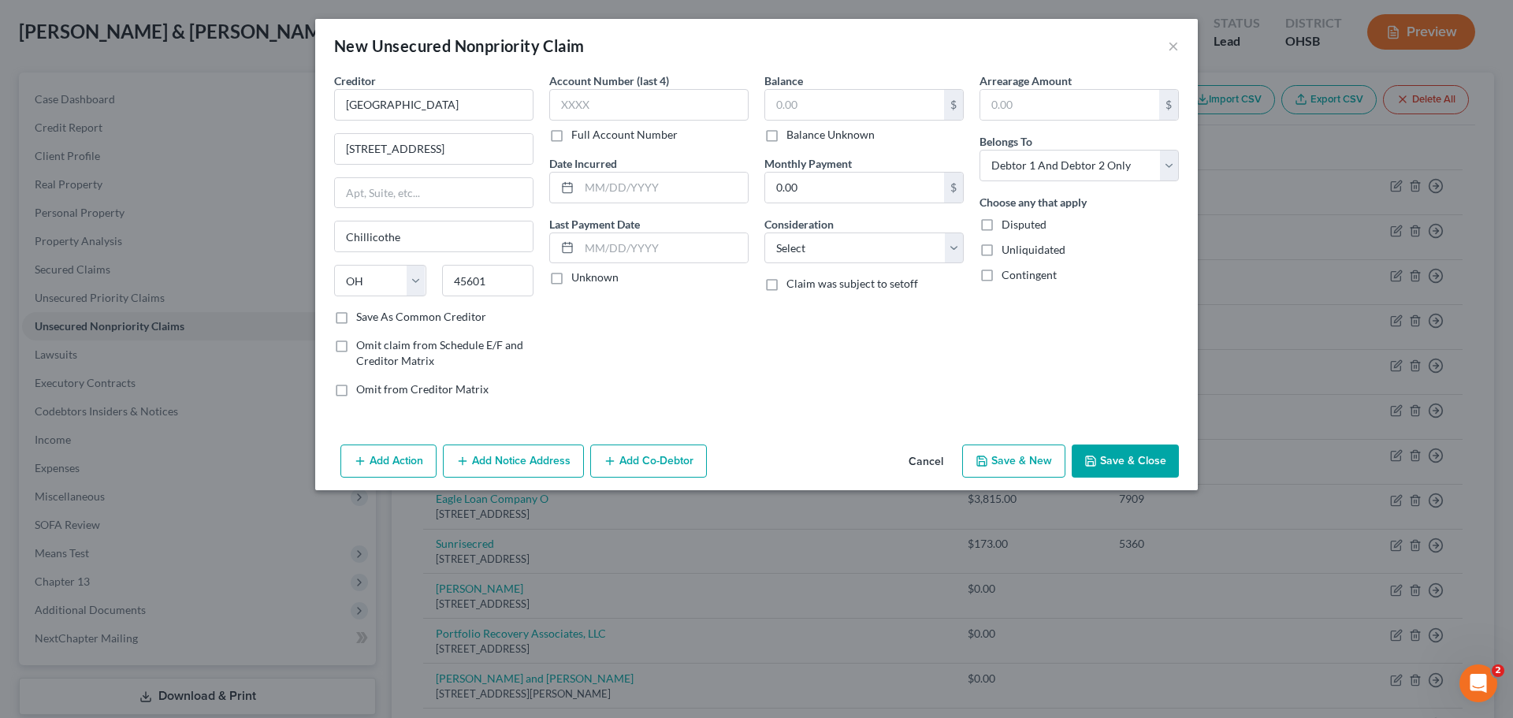
click at [1130, 459] on button "Save & Close" at bounding box center [1125, 461] width 107 height 33
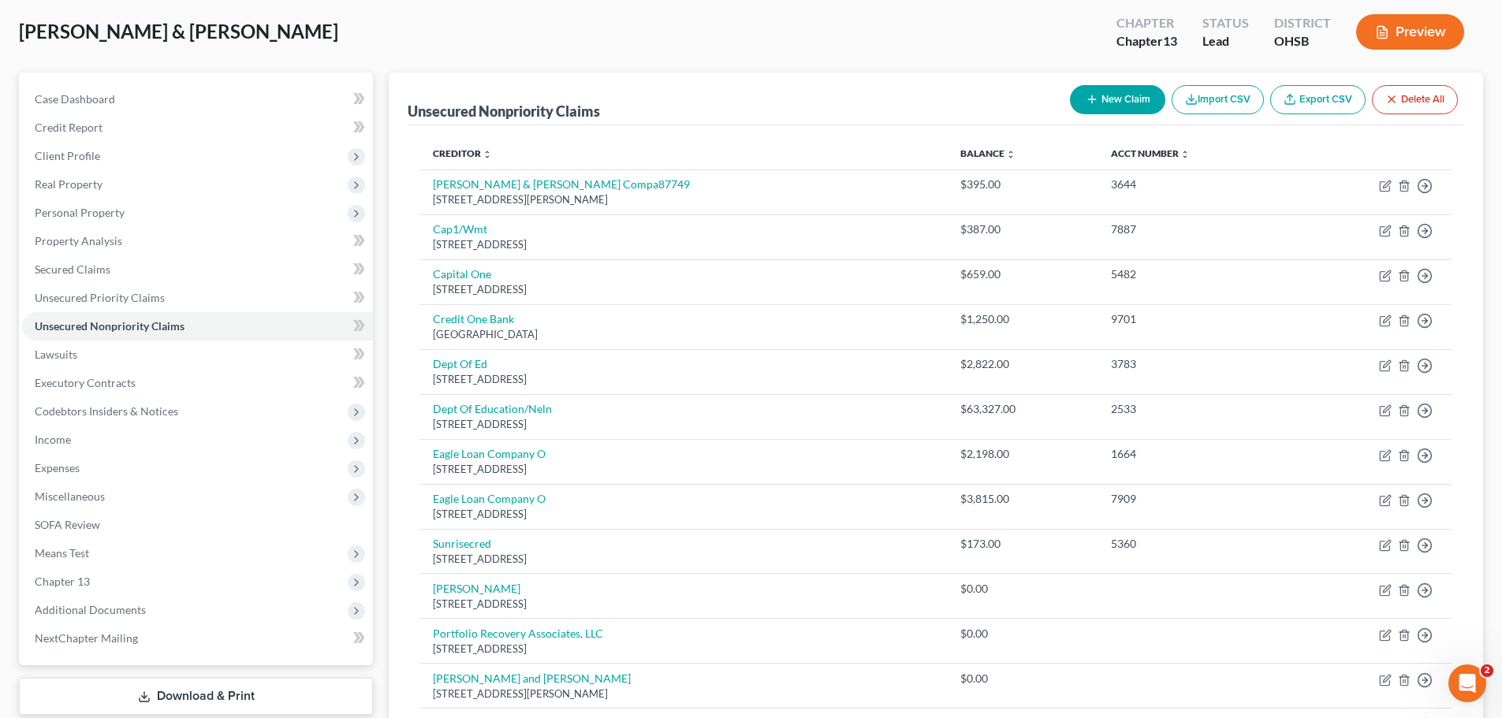
click at [1103, 106] on button "New Claim" at bounding box center [1117, 99] width 95 height 29
select select "2"
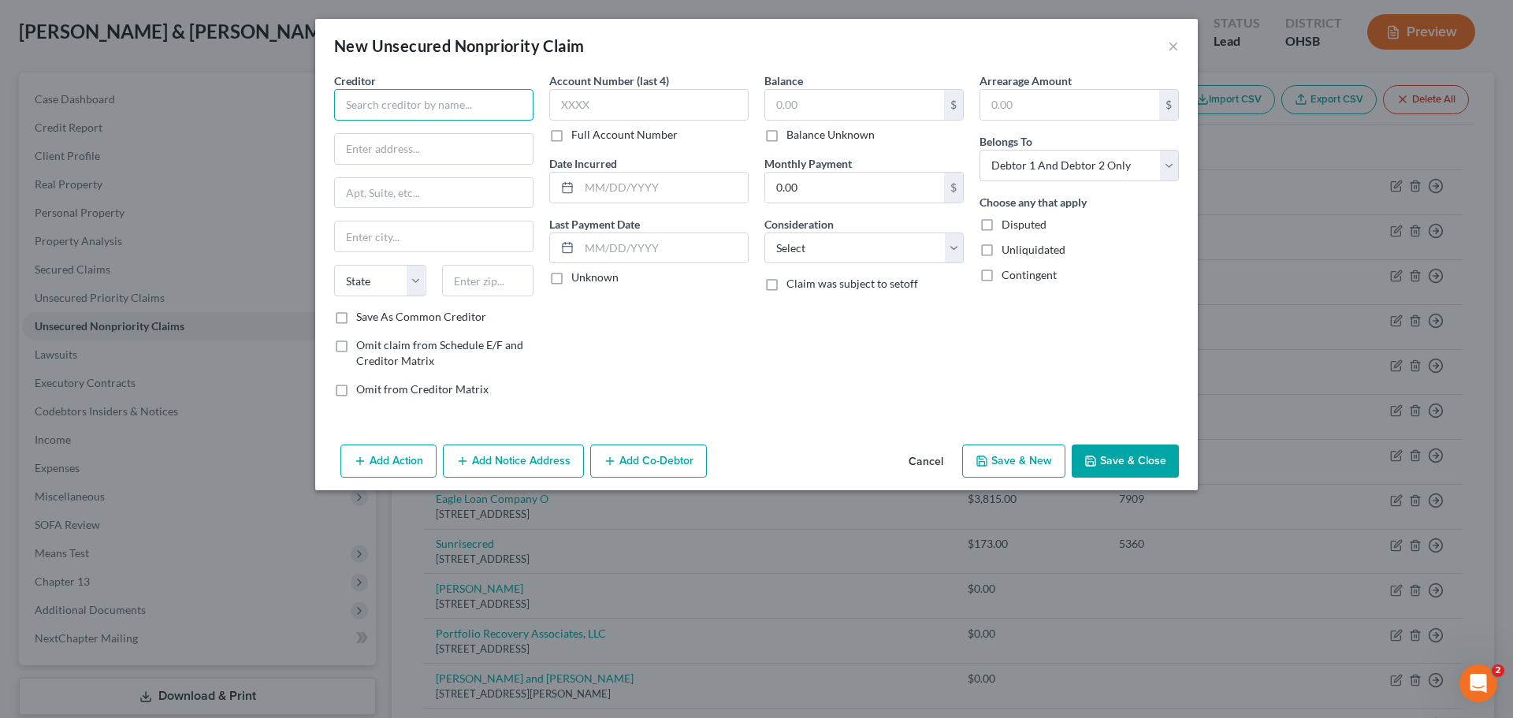
click at [470, 103] on input "text" at bounding box center [433, 105] width 199 height 32
type input "HRRG"
click at [395, 153] on input "text" at bounding box center [434, 149] width 198 height 30
type input "PO Box 5406"
click at [482, 281] on input "text" at bounding box center [488, 281] width 92 height 32
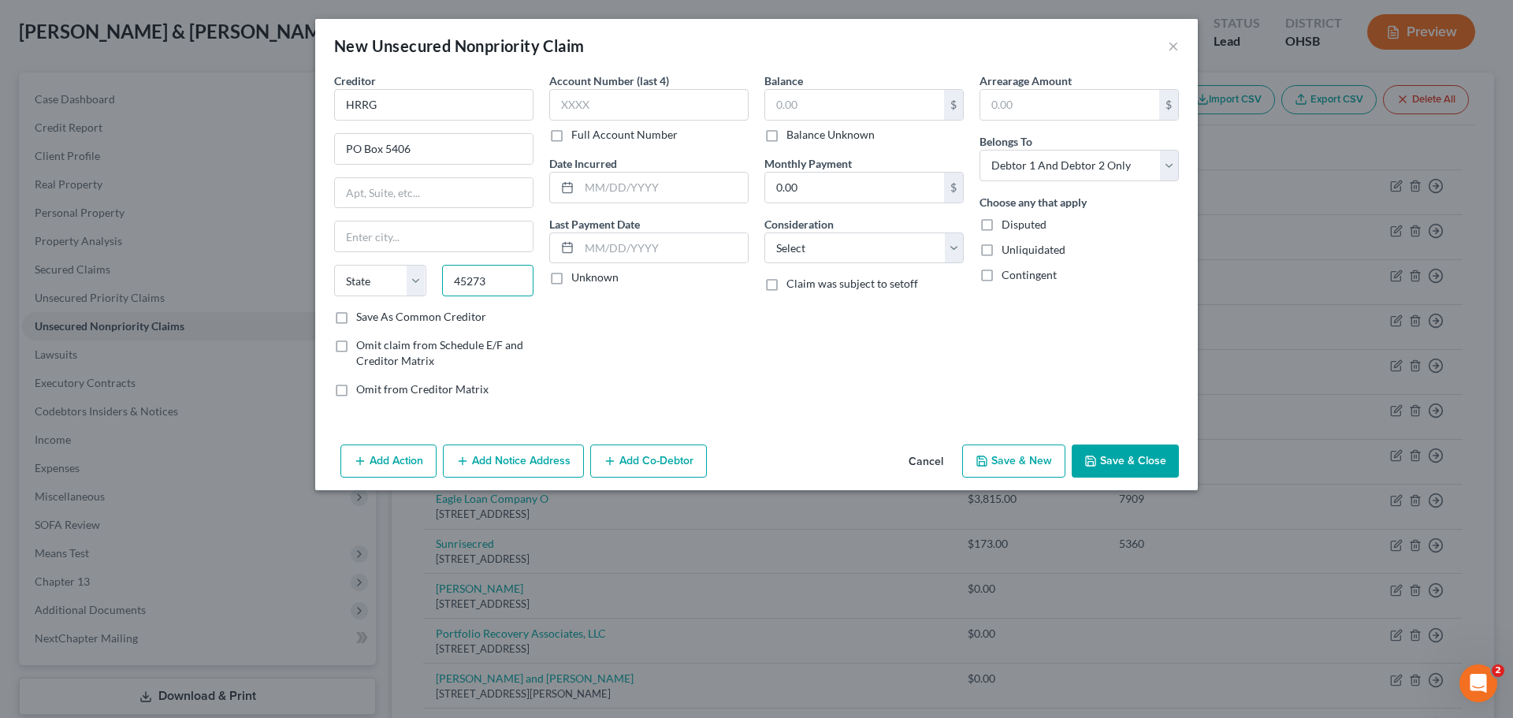
type input "45273"
click at [356, 319] on label "Save As Common Creditor" at bounding box center [421, 317] width 130 height 16
click at [363, 319] on input "Save As Common Creditor" at bounding box center [368, 314] width 10 height 10
checkbox input "true"
type input "Cincinnati"
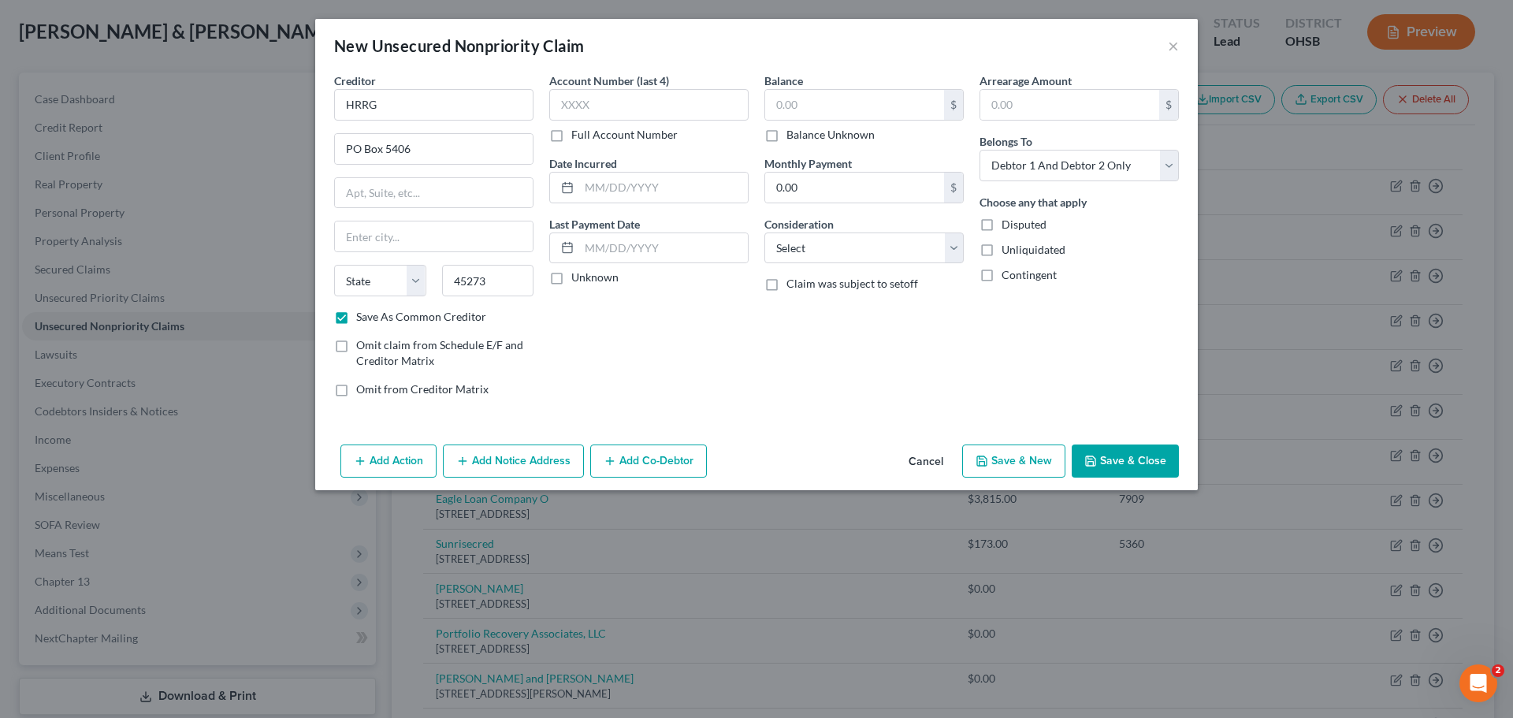
select select "36"
click at [1128, 460] on button "Save & Close" at bounding box center [1125, 461] width 107 height 33
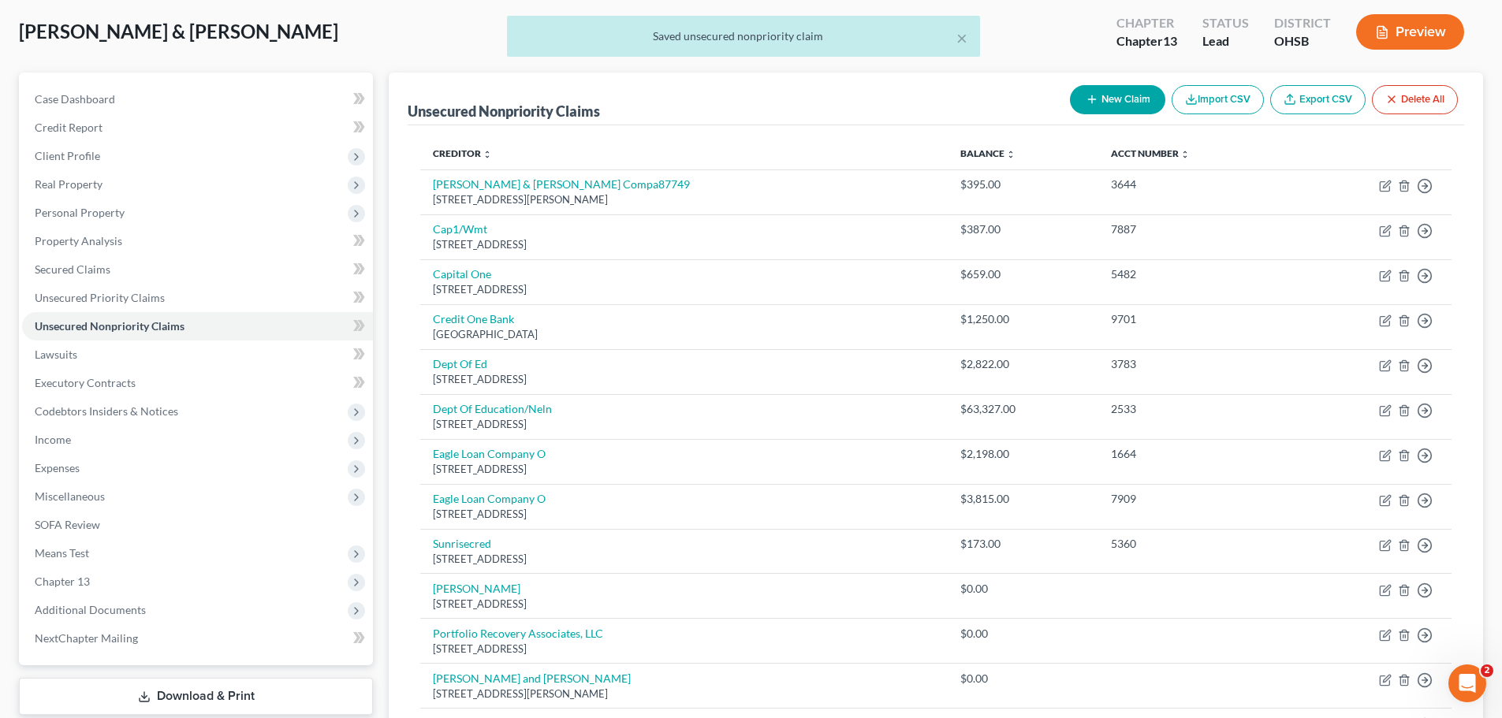
click at [1102, 98] on button "New Claim" at bounding box center [1117, 99] width 95 height 29
select select "2"
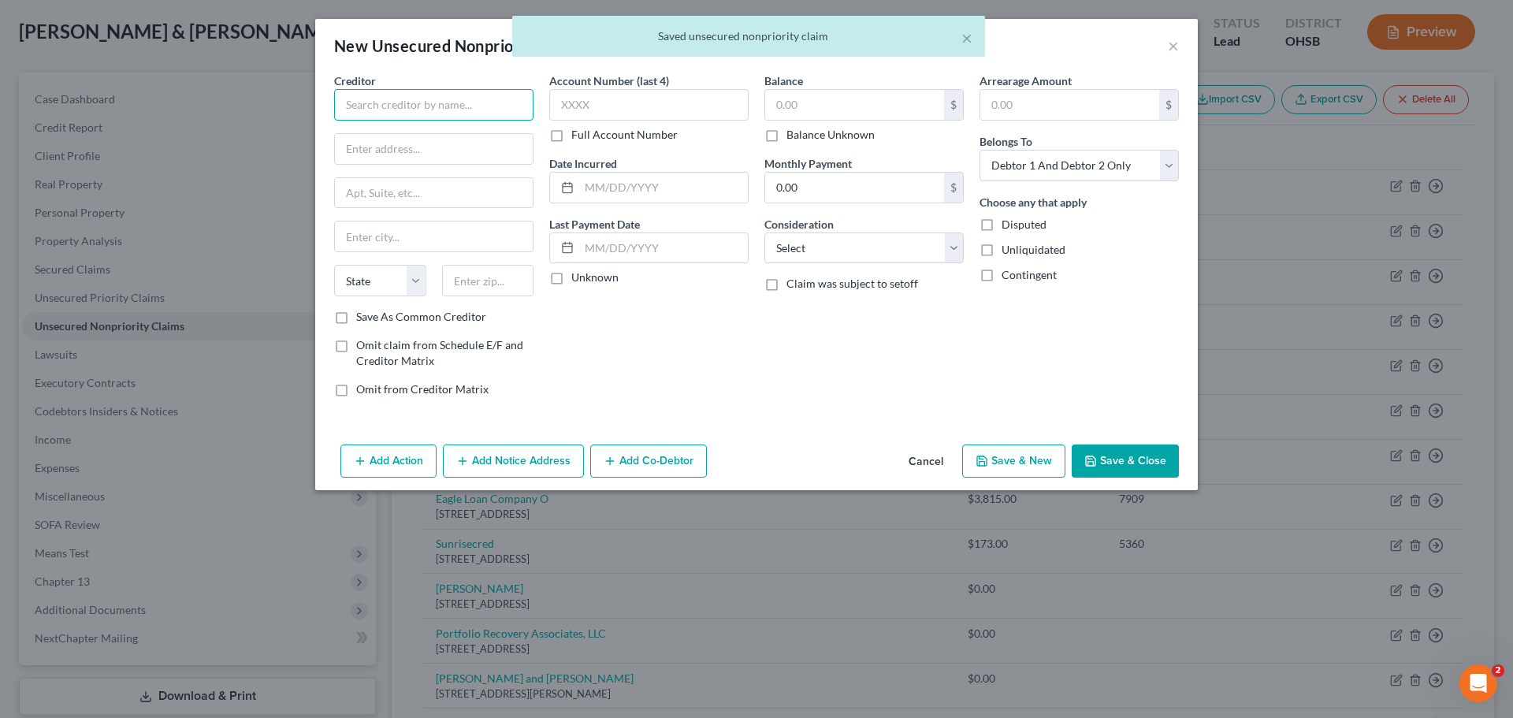
click at [456, 108] on input "text" at bounding box center [433, 105] width 199 height 32
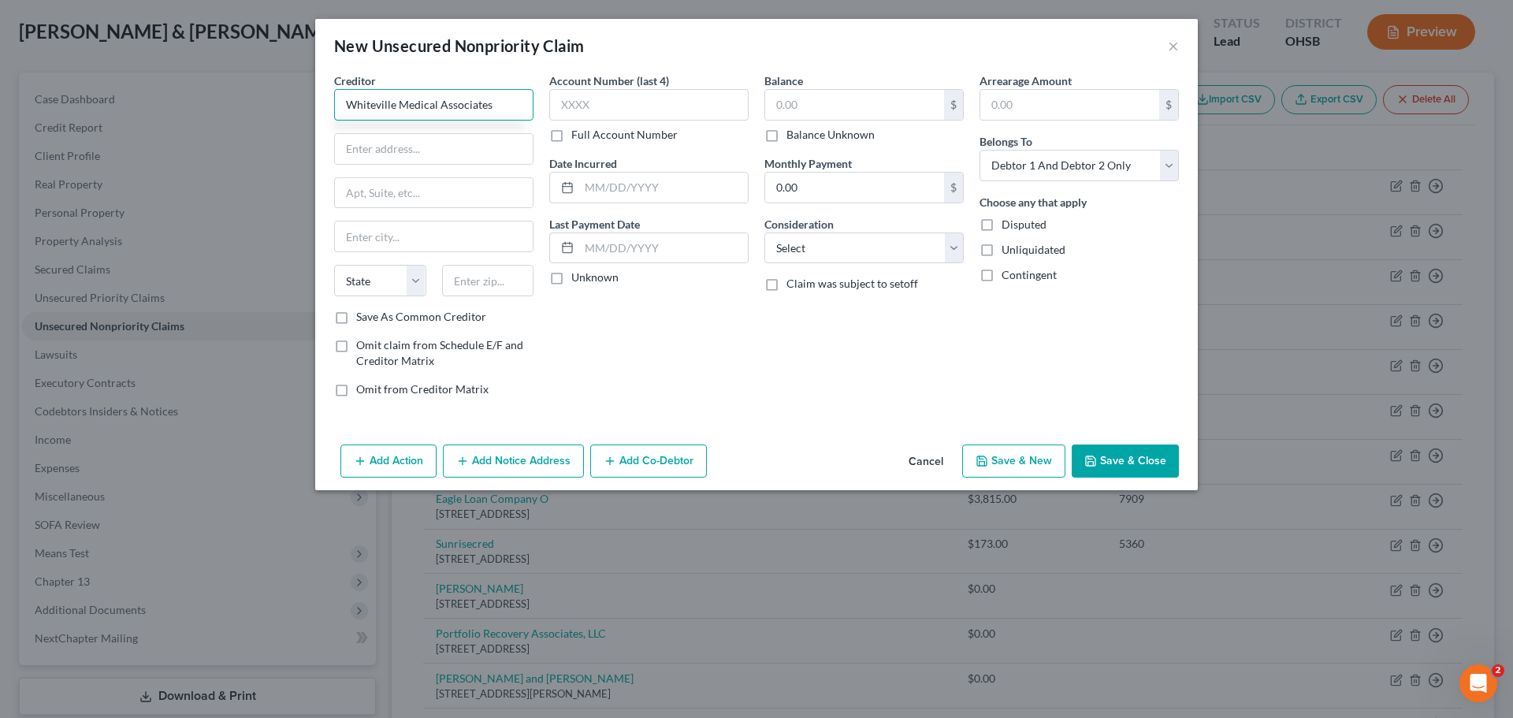
type input "Whiteville Medical Associates"
type input "PO Box 1528"
click at [501, 286] on input "text" at bounding box center [488, 281] width 92 height 32
type input "28472"
click at [356, 322] on label "Save As Common Creditor" at bounding box center [421, 317] width 130 height 16
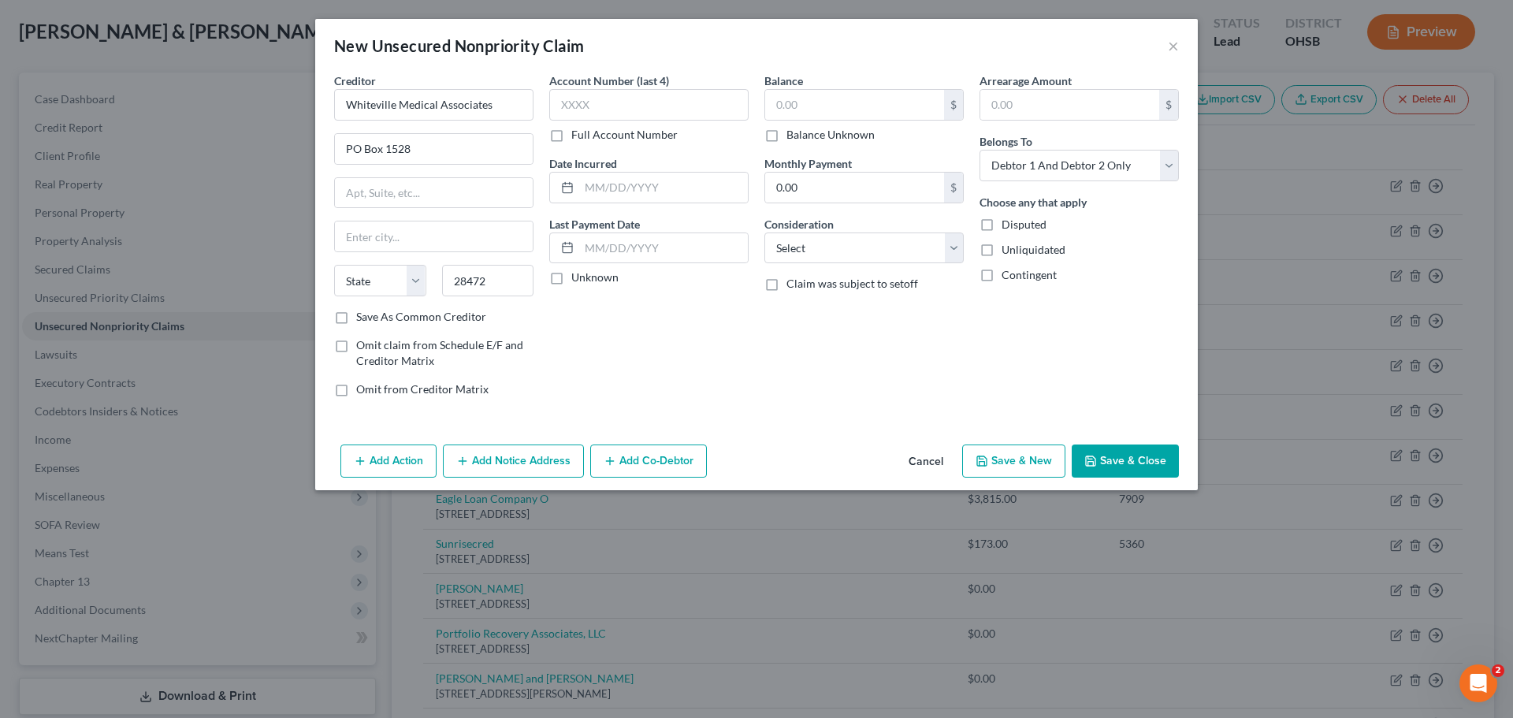
click at [363, 319] on input "Save As Common Creditor" at bounding box center [368, 314] width 10 height 10
checkbox input "true"
type input "Whiteville"
select select "28"
click at [1144, 469] on button "Save & Close" at bounding box center [1125, 461] width 107 height 33
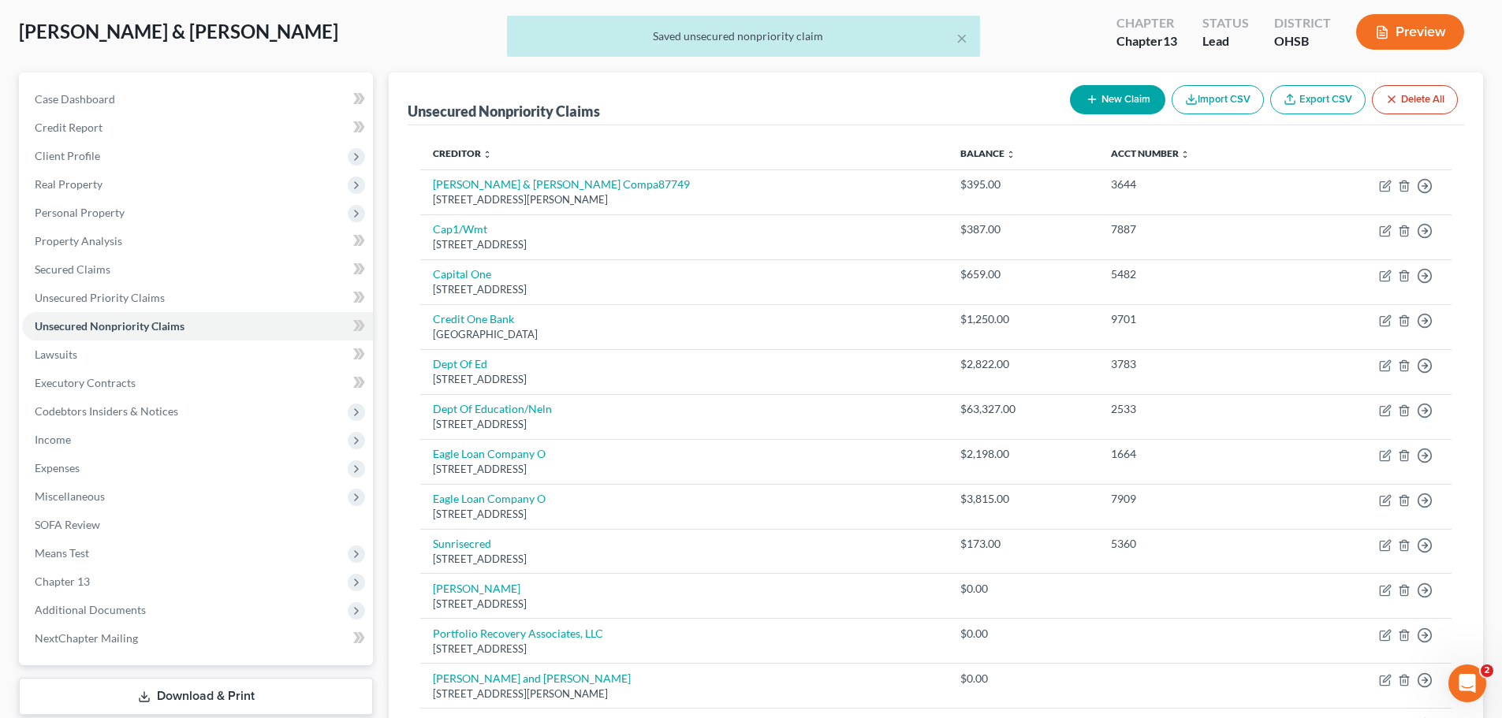
click at [1128, 105] on button "New Claim" at bounding box center [1117, 99] width 95 height 29
select select "2"
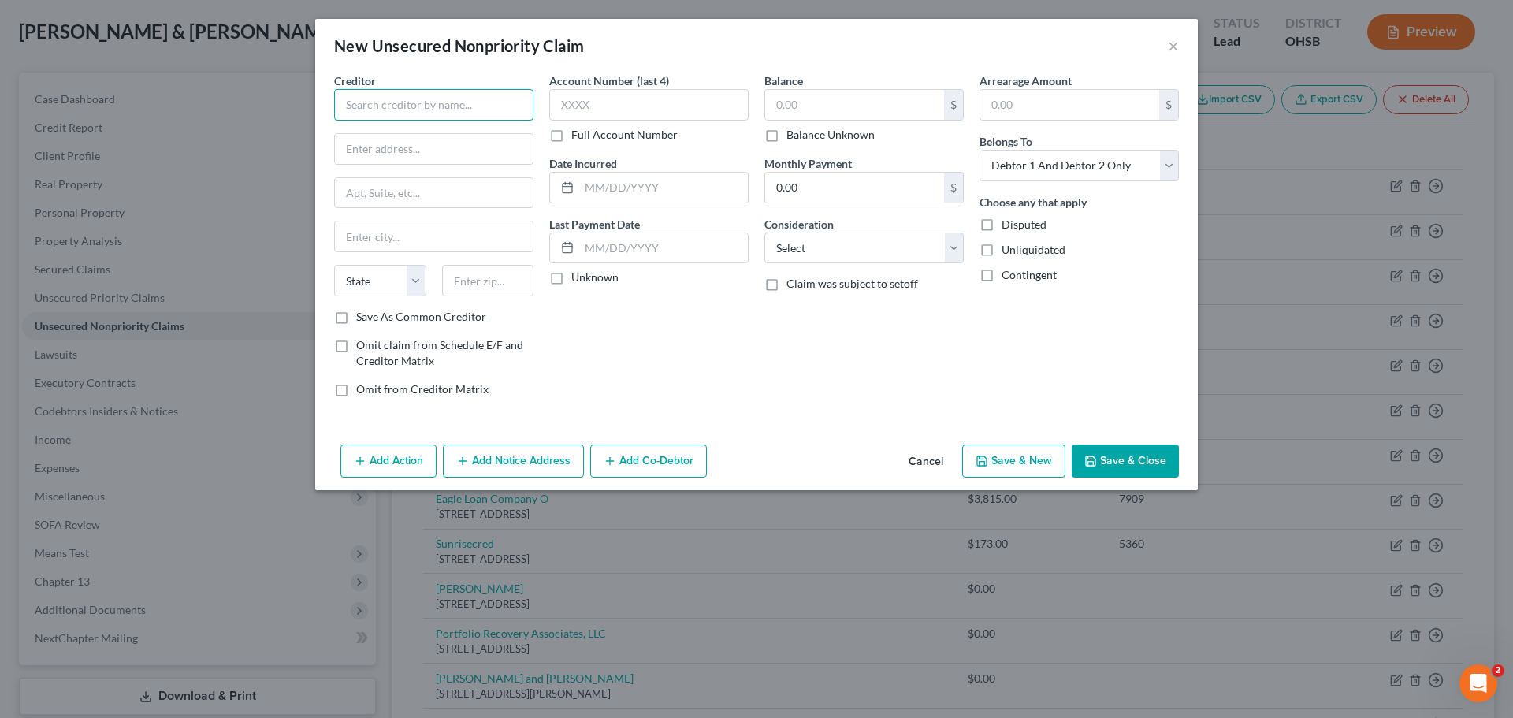
click at [477, 102] on input "text" at bounding box center [433, 105] width 199 height 32
type input "TEAM Health"
type input "3585 Ridge Park Dr"
click at [494, 279] on input "text" at bounding box center [488, 281] width 92 height 32
type input "44333"
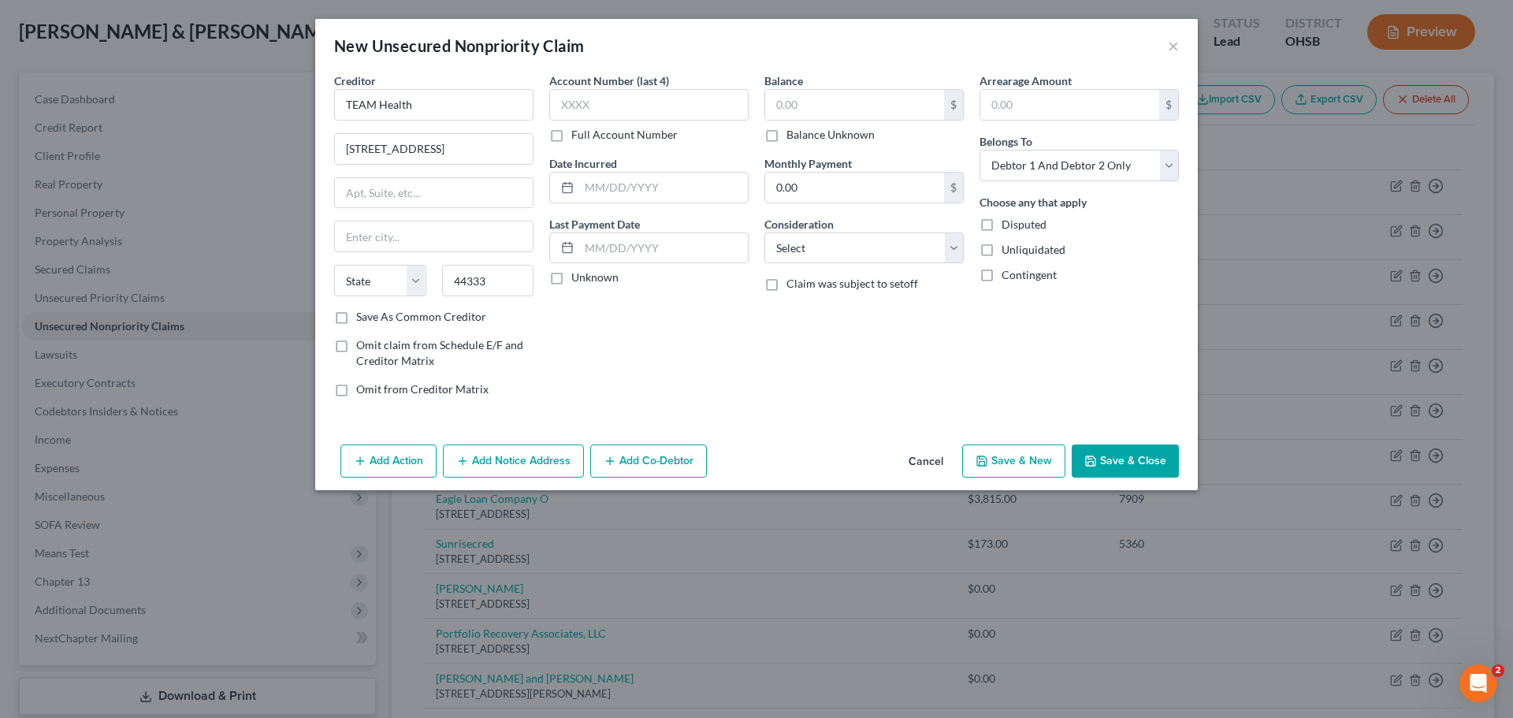
click at [356, 319] on label "Save As Common Creditor" at bounding box center [421, 317] width 130 height 16
click at [363, 319] on input "Save As Common Creditor" at bounding box center [368, 314] width 10 height 10
checkbox input "true"
type input "Akron"
select select "36"
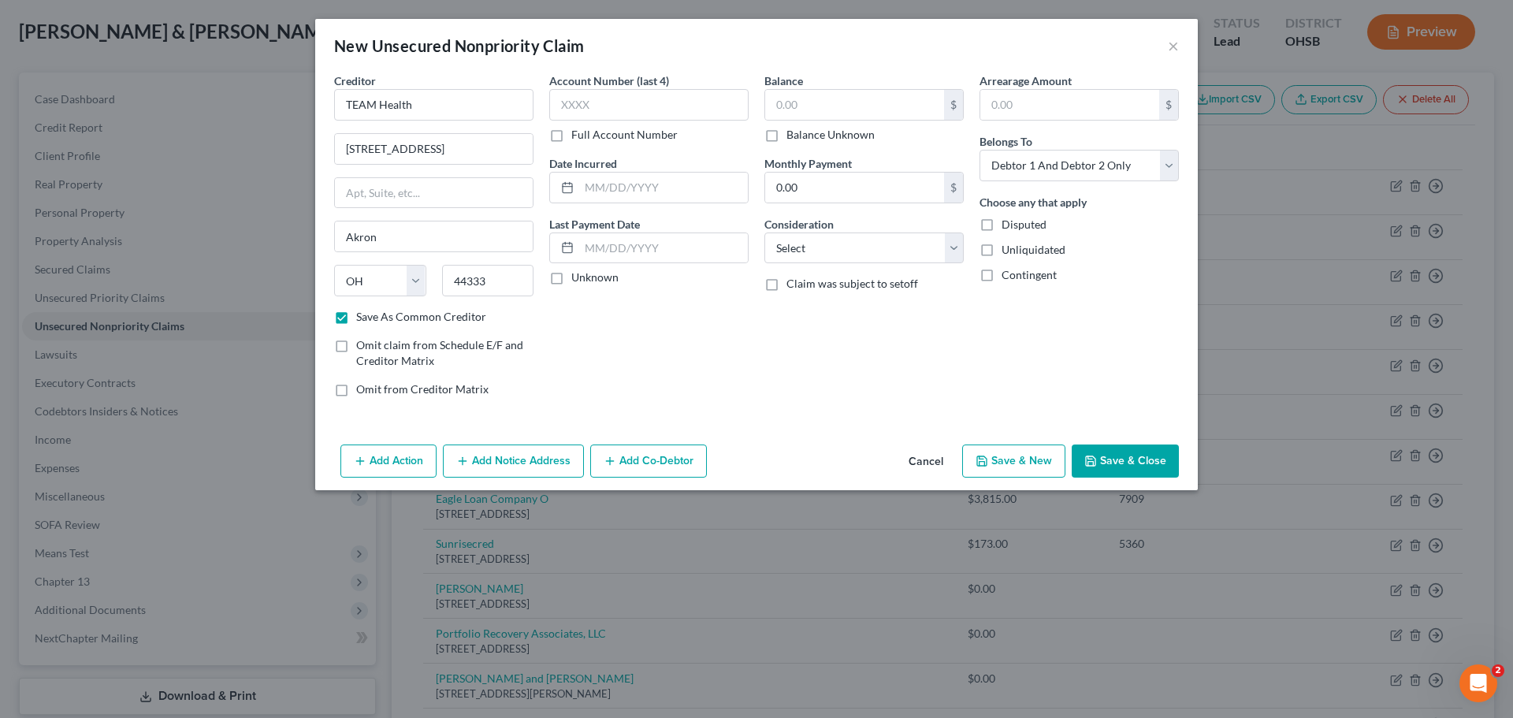
click at [1143, 456] on button "Save & Close" at bounding box center [1125, 461] width 107 height 33
checkbox input "false"
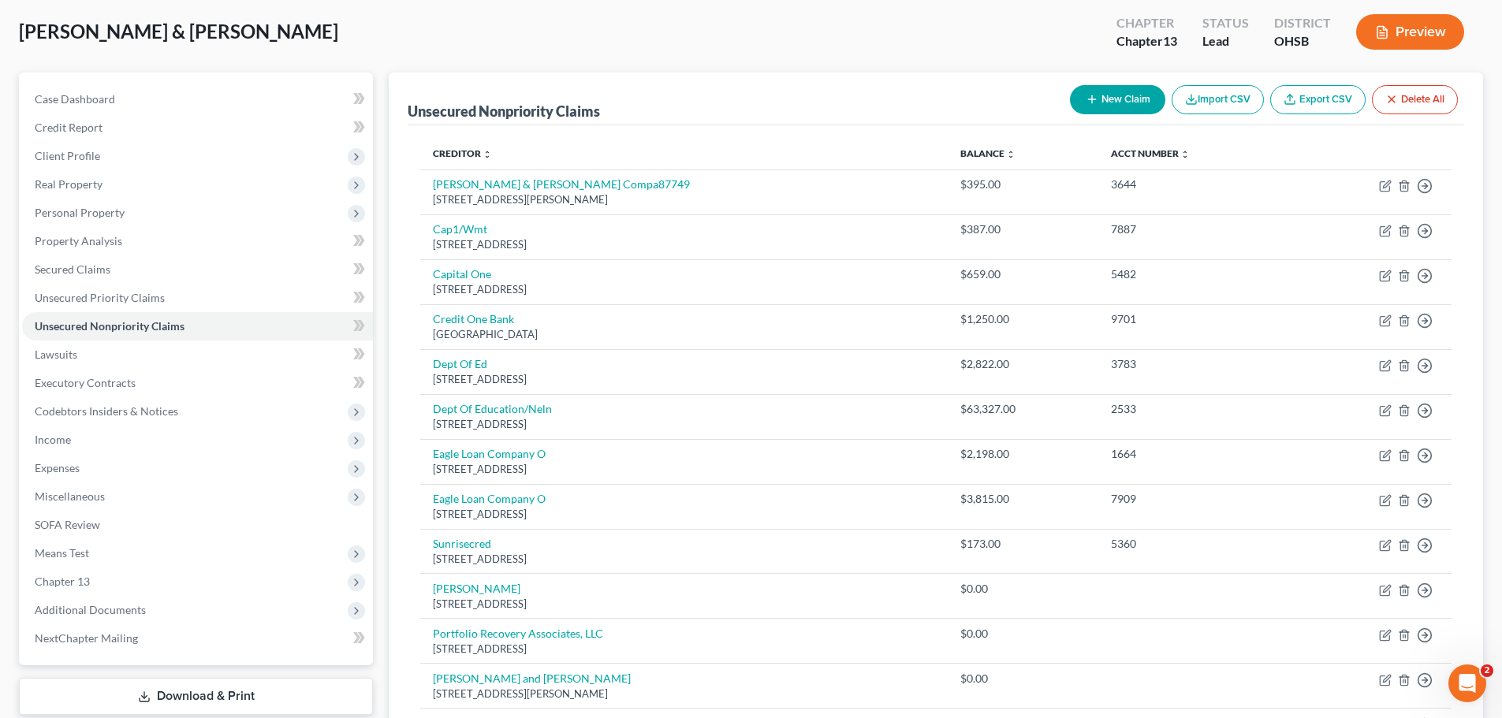
click at [1216, 98] on button "Import CSV" at bounding box center [1217, 99] width 92 height 29
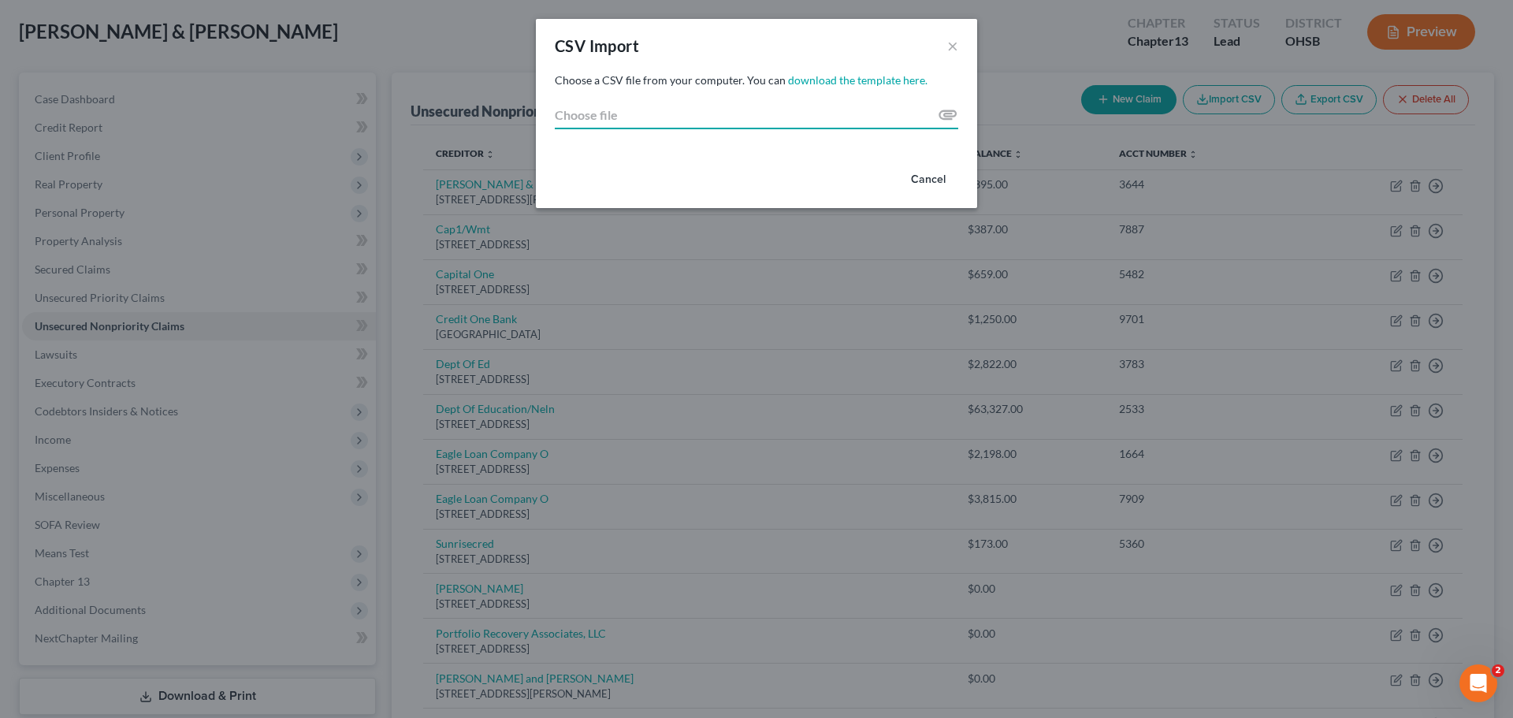
click at [952, 117] on input "Choose file" at bounding box center [757, 115] width 404 height 28
type input "C:\fakepath\creditors.csv"
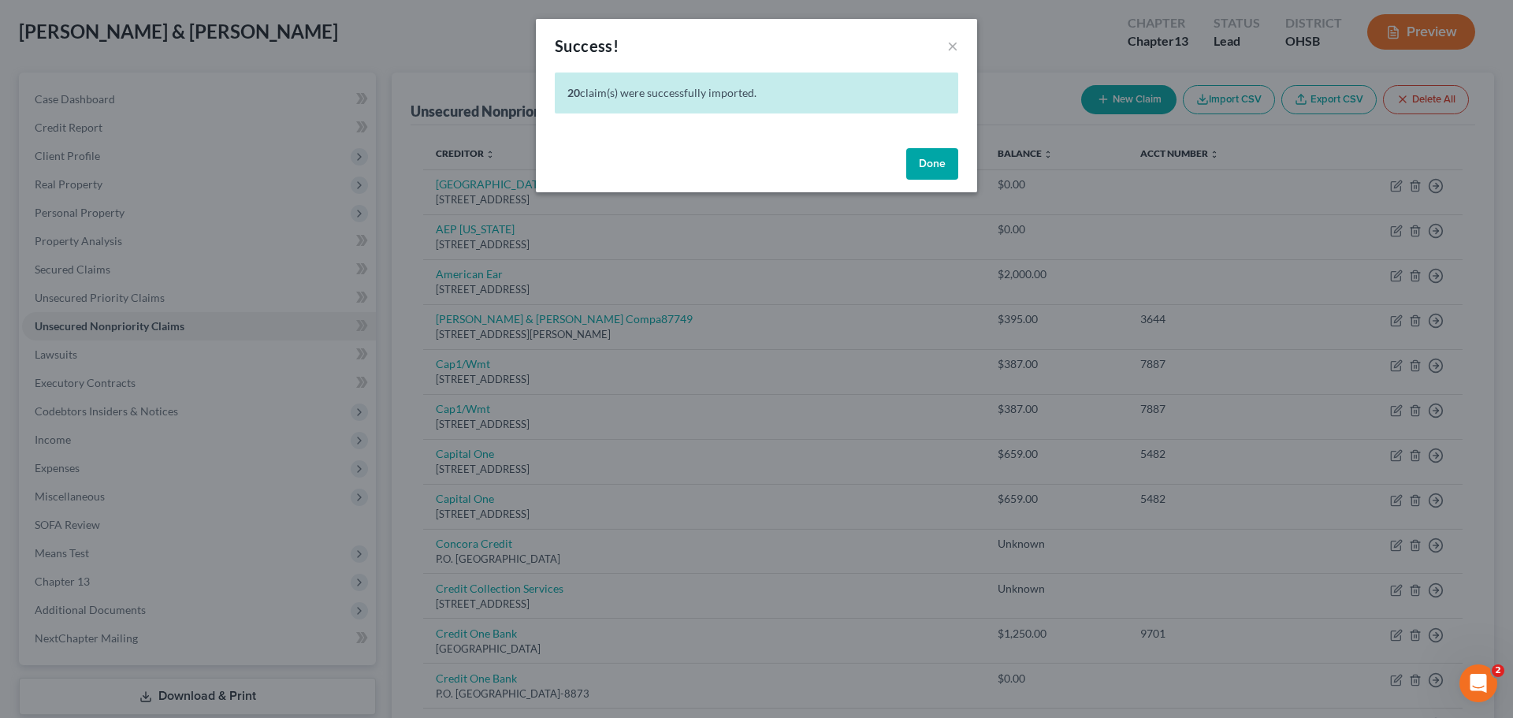
drag, startPoint x: 940, startPoint y: 159, endPoint x: 1495, endPoint y: 348, distance: 586.3
click at [940, 159] on button "Done" at bounding box center [933, 164] width 52 height 32
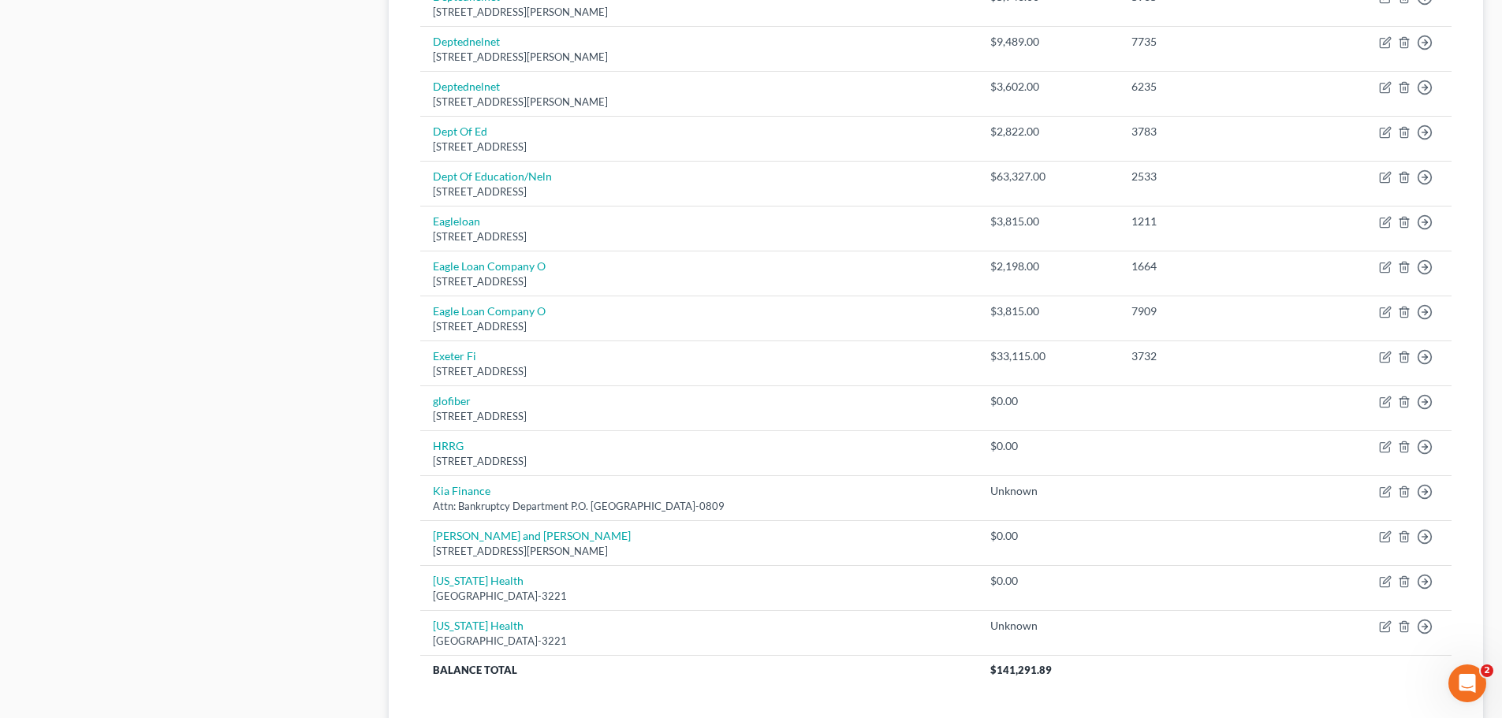
scroll to position [1102, 0]
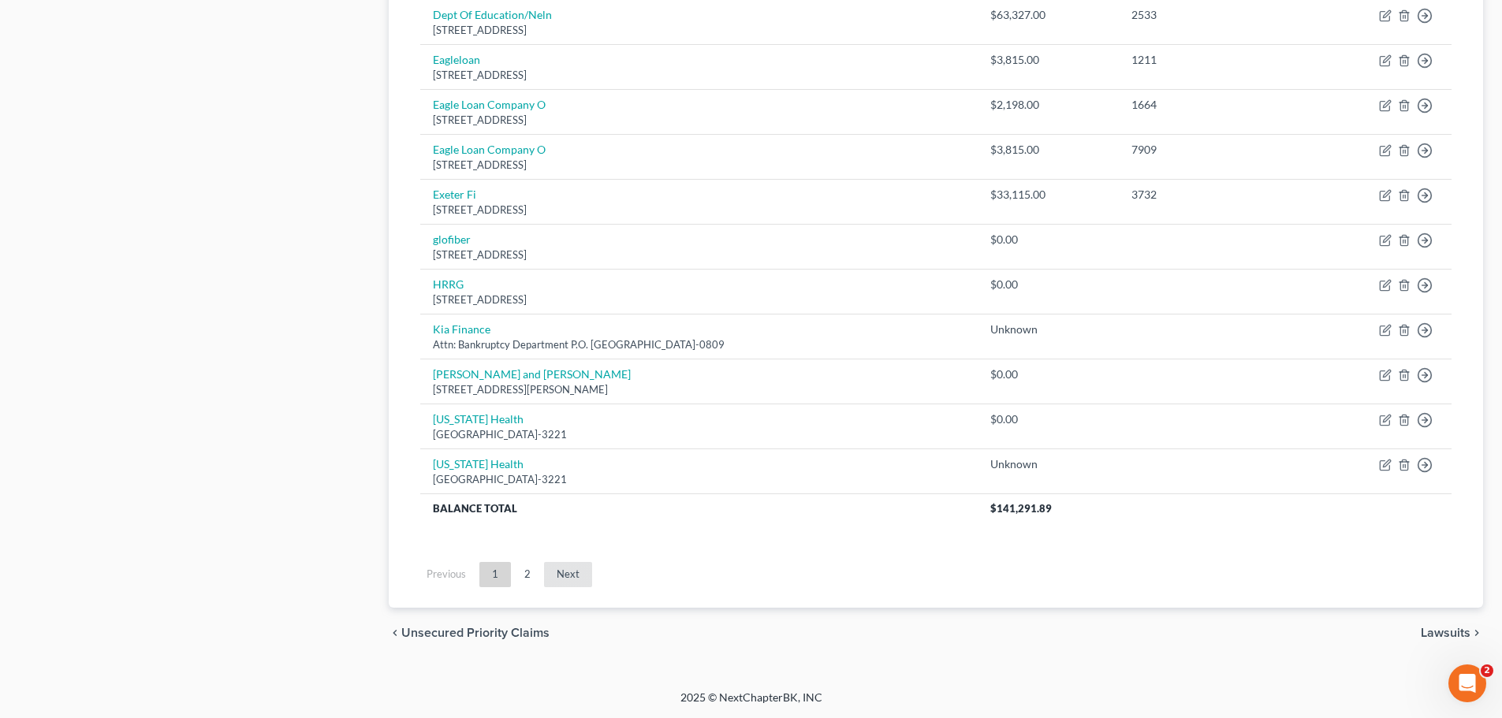
click at [569, 581] on link "Next" at bounding box center [568, 574] width 48 height 25
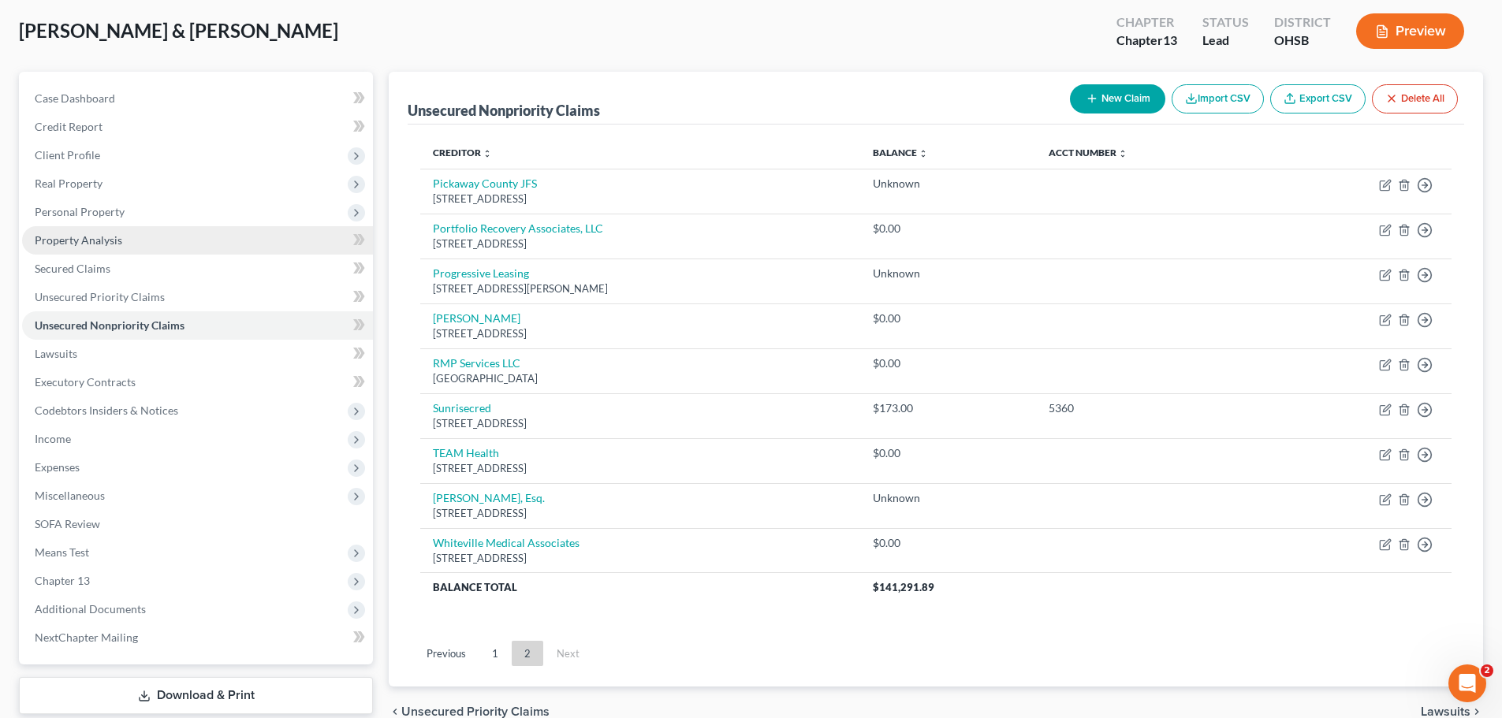
scroll to position [0, 0]
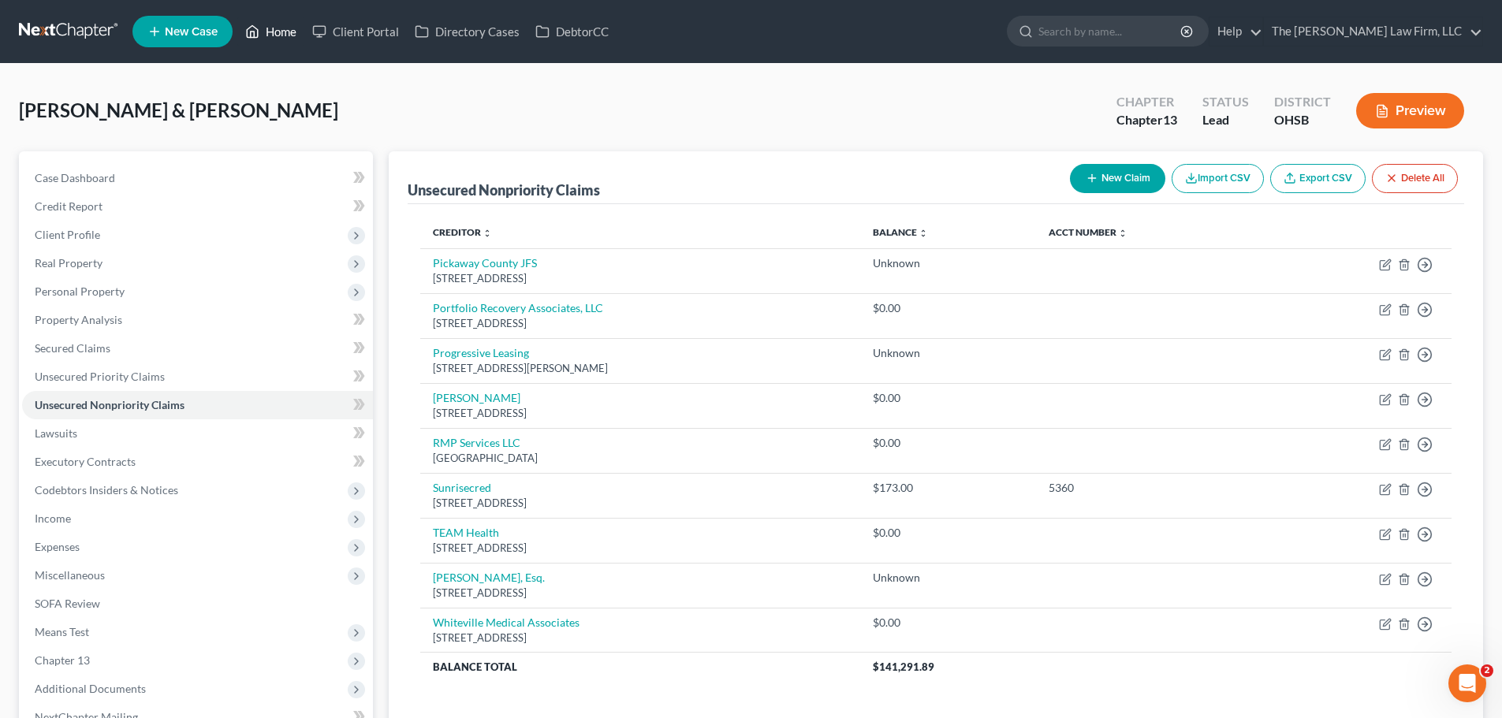
click at [292, 27] on link "Home" at bounding box center [270, 31] width 67 height 28
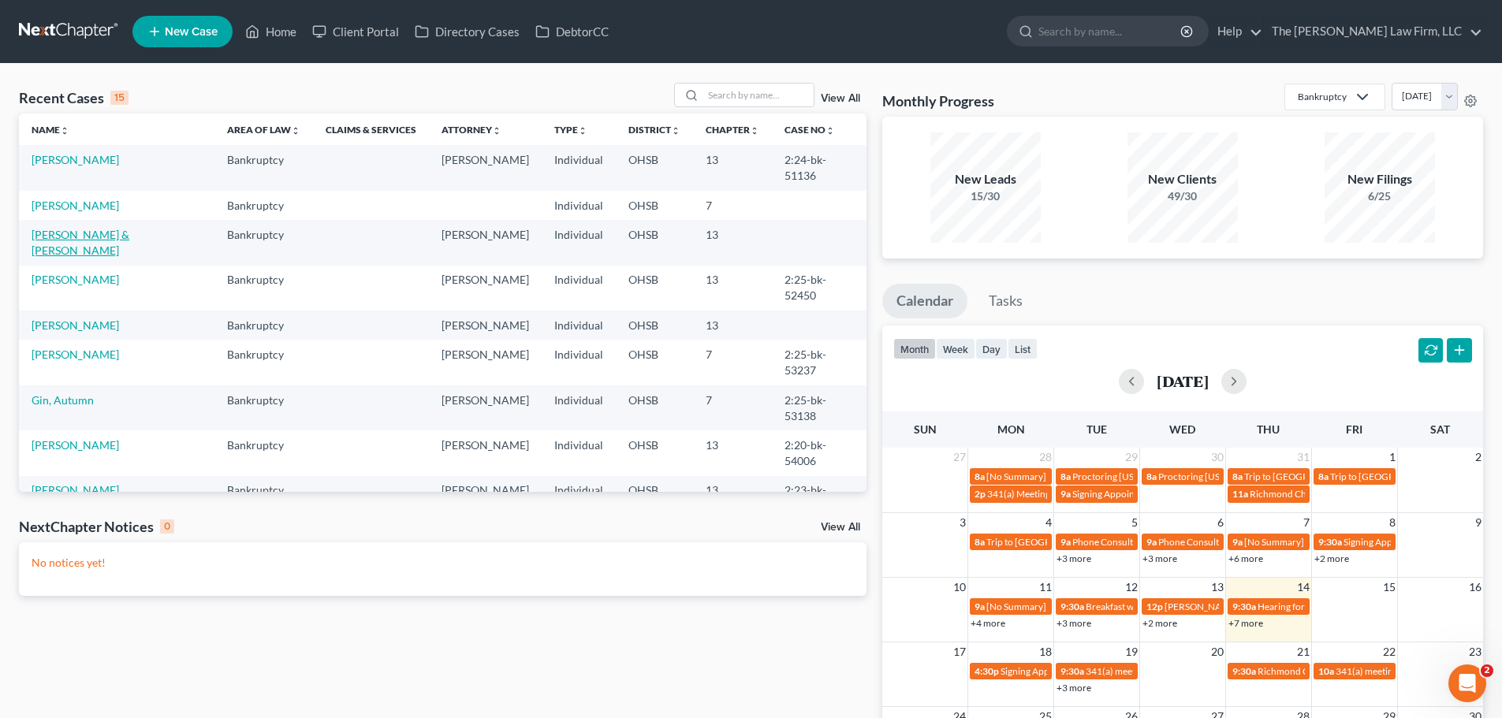
click at [80, 228] on link "[PERSON_NAME] & [PERSON_NAME]" at bounding box center [81, 242] width 98 height 29
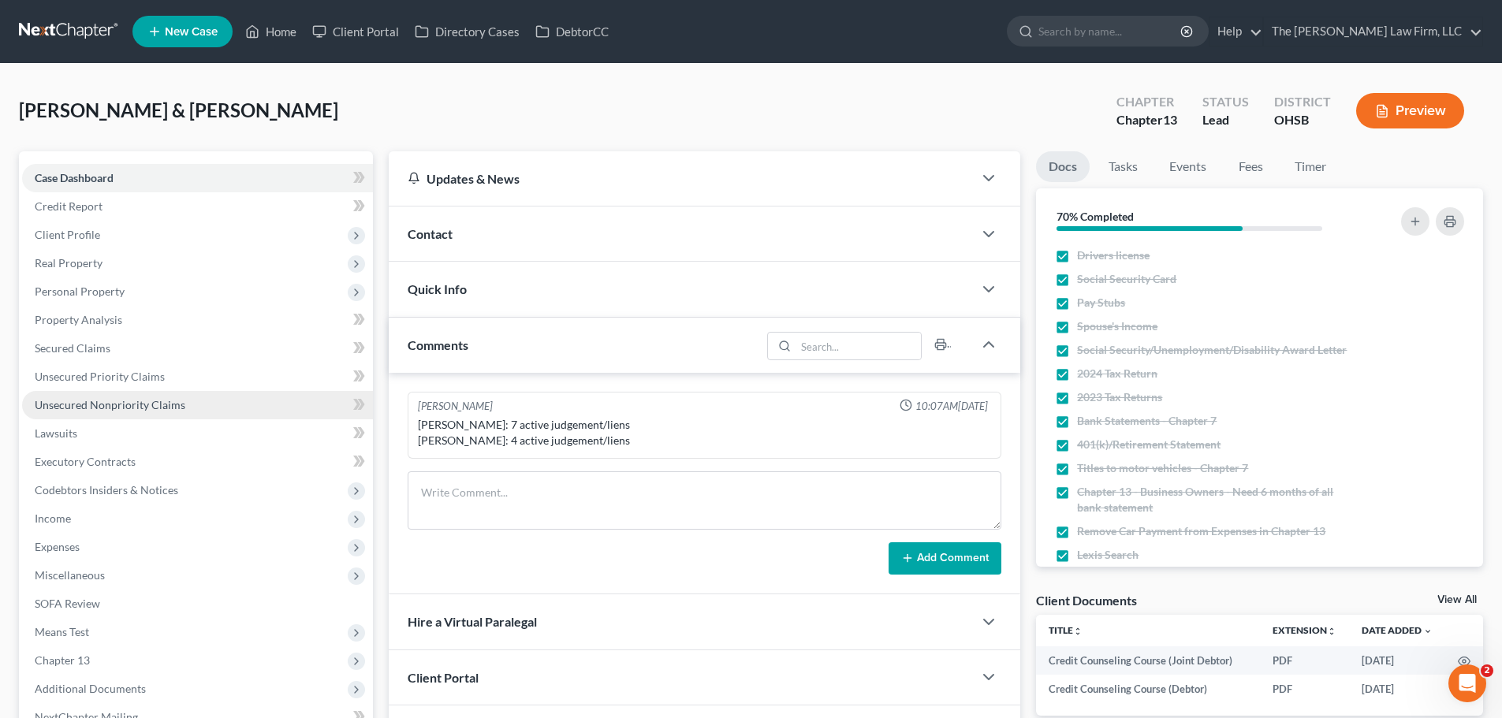
click at [69, 405] on span "Unsecured Nonpriority Claims" at bounding box center [110, 404] width 151 height 13
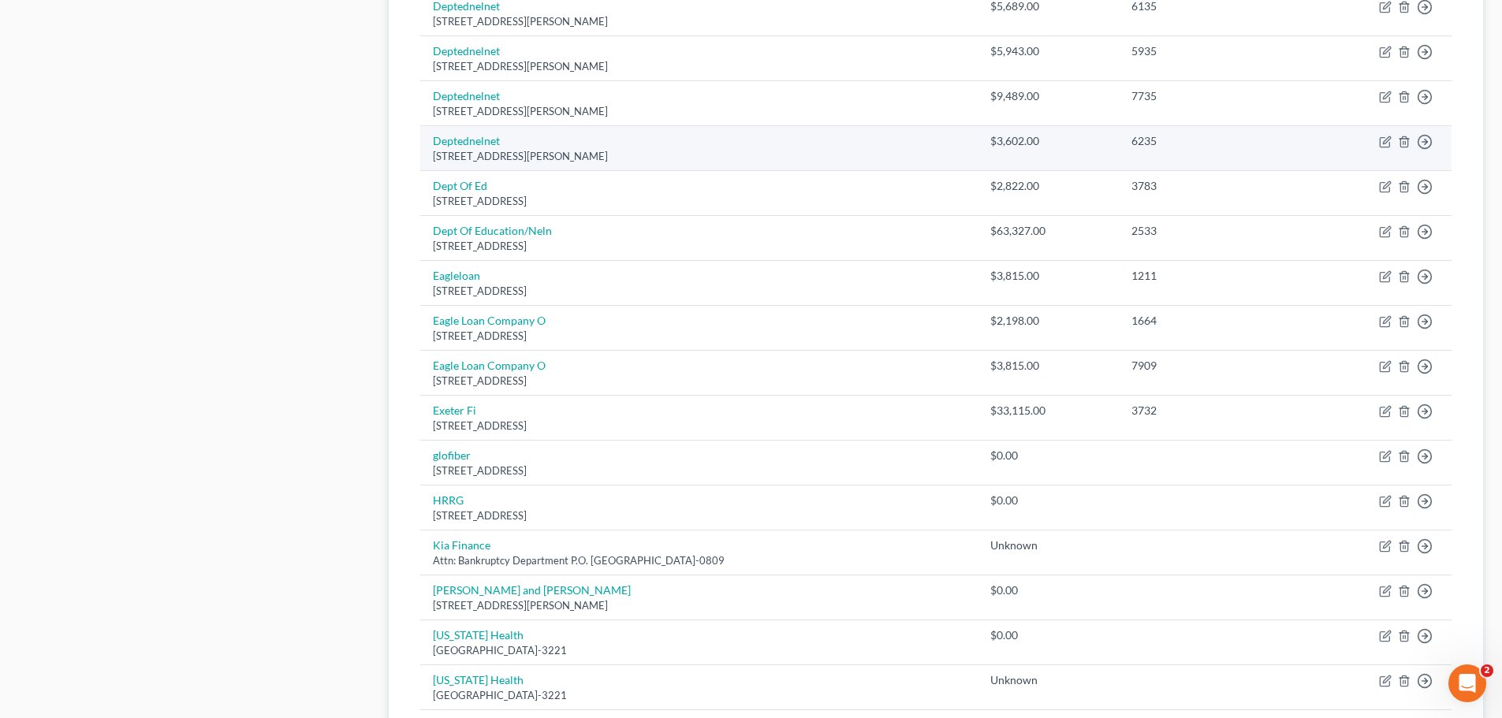
scroll to position [1102, 0]
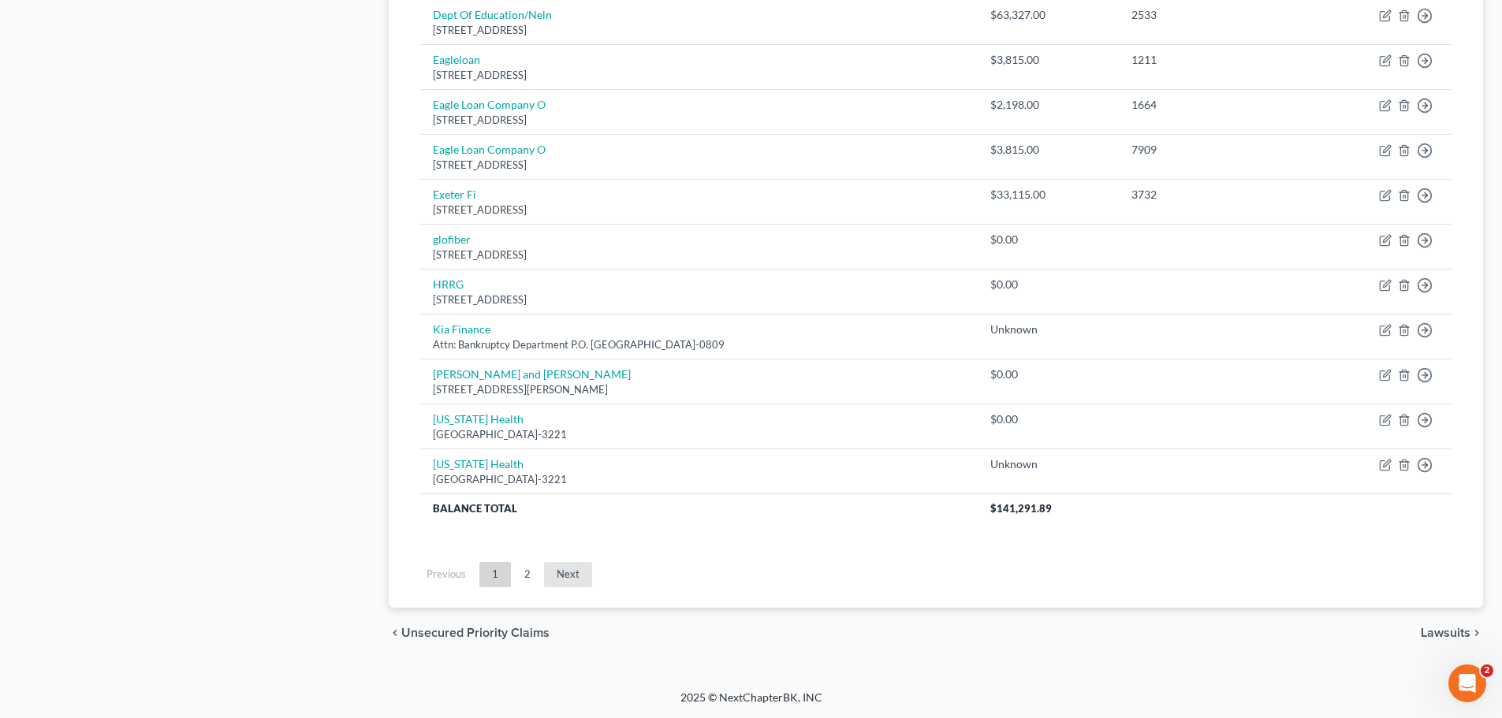
click at [560, 572] on link "Next" at bounding box center [568, 574] width 48 height 25
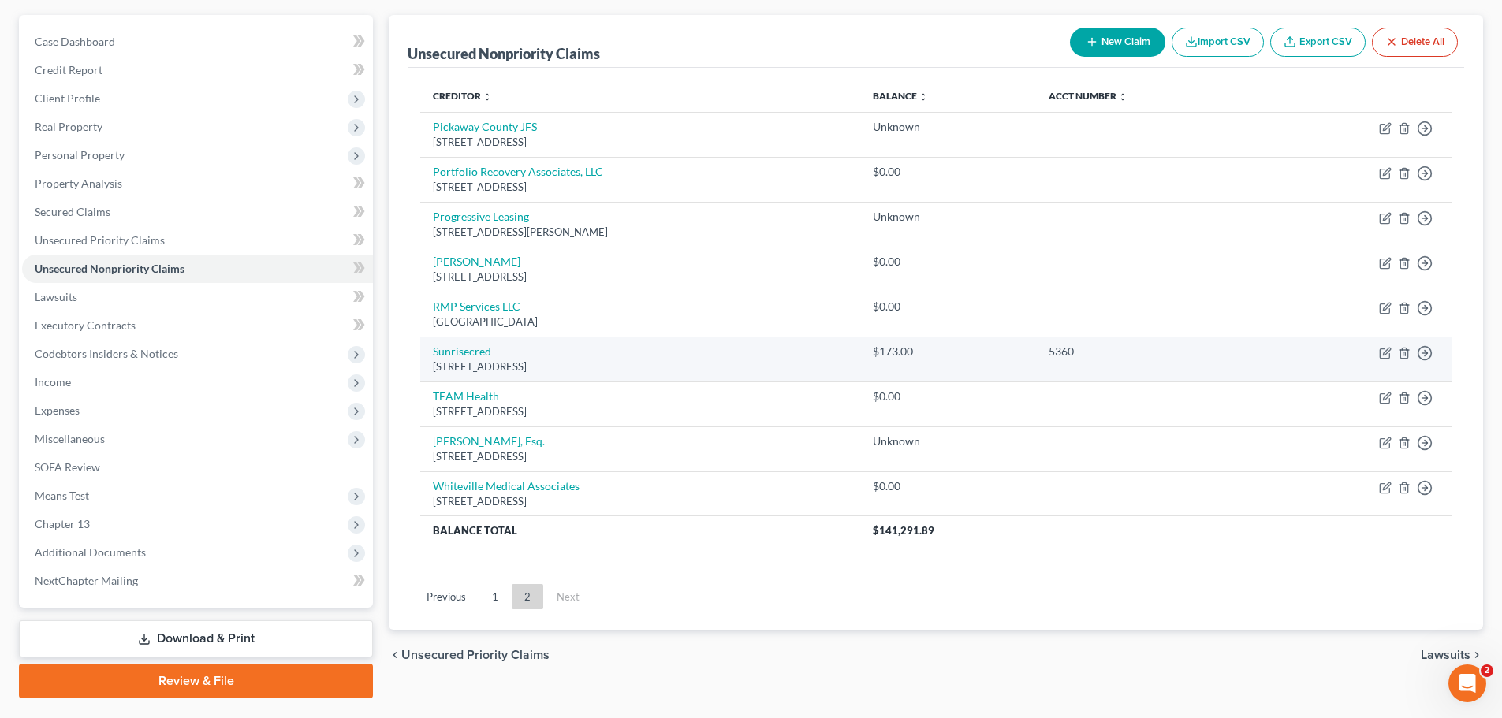
scroll to position [98, 0]
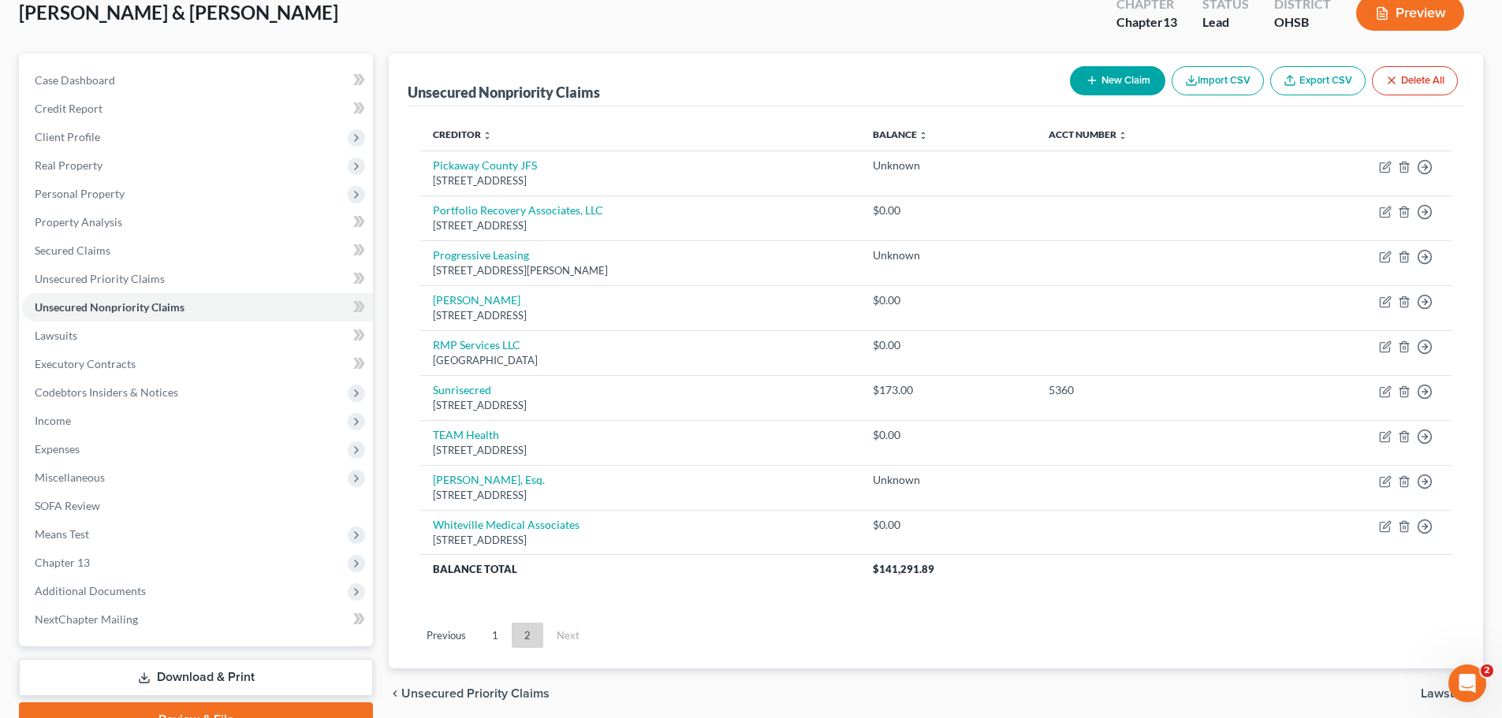
click at [1103, 85] on button "New Claim" at bounding box center [1117, 80] width 95 height 29
select select "2"
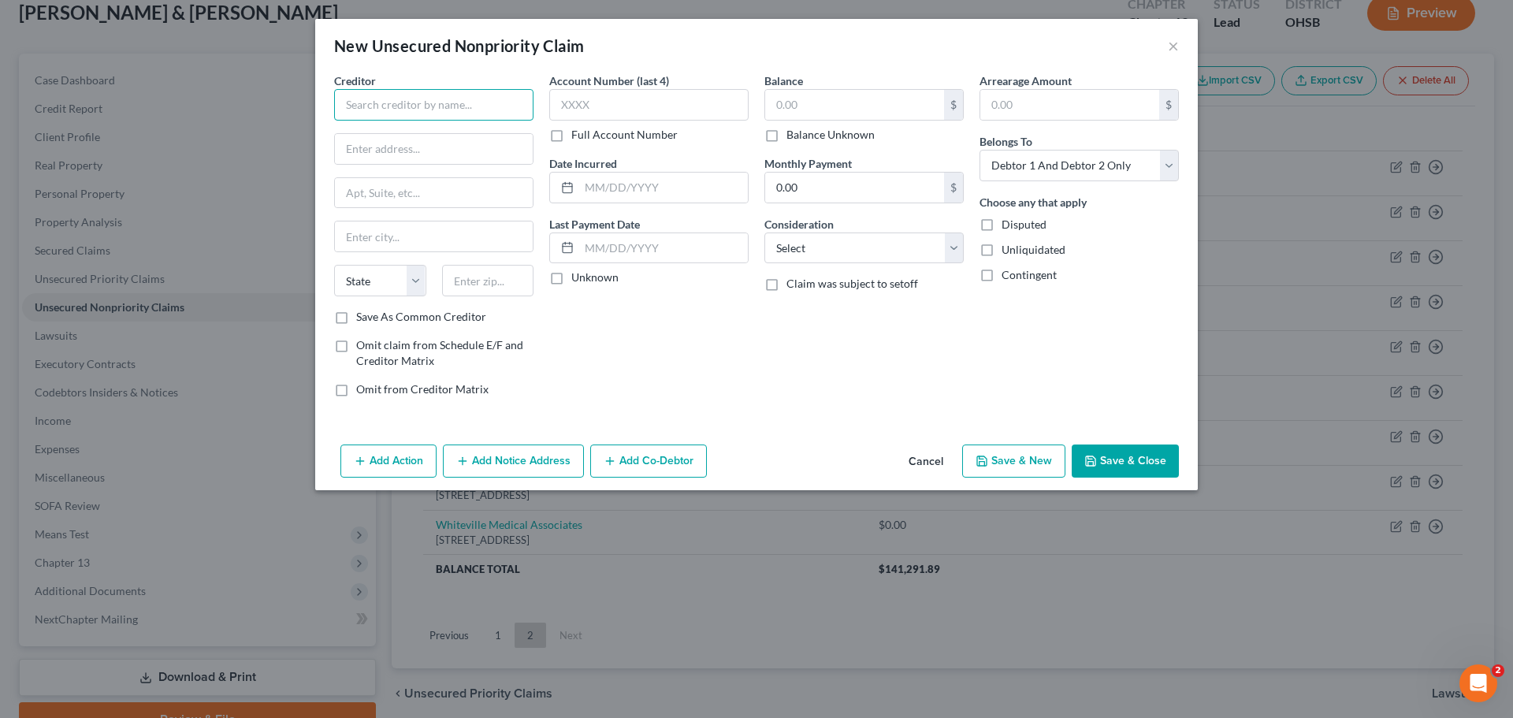
click at [449, 93] on input "text" at bounding box center [433, 105] width 199 height 32
type input "PRA Receivables Management, LLC"
type input "10 Orchid"
type input "Suite 100"
type input "92630"
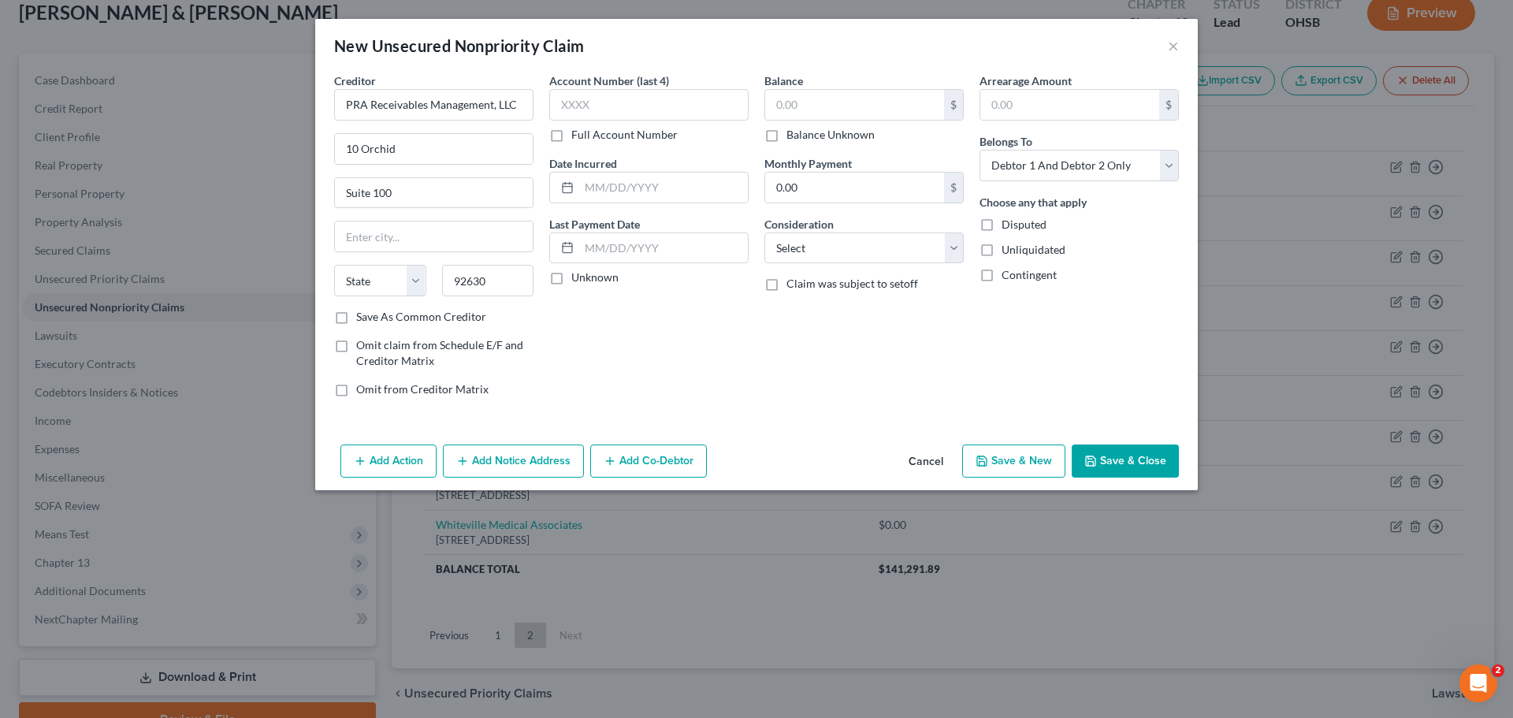
click at [356, 316] on label "Save As Common Creditor" at bounding box center [421, 317] width 130 height 16
click at [363, 316] on input "Save As Common Creditor" at bounding box center [368, 314] width 10 height 10
checkbox input "true"
type input "Lake Forest"
select select "4"
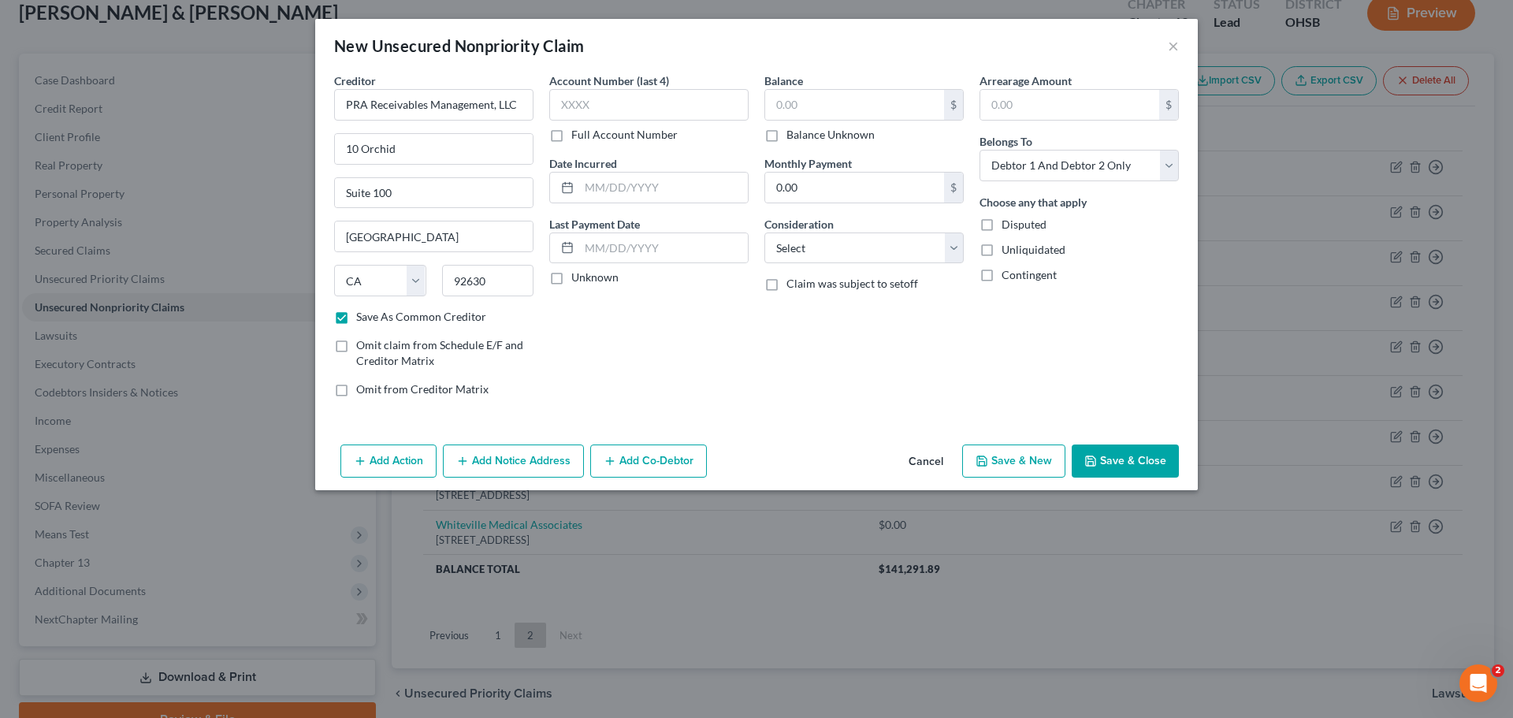
drag, startPoint x: 1117, startPoint y: 456, endPoint x: 1497, endPoint y: 451, distance: 380.0
click at [1118, 456] on button "Save & Close" at bounding box center [1125, 461] width 107 height 33
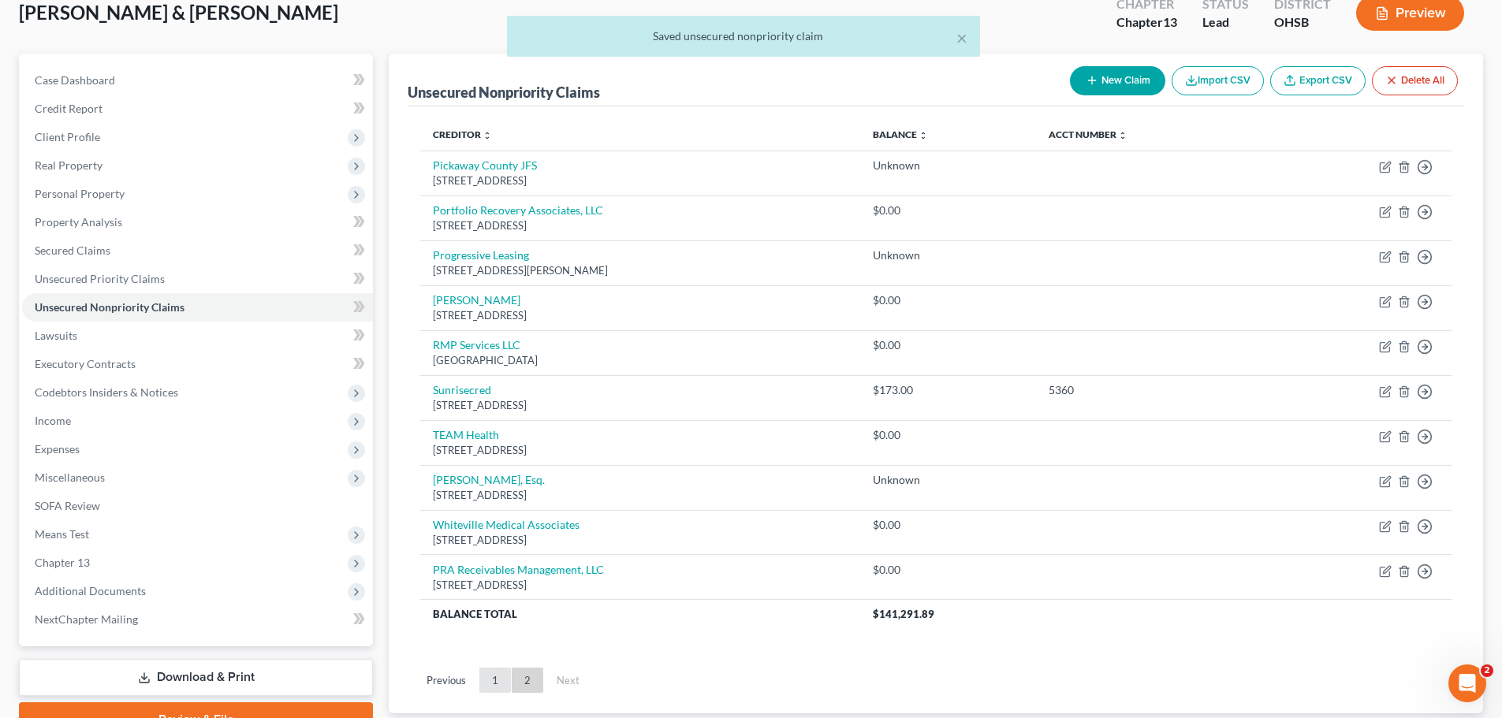
click at [498, 683] on link "1" at bounding box center [495, 680] width 32 height 25
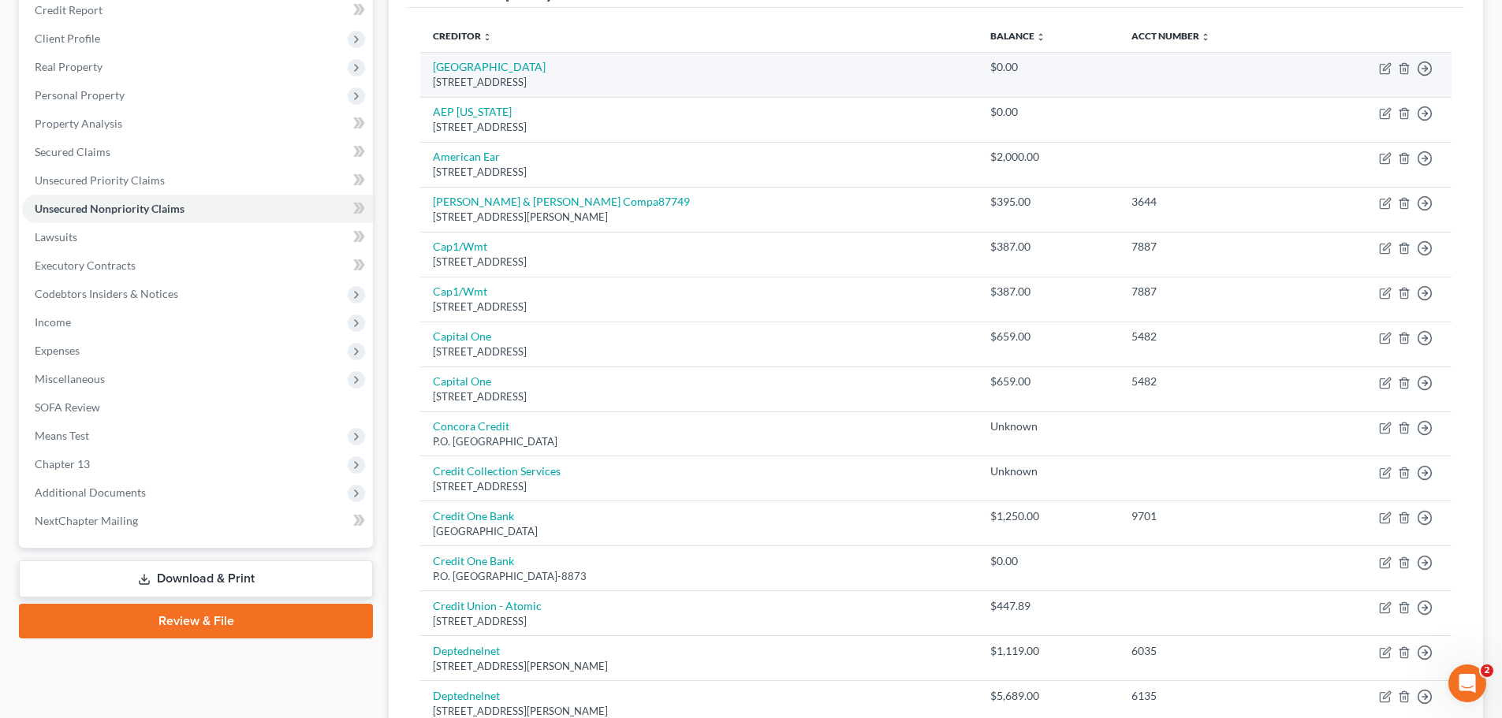
scroll to position [0, 0]
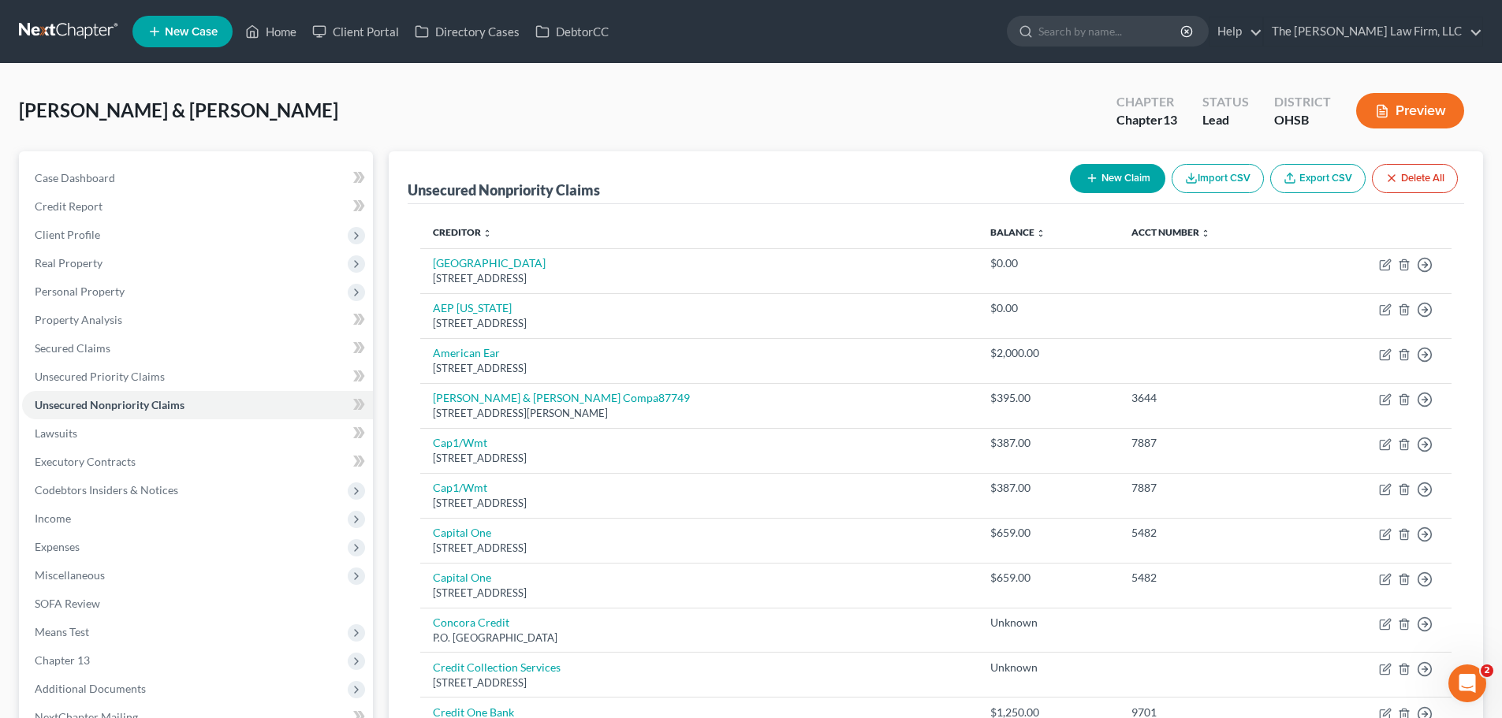
click at [1122, 181] on button "New Claim" at bounding box center [1117, 178] width 95 height 29
select select "2"
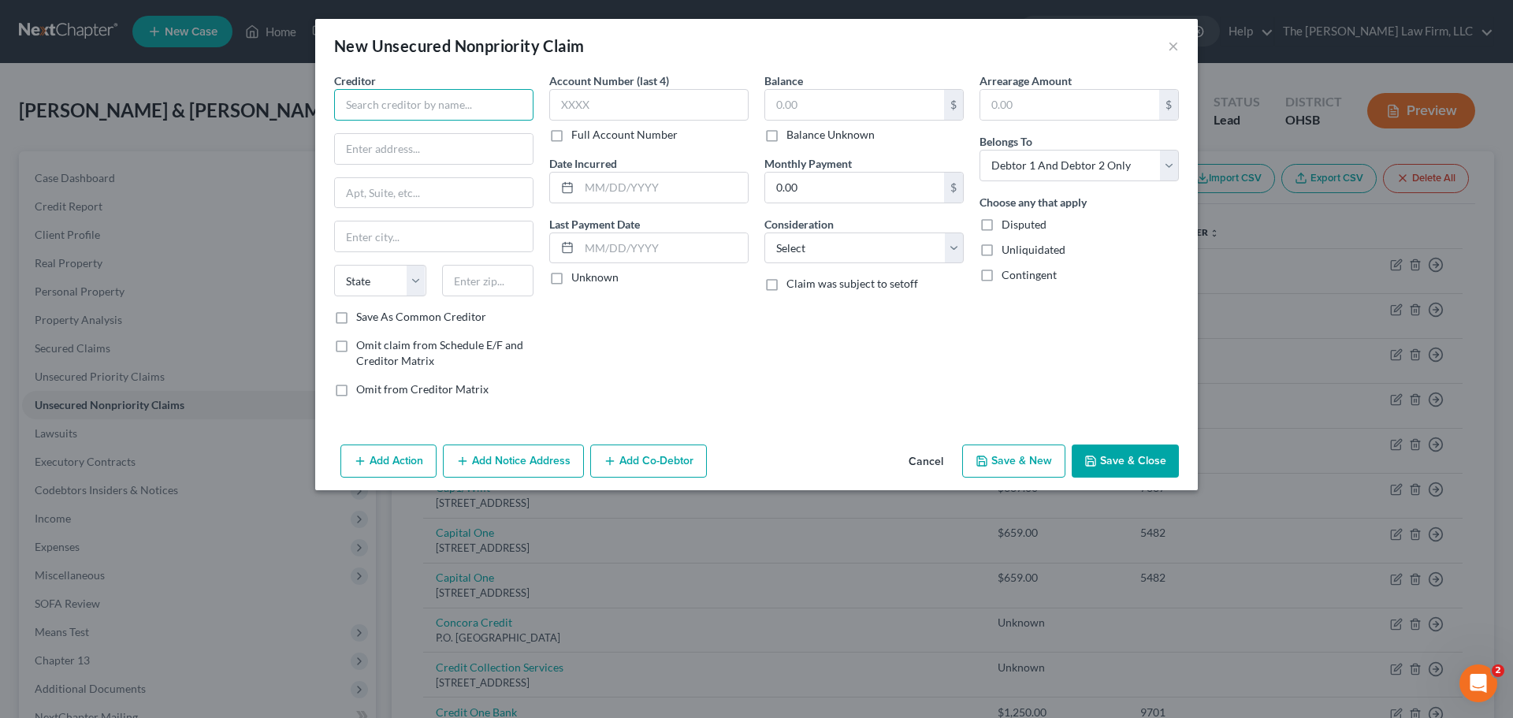
click at [513, 93] on input "text" at bounding box center [433, 105] width 199 height 32
type input "Exact Sciences"
type input "PO Box 981028"
click at [493, 283] on input "text" at bounding box center [488, 281] width 92 height 32
type input "02298"
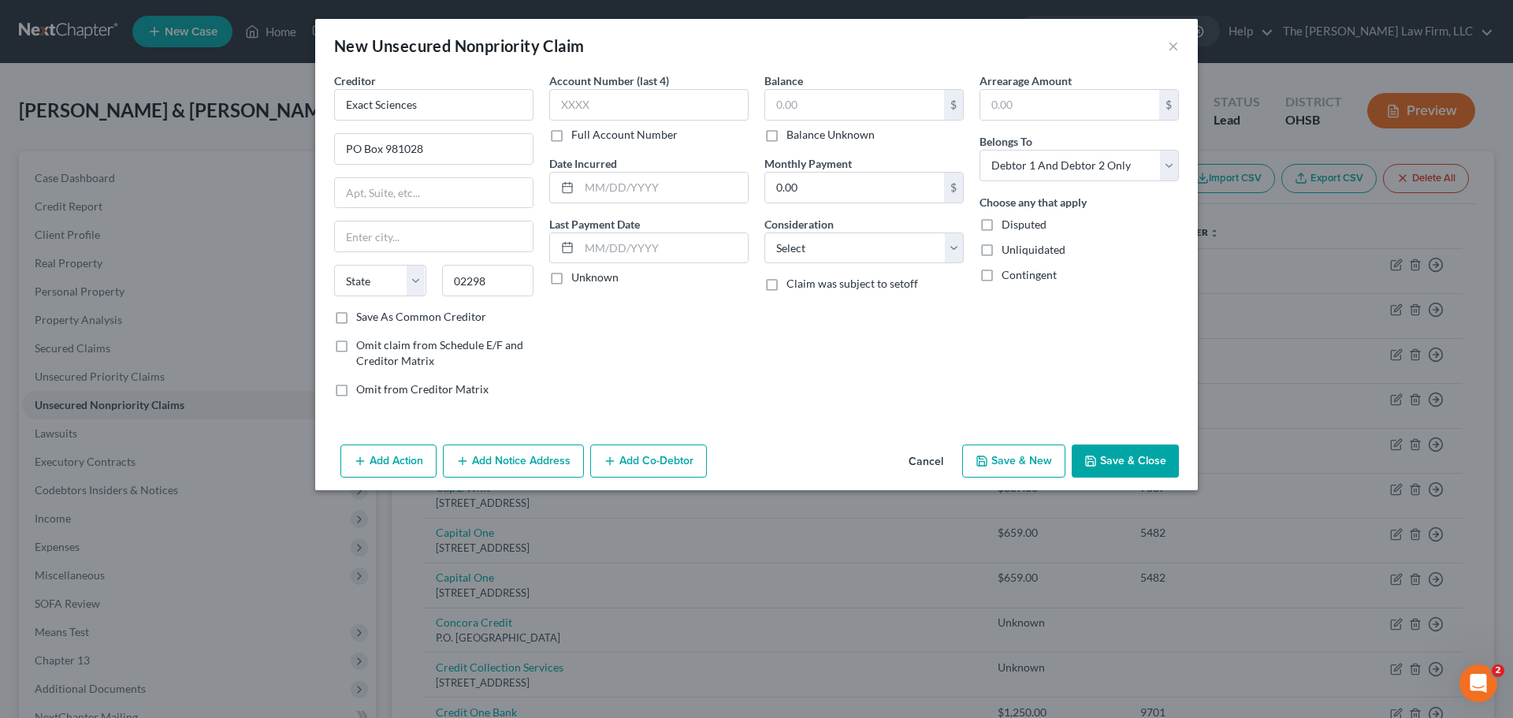
click at [356, 319] on label "Save As Common Creditor" at bounding box center [421, 317] width 130 height 16
click at [363, 319] on input "Save As Common Creditor" at bounding box center [368, 314] width 10 height 10
checkbox input "true"
click at [1141, 462] on button "Save & Close" at bounding box center [1125, 461] width 107 height 33
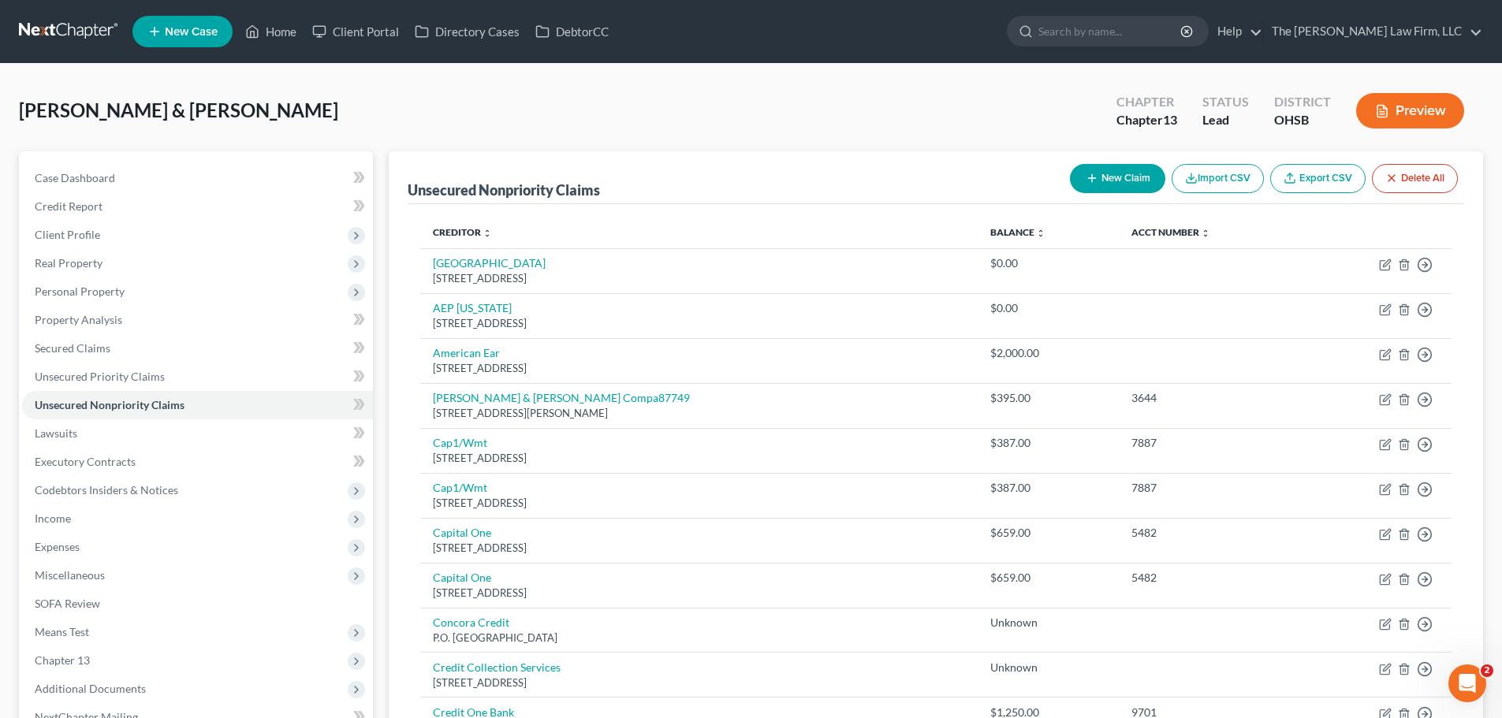
click at [1094, 174] on icon "button" at bounding box center [1091, 178] width 13 height 13
select select "2"
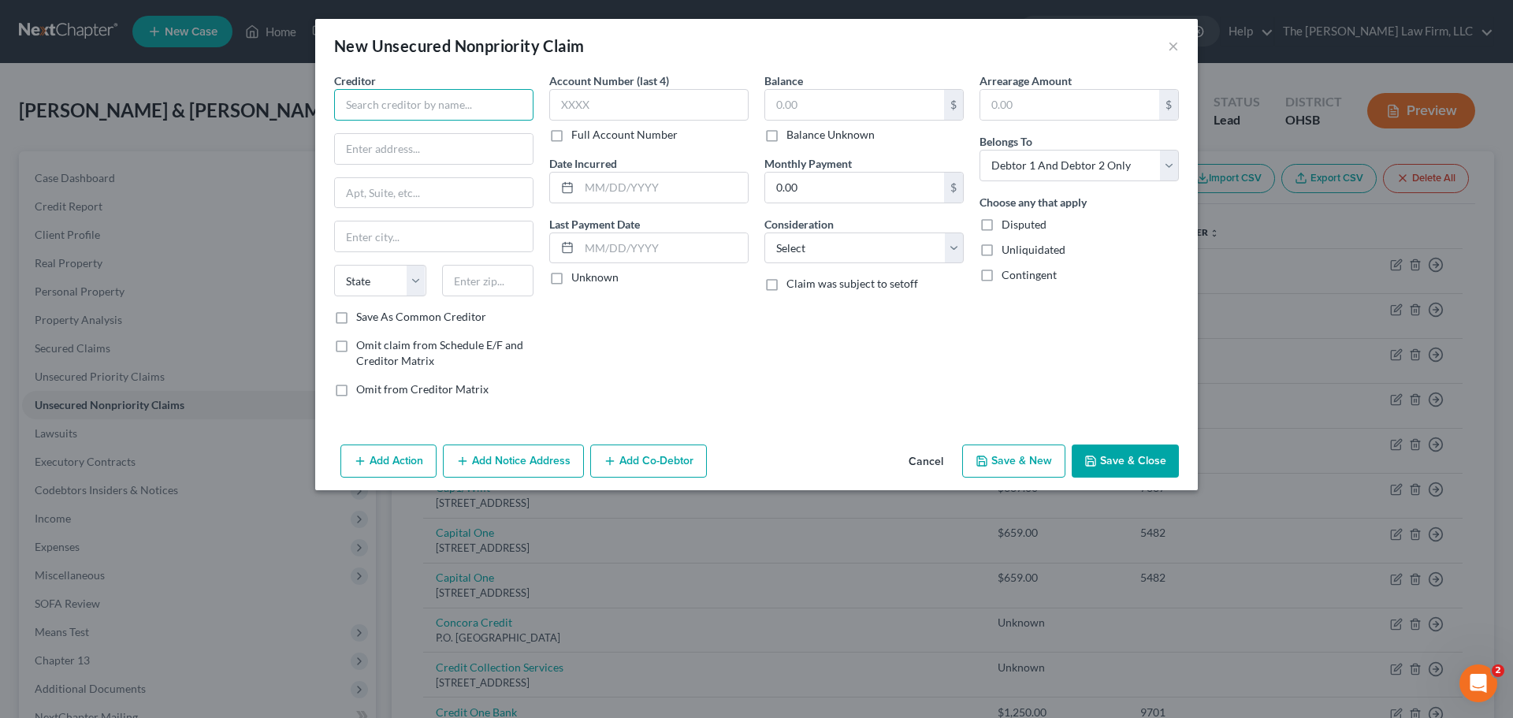
click at [481, 112] on input "text" at bounding box center [433, 105] width 199 height 32
type input "Frost-Arnett Company"
type input "PO Box 198988"
click at [498, 289] on input "text" at bounding box center [488, 281] width 92 height 32
type input "37219"
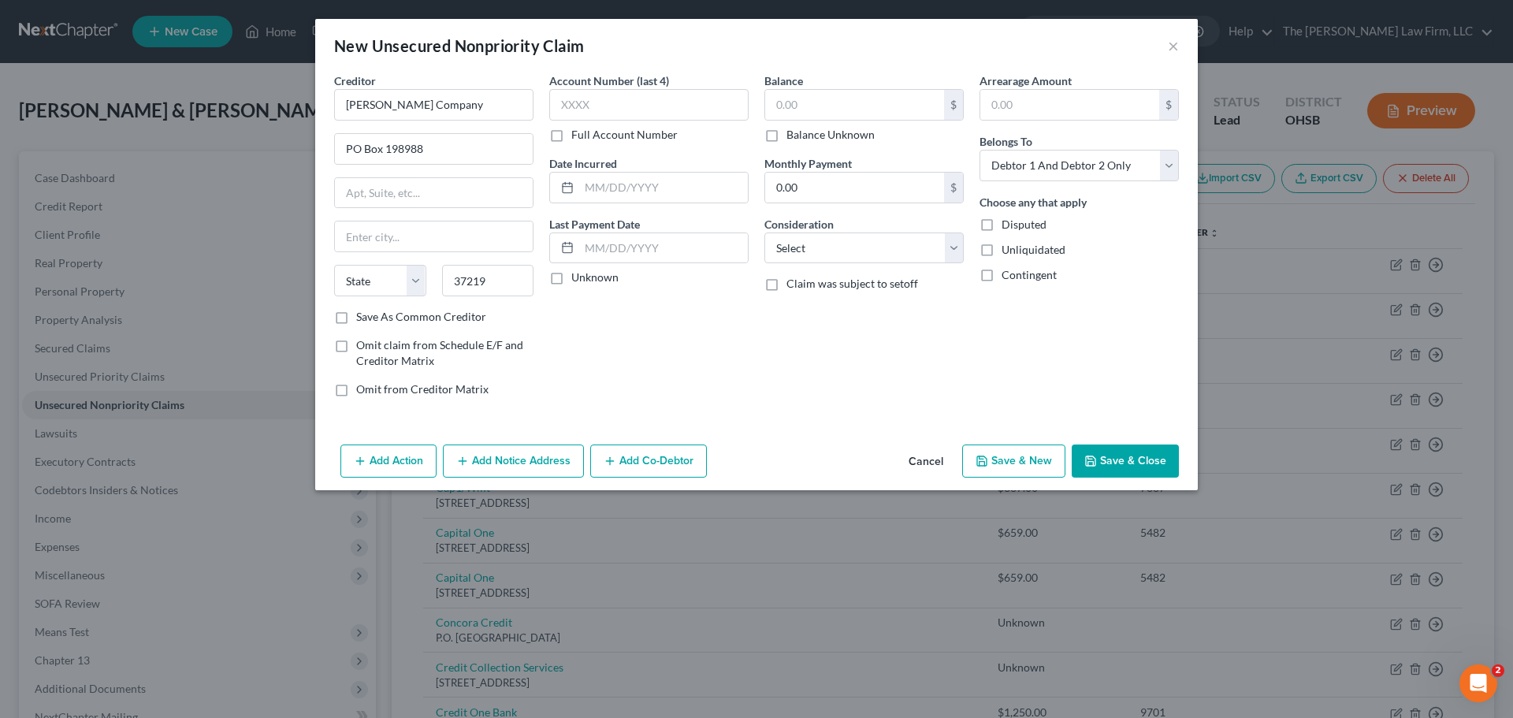
click at [356, 311] on label "Save As Common Creditor" at bounding box center [421, 317] width 130 height 16
click at [363, 311] on input "Save As Common Creditor" at bounding box center [368, 314] width 10 height 10
checkbox input "true"
type input "Nashville"
select select "44"
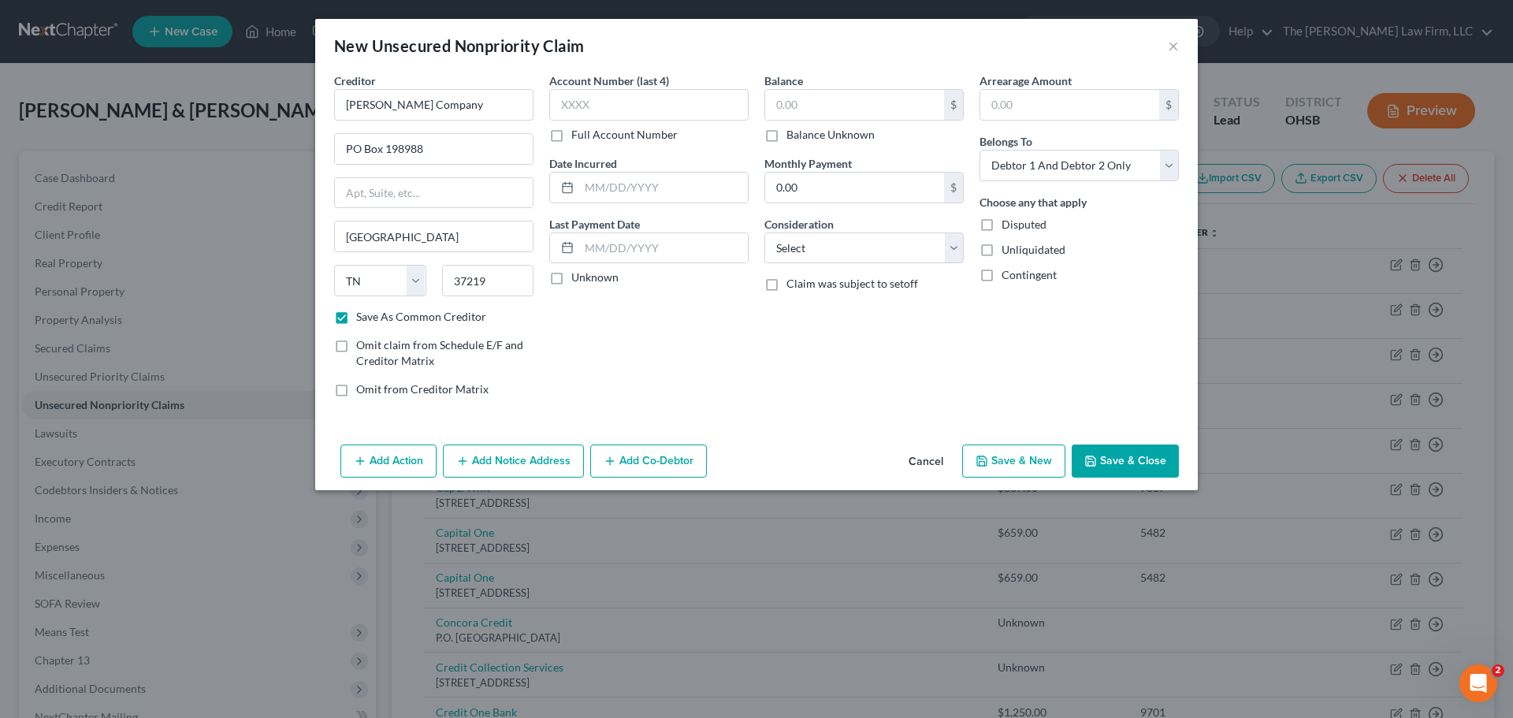
click at [1123, 449] on button "Save & Close" at bounding box center [1125, 461] width 107 height 33
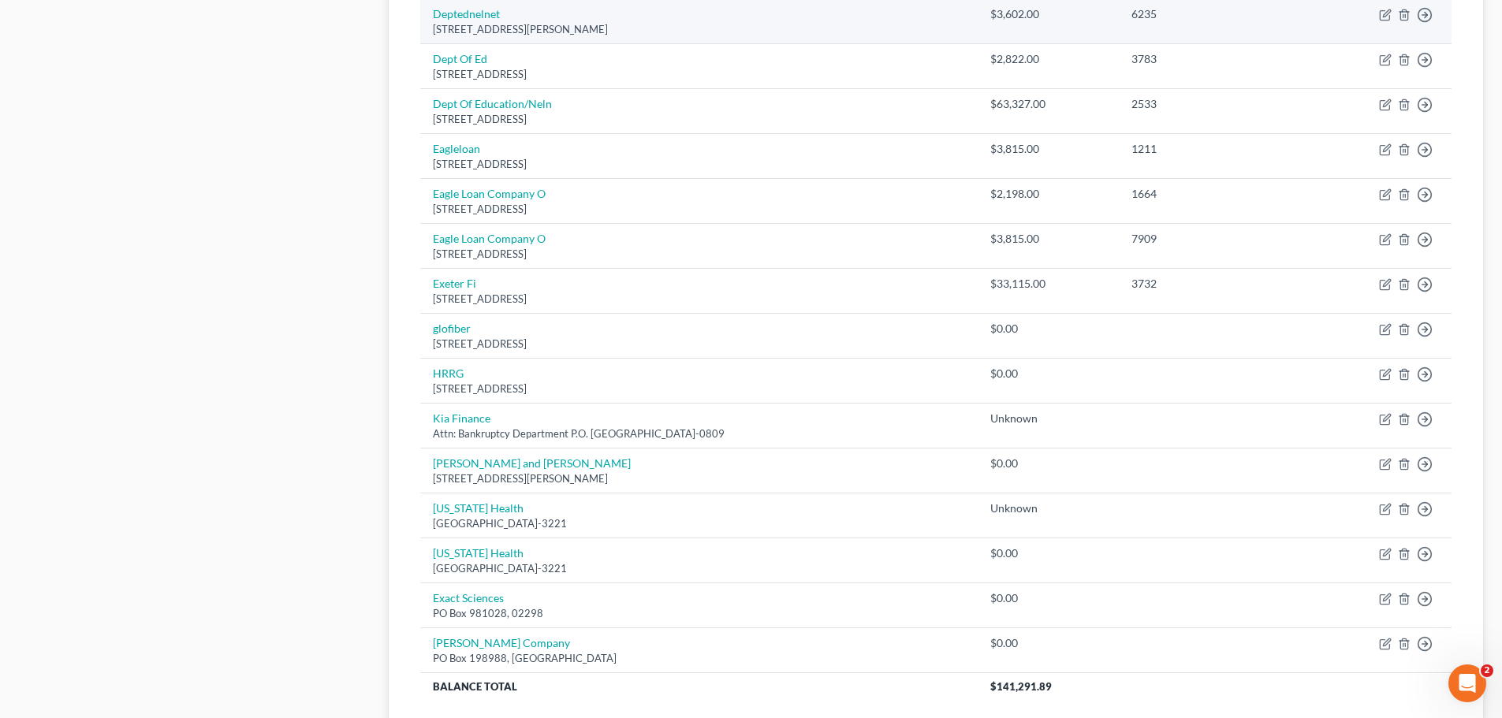
scroll to position [1182, 0]
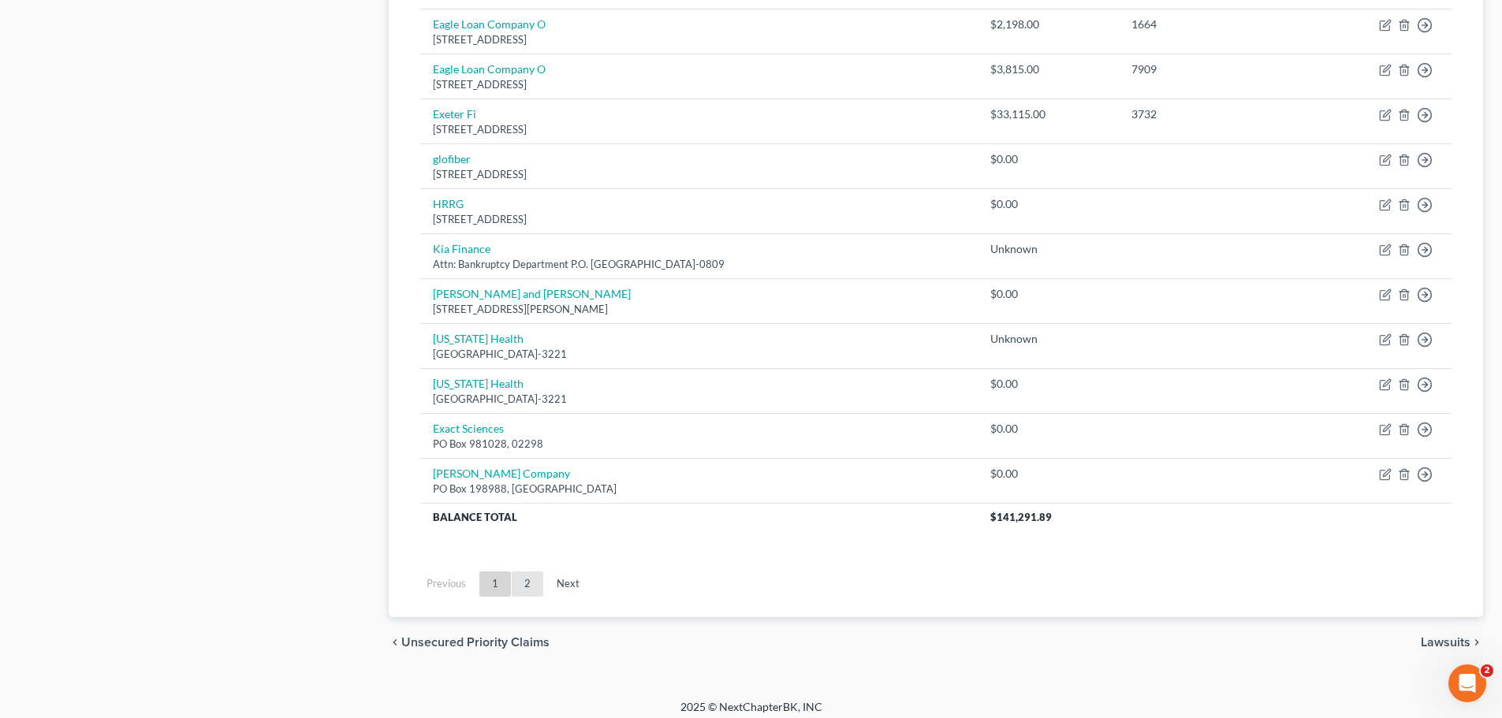
click at [534, 586] on link "2" at bounding box center [528, 583] width 32 height 25
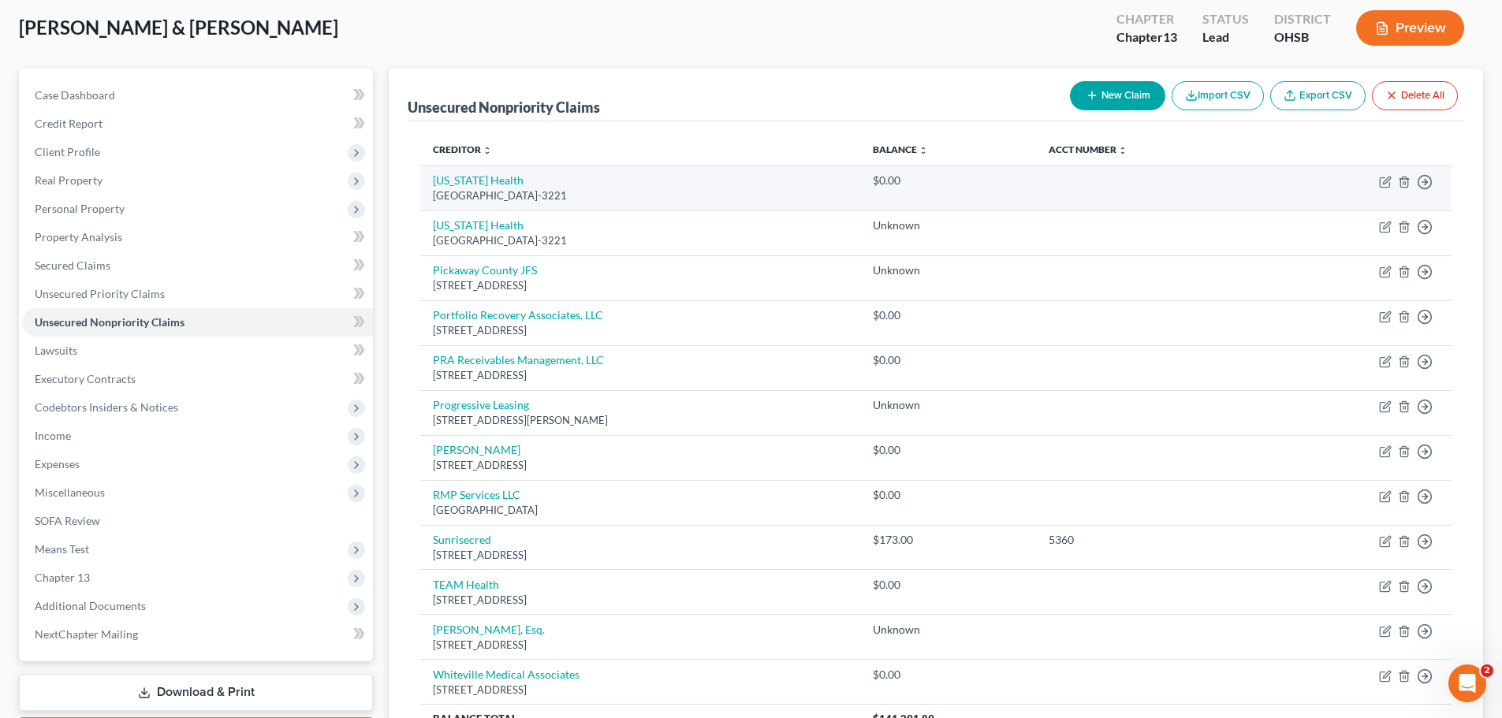
scroll to position [0, 0]
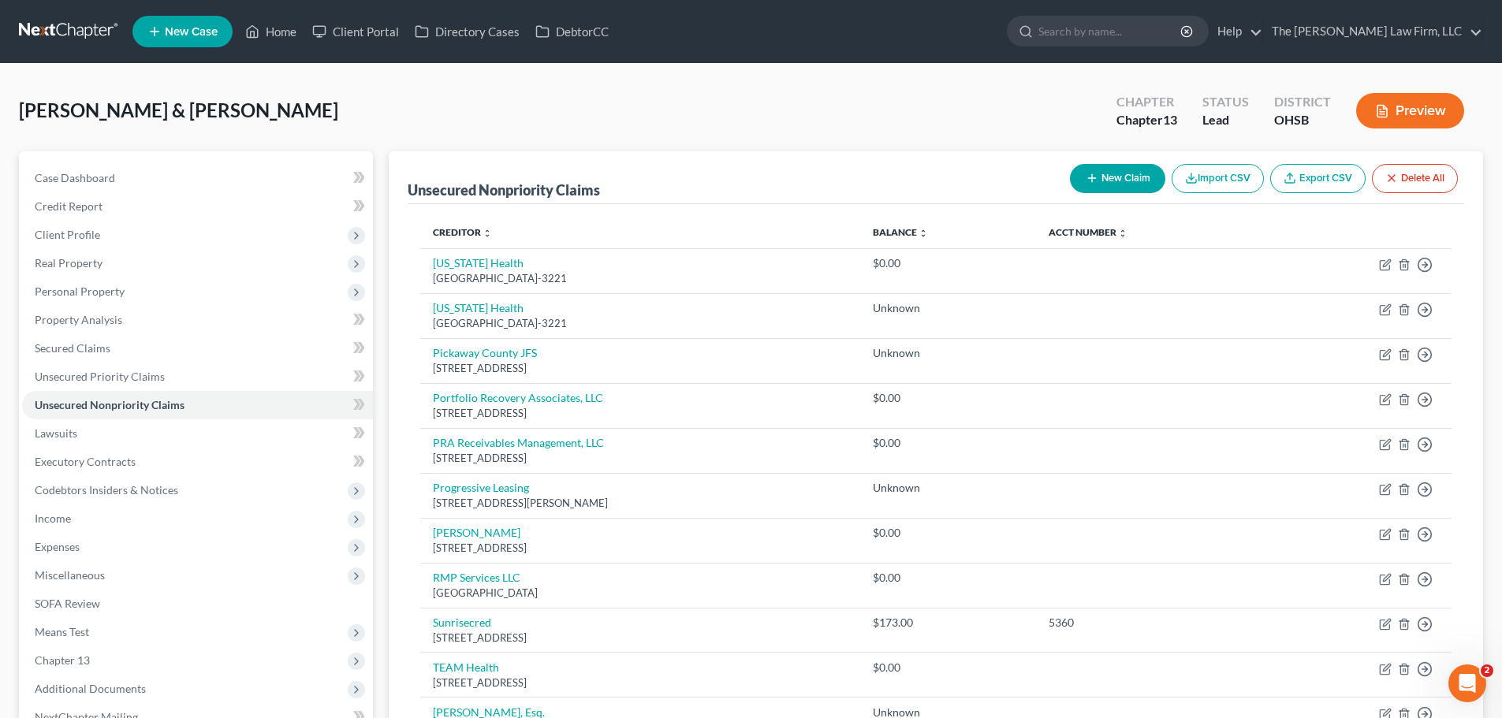
click at [1131, 165] on button "New Claim" at bounding box center [1117, 178] width 95 height 29
select select "2"
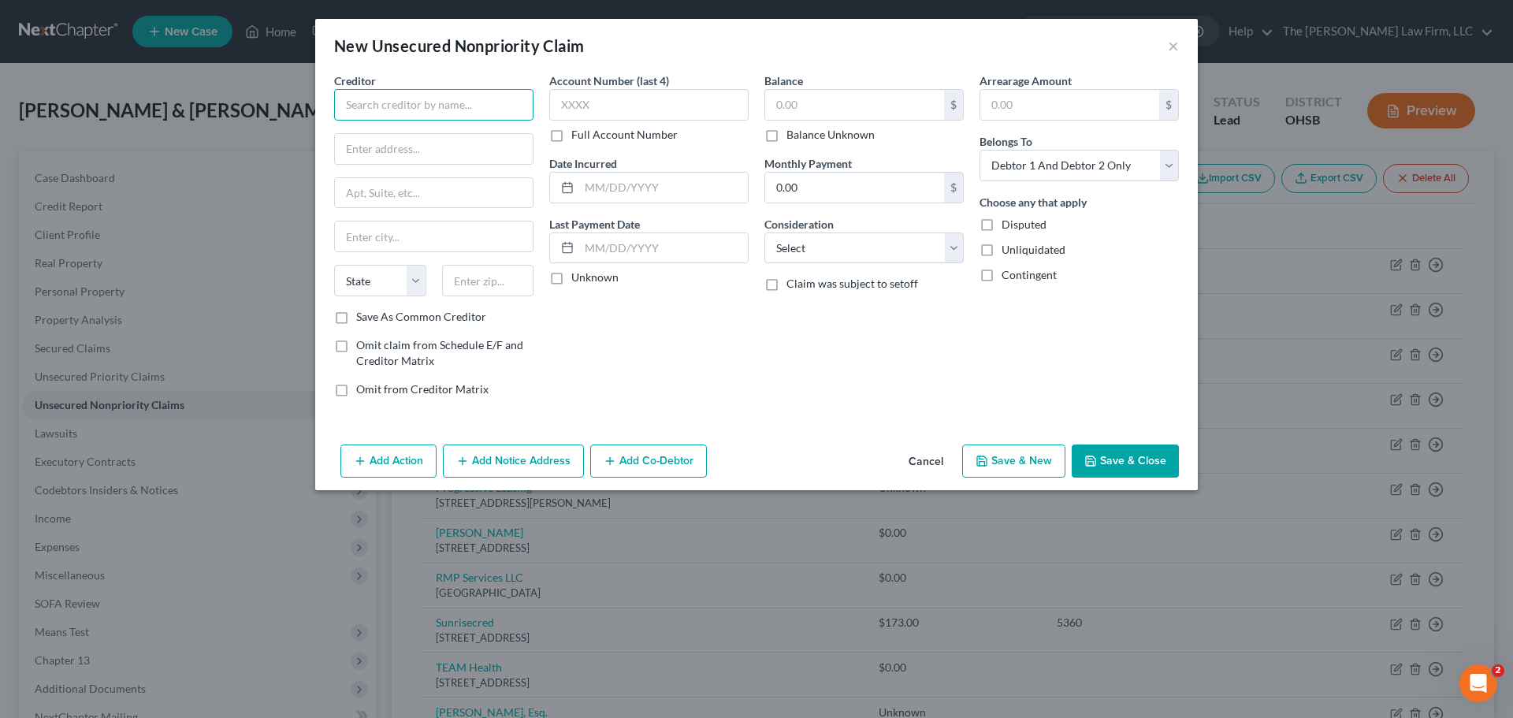
click at [441, 108] on input "text" at bounding box center [433, 105] width 199 height 32
type input "Revco Solutions, Inc."
type input "PO Box 163279"
click at [472, 281] on input "text" at bounding box center [488, 281] width 92 height 32
type input "43216"
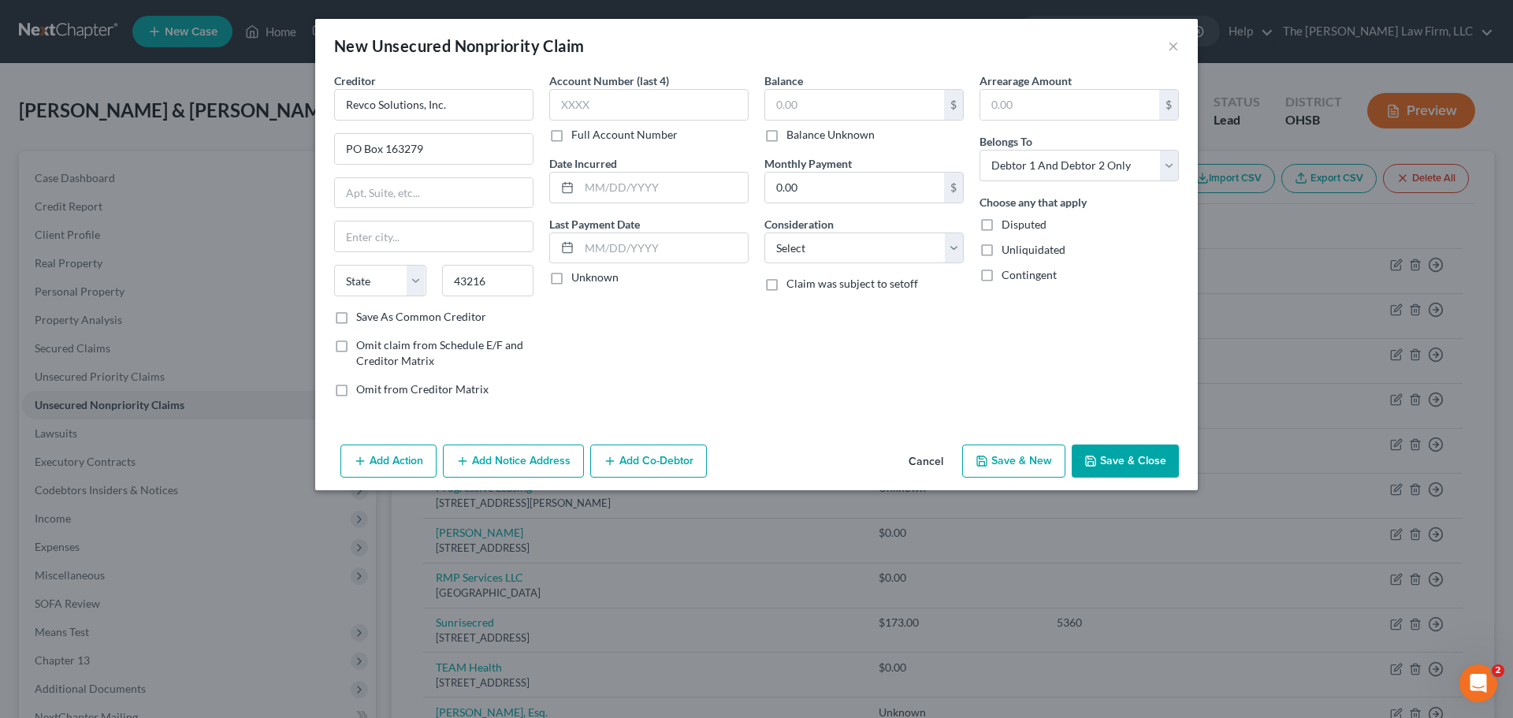
click at [356, 317] on label "Save As Common Creditor" at bounding box center [421, 317] width 130 height 16
click at [363, 317] on input "Save As Common Creditor" at bounding box center [368, 314] width 10 height 10
checkbox input "true"
type input "Columbus"
select select "36"
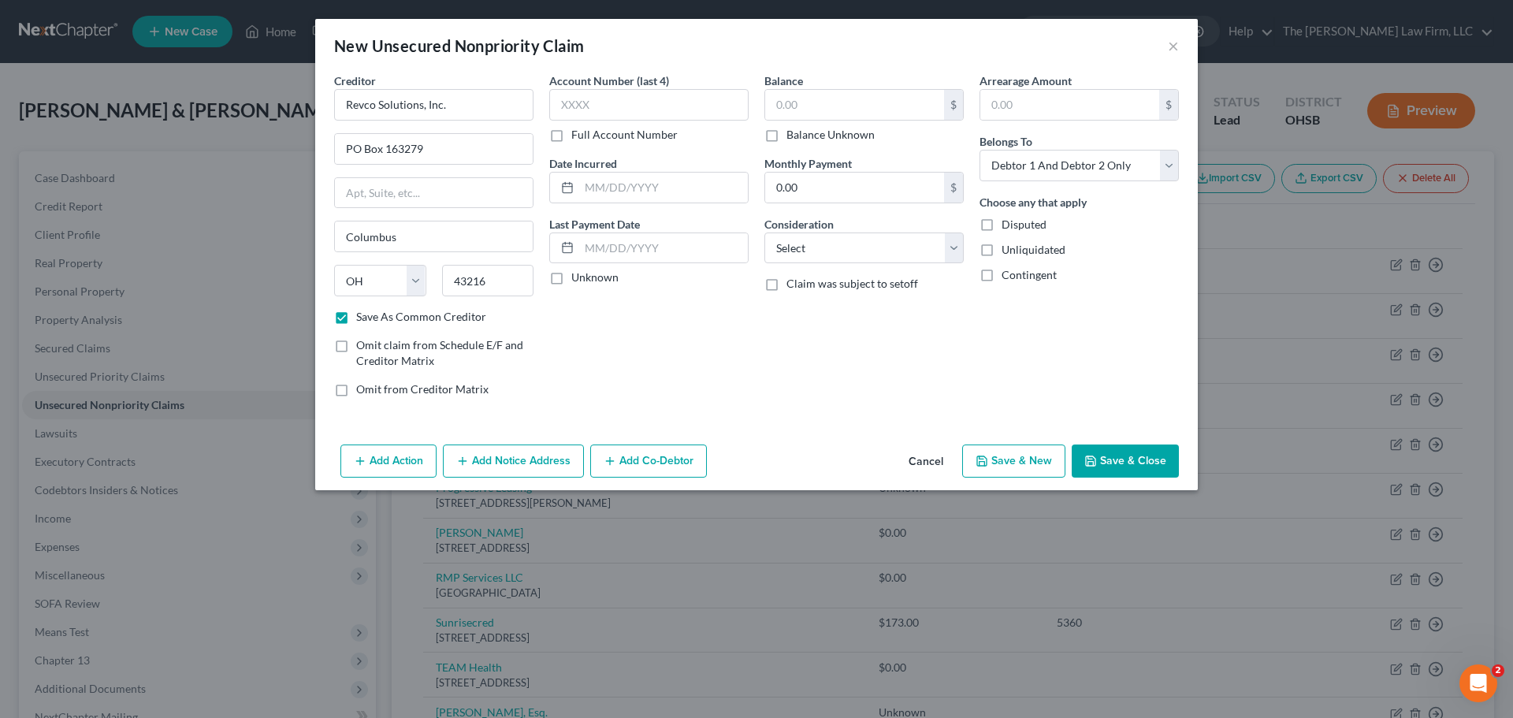
click at [1109, 460] on button "Save & Close" at bounding box center [1125, 461] width 107 height 33
checkbox input "false"
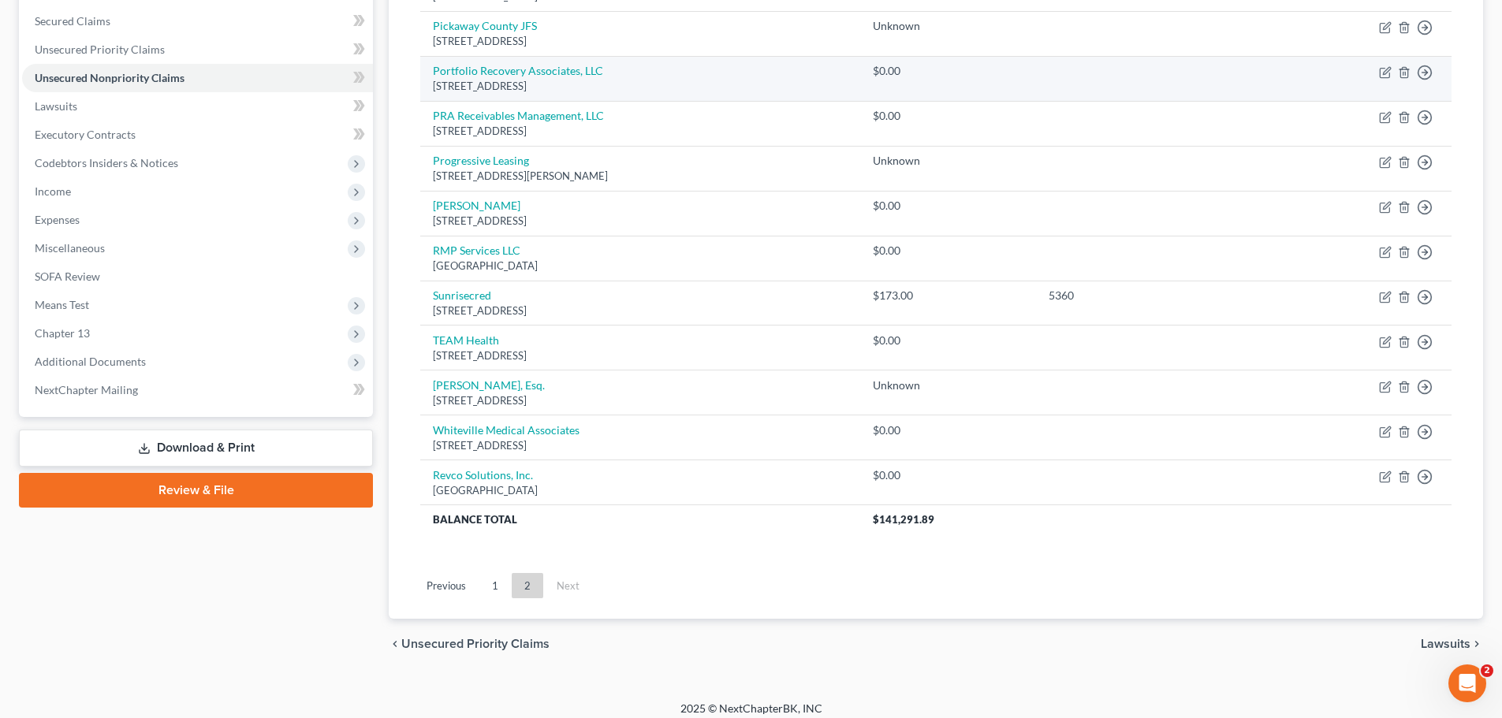
scroll to position [338, 0]
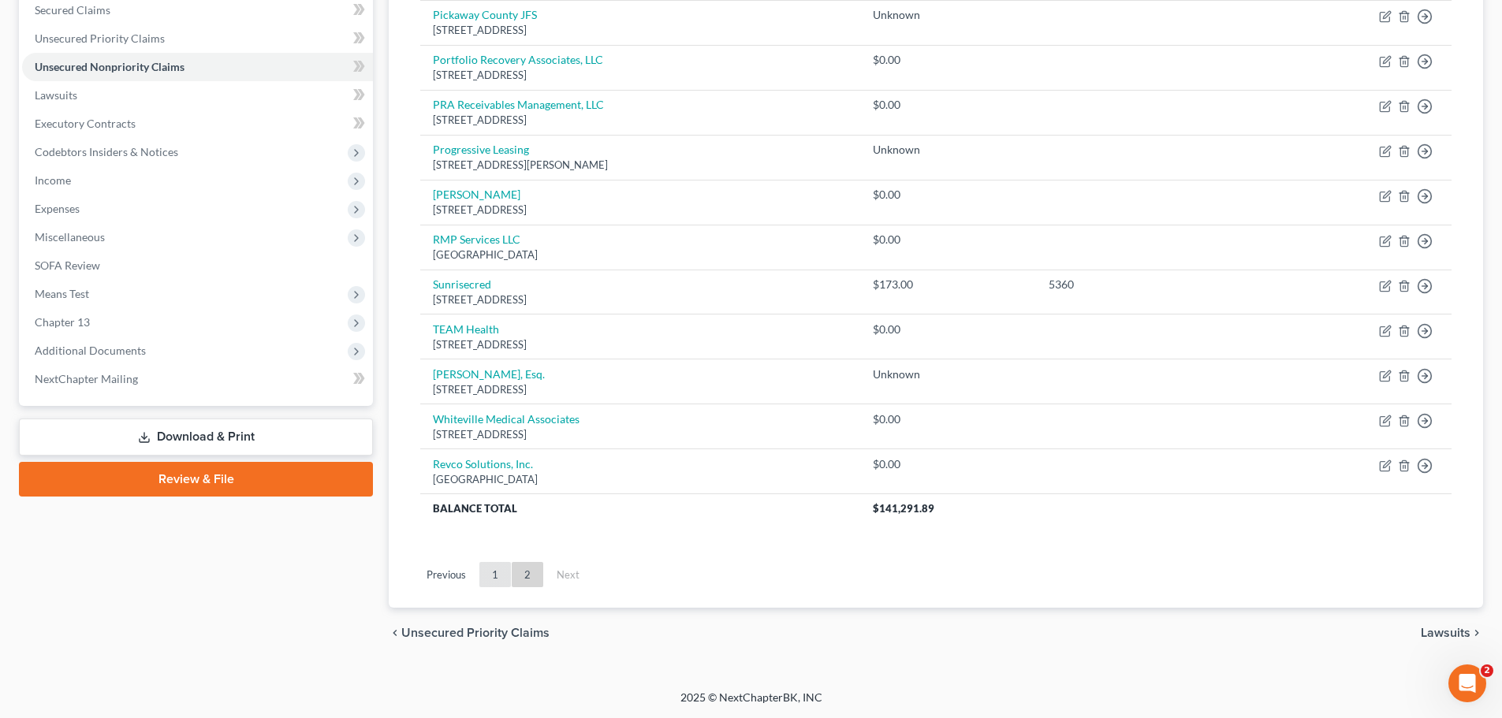
click at [496, 571] on link "1" at bounding box center [495, 574] width 32 height 25
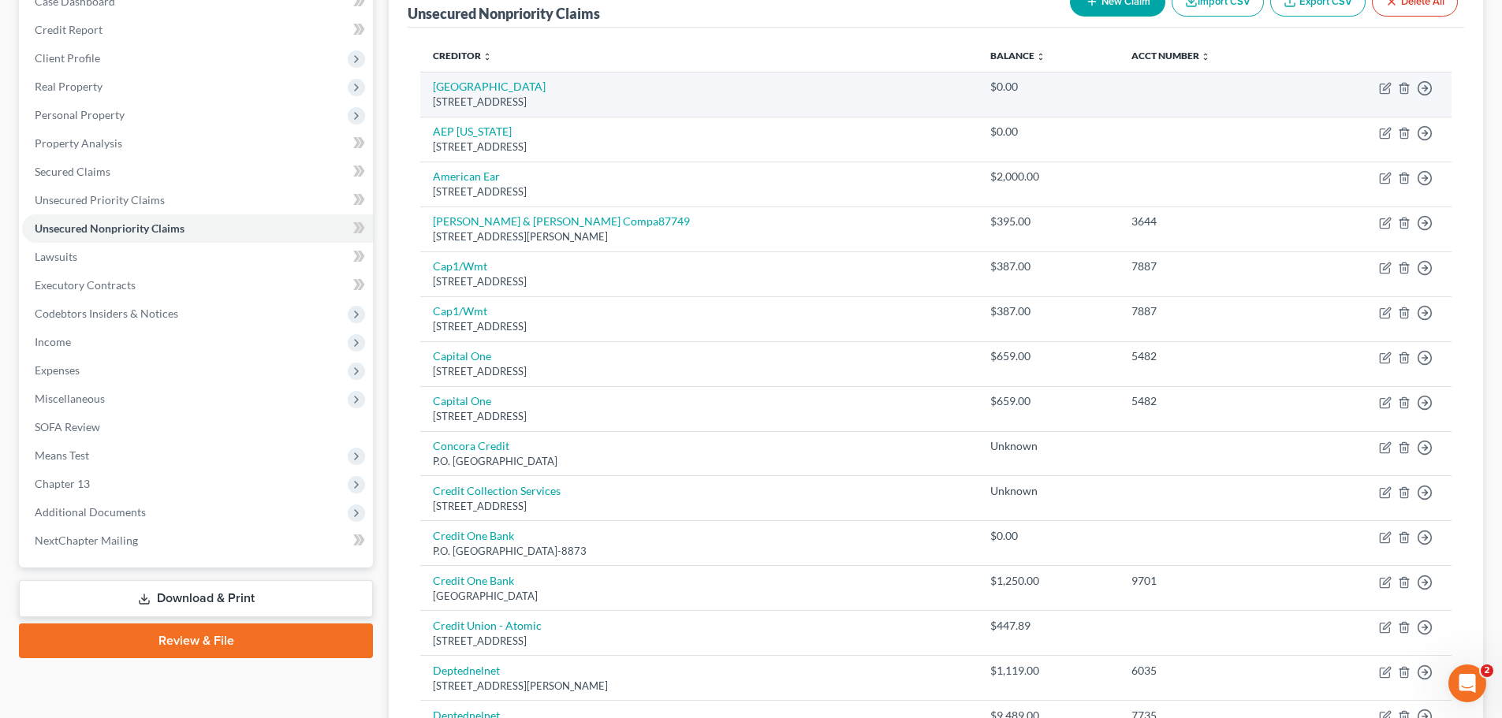
scroll to position [0, 0]
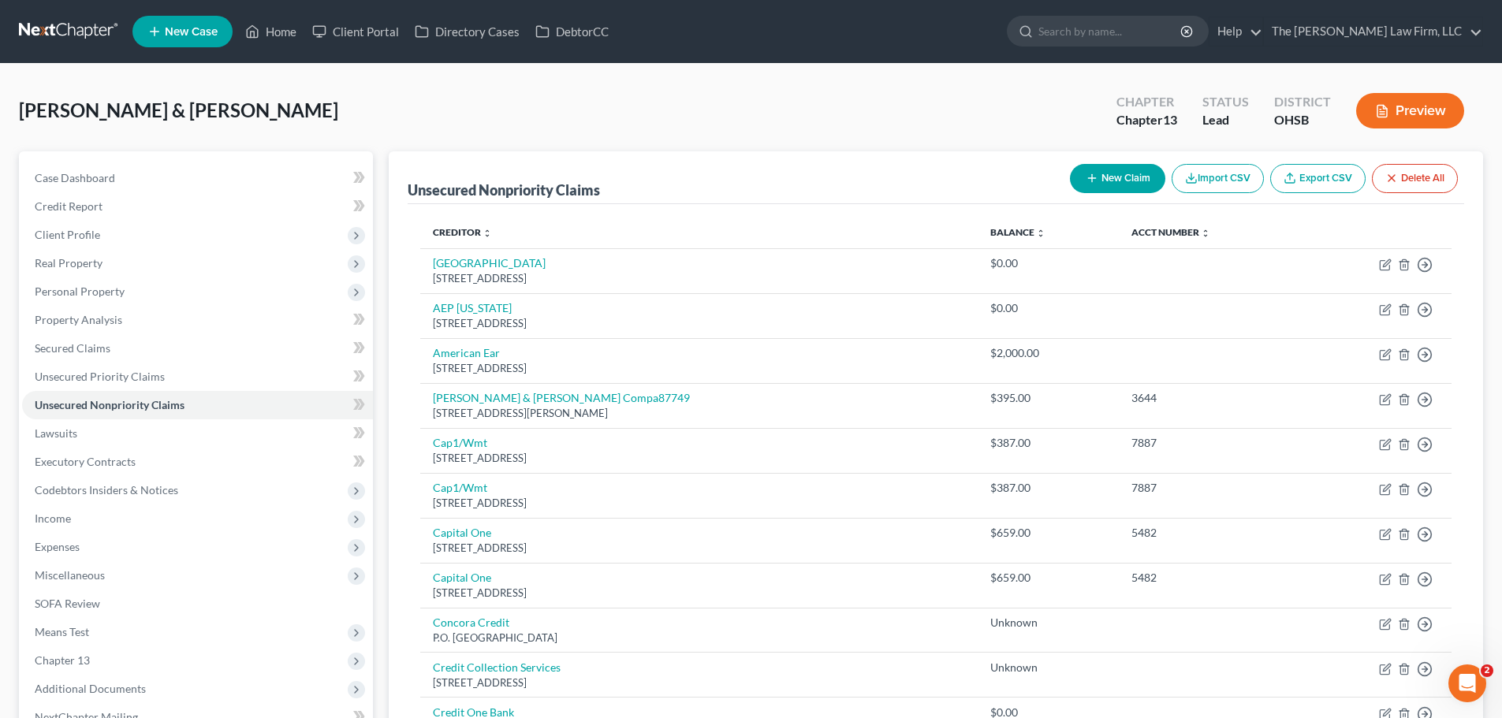
click at [1108, 187] on button "New Claim" at bounding box center [1117, 178] width 95 height 29
select select "2"
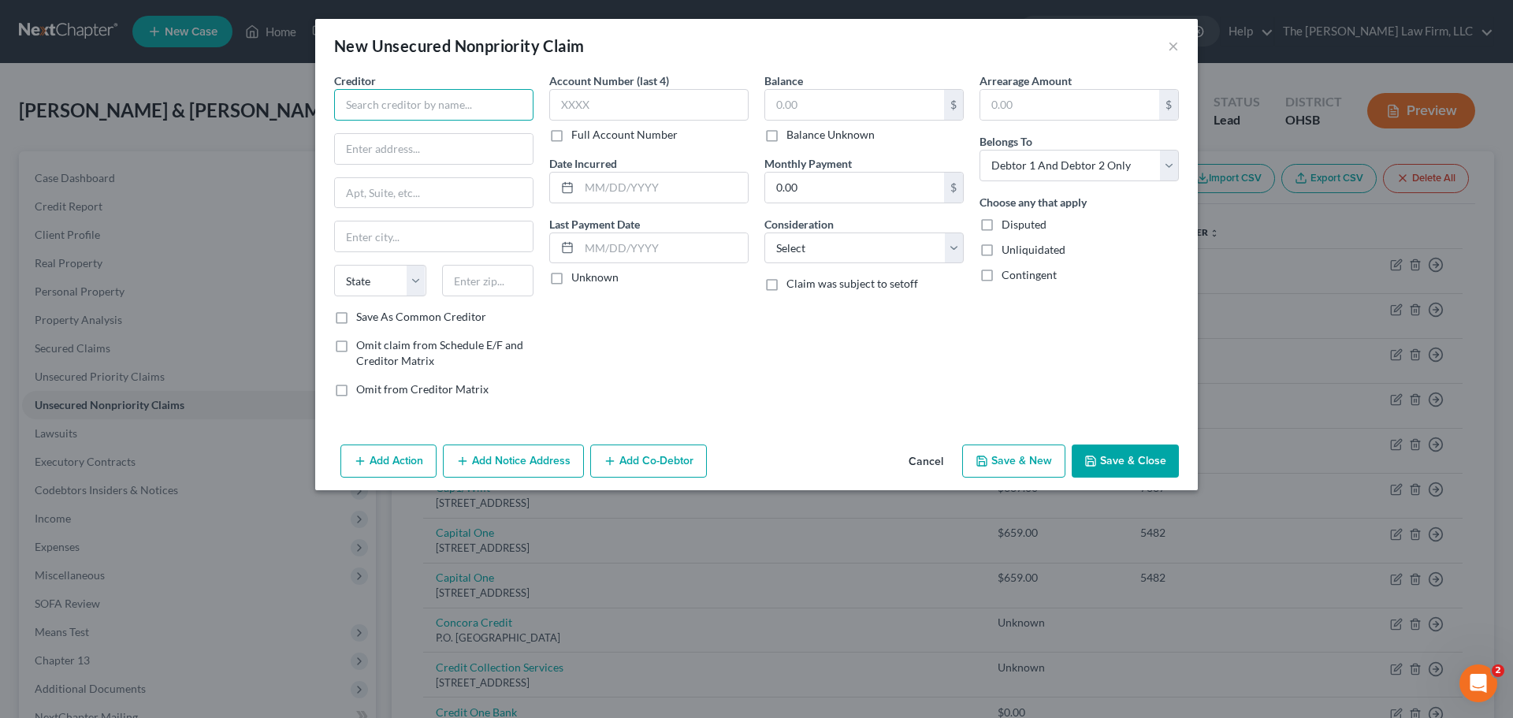
click at [495, 109] on input "text" at bounding box center [433, 105] width 199 height 32
type input "T"
click at [433, 132] on div "OSU Wexner Medical Center" at bounding box center [429, 133] width 164 height 16
type input "OSU Wexner Medical Center"
type input "410 W 10th Ave"
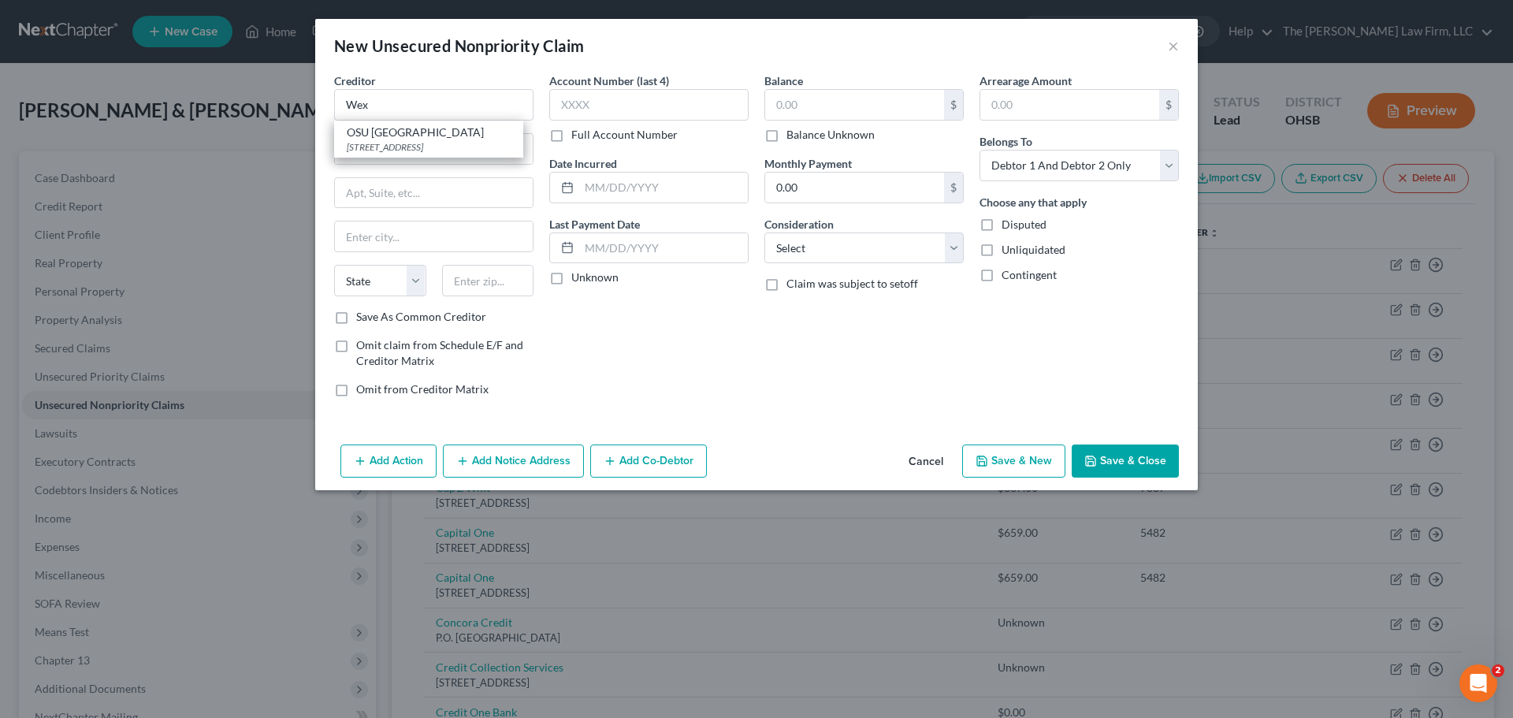
type input "Columbus"
select select "36"
type input "43210"
click at [1132, 464] on button "Save & Close" at bounding box center [1125, 461] width 107 height 33
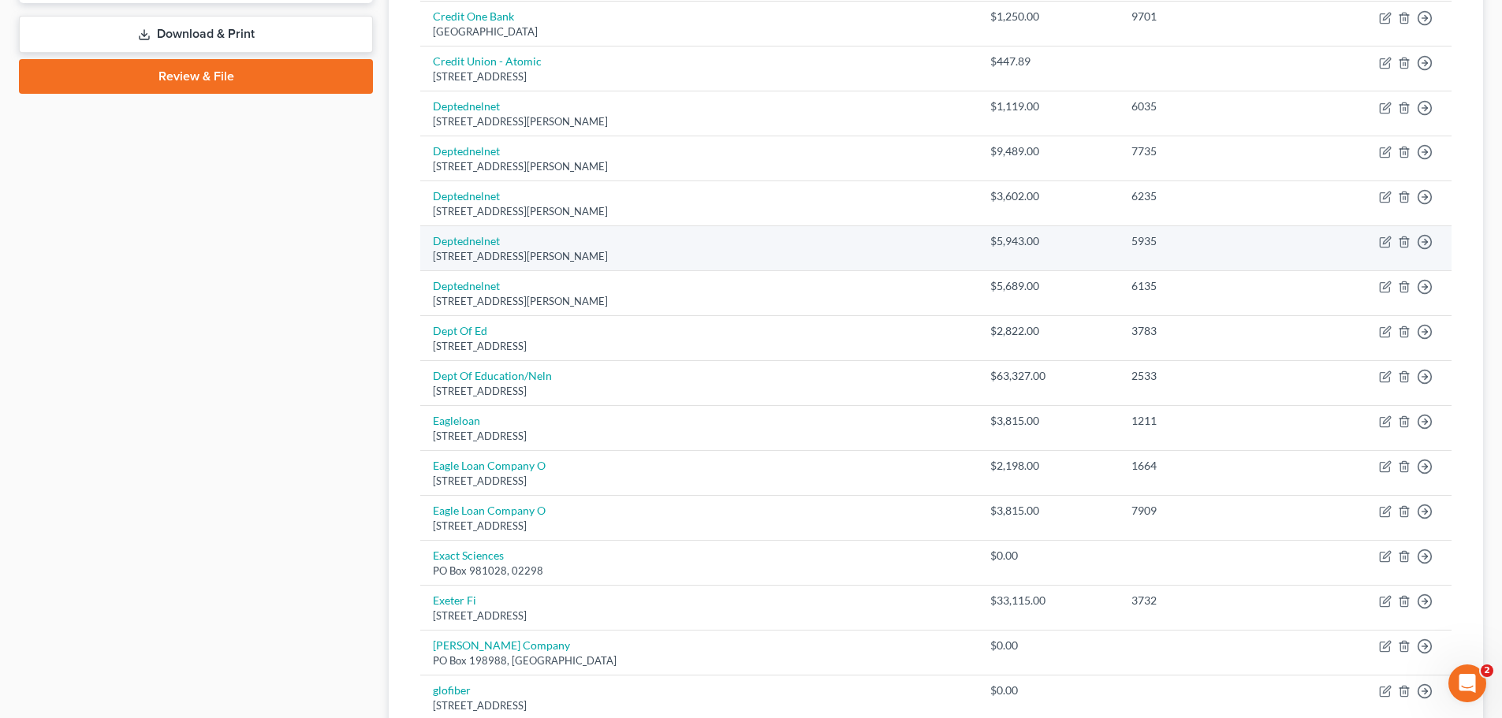
scroll to position [1104, 0]
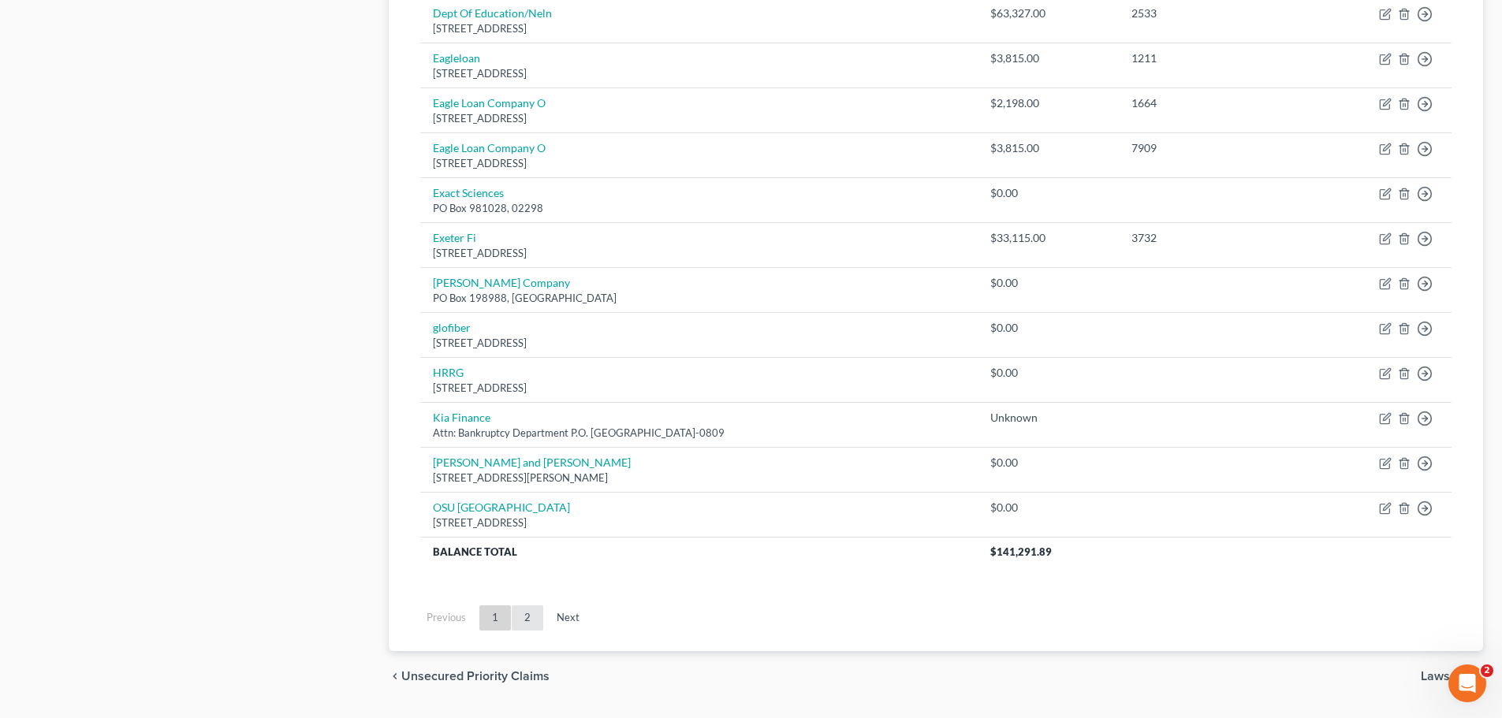
click at [526, 611] on link "2" at bounding box center [528, 617] width 32 height 25
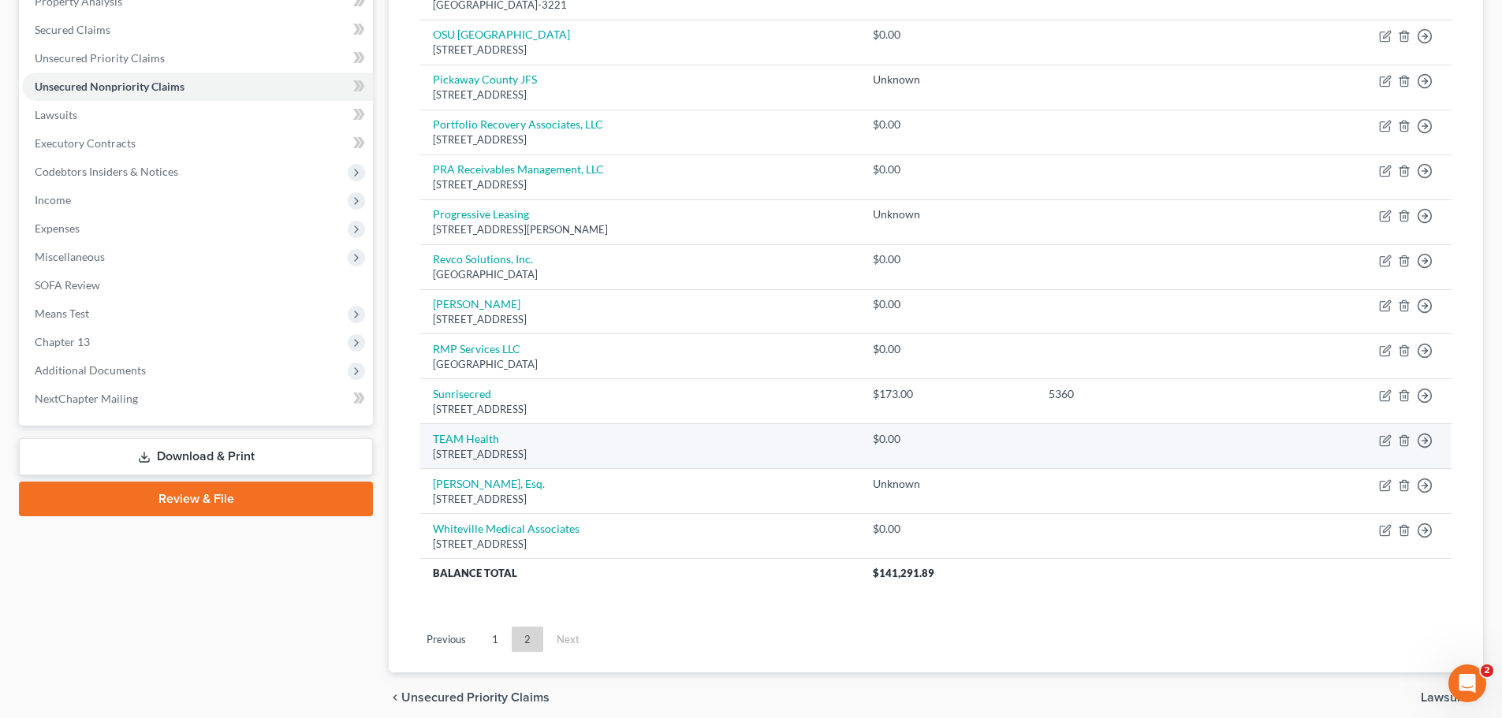
scroll to position [0, 0]
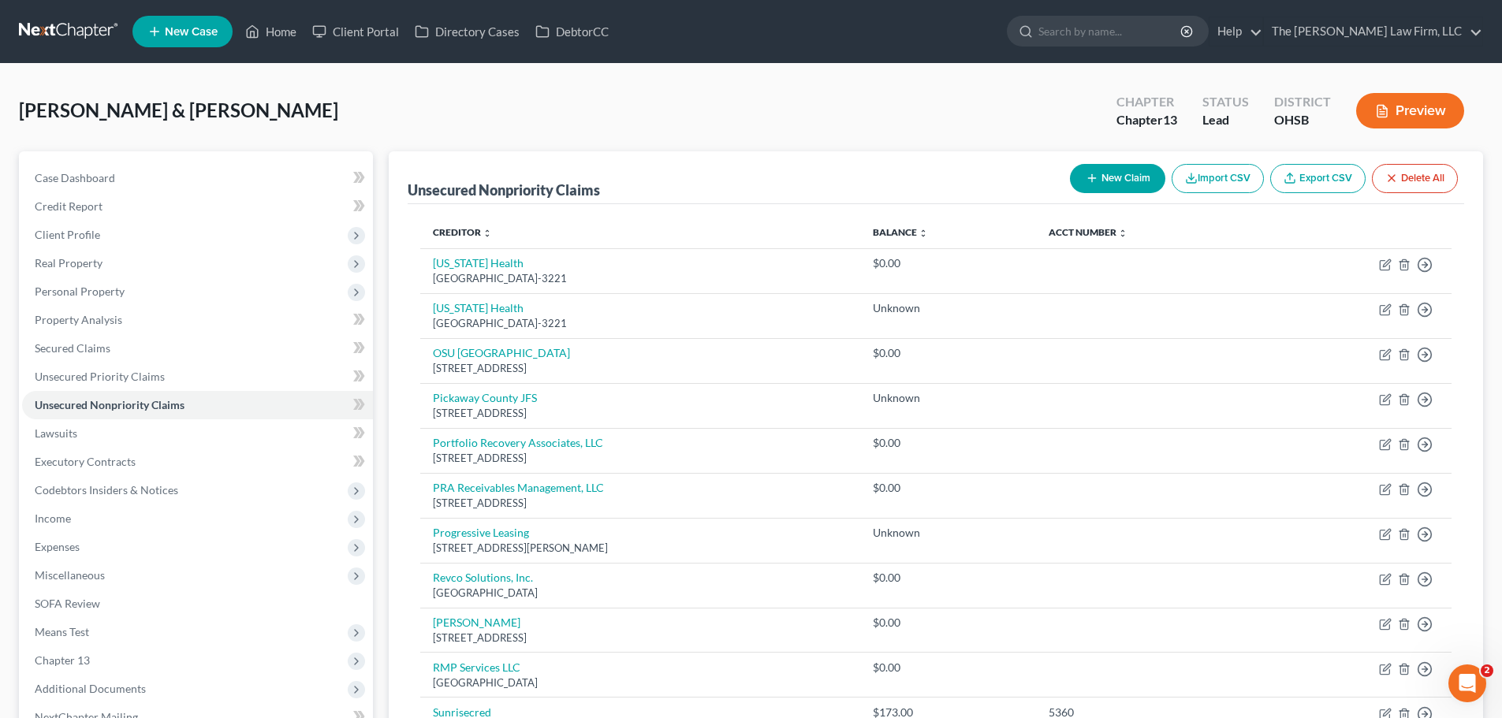
click at [1115, 184] on button "New Claim" at bounding box center [1117, 178] width 95 height 29
select select "2"
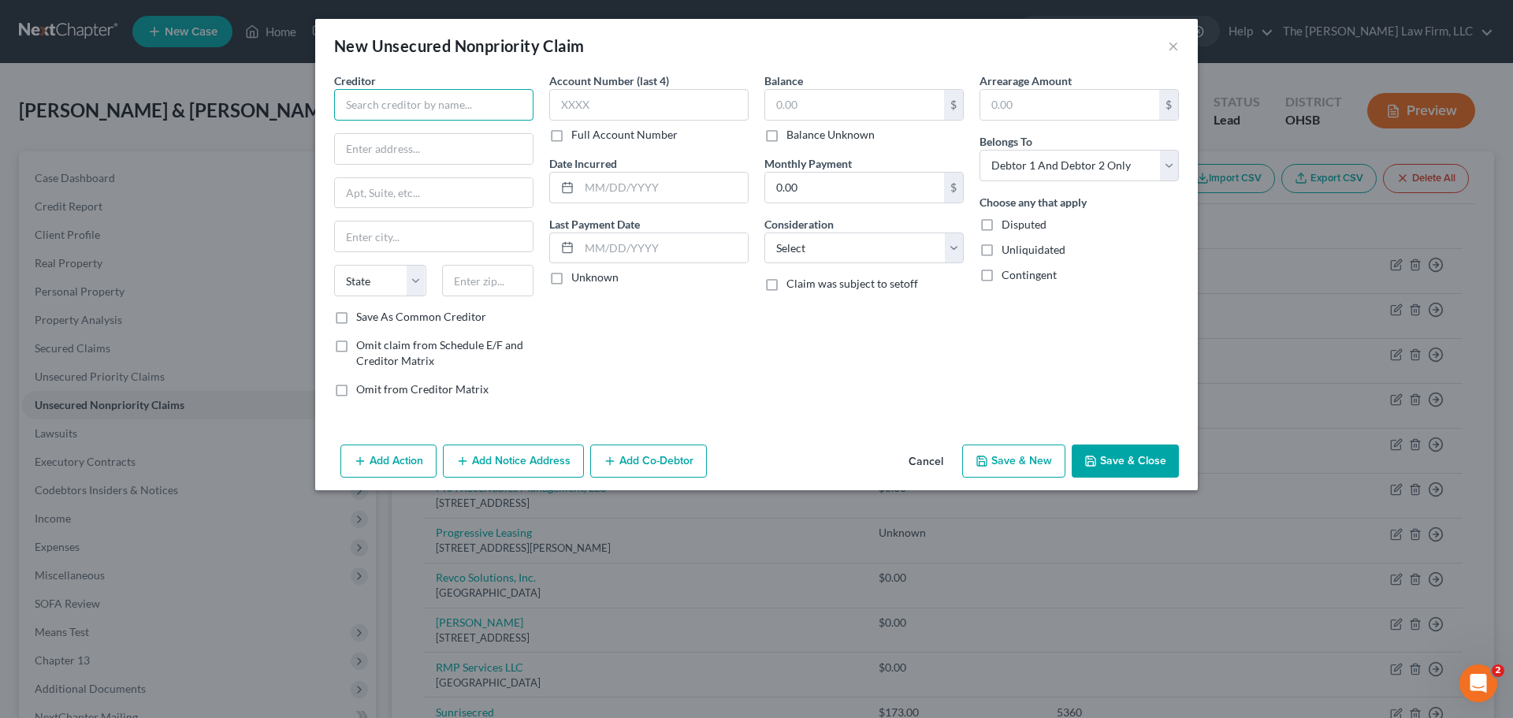
click at [468, 106] on input "text" at bounding box center [433, 105] width 199 height 32
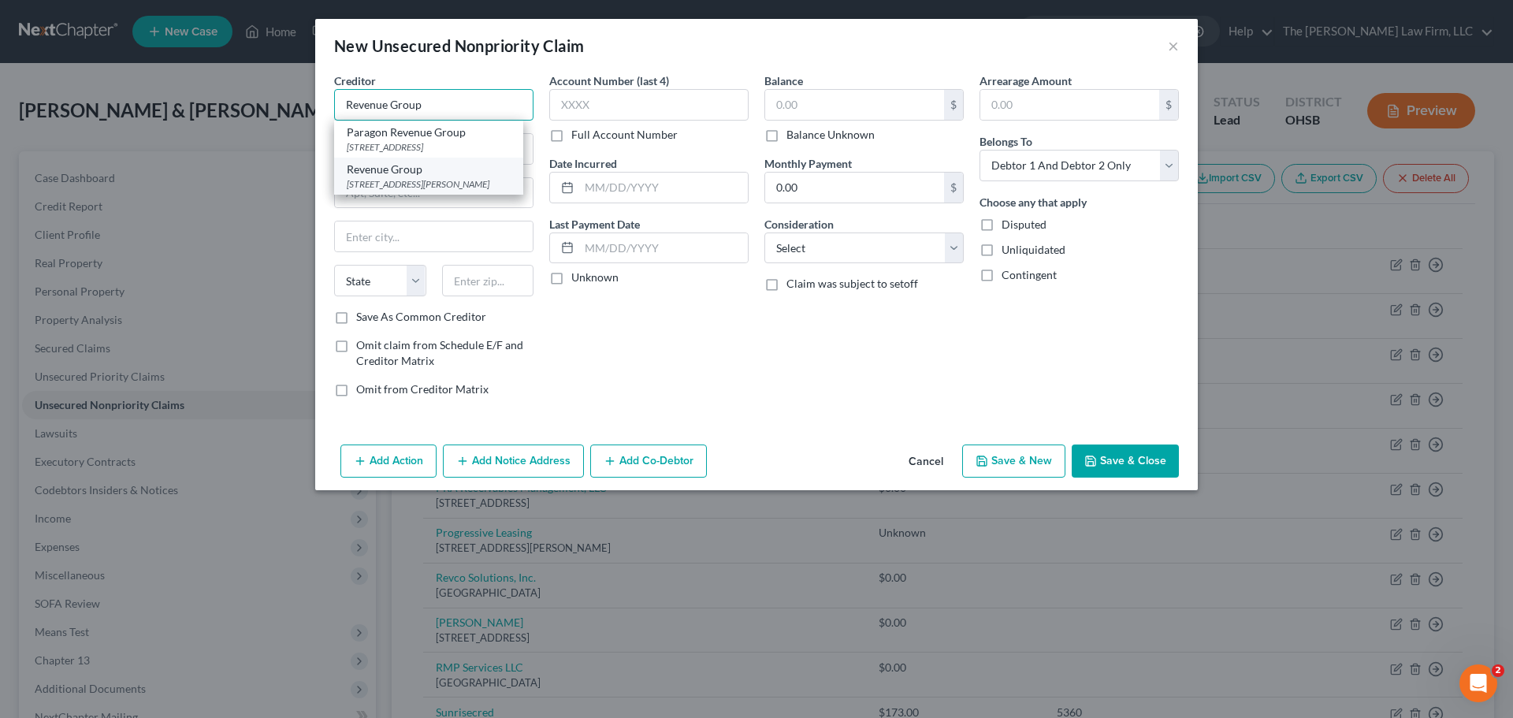
type input "Revenue Group"
click at [431, 179] on div "3711 Chester Ave, Cleveland, OH 44114" at bounding box center [429, 183] width 164 height 13
type input "3711 Chester Ave"
type input "Cleveland"
select select "36"
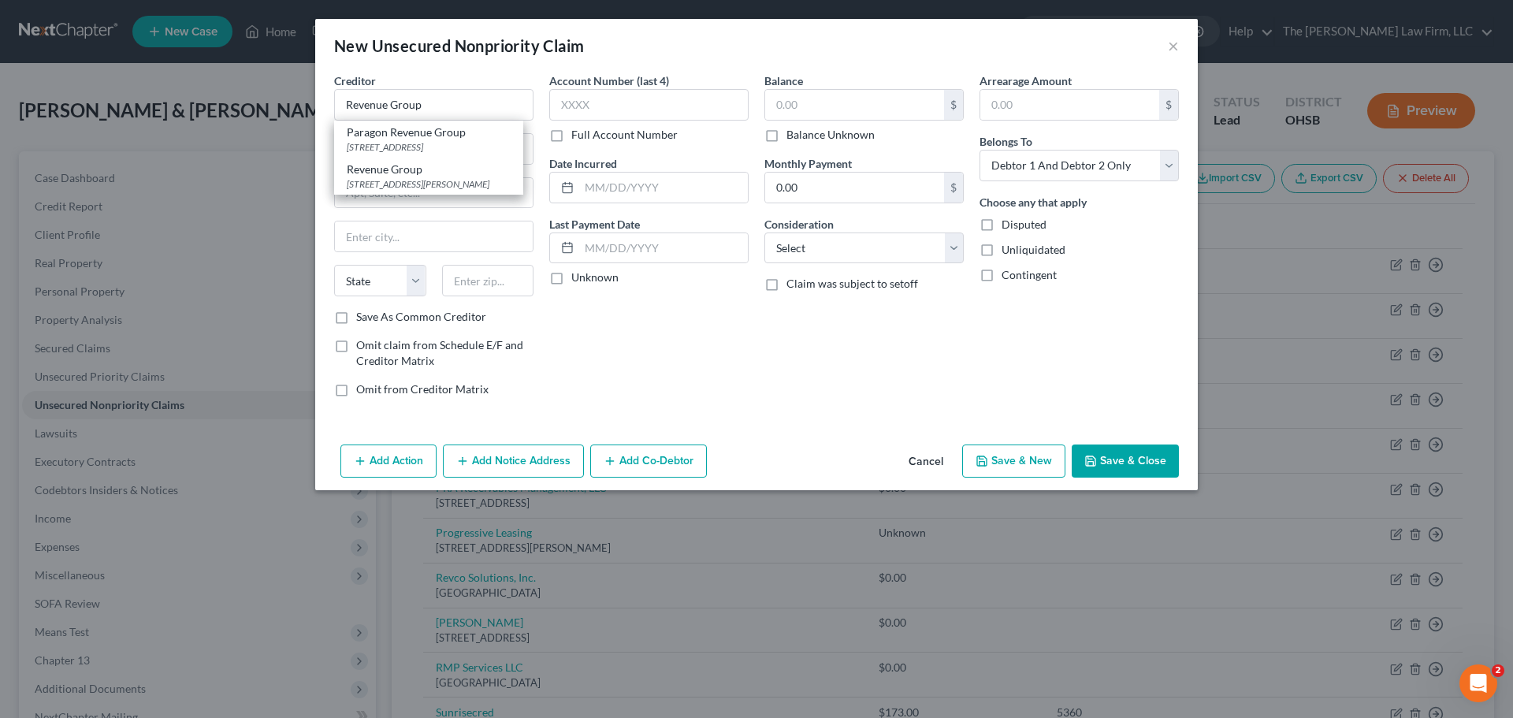
type input "44114"
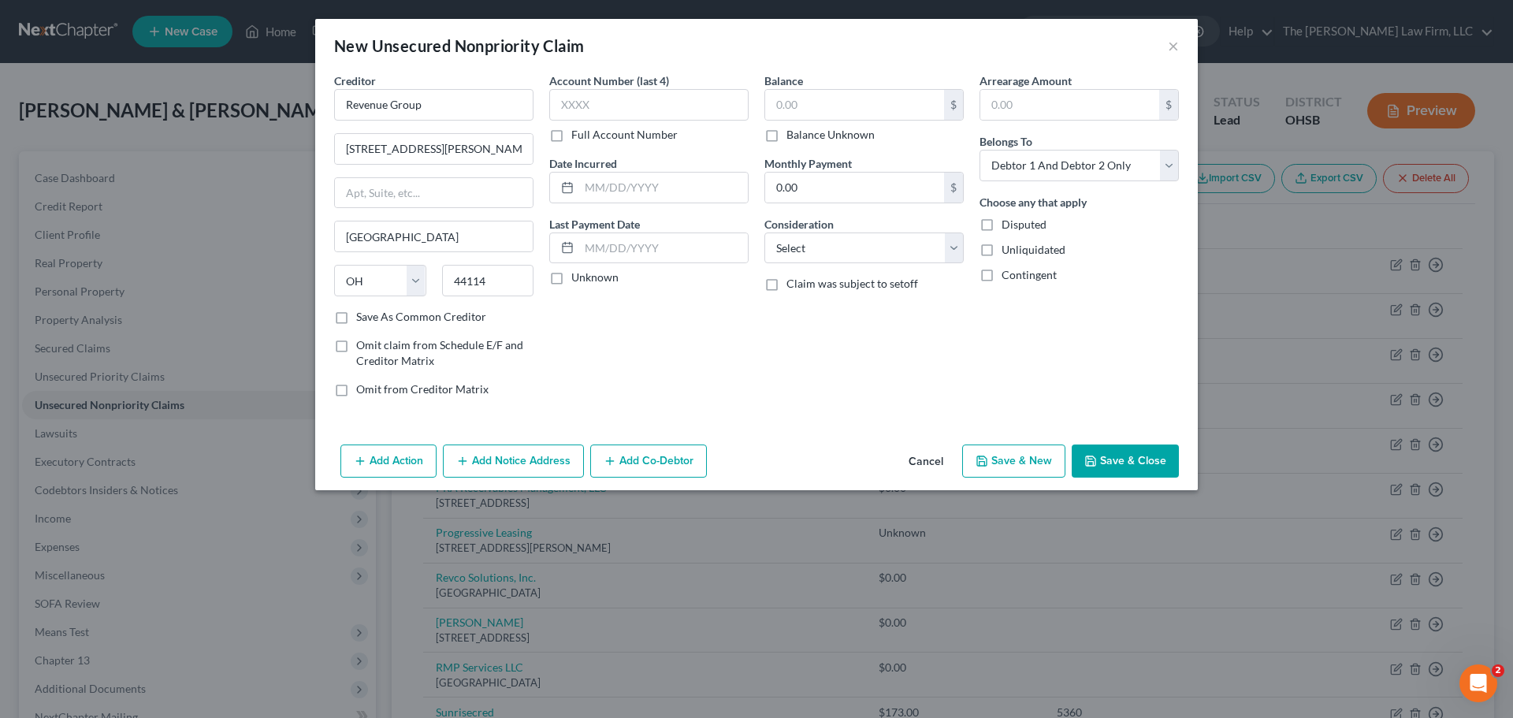
click at [1140, 468] on button "Save & Close" at bounding box center [1125, 461] width 107 height 33
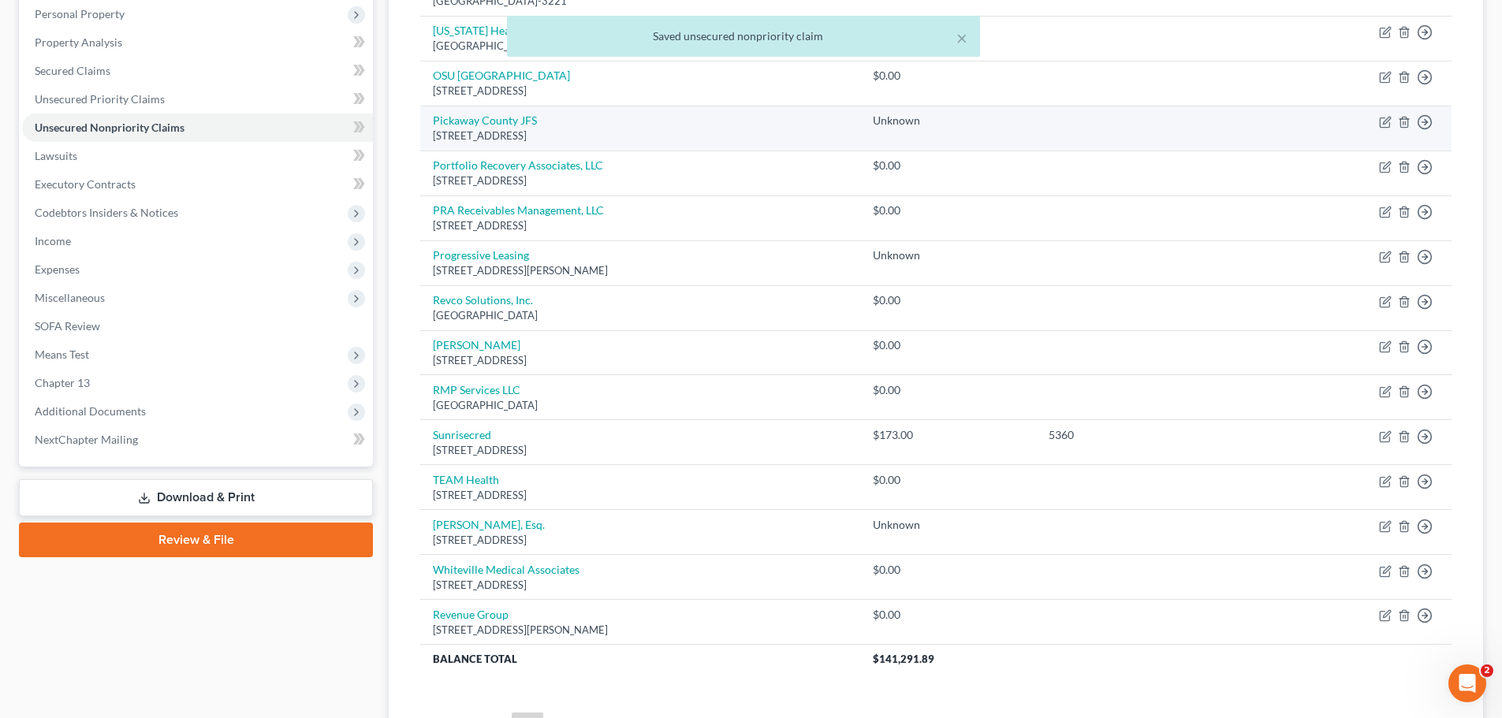
scroll to position [113, 0]
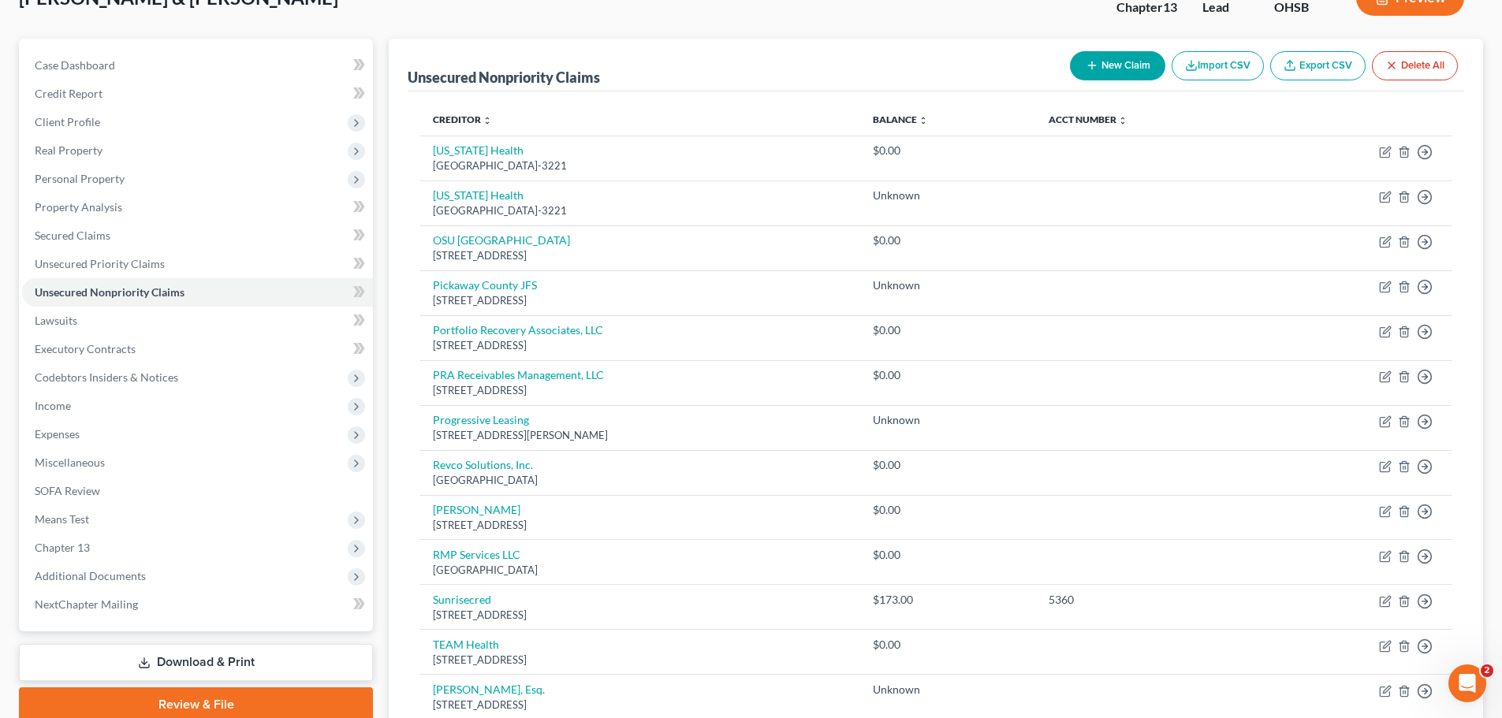
click at [1107, 65] on button "New Claim" at bounding box center [1117, 65] width 95 height 29
select select "2"
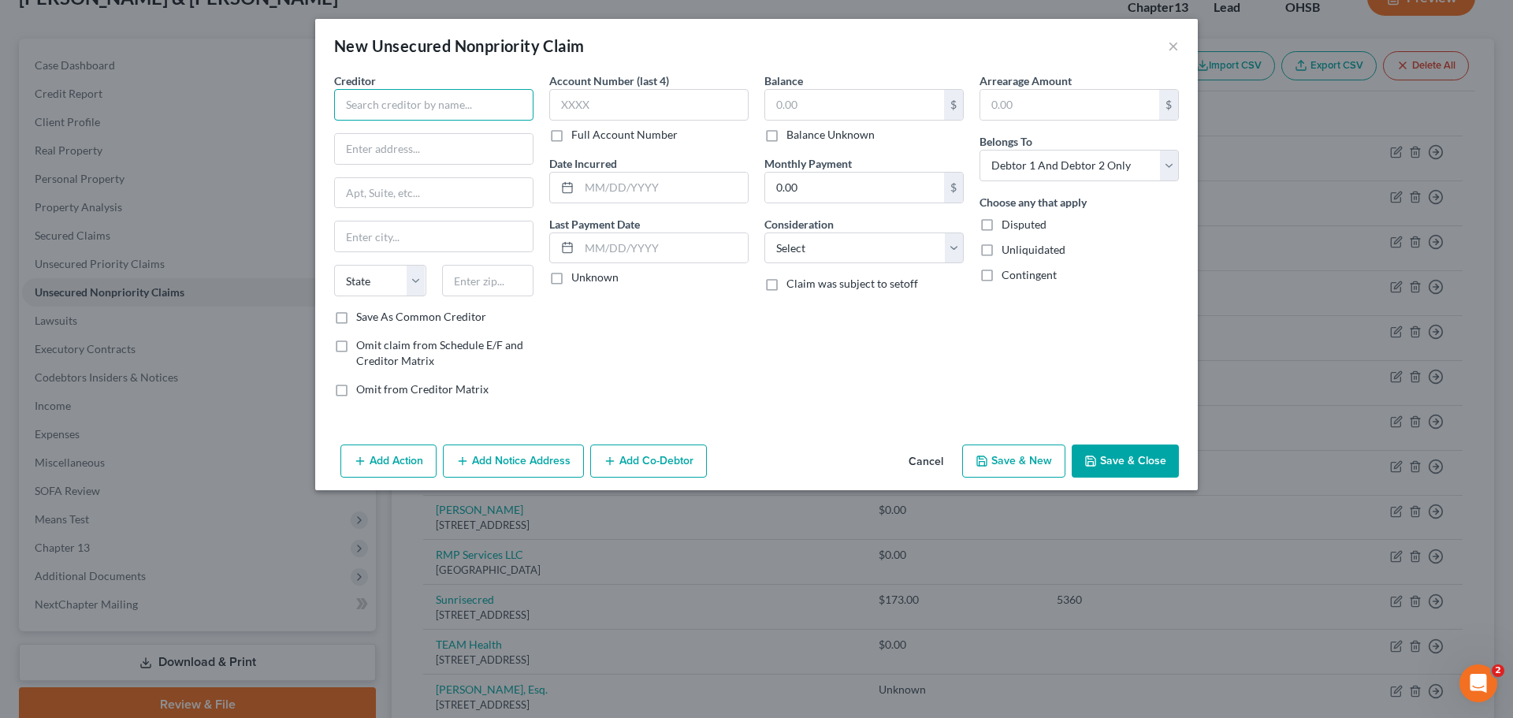
click at [467, 115] on input "text" at bounding box center [433, 105] width 199 height 32
type input "Platinum Recovery LLC"
type input "PO Box 441"
click at [493, 281] on input "text" at bounding box center [488, 281] width 92 height 32
type input "45750"
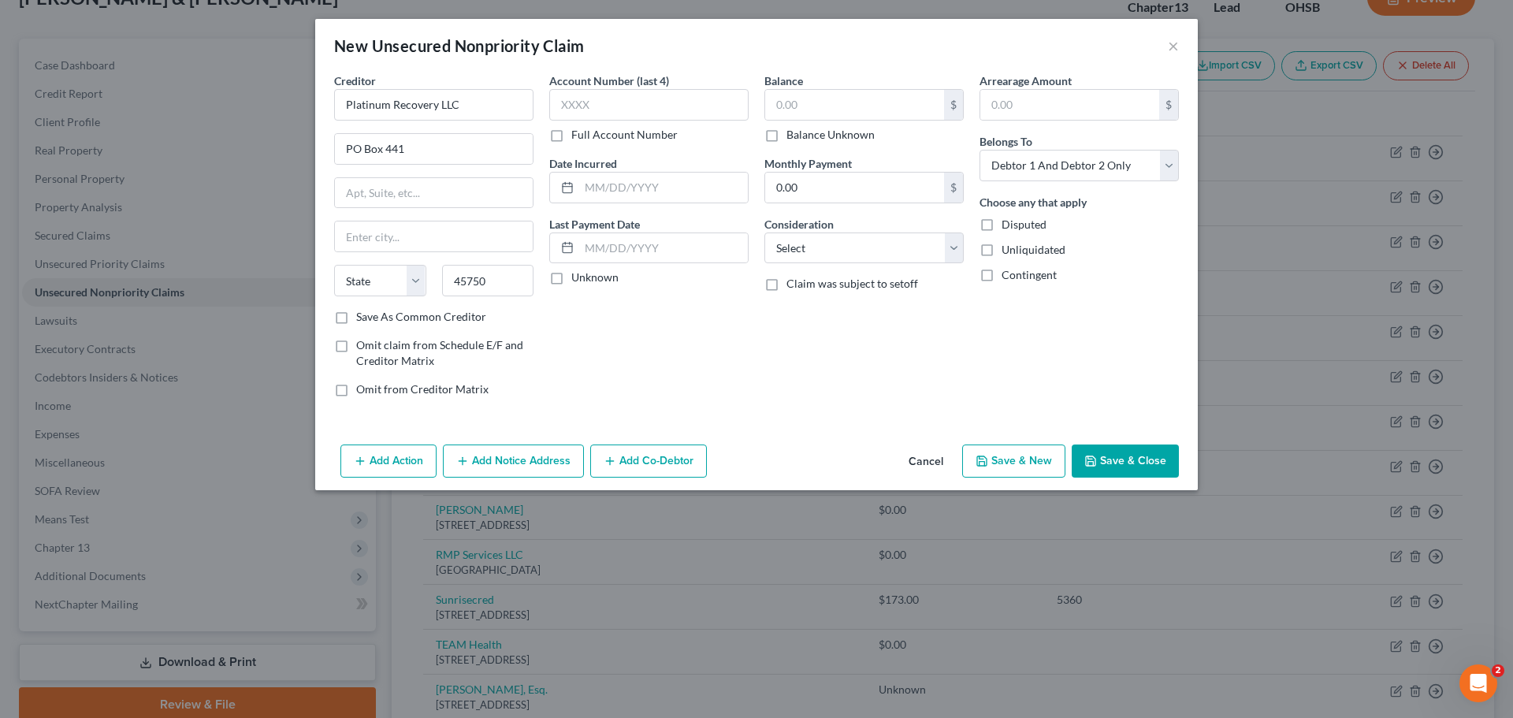
click at [356, 317] on label "Save As Common Creditor" at bounding box center [421, 317] width 130 height 16
click at [363, 317] on input "Save As Common Creditor" at bounding box center [368, 314] width 10 height 10
checkbox input "true"
type input "Marietta"
select select "36"
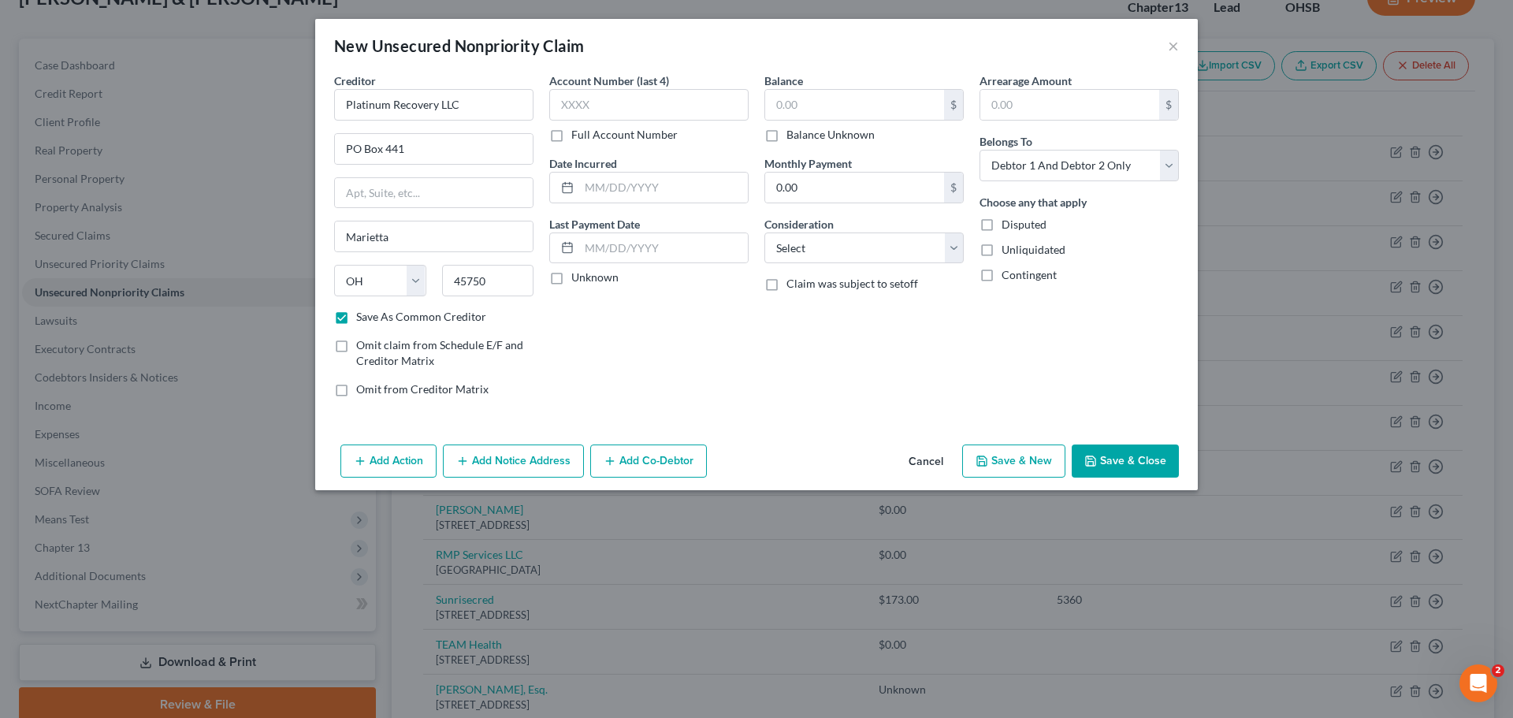
click at [1144, 462] on button "Save & Close" at bounding box center [1125, 461] width 107 height 33
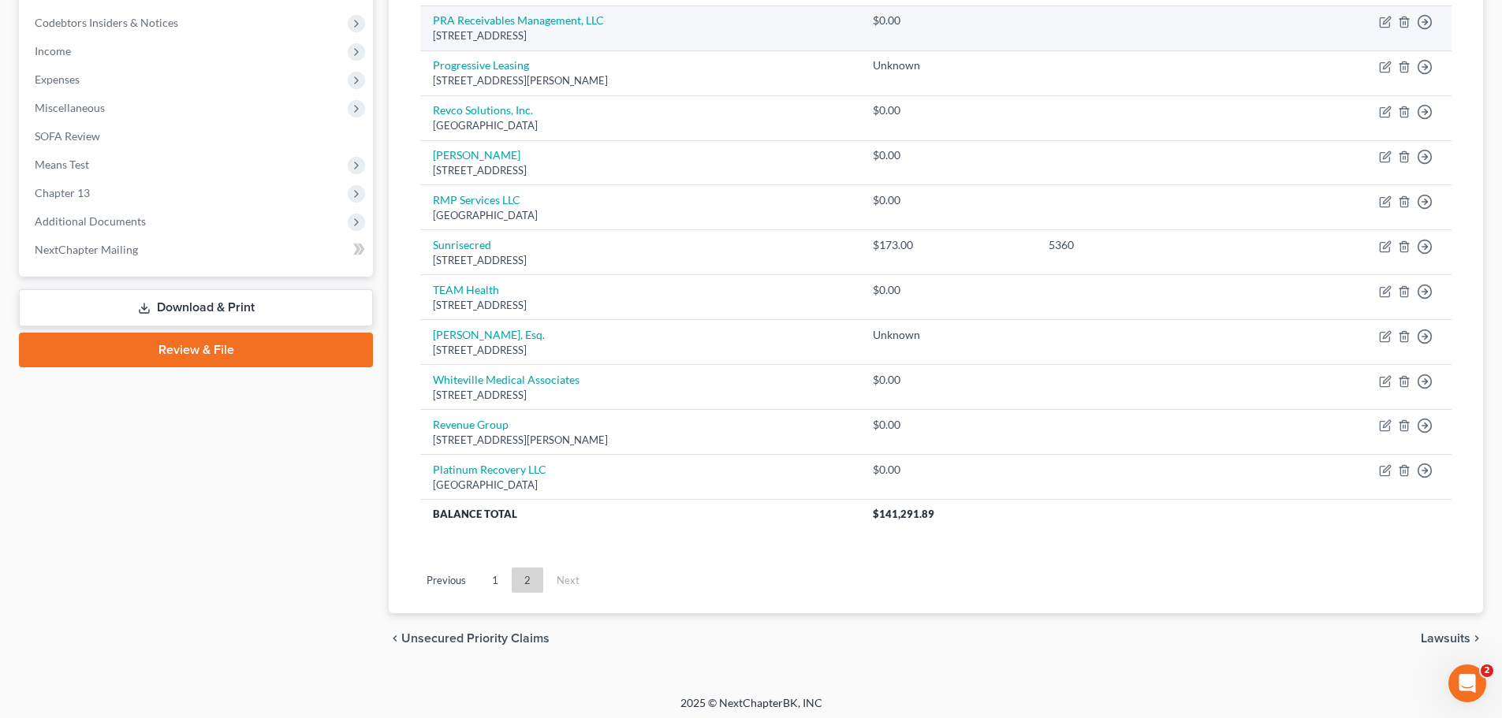
scroll to position [473, 0]
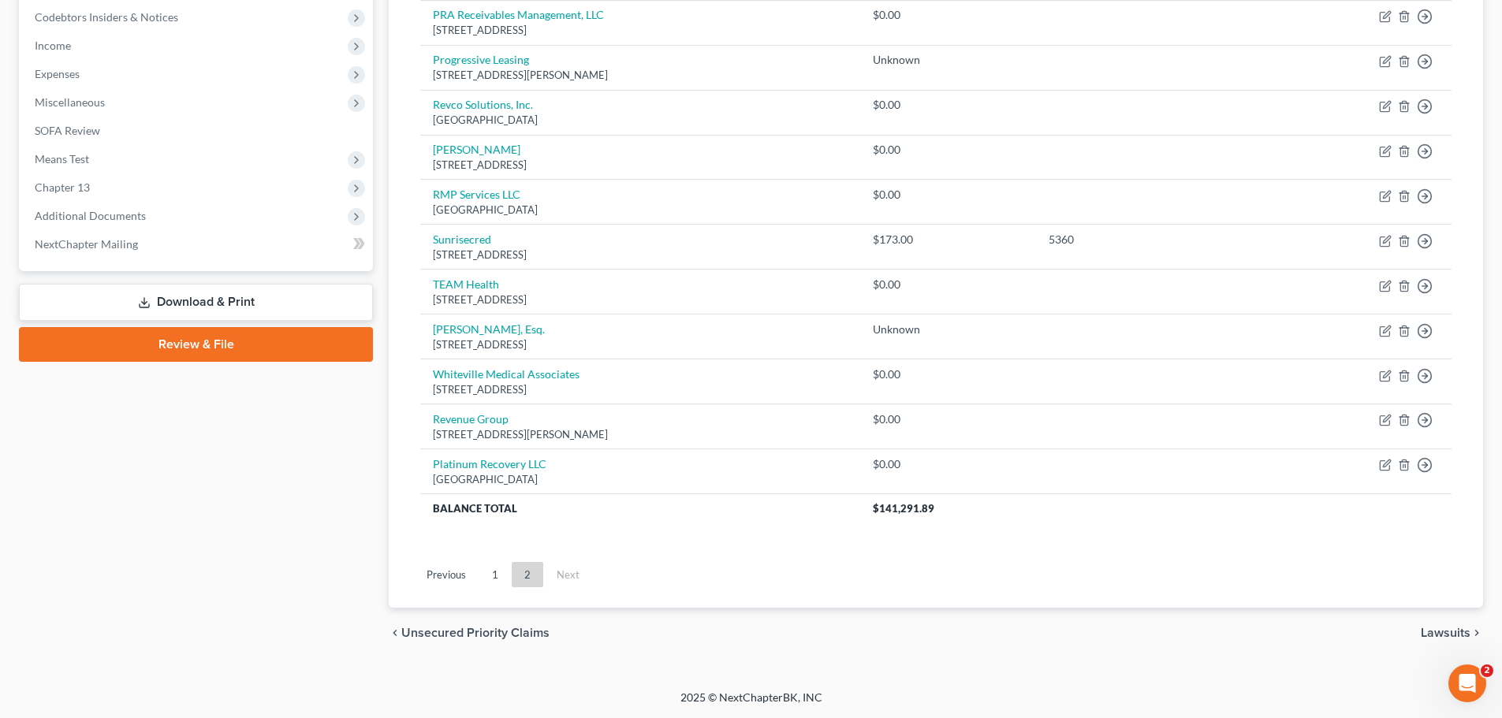
drag, startPoint x: 493, startPoint y: 577, endPoint x: 729, endPoint y: 403, distance: 293.1
click at [493, 577] on link "1" at bounding box center [495, 574] width 32 height 25
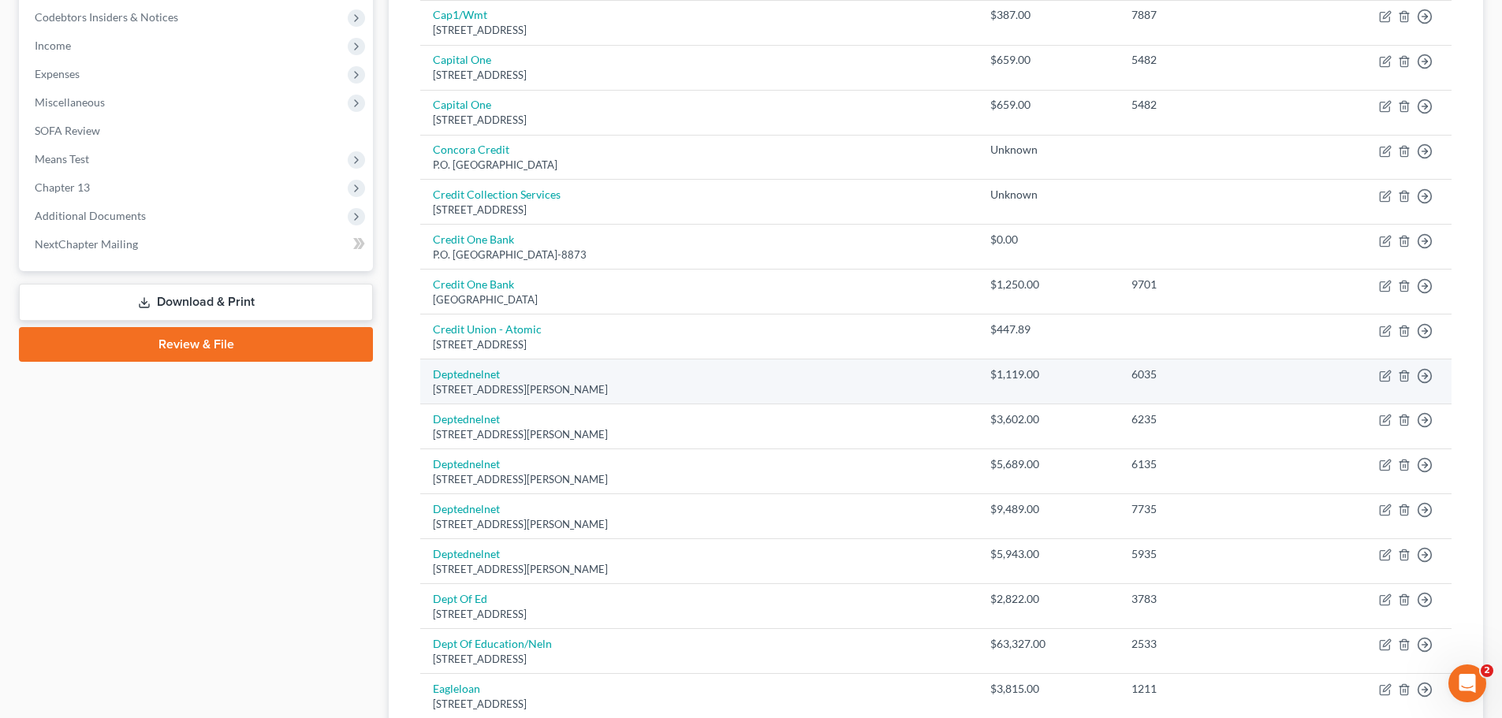
scroll to position [0, 0]
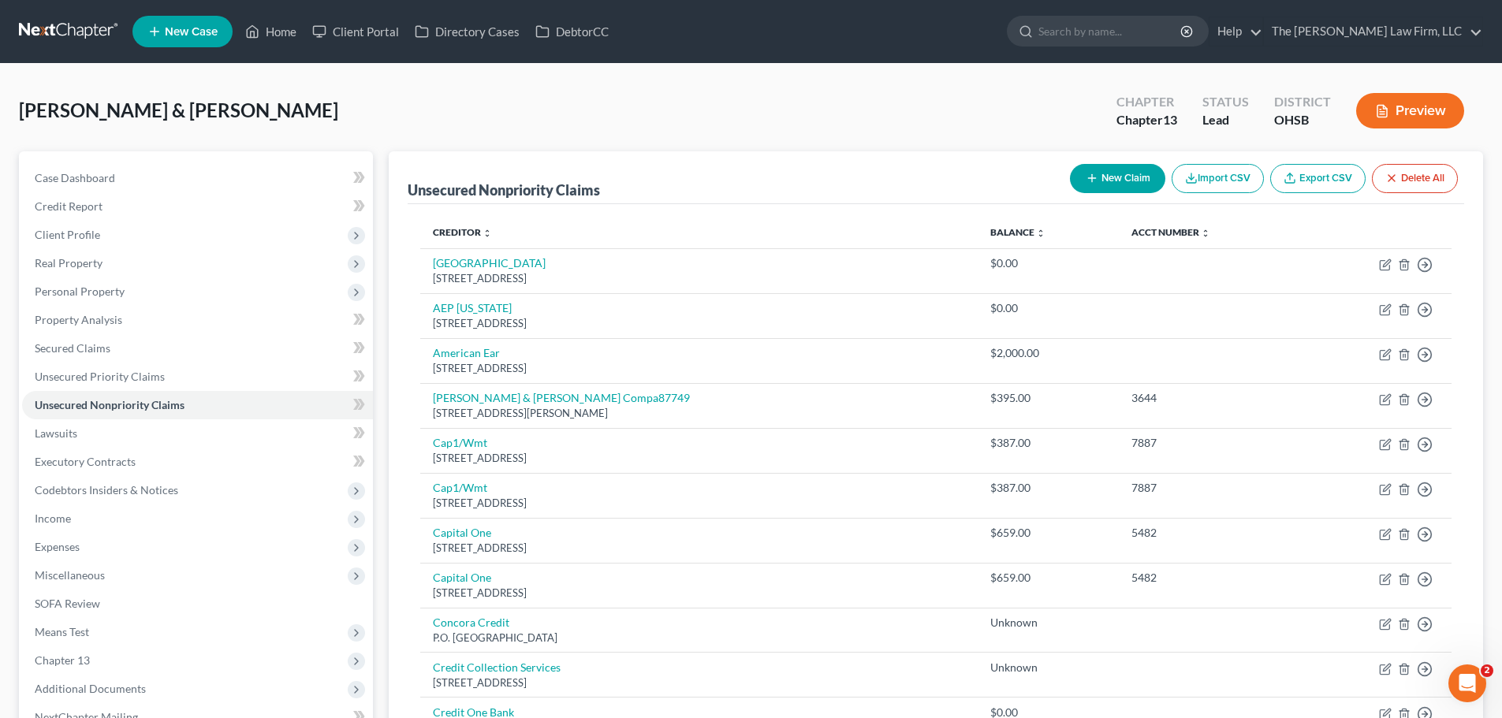
click at [1111, 175] on button "New Claim" at bounding box center [1117, 178] width 95 height 29
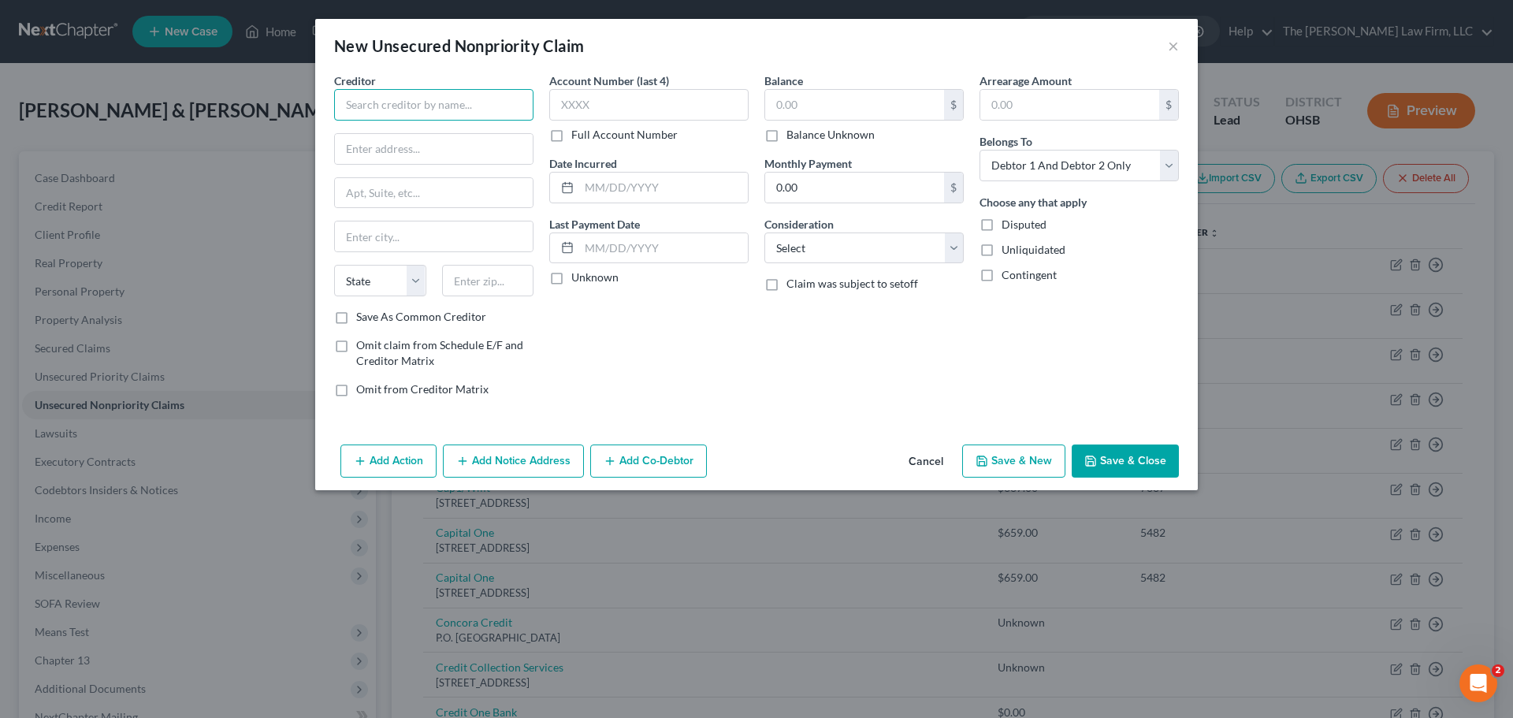
click at [393, 113] on input "text" at bounding box center [433, 105] width 199 height 32
click at [385, 151] on div "8001 Lincoln Ave Suite 500, Skokie, IL 60077-3657" at bounding box center [429, 146] width 164 height 13
click at [1140, 464] on button "Save & Close" at bounding box center [1125, 461] width 107 height 33
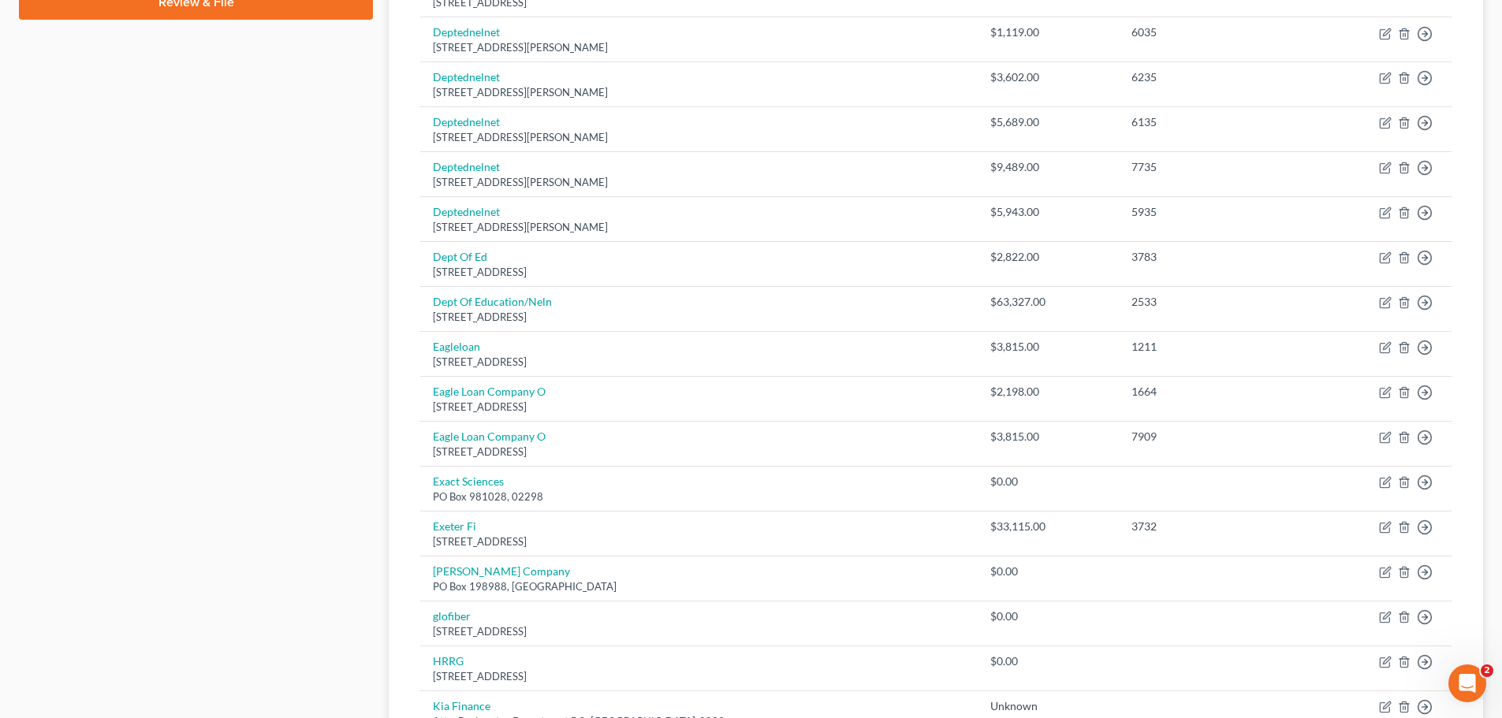
scroll to position [1104, 0]
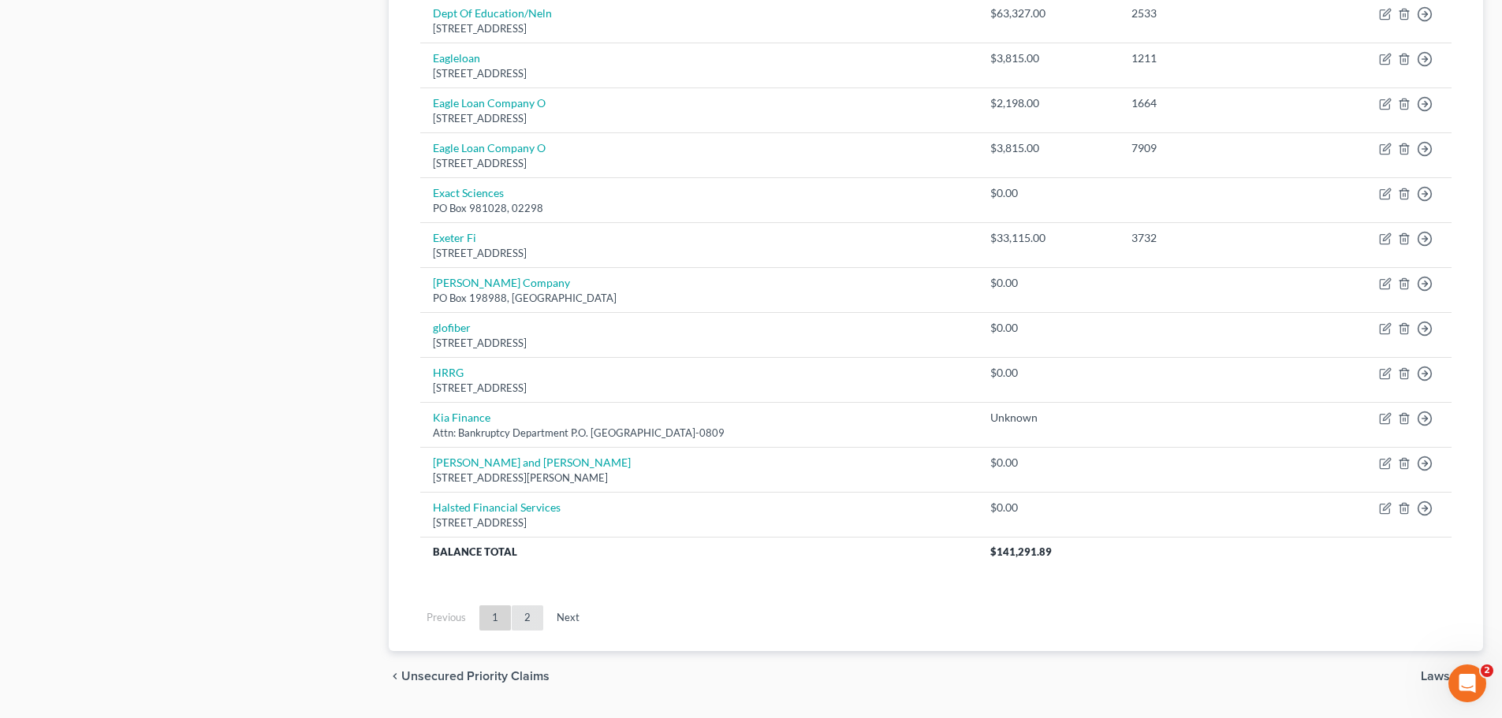
click at [540, 619] on link "2" at bounding box center [528, 617] width 32 height 25
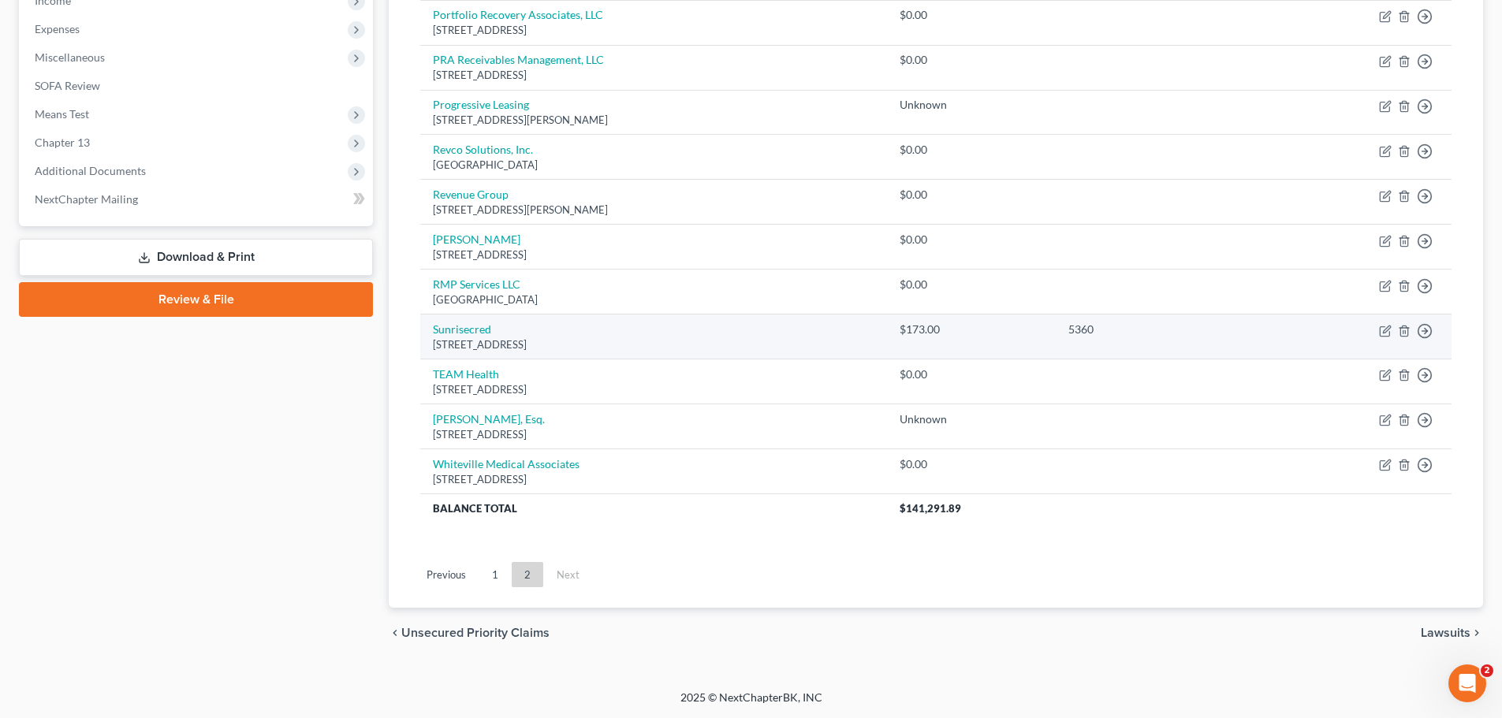
scroll to position [0, 0]
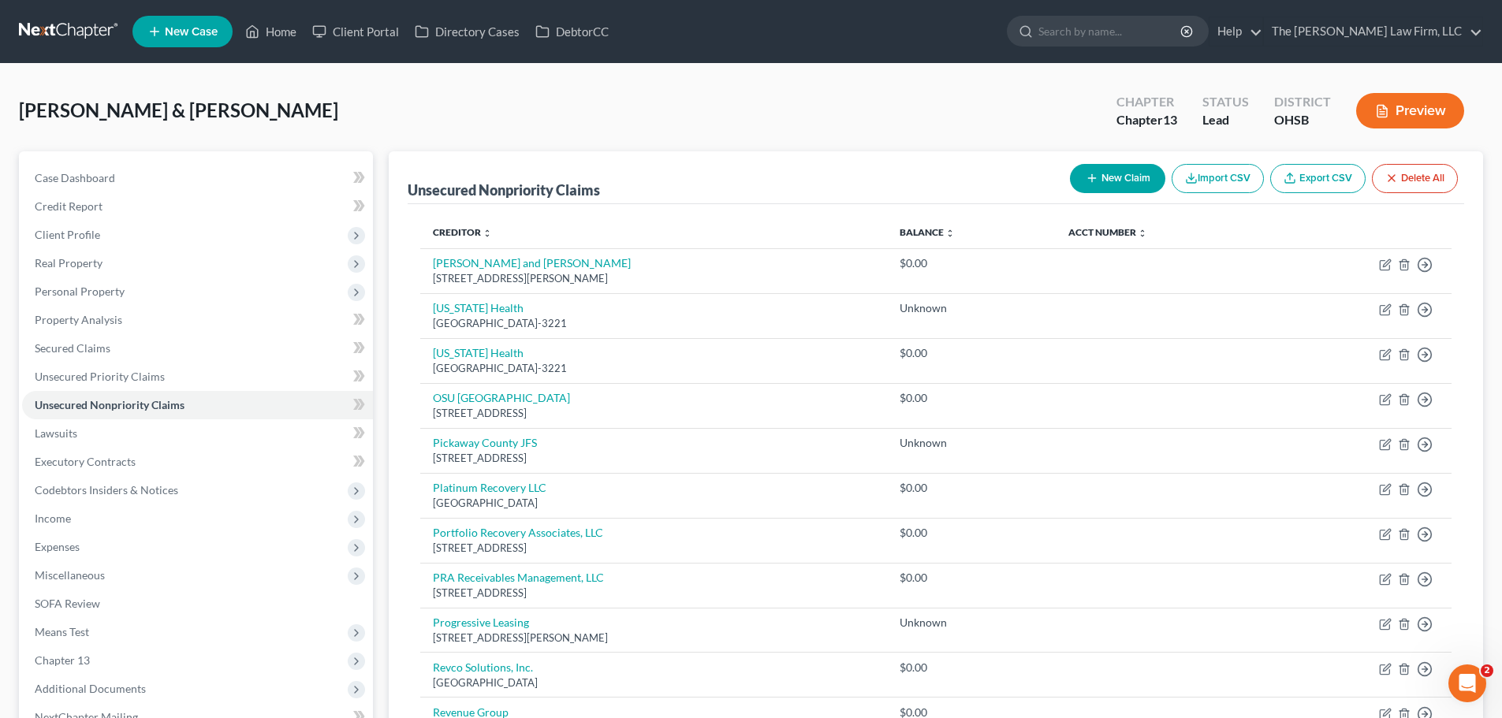
click at [1133, 180] on button "New Claim" at bounding box center [1117, 178] width 95 height 29
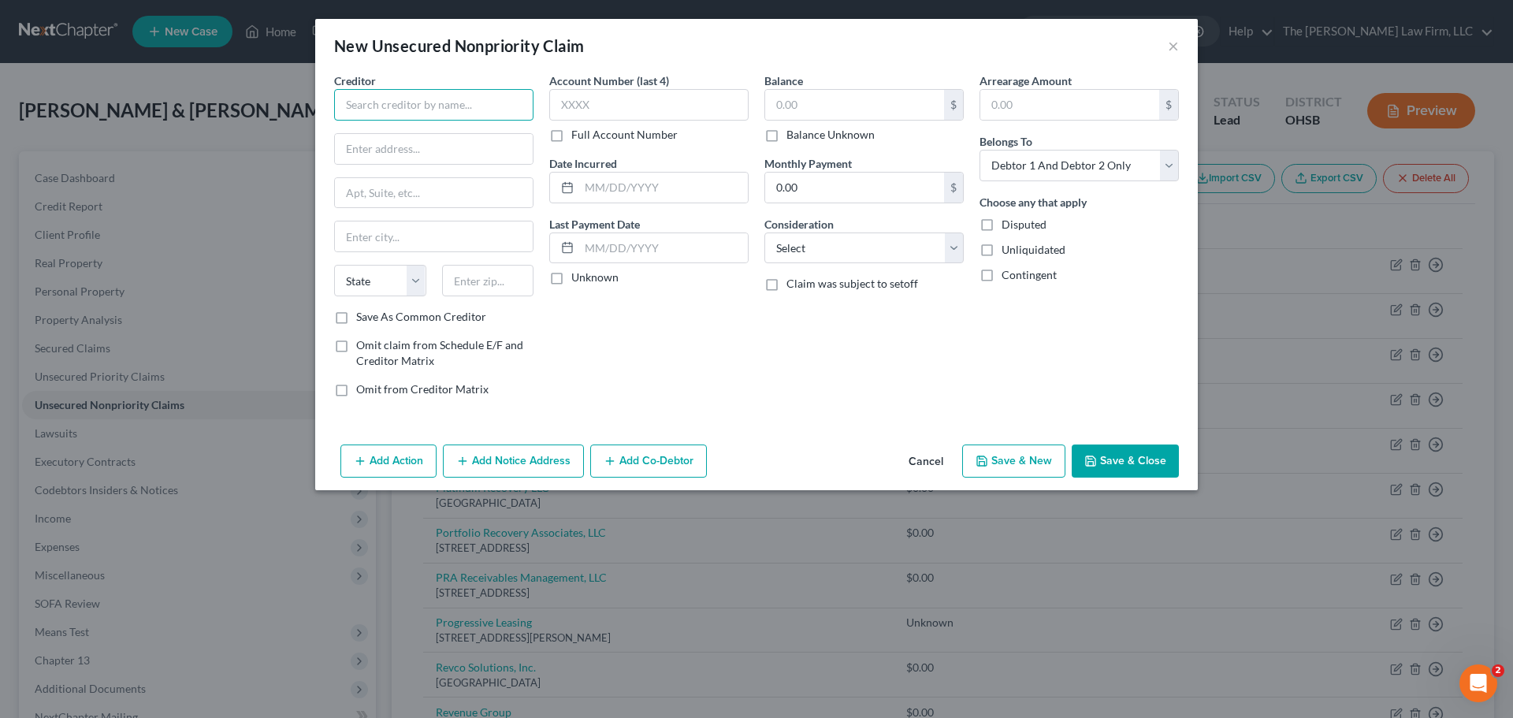
click at [382, 108] on input "text" at bounding box center [433, 105] width 199 height 32
click at [407, 195] on input "text" at bounding box center [434, 193] width 198 height 30
click at [476, 284] on input "text" at bounding box center [488, 281] width 92 height 32
click at [356, 311] on label "Save As Common Creditor" at bounding box center [421, 317] width 130 height 16
click at [363, 311] on input "Save As Common Creditor" at bounding box center [368, 314] width 10 height 10
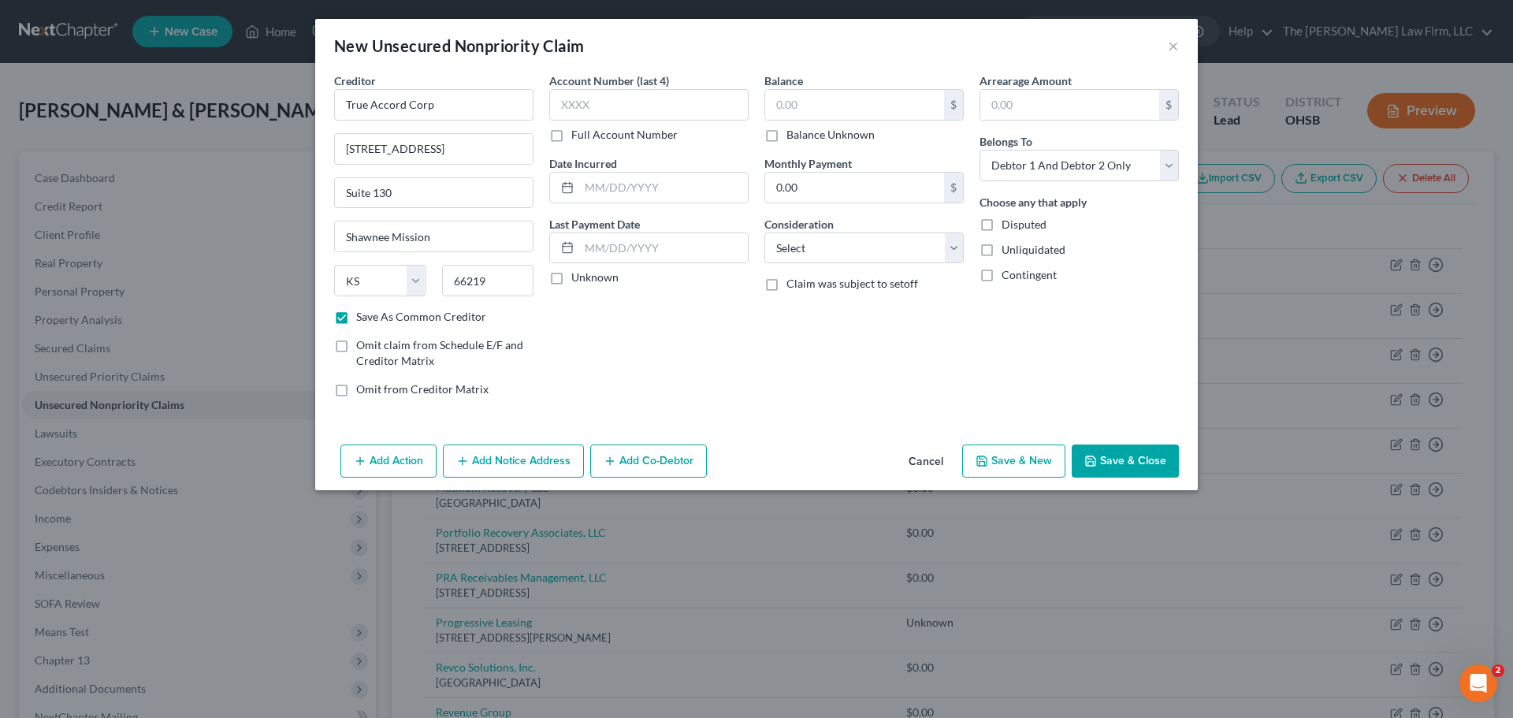
click at [1152, 464] on button "Save & Close" at bounding box center [1125, 461] width 107 height 33
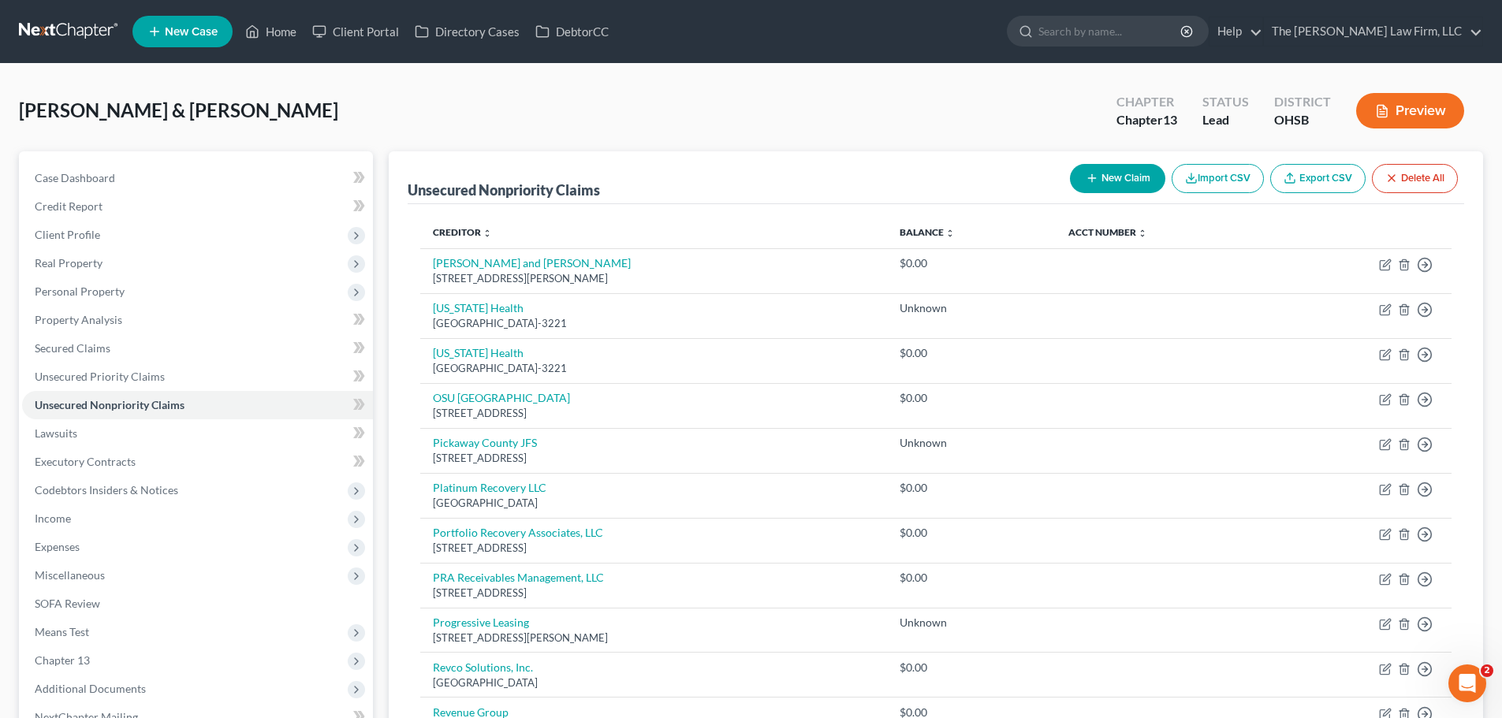
click at [1092, 188] on button "New Claim" at bounding box center [1117, 178] width 95 height 29
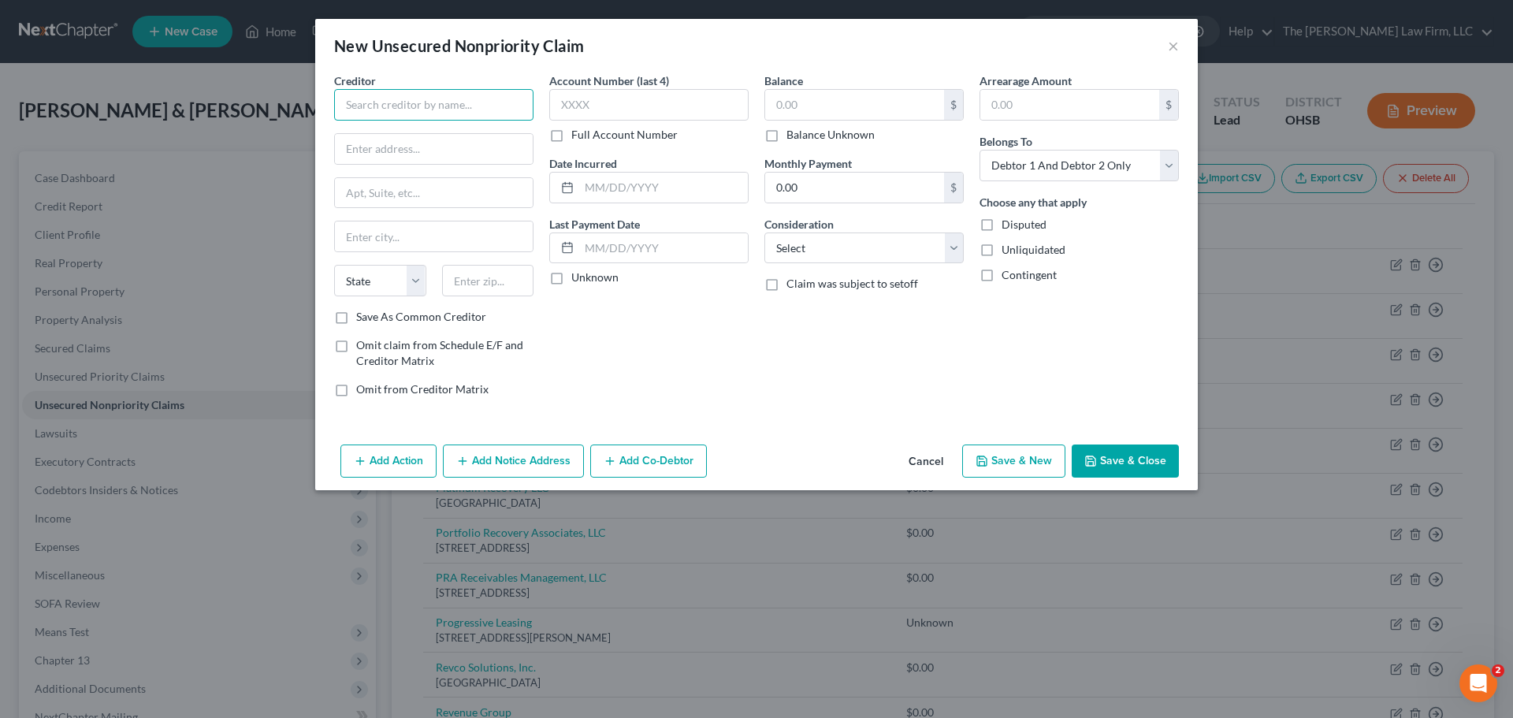
click at [367, 106] on input "text" at bounding box center [433, 105] width 199 height 32
click at [390, 151] on input "text" at bounding box center [434, 149] width 198 height 30
click at [356, 309] on label "Save As Common Creditor" at bounding box center [421, 317] width 130 height 16
click at [363, 309] on input "Save As Common Creditor" at bounding box center [368, 314] width 10 height 10
click at [1149, 462] on button "Save & Close" at bounding box center [1125, 461] width 107 height 33
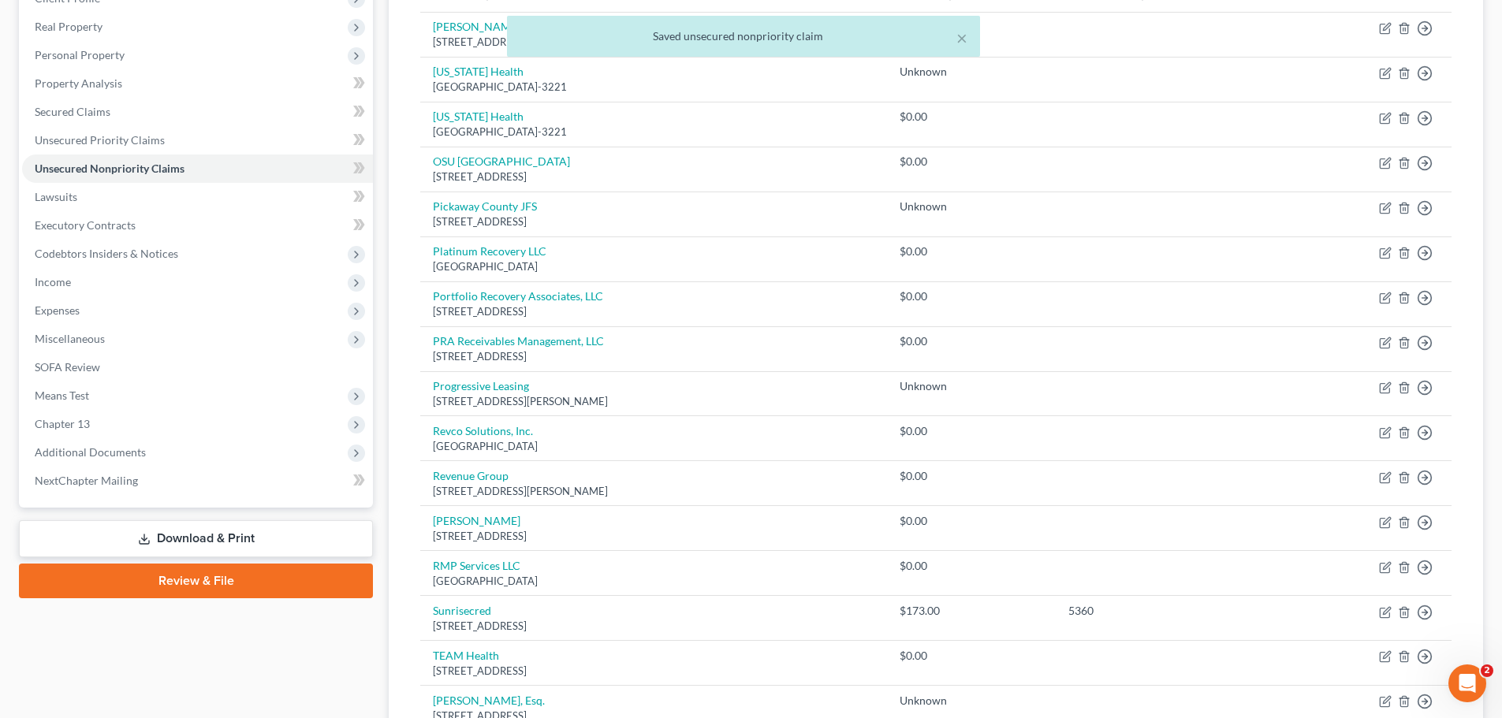
scroll to position [552, 0]
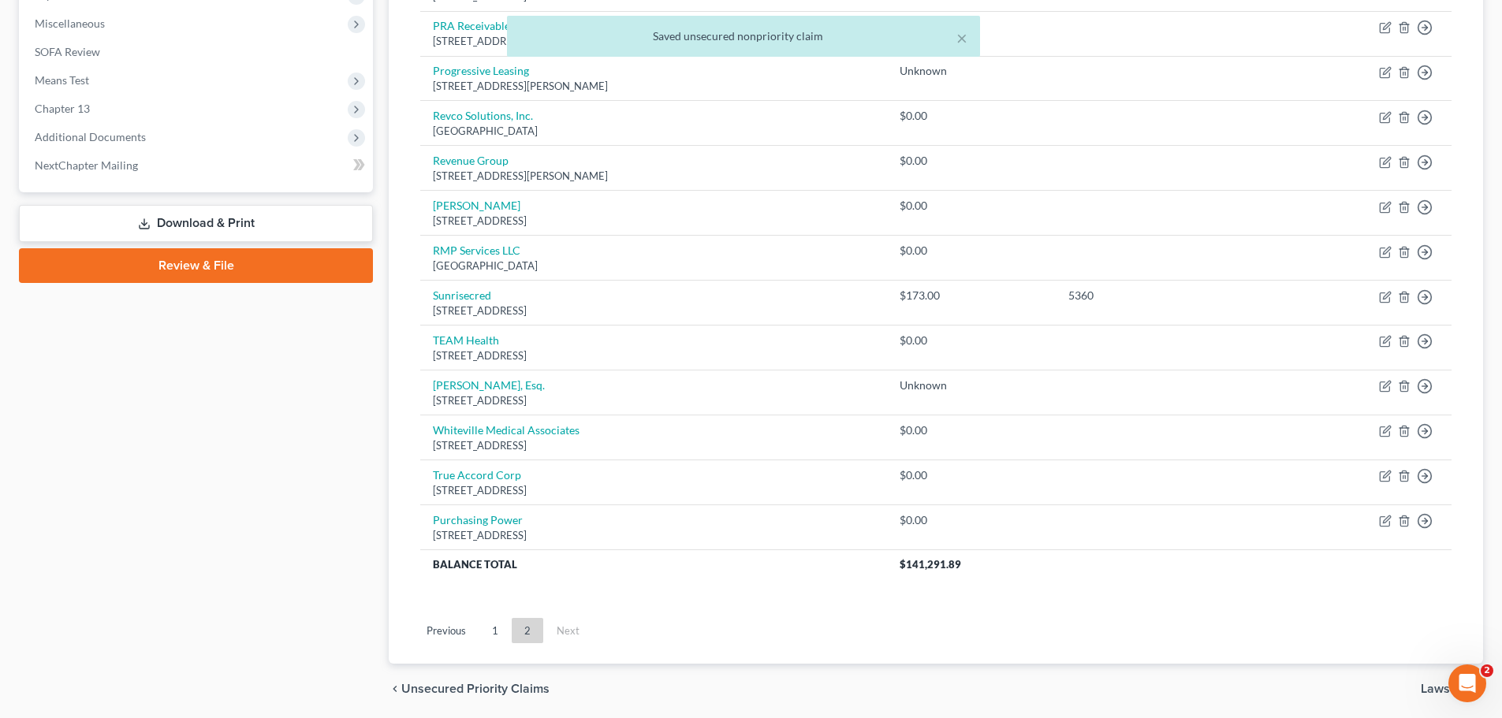
drag, startPoint x: 491, startPoint y: 629, endPoint x: 585, endPoint y: 473, distance: 182.1
click at [493, 629] on link "1" at bounding box center [495, 630] width 32 height 25
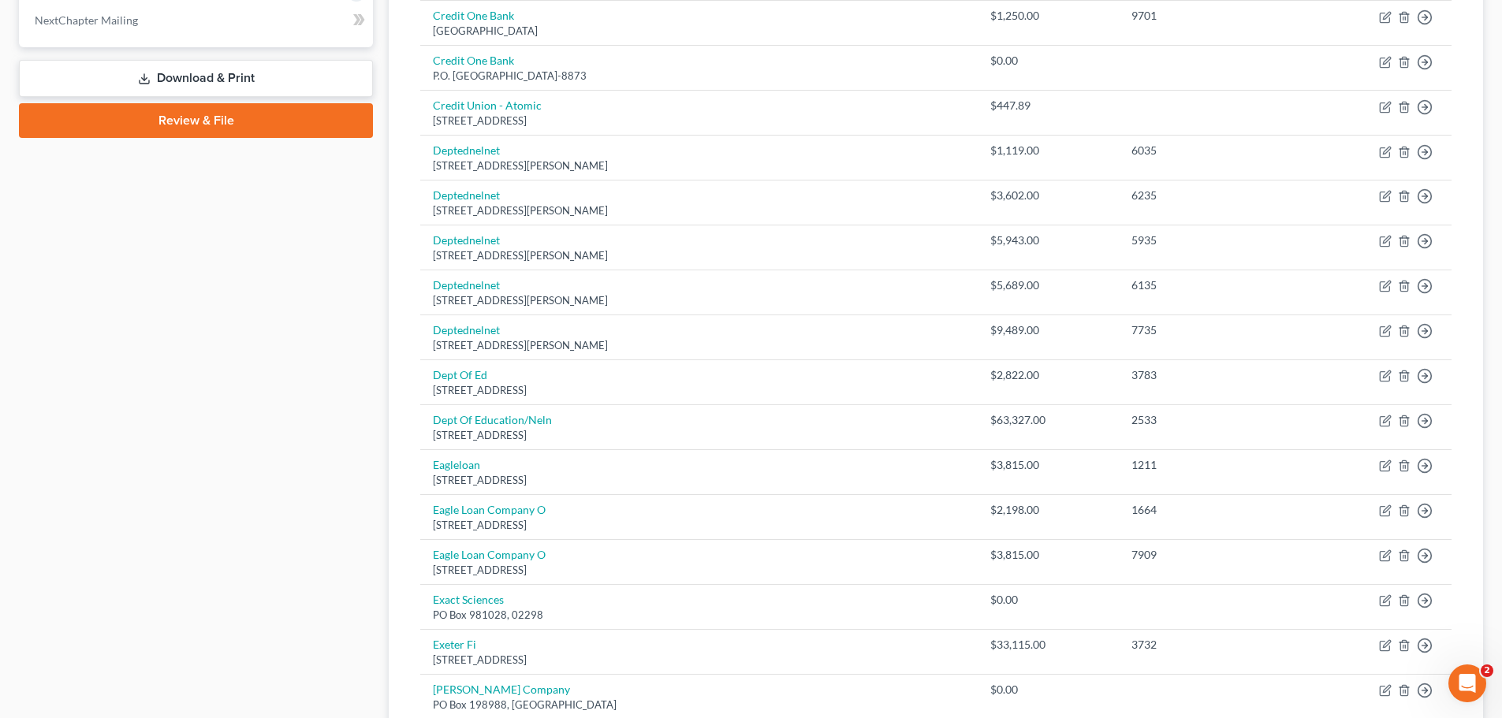
scroll to position [1025, 0]
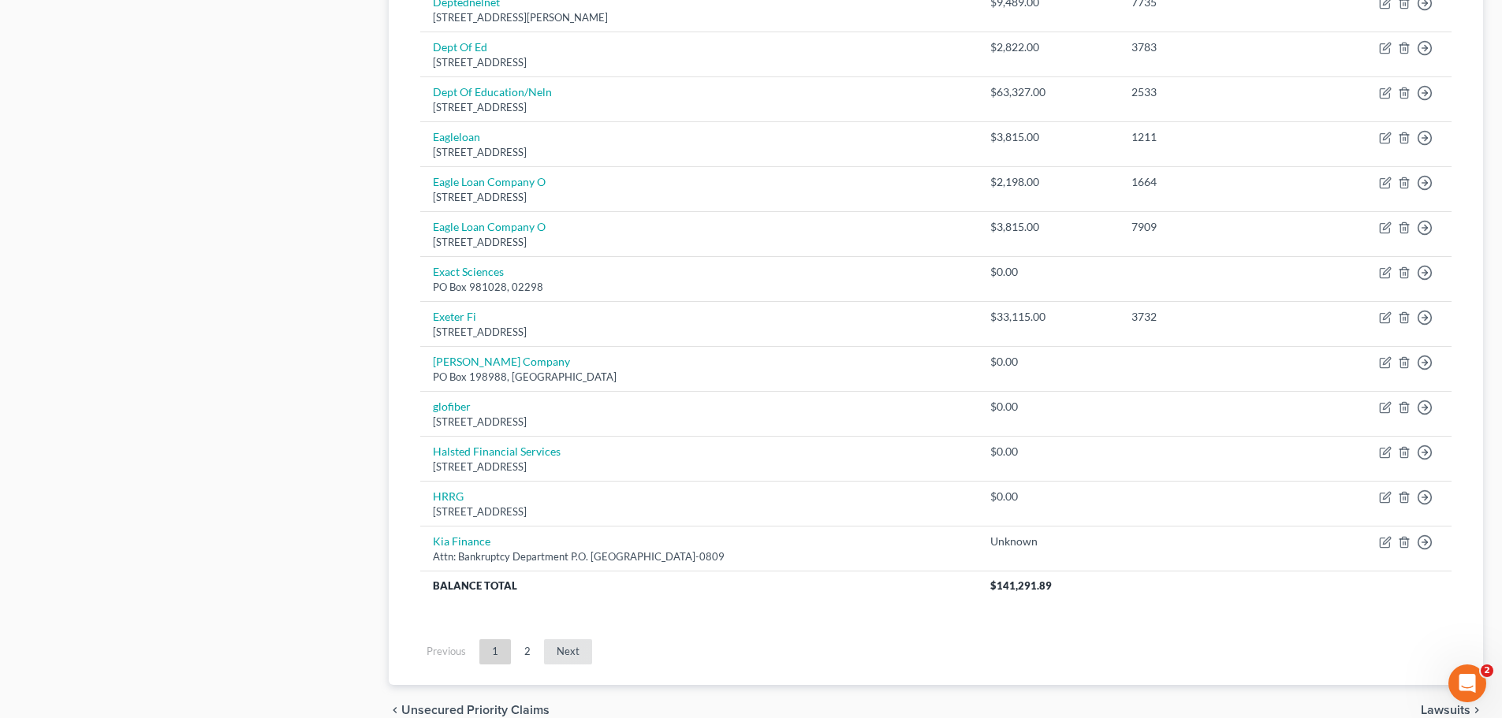
click at [574, 647] on link "Next" at bounding box center [568, 651] width 48 height 25
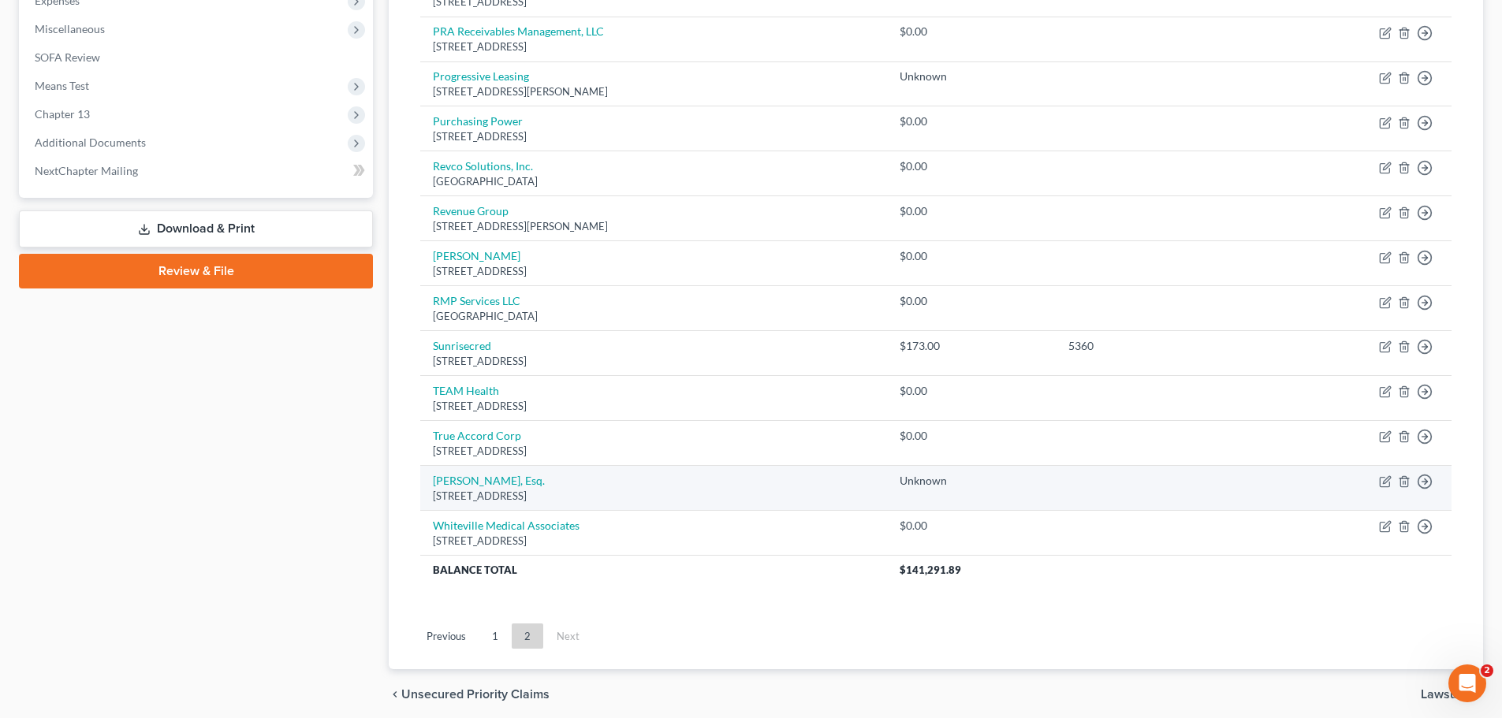
scroll to position [608, 0]
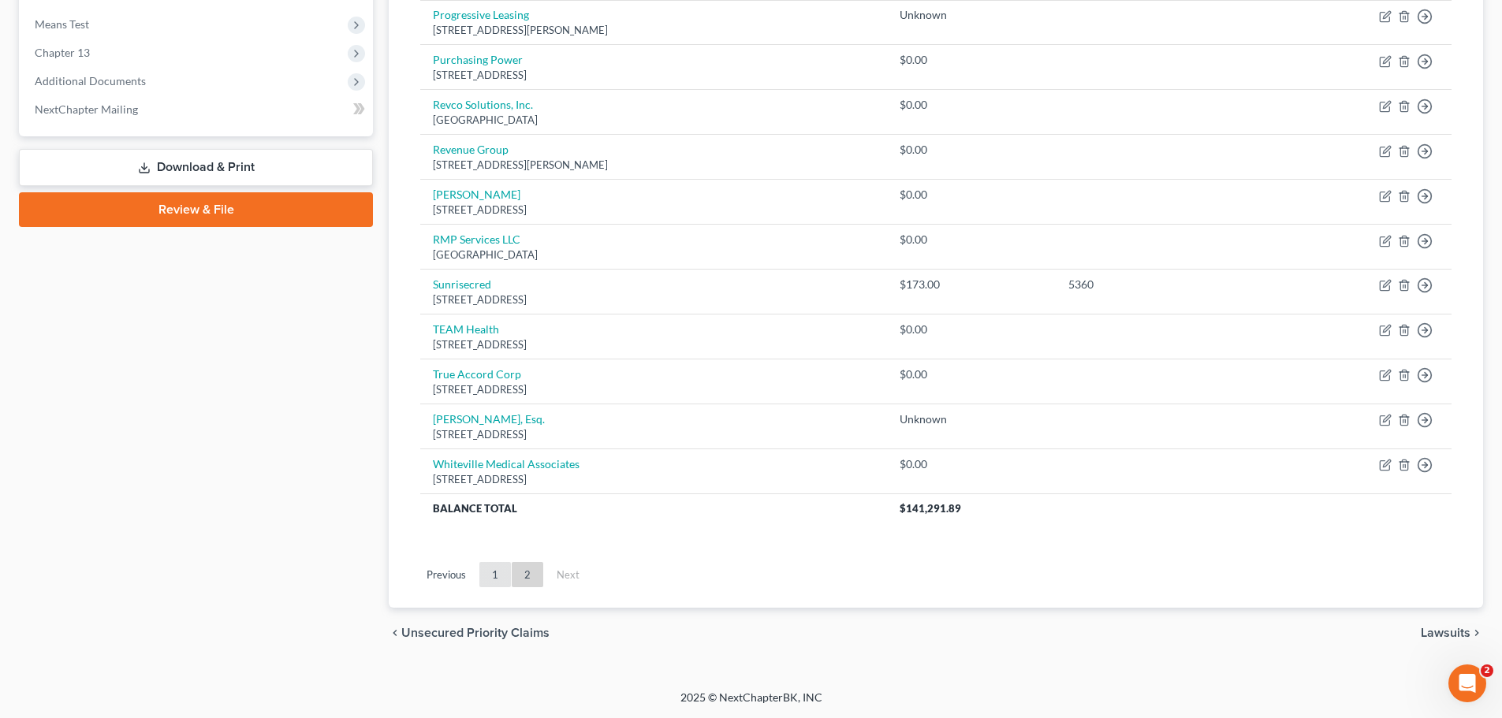
click at [490, 577] on link "1" at bounding box center [495, 574] width 32 height 25
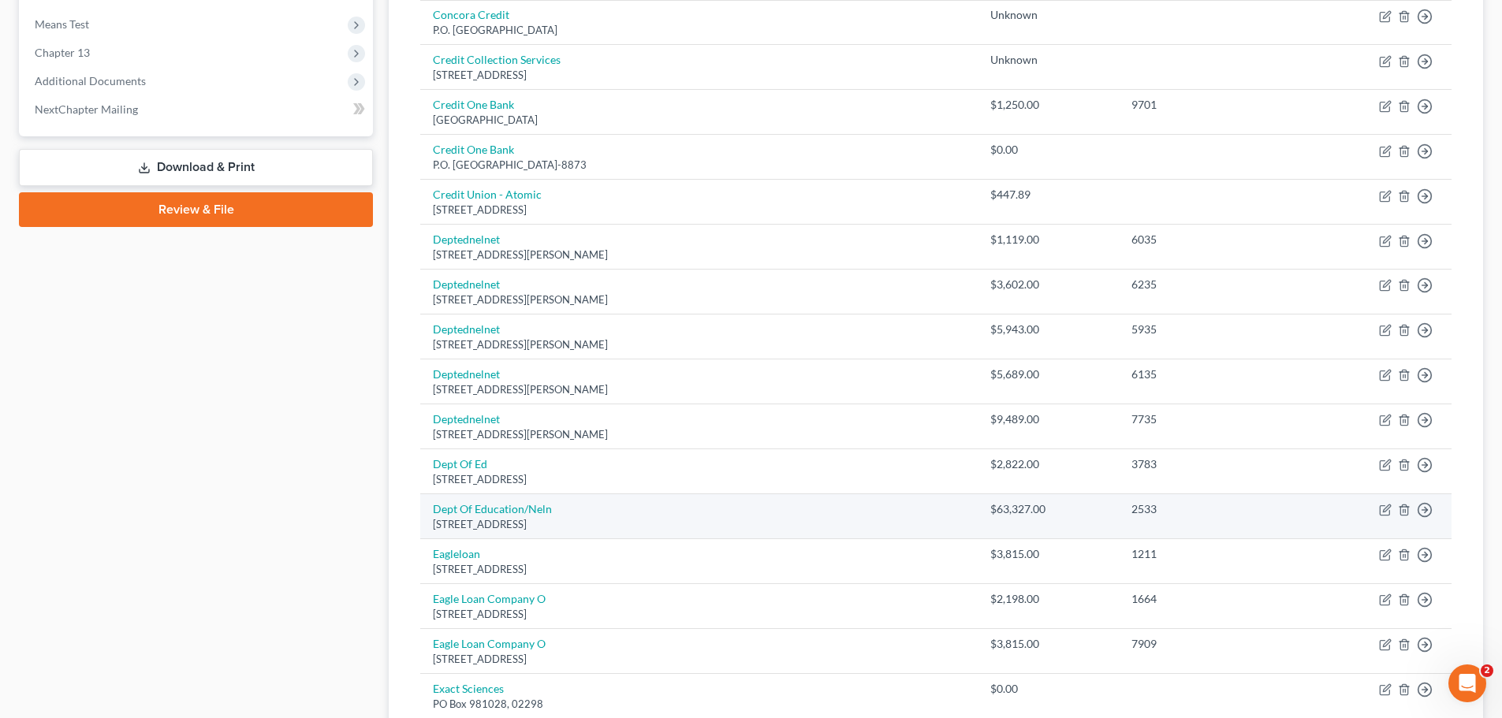
scroll to position [56, 0]
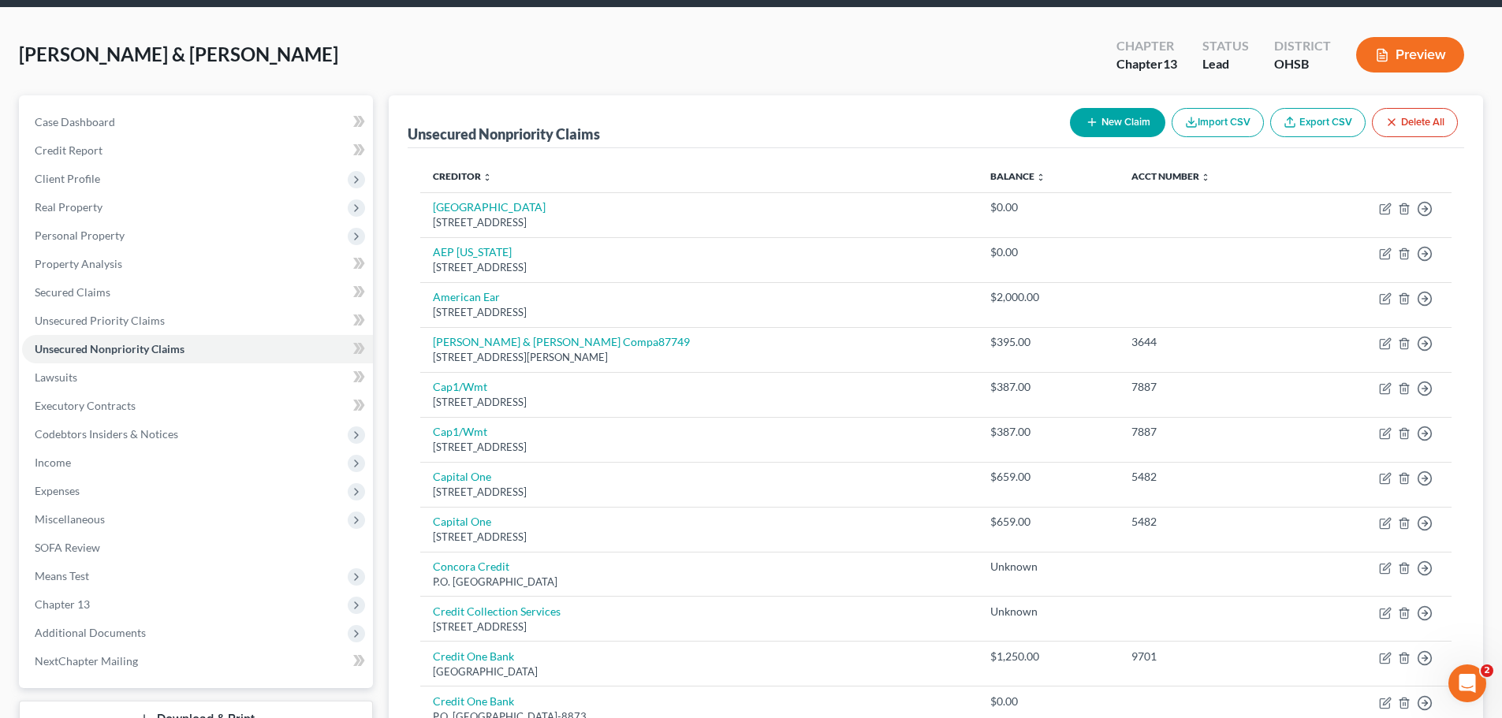
click at [1105, 119] on button "New Claim" at bounding box center [1117, 122] width 95 height 29
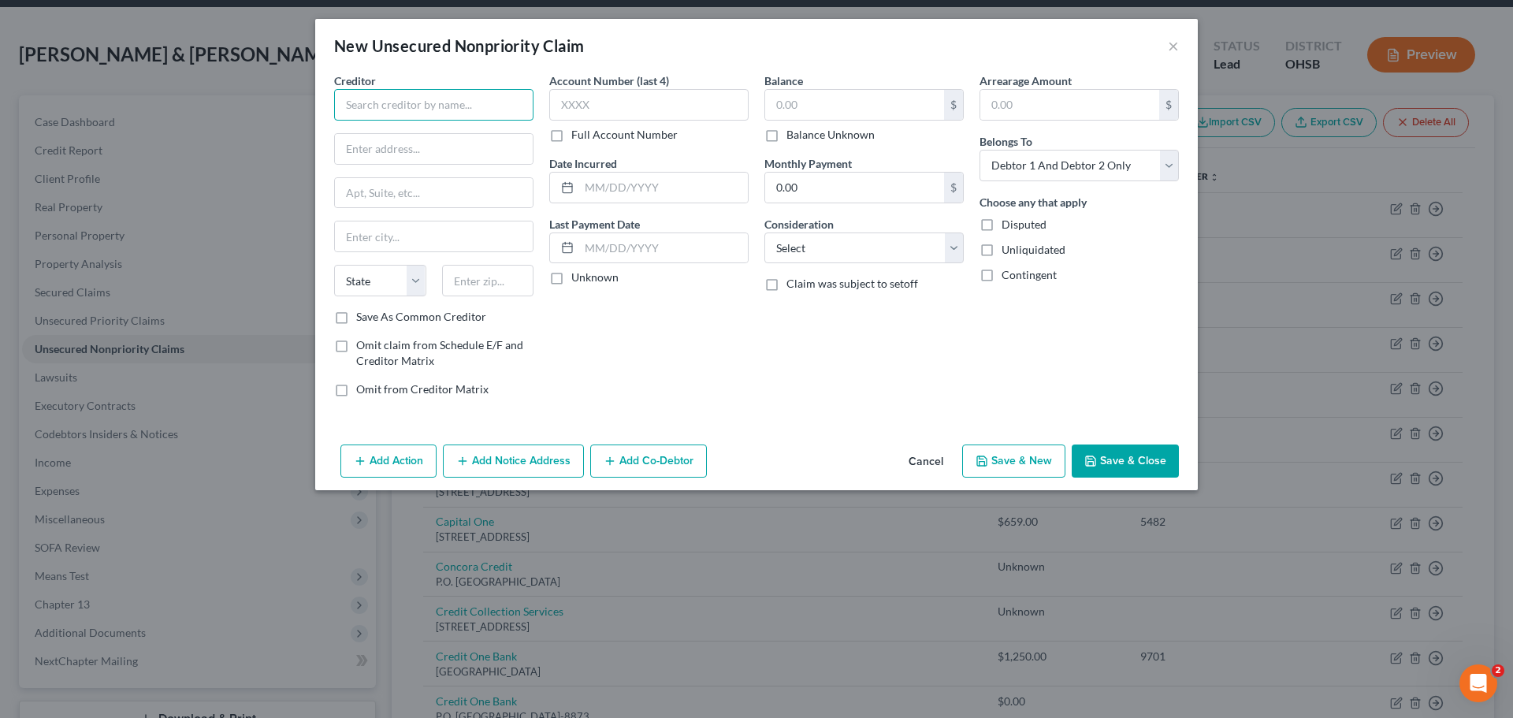
click at [428, 102] on input "text" at bounding box center [433, 105] width 199 height 32
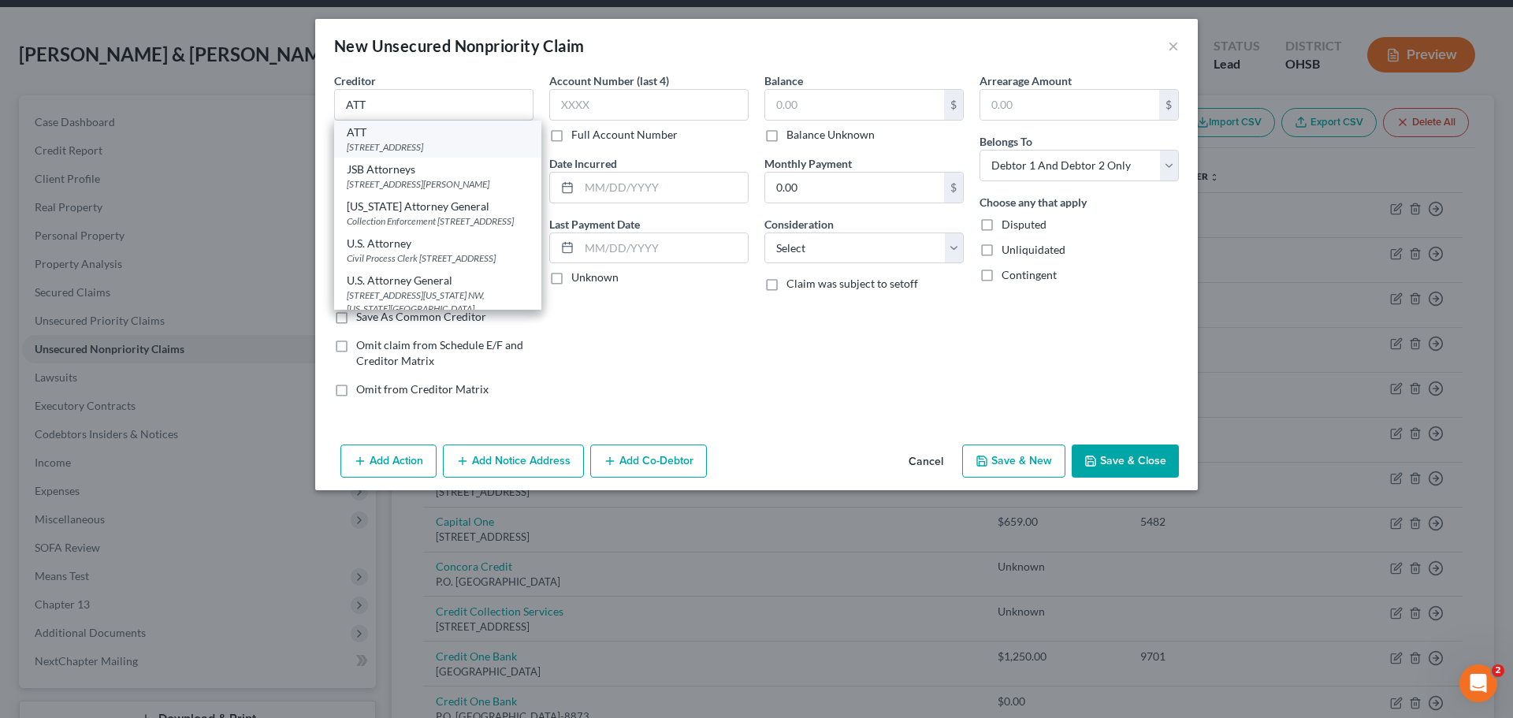
click at [405, 139] on div "ATT" at bounding box center [438, 133] width 182 height 16
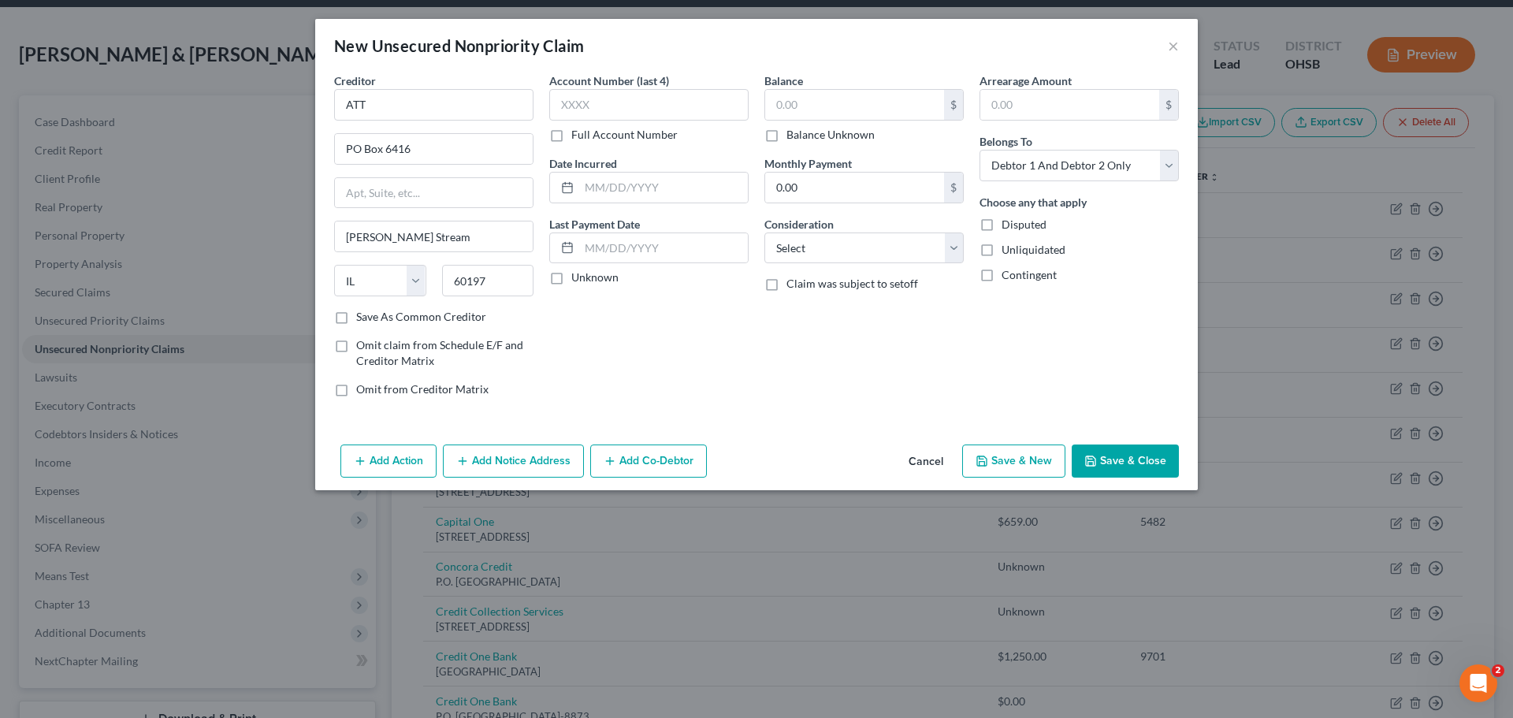
click at [1141, 464] on button "Save & Close" at bounding box center [1125, 461] width 107 height 33
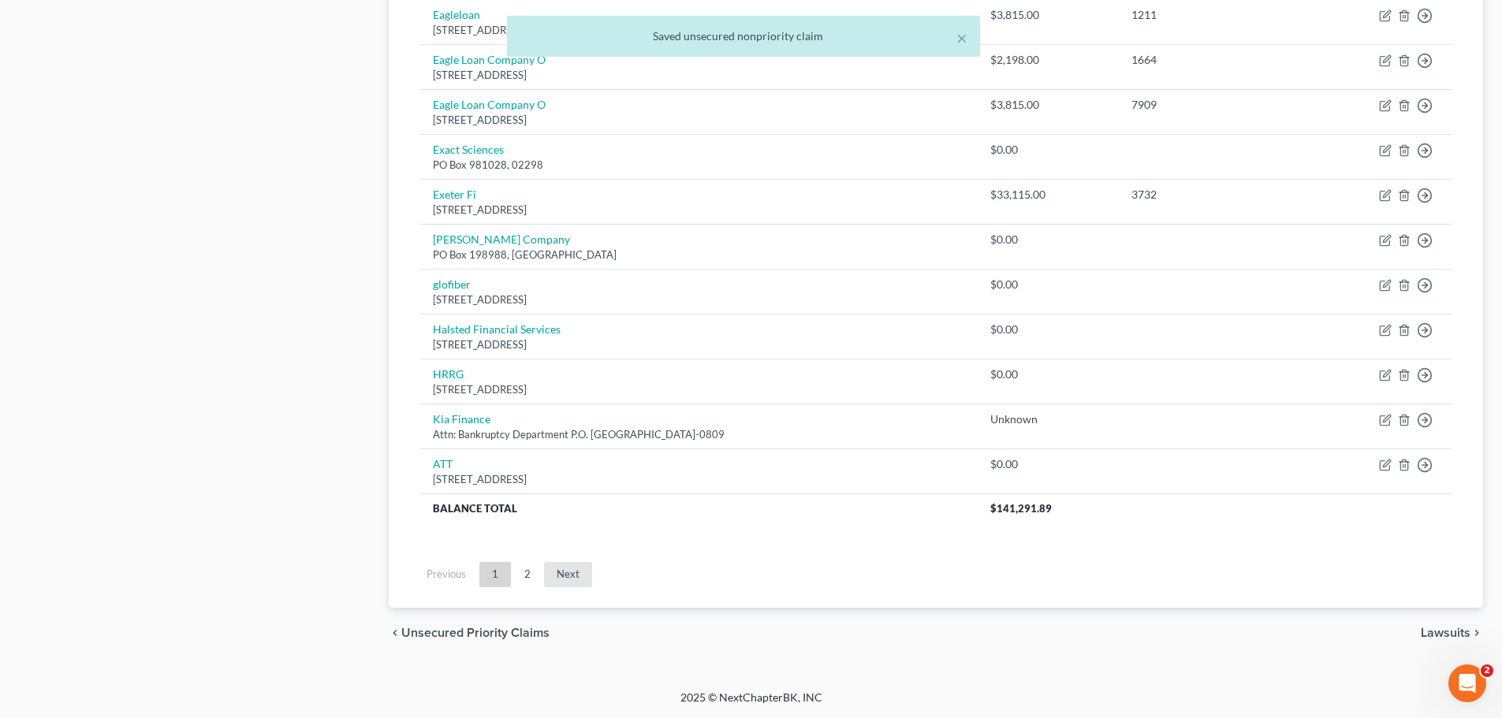
click at [569, 573] on link "Next" at bounding box center [568, 574] width 48 height 25
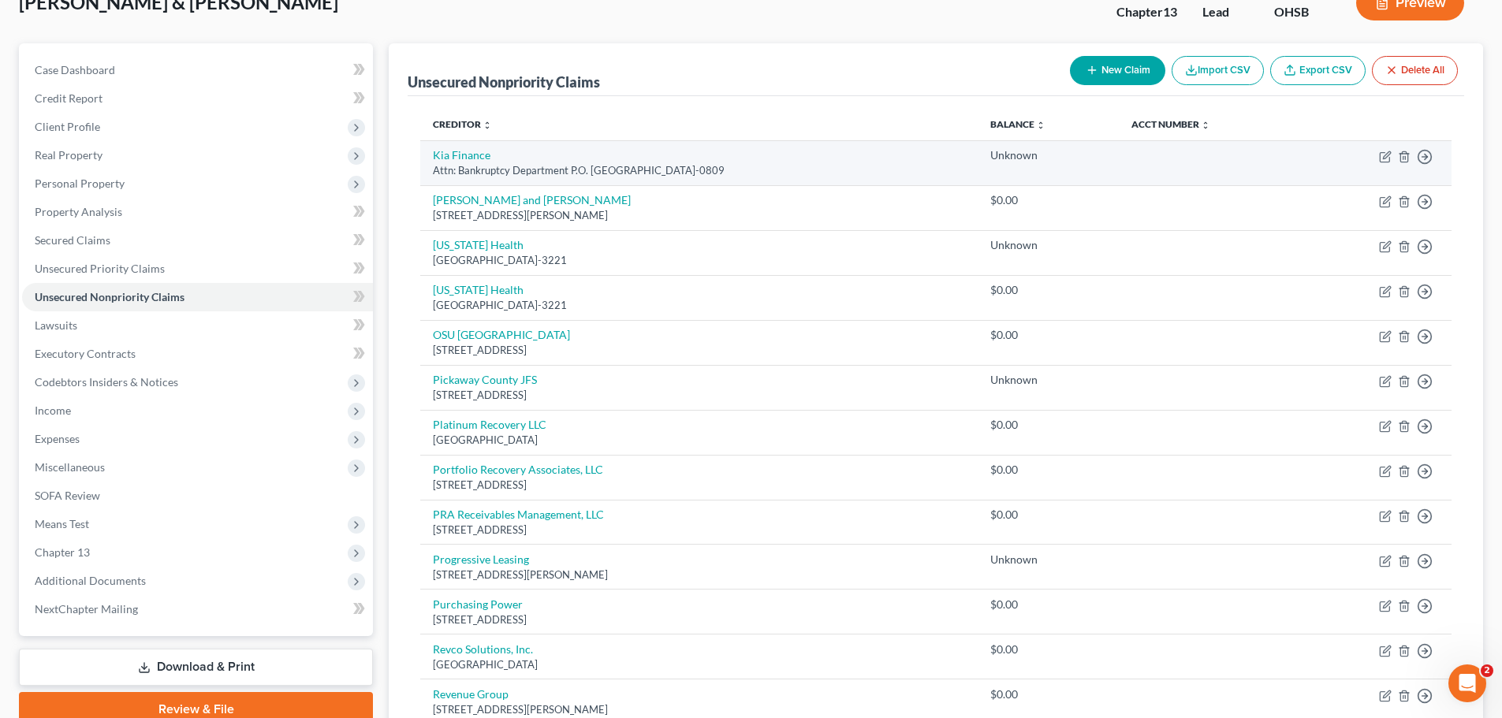
scroll to position [0, 0]
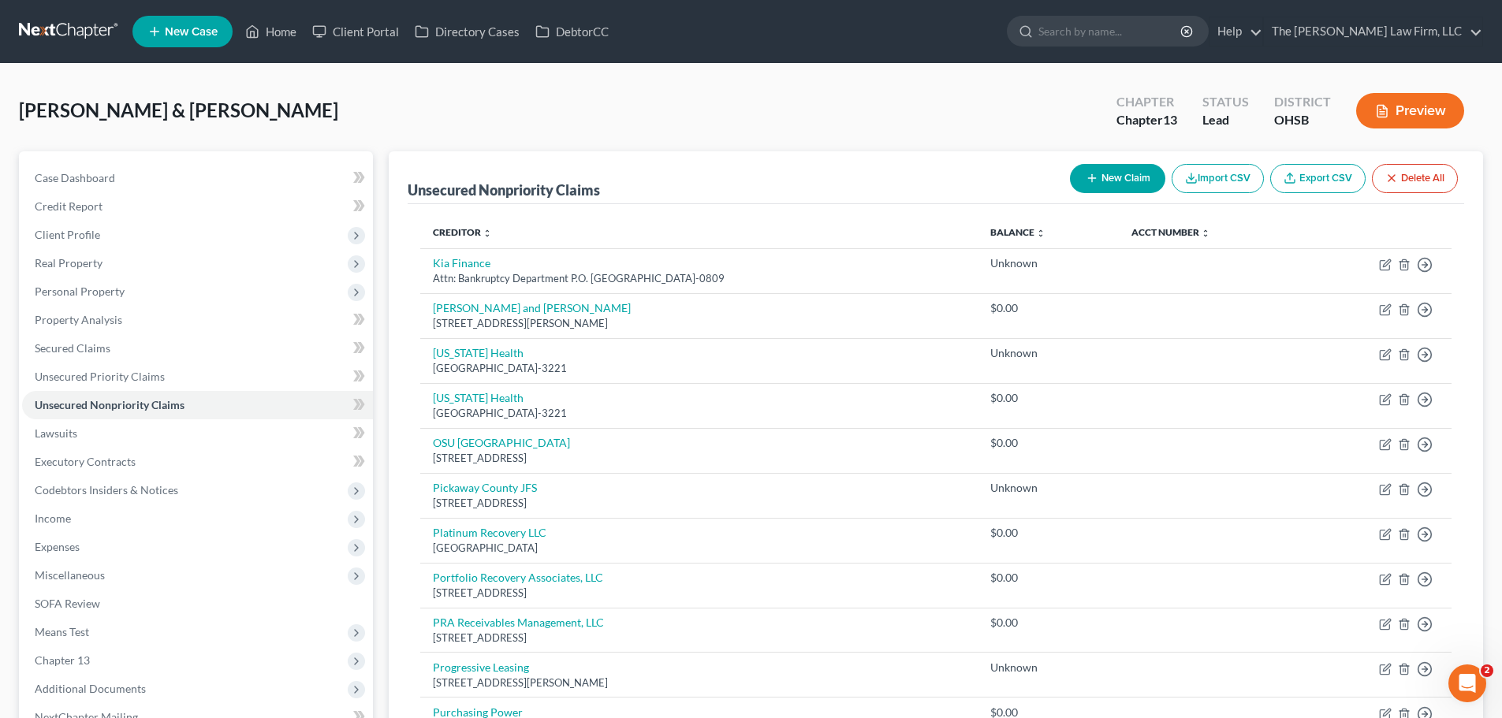
click at [1104, 166] on button "New Claim" at bounding box center [1117, 178] width 95 height 29
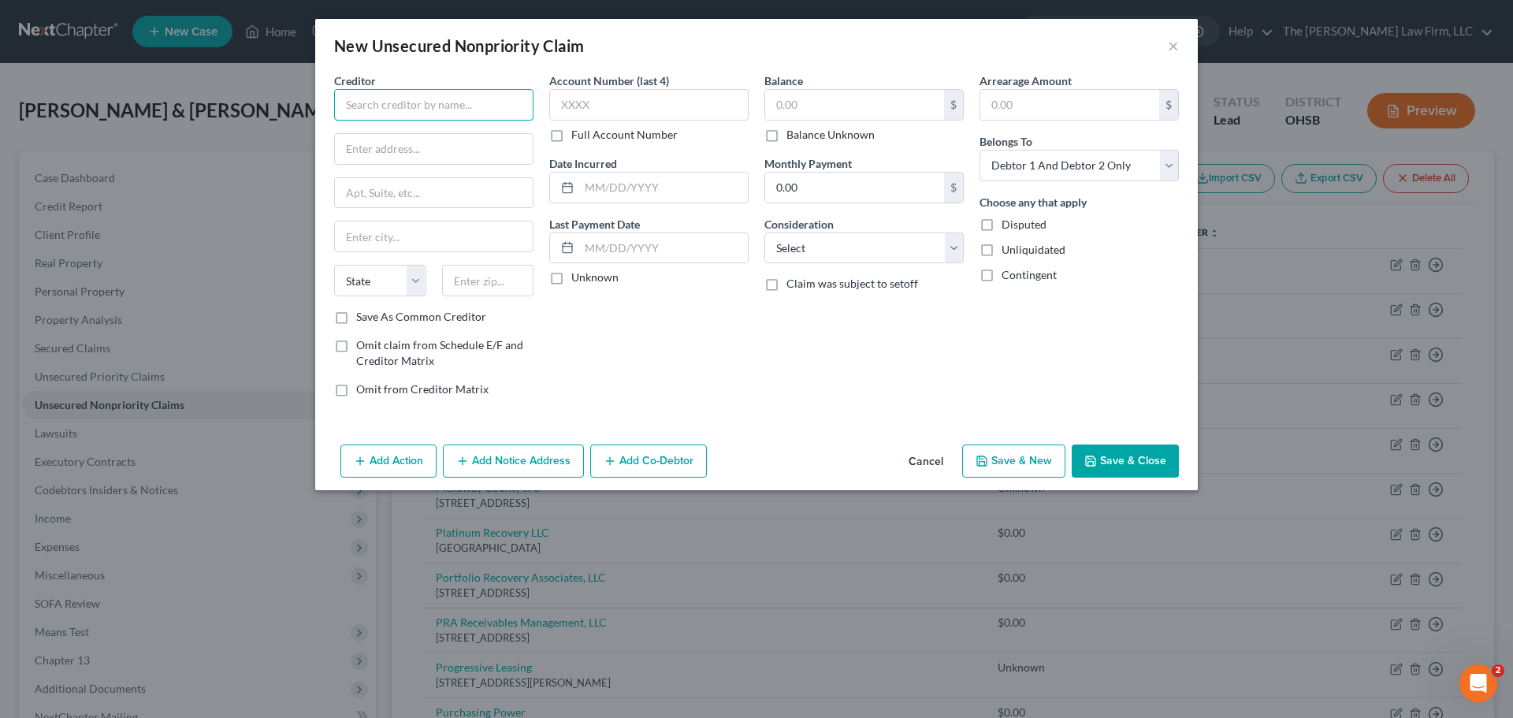
click at [397, 111] on input "text" at bounding box center [433, 105] width 199 height 32
click at [457, 284] on input "text" at bounding box center [488, 281] width 92 height 32
click at [356, 316] on label "Save As Common Creditor" at bounding box center [421, 317] width 130 height 16
click at [363, 316] on input "Save As Common Creditor" at bounding box center [368, 314] width 10 height 10
drag, startPoint x: 1122, startPoint y: 452, endPoint x: 1507, endPoint y: 384, distance: 390.6
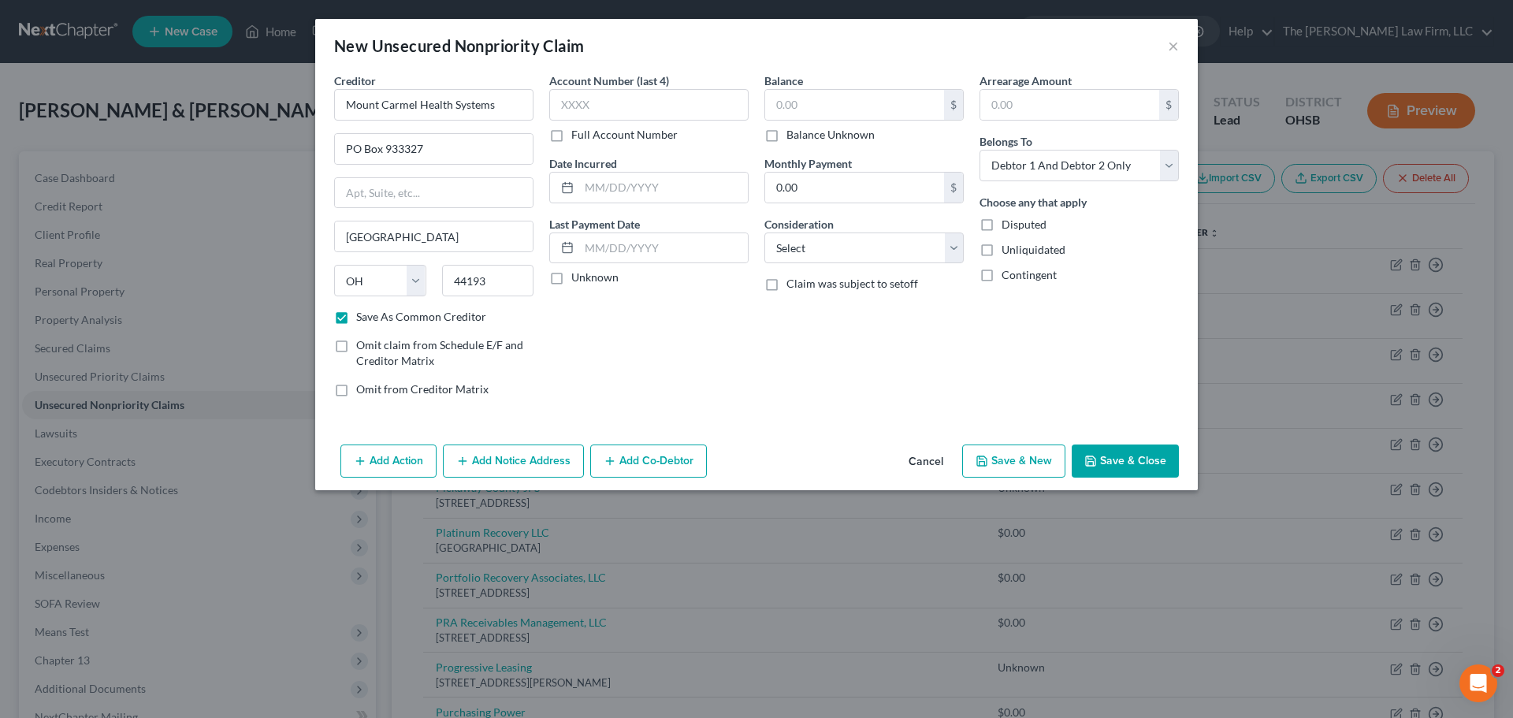
click at [1124, 452] on button "Save & Close" at bounding box center [1125, 461] width 107 height 33
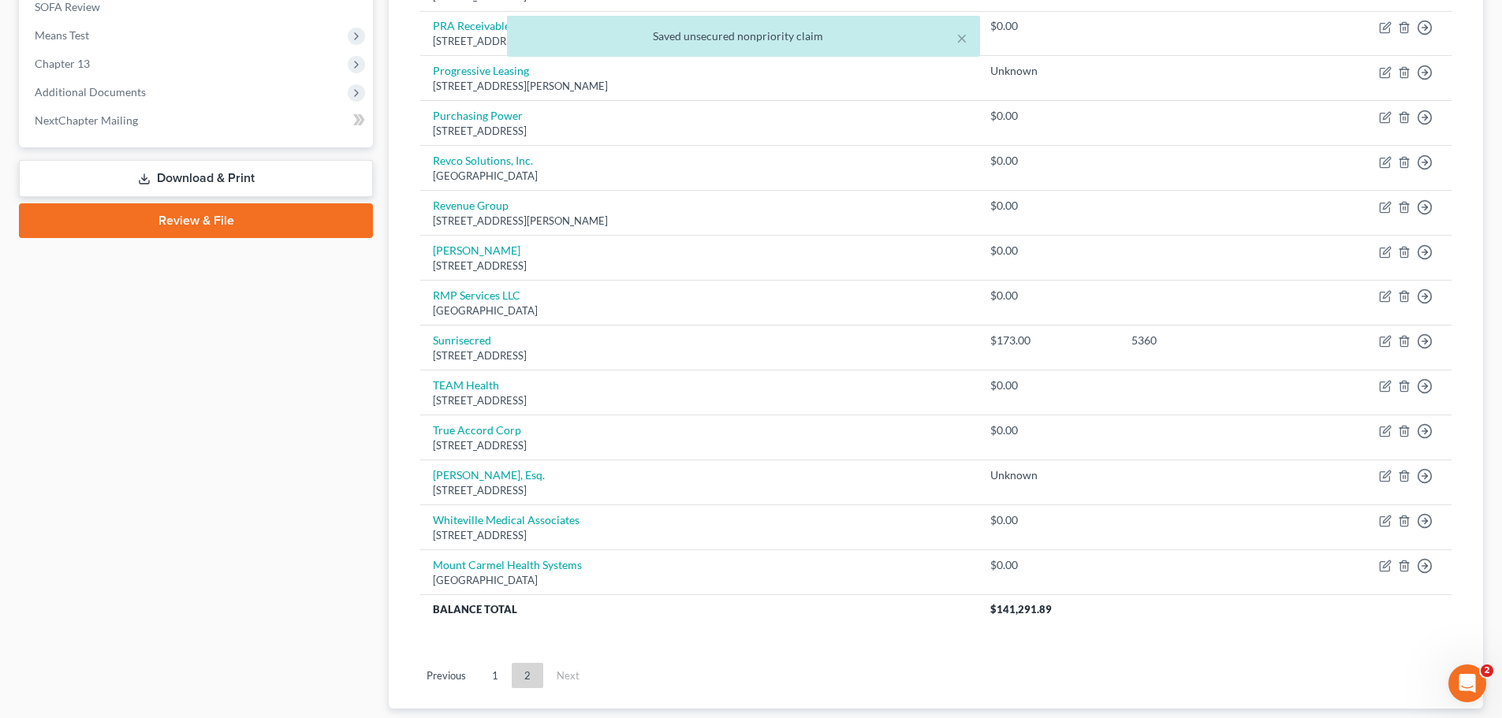
scroll to position [698, 0]
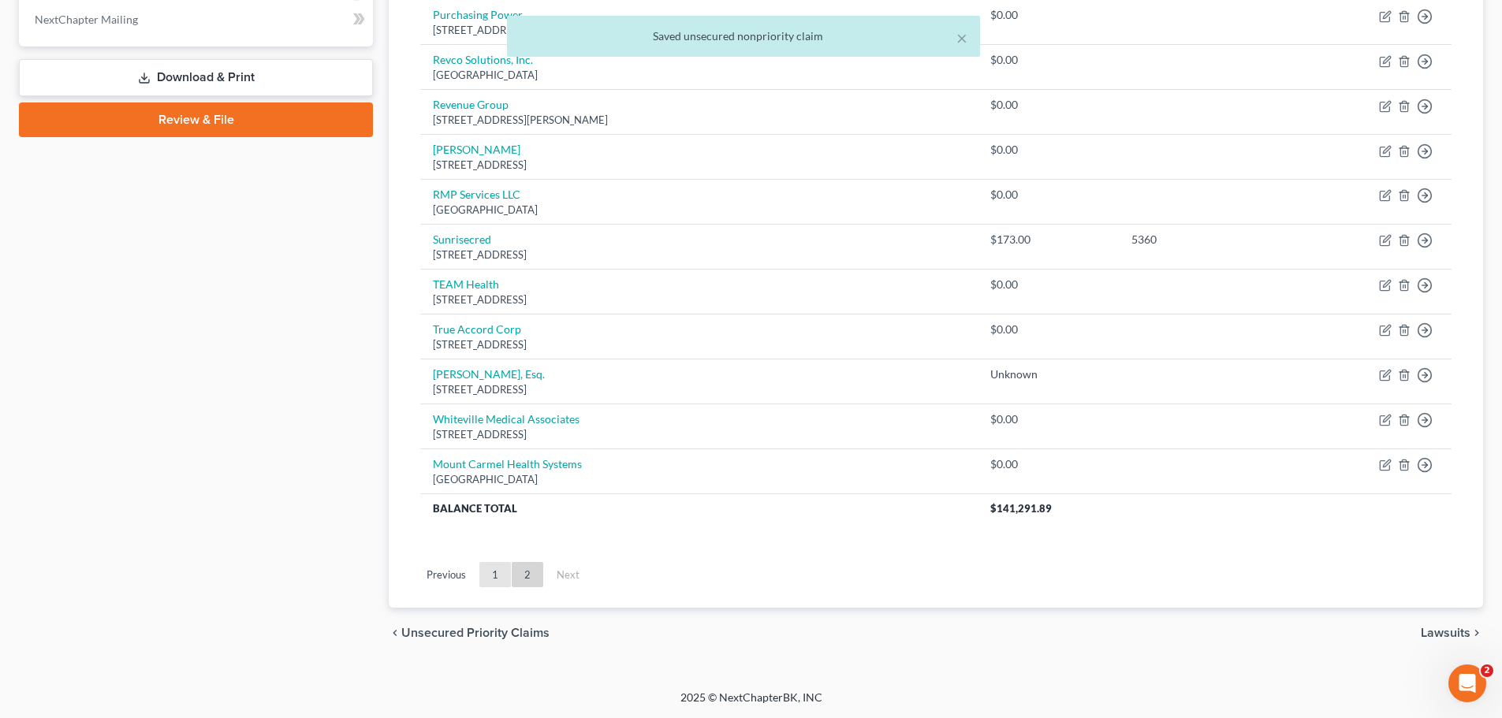
click at [490, 576] on link "1" at bounding box center [495, 574] width 32 height 25
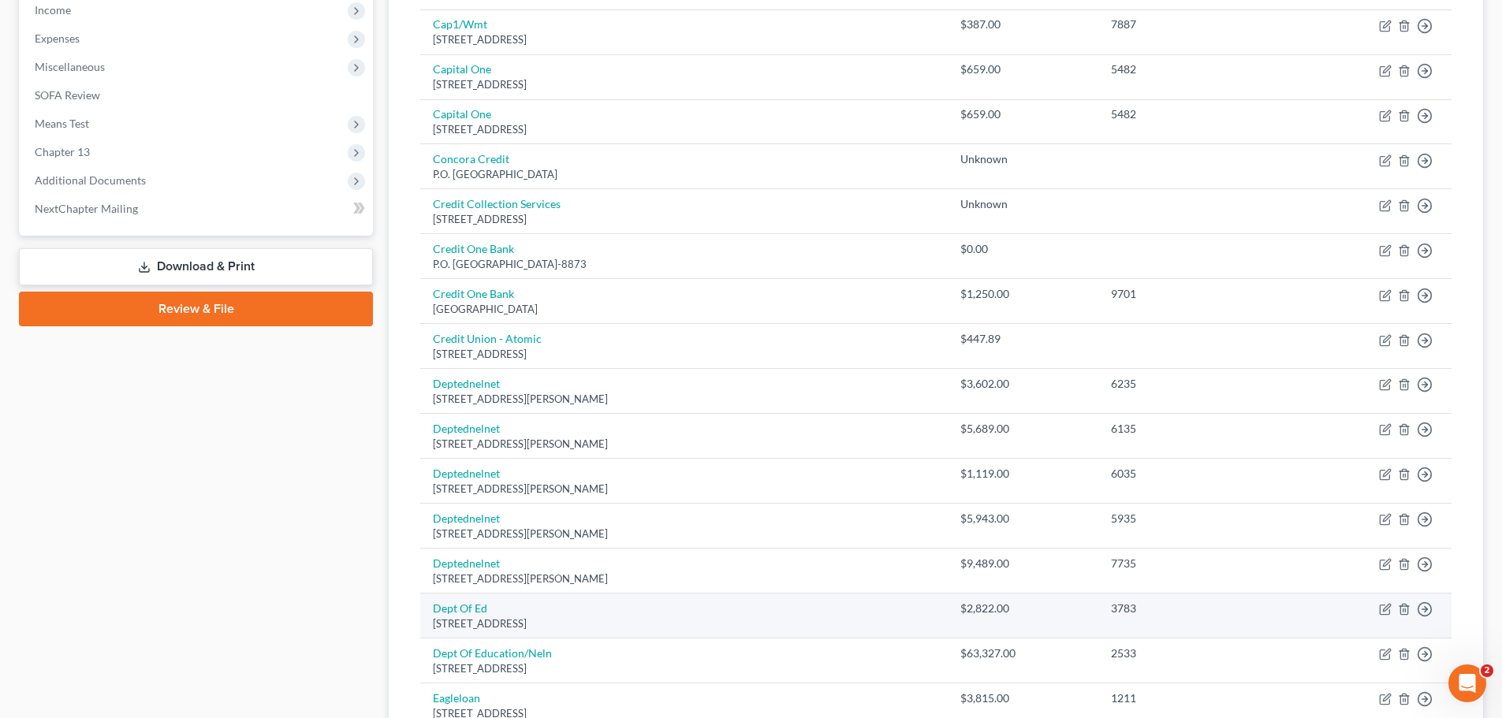
scroll to position [146, 0]
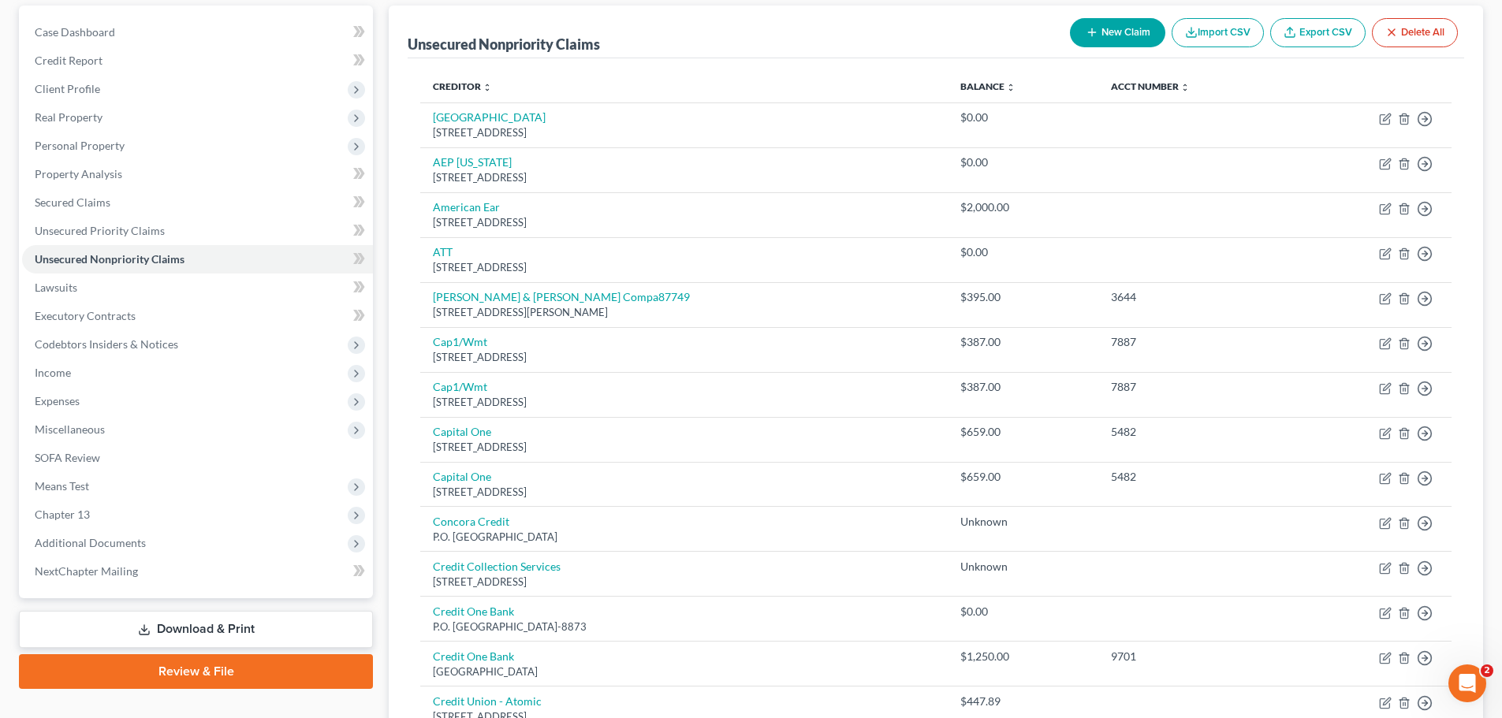
click at [1104, 32] on button "New Claim" at bounding box center [1117, 32] width 95 height 29
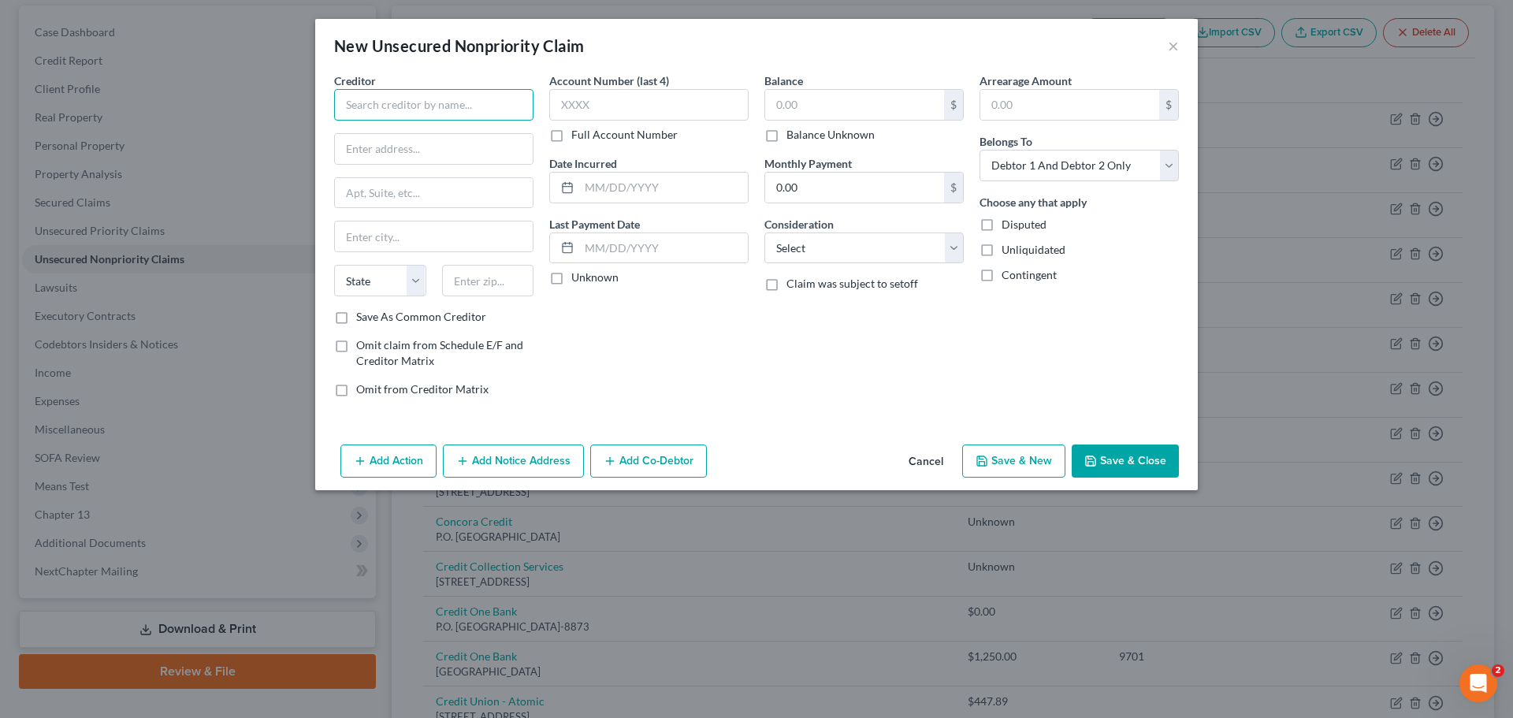
click at [457, 97] on input "text" at bounding box center [433, 105] width 199 height 32
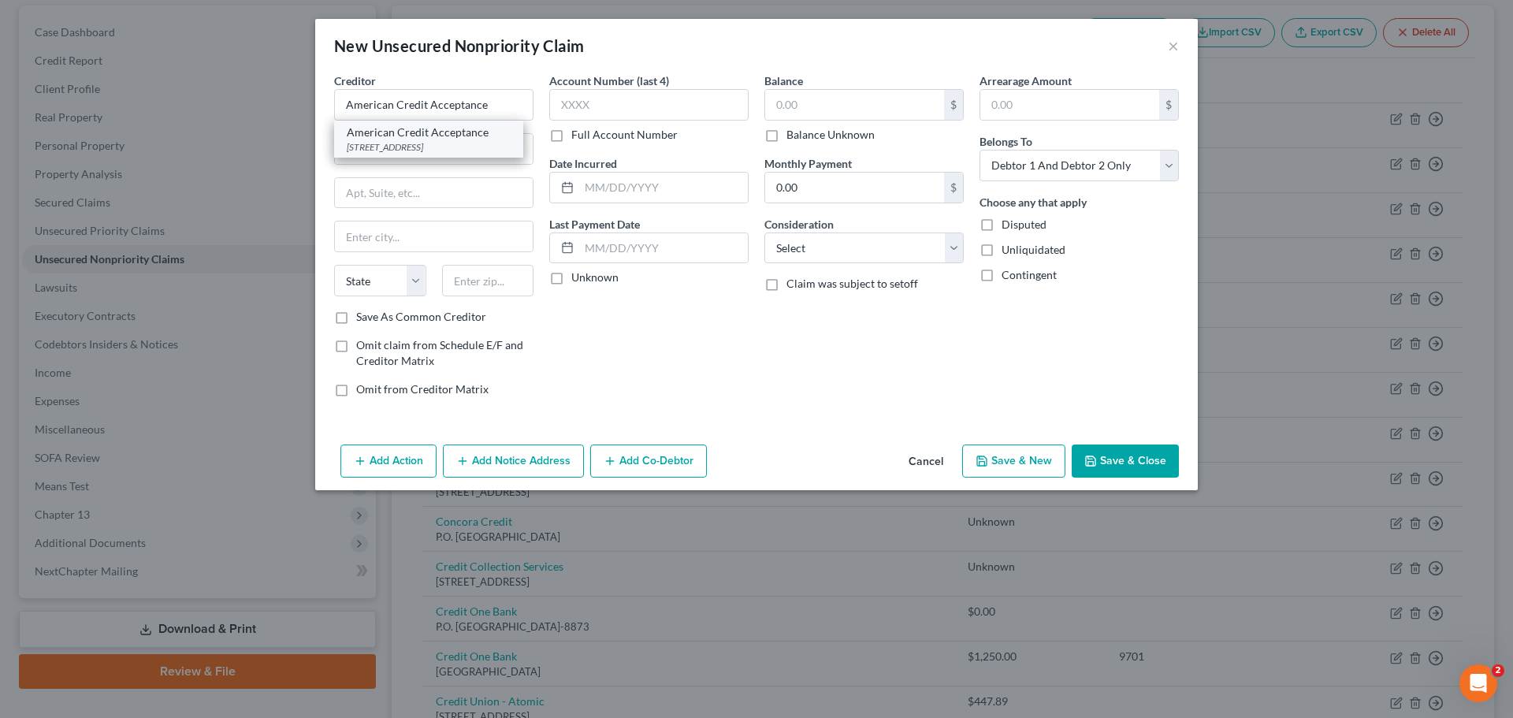
click at [419, 137] on div "American Credit Acceptance" at bounding box center [429, 133] width 164 height 16
click at [1130, 456] on button "Save & Close" at bounding box center [1125, 461] width 107 height 33
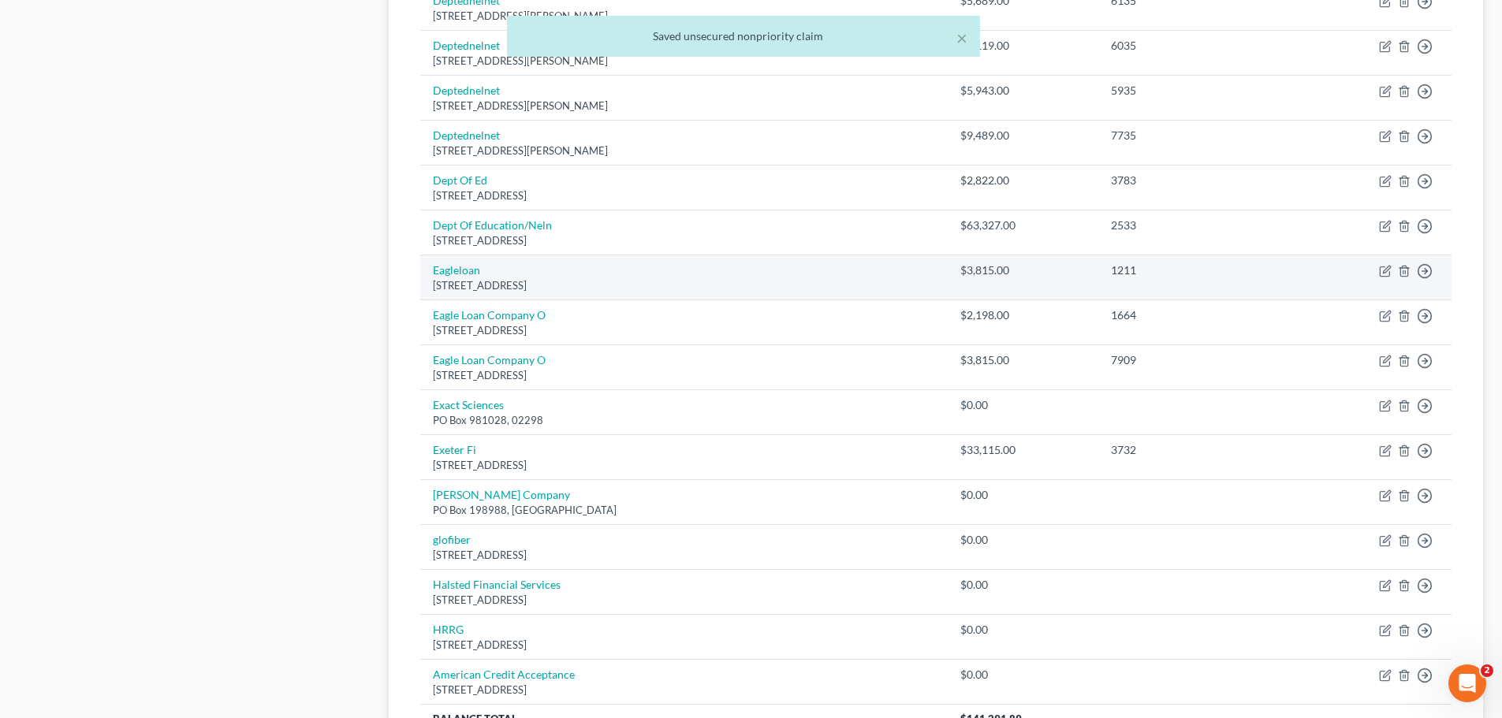
scroll to position [1147, 0]
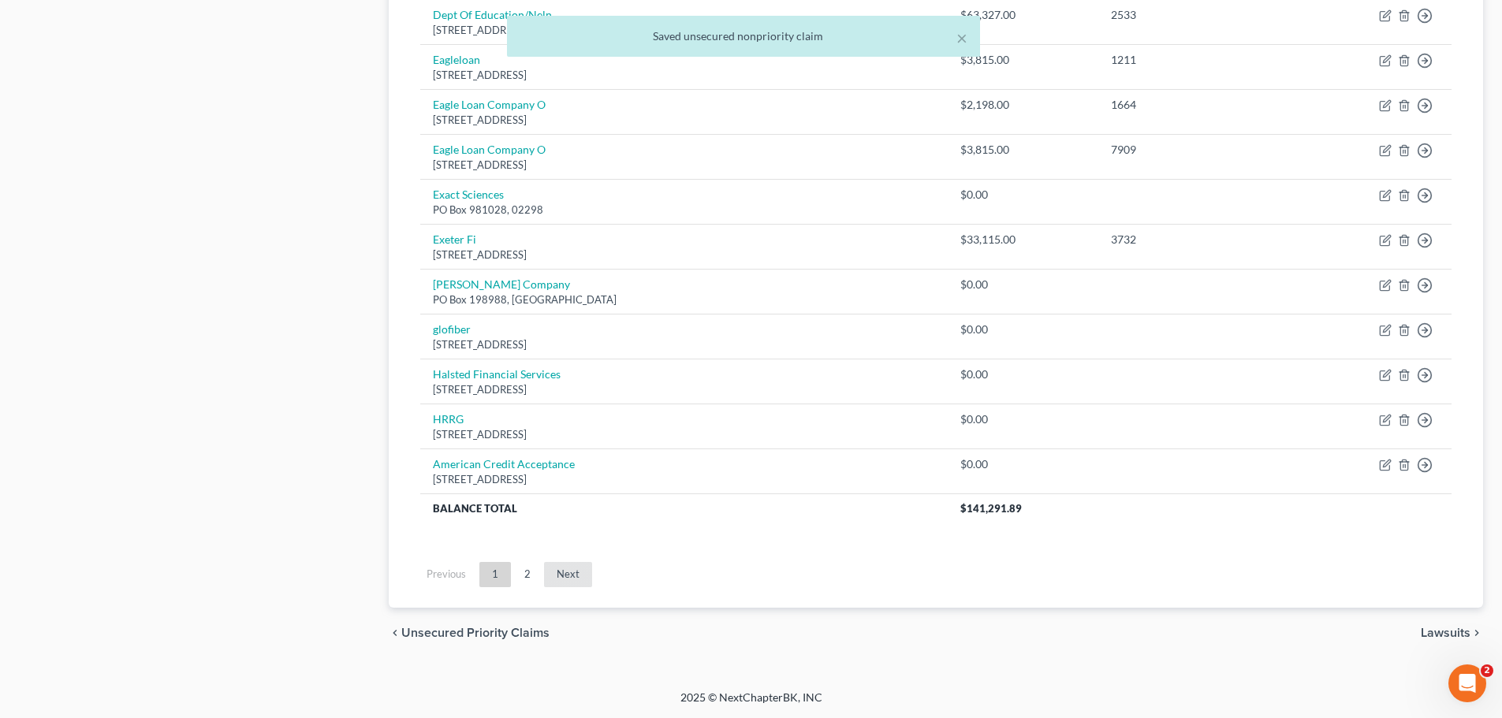
click at [581, 571] on link "Next" at bounding box center [568, 574] width 48 height 25
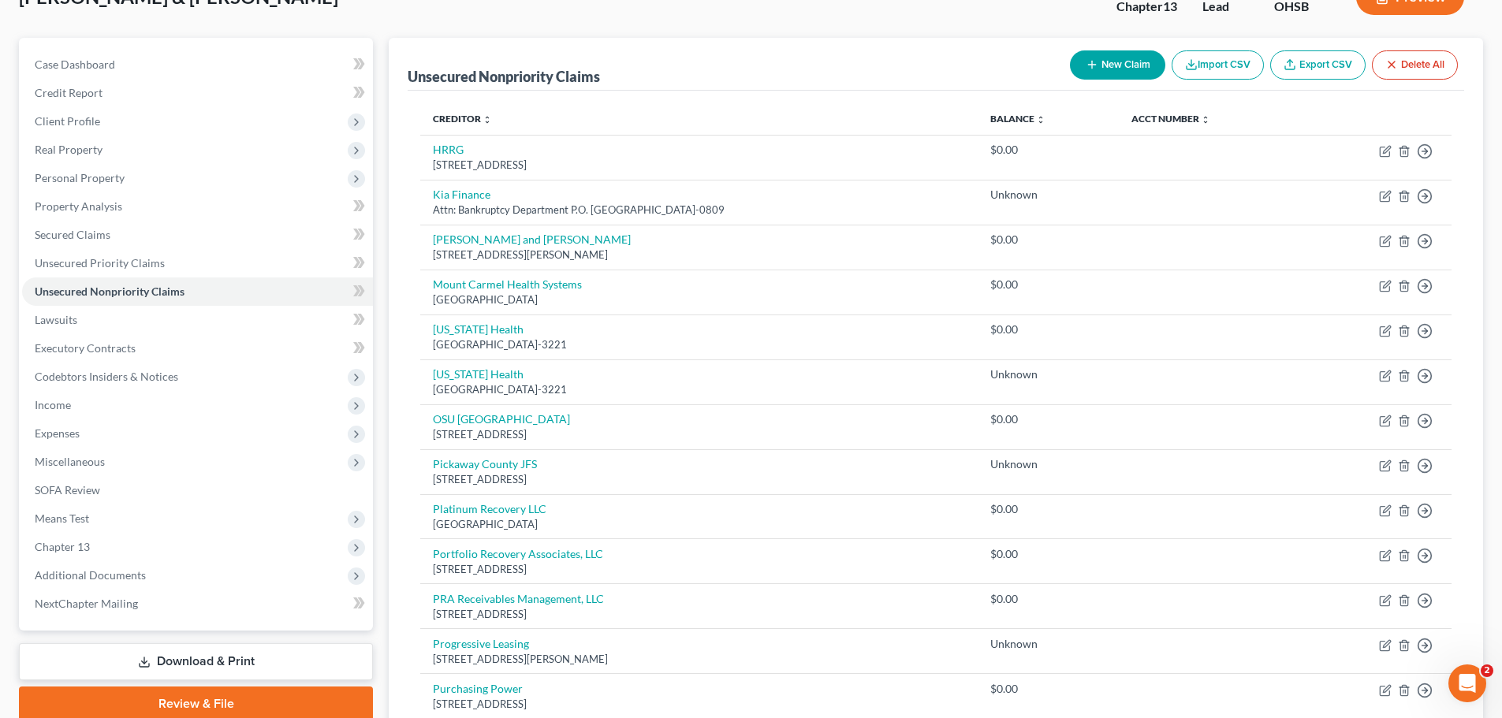
scroll to position [0, 0]
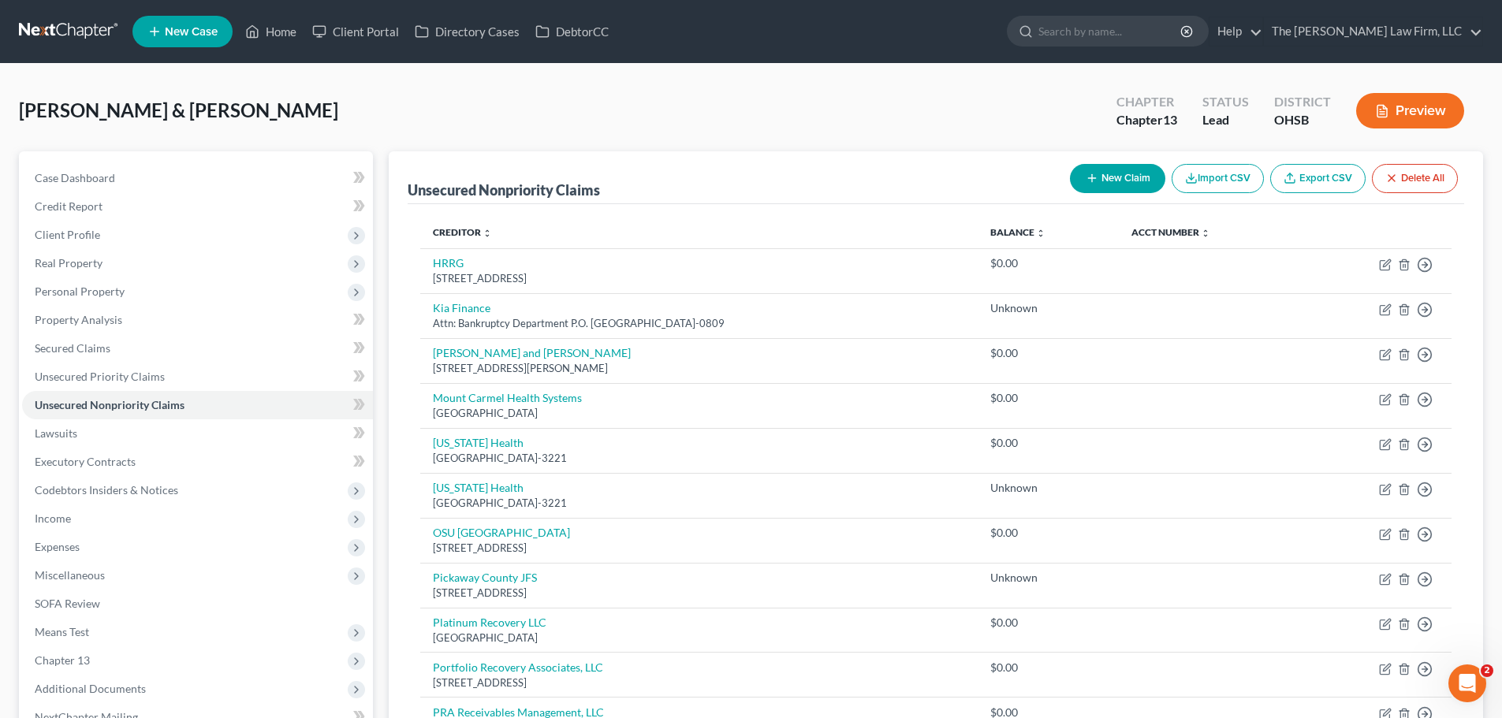
click at [1130, 164] on button "New Claim" at bounding box center [1117, 178] width 95 height 29
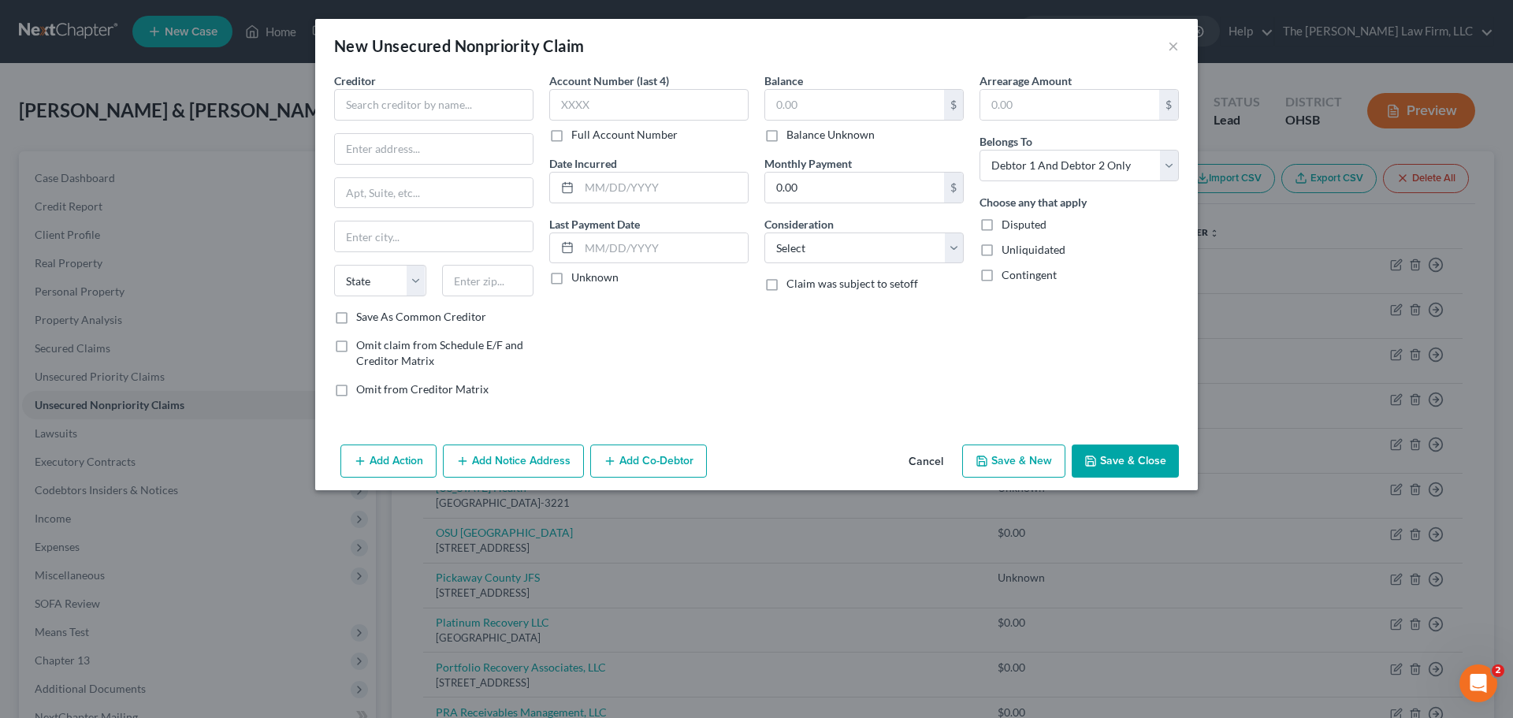
click at [408, 84] on div "Creditor *" at bounding box center [433, 97] width 199 height 48
click at [415, 105] on input "text" at bounding box center [433, 105] width 199 height 32
click at [502, 284] on input "text" at bounding box center [488, 281] width 92 height 32
click at [356, 320] on label "Save As Common Creditor" at bounding box center [421, 317] width 130 height 16
click at [363, 319] on input "Save As Common Creditor" at bounding box center [368, 314] width 10 height 10
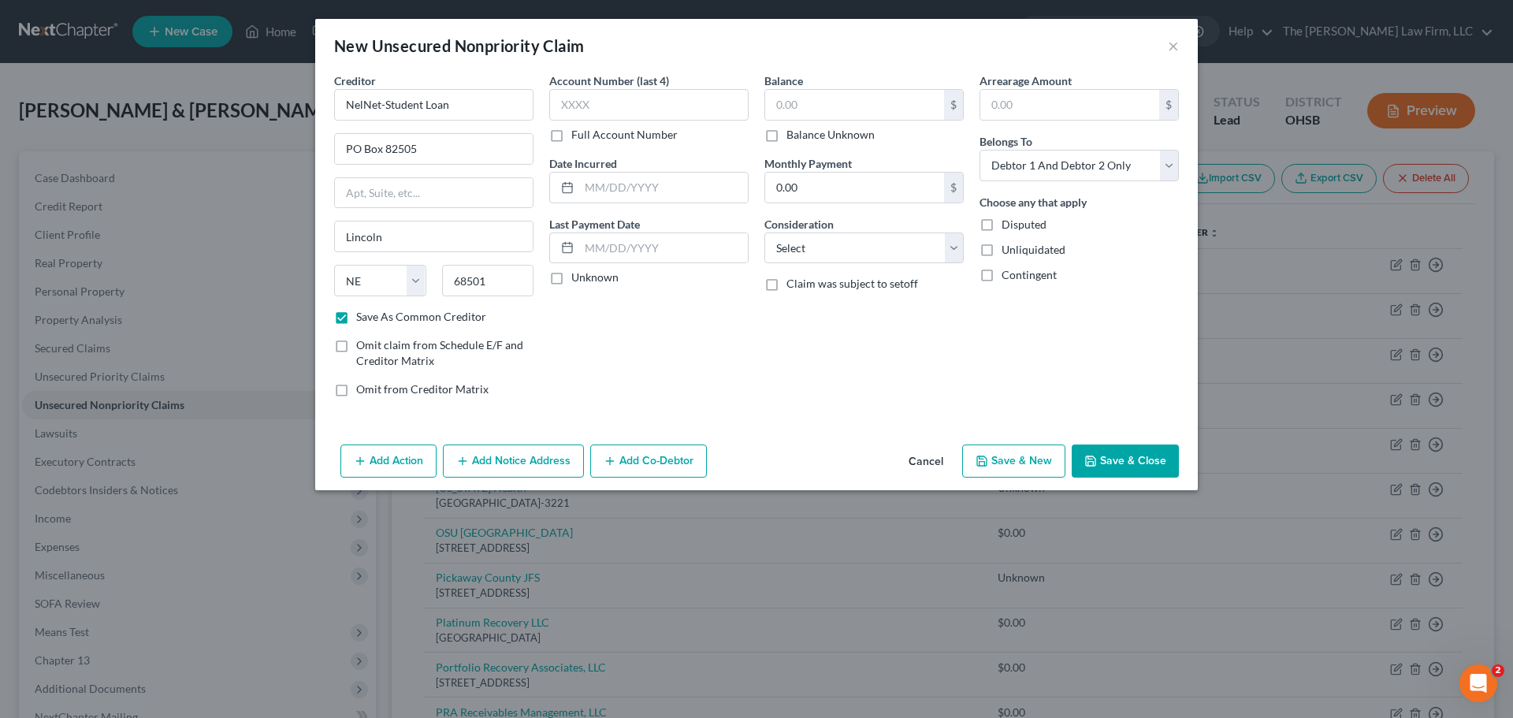
click at [1122, 457] on button "Save & Close" at bounding box center [1125, 461] width 107 height 33
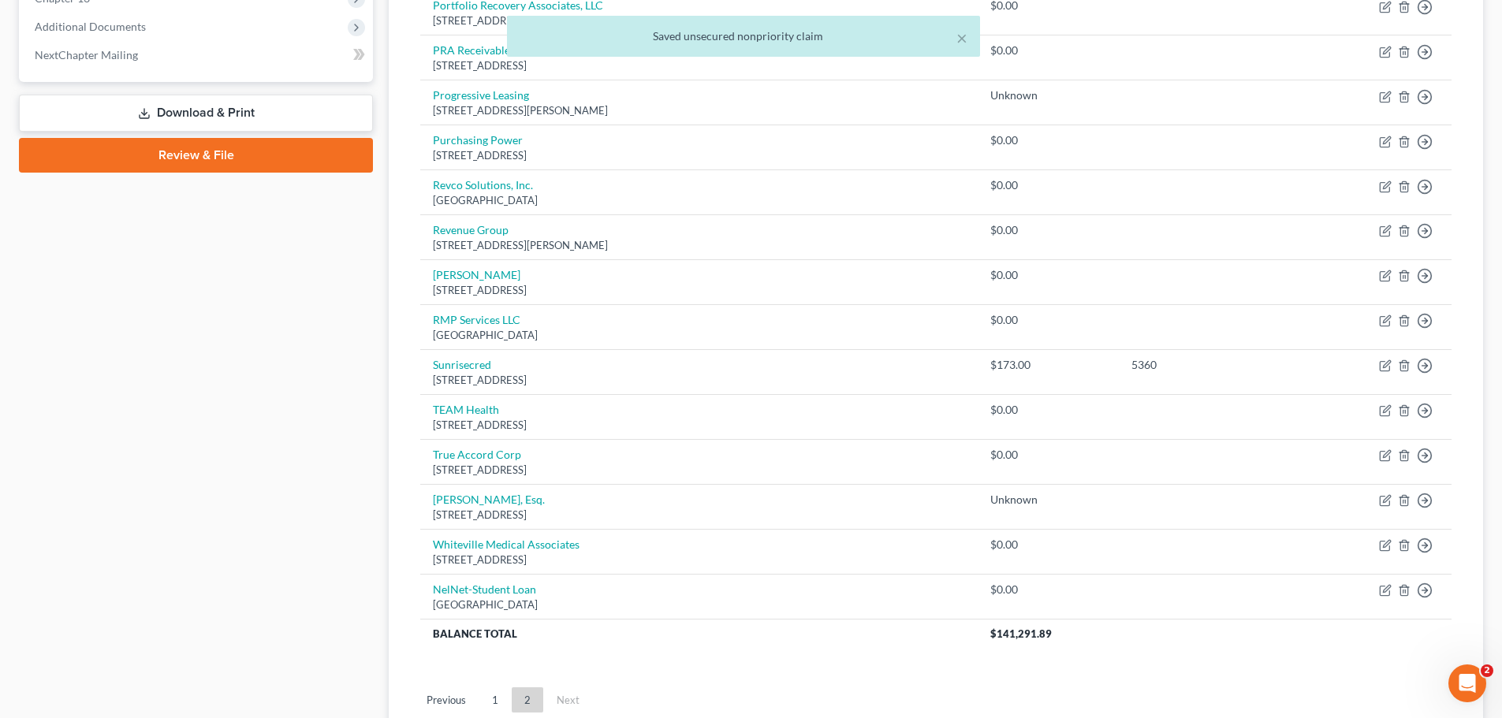
scroll to position [787, 0]
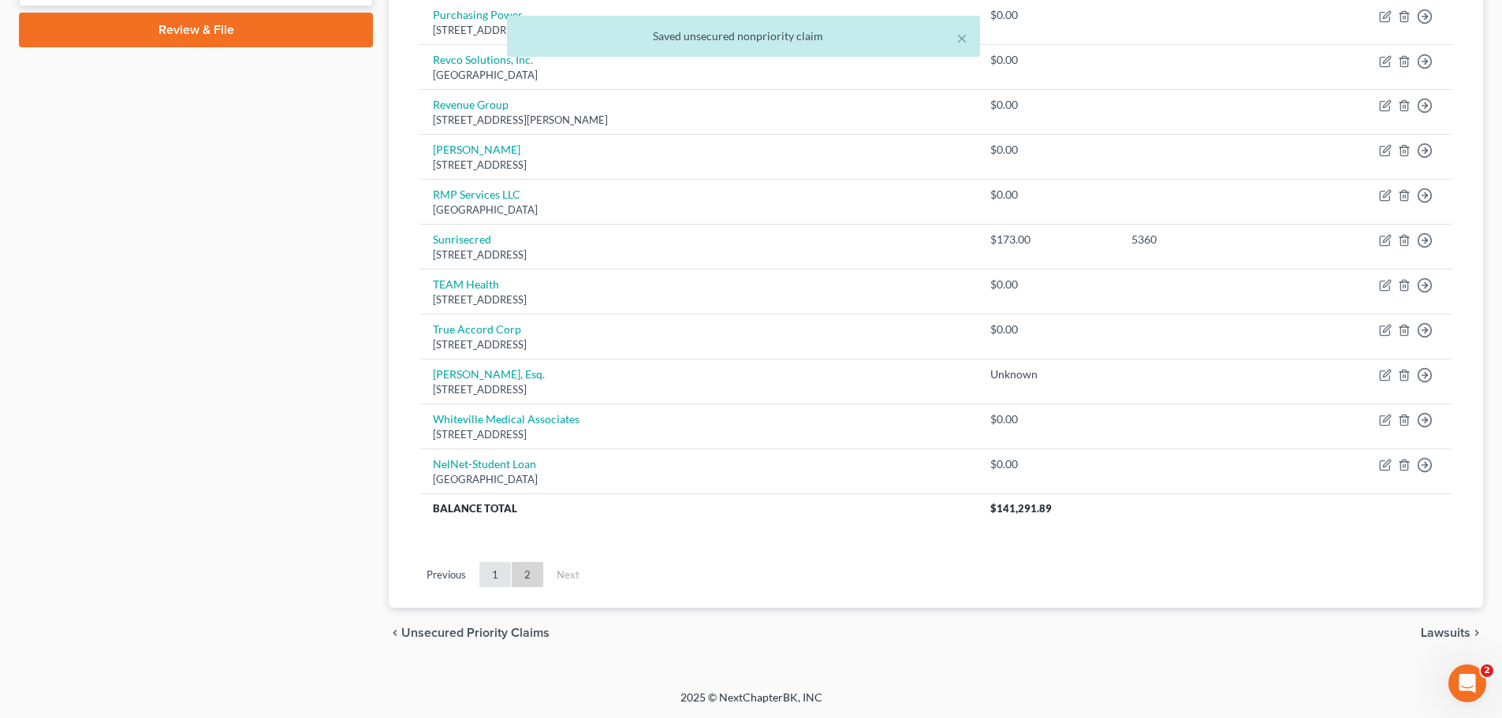
click at [497, 575] on link "1" at bounding box center [495, 574] width 32 height 25
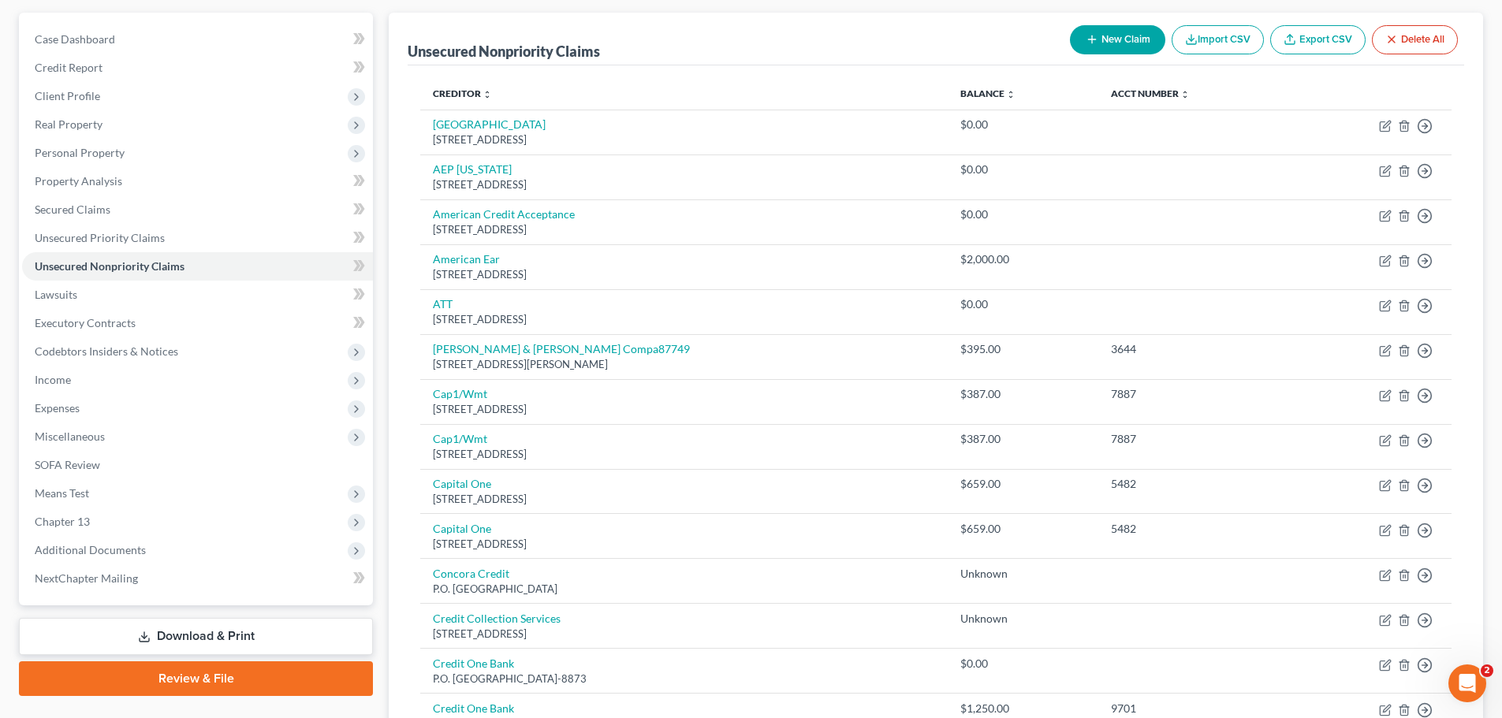
scroll to position [0, 0]
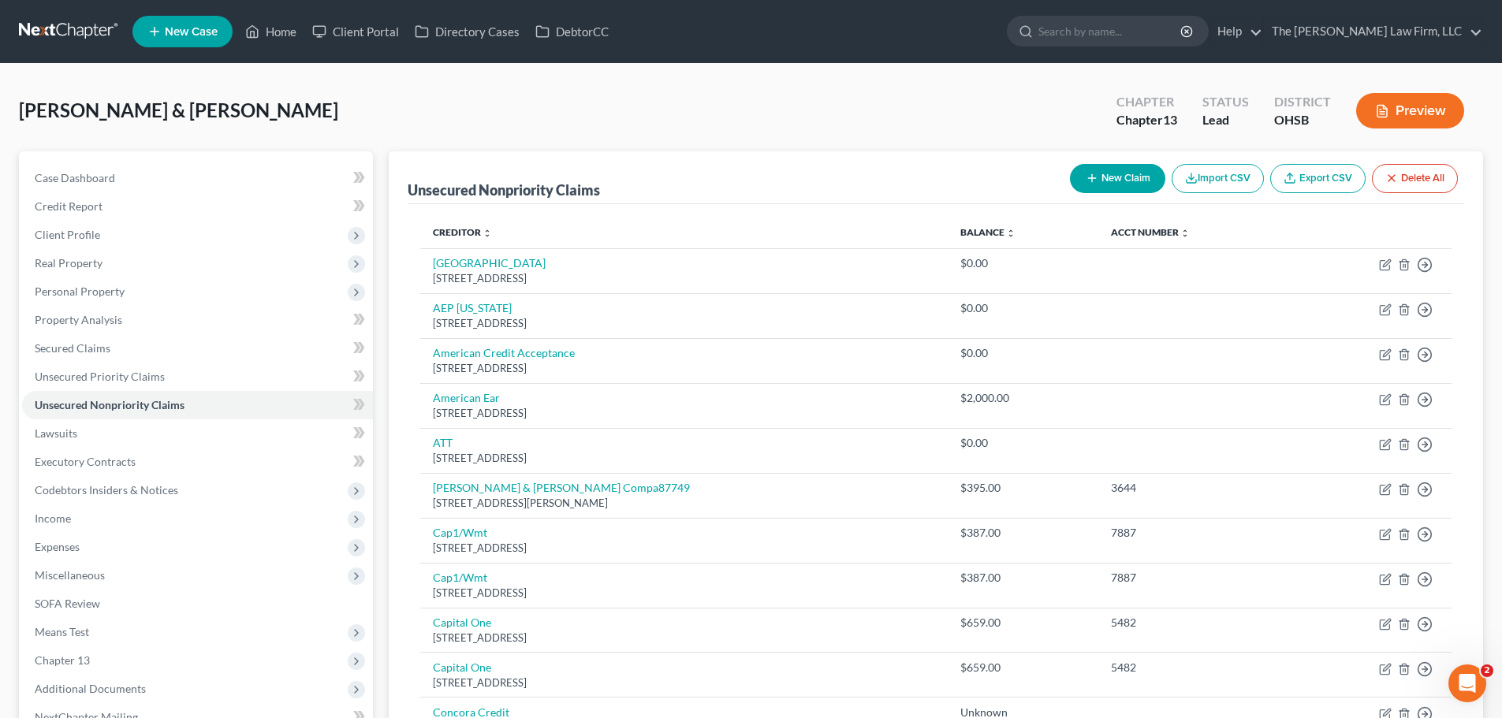
click at [1113, 174] on button "New Claim" at bounding box center [1117, 178] width 95 height 29
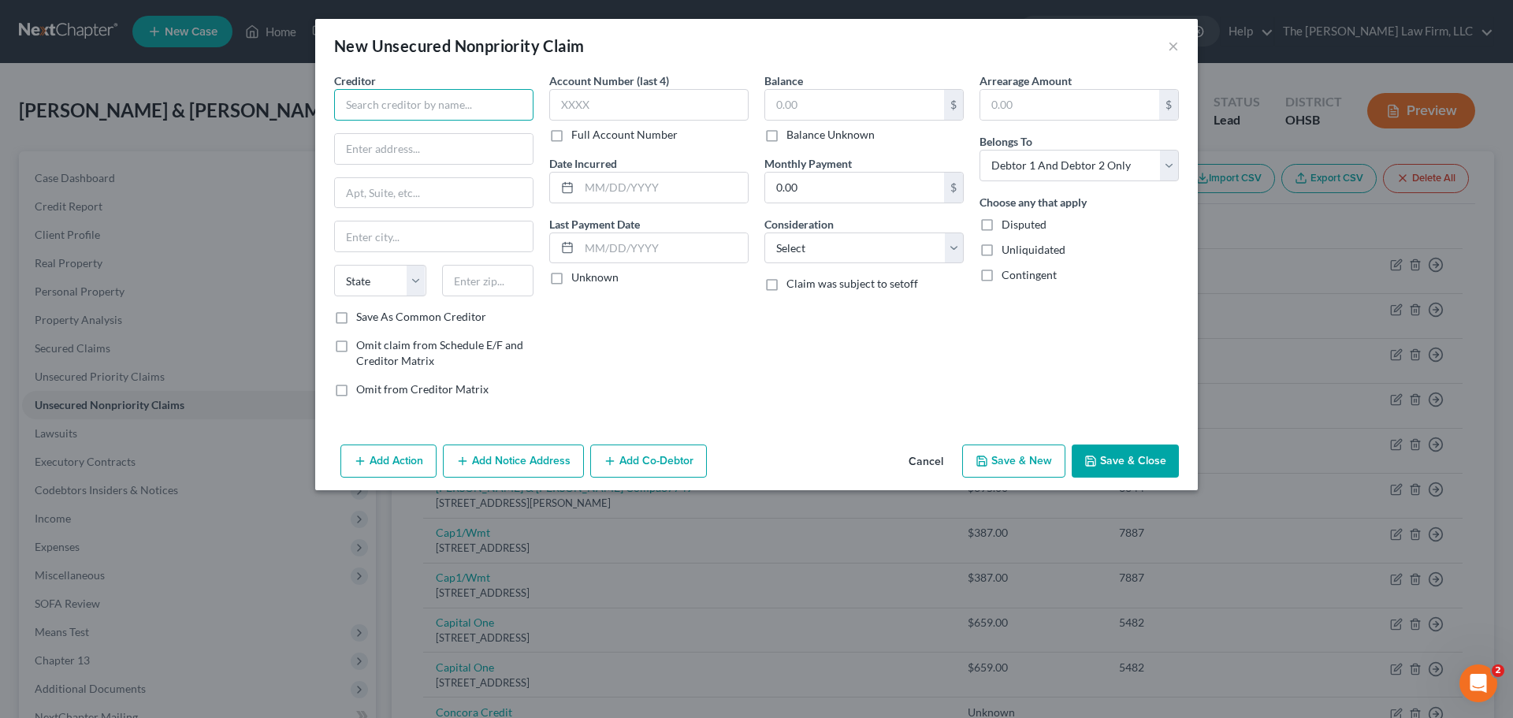
click at [424, 114] on input "text" at bounding box center [433, 105] width 199 height 32
click at [419, 137] on div "Charter Communications" at bounding box center [429, 133] width 164 height 16
click at [1101, 461] on button "Save & Close" at bounding box center [1125, 461] width 107 height 33
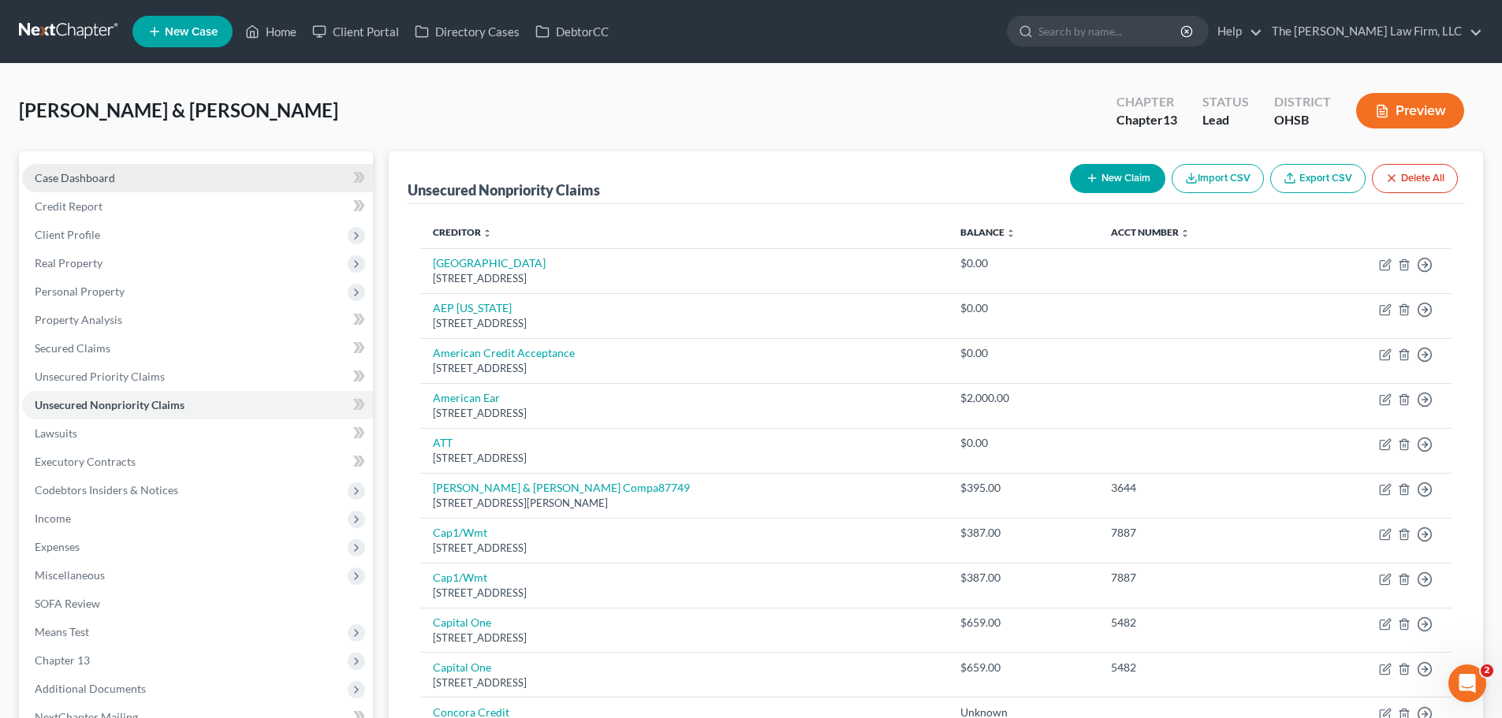
click at [99, 173] on span "Case Dashboard" at bounding box center [75, 177] width 80 height 13
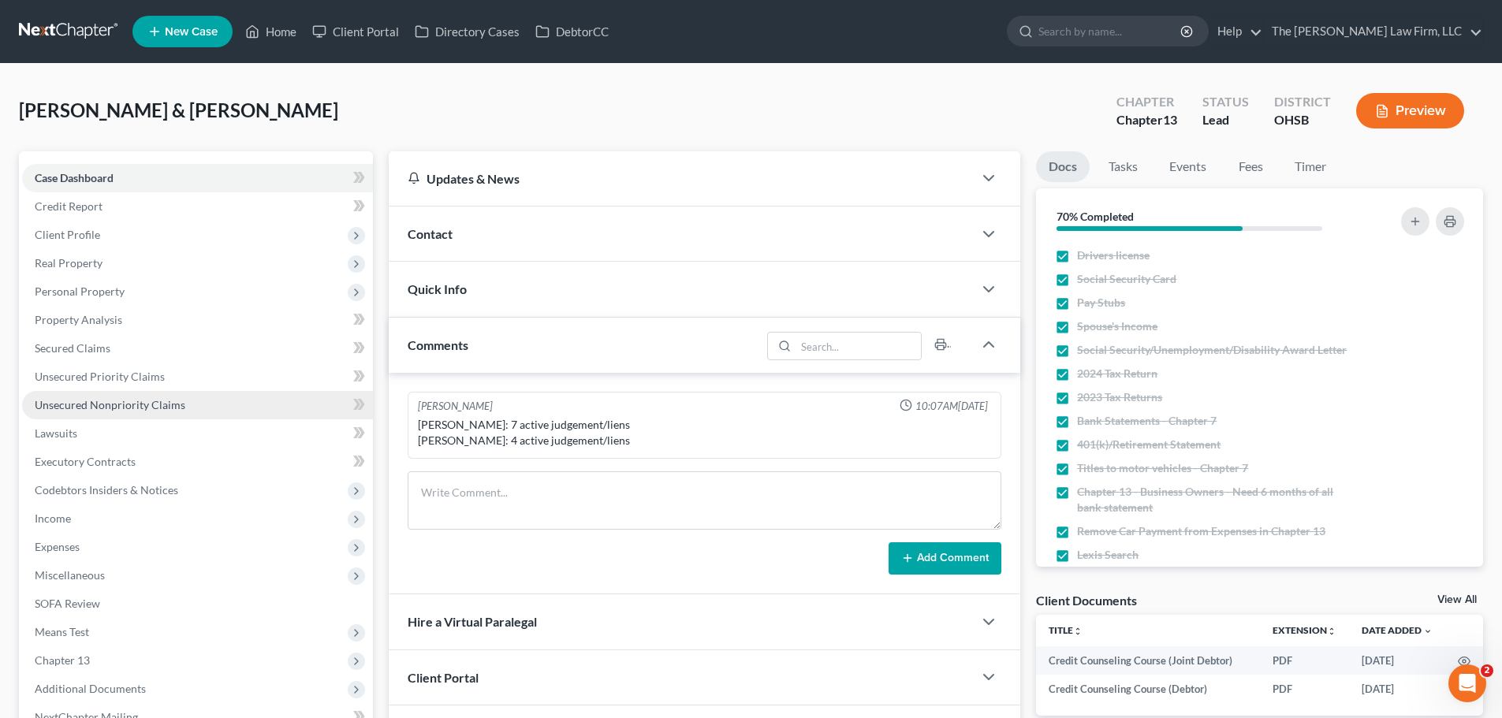
click at [102, 405] on span "Unsecured Nonpriority Claims" at bounding box center [110, 404] width 151 height 13
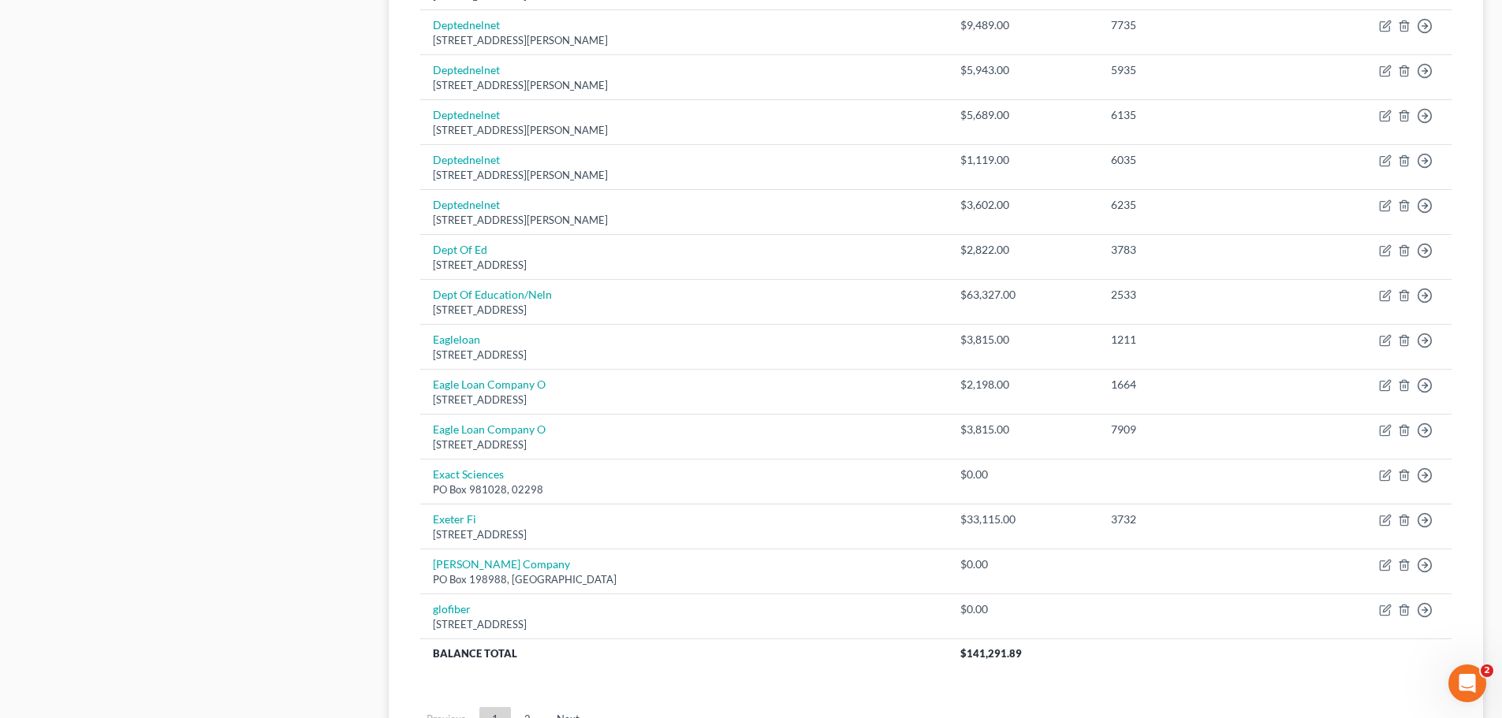
scroll to position [1102, 0]
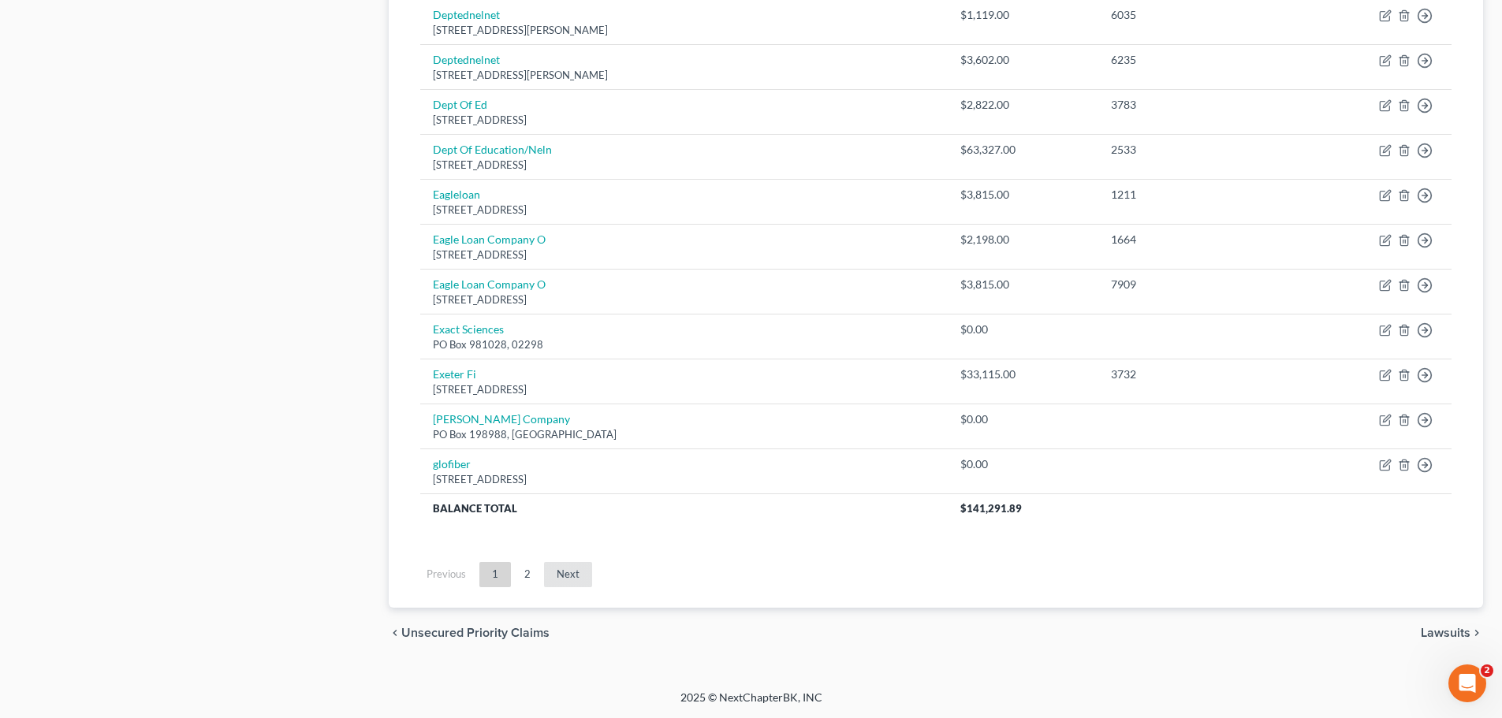
click at [574, 575] on link "Next" at bounding box center [568, 574] width 48 height 25
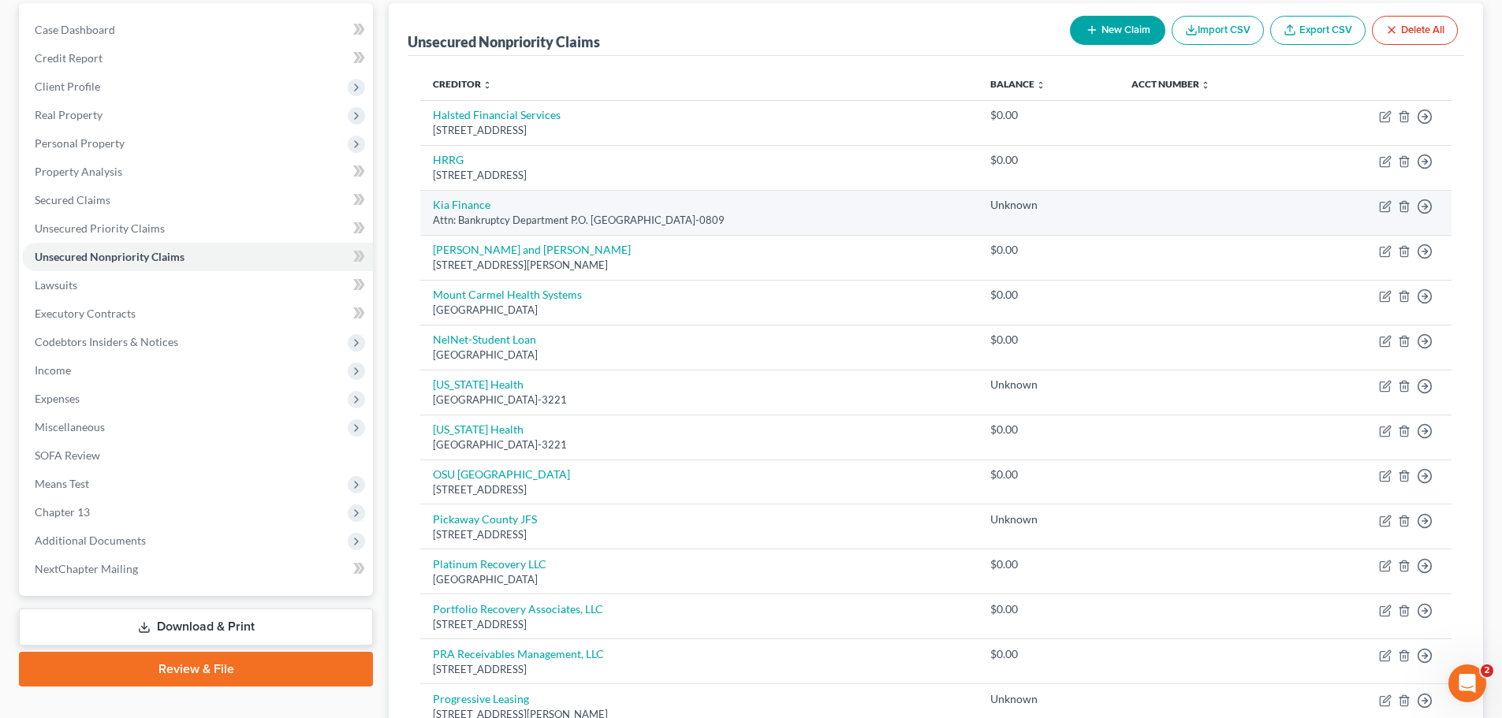
scroll to position [0, 0]
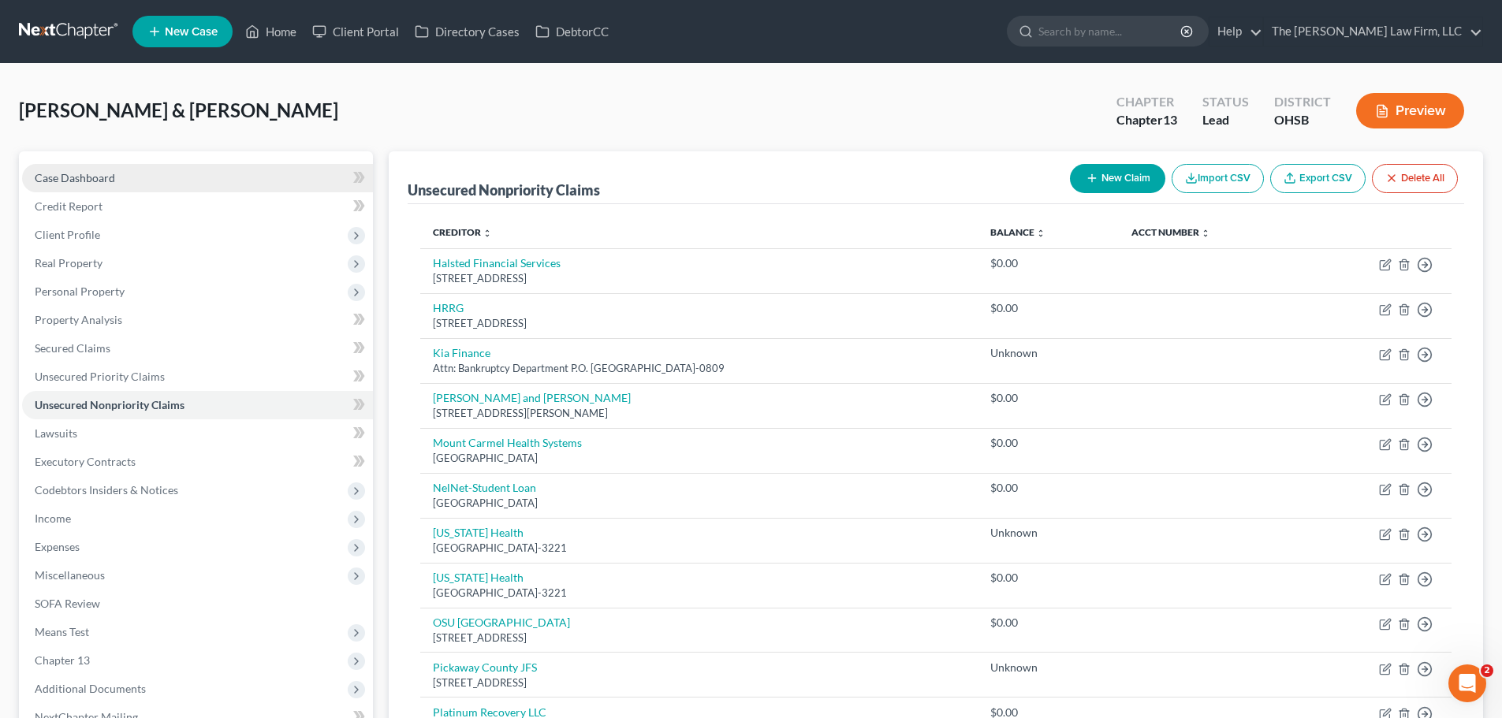
click at [121, 174] on link "Case Dashboard" at bounding box center [197, 178] width 351 height 28
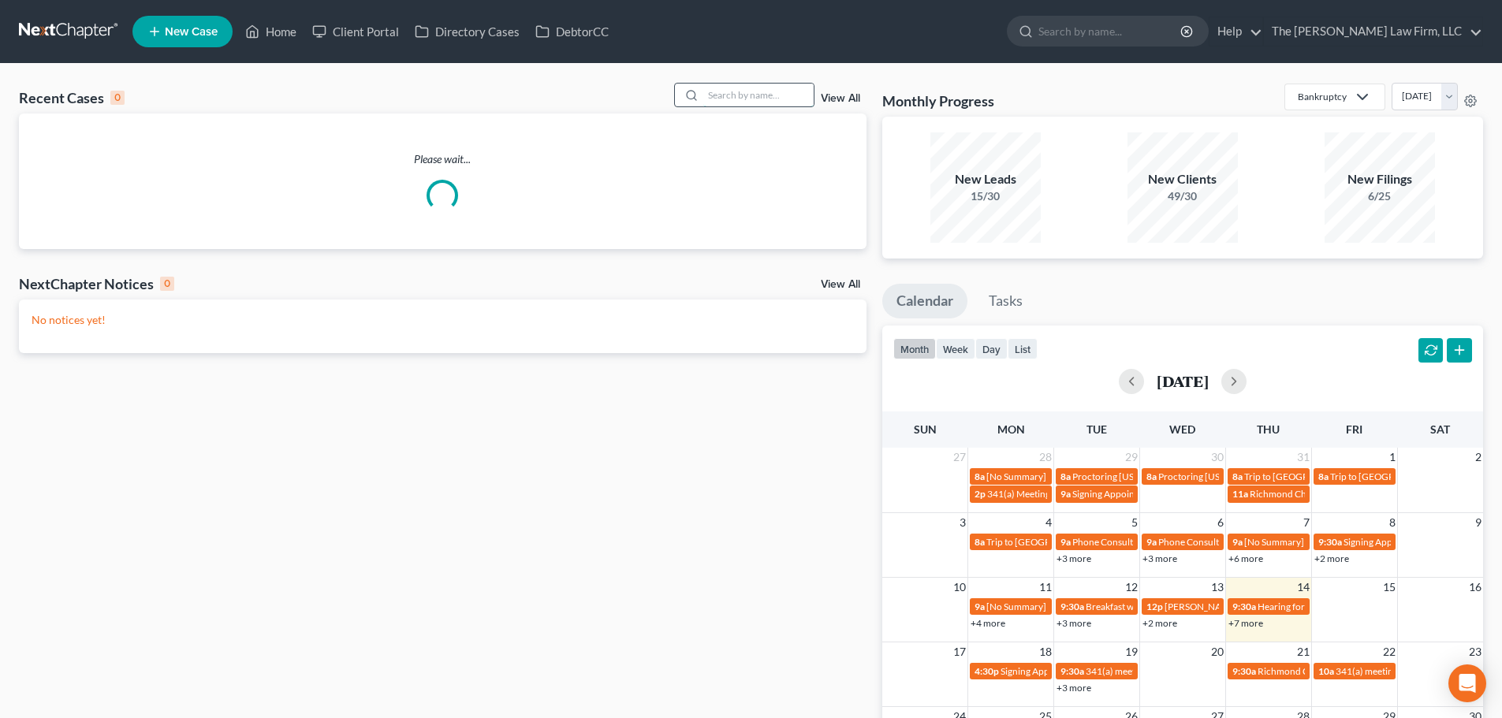
click at [744, 92] on input "search" at bounding box center [758, 95] width 110 height 23
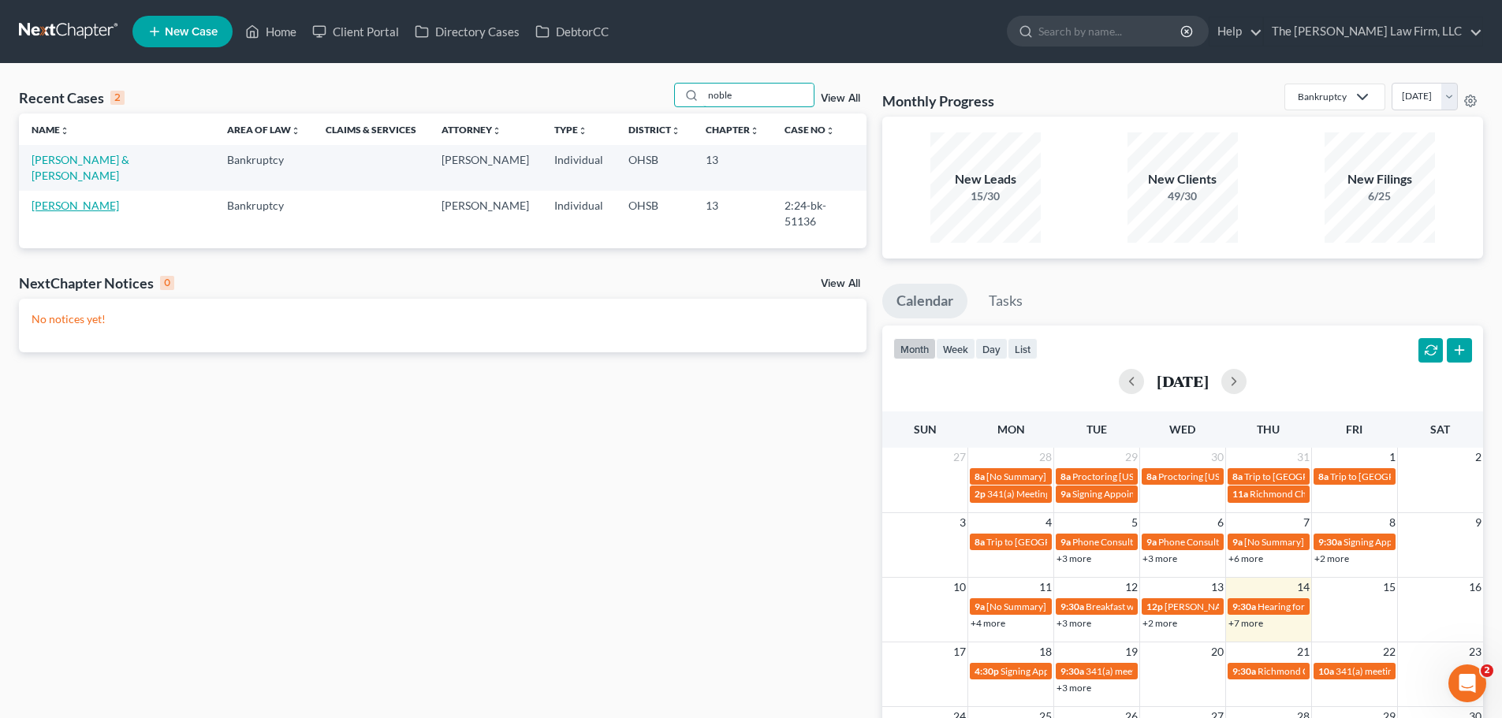
type input "noble"
click at [55, 199] on link "[PERSON_NAME]" at bounding box center [75, 205] width 87 height 13
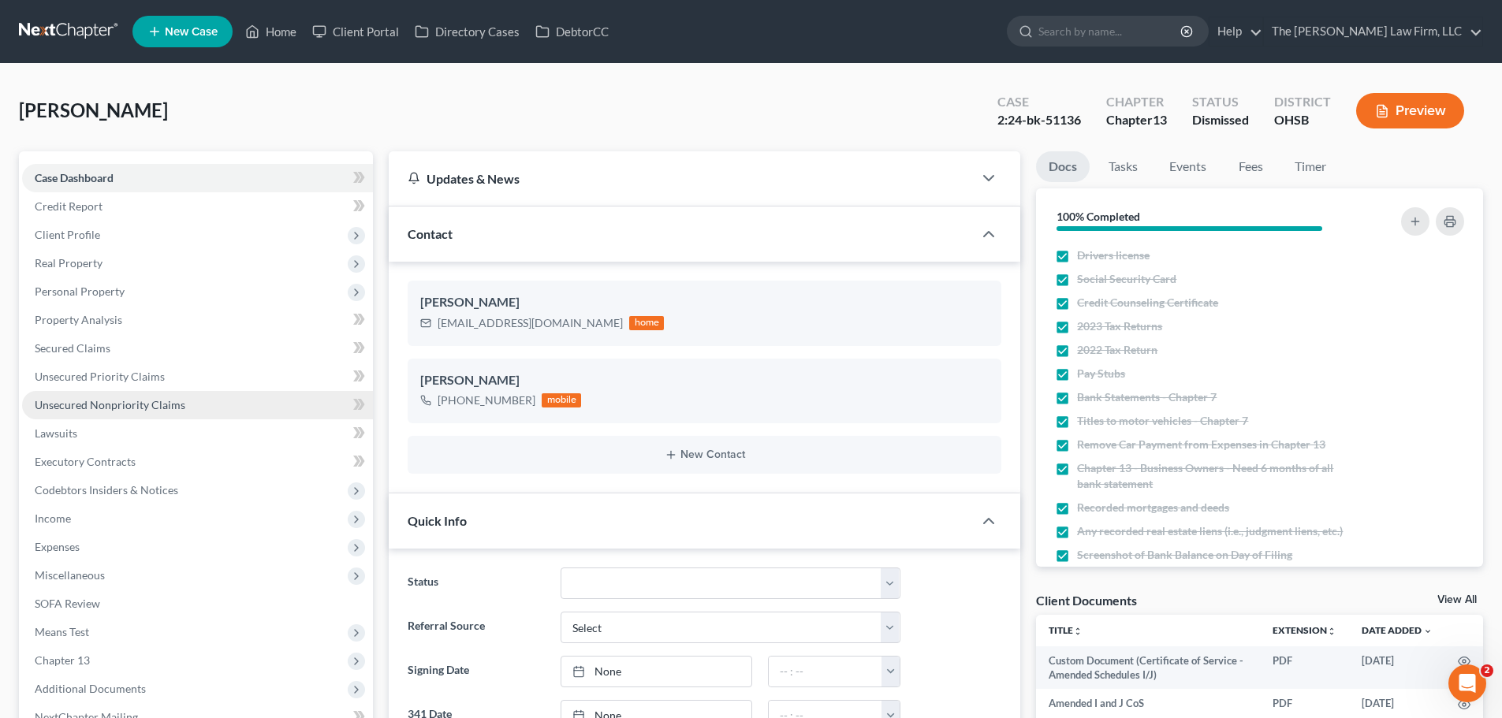
click at [84, 412] on link "Unsecured Nonpriority Claims" at bounding box center [197, 405] width 351 height 28
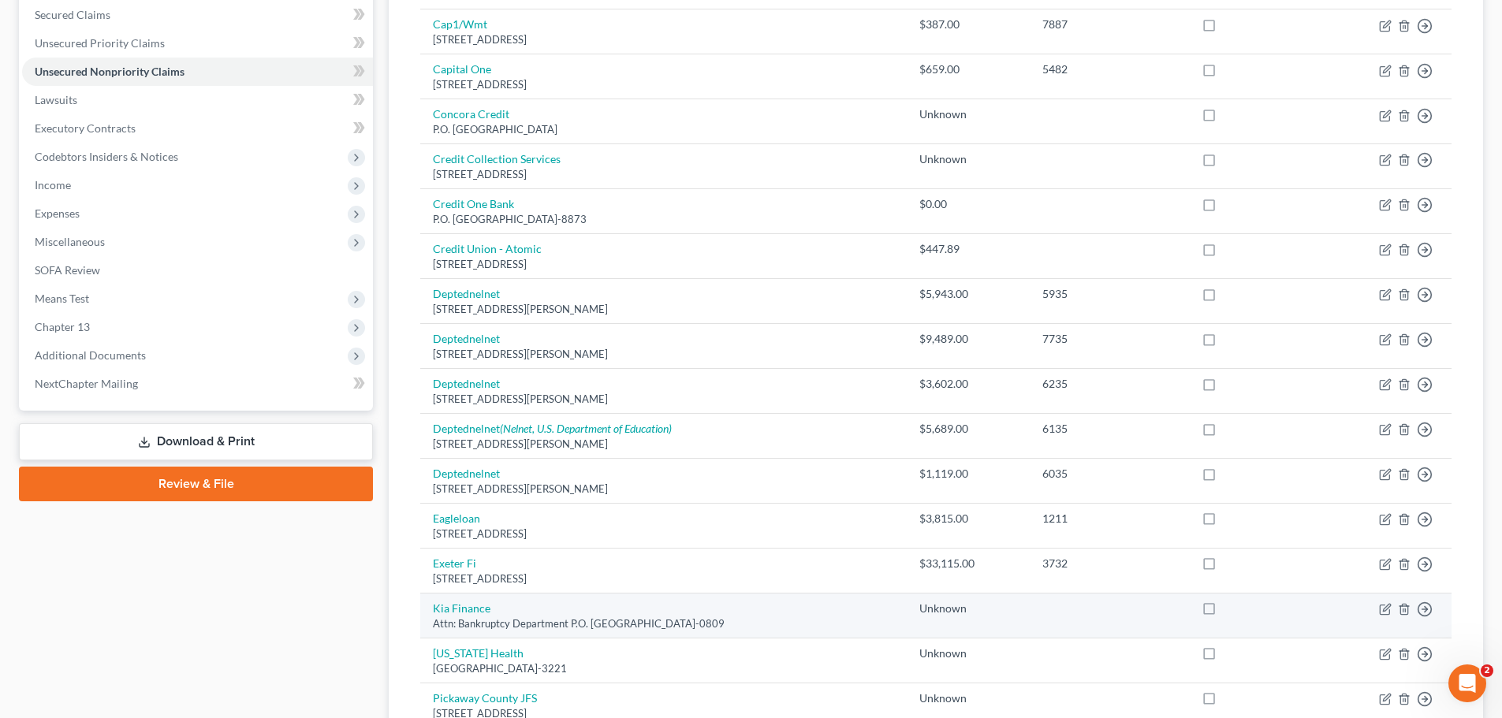
scroll to position [52, 0]
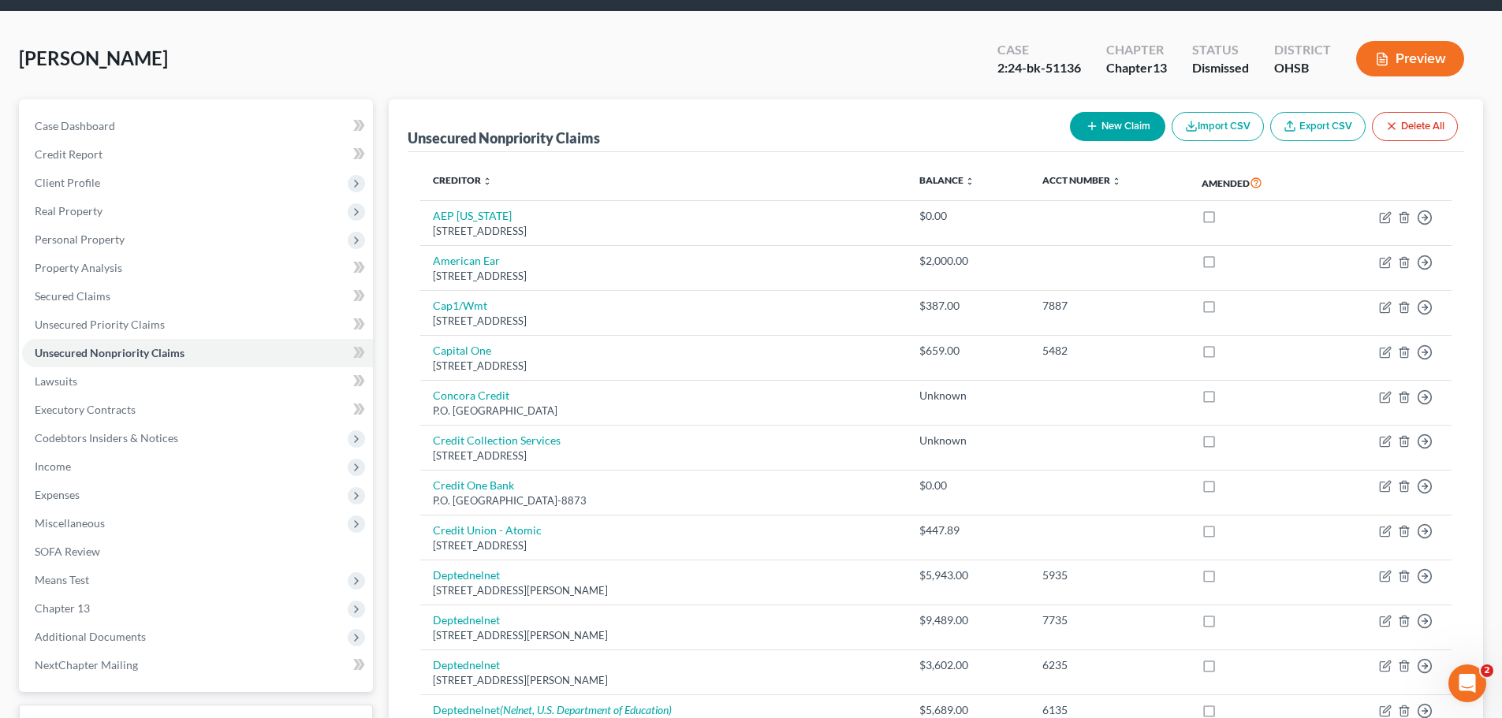
click at [1294, 125] on icon at bounding box center [1289, 126] width 13 height 13
